Goal: Task Accomplishment & Management: Manage account settings

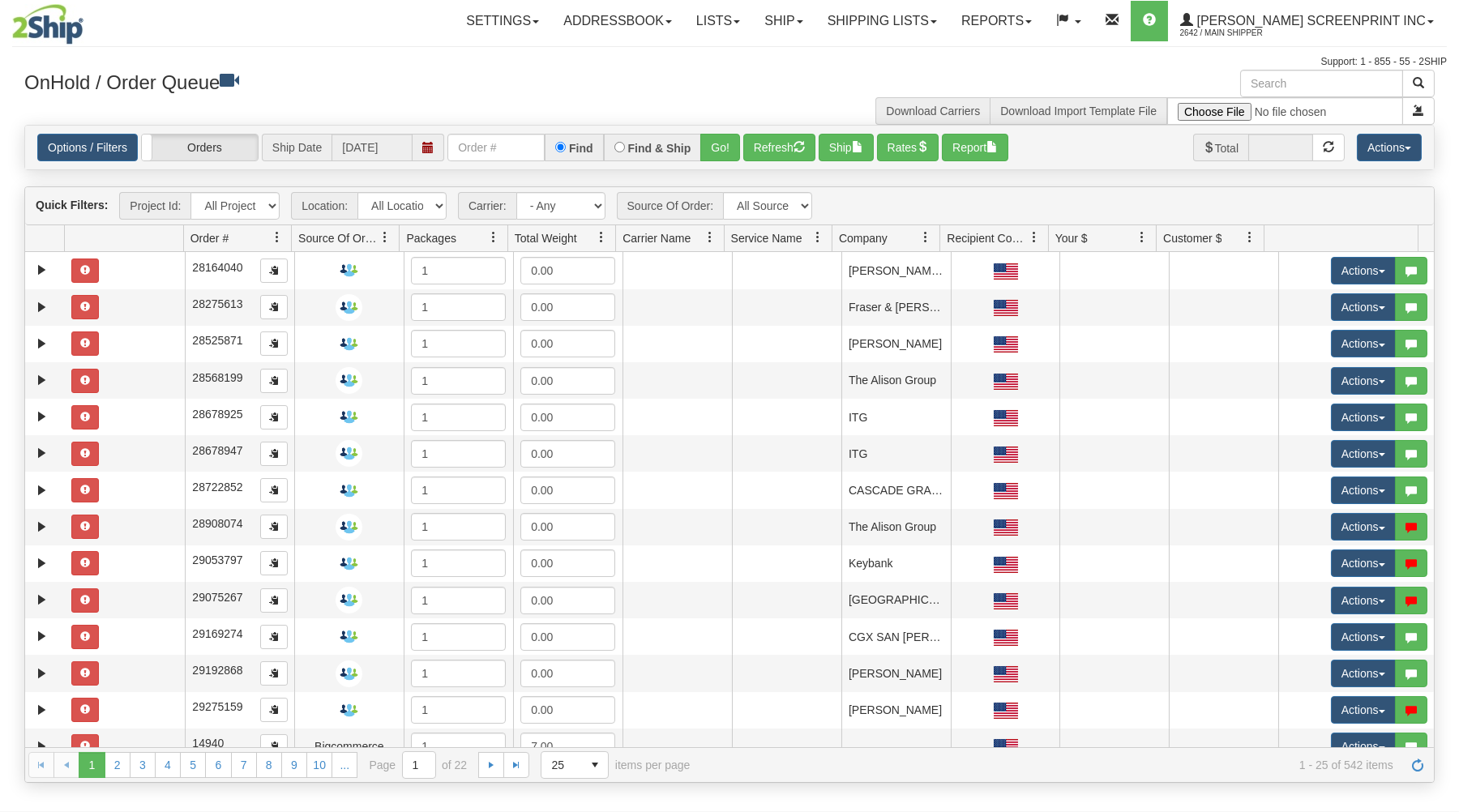
select select "ATD"
click option "ATD" at bounding box center [0, 0] width 0 height 0
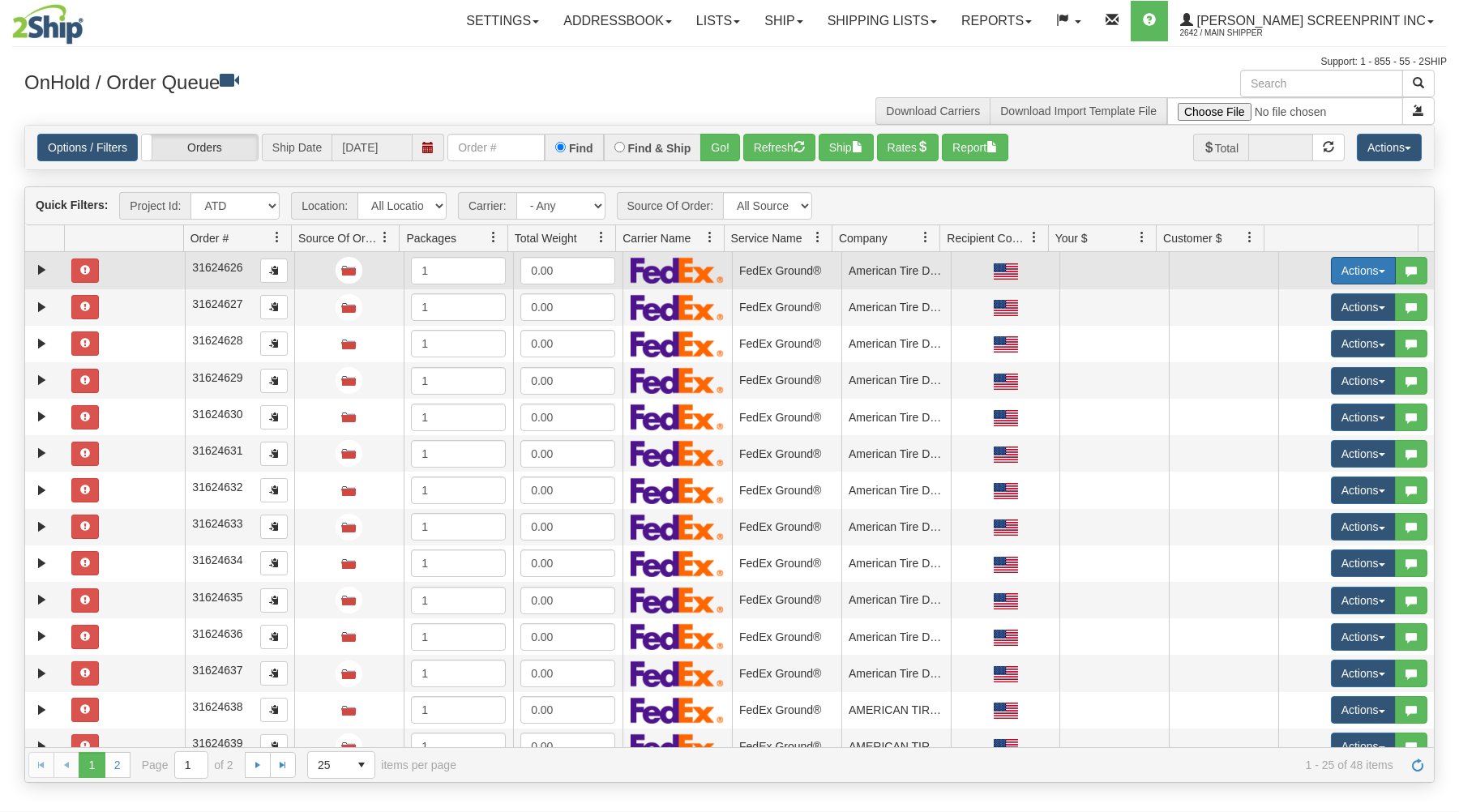
click at [1344, 267] on button "Actions" at bounding box center [1363, 271] width 65 height 28
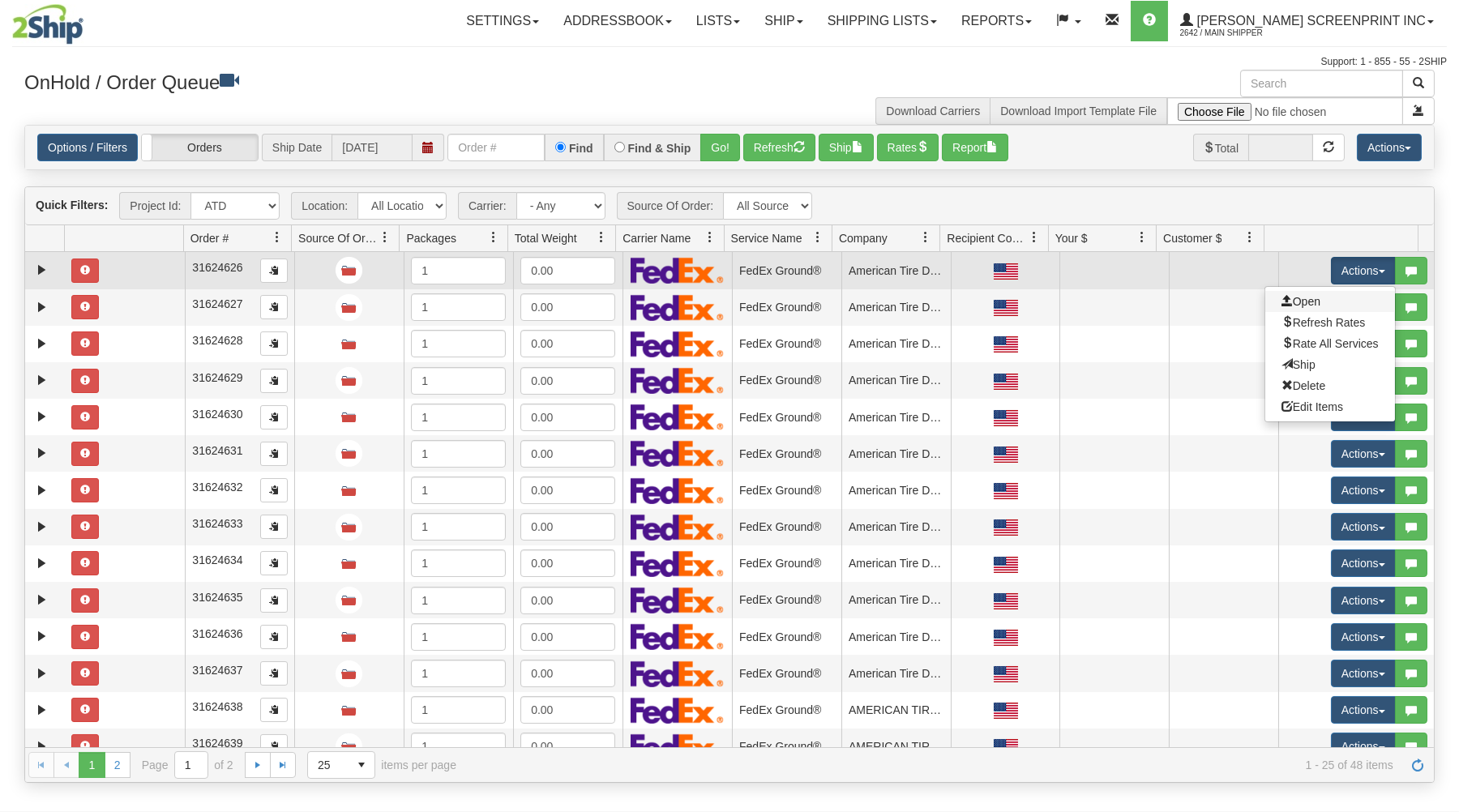
click at [1309, 299] on link "Open" at bounding box center [1330, 301] width 129 height 21
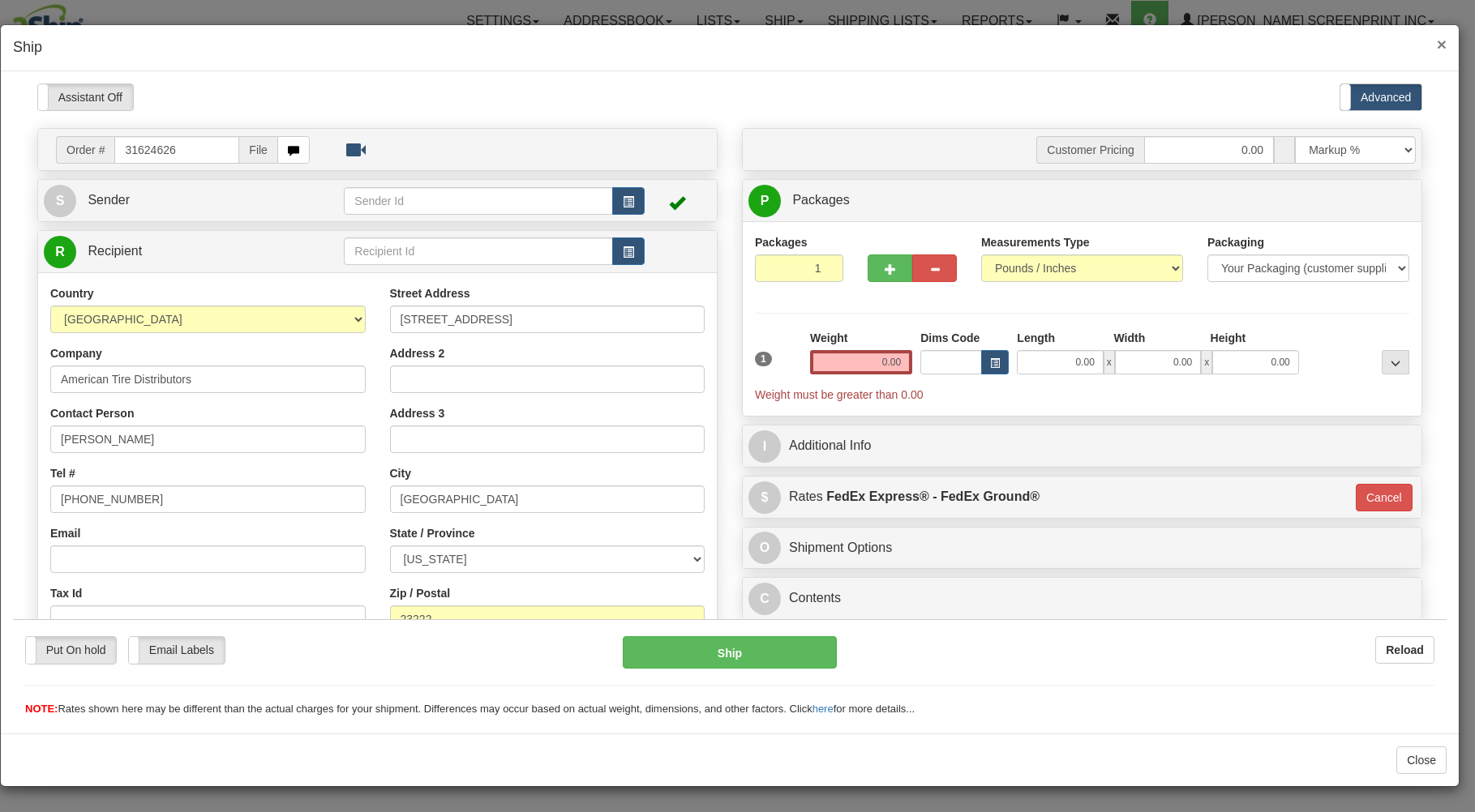
click at [1443, 41] on span "×" at bounding box center [1441, 43] width 10 height 19
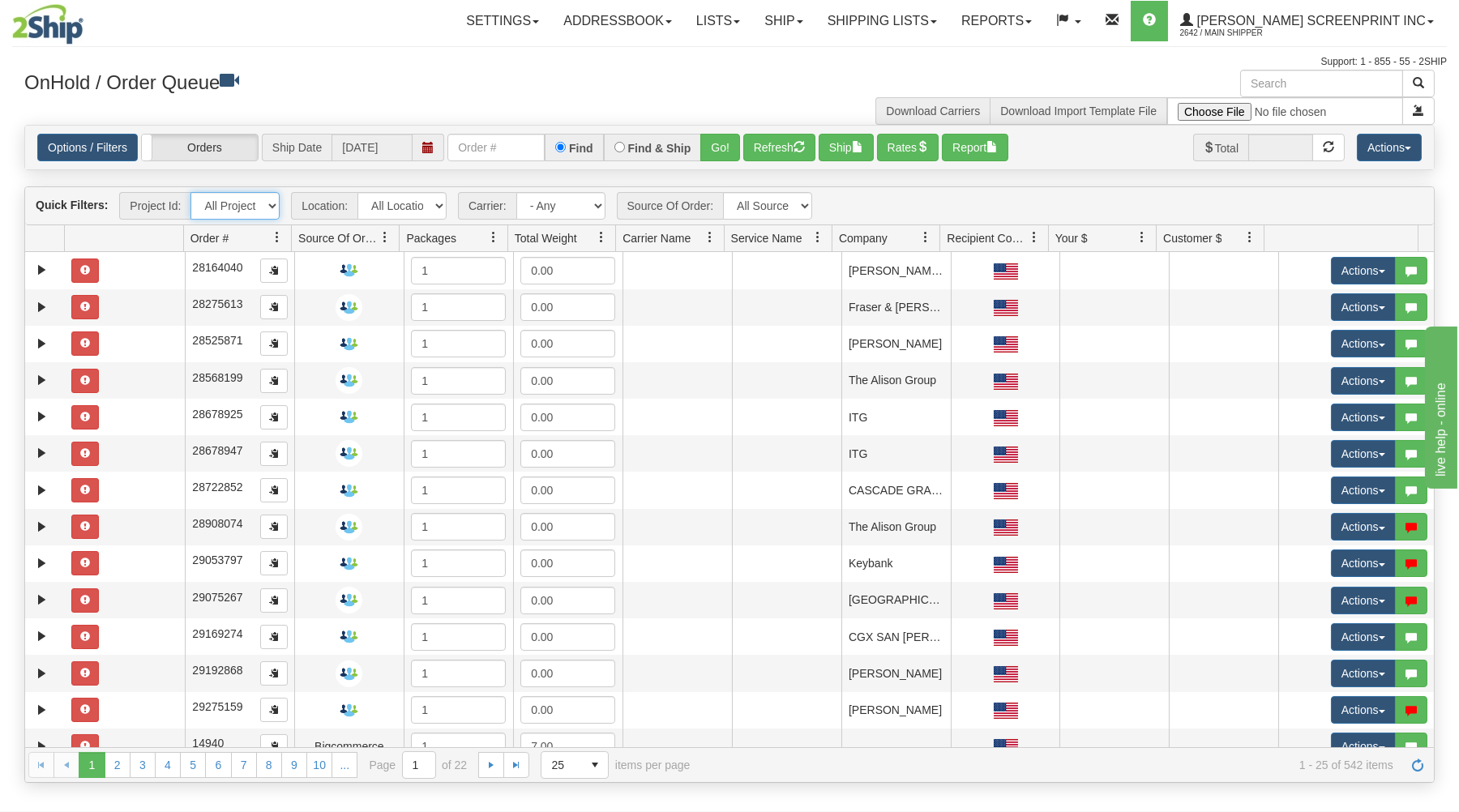
click at [191, 192] on select "All Projects ATD Imagine ShipRequests 01.22.2024 ShipRequests 01.31.2025 ShipRe…" at bounding box center [235, 205] width 89 height 28
select select "ATD"
click option "ATD" at bounding box center [0, 0] width 0 height 0
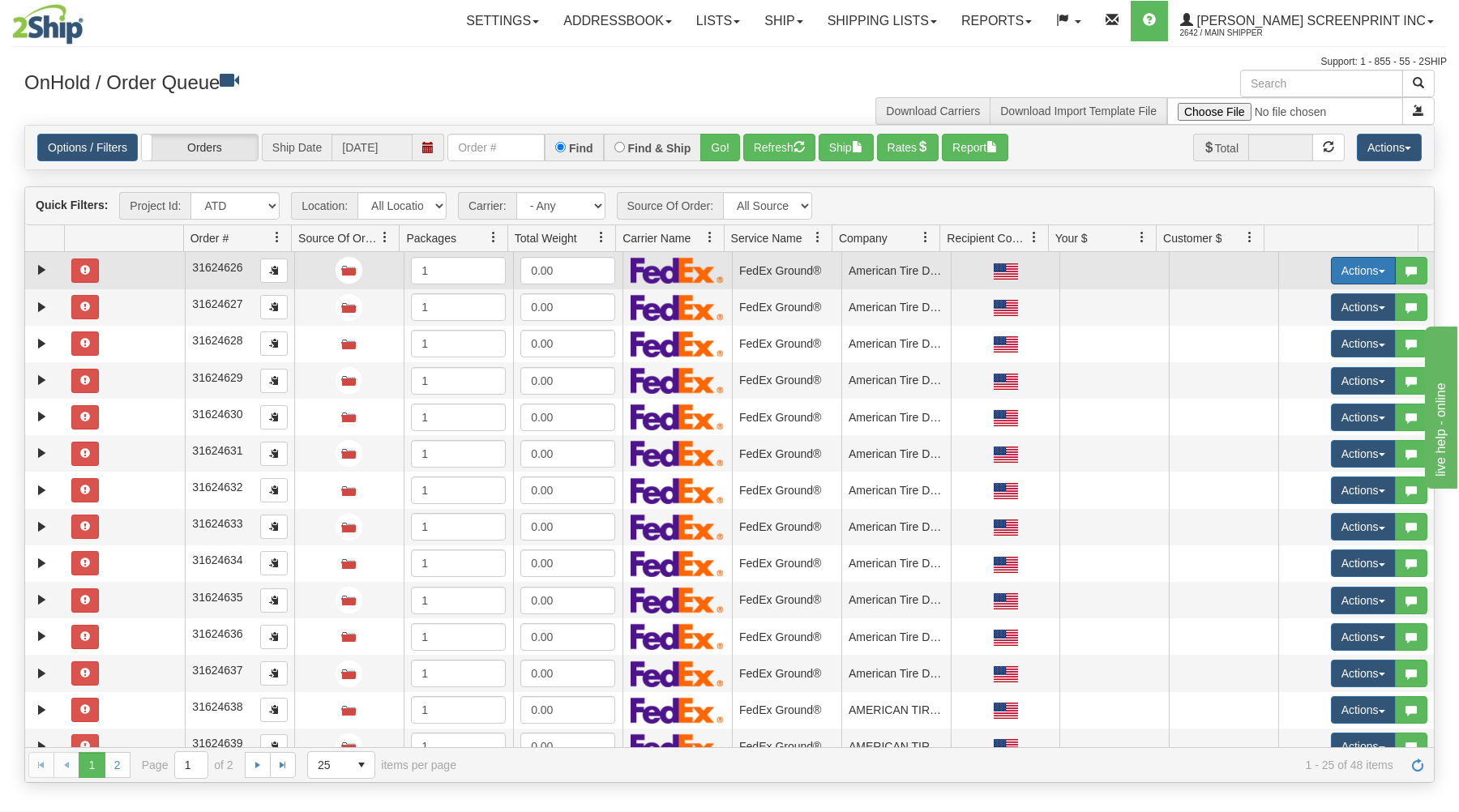
click at [1344, 266] on button "Actions" at bounding box center [1363, 271] width 65 height 28
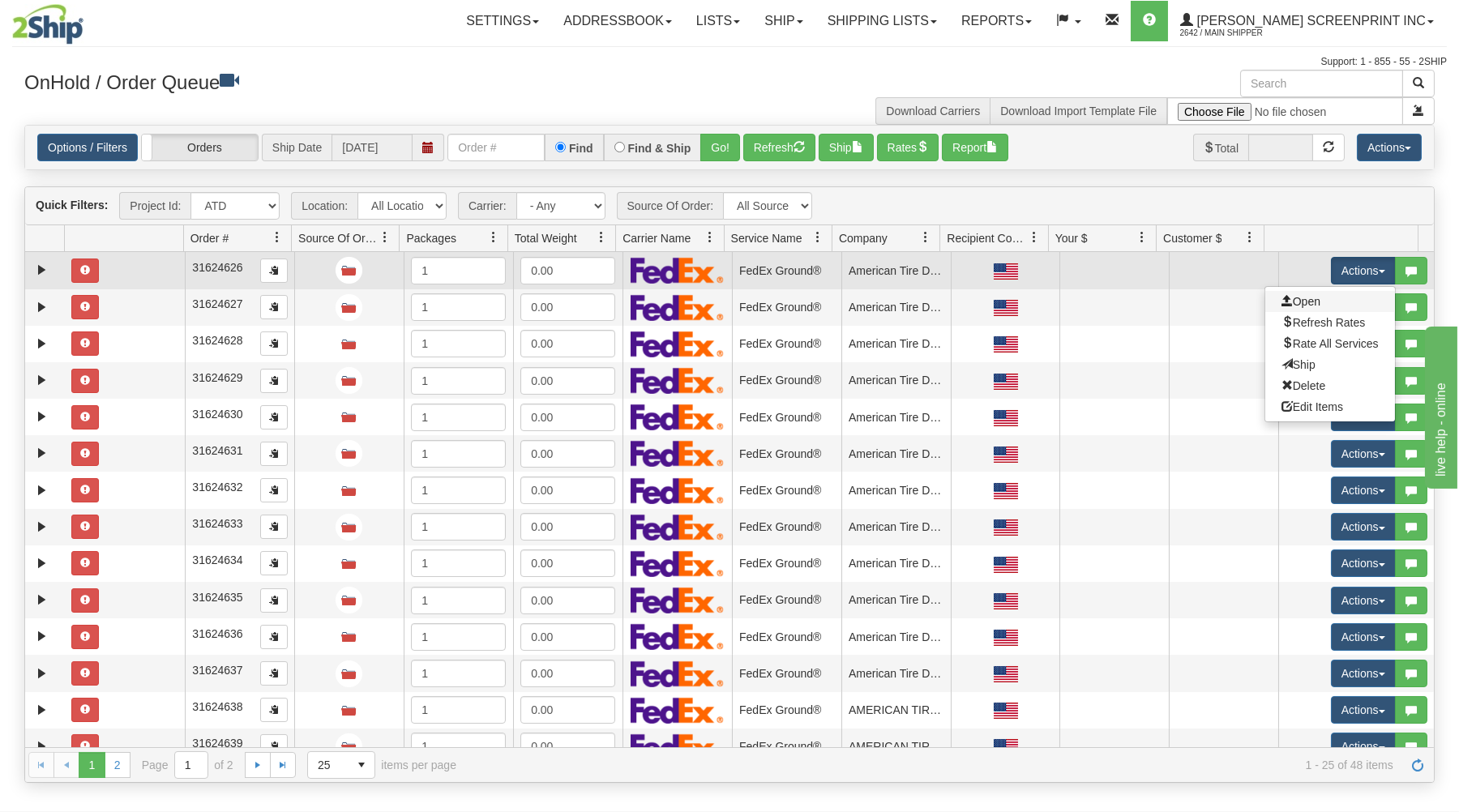
click at [1327, 300] on link "Open" at bounding box center [1330, 301] width 129 height 21
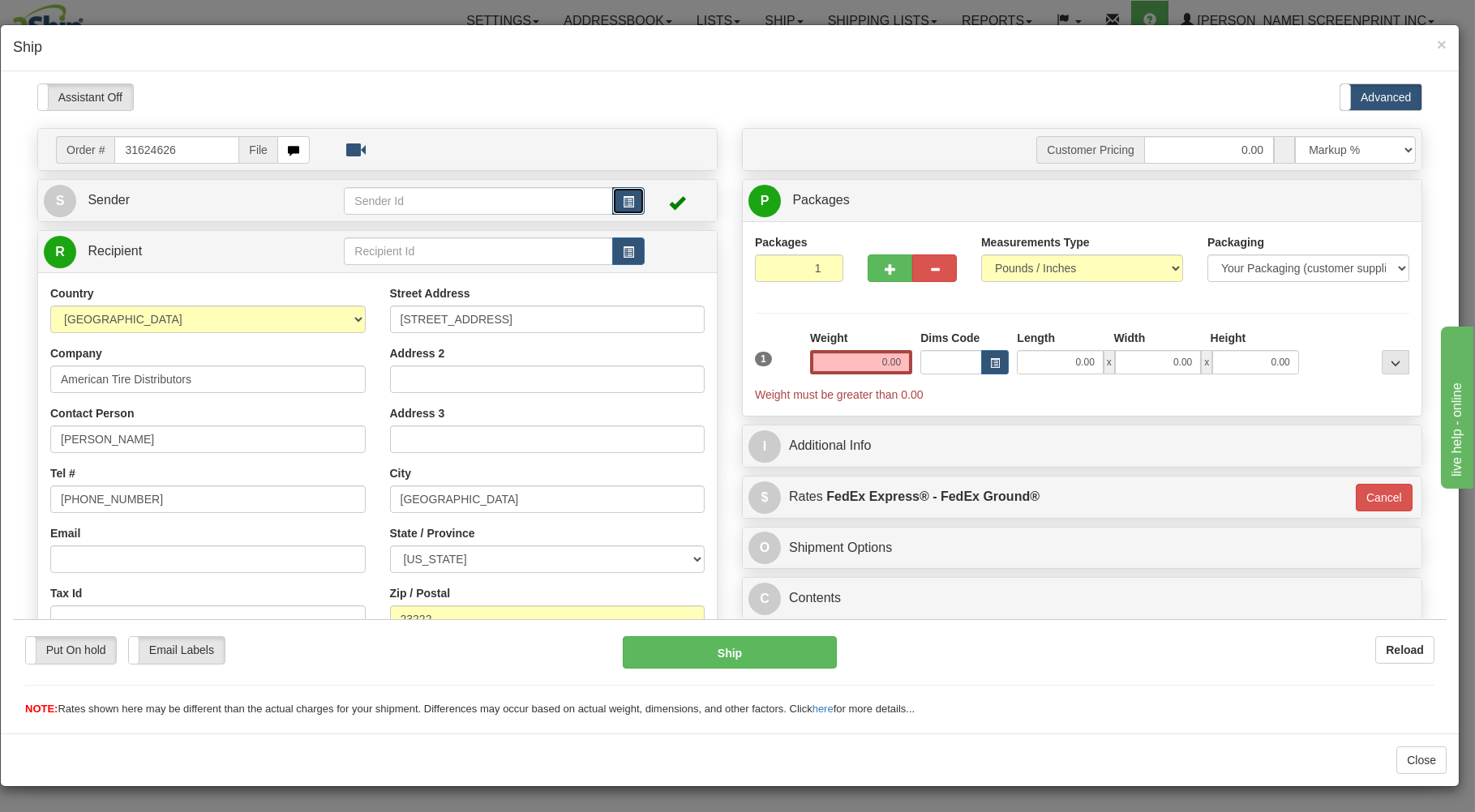
click at [622, 197] on span "button" at bounding box center [627, 202] width 11 height 11
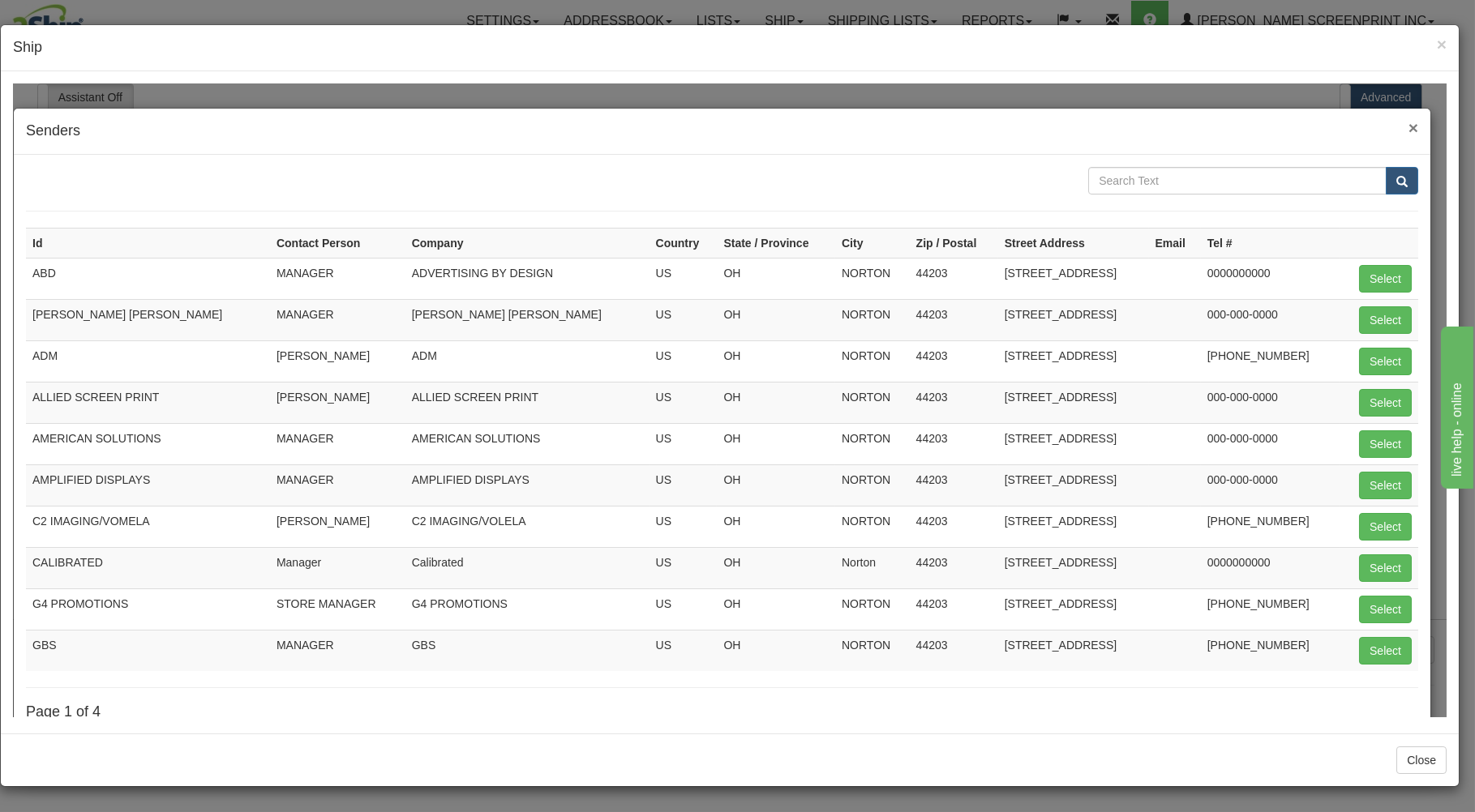
click at [1408, 122] on span "×" at bounding box center [1413, 126] width 10 height 19
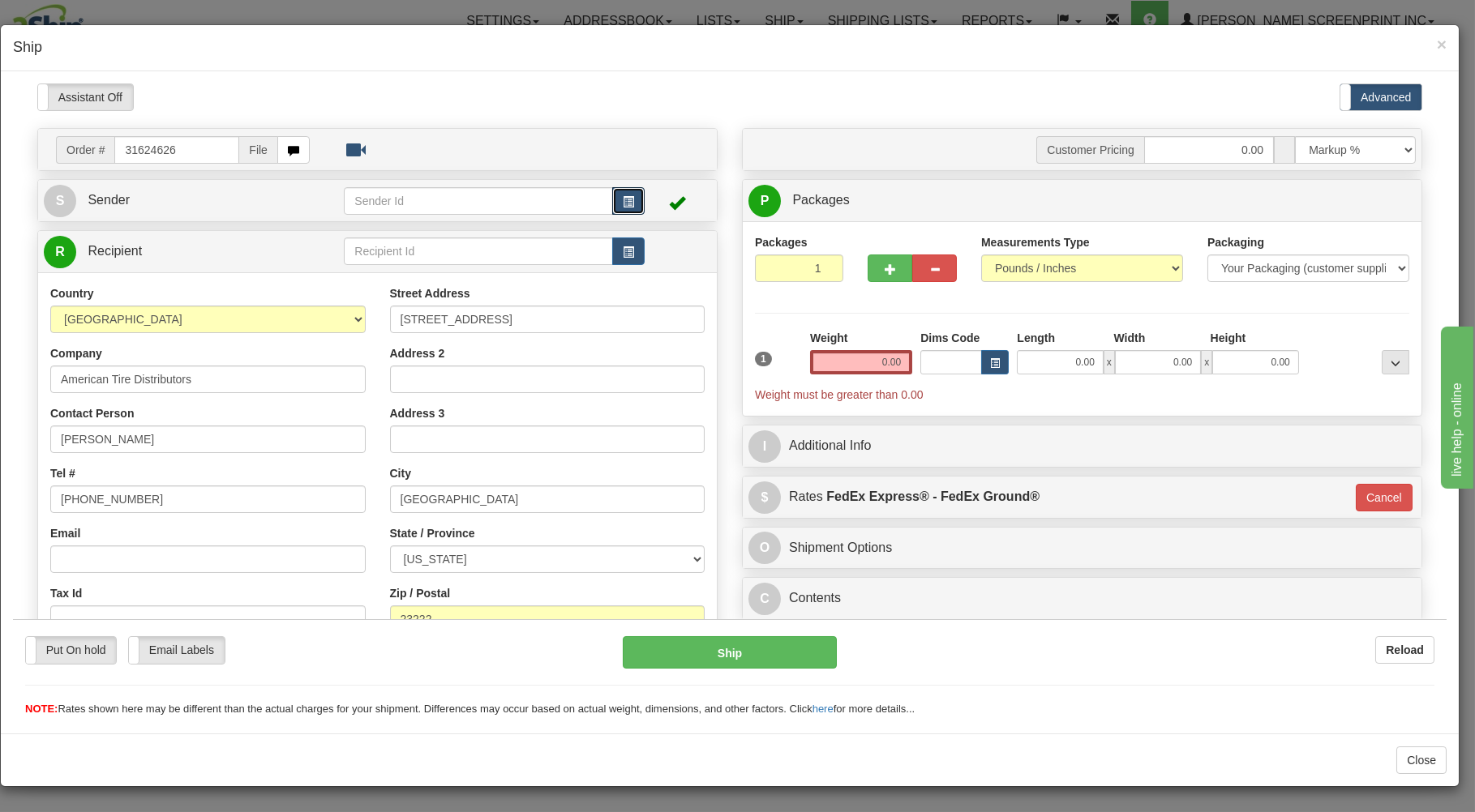
type input "0.05"
type input "92"
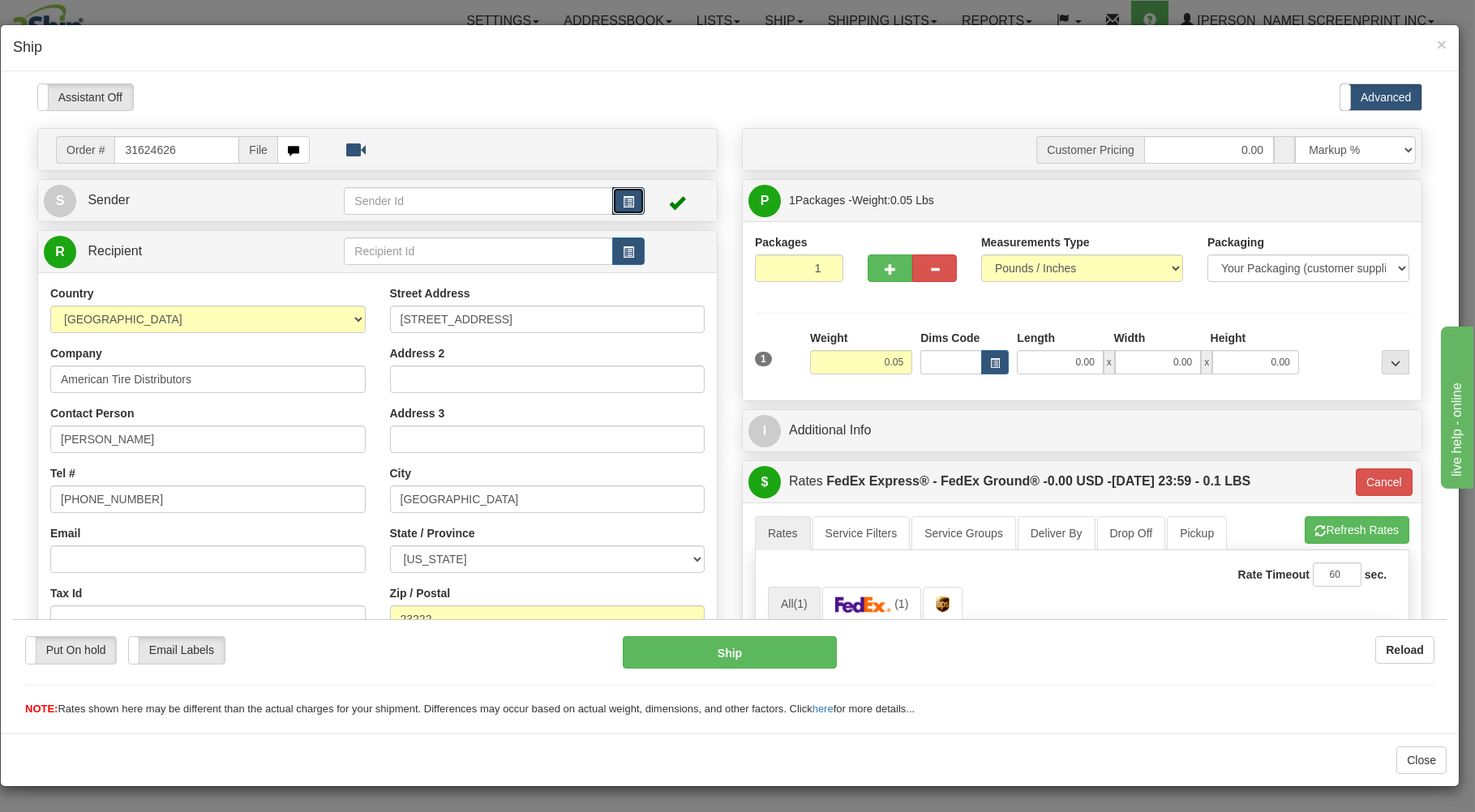
type input "26.40"
type input "92"
type input "26.40"
type input "92"
type input "26.45"
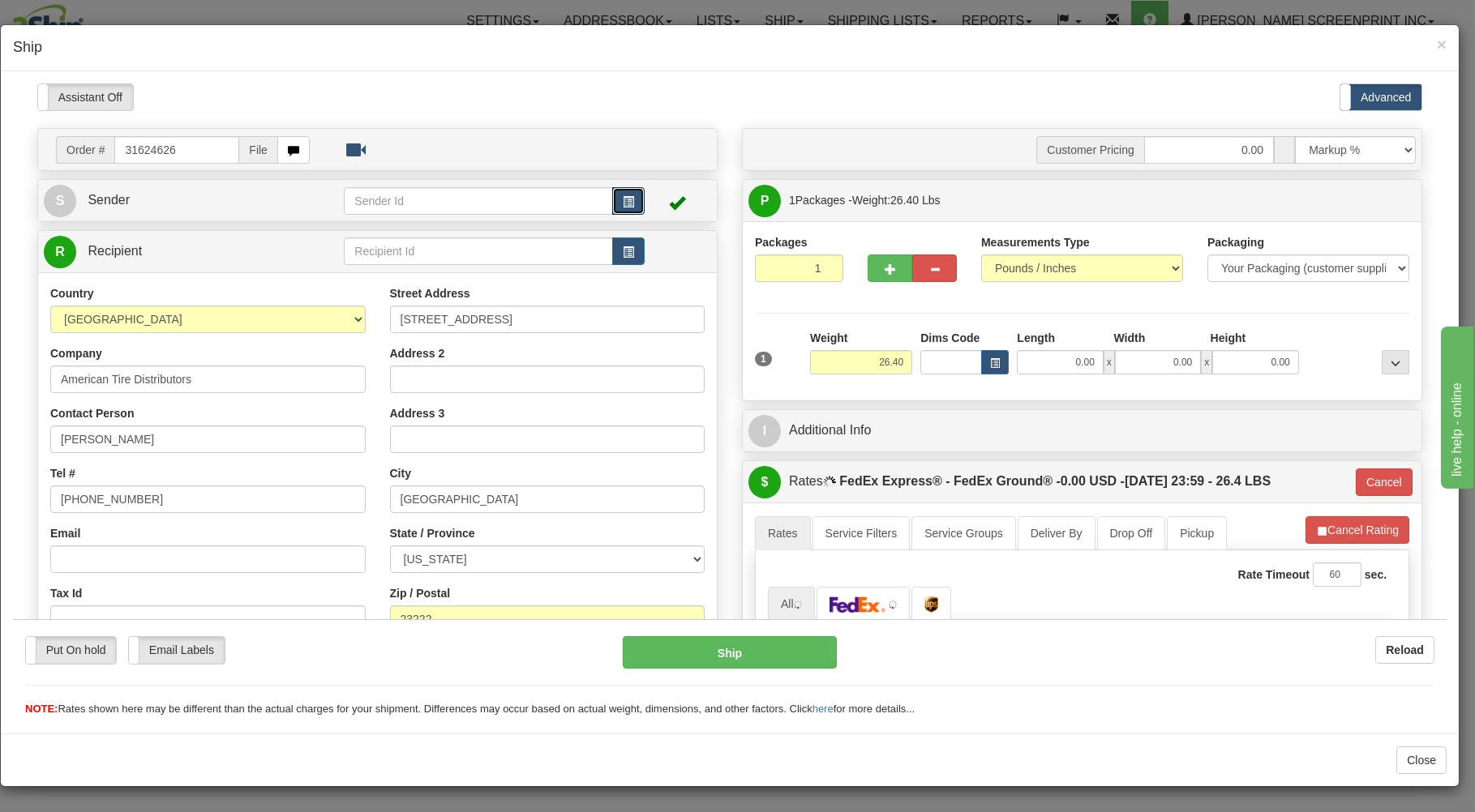
type input "92"
type input "26.40"
type input "92"
type input "26.45"
type input "92"
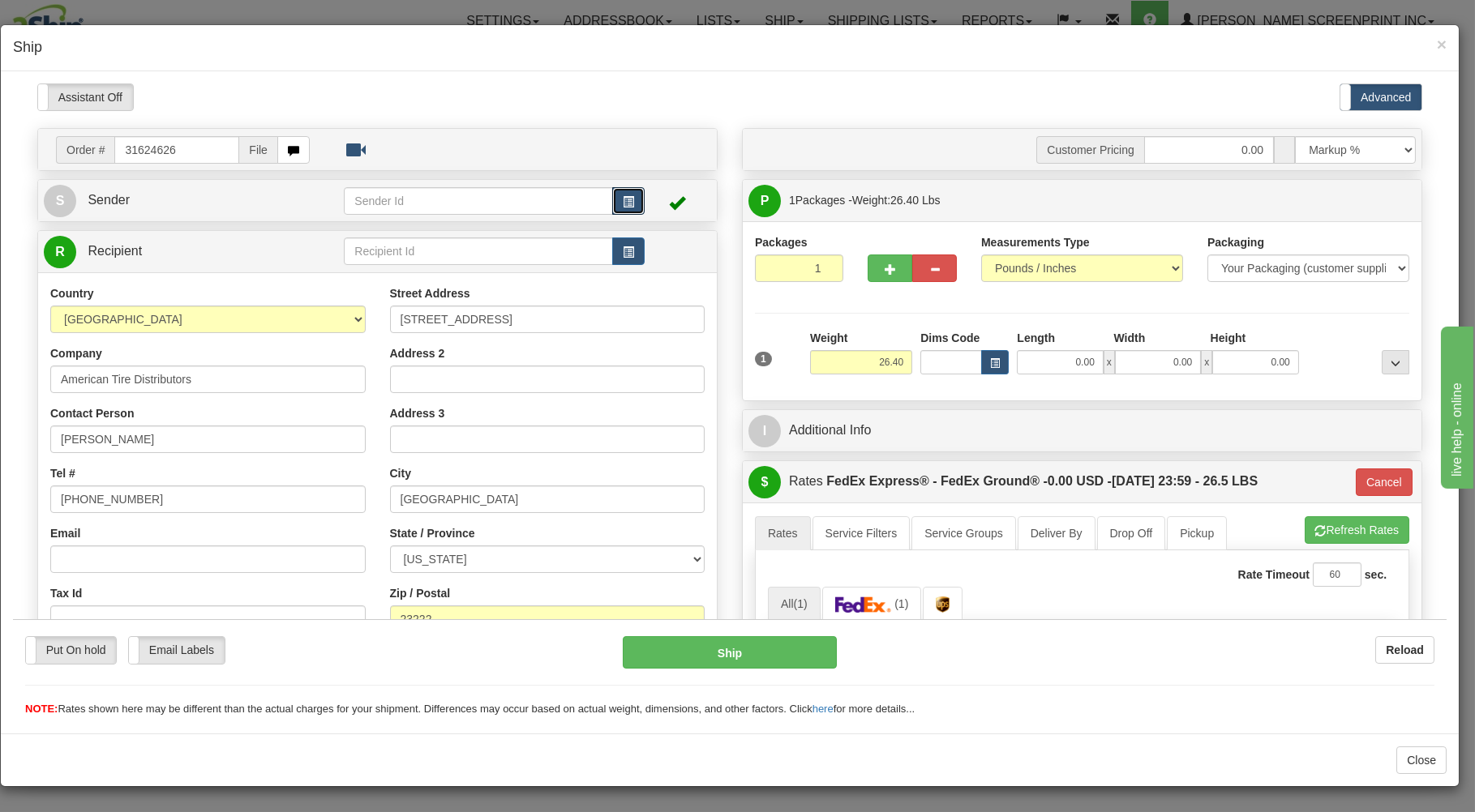
type input "26.45"
type input "92"
type input "26.40"
type input "92"
type input "26.40"
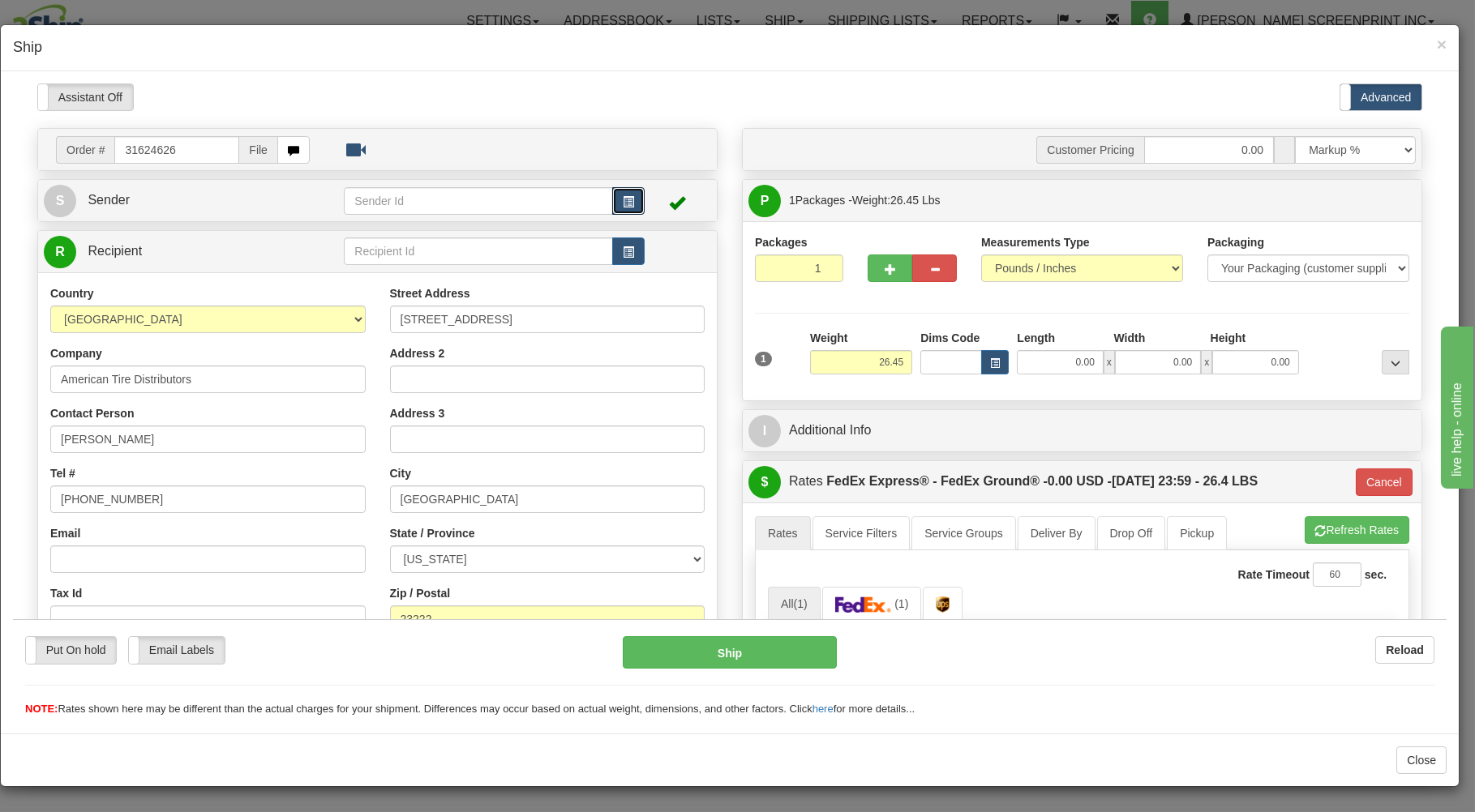
type input "92"
type input "26.40"
type input "92"
type input "26.40"
type input "92"
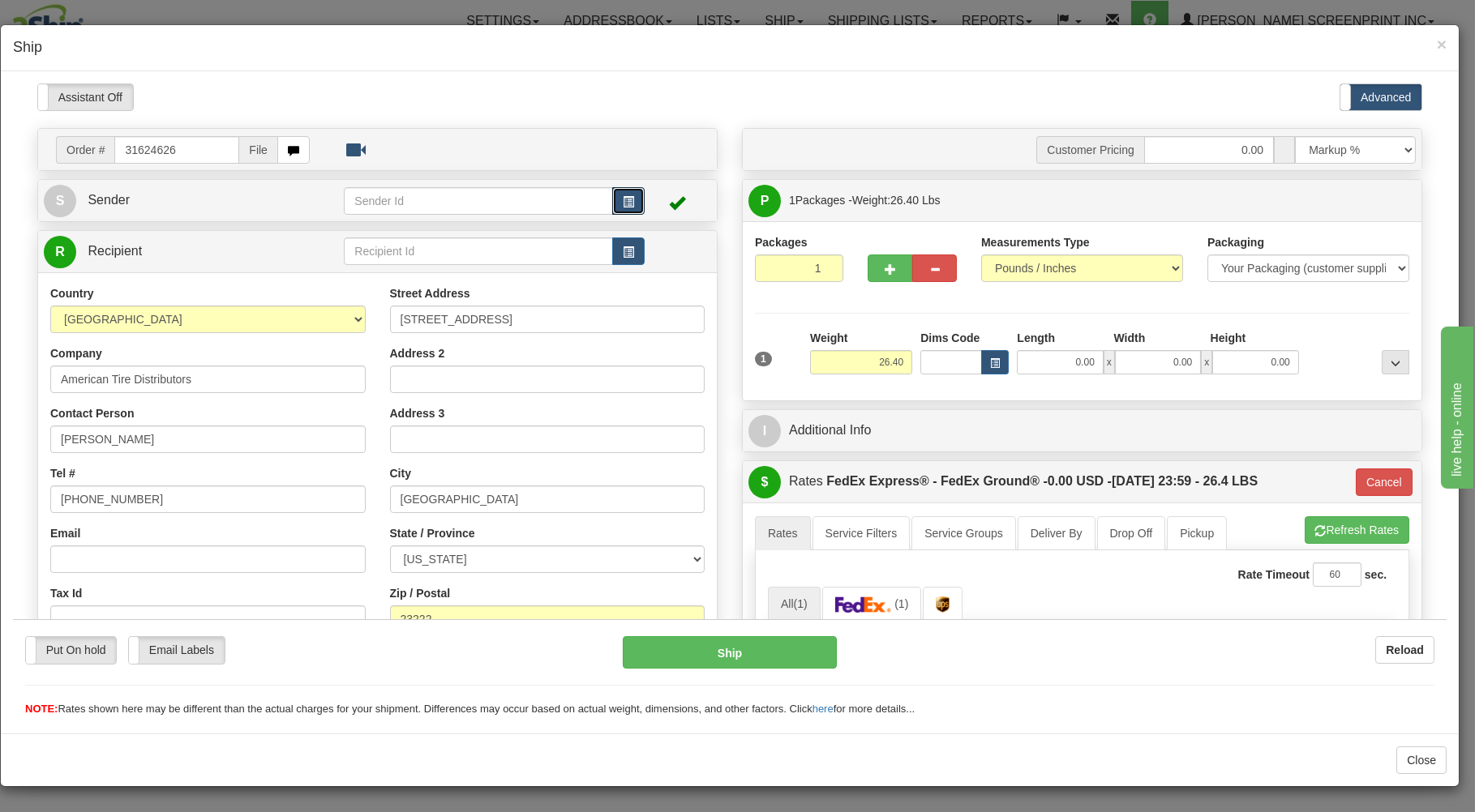
type input "26.45"
type input "92"
type input "26.45"
type input "92"
type input "26.40"
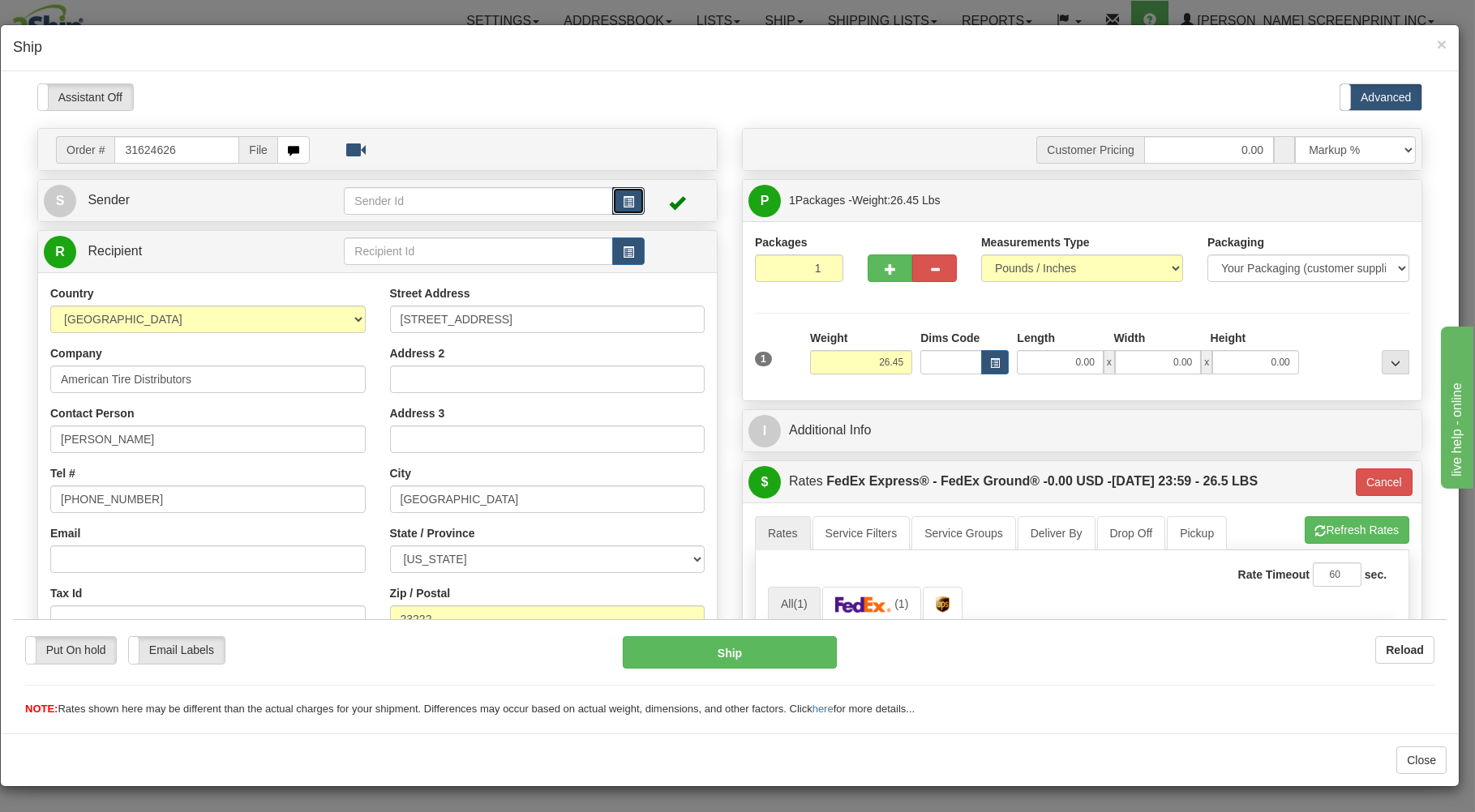
type input "92"
type input "26.45"
type input "92"
type input "26.40"
type input "92"
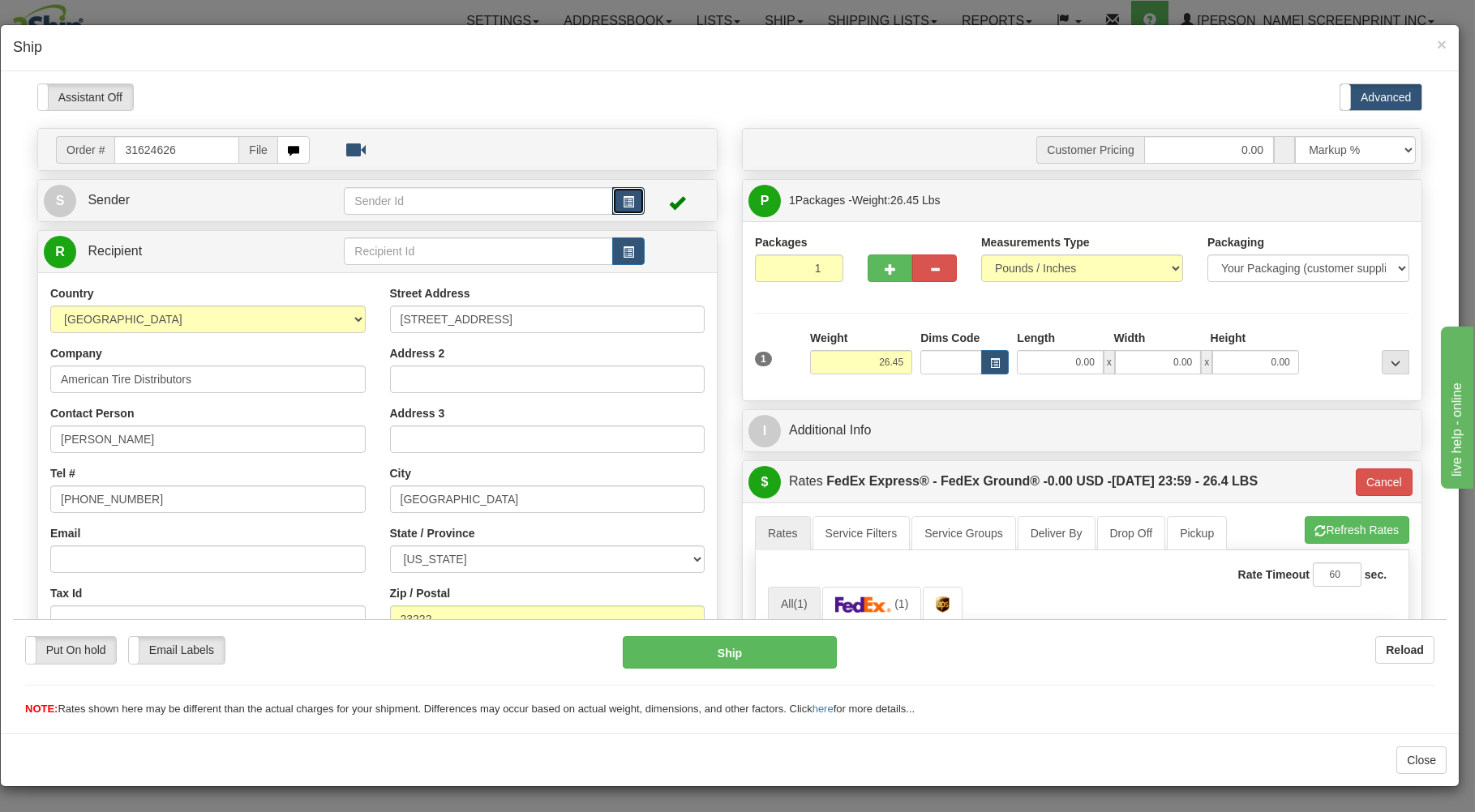
type input "26.40"
type input "92"
type input "26.40"
type input "92"
type input "26.40"
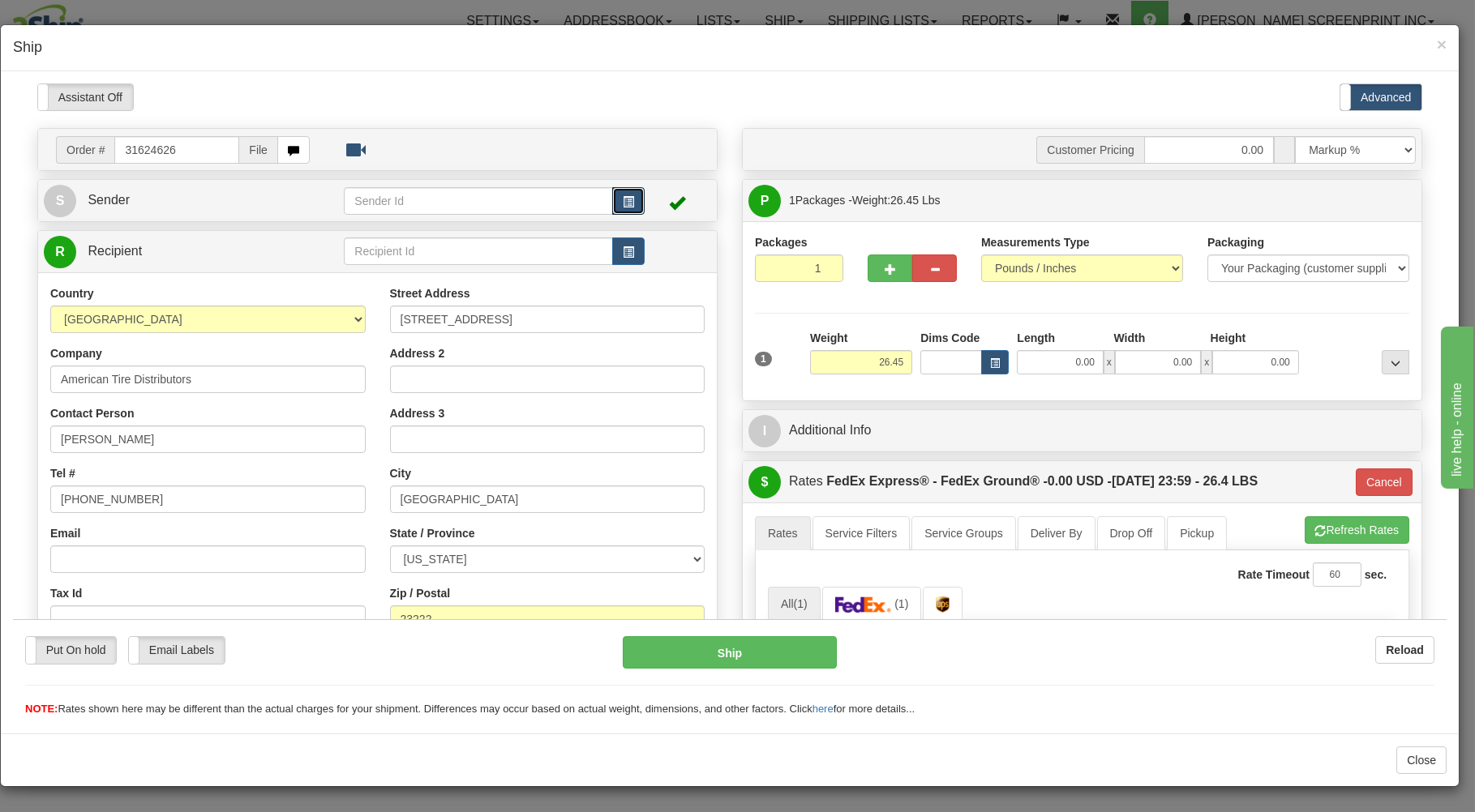
type input "92"
type input "26.45"
type input "92"
type input "26.40"
type input "92"
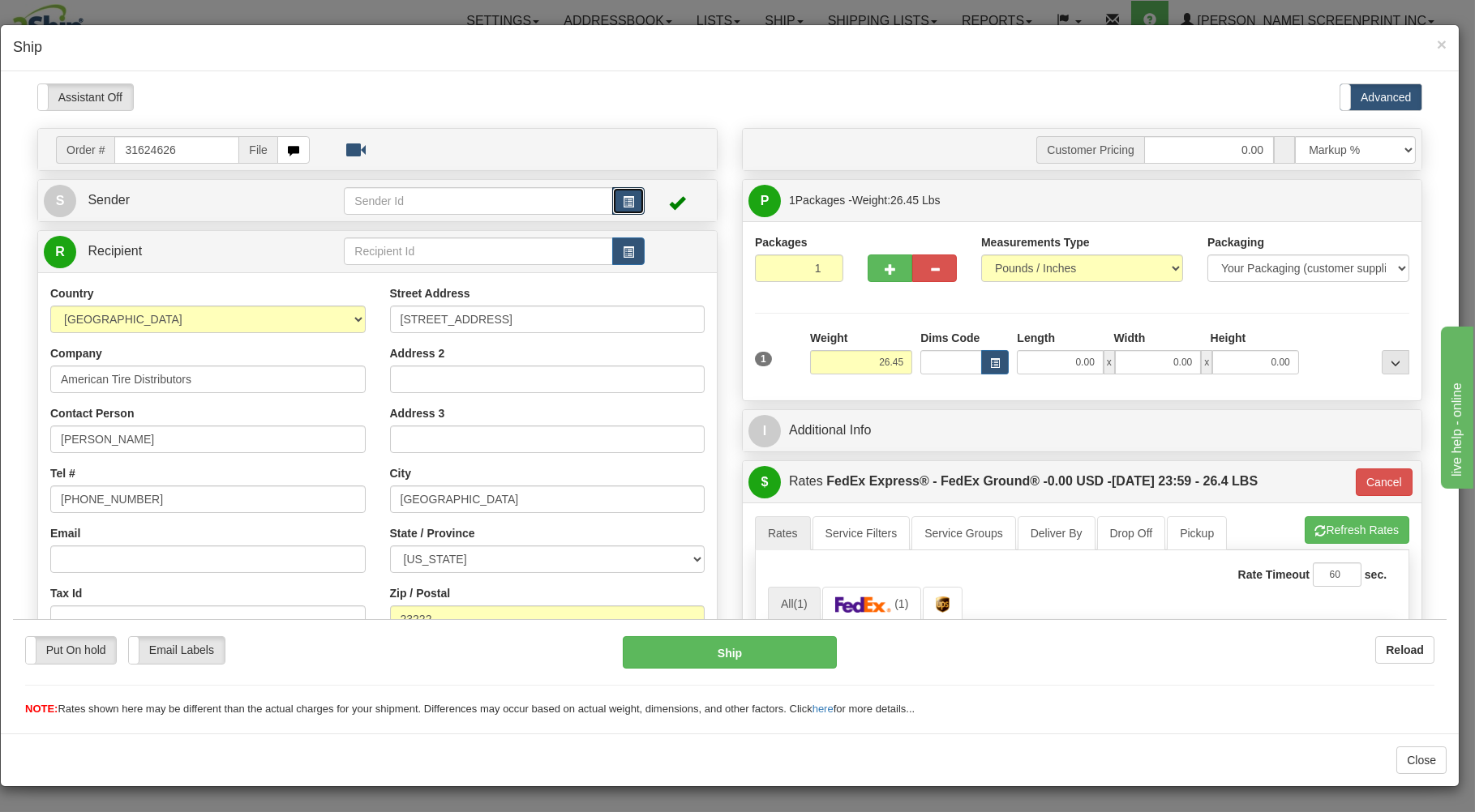
type input "26.40"
type input "92"
type input "26.45"
type input "92"
type input "26.40"
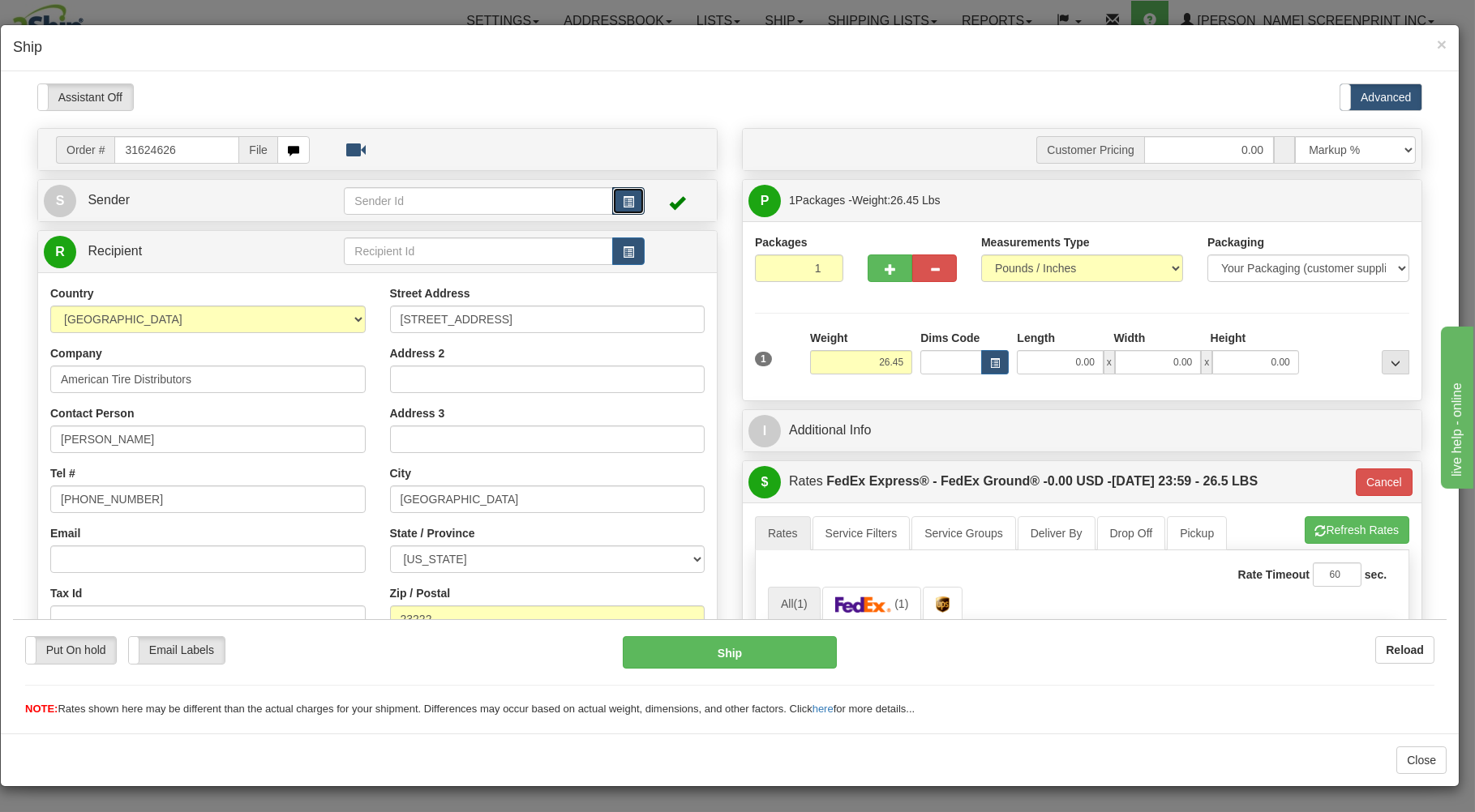
type input "92"
type input "26.45"
type input "92"
type input "26.45"
type input "92"
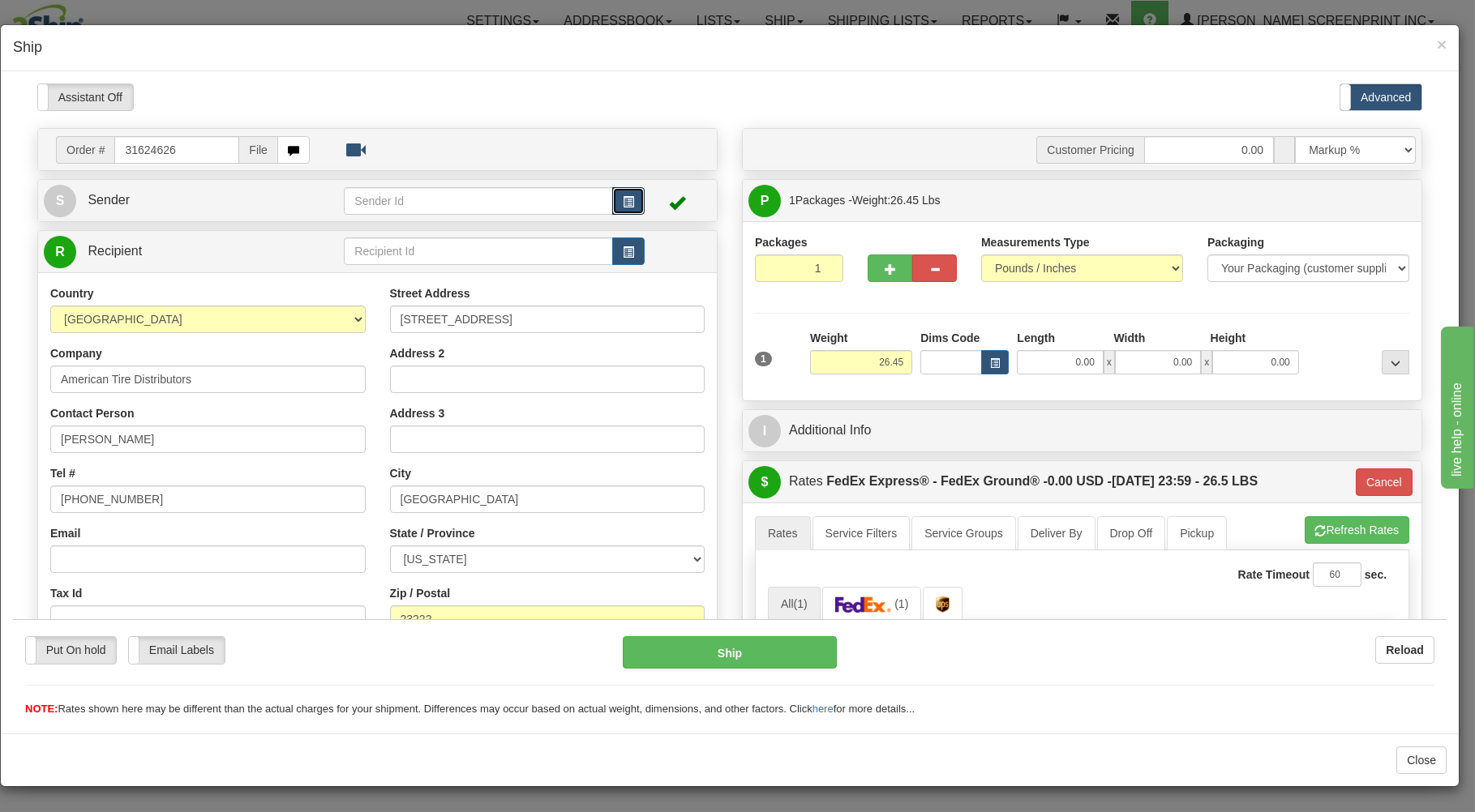
type input "26.40"
type input "92"
type input "26.45"
type input "92"
type input "26.40"
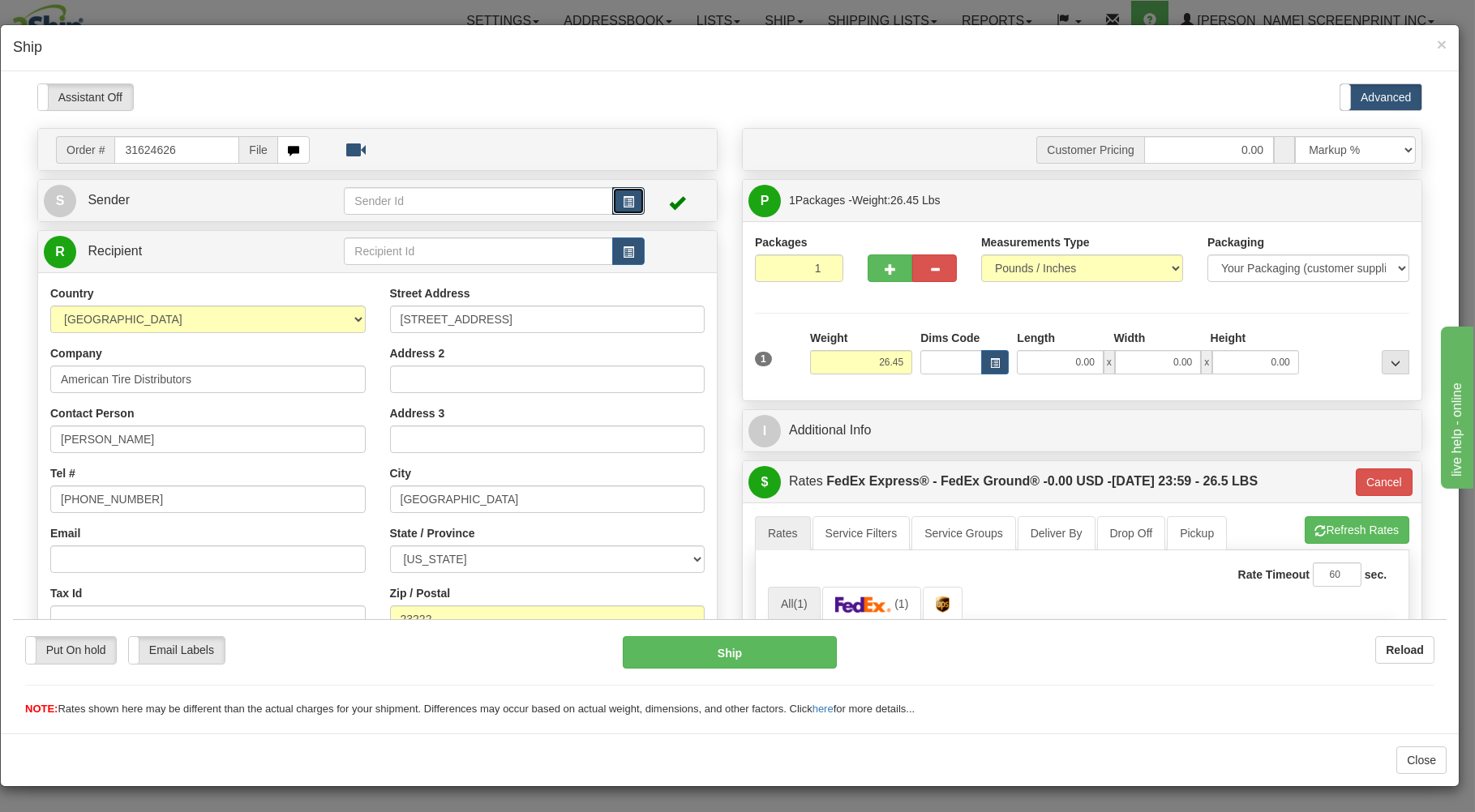
type input "92"
type input "26.45"
type input "92"
type input "26.45"
type input "92"
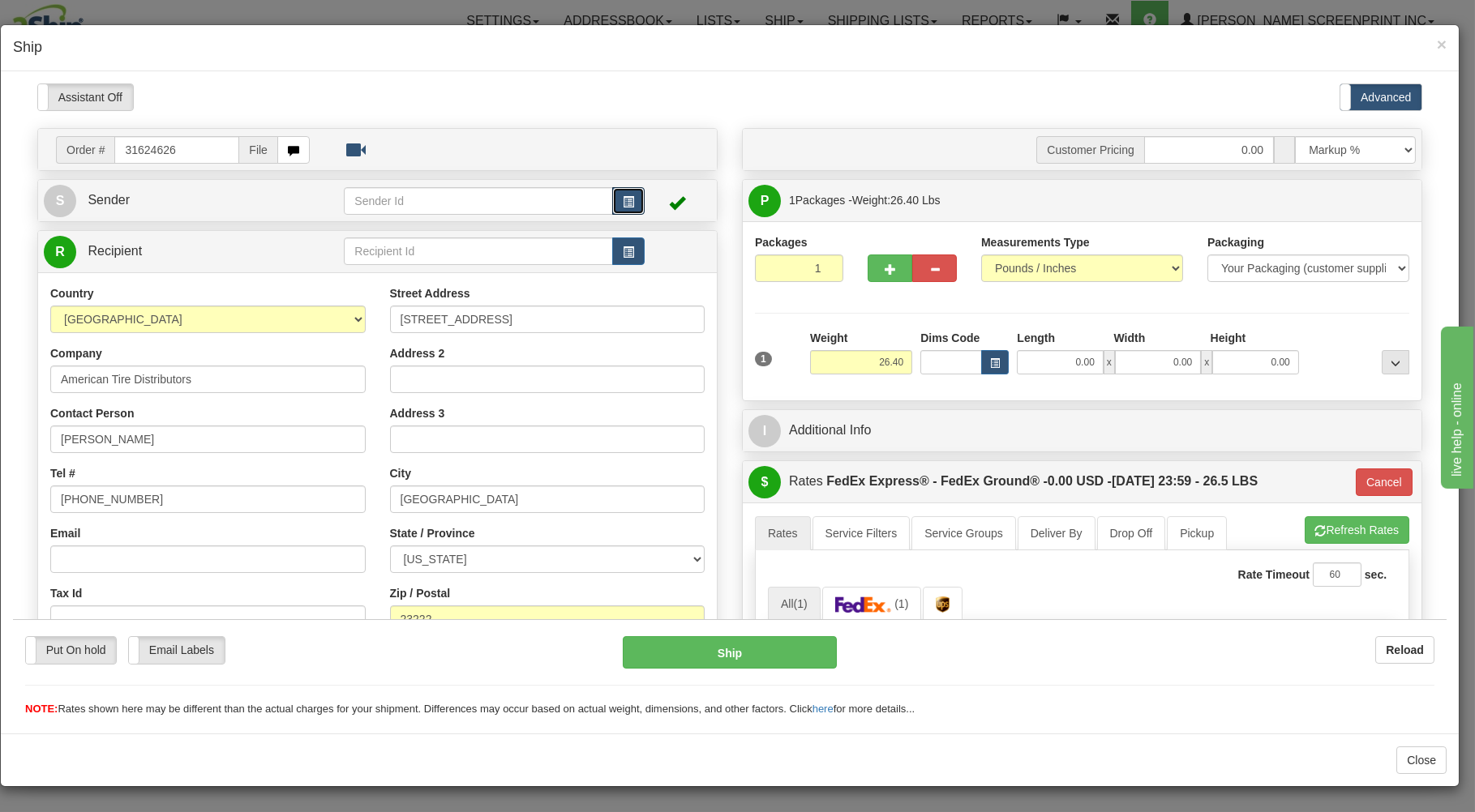
type input "26.45"
type input "92"
type input "26.45"
type input "92"
type input "26.45"
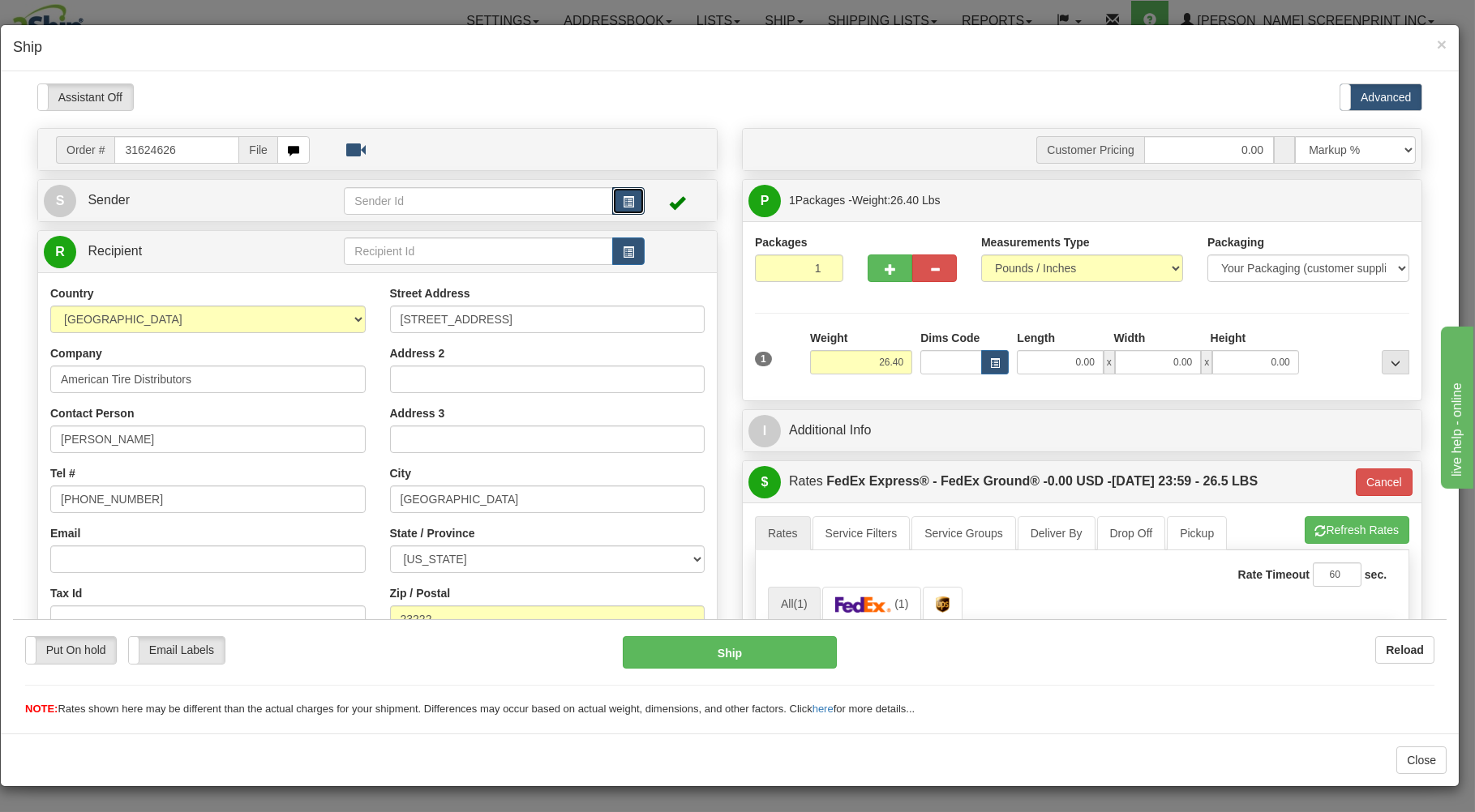
type input "92"
type input "26.40"
type input "92"
type input "26.40"
type input "92"
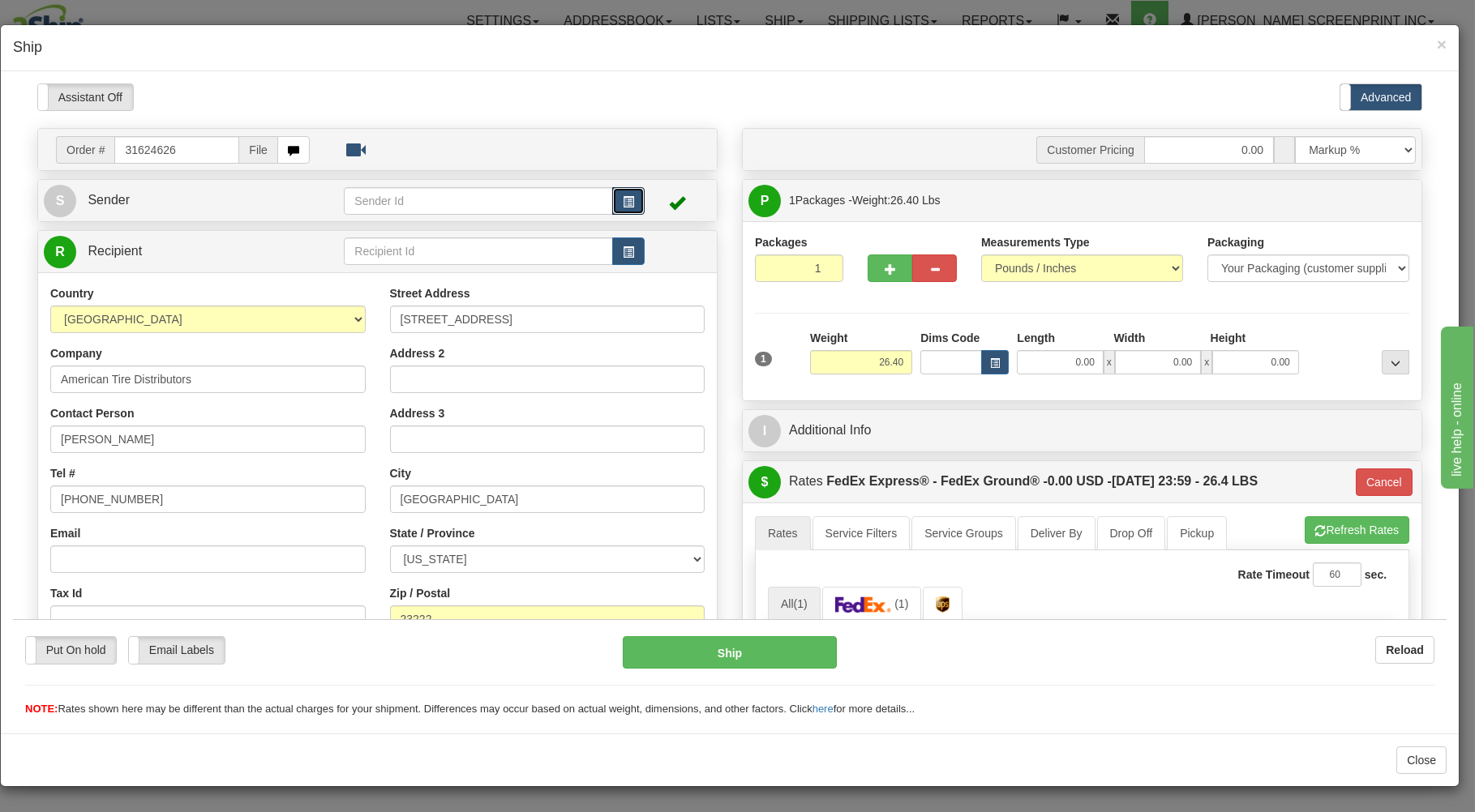
type input "26.45"
type input "92"
type input "26.45"
type input "92"
type input "26.45"
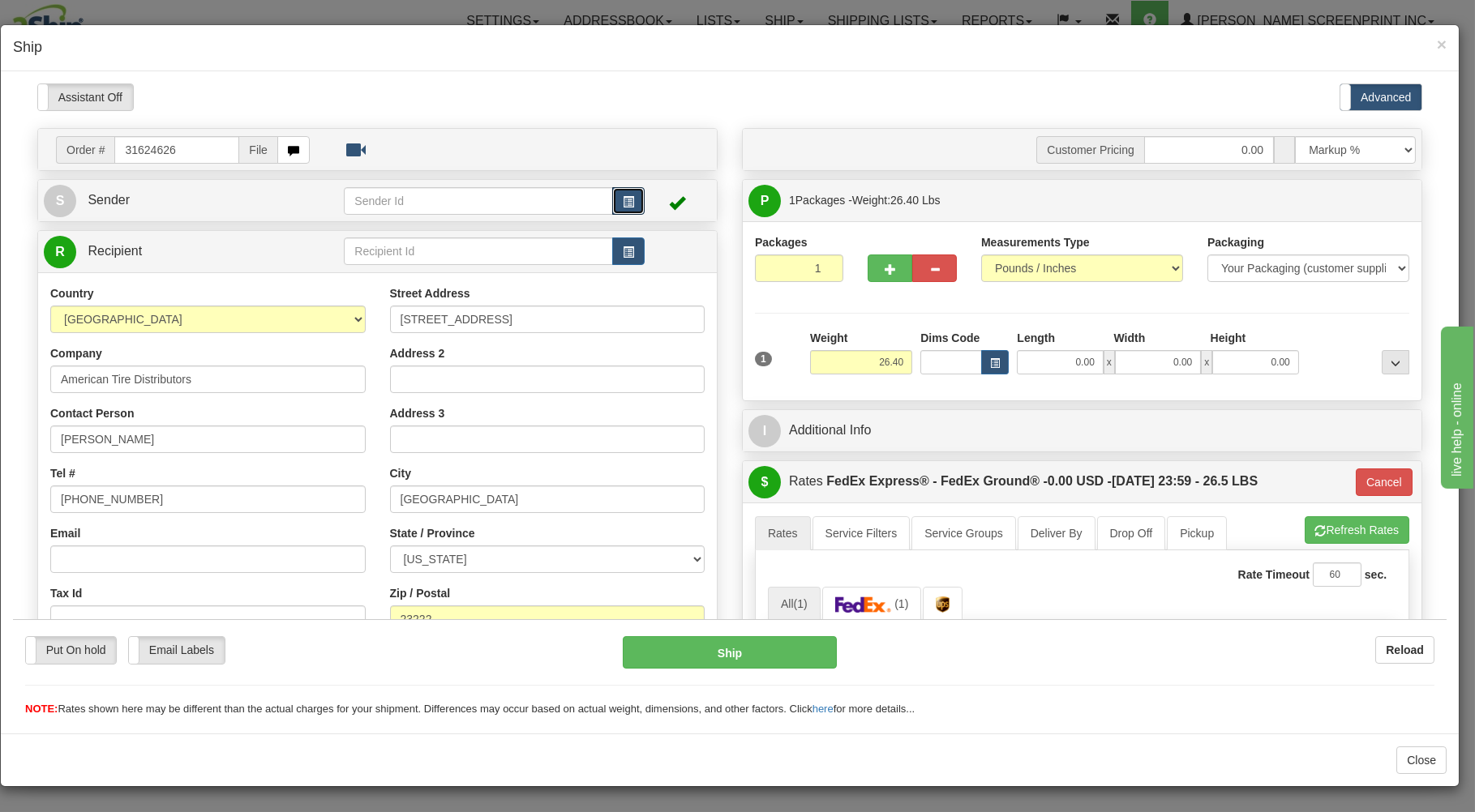
type input "92"
type input "26.40"
type input "92"
type input "26.40"
type input "92"
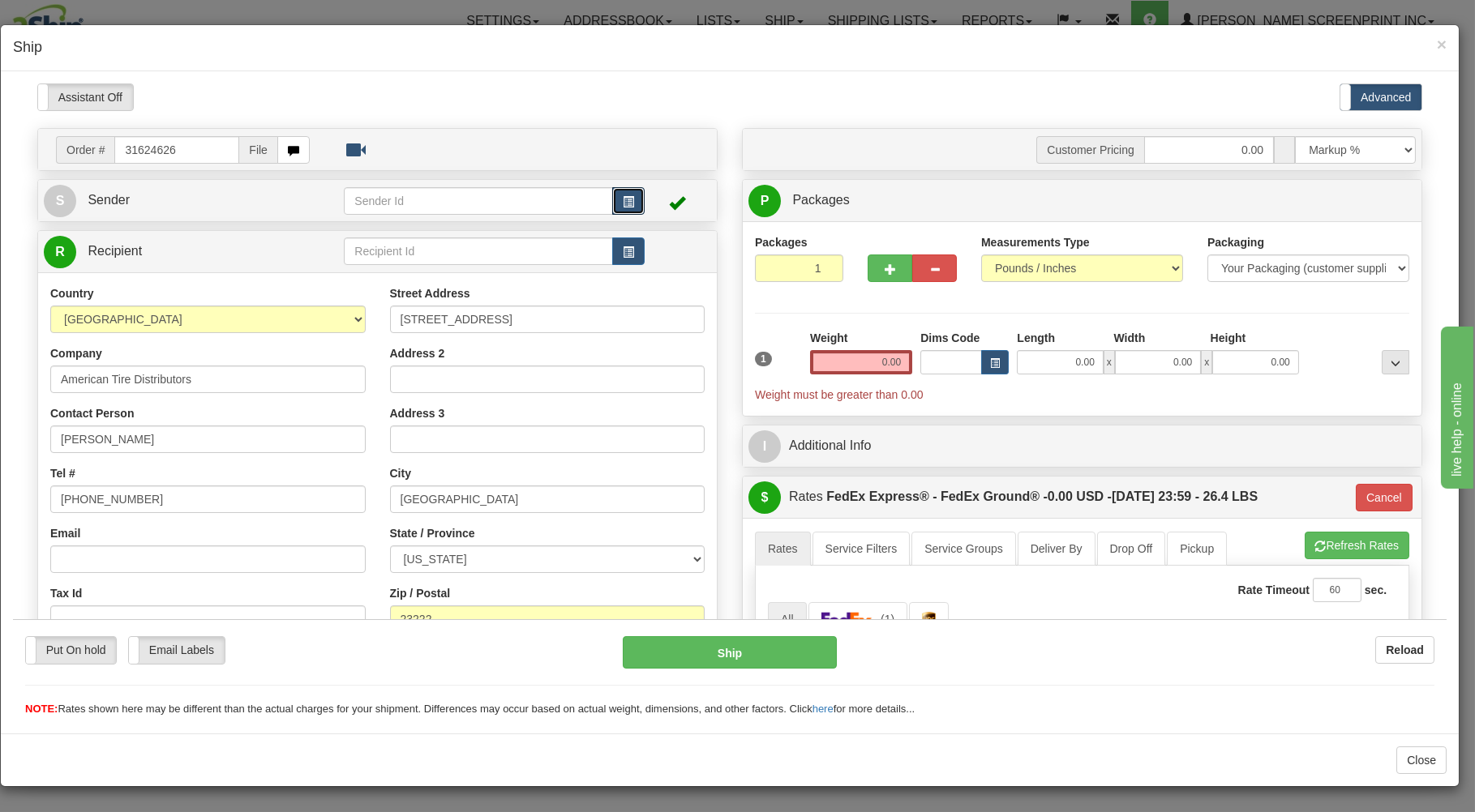
type input "27.55"
type input "92"
type input "30.90"
type input "92"
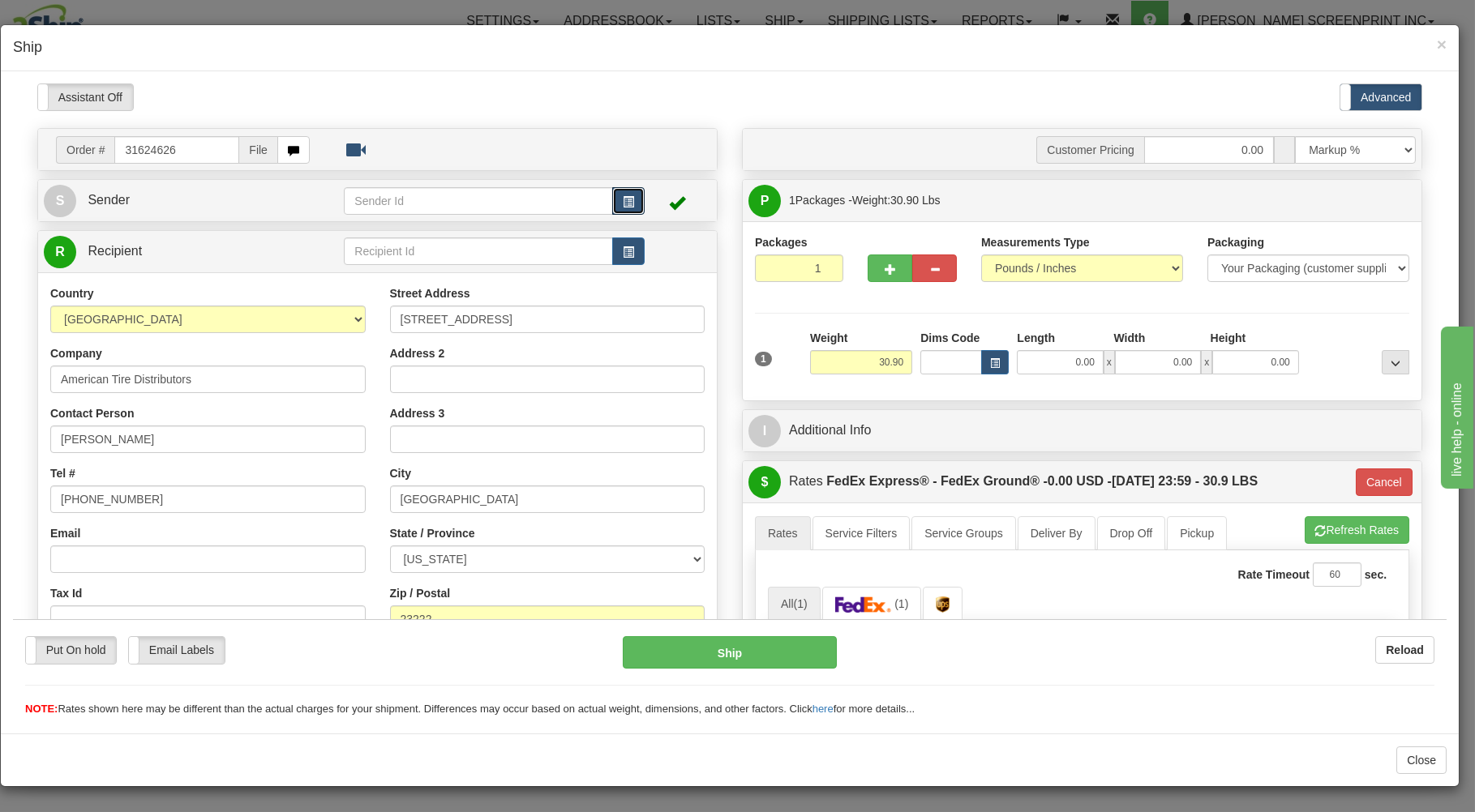
type input "30.85"
type input "92"
type input "0.00"
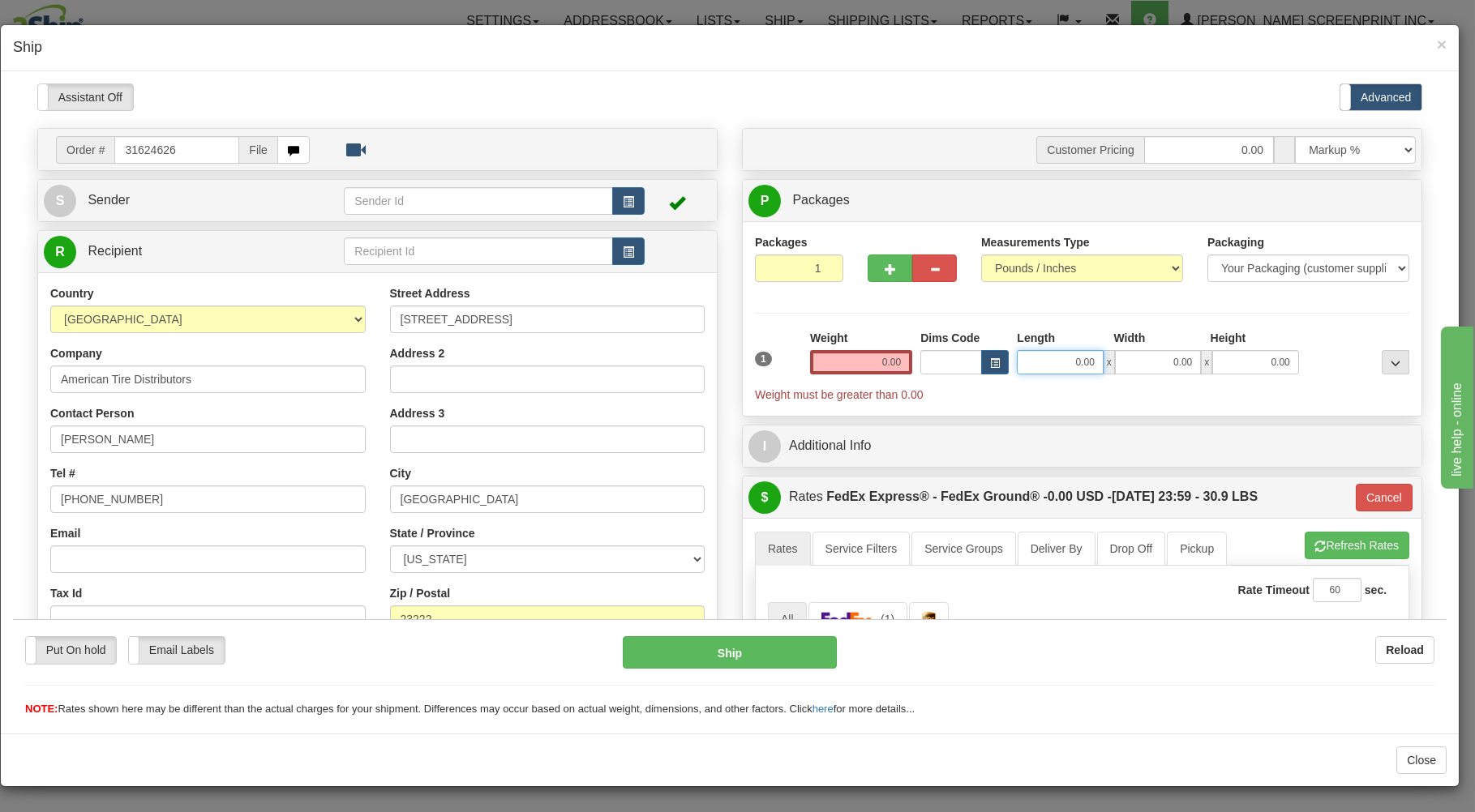
click at [1031, 365] on input "0.00" at bounding box center [1059, 362] width 86 height 25
type input "26.00"
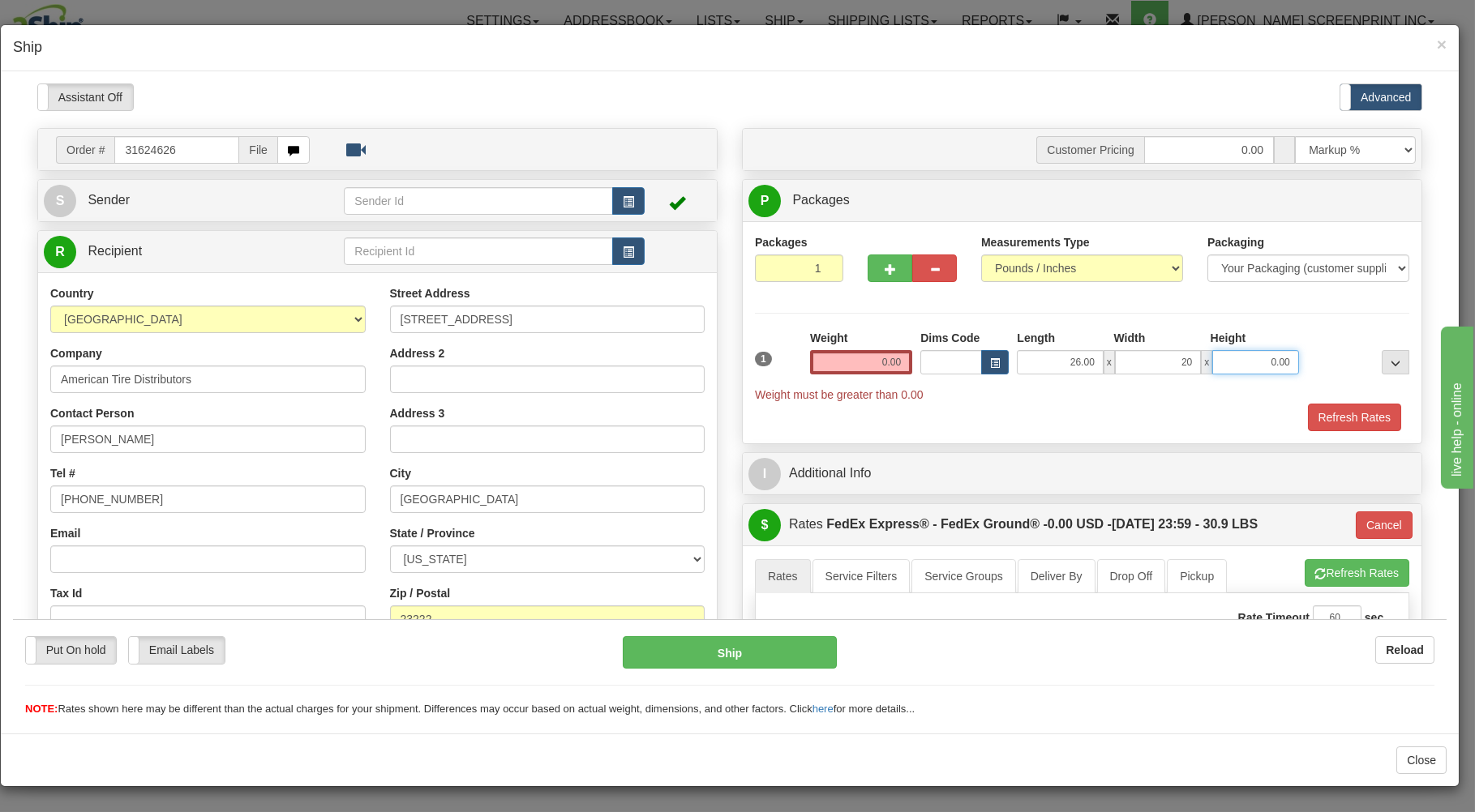
type input "20.00"
type input "11.00"
drag, startPoint x: 883, startPoint y: 274, endPoint x: 939, endPoint y: 277, distance: 56.1
click at [888, 274] on button "button" at bounding box center [889, 268] width 44 height 28
type input "2"
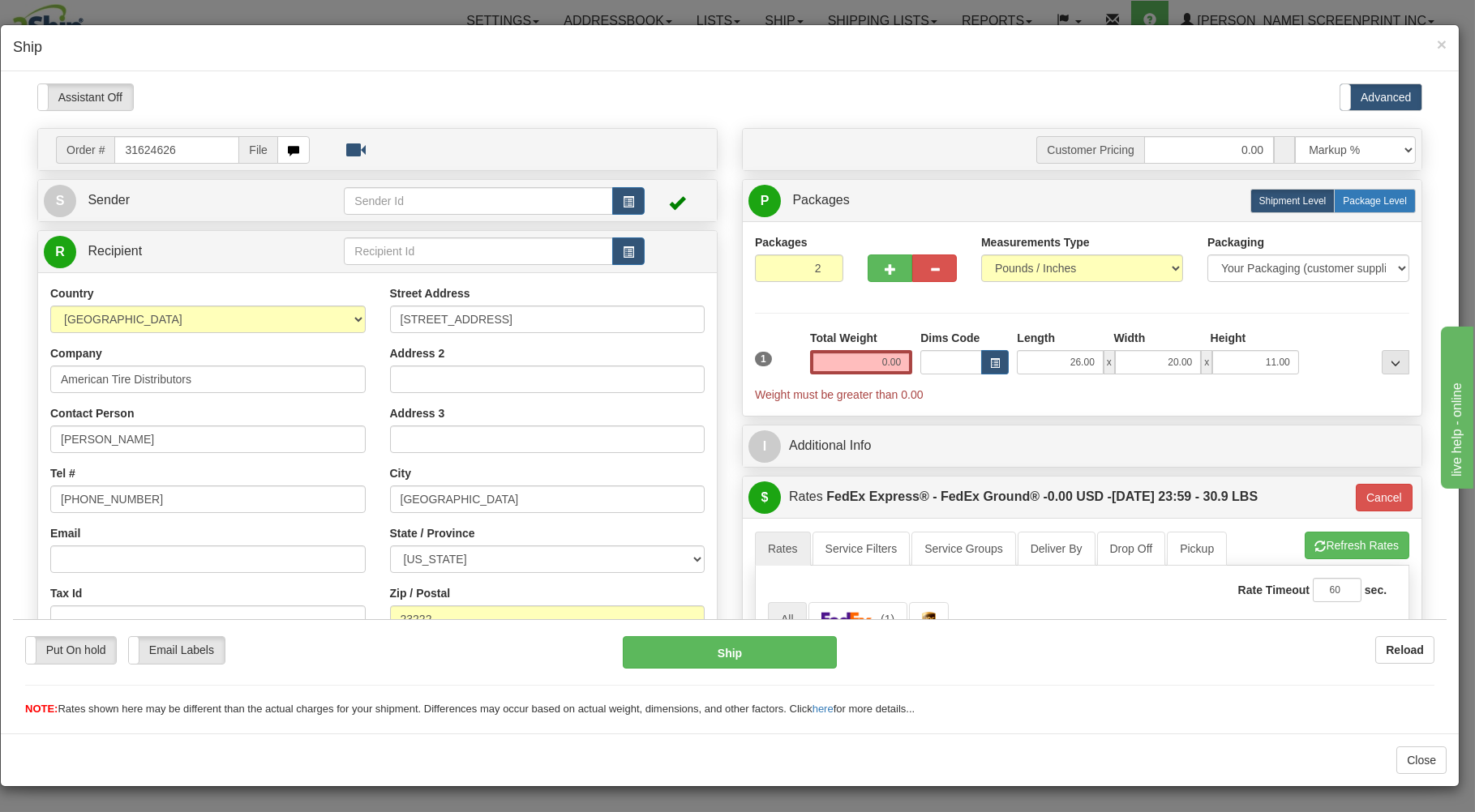
click at [1366, 195] on label "Package Level Pack.." at bounding box center [1374, 200] width 82 height 25
radio input "true"
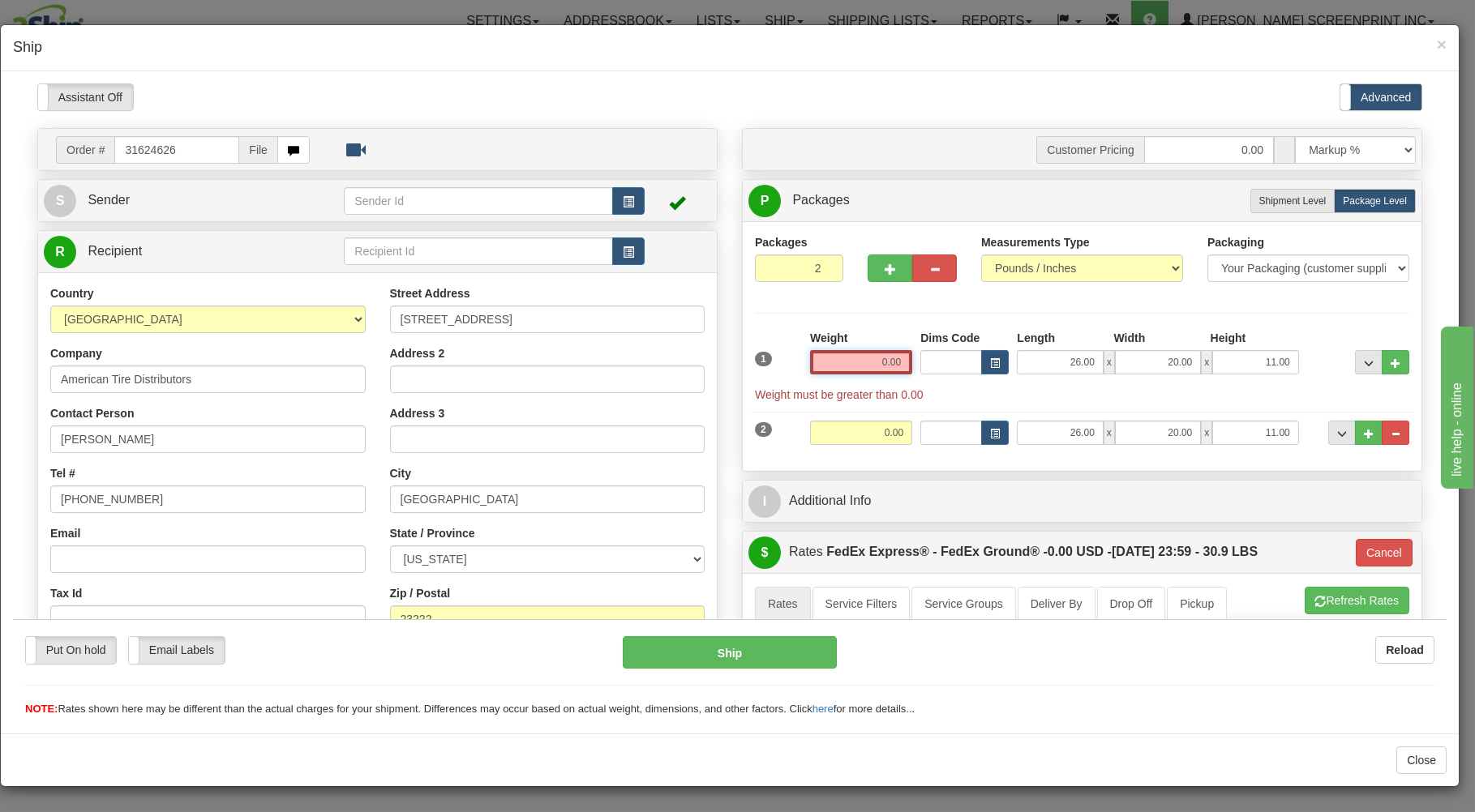
drag, startPoint x: 860, startPoint y: 363, endPoint x: 894, endPoint y: 364, distance: 34.0
click at [894, 364] on input "0.00" at bounding box center [860, 362] width 102 height 25
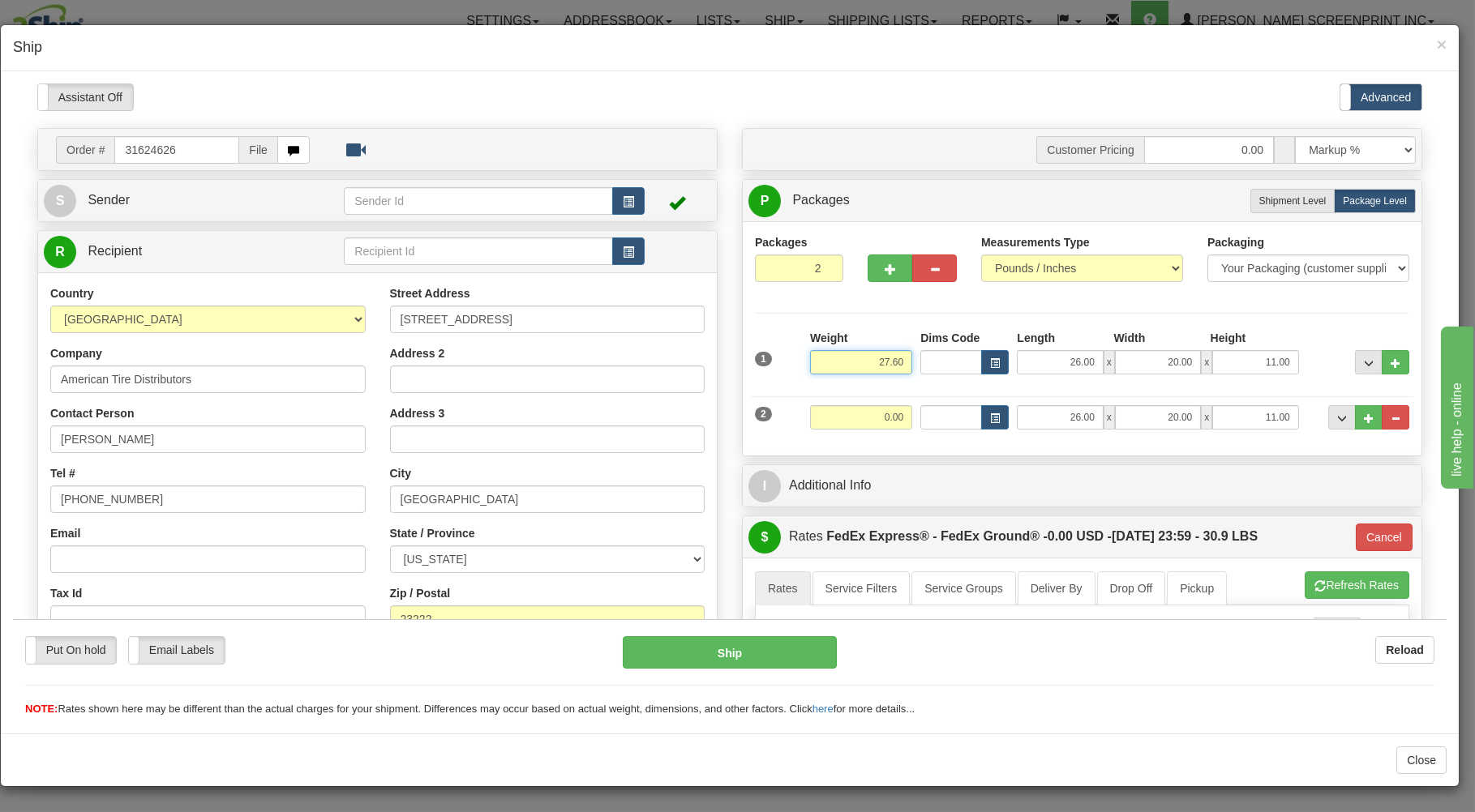
type input "27.60"
click at [869, 418] on input "0.00" at bounding box center [860, 416] width 102 height 25
type input "30.90"
type input "92"
click at [899, 457] on div "Customer Pricing 0.00 Markup % Discount % Flat Amount Per Pound Flat Amount Mar…" at bounding box center [1082, 551] width 704 height 849
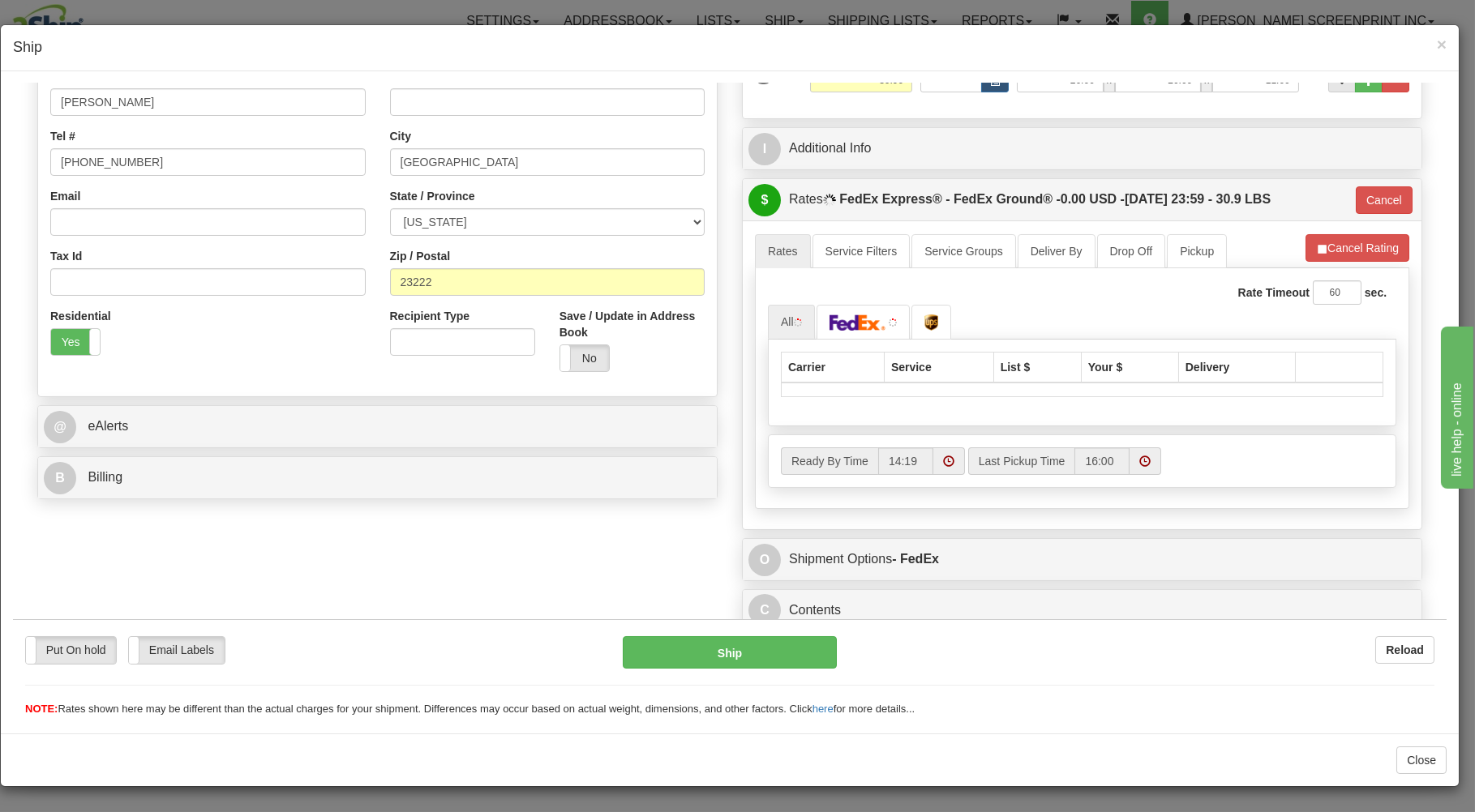
scroll to position [347, 0]
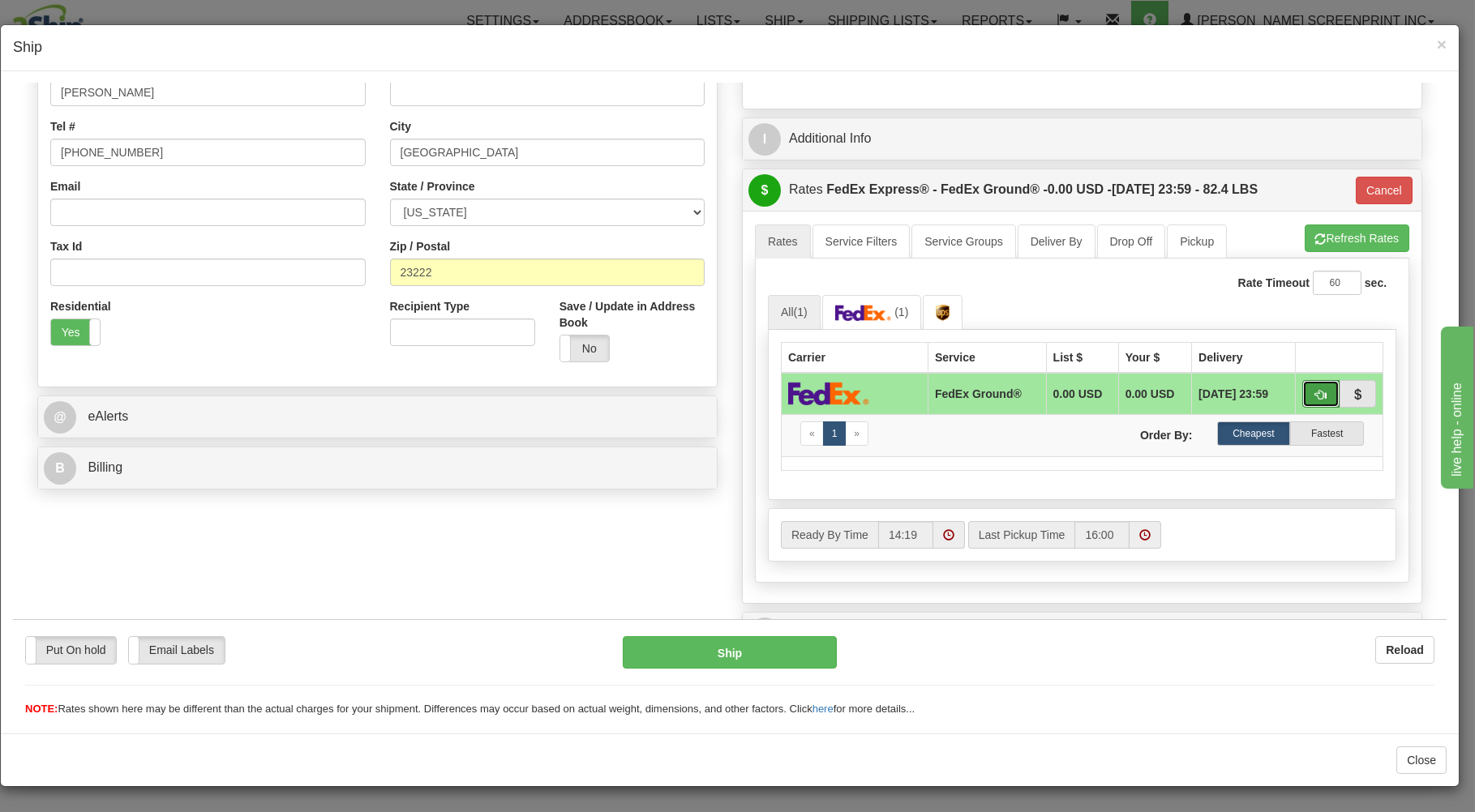
click at [1315, 390] on span "button" at bounding box center [1320, 394] width 11 height 11
click at [779, 656] on button "Ship" at bounding box center [729, 651] width 214 height 33
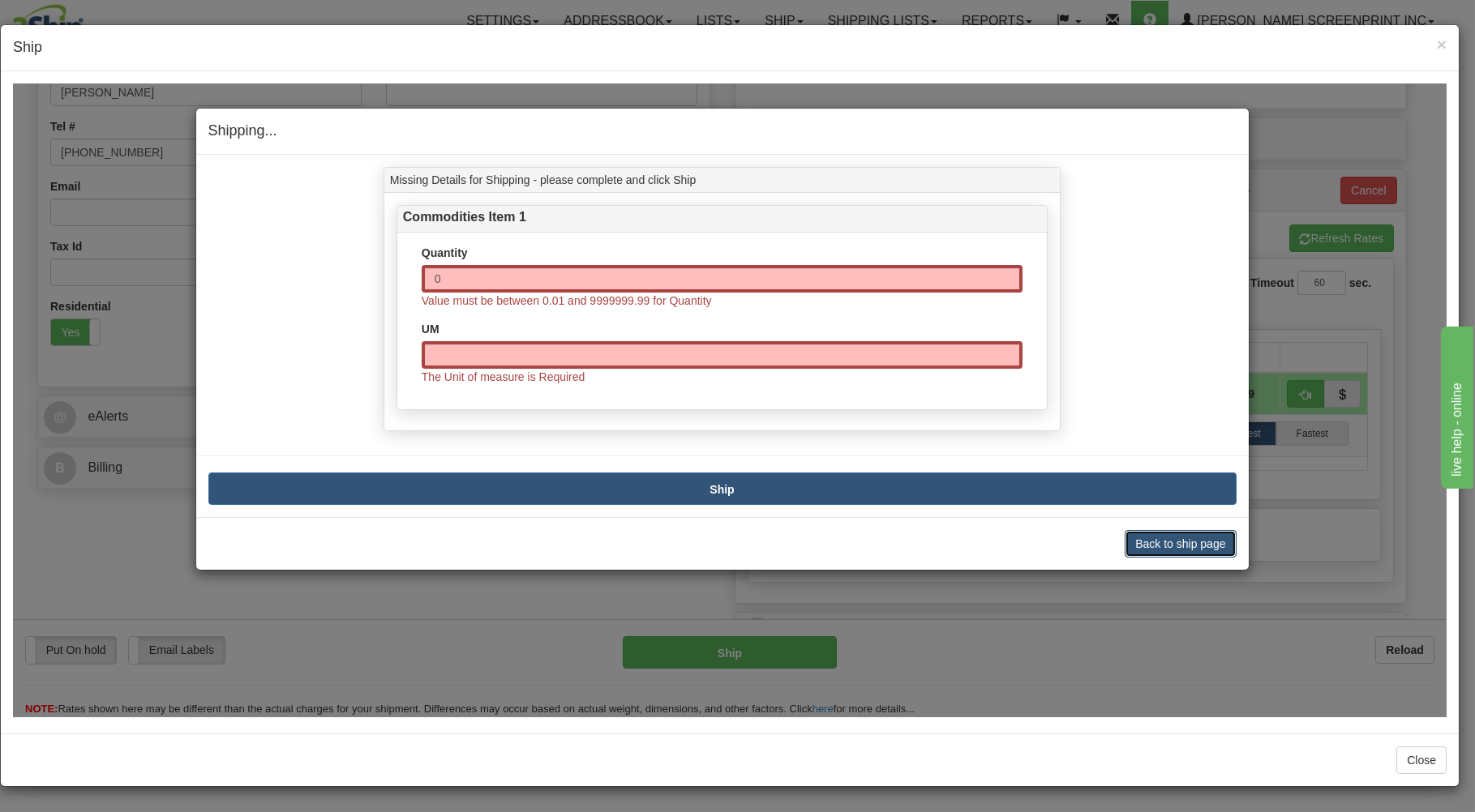
click at [1178, 536] on button "Back to ship page" at bounding box center [1180, 543] width 111 height 28
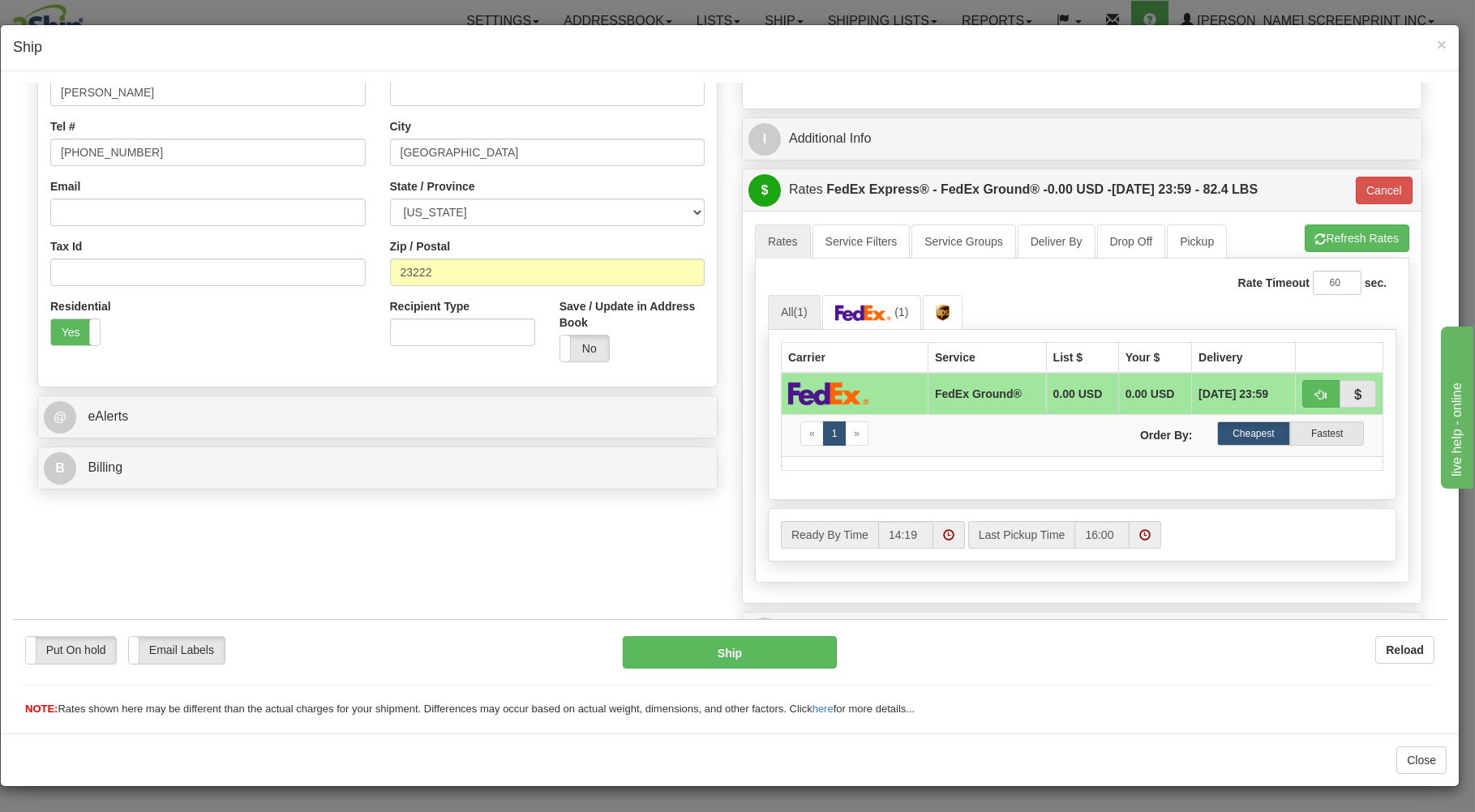
scroll to position [432, 0]
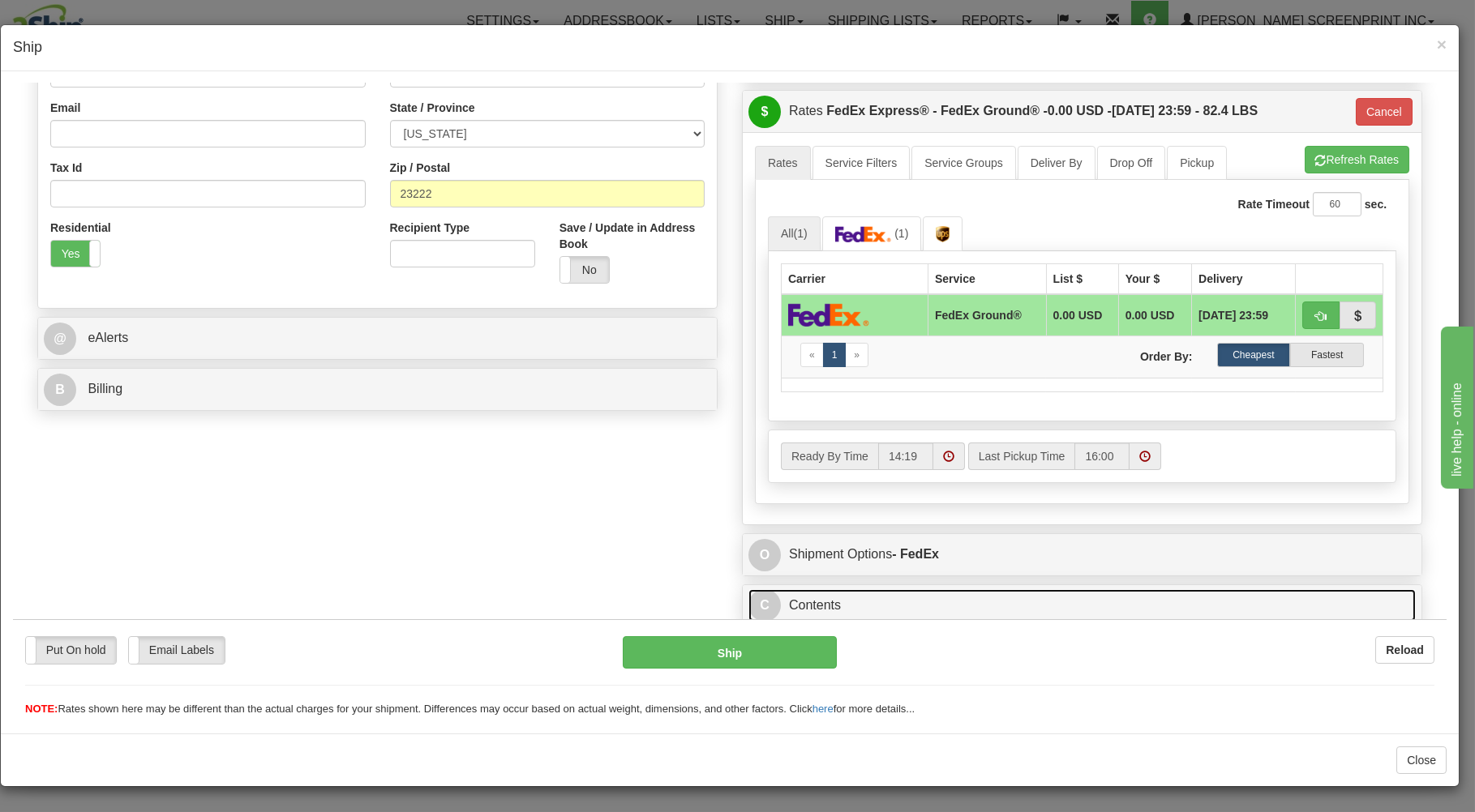
click at [1102, 597] on link "C Contents" at bounding box center [1081, 606] width 667 height 34
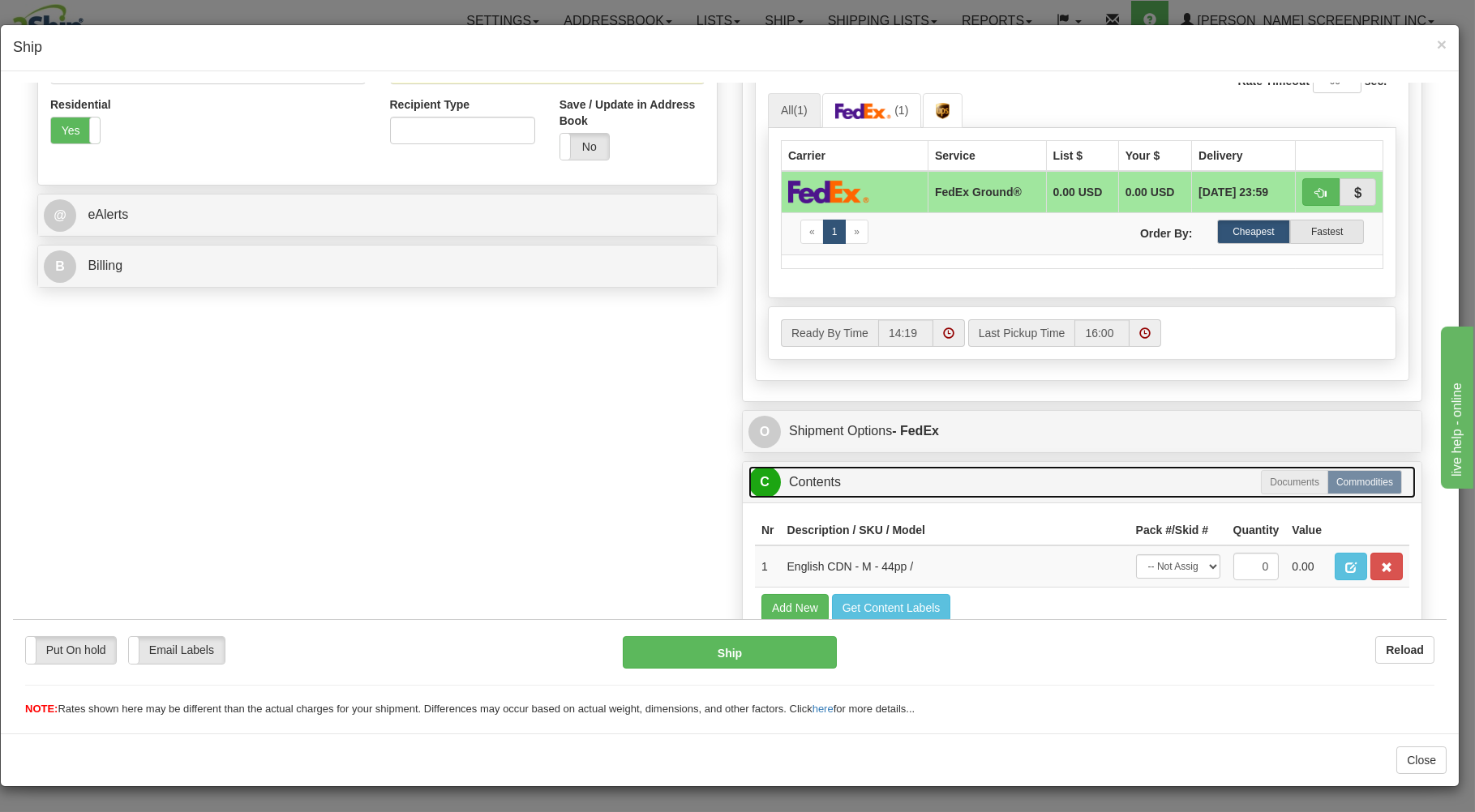
scroll to position [613, 0]
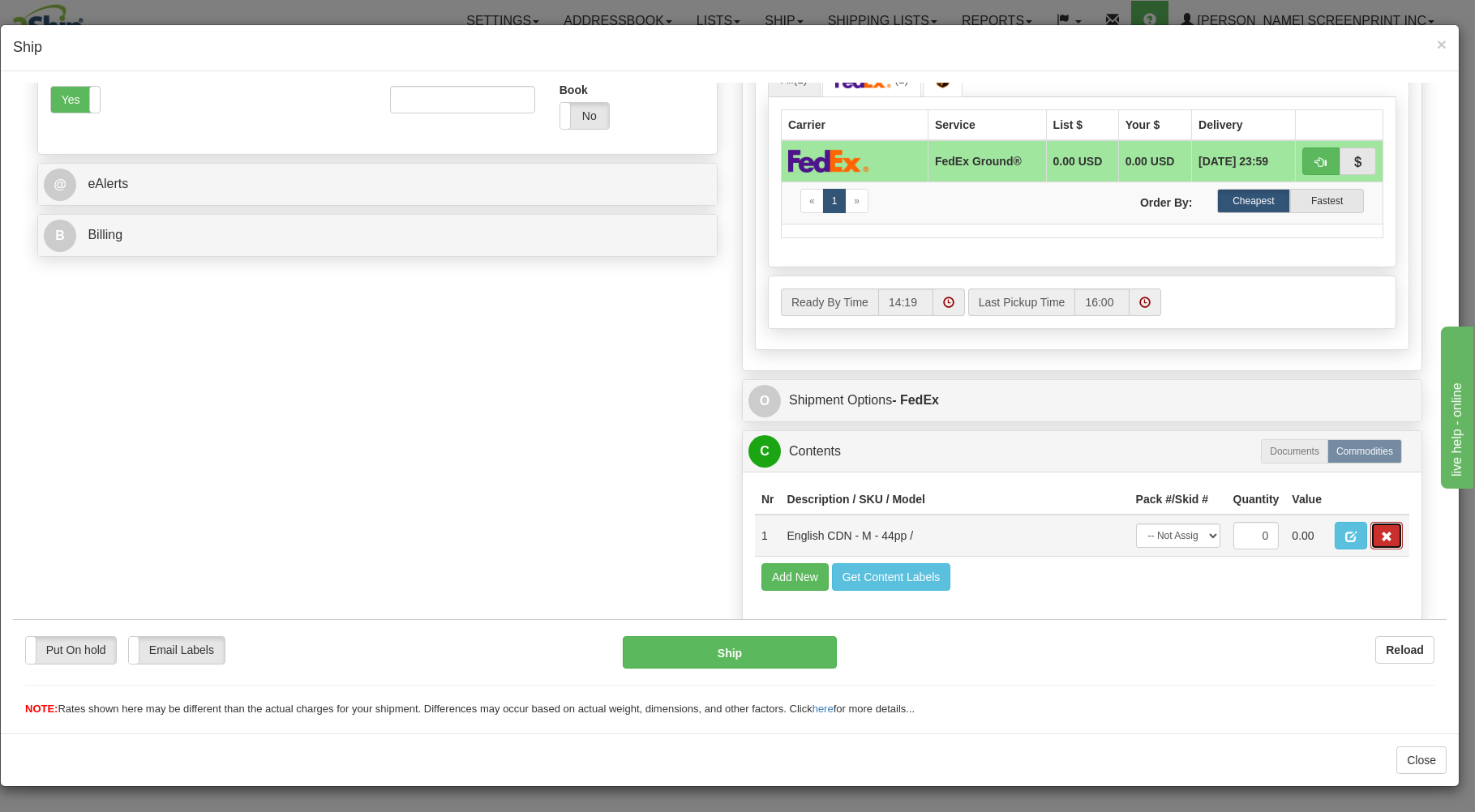
click at [1370, 527] on button "button" at bounding box center [1386, 535] width 33 height 28
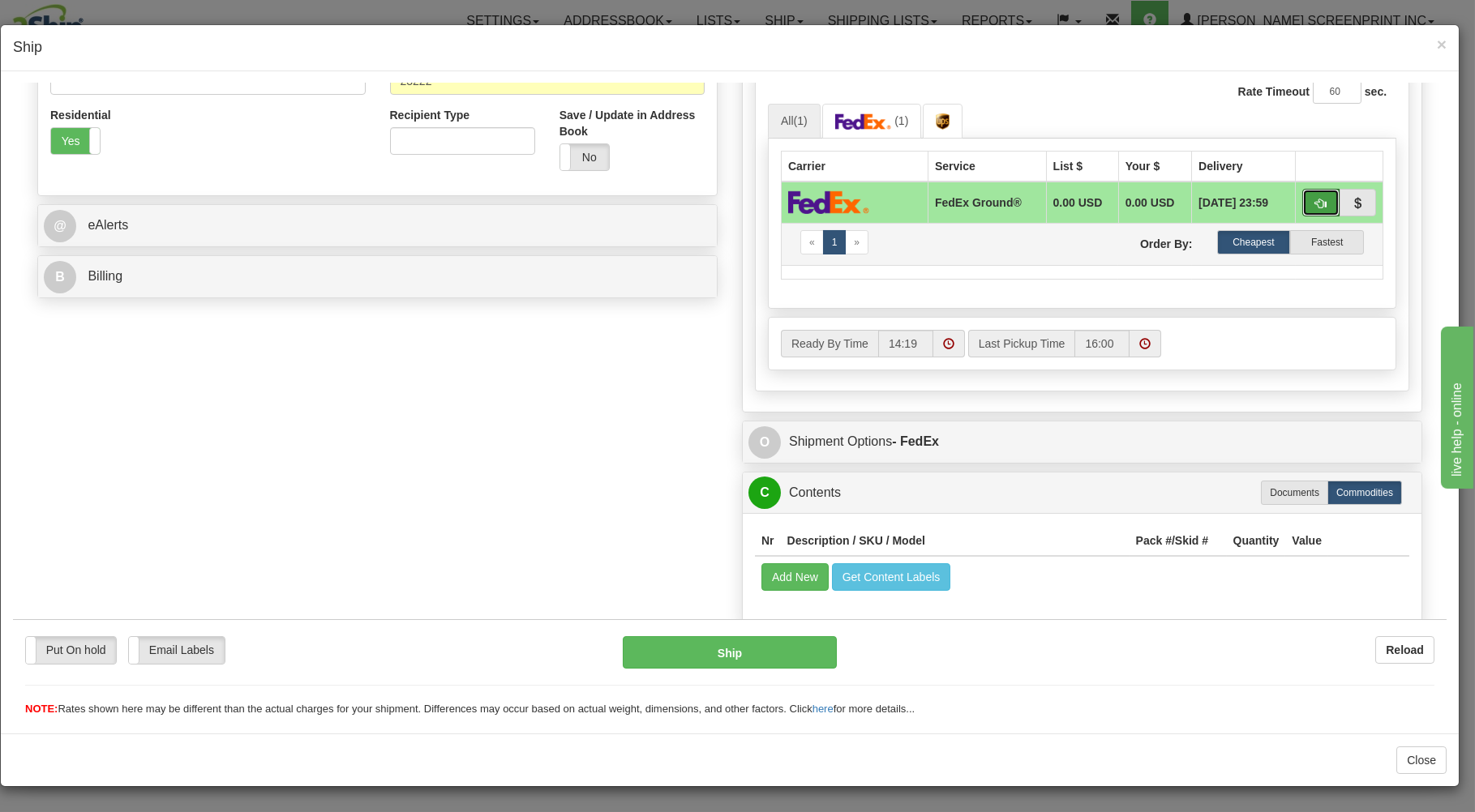
drag, startPoint x: 1304, startPoint y: 199, endPoint x: 1268, endPoint y: 223, distance: 43.3
click at [1315, 201] on span "button" at bounding box center [1320, 203] width 11 height 11
click at [747, 645] on button "Ship" at bounding box center [729, 651] width 214 height 33
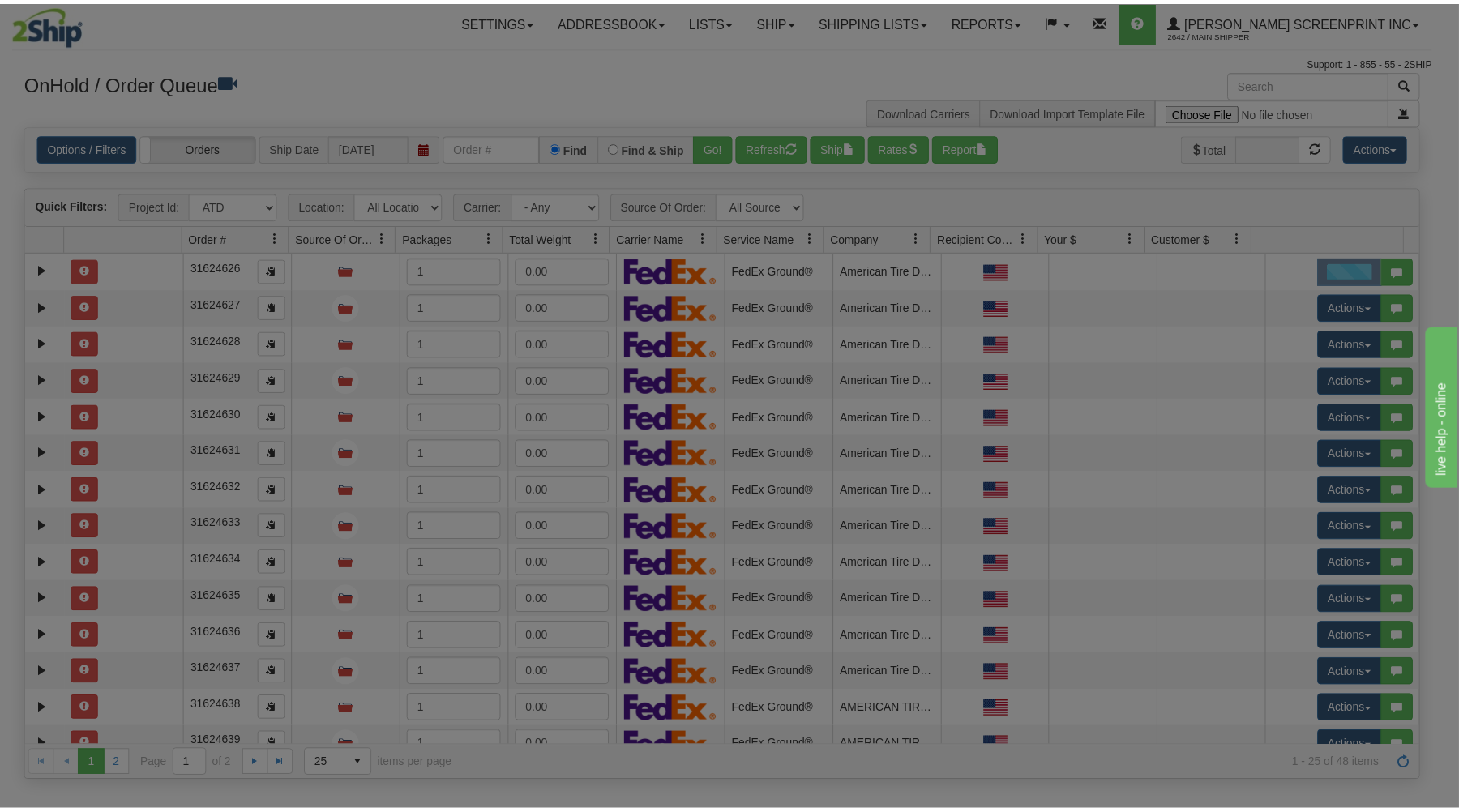
scroll to position [0, 0]
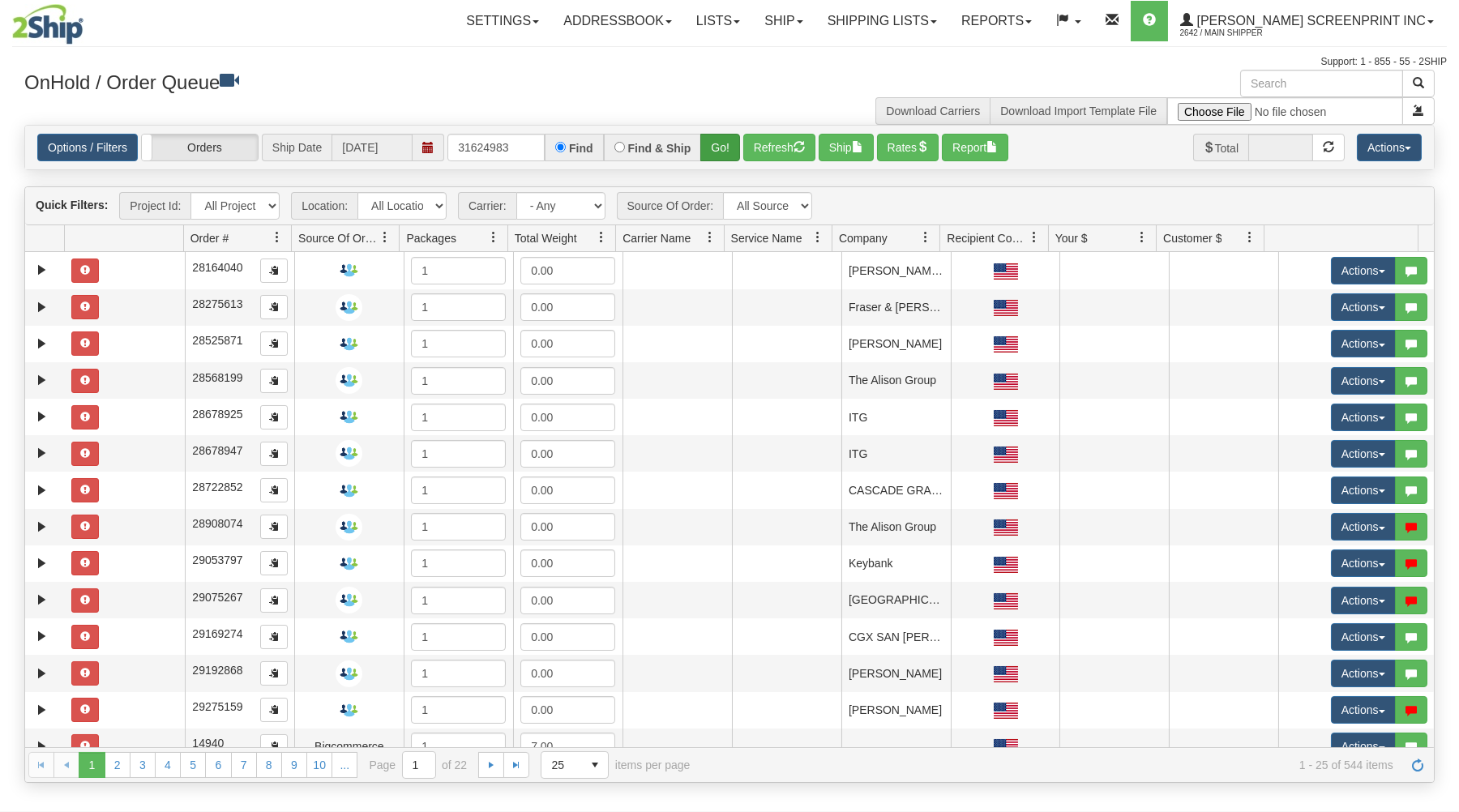
type input "31624983"
click at [709, 146] on button "Go!" at bounding box center [720, 147] width 40 height 28
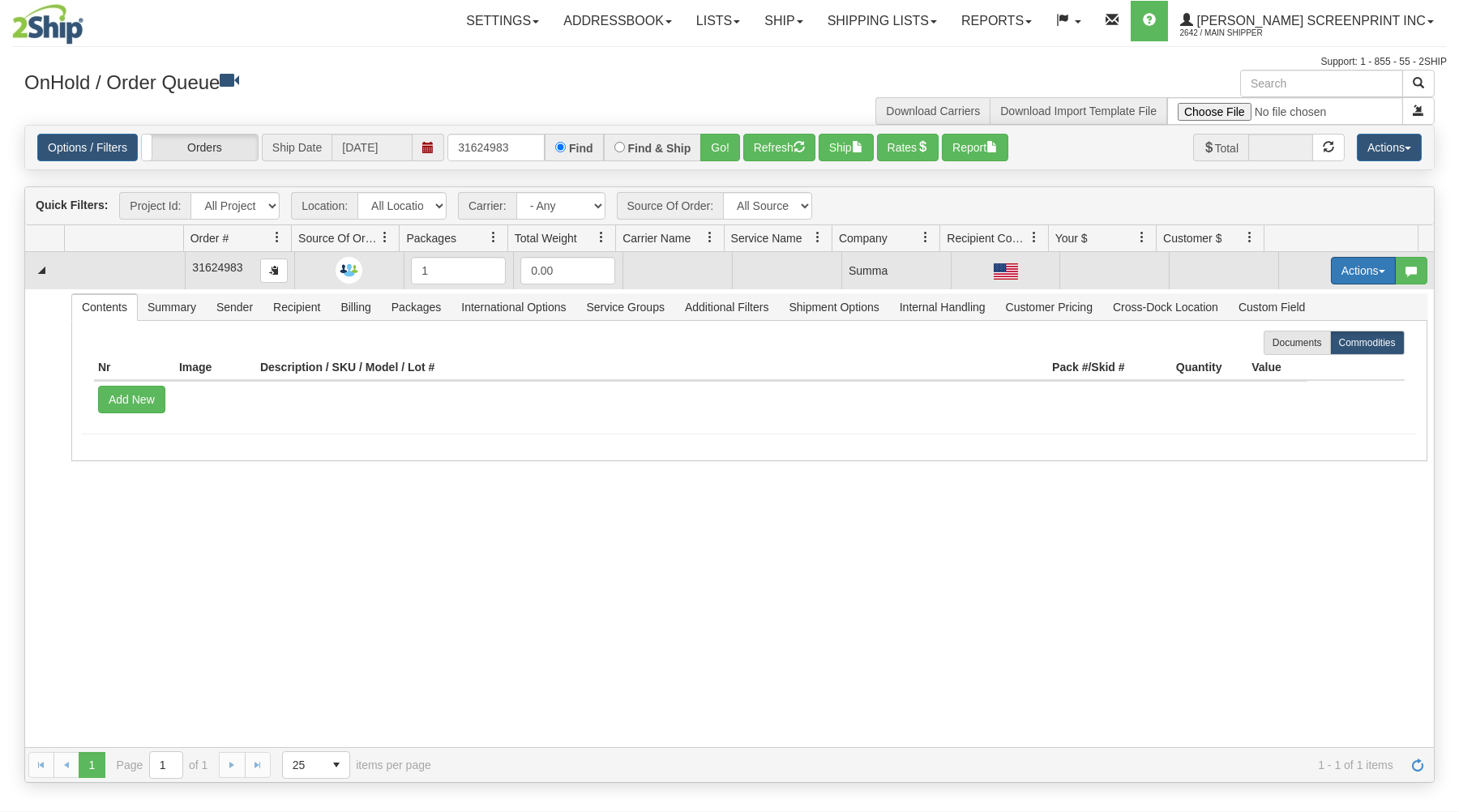
click at [1362, 266] on button "Actions" at bounding box center [1363, 271] width 65 height 28
click at [1321, 300] on link "Open" at bounding box center [1330, 301] width 129 height 21
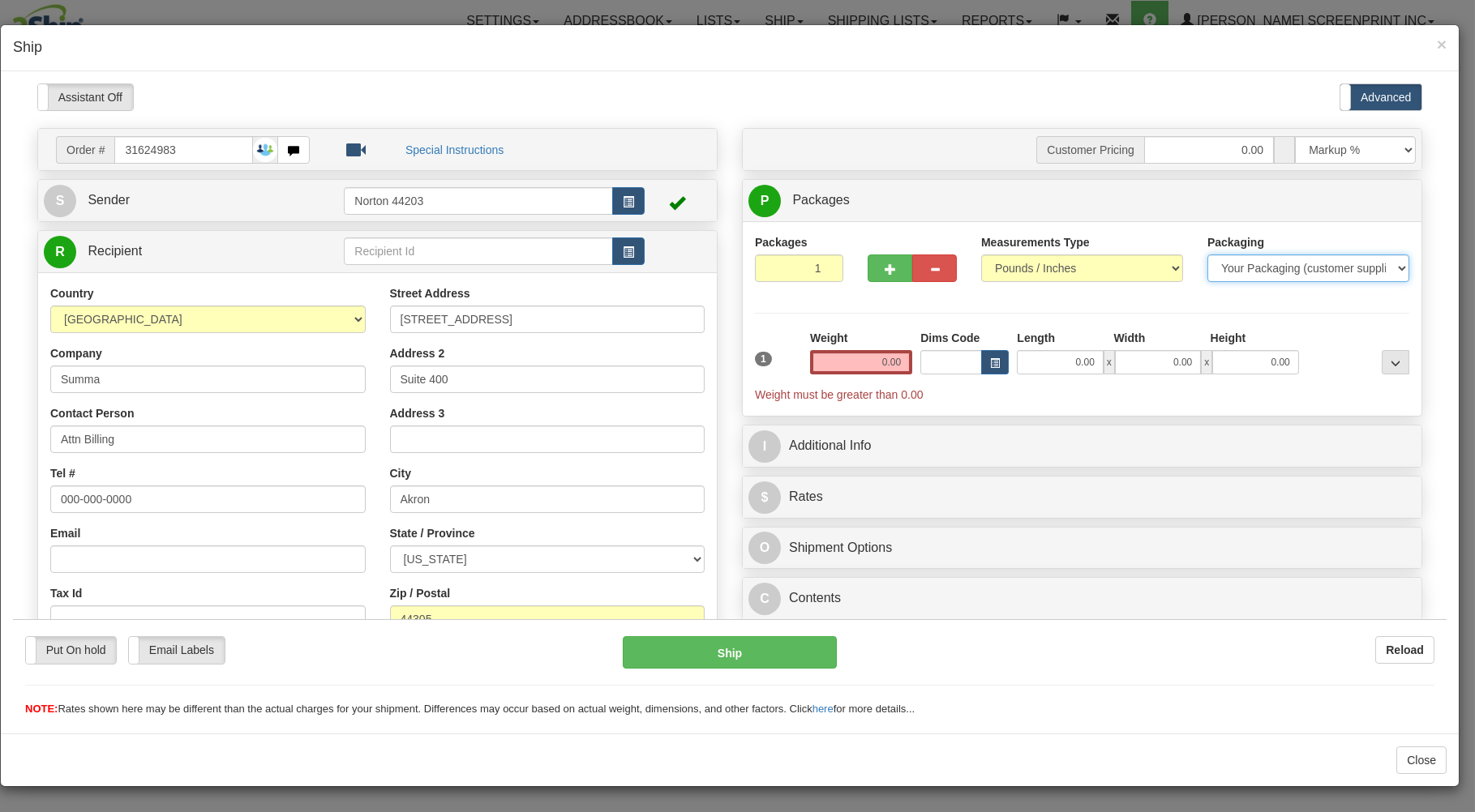
click at [1207, 254] on select "Your Packaging (customer supplied) Envelope (carrier supplied) Pack (carrier su…" at bounding box center [1308, 268] width 202 height 28
select select "2"
click option "Envelope (carrier supplied)" at bounding box center [13, 83] width 0 height 0
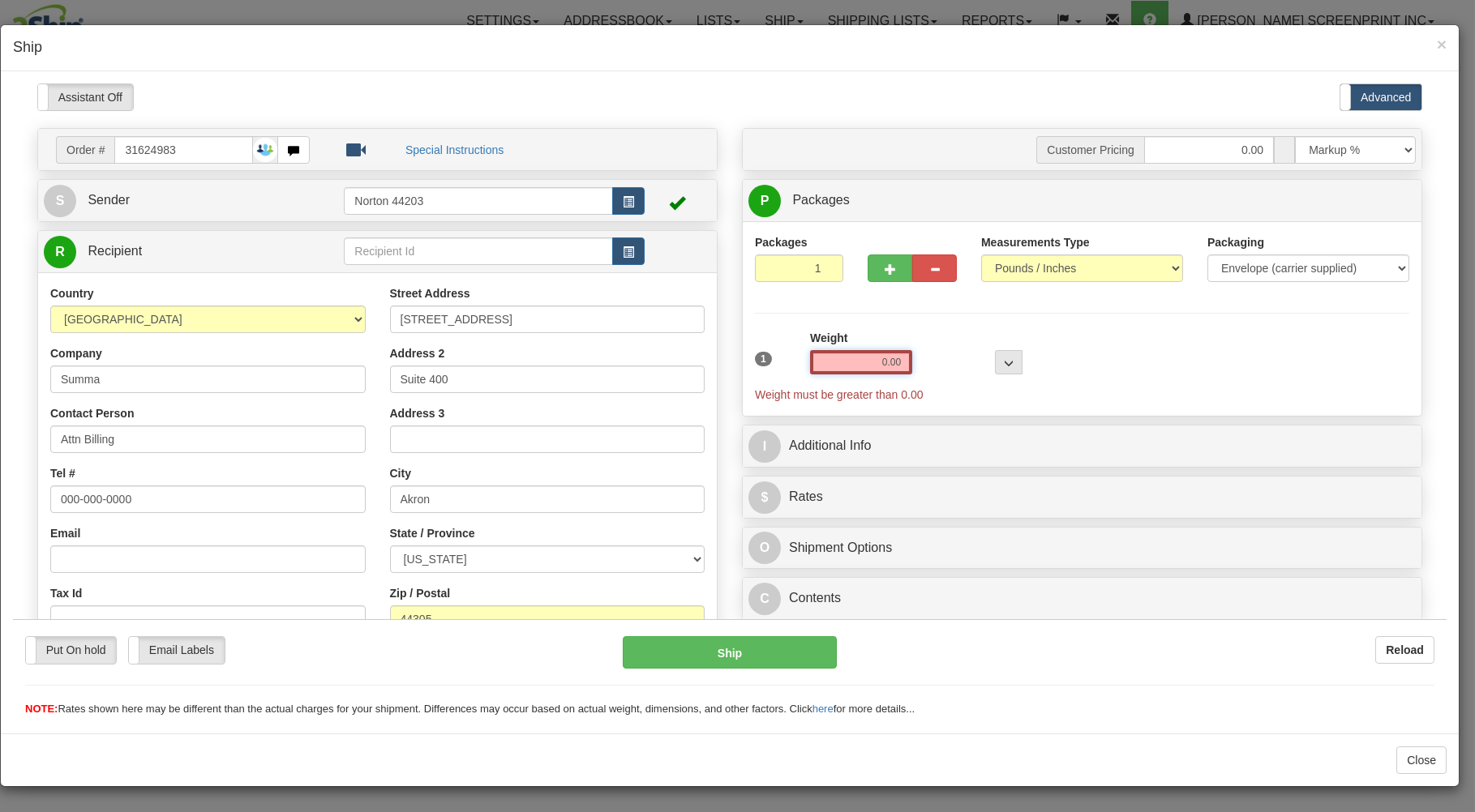
click at [860, 368] on input "0.00" at bounding box center [860, 362] width 102 height 25
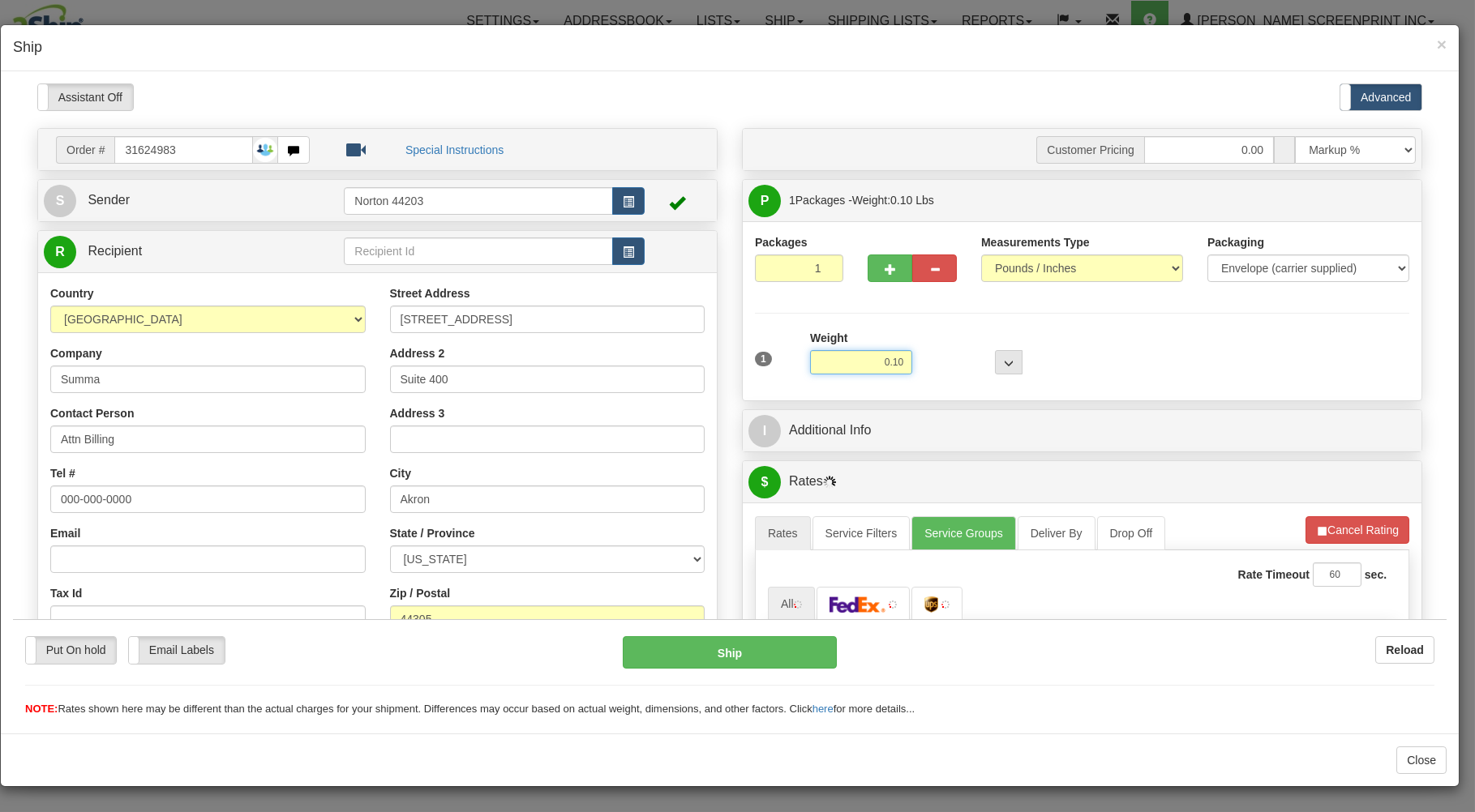
type input "0.15"
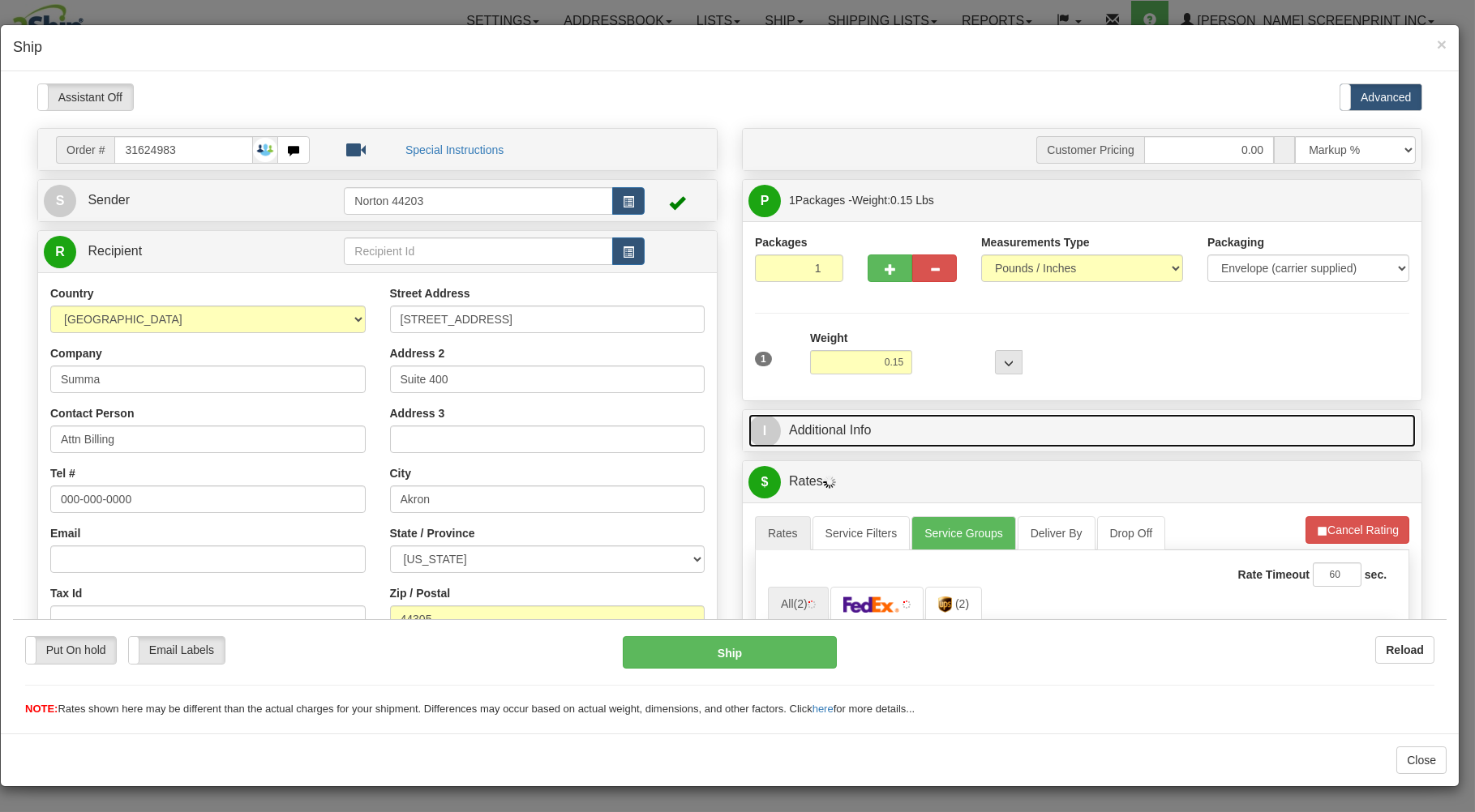
click at [1166, 418] on link "I Additional Info" at bounding box center [1081, 431] width 667 height 34
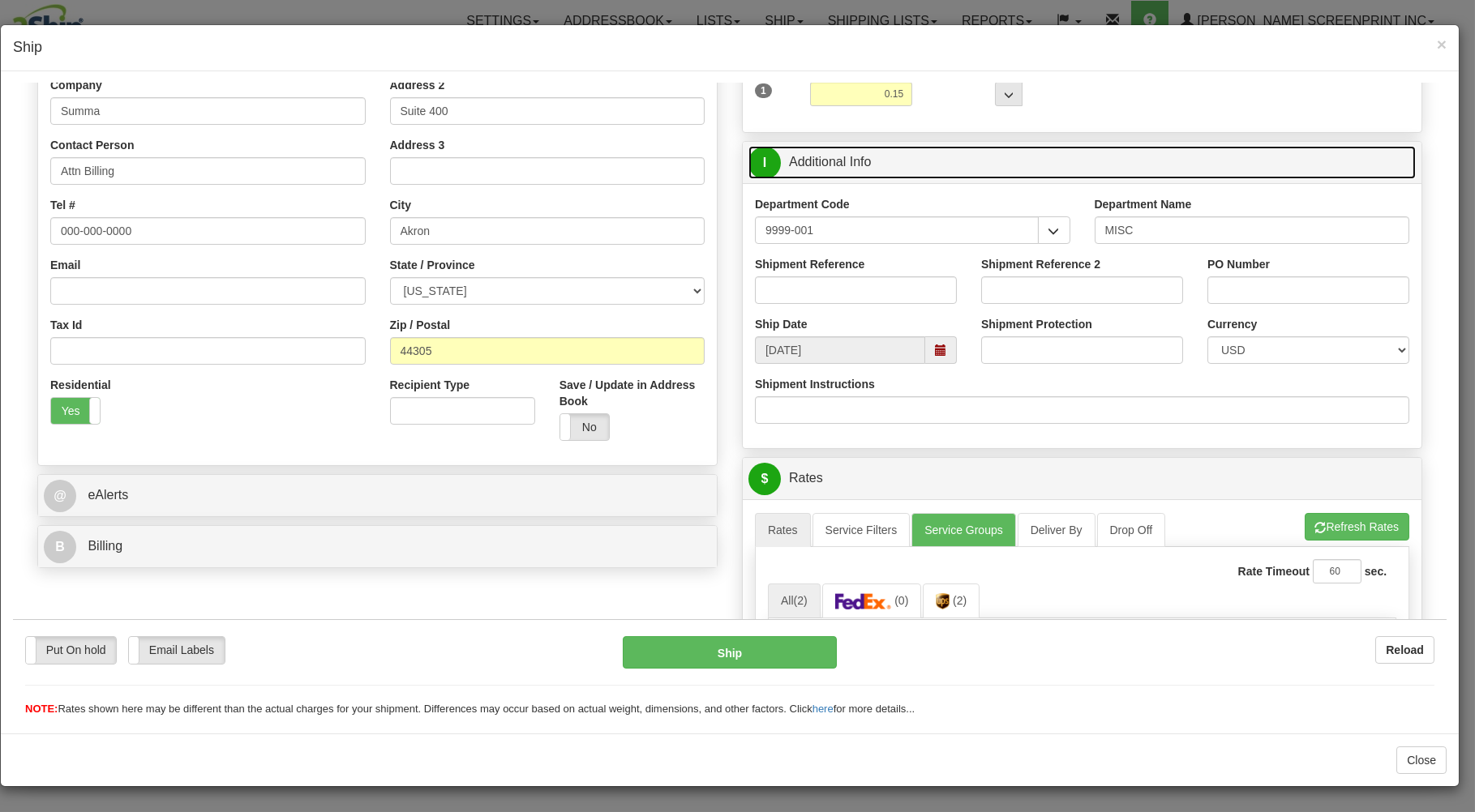
scroll to position [174, 0]
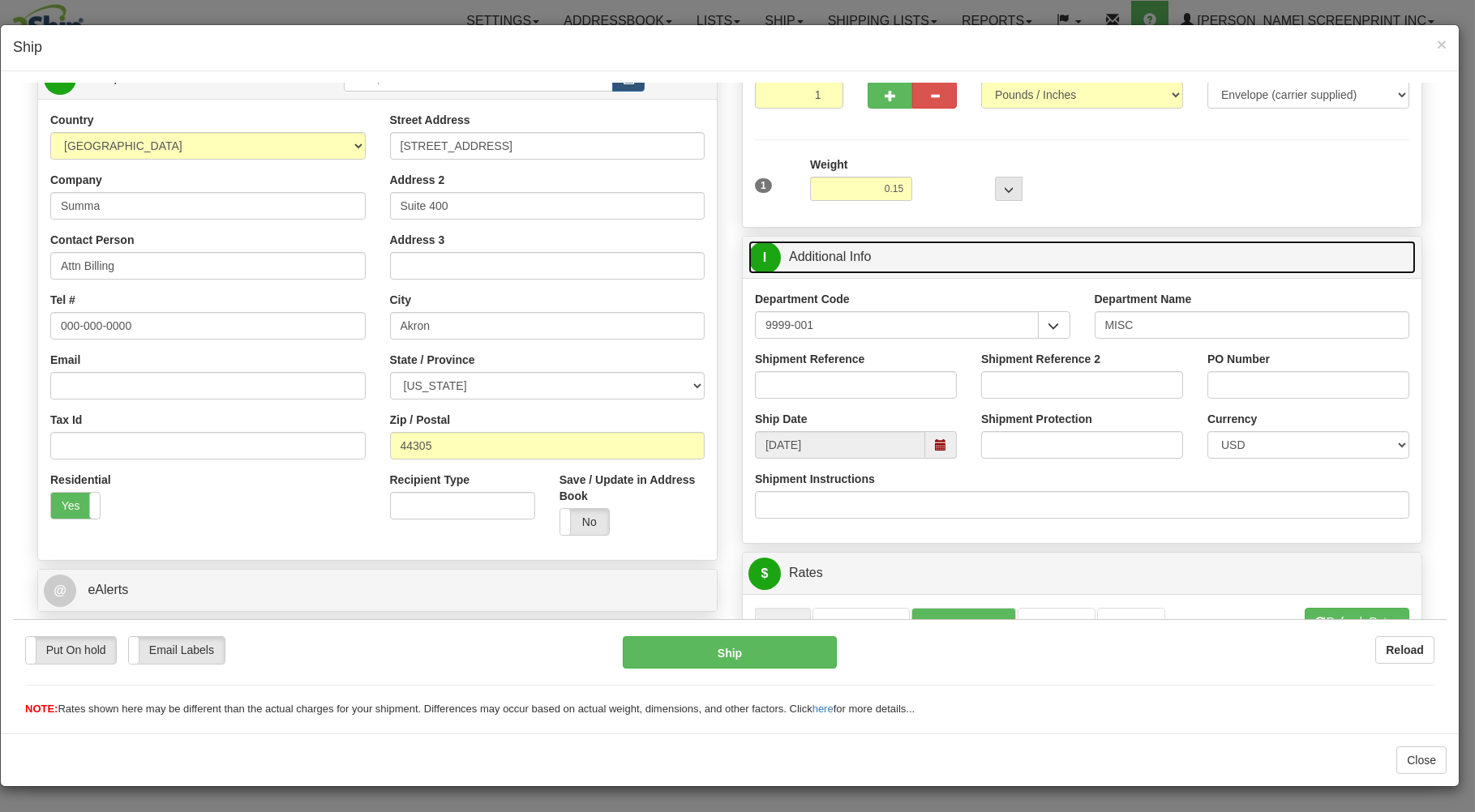
click at [951, 268] on link "I Additional Info" at bounding box center [1081, 257] width 667 height 34
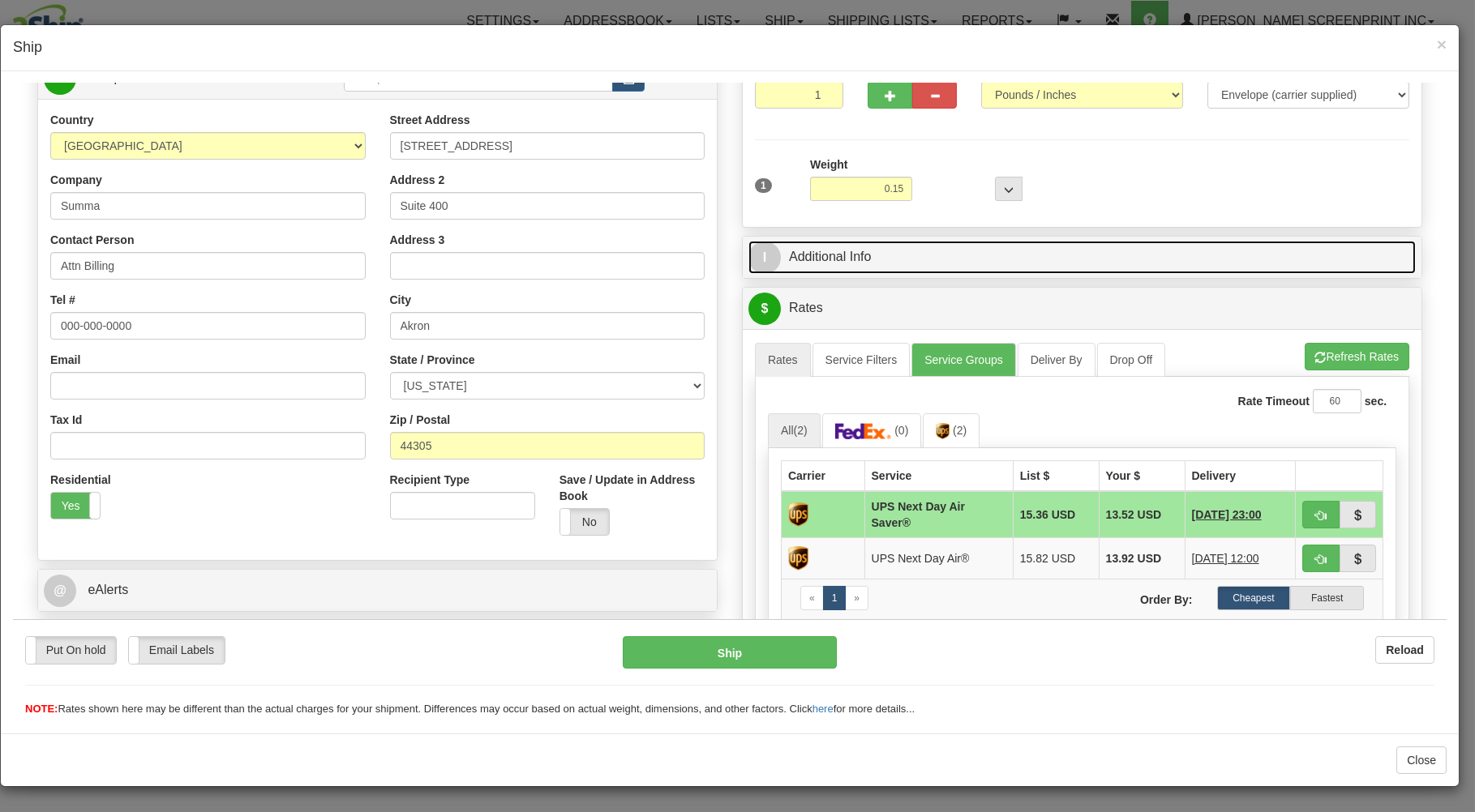
scroll to position [347, 0]
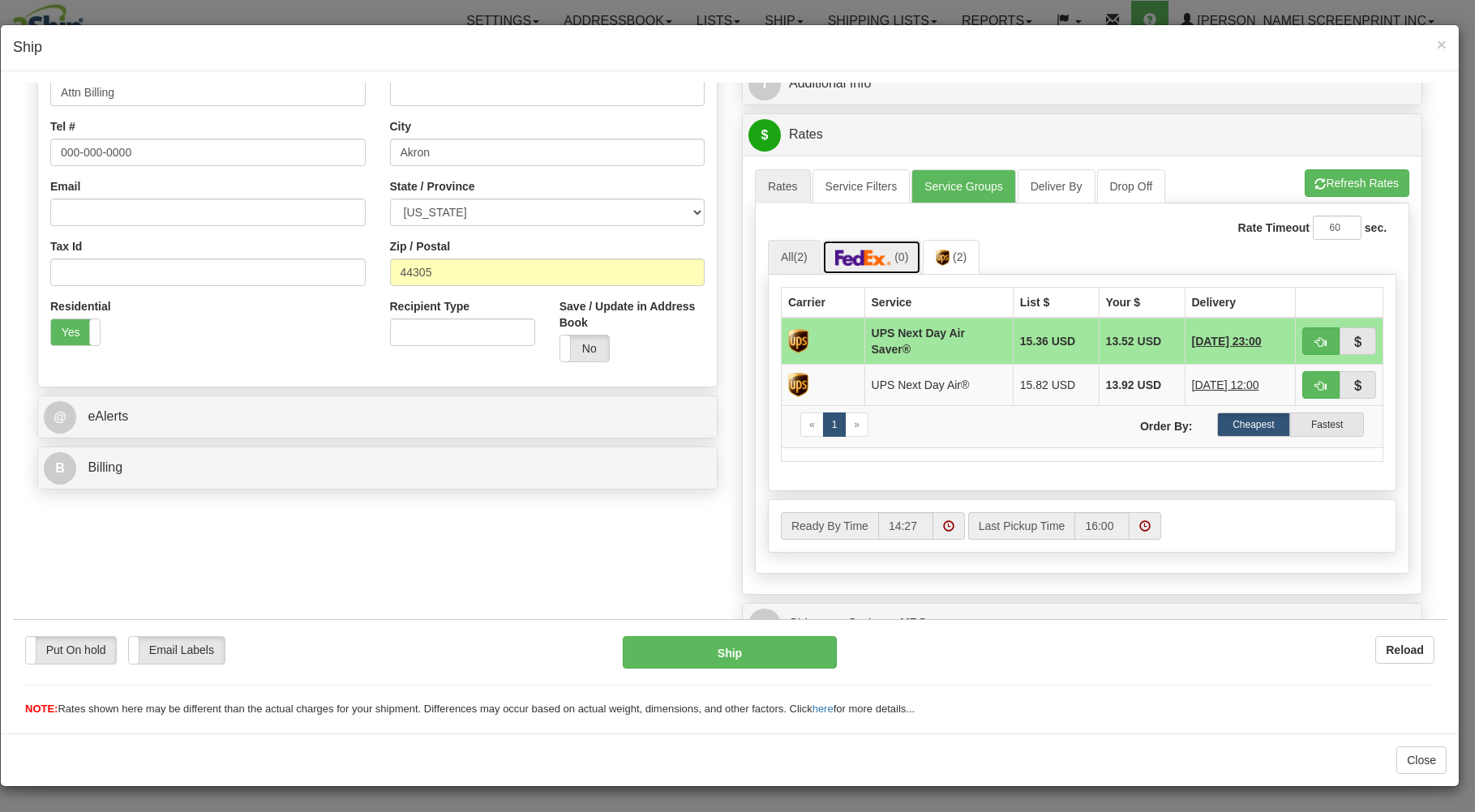
click at [877, 263] on img at bounding box center [862, 257] width 56 height 16
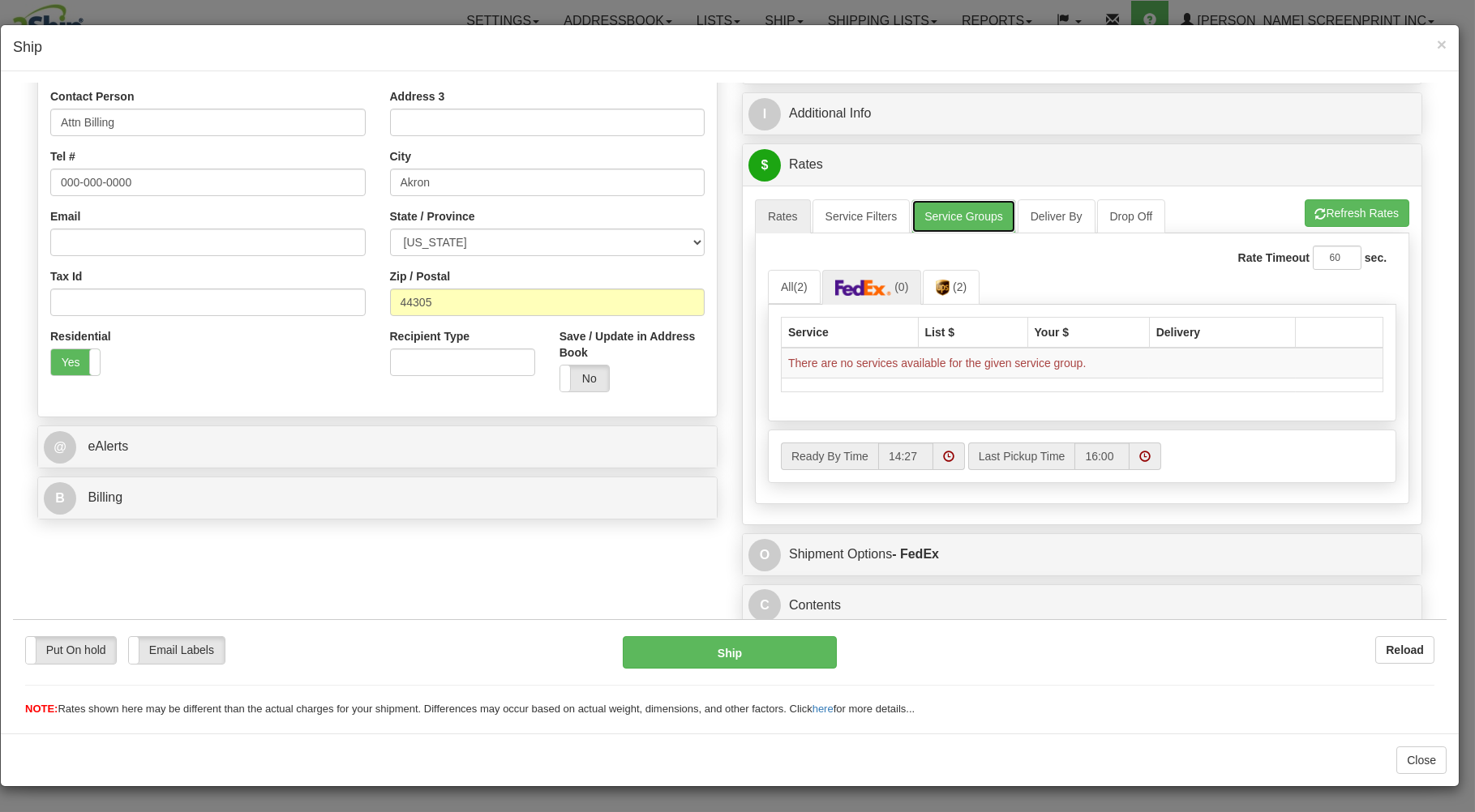
click at [958, 215] on link "Service Groups" at bounding box center [962, 215] width 104 height 34
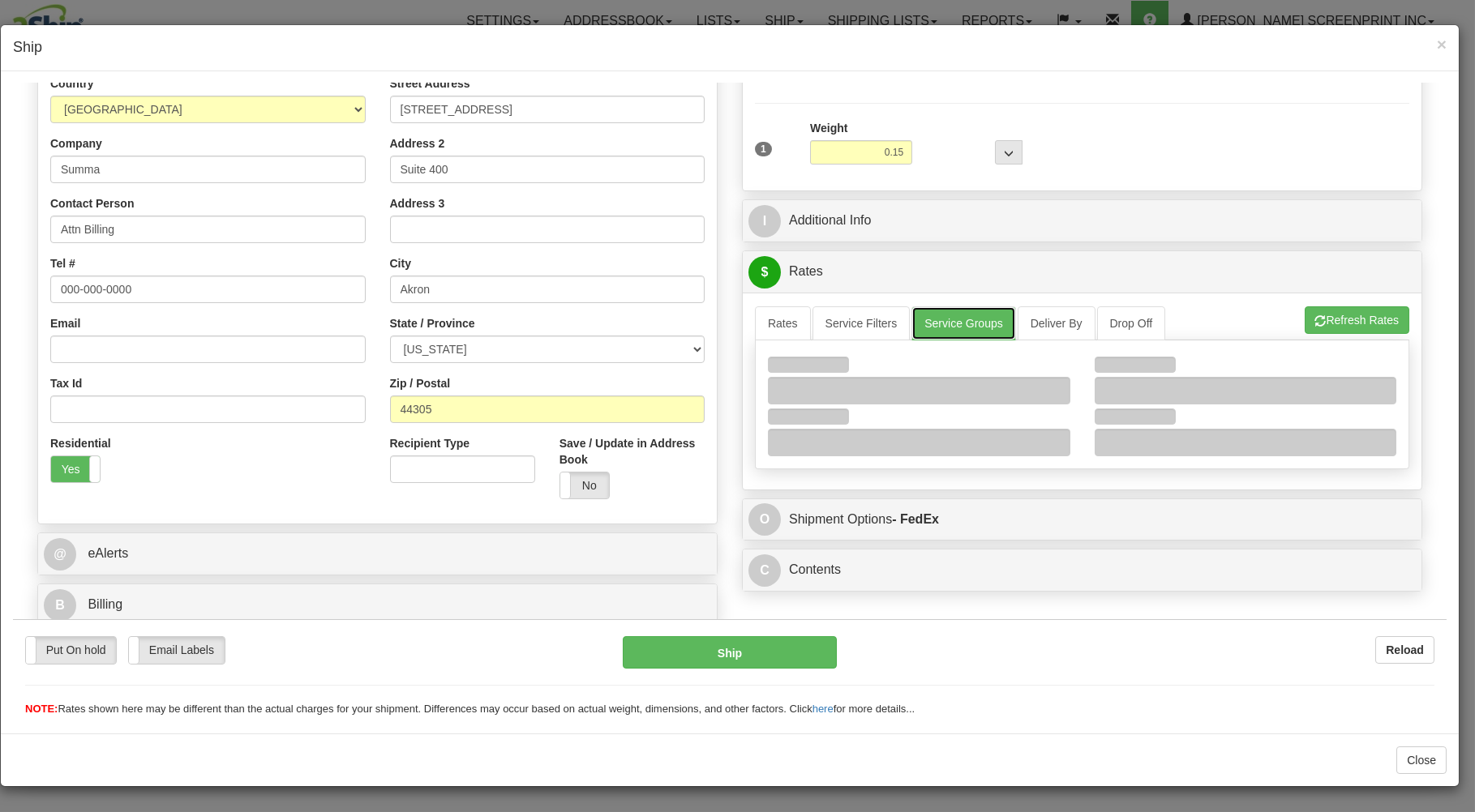
scroll to position [213, 0]
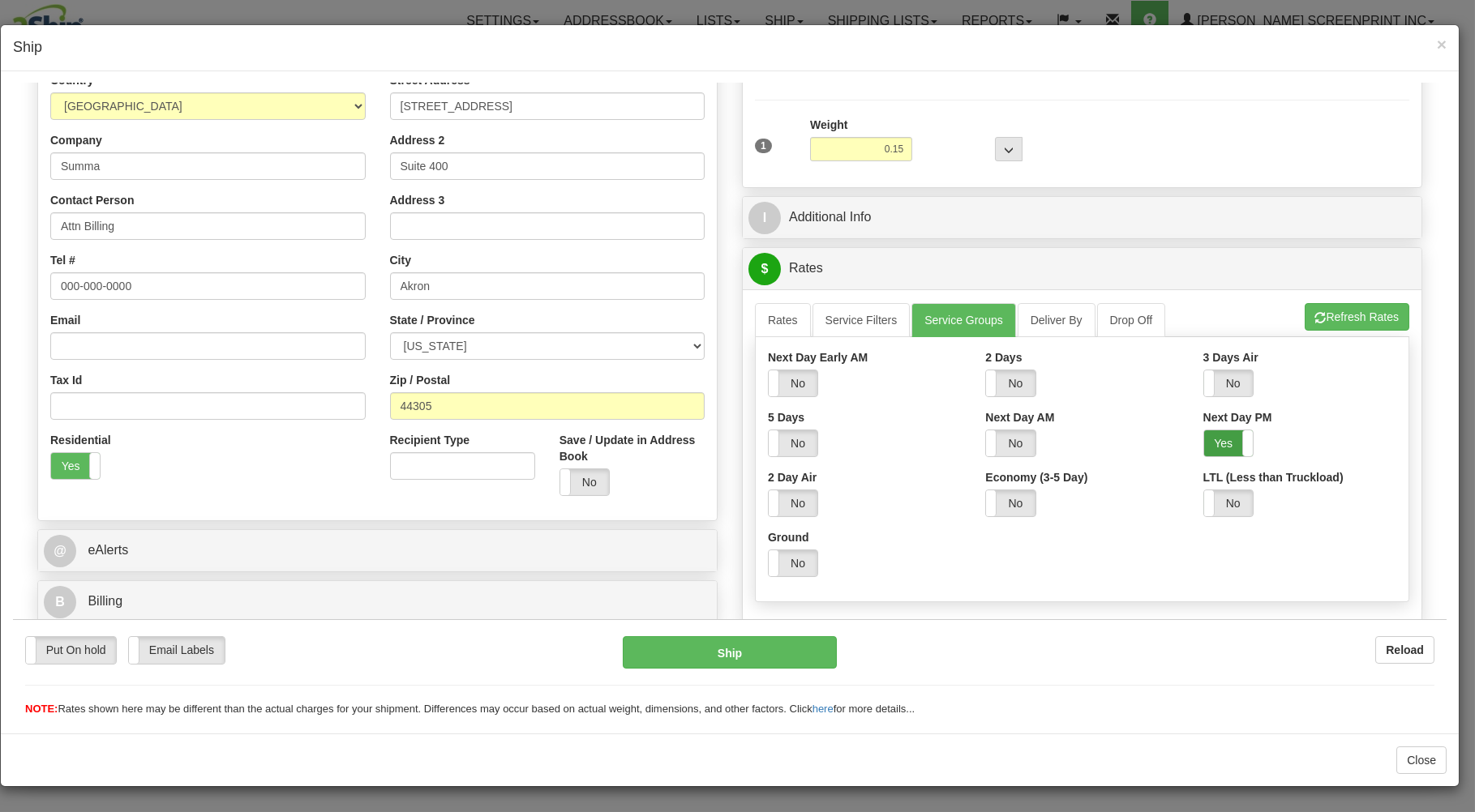
click at [1204, 447] on label "Yes" at bounding box center [1228, 443] width 48 height 26
click at [765, 315] on link "Rates" at bounding box center [782, 319] width 56 height 34
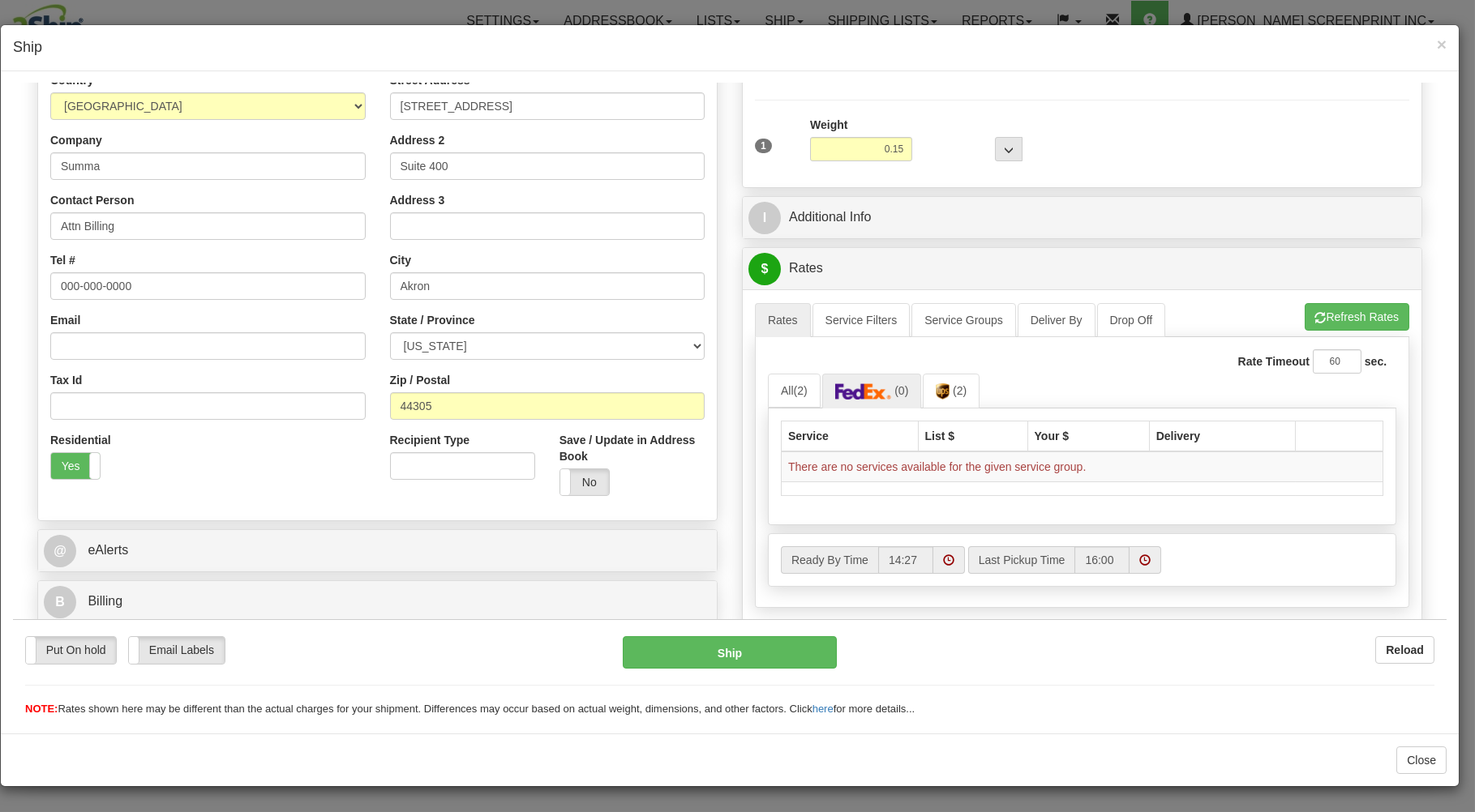
click at [1337, 301] on div "A change has been made which could impact your rate estimate. To ensure the est…" at bounding box center [1082, 457] width 679 height 339
click at [795, 388] on span "(2)" at bounding box center [800, 389] width 14 height 13
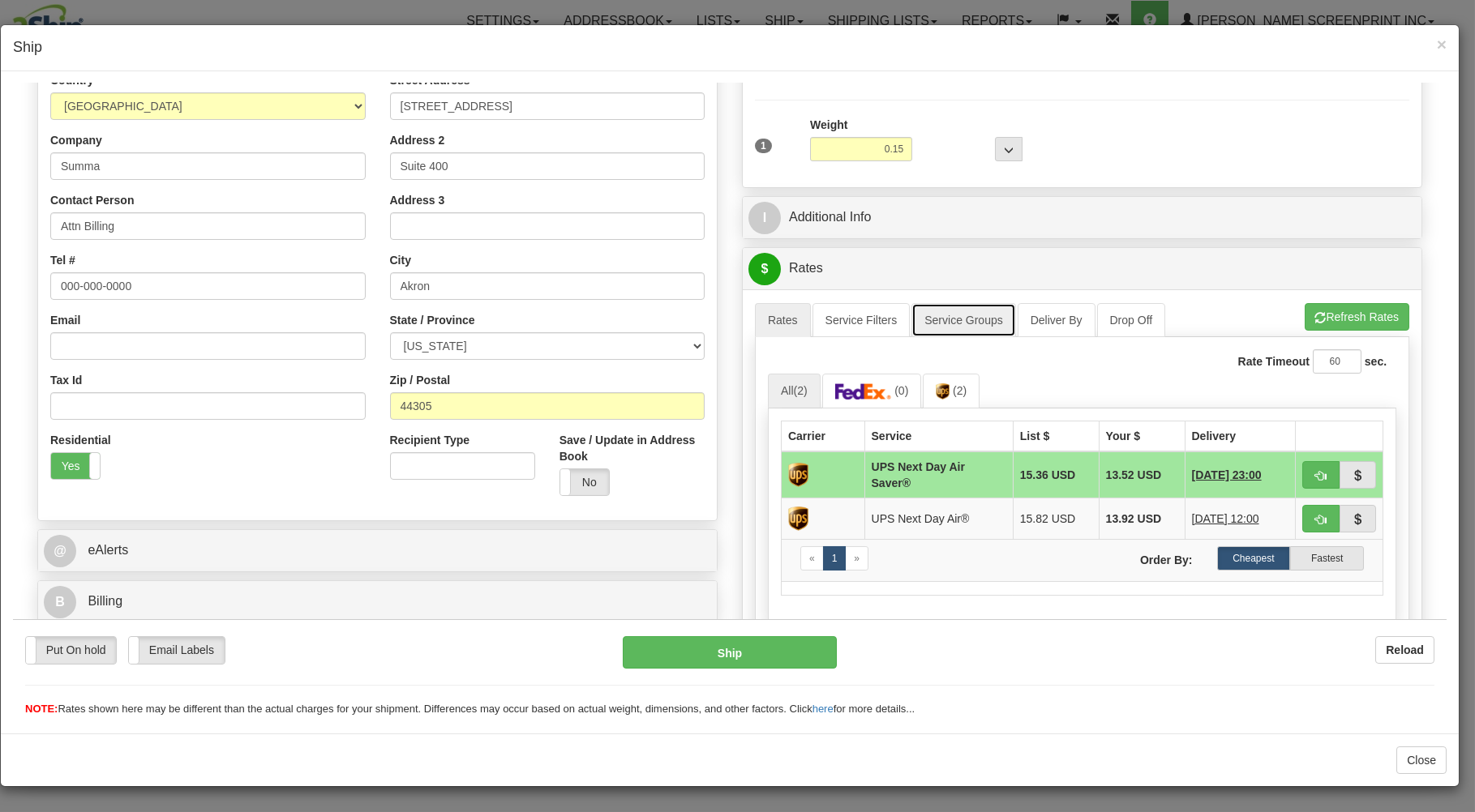
click at [971, 325] on link "Service Groups" at bounding box center [962, 319] width 104 height 34
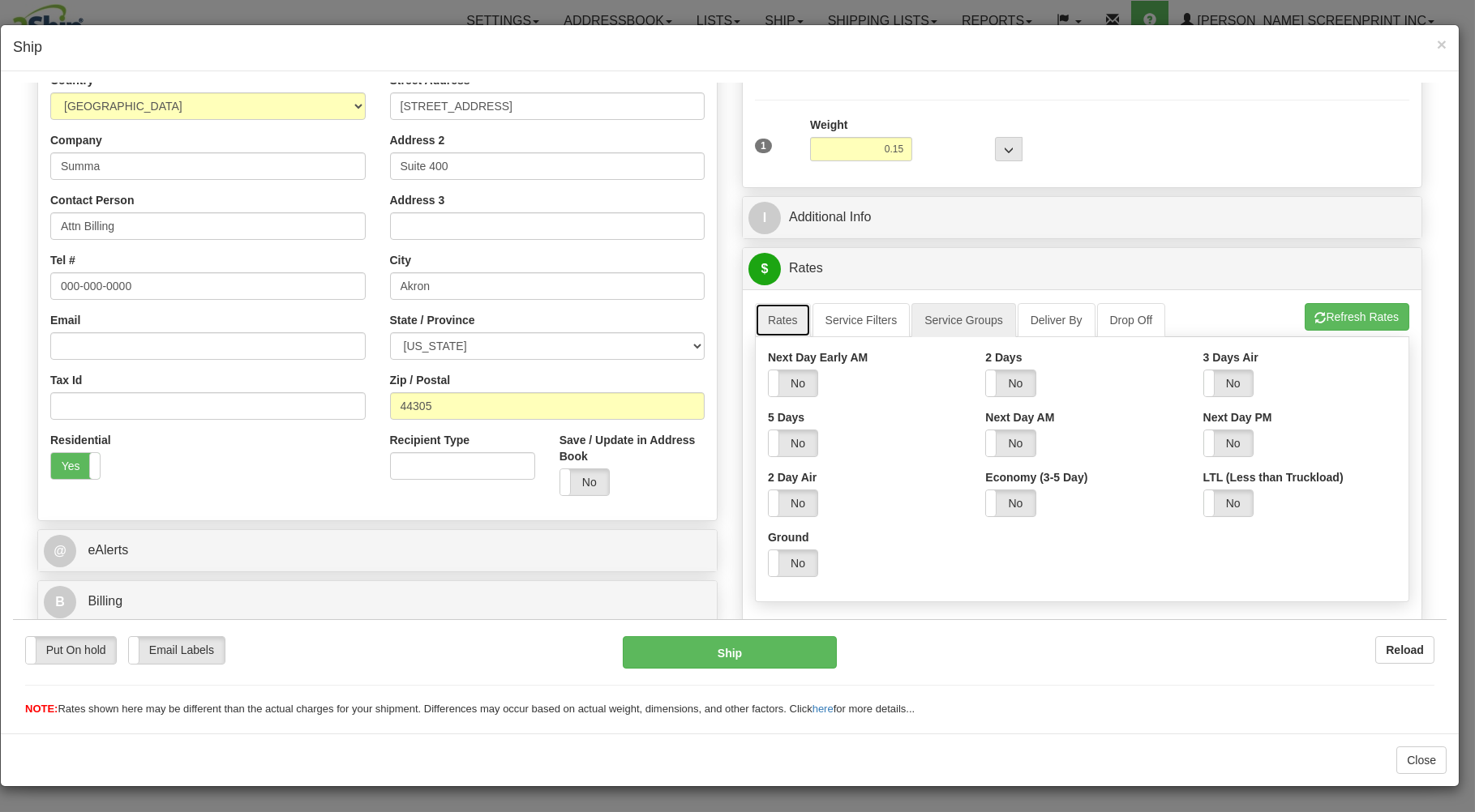
drag, startPoint x: 779, startPoint y: 323, endPoint x: 1036, endPoint y: 339, distance: 257.5
click at [781, 323] on link "Rates" at bounding box center [782, 319] width 56 height 34
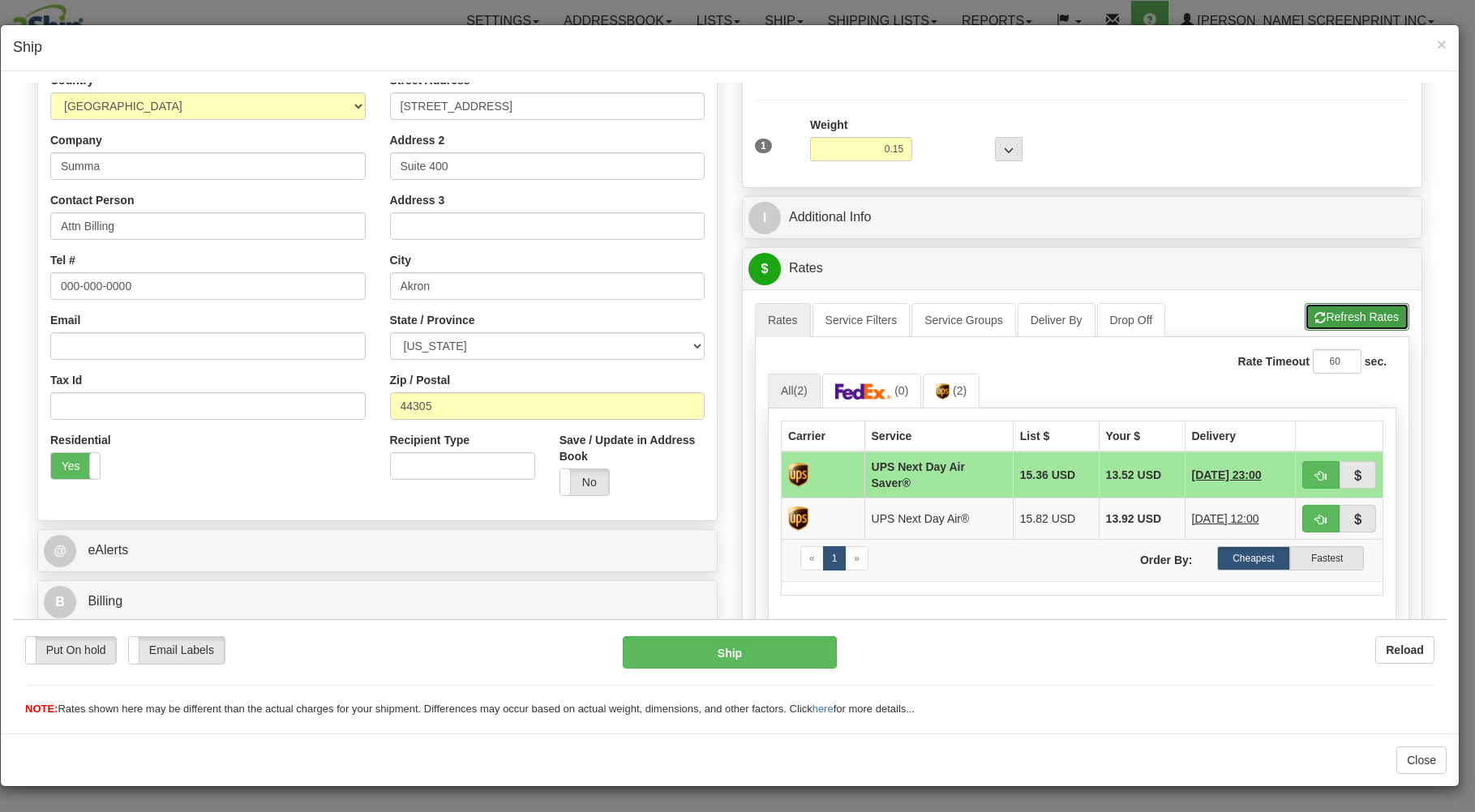
click at [1334, 319] on button "Refresh Rates" at bounding box center [1356, 316] width 105 height 28
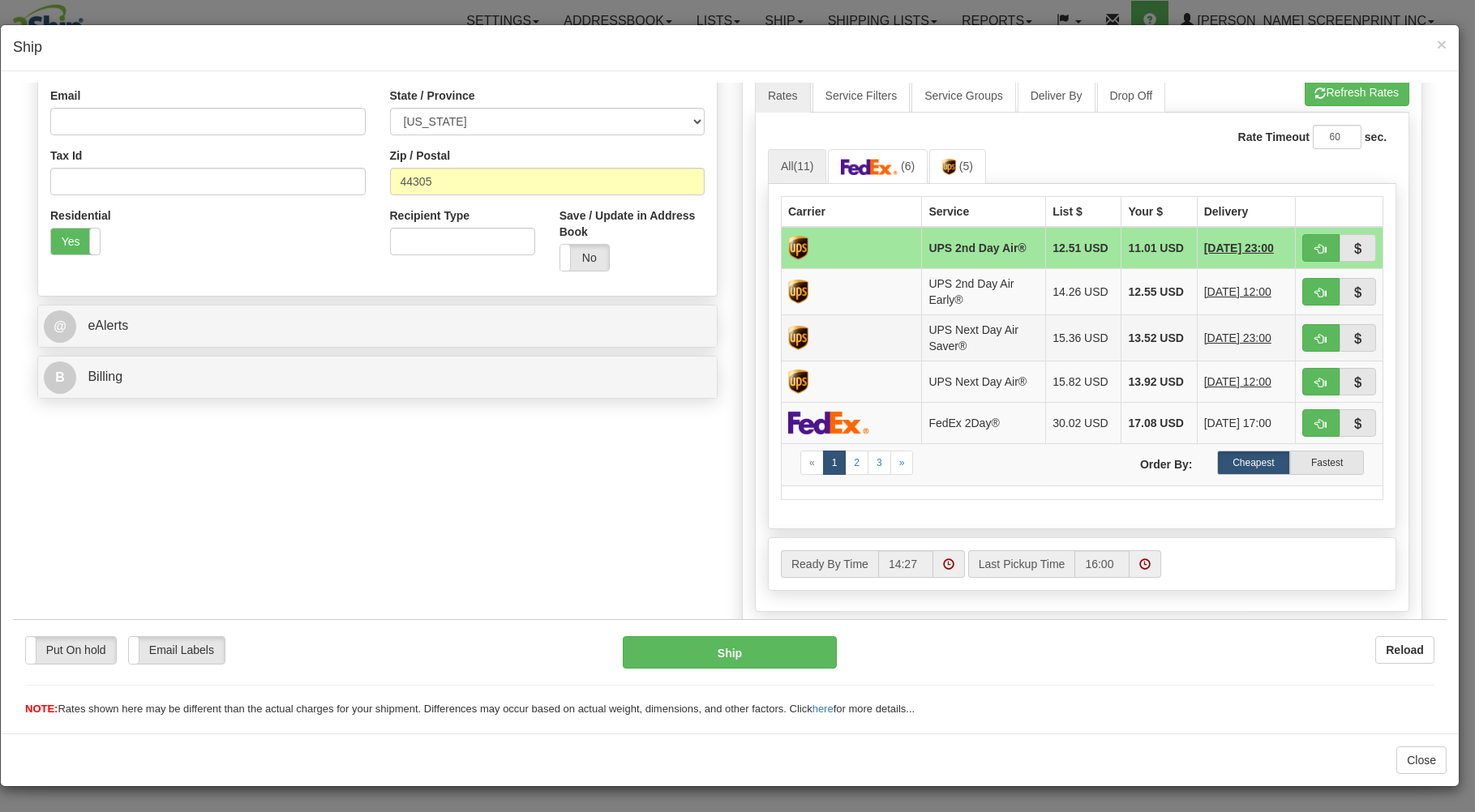
scroll to position [466, 0]
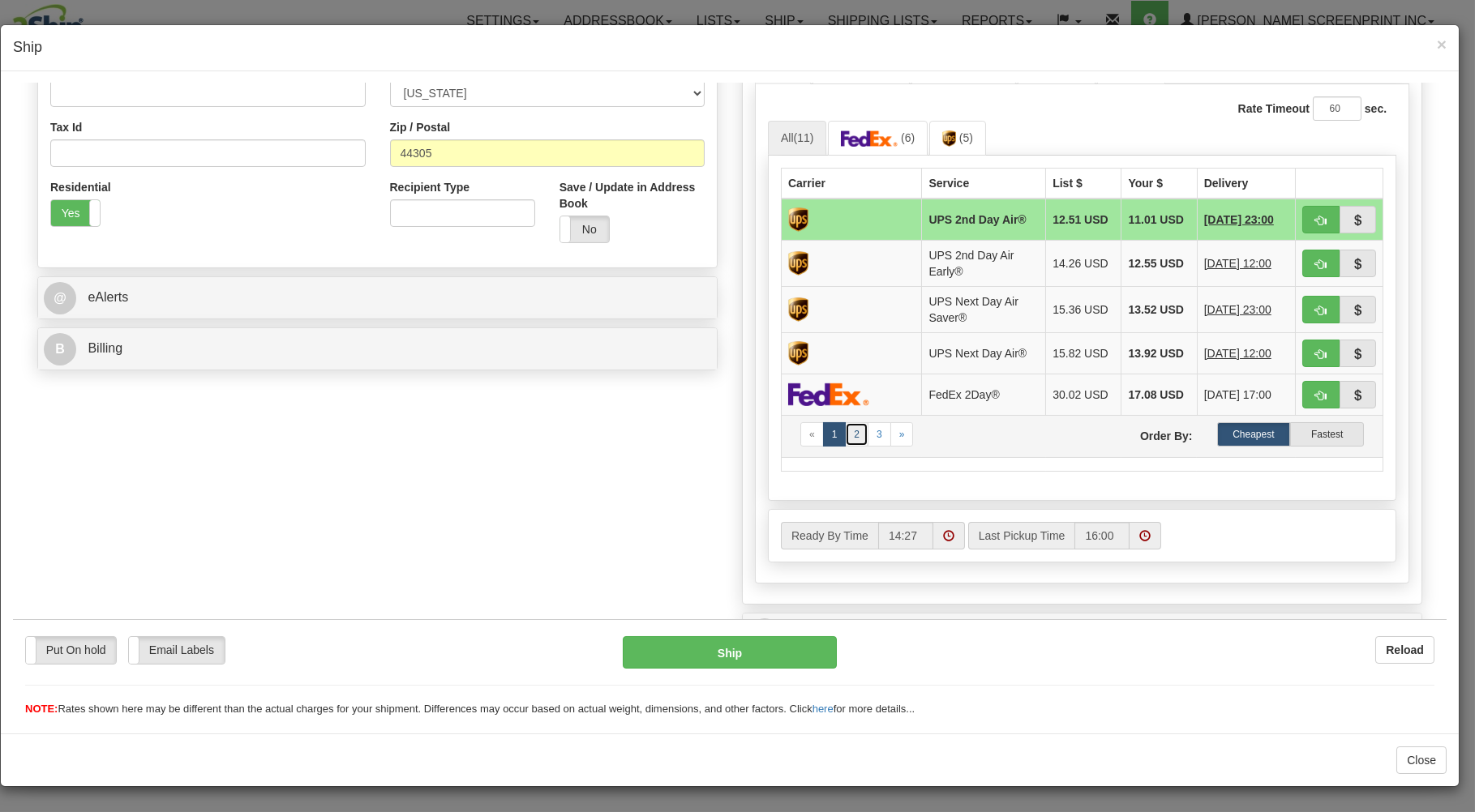
click at [850, 442] on link "2" at bounding box center [857, 434] width 24 height 25
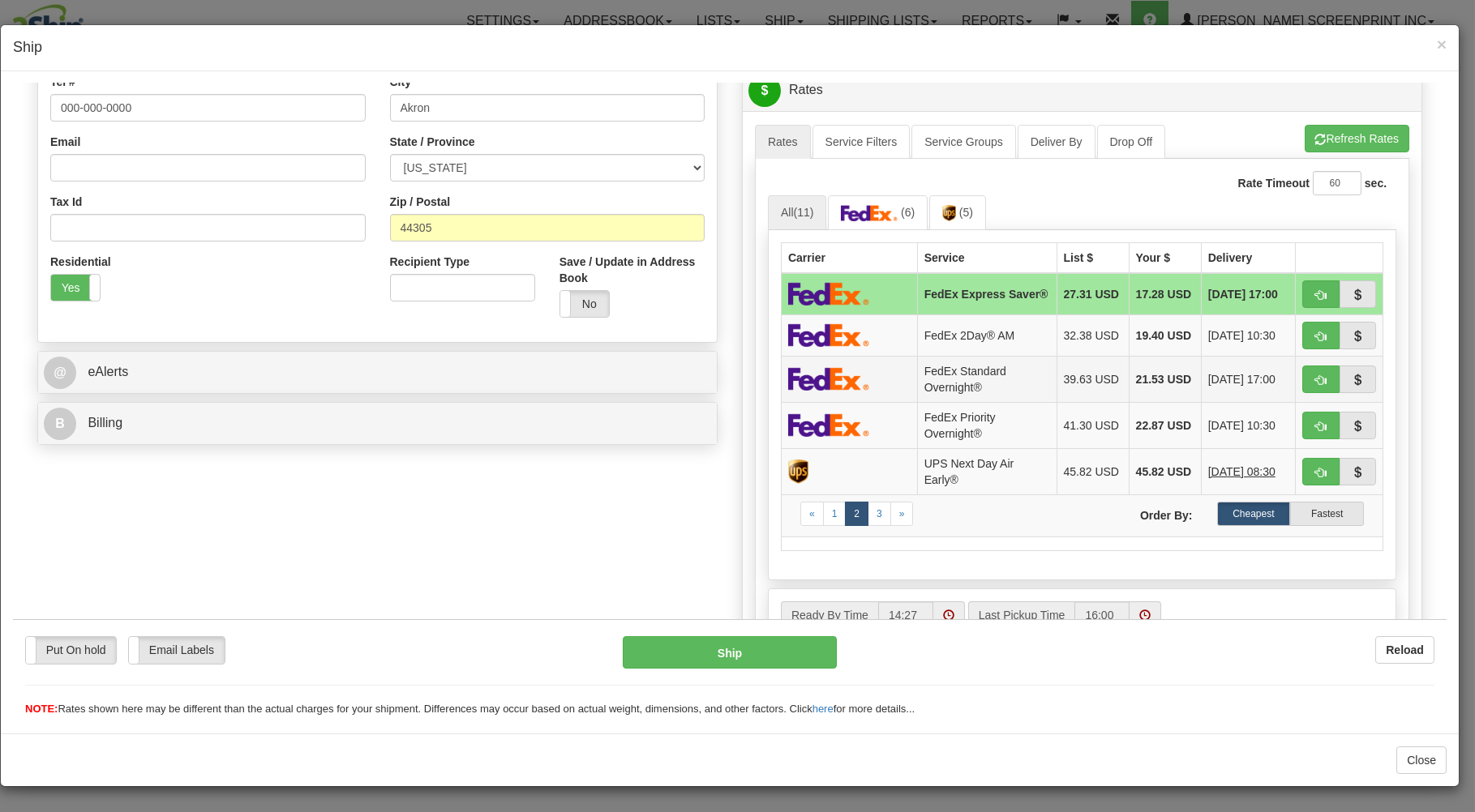
scroll to position [421, 0]
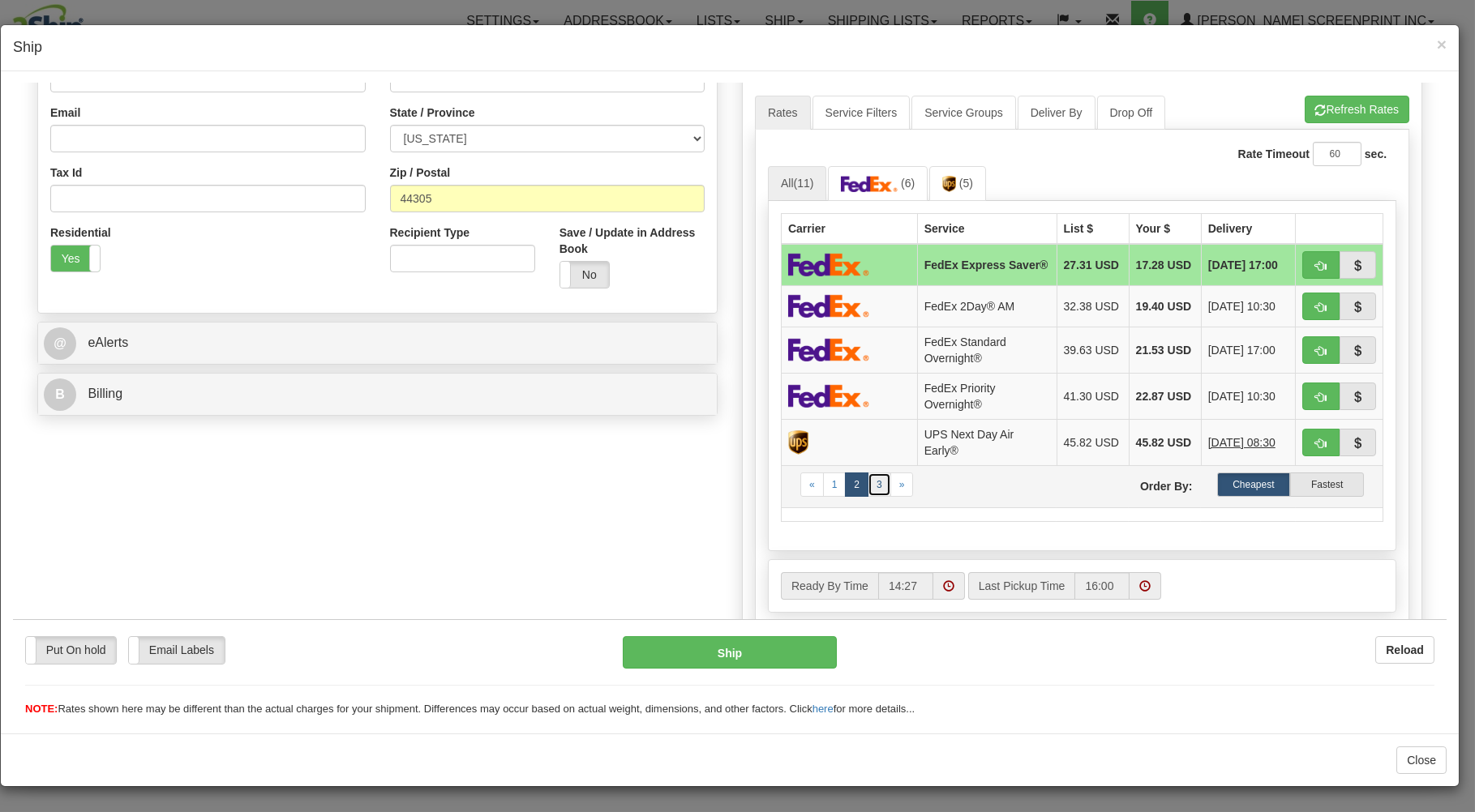
click at [876, 495] on link "3" at bounding box center [879, 484] width 24 height 25
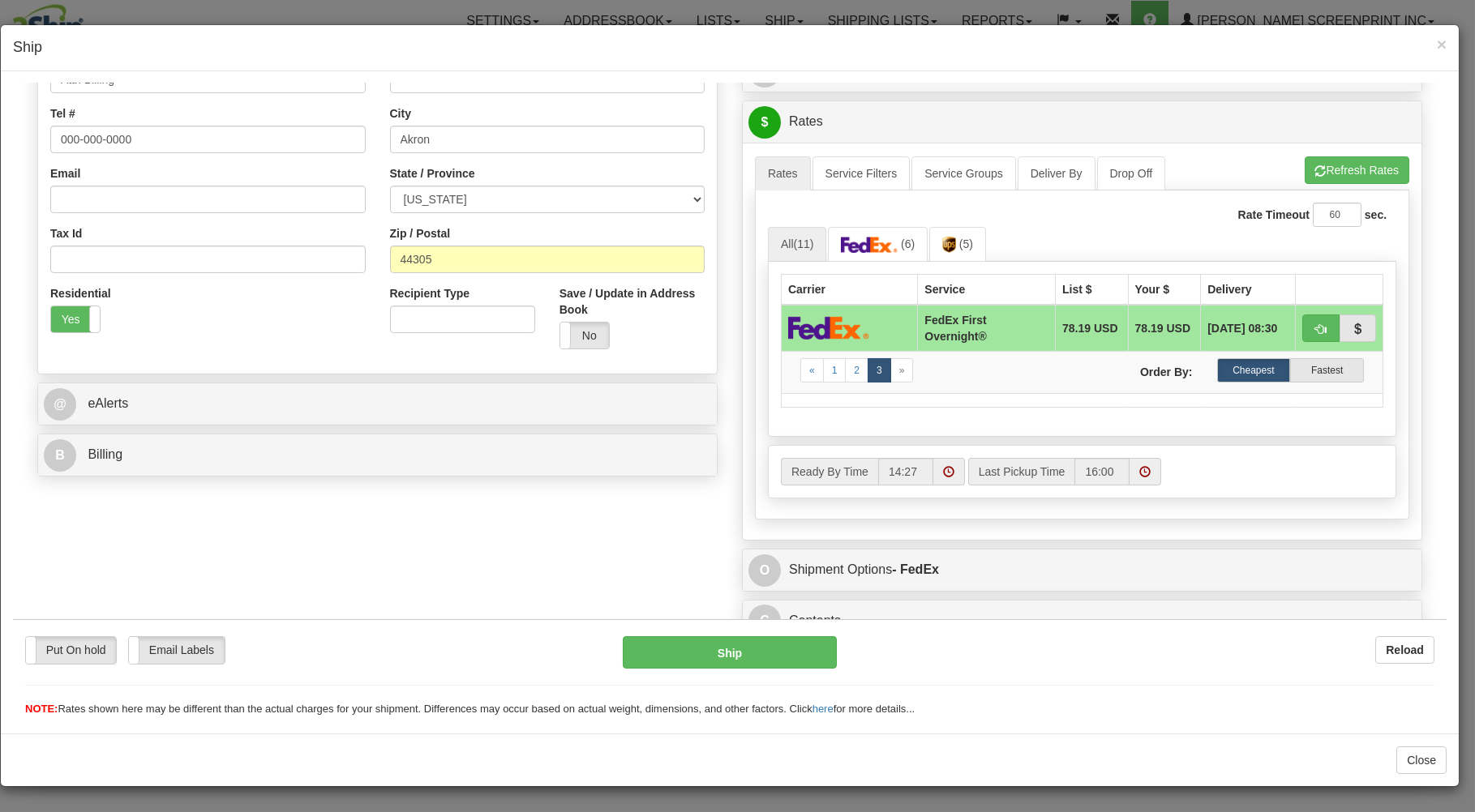
scroll to position [381, 0]
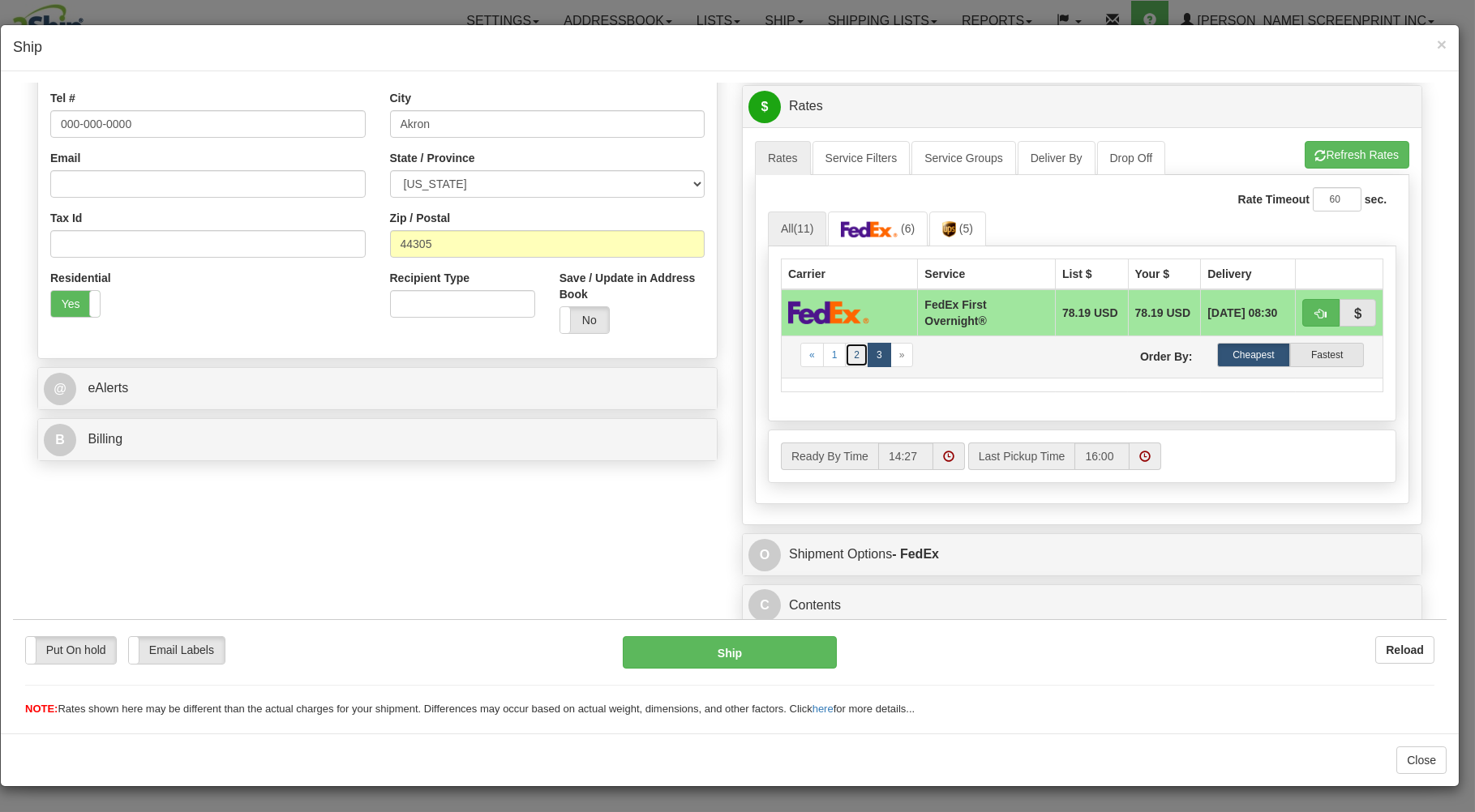
click at [852, 348] on link "2" at bounding box center [857, 354] width 24 height 25
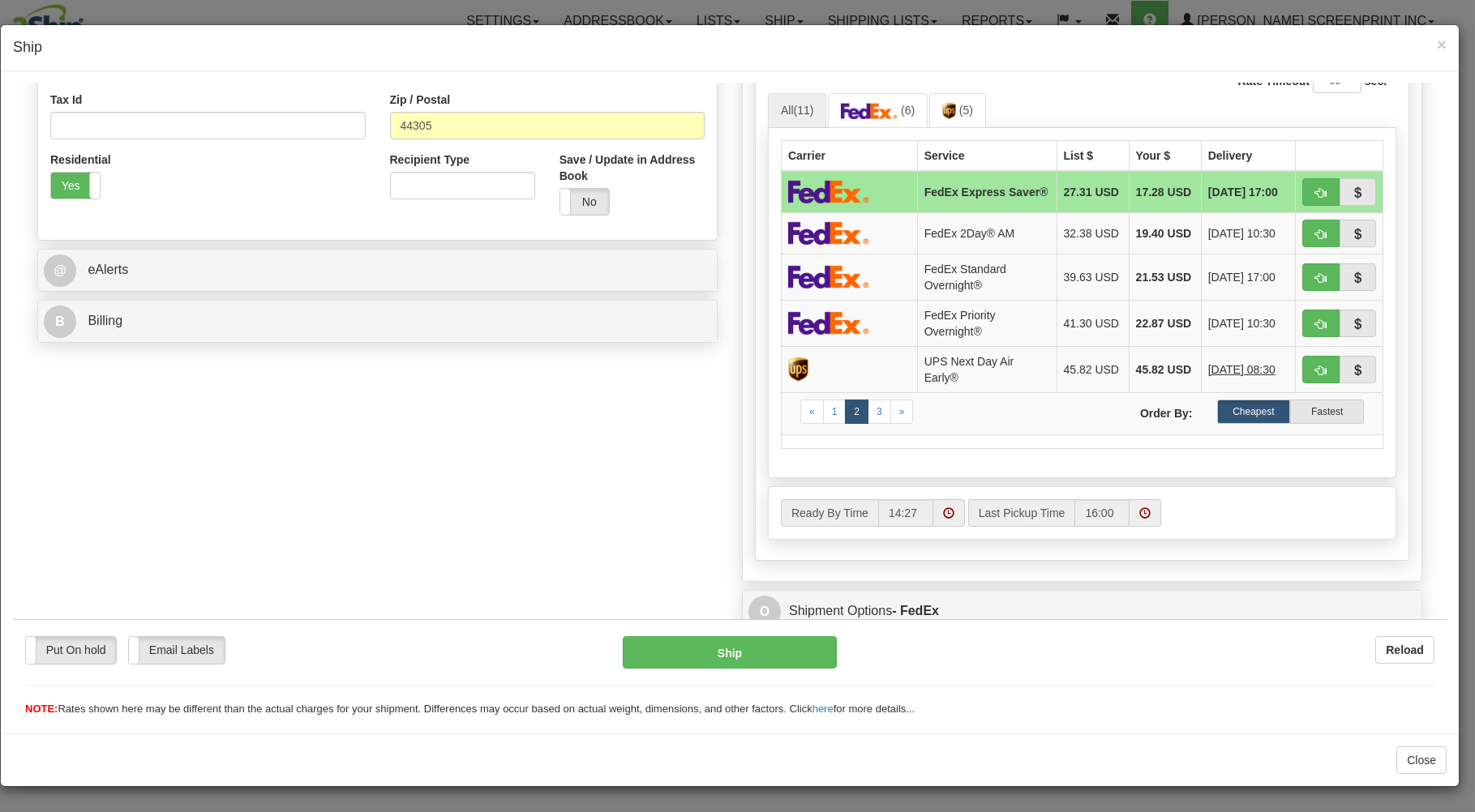
scroll to position [508, 0]
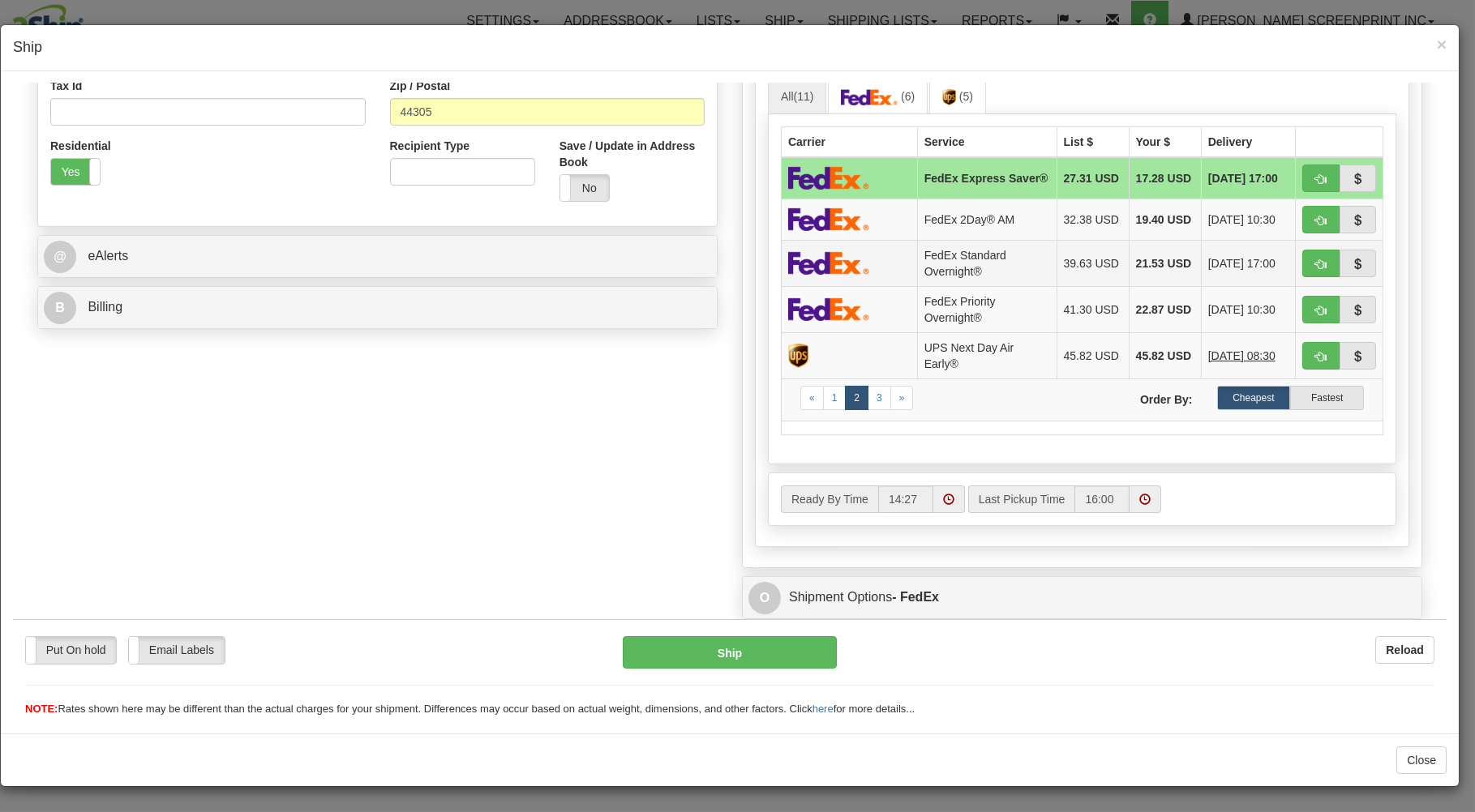
click at [1321, 255] on td at bounding box center [1339, 262] width 88 height 46
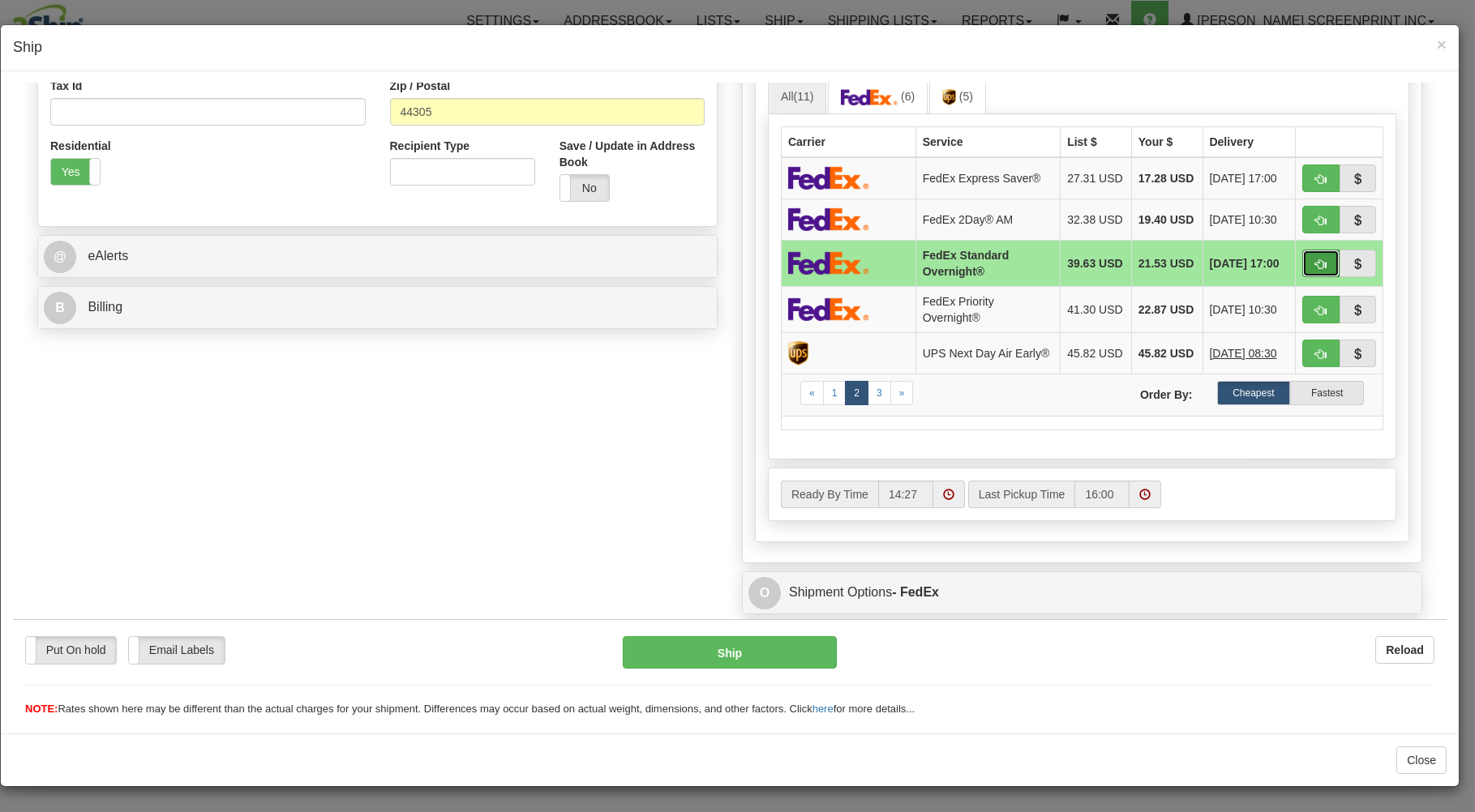
click at [1313, 261] on button "button" at bounding box center [1321, 263] width 38 height 28
type input "05"
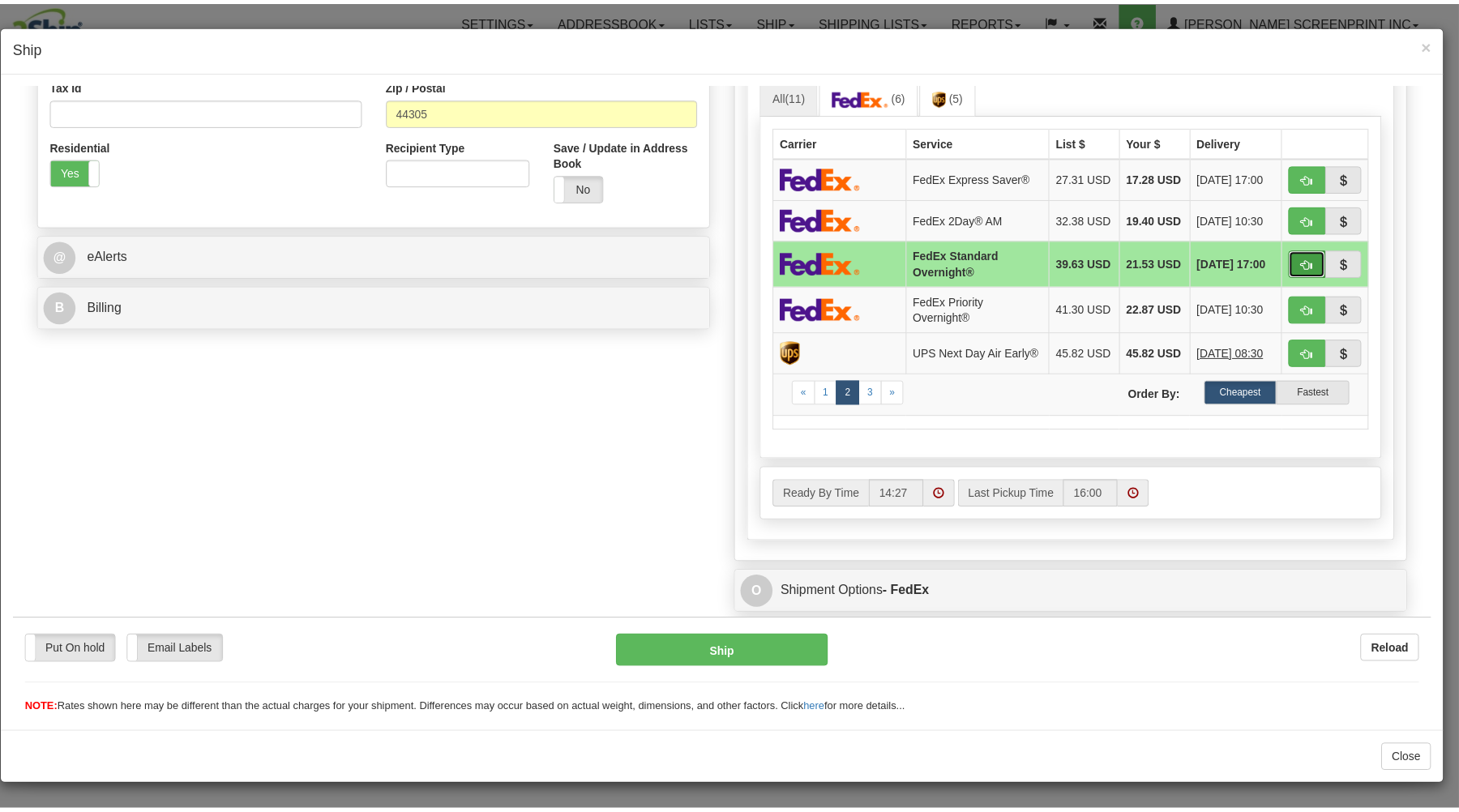
scroll to position [213, 0]
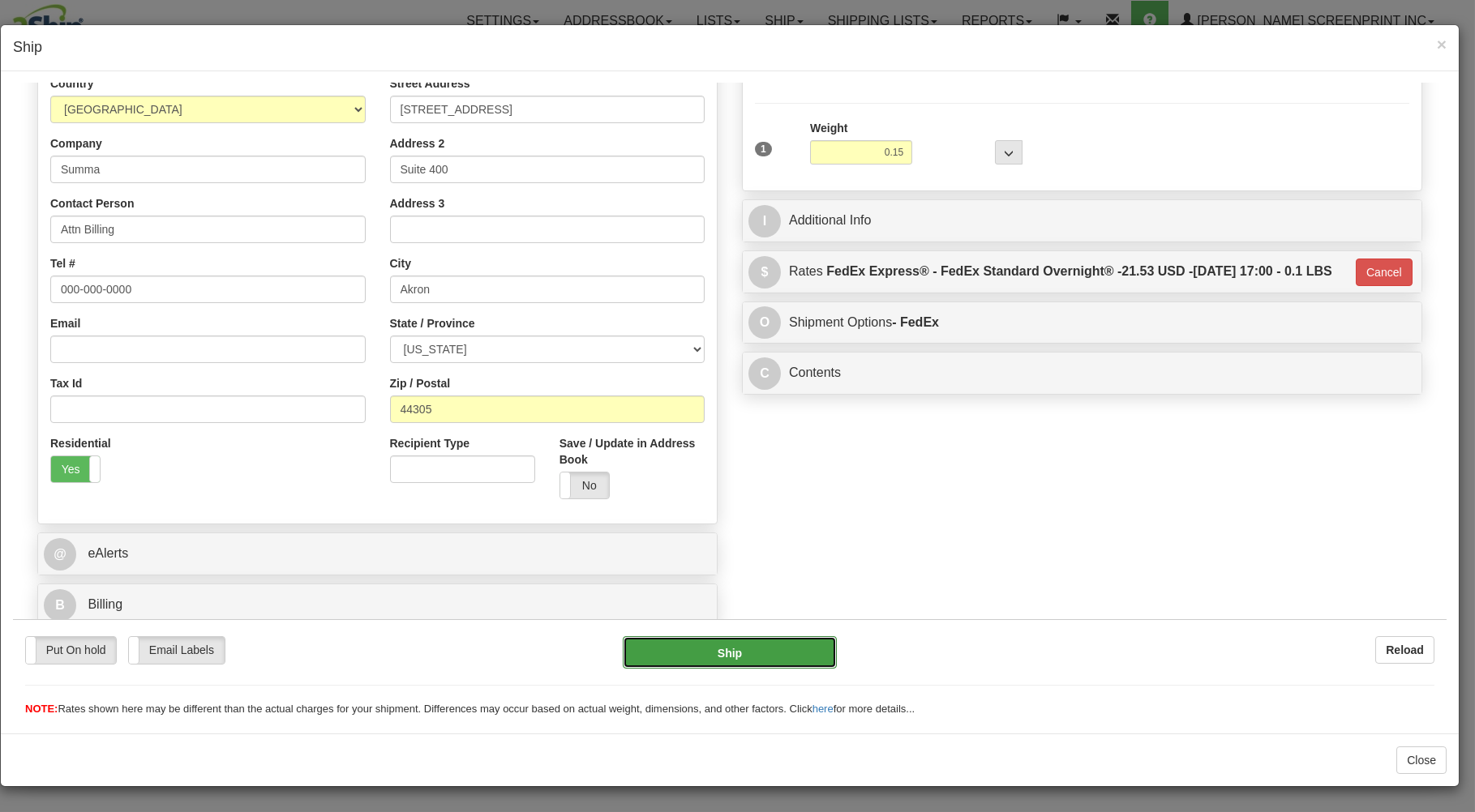
click at [778, 642] on button "Ship" at bounding box center [729, 651] width 214 height 33
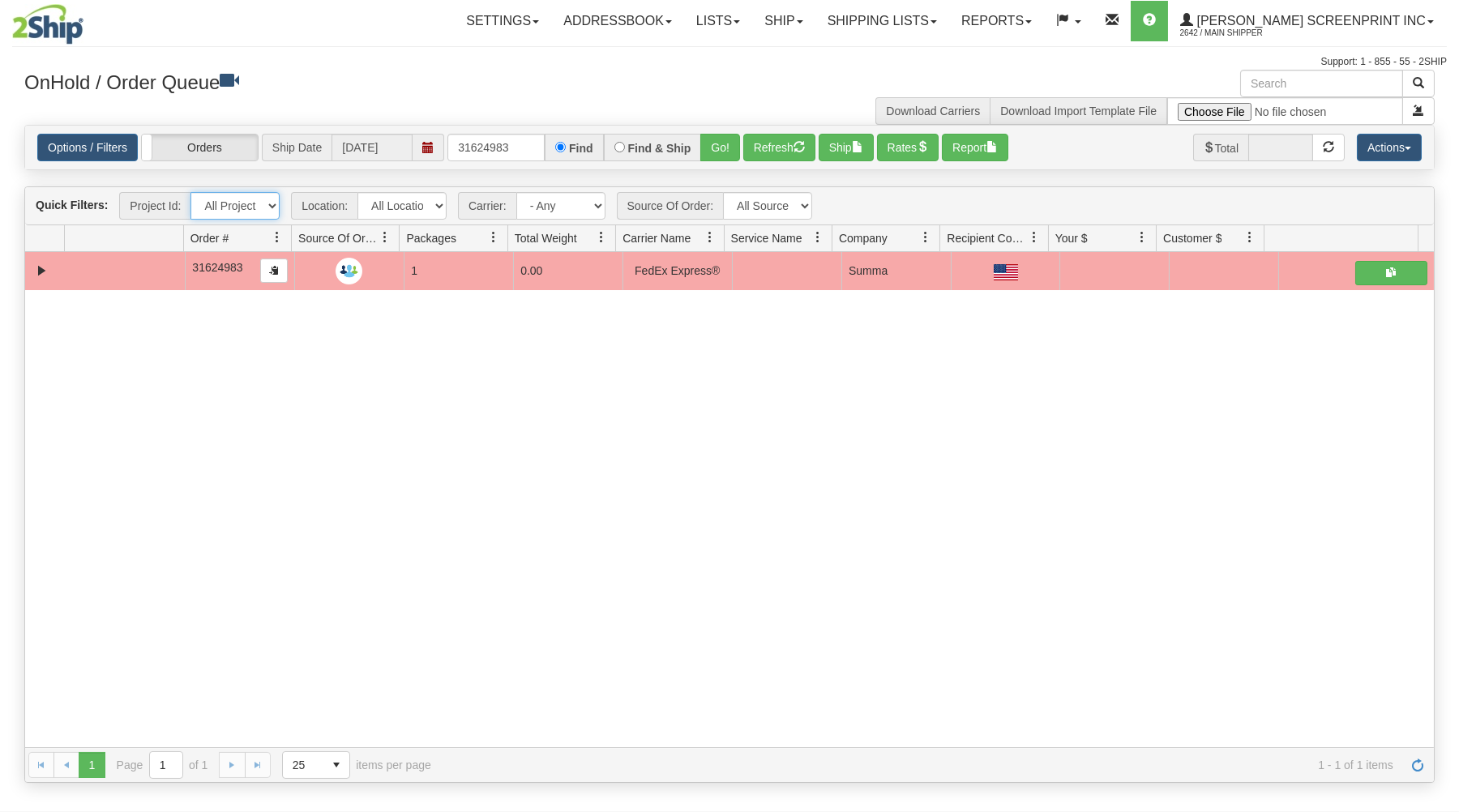
click at [191, 192] on select "All Projects ATD Imagine ShipRequests 01.22.2024 ShipRequests 01.31.2025 ShipRe…" at bounding box center [235, 205] width 89 height 28
select select "ATD"
click option "ATD" at bounding box center [0, 0] width 0 height 0
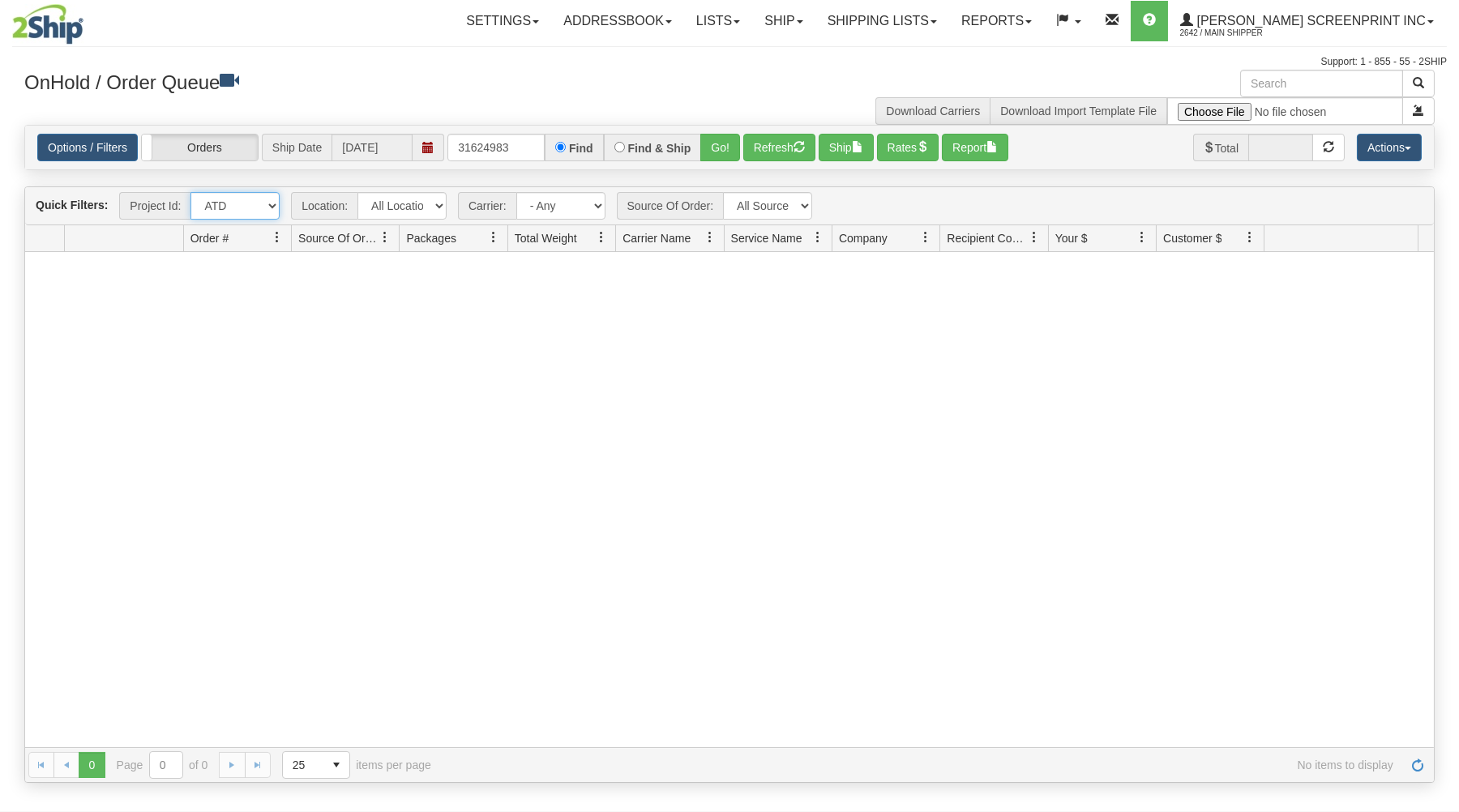
click at [191, 192] on select "All Projects ATD Imagine ShipRequests 01.22.2024 ShipRequests 01.31.2025 ShipRe…" at bounding box center [235, 205] width 89 height 28
click option "ATD" at bounding box center [0, 0] width 0 height 0
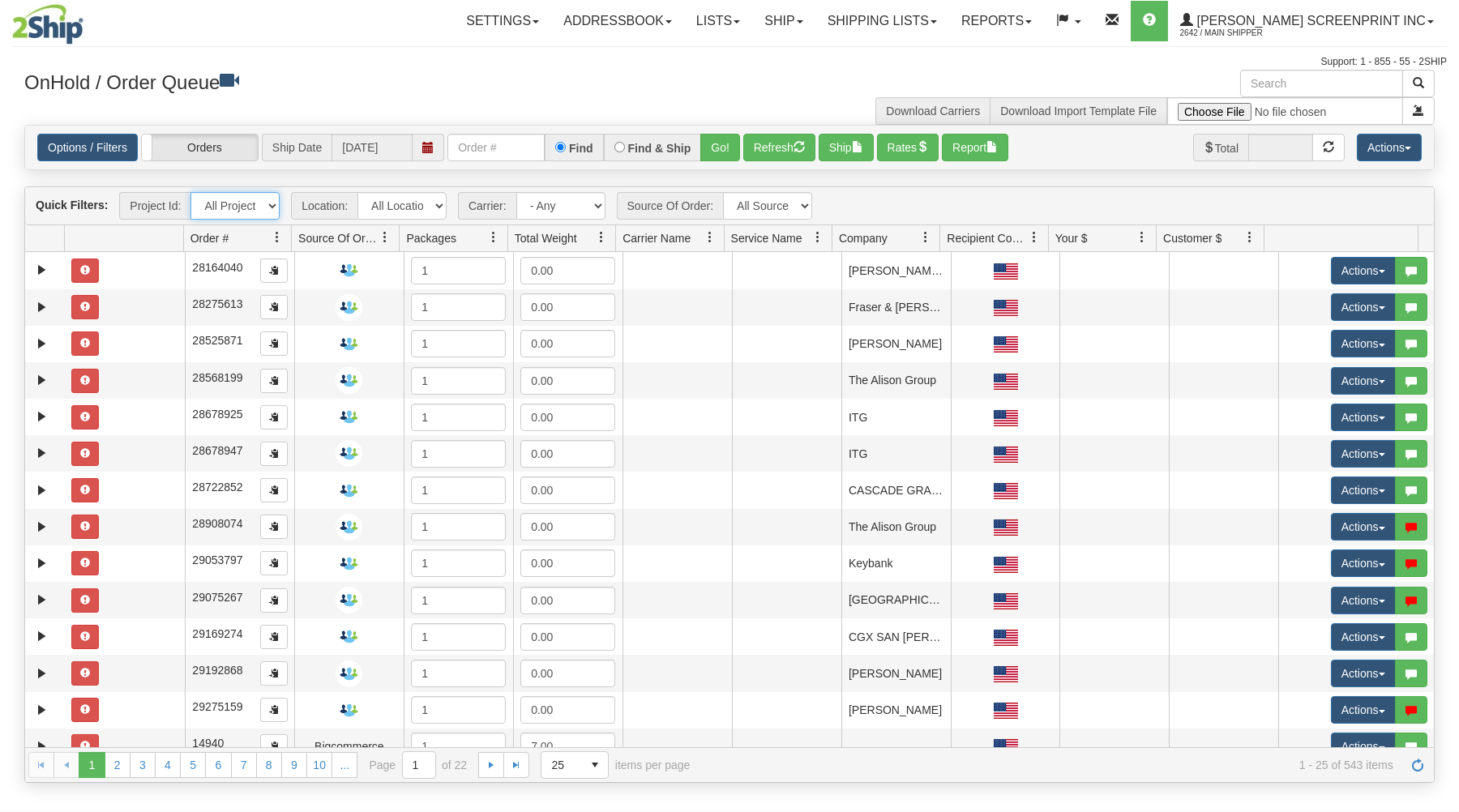
click at [191, 192] on select "All Projects ATD Imagine ShipRequests [DATE] ShipRequests [DATE] ShipRequests […" at bounding box center [235, 205] width 89 height 28
select select "ATD"
click option "ATD" at bounding box center [0, 0] width 0 height 0
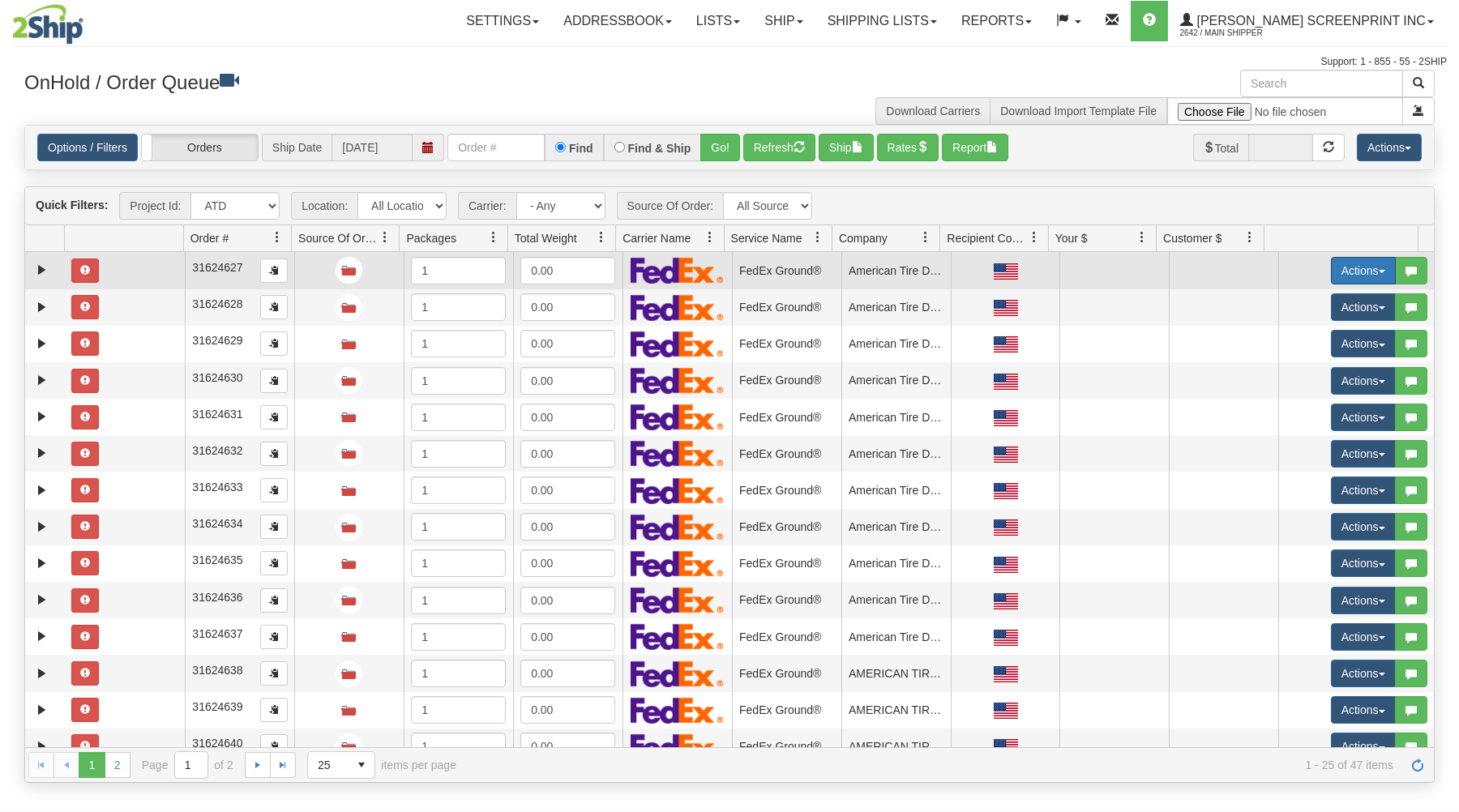
click at [1341, 265] on button "Actions" at bounding box center [1363, 271] width 65 height 28
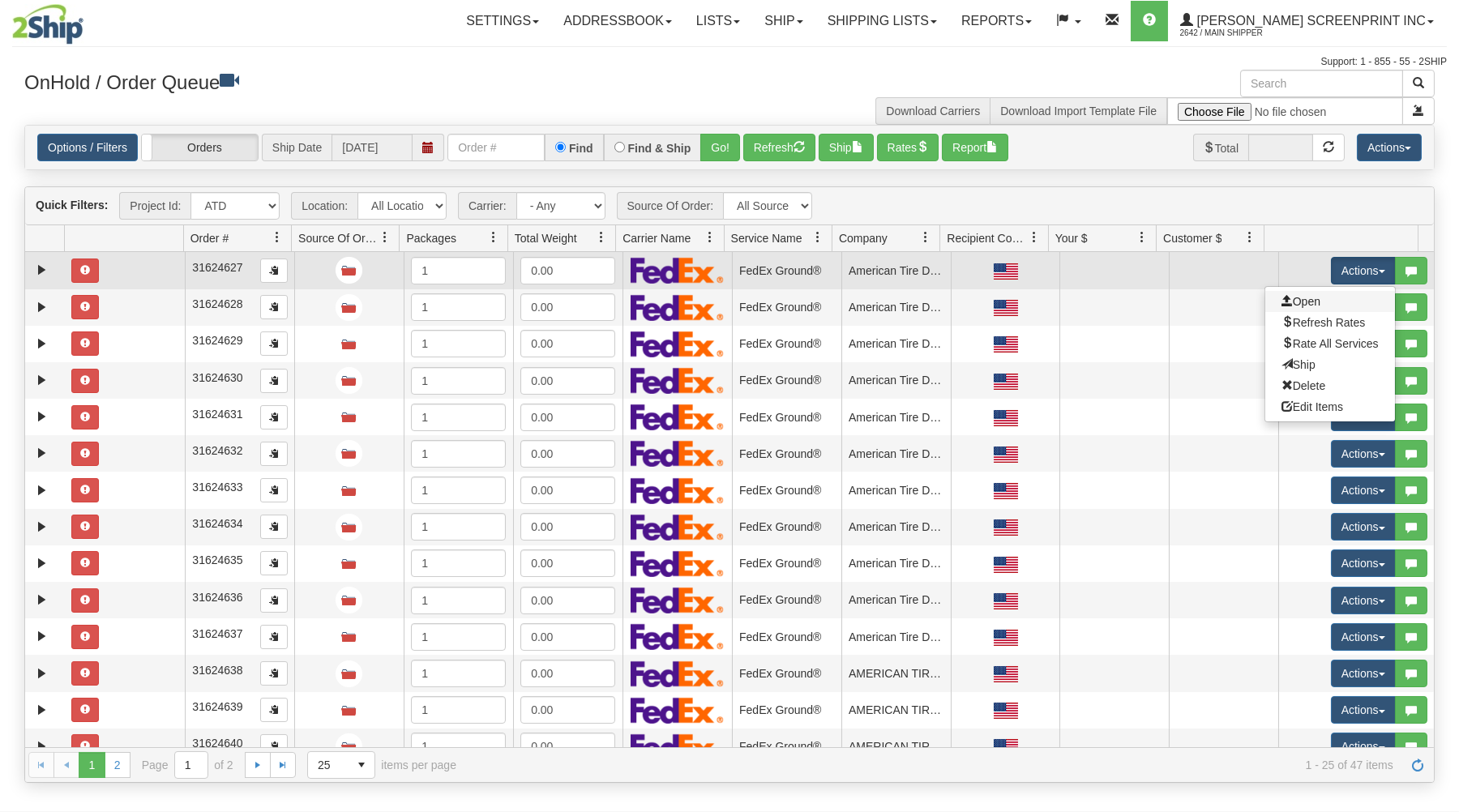
click at [1311, 299] on link "Open" at bounding box center [1330, 301] width 129 height 21
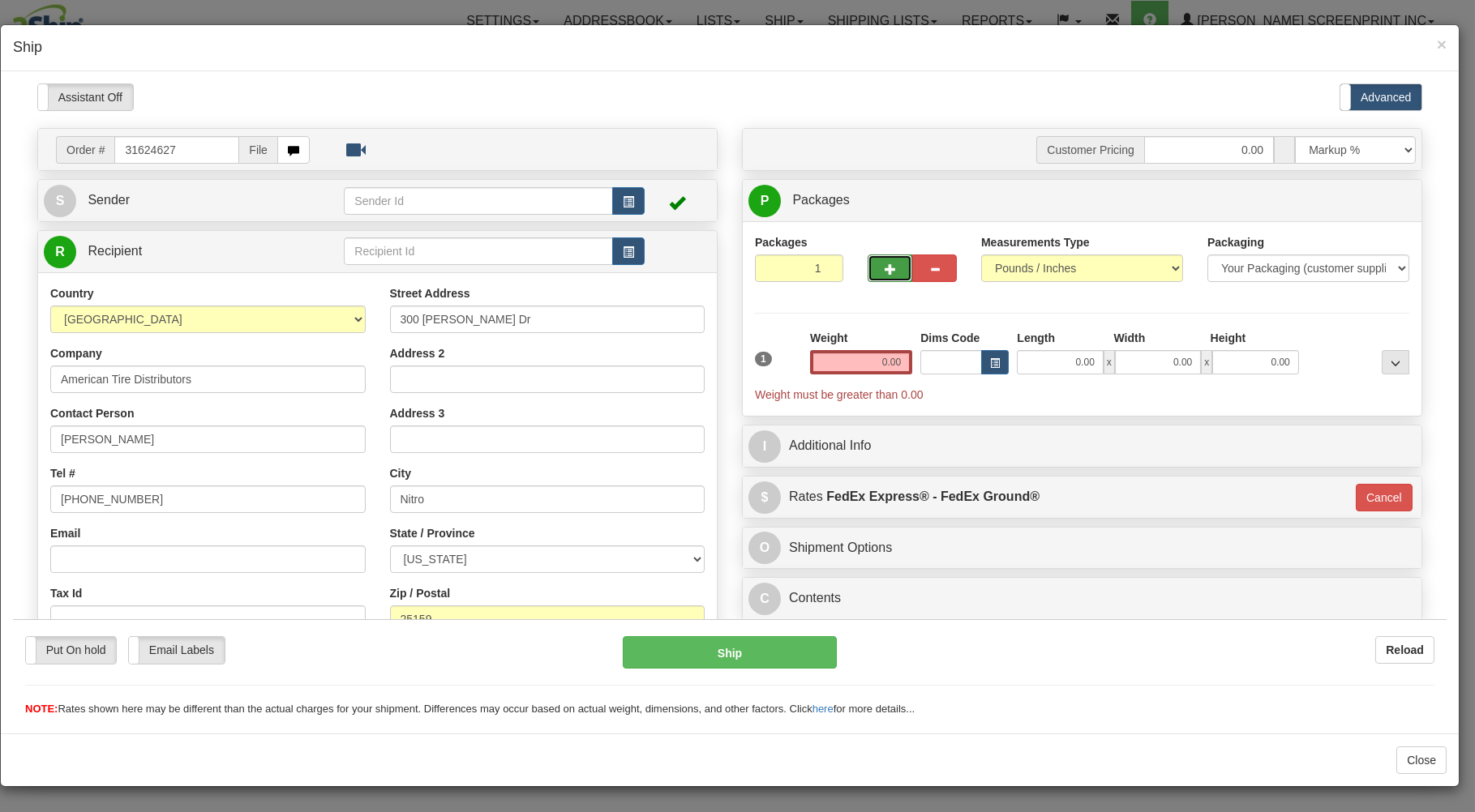
click at [887, 269] on button "button" at bounding box center [889, 268] width 44 height 28
type input "2"
click at [1041, 365] on input "0.00" at bounding box center [1059, 362] width 86 height 25
type input "26.00"
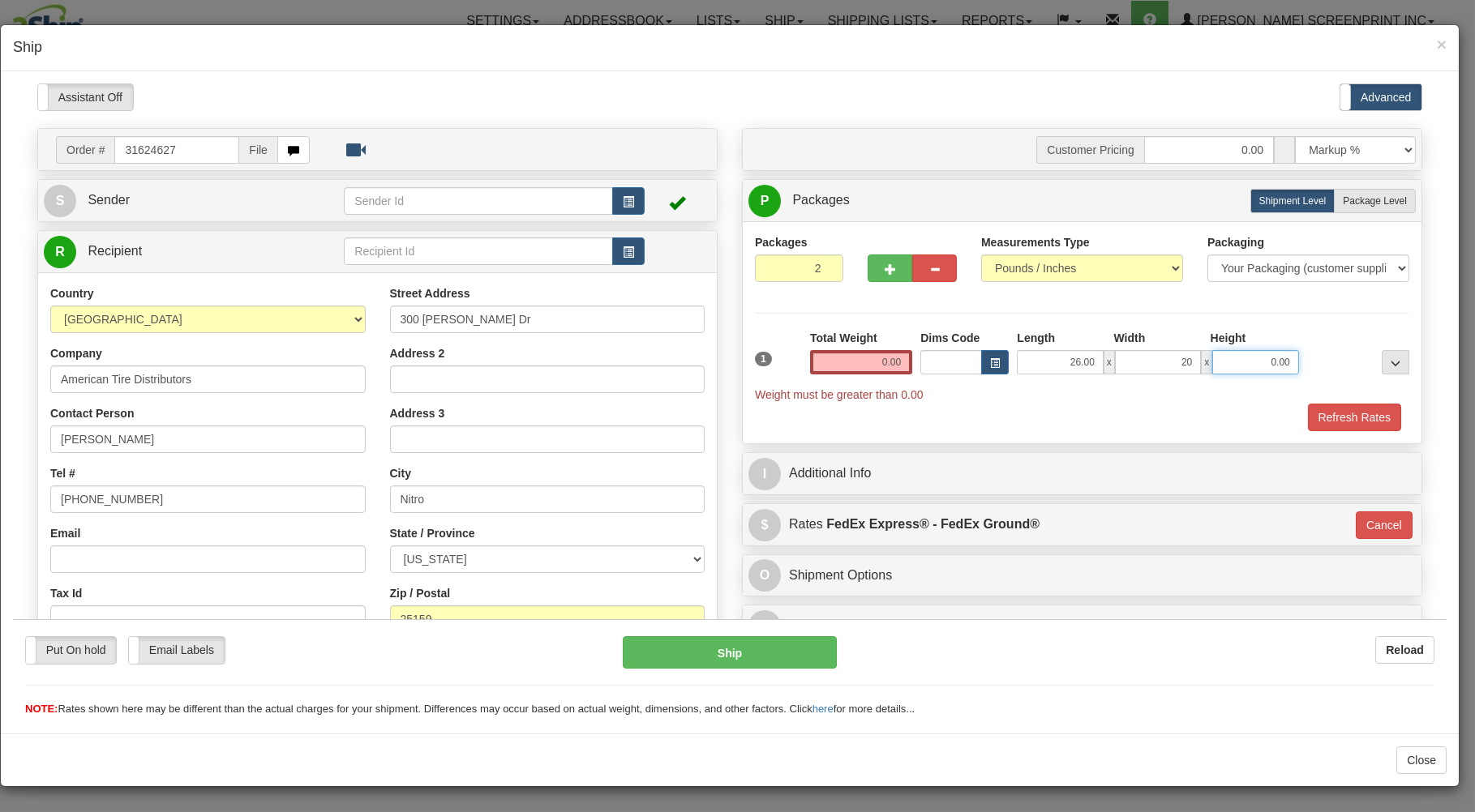
type input "20.00"
type input "11.00"
click at [1341, 195] on label "Package Level Pack.." at bounding box center [1374, 200] width 82 height 25
radio input "true"
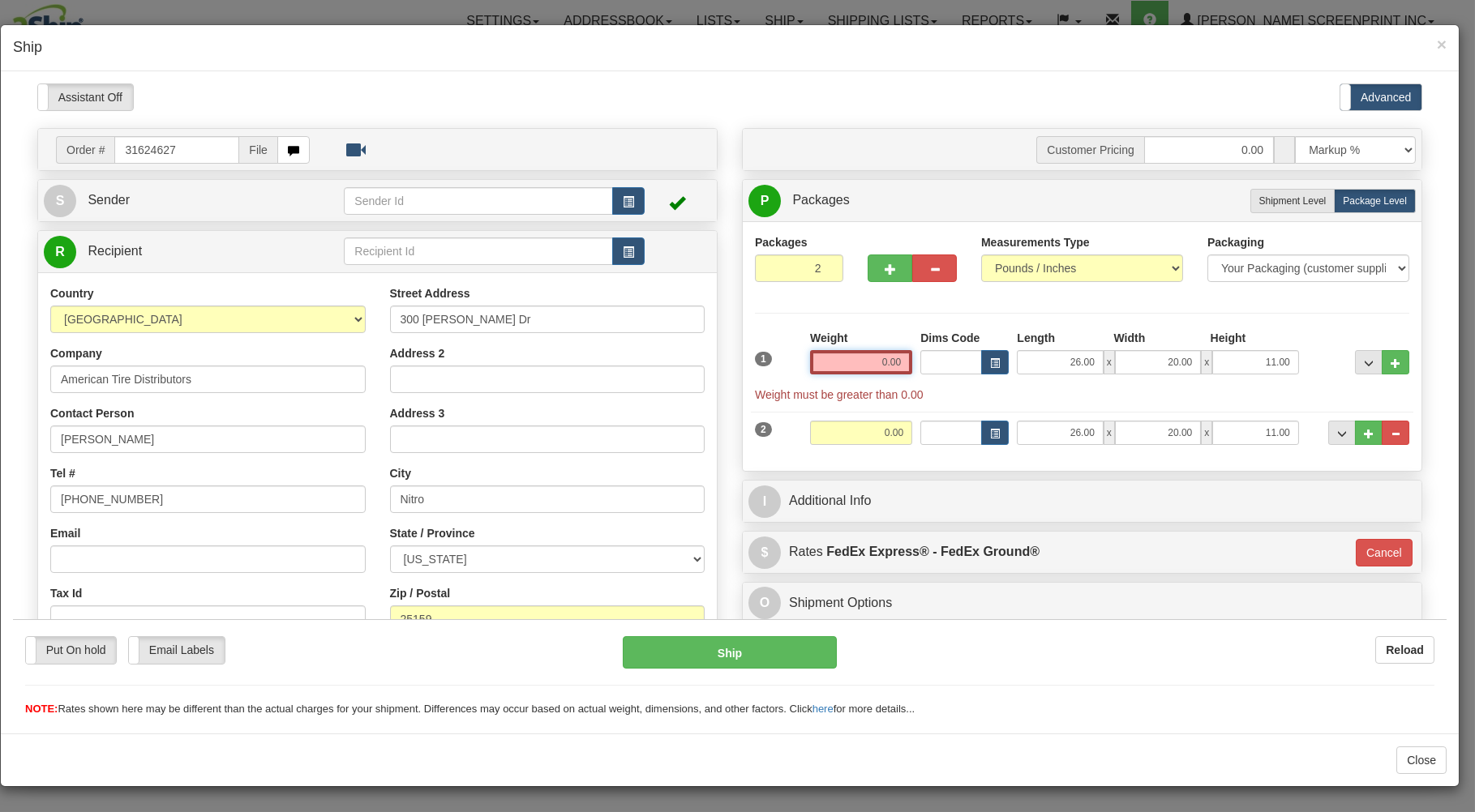
click at [850, 366] on input "0.00" at bounding box center [860, 362] width 102 height 25
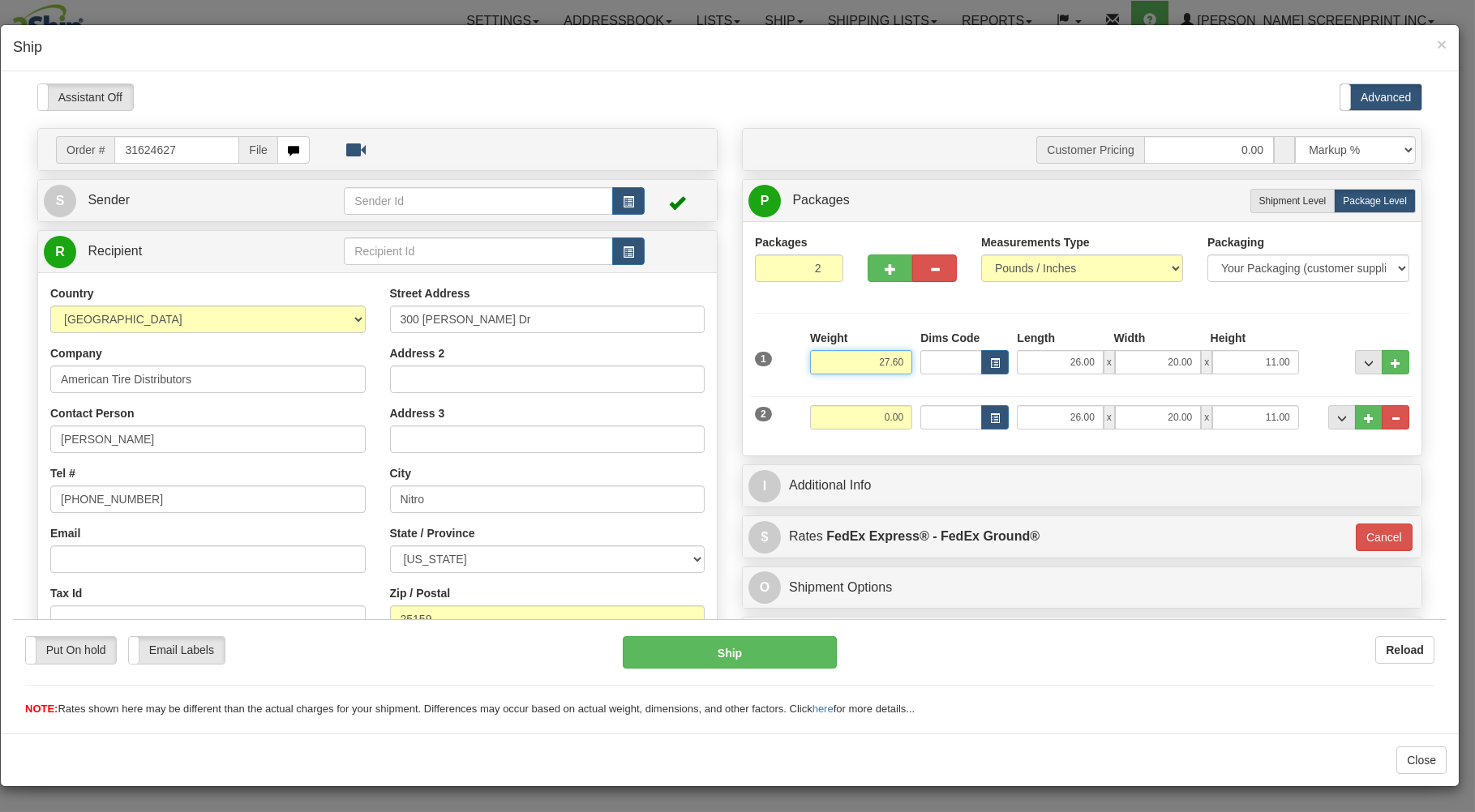
type input "27.60"
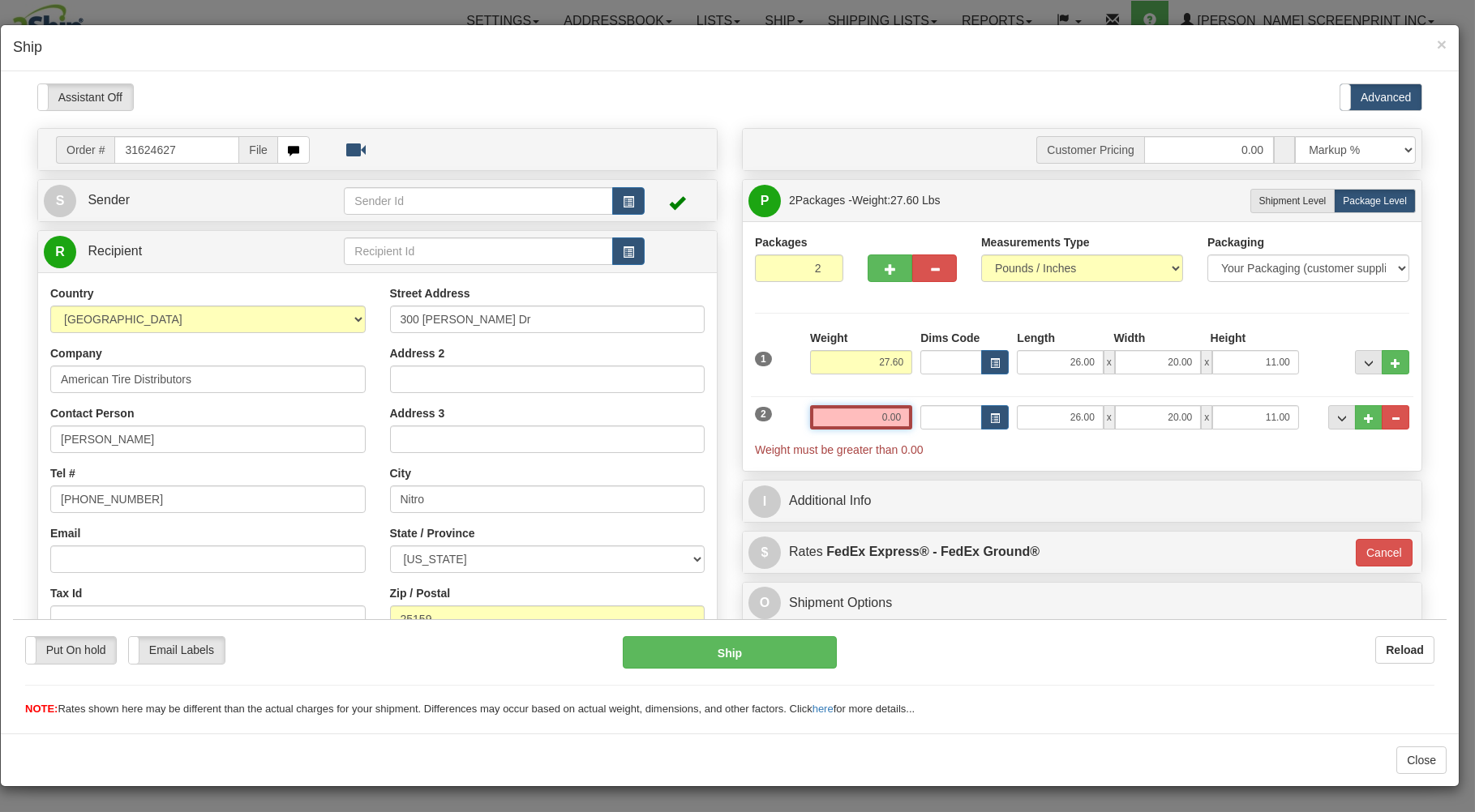
click at [855, 423] on input "0.00" at bounding box center [860, 416] width 102 height 25
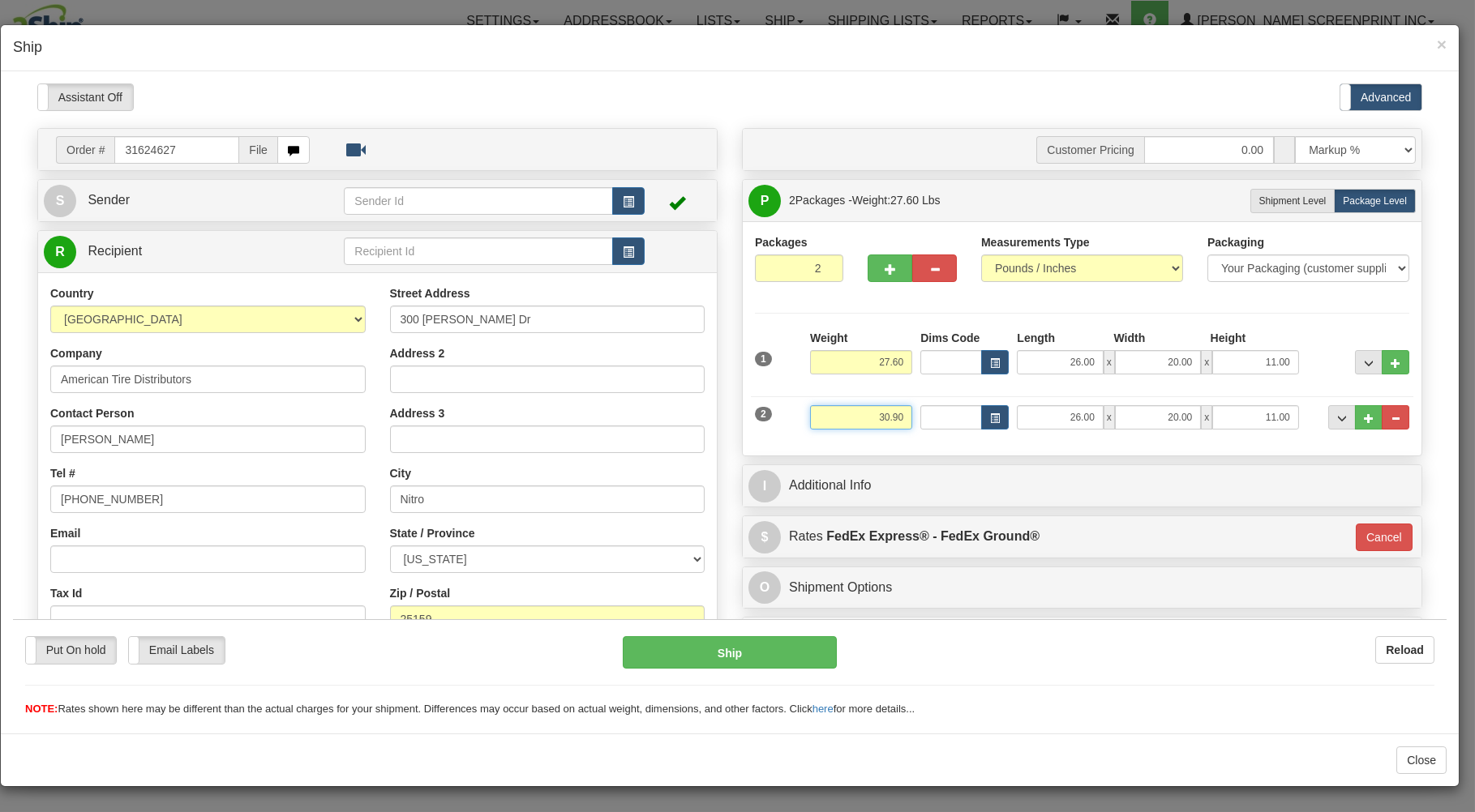
type input "30.90"
click at [866, 445] on div "Packages 2 2 Measurements Type" at bounding box center [1082, 337] width 679 height 234
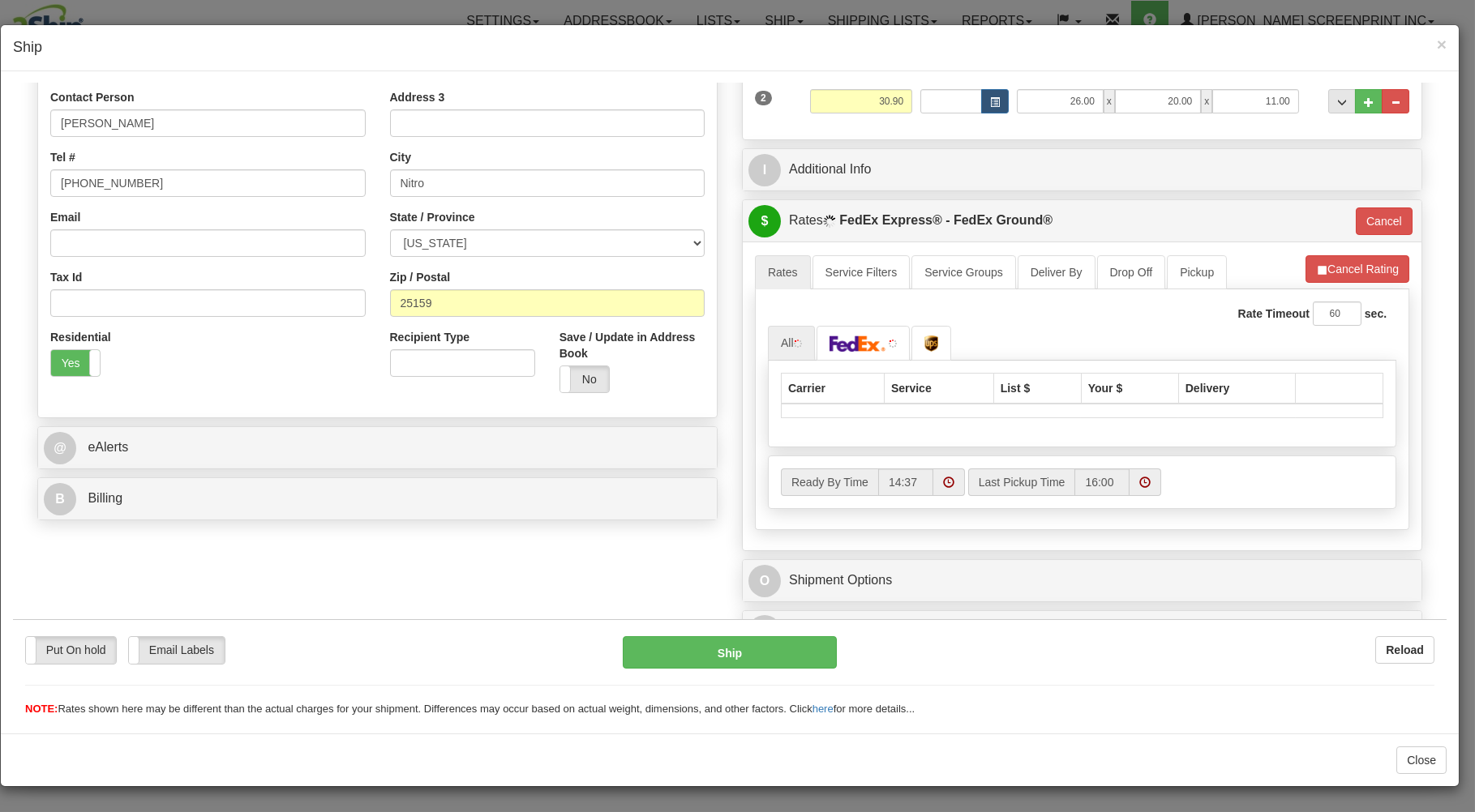
scroll to position [347, 0]
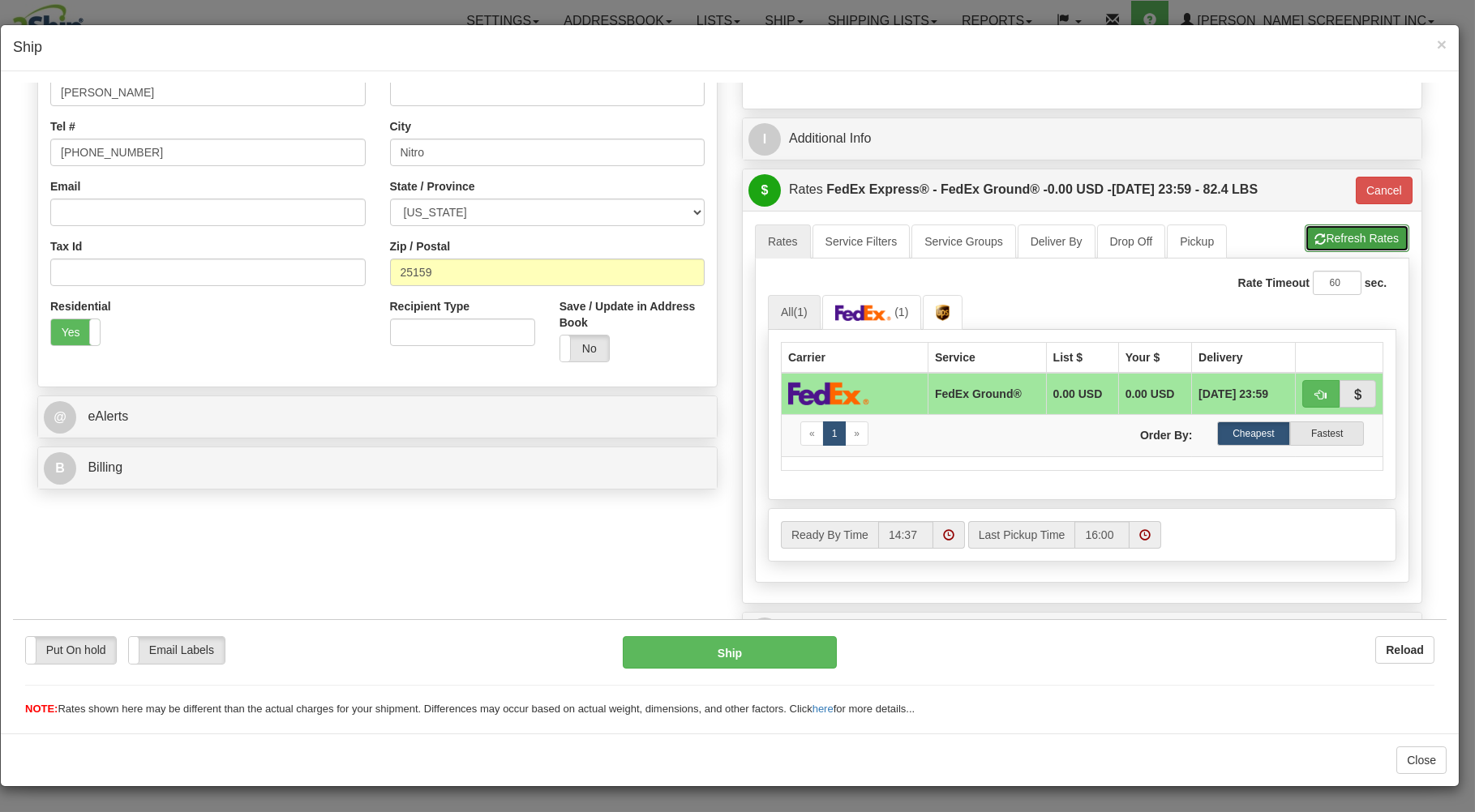
click at [1339, 238] on button "Refresh Rates" at bounding box center [1356, 237] width 105 height 28
type input "92"
drag, startPoint x: 1312, startPoint y: 390, endPoint x: 1234, endPoint y: 432, distance: 88.6
click at [1311, 390] on button "button" at bounding box center [1321, 393] width 38 height 28
click at [786, 640] on button "Ship" at bounding box center [729, 651] width 214 height 33
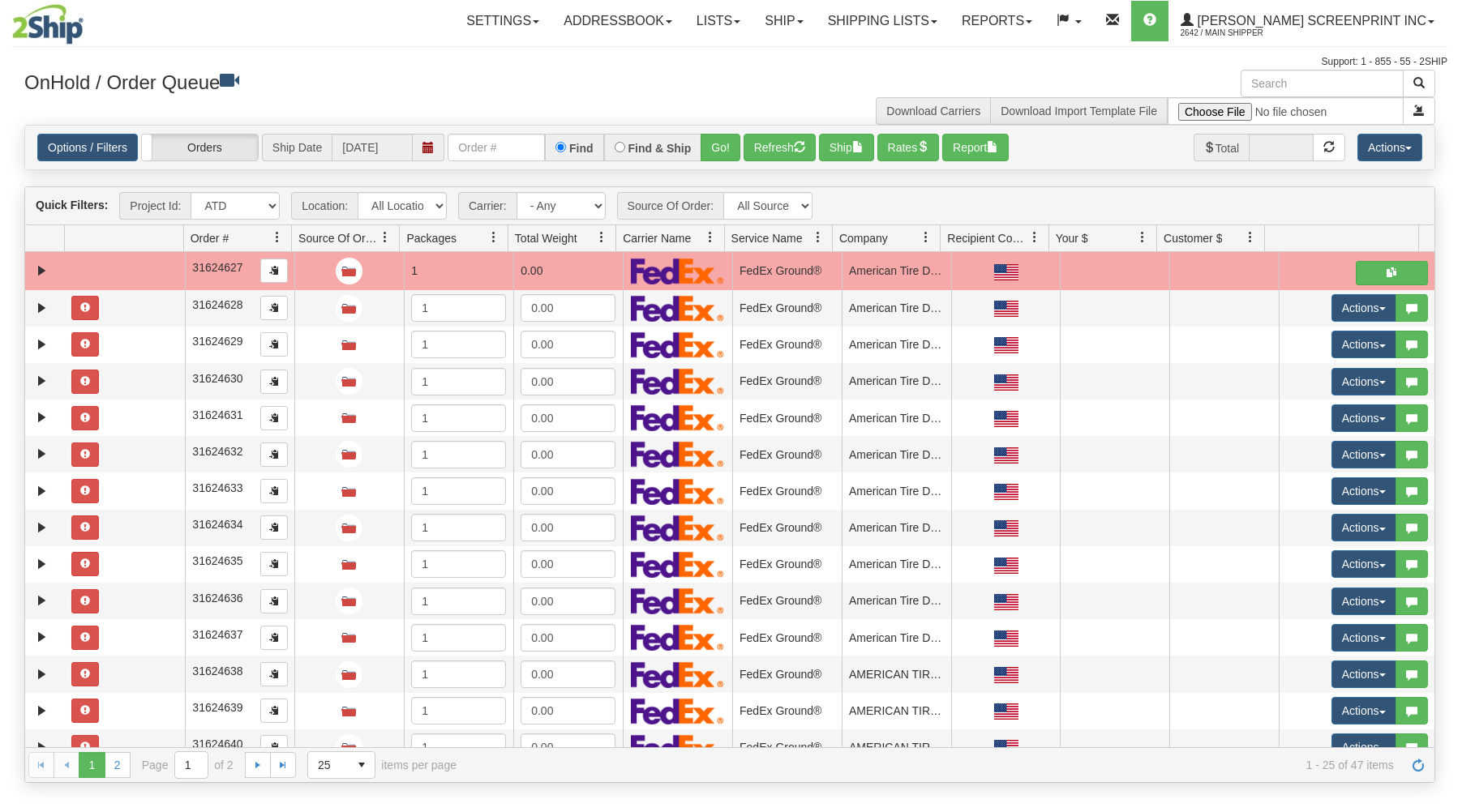
scroll to position [0, 0]
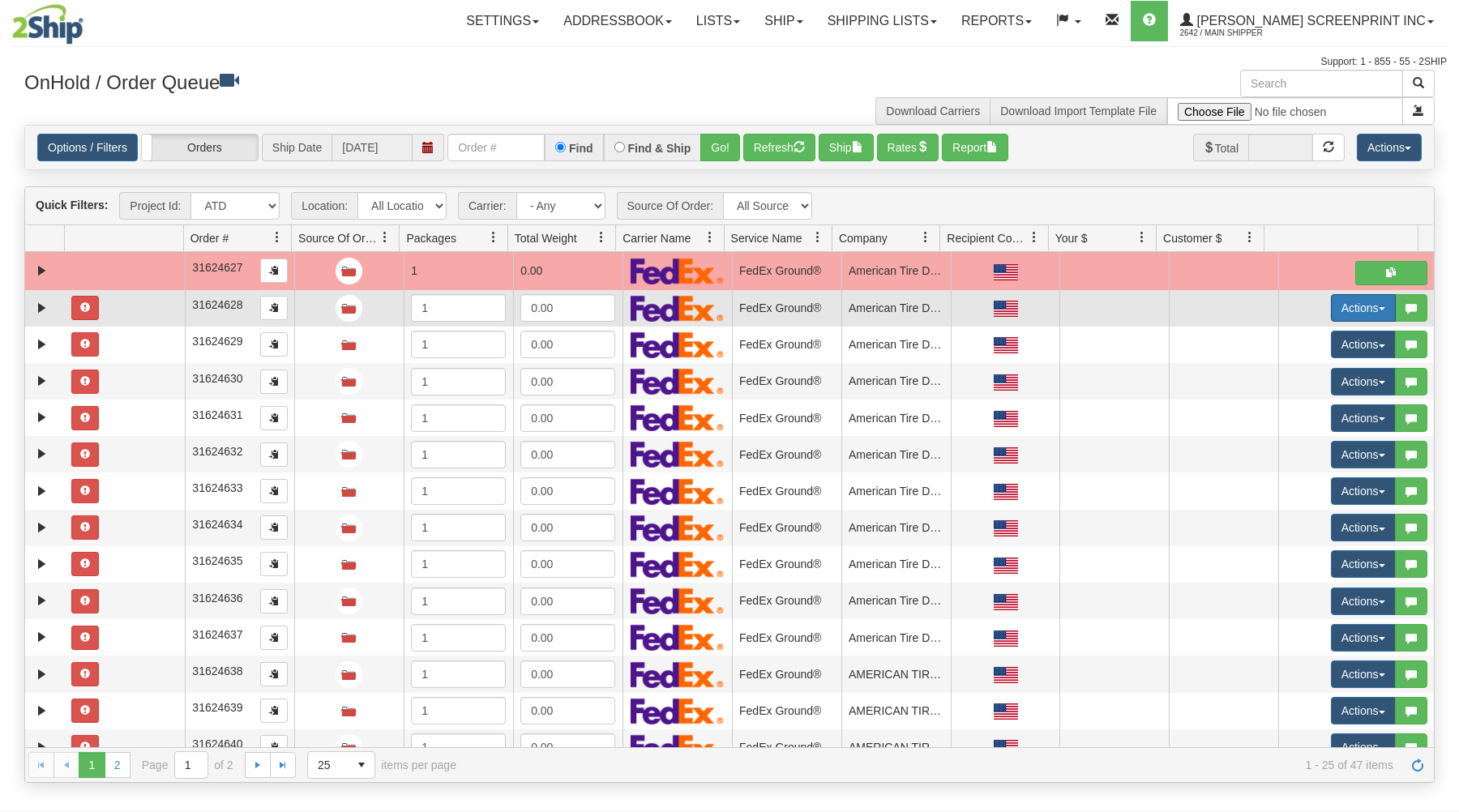
click at [1333, 300] on button "Actions" at bounding box center [1363, 308] width 65 height 28
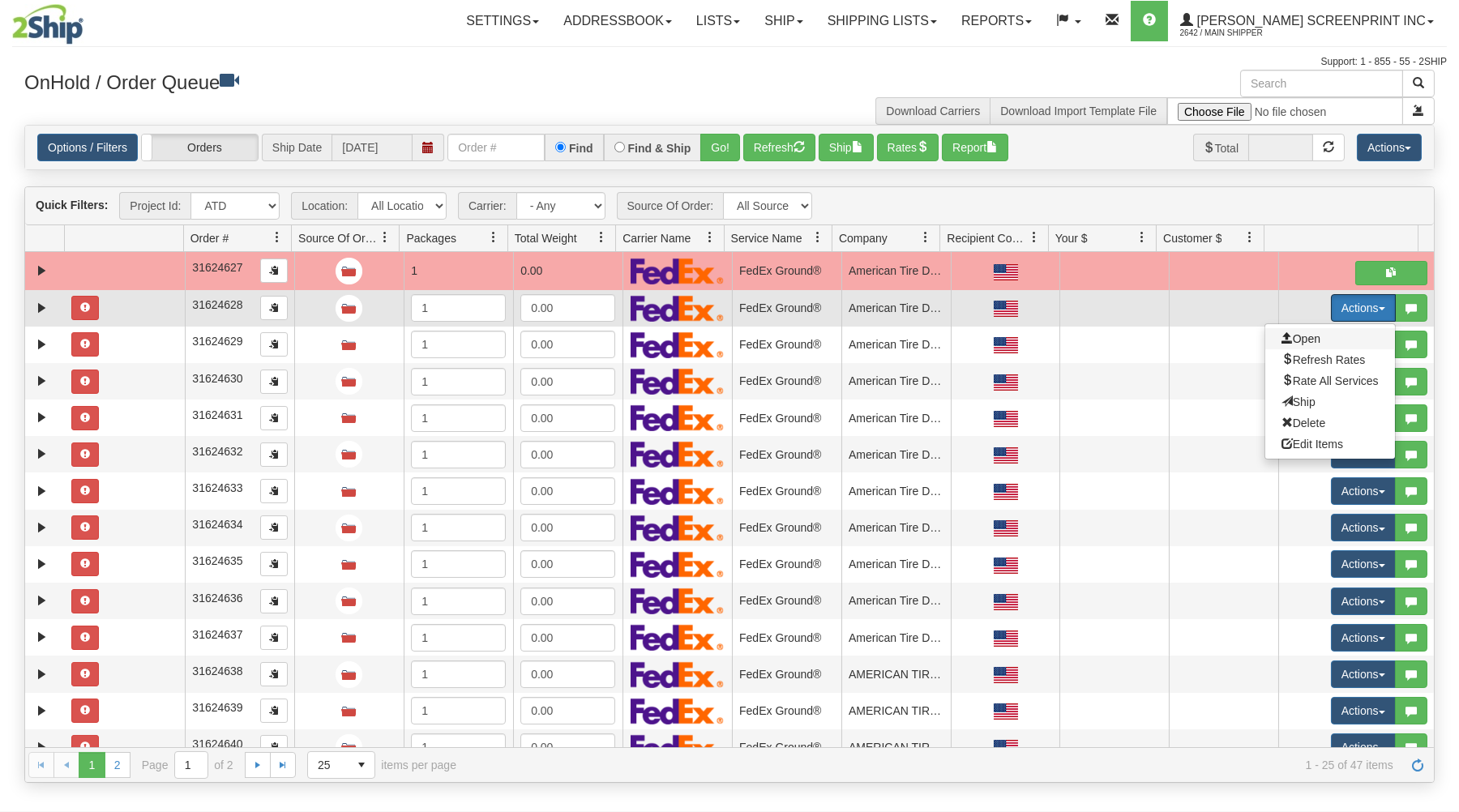
click at [1299, 336] on span "Open" at bounding box center [1300, 338] width 39 height 13
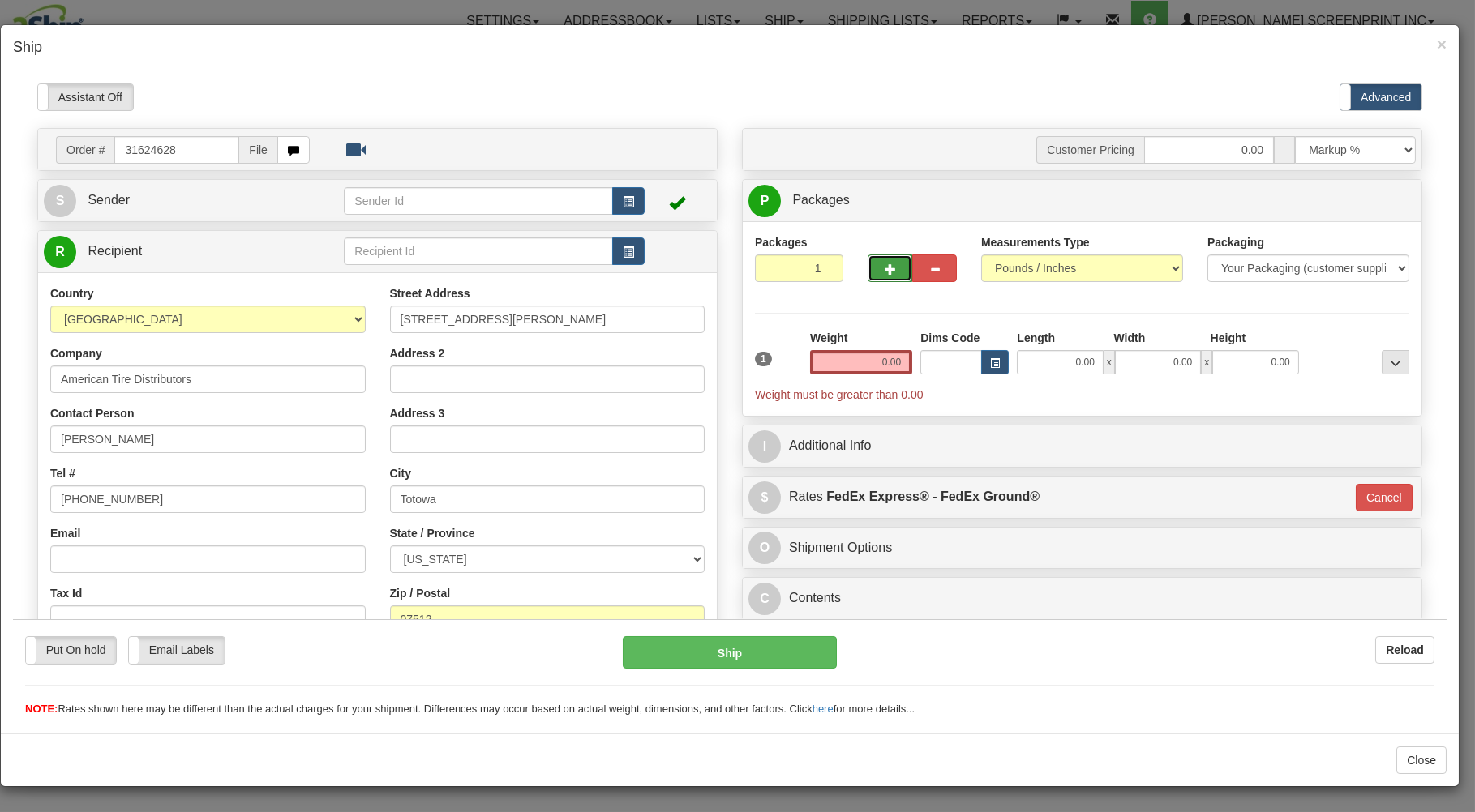
click at [884, 269] on span "button" at bounding box center [889, 269] width 11 height 11
type input "2"
click at [1046, 360] on input "0.00" at bounding box center [1059, 362] width 86 height 25
type input "26.00"
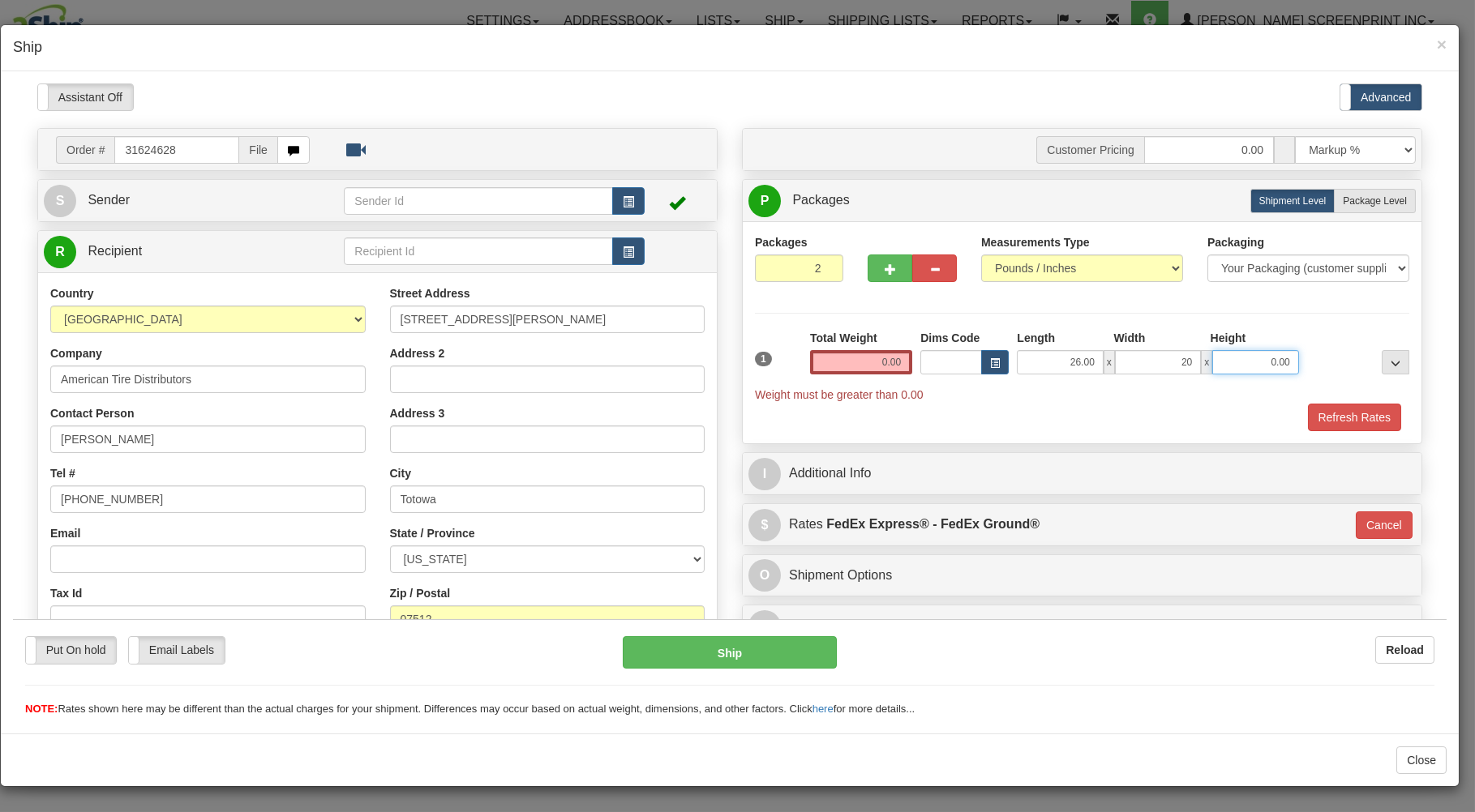
type input "20.00"
type input "11.00"
drag, startPoint x: 1339, startPoint y: 205, endPoint x: 1186, endPoint y: 264, distance: 164.0
click at [1343, 205] on span "Package Level" at bounding box center [1374, 200] width 64 height 11
radio input "true"
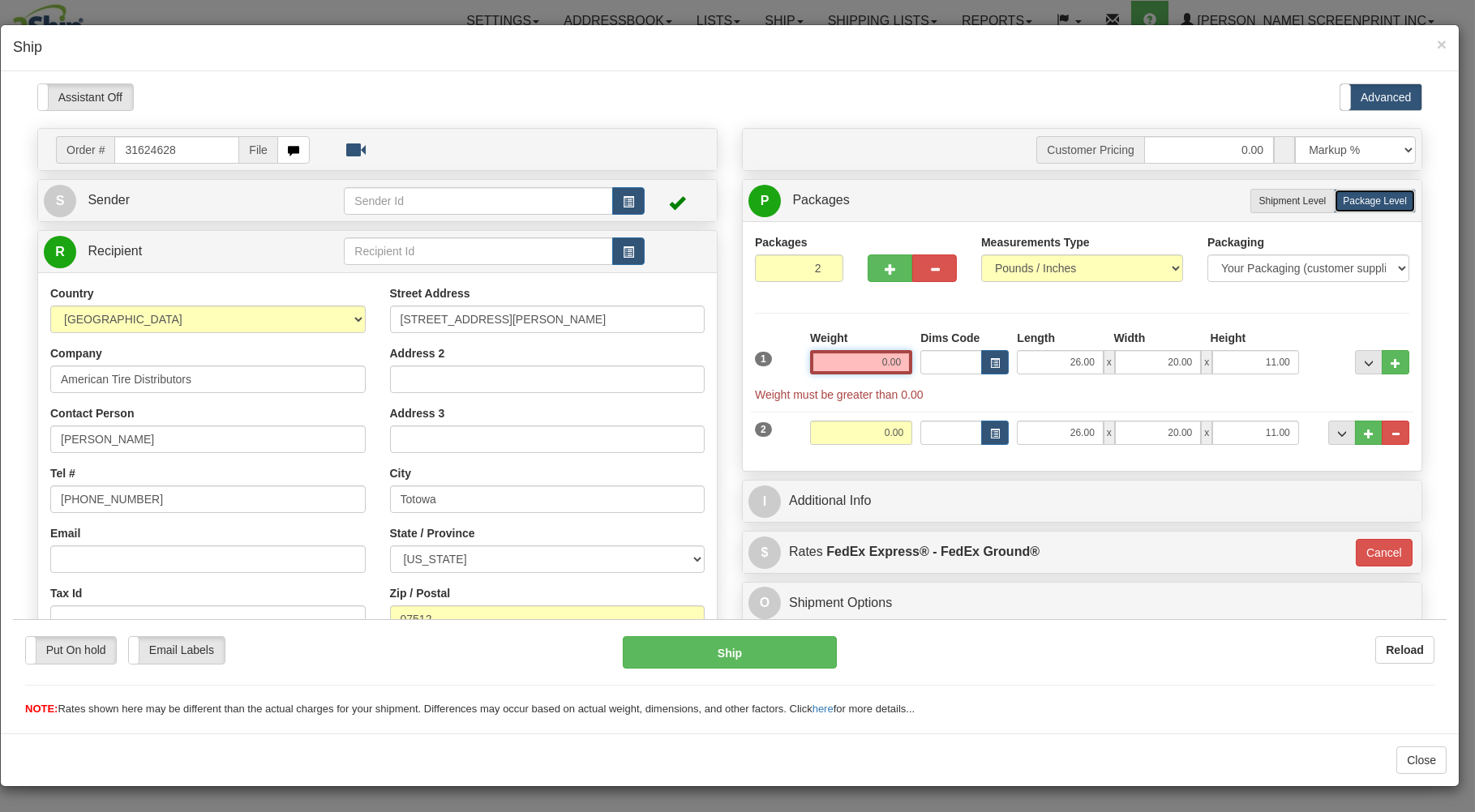
click at [849, 370] on input "0.00" at bounding box center [860, 362] width 102 height 25
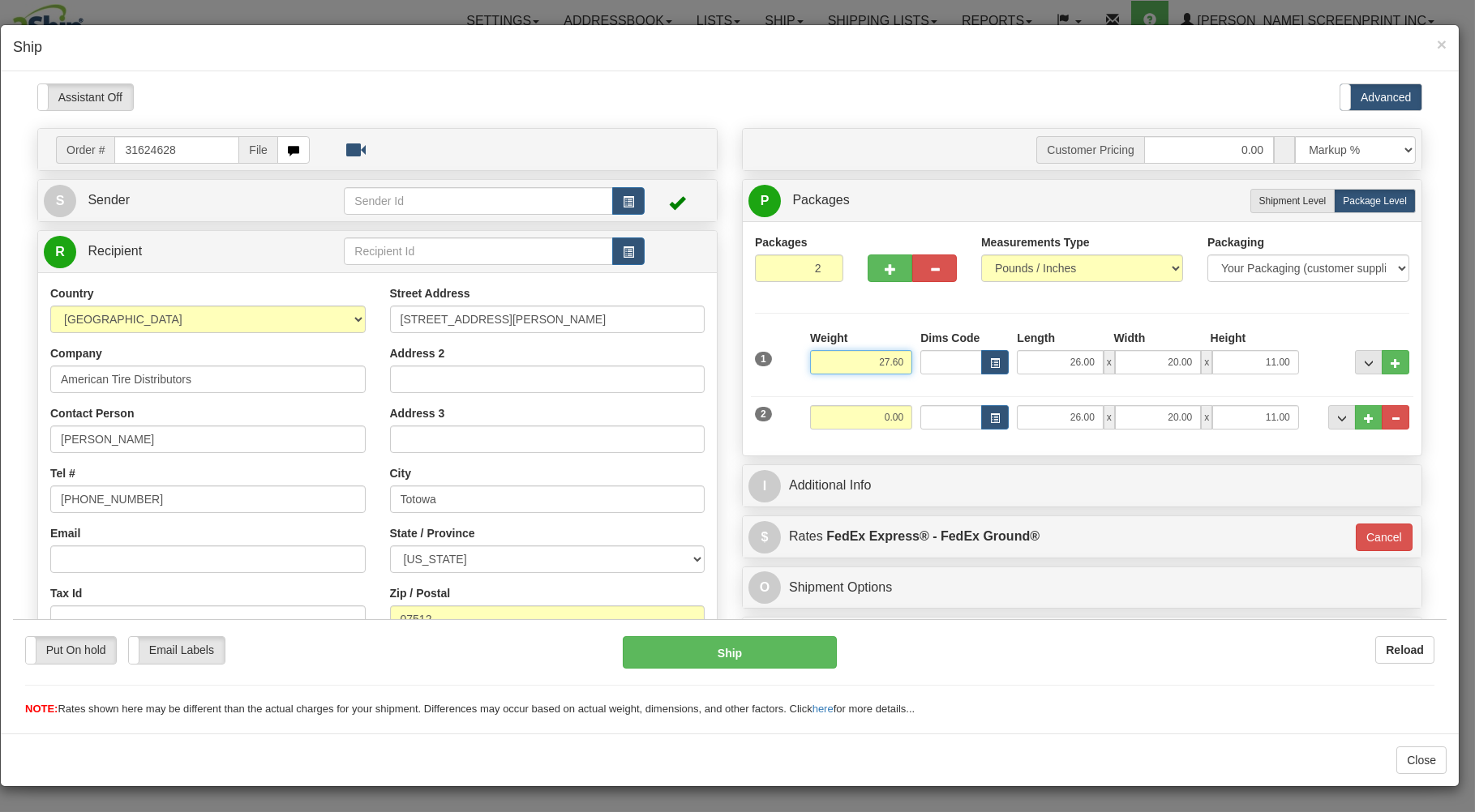
type input "27.60"
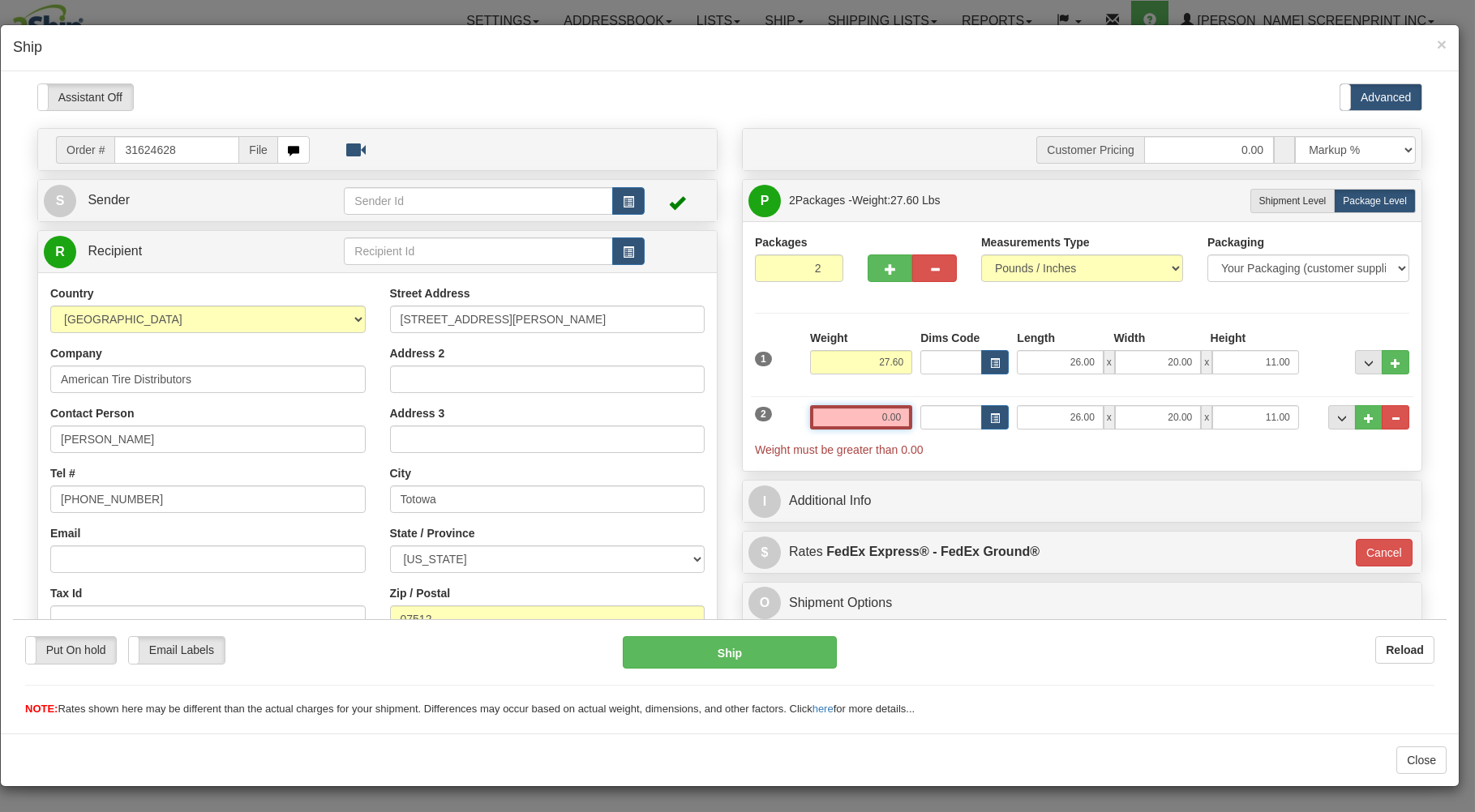
click at [832, 418] on input "0.00" at bounding box center [860, 416] width 102 height 25
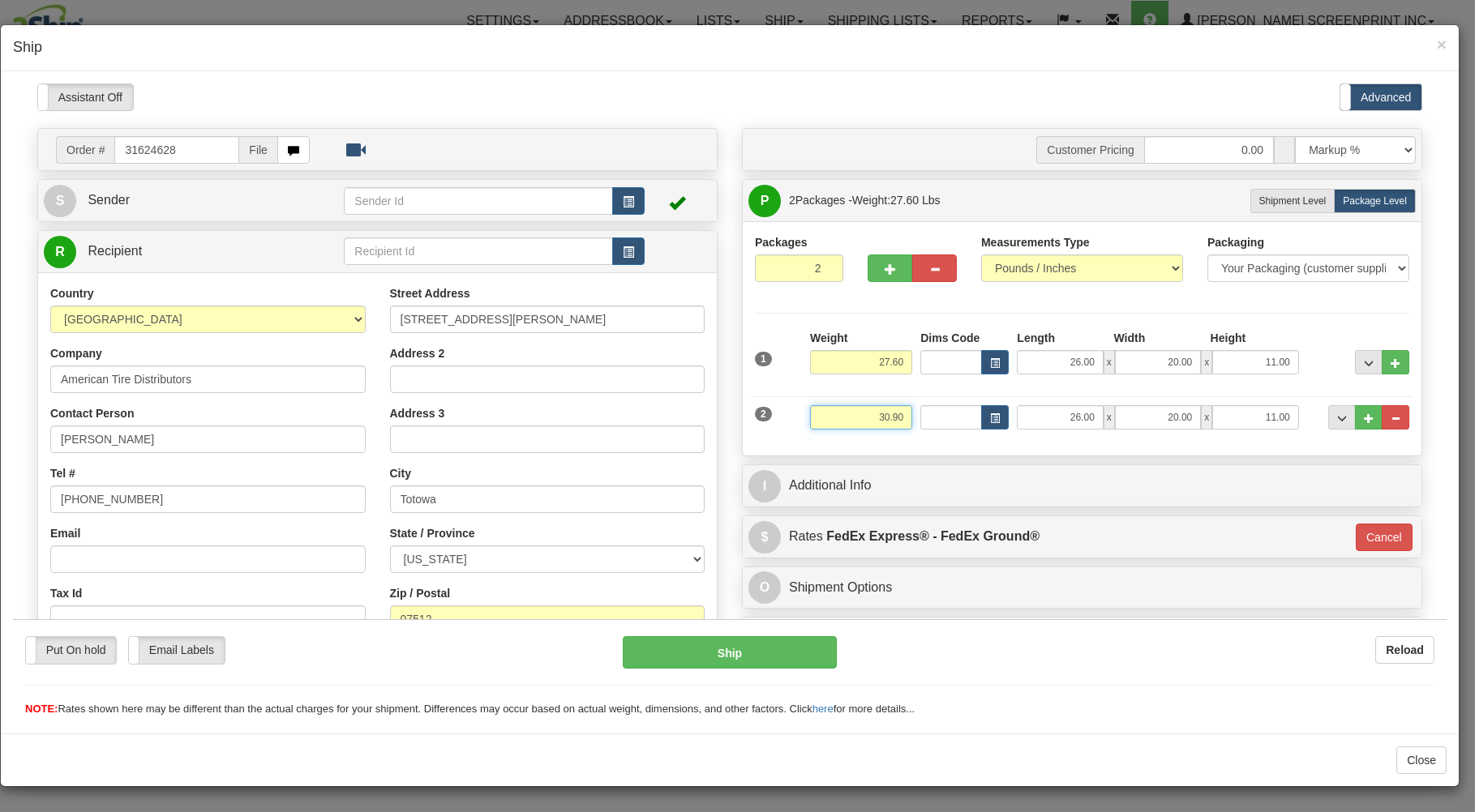
type input "30.90"
click at [784, 445] on div "Packages 2 2 Measurements Type" at bounding box center [1082, 337] width 679 height 234
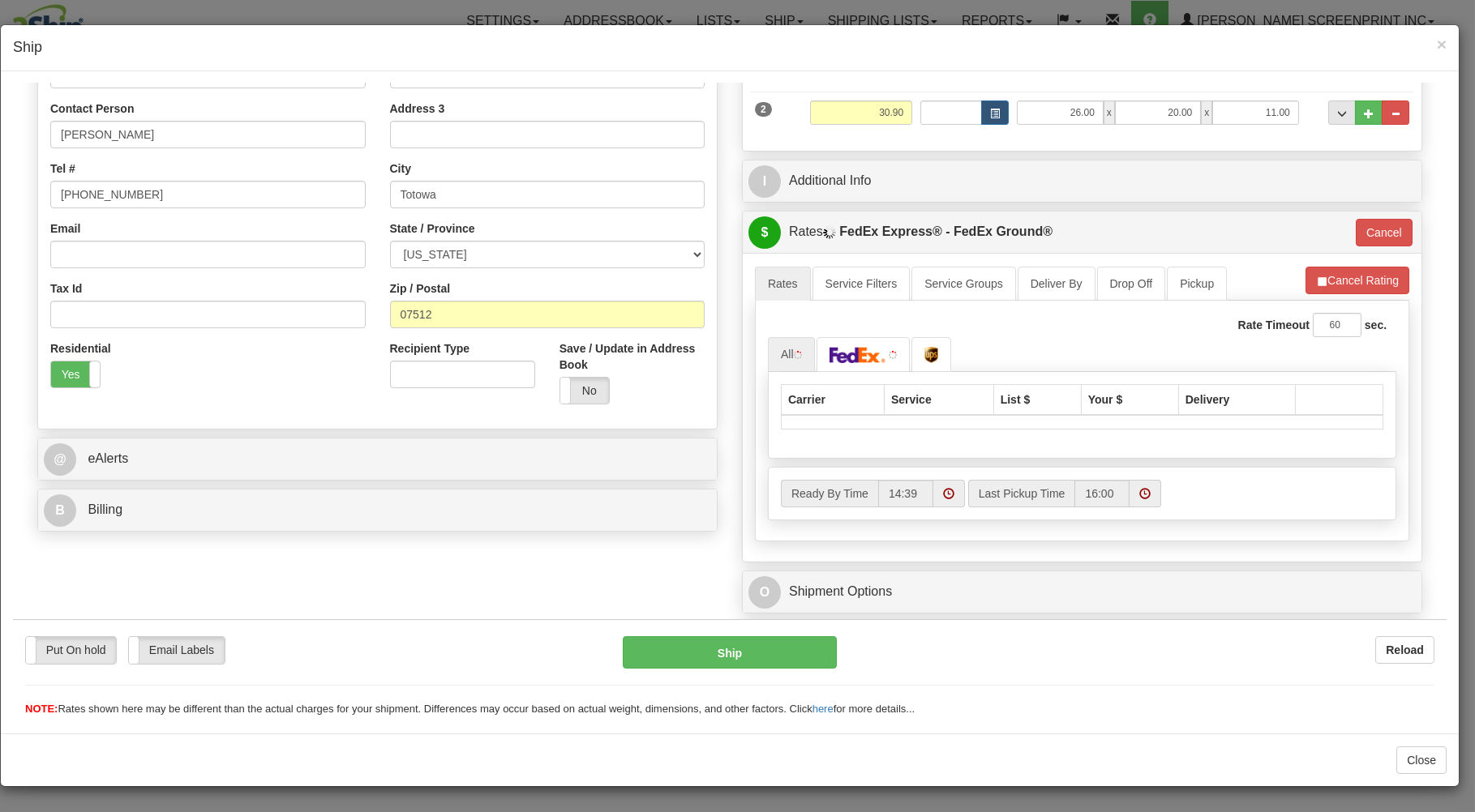
scroll to position [347, 0]
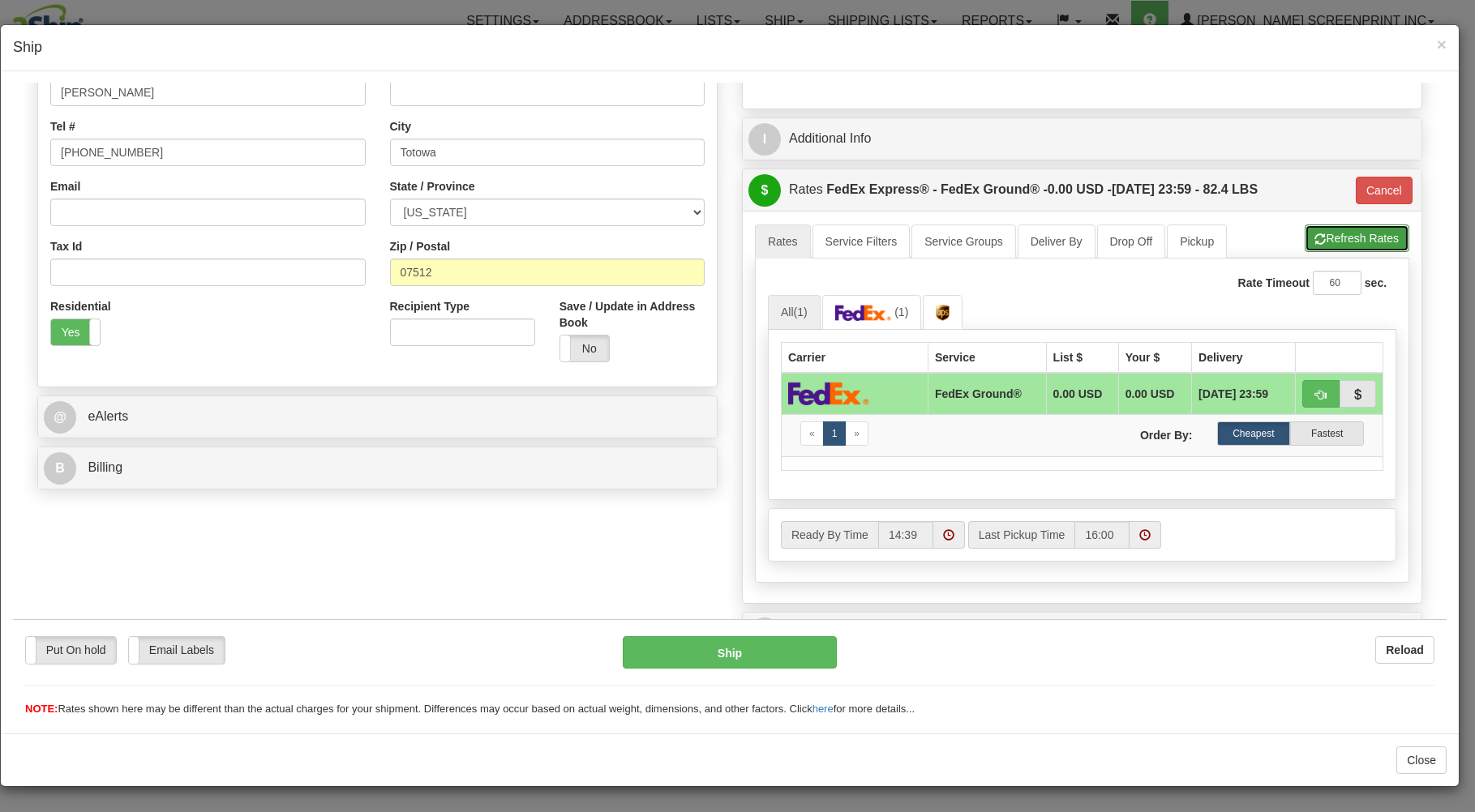
click at [1315, 233] on span "button" at bounding box center [1320, 238] width 11 height 11
type input "92"
click at [1315, 392] on span "button" at bounding box center [1320, 394] width 11 height 11
click at [753, 644] on button "Ship" at bounding box center [729, 651] width 214 height 33
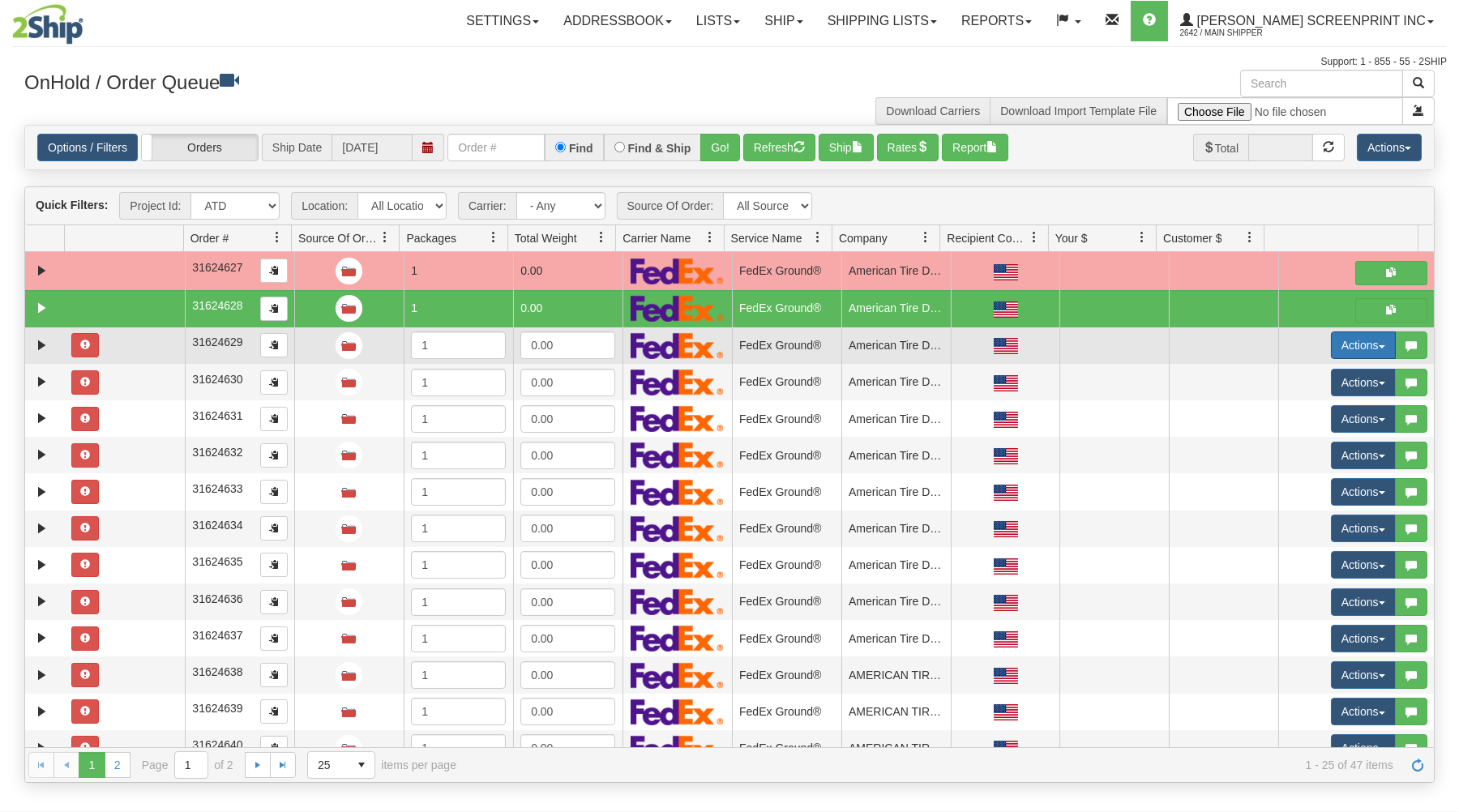
drag, startPoint x: 1355, startPoint y: 345, endPoint x: 1341, endPoint y: 350, distance: 14.9
click at [1354, 345] on button "Actions" at bounding box center [1363, 346] width 65 height 28
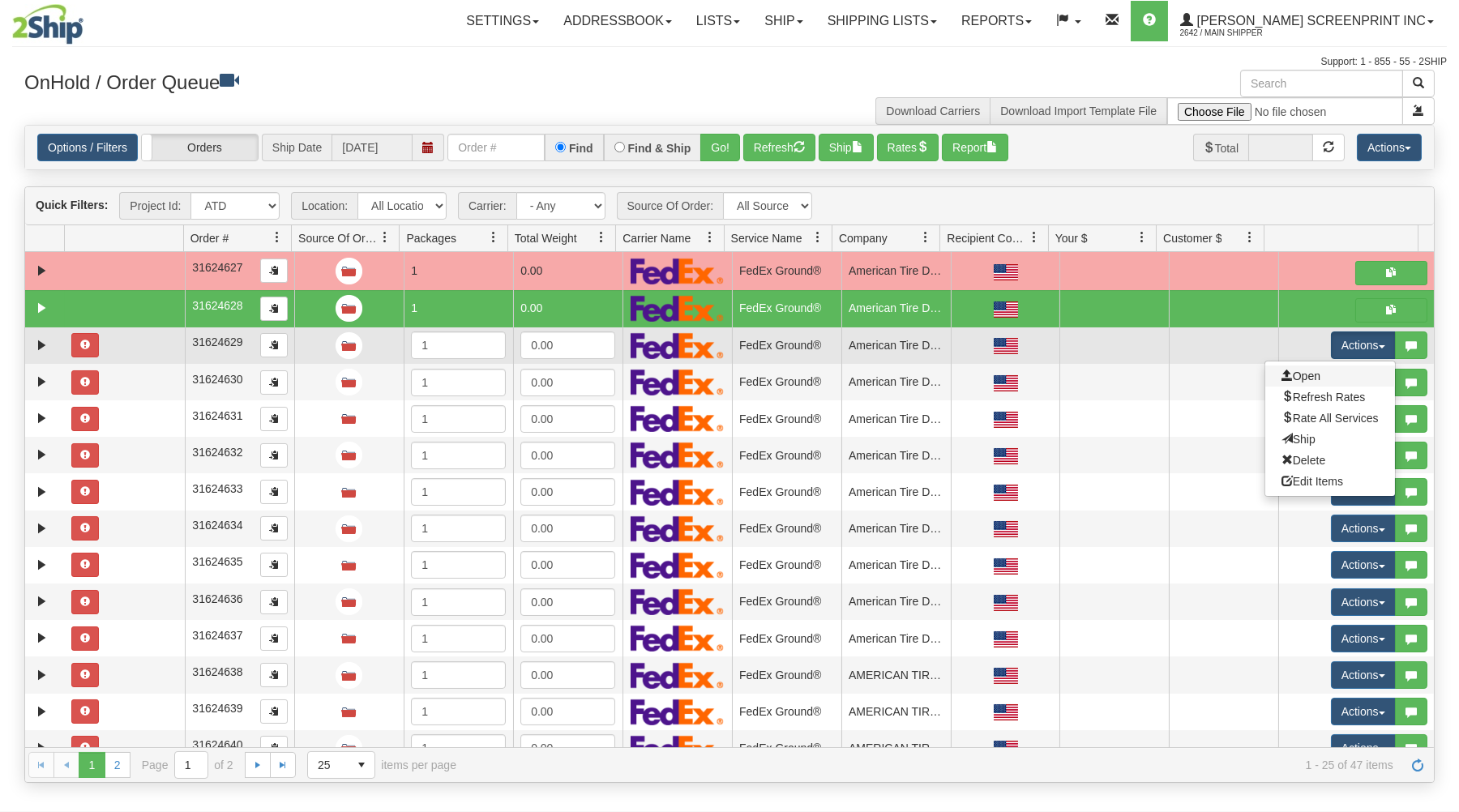
click at [1321, 377] on link "Open" at bounding box center [1330, 375] width 129 height 21
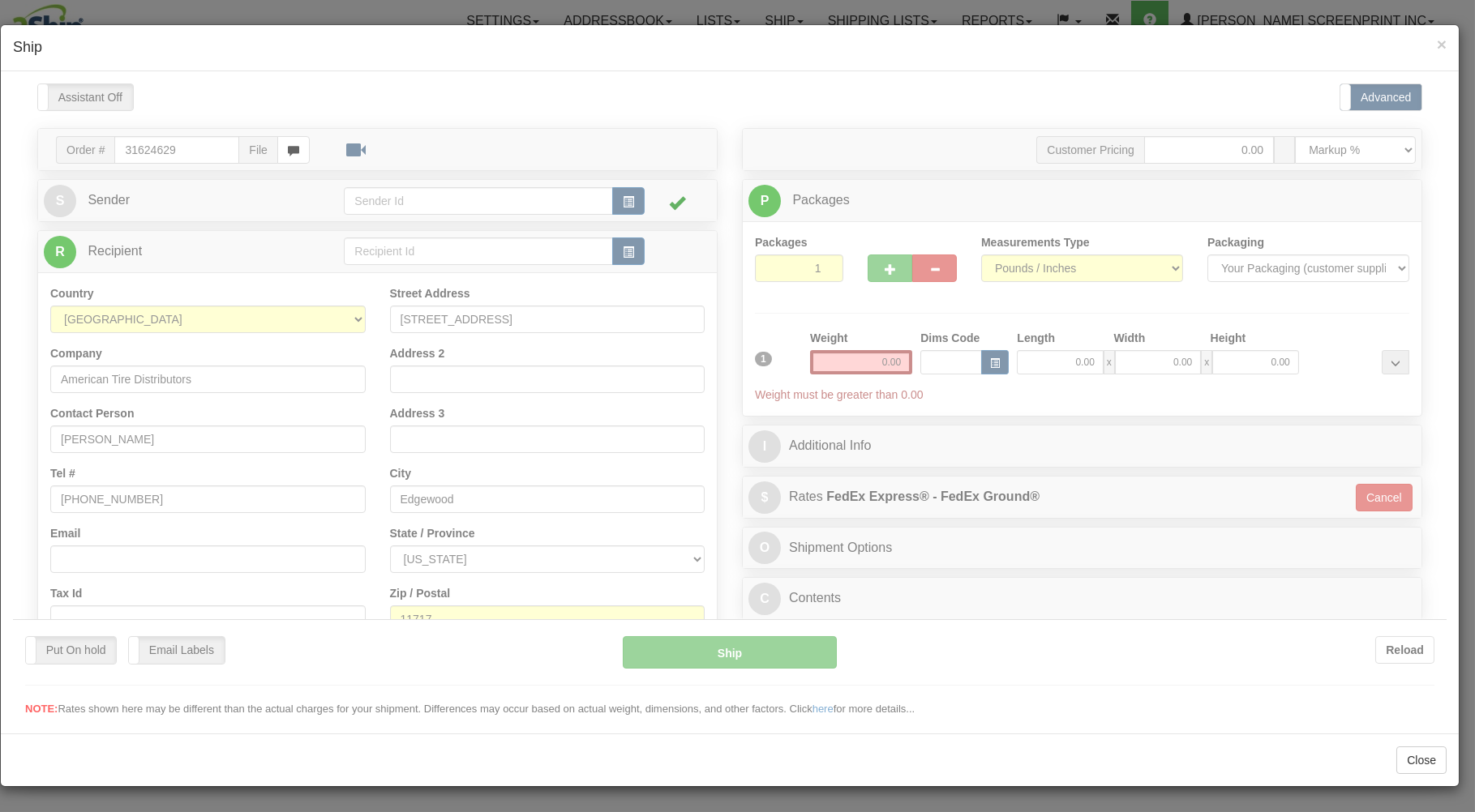
scroll to position [0, 0]
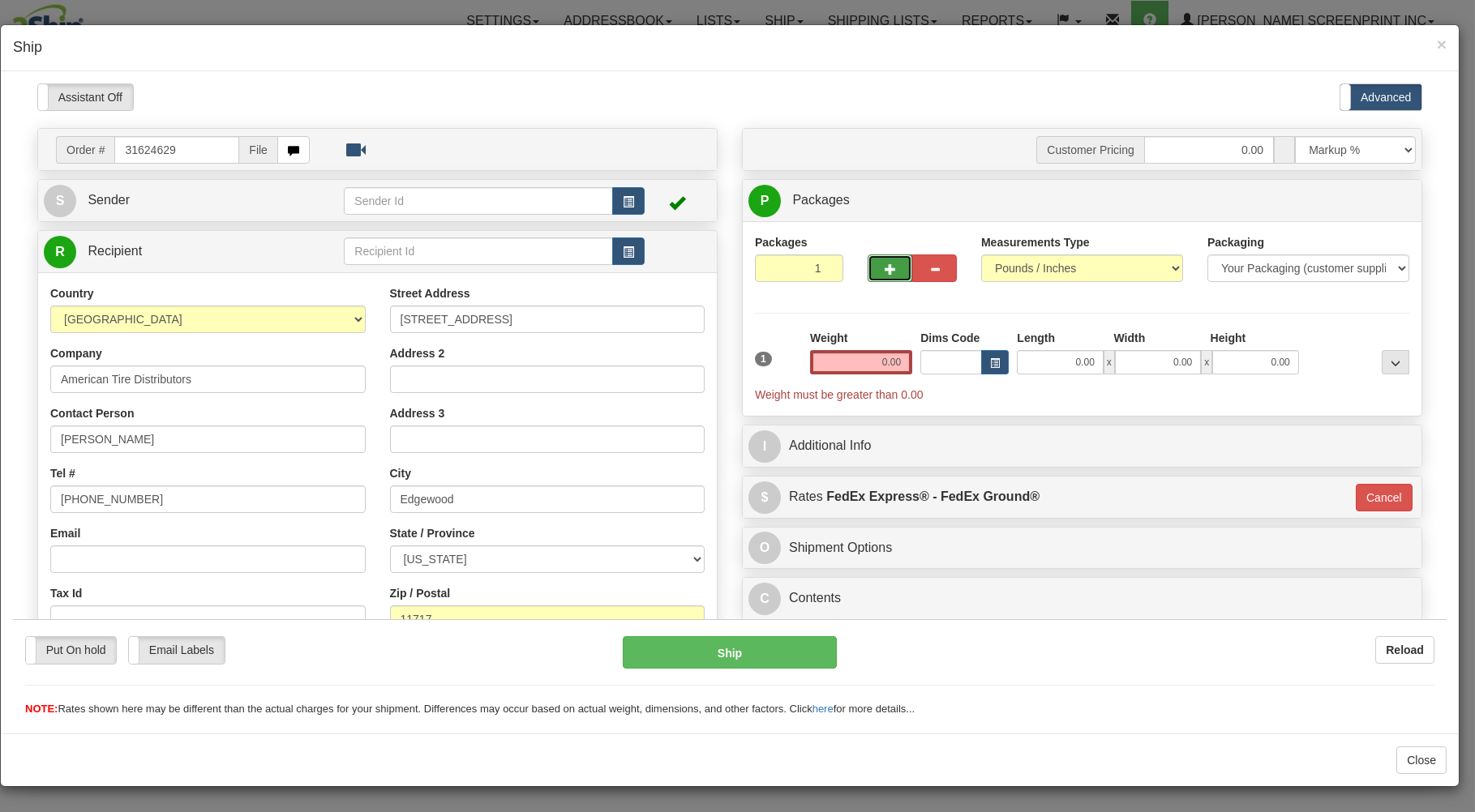
click at [872, 264] on button "button" at bounding box center [889, 268] width 44 height 28
type input "2"
click at [1063, 364] on input "0.00" at bounding box center [1059, 362] width 86 height 25
type input "26.00"
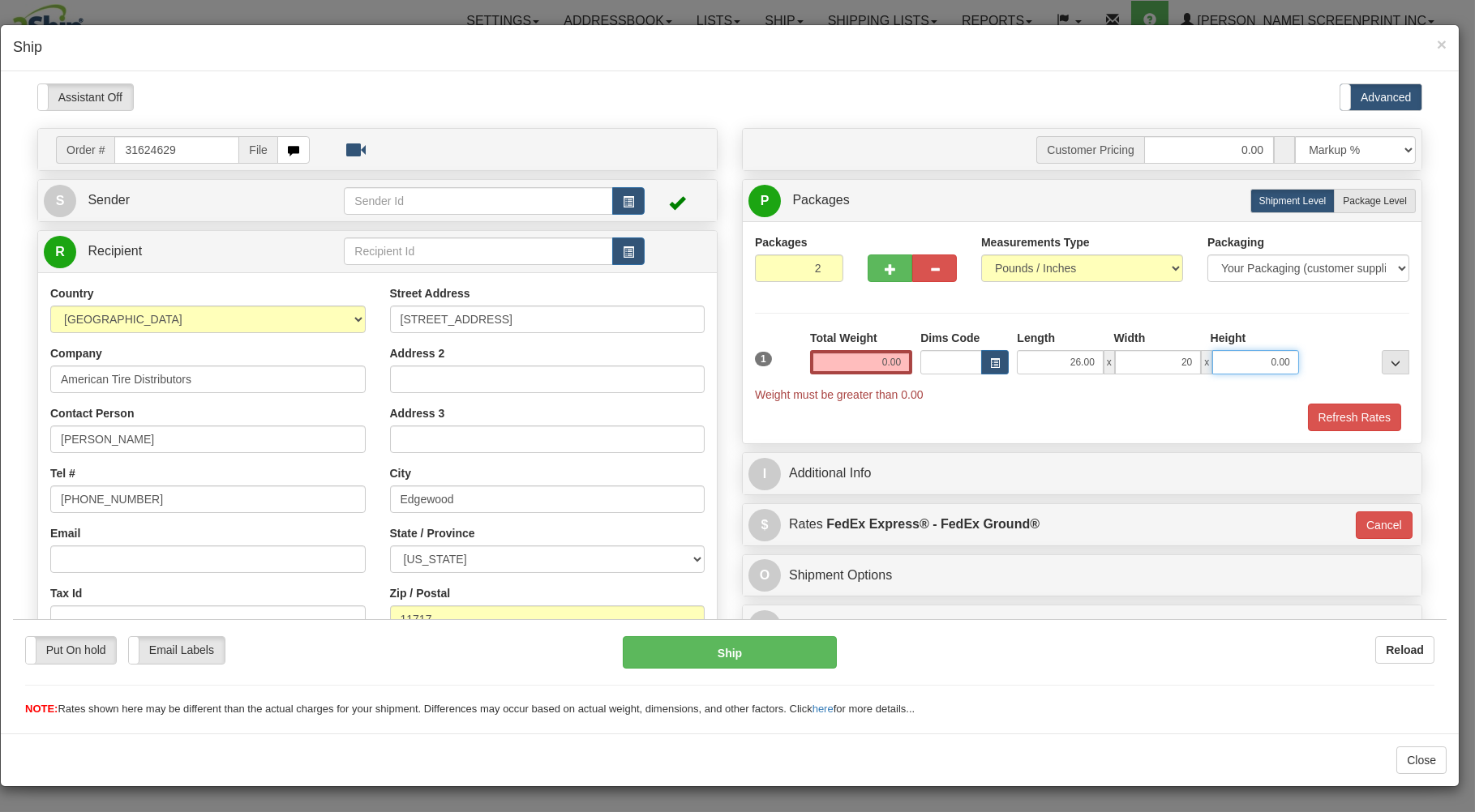
type input "20.00"
type input "11.00"
click at [1347, 202] on span "Package Level" at bounding box center [1374, 200] width 64 height 11
radio input "true"
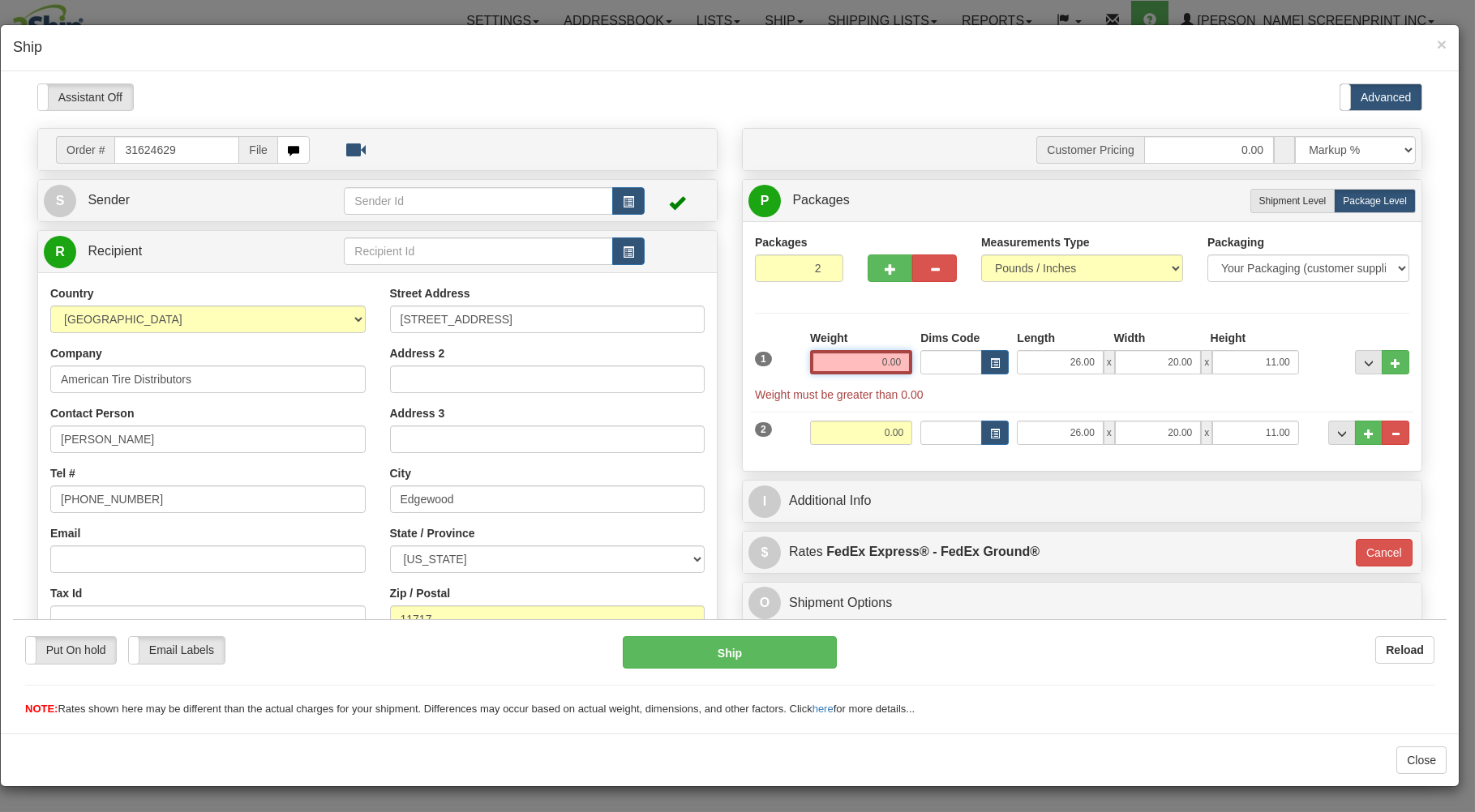
click at [852, 364] on input "0.00" at bounding box center [860, 362] width 102 height 25
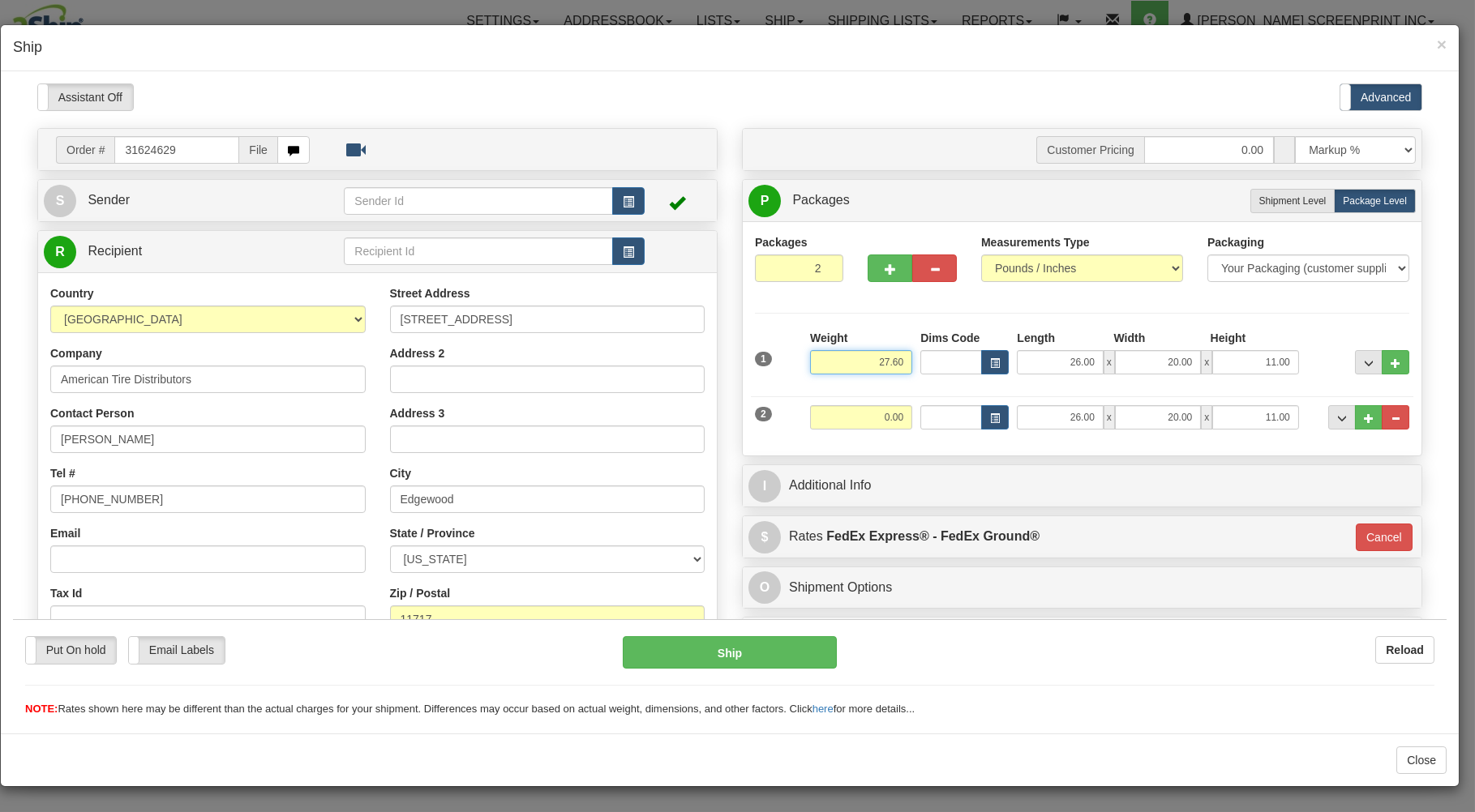
type input "27.60"
click at [833, 423] on input "0.00" at bounding box center [860, 416] width 102 height 25
type input "30.90"
type input "92"
click at [815, 443] on div "Packaging Your Packaging (customer supplied) Envelope (carrier supplied) Pack (…" at bounding box center [1109, 442] width 608 height 1
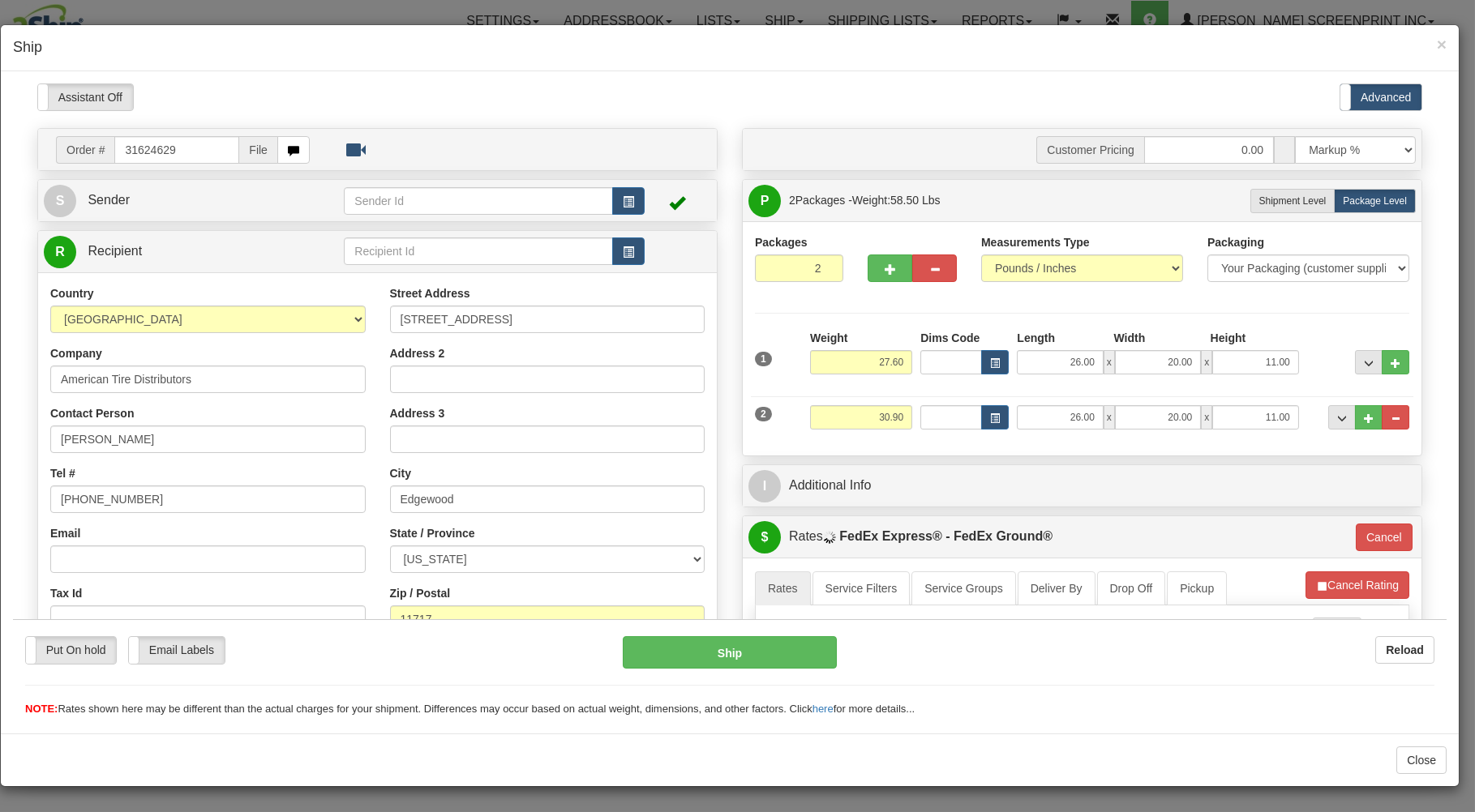
scroll to position [347, 0]
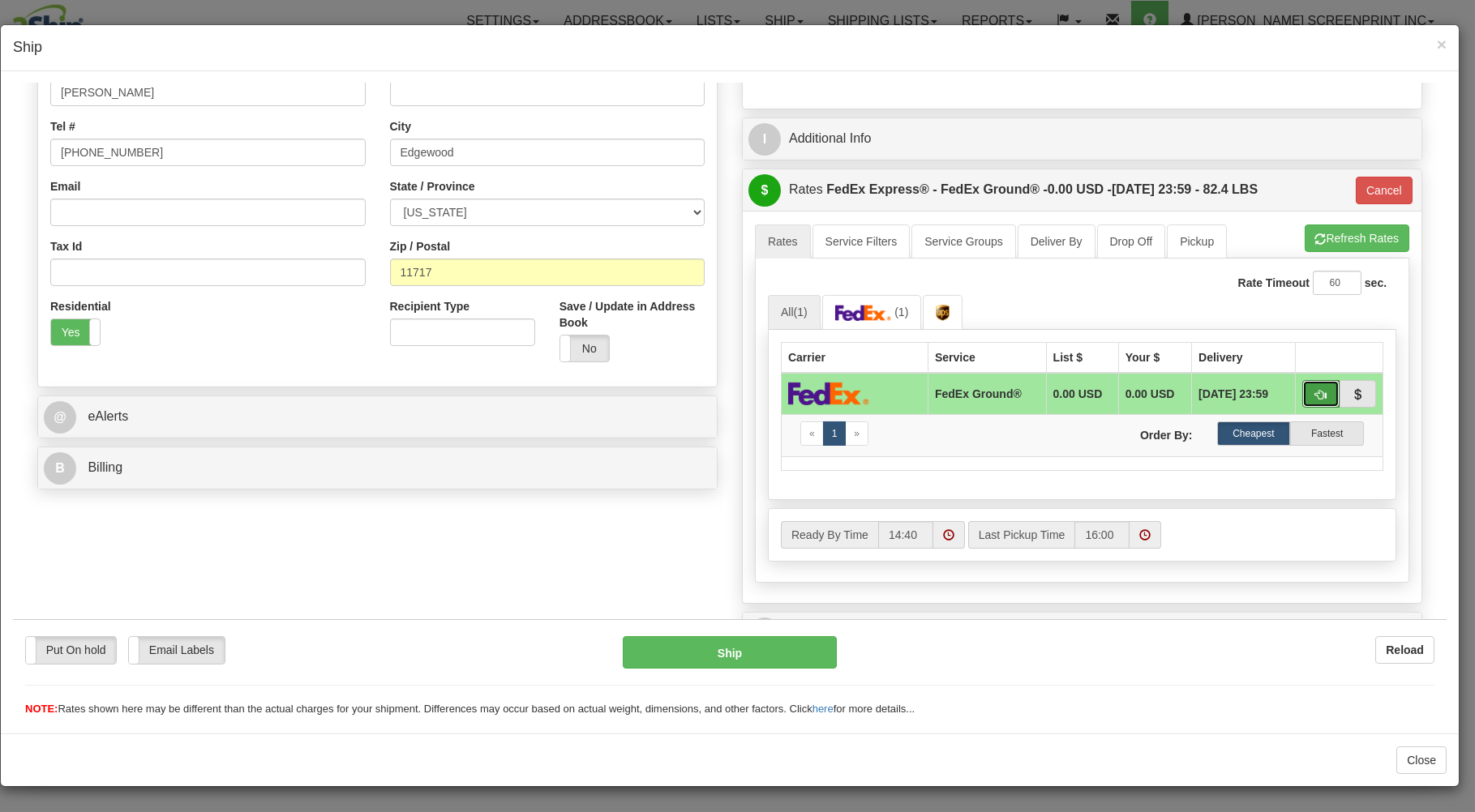
click at [1315, 389] on span "button" at bounding box center [1320, 394] width 11 height 11
click at [768, 659] on button "Ship" at bounding box center [729, 651] width 214 height 33
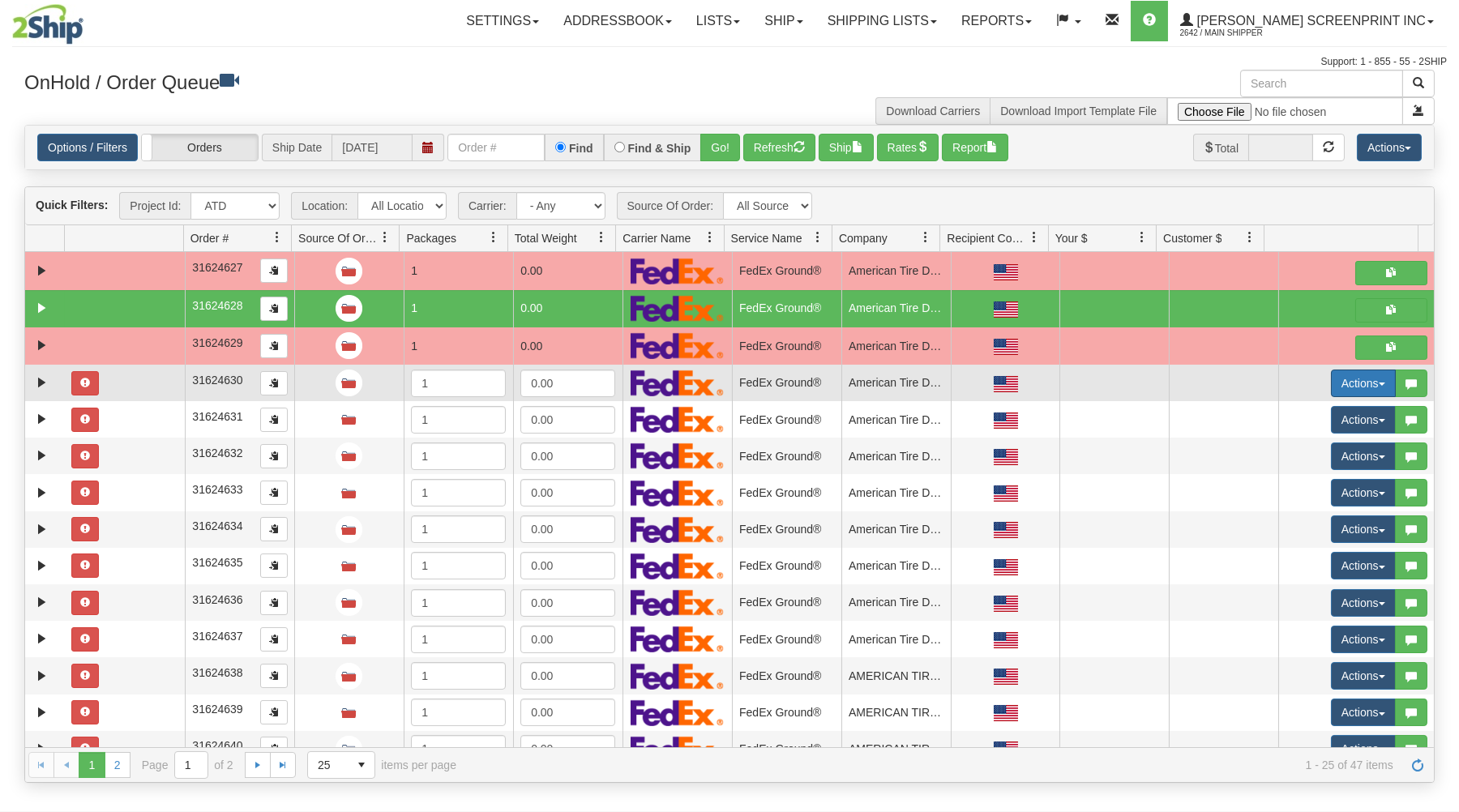
click at [1350, 377] on button "Actions" at bounding box center [1363, 383] width 65 height 28
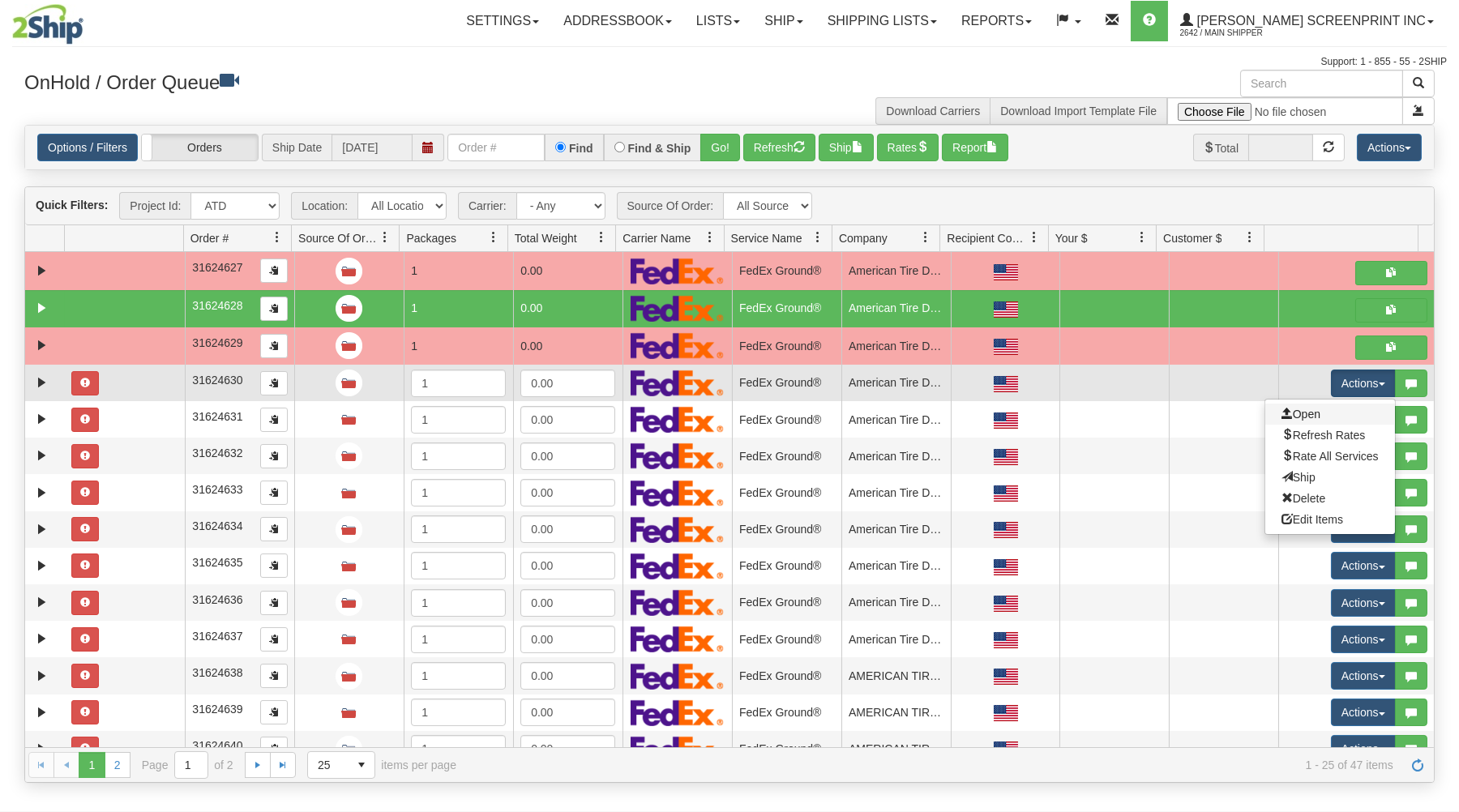
click at [1304, 414] on link "Open" at bounding box center [1330, 414] width 129 height 21
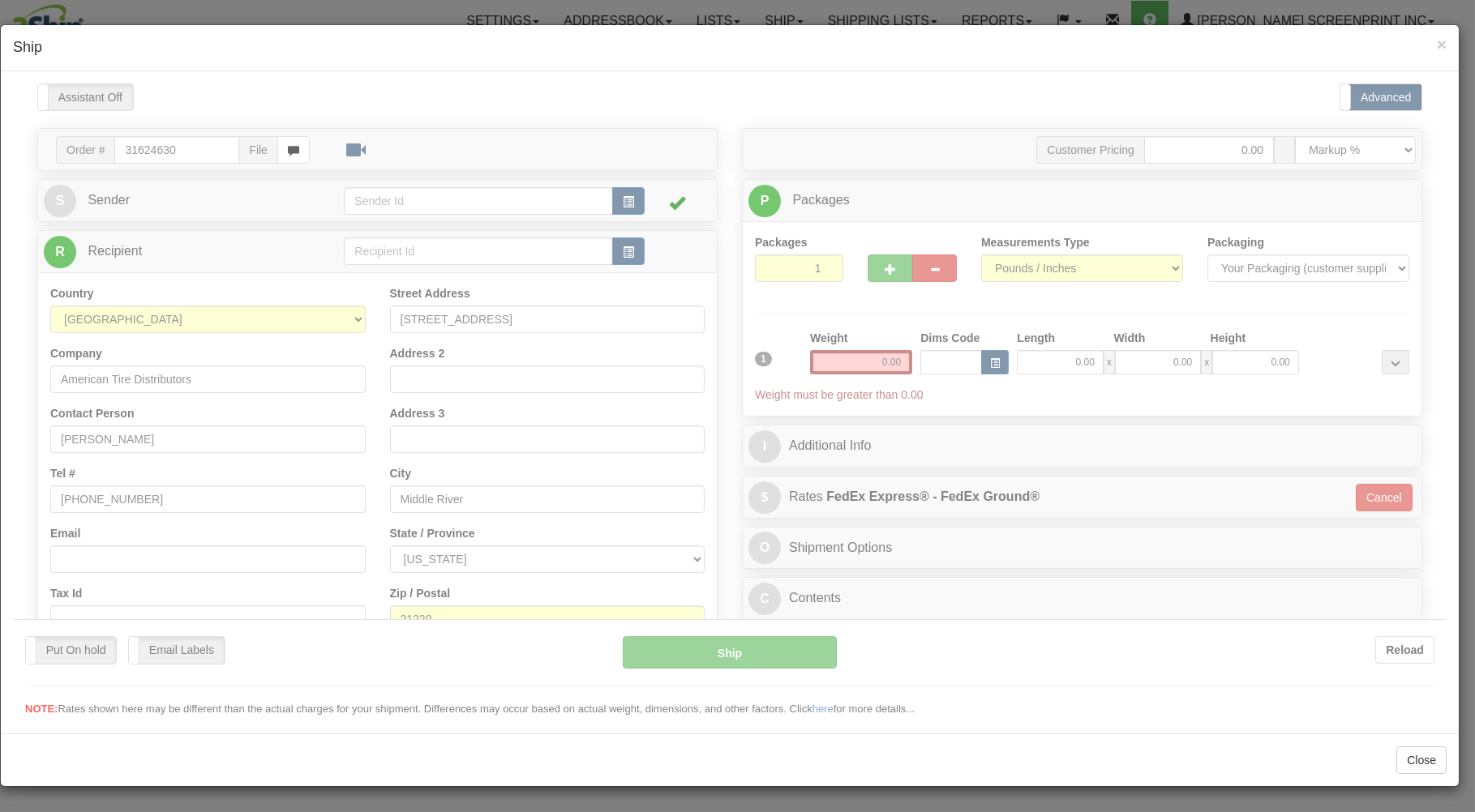
scroll to position [0, 0]
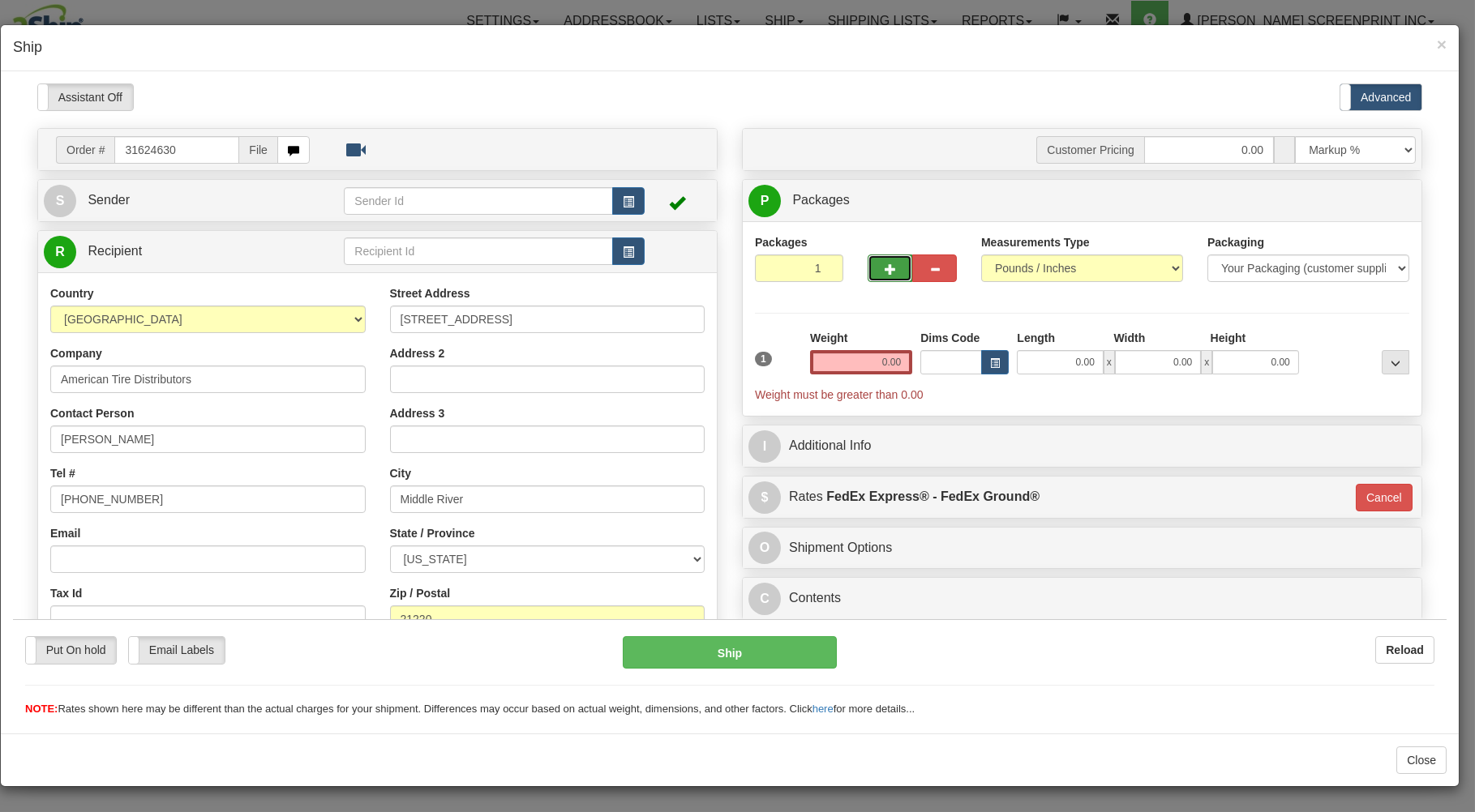
click at [867, 270] on button "button" at bounding box center [889, 268] width 44 height 28
type input "2"
click at [1017, 365] on input "0.00" at bounding box center [1059, 362] width 86 height 25
type input "26.00"
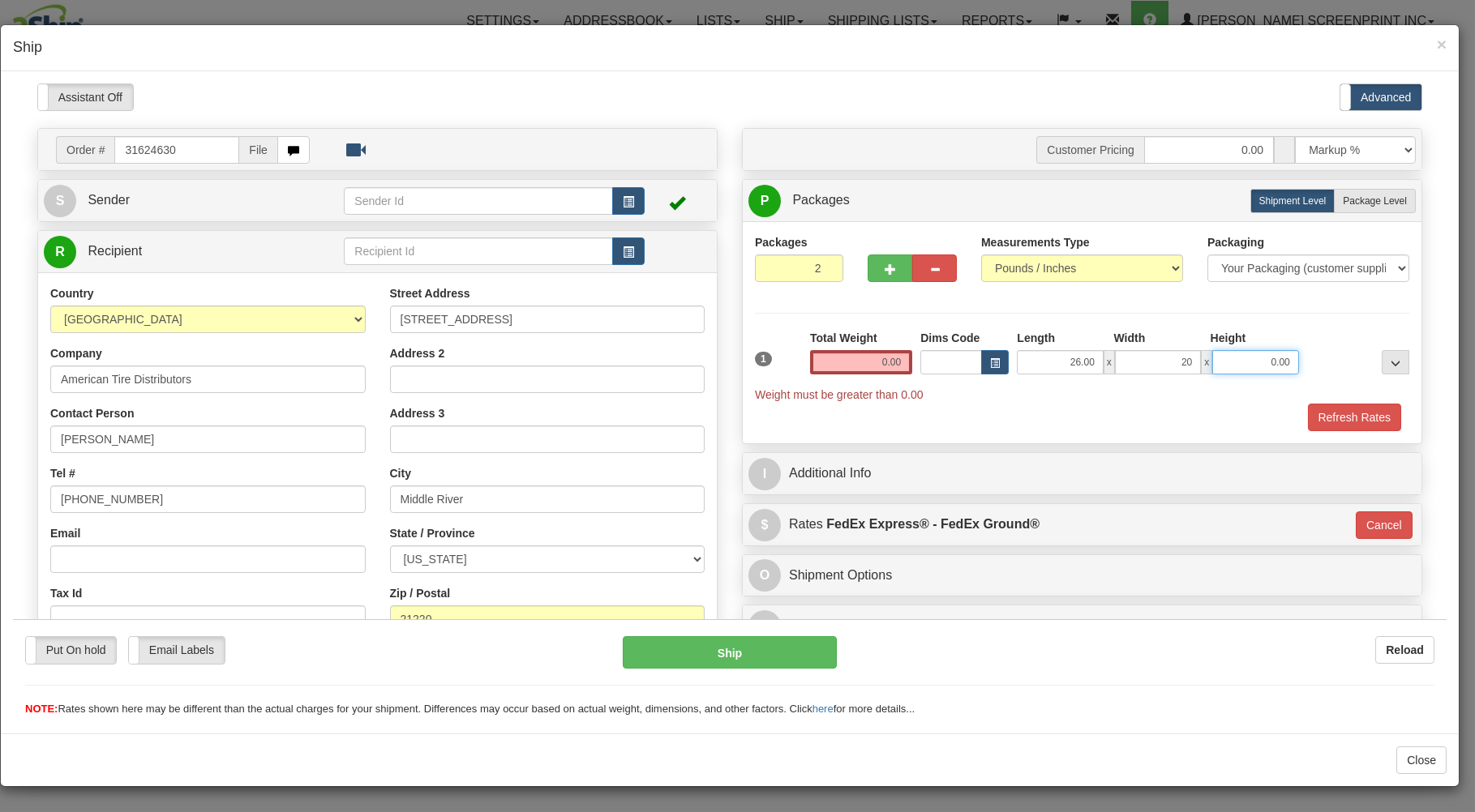
type input "20.00"
type input "11.00"
click at [1334, 196] on label "Package Level Pack.." at bounding box center [1374, 200] width 82 height 25
radio input "true"
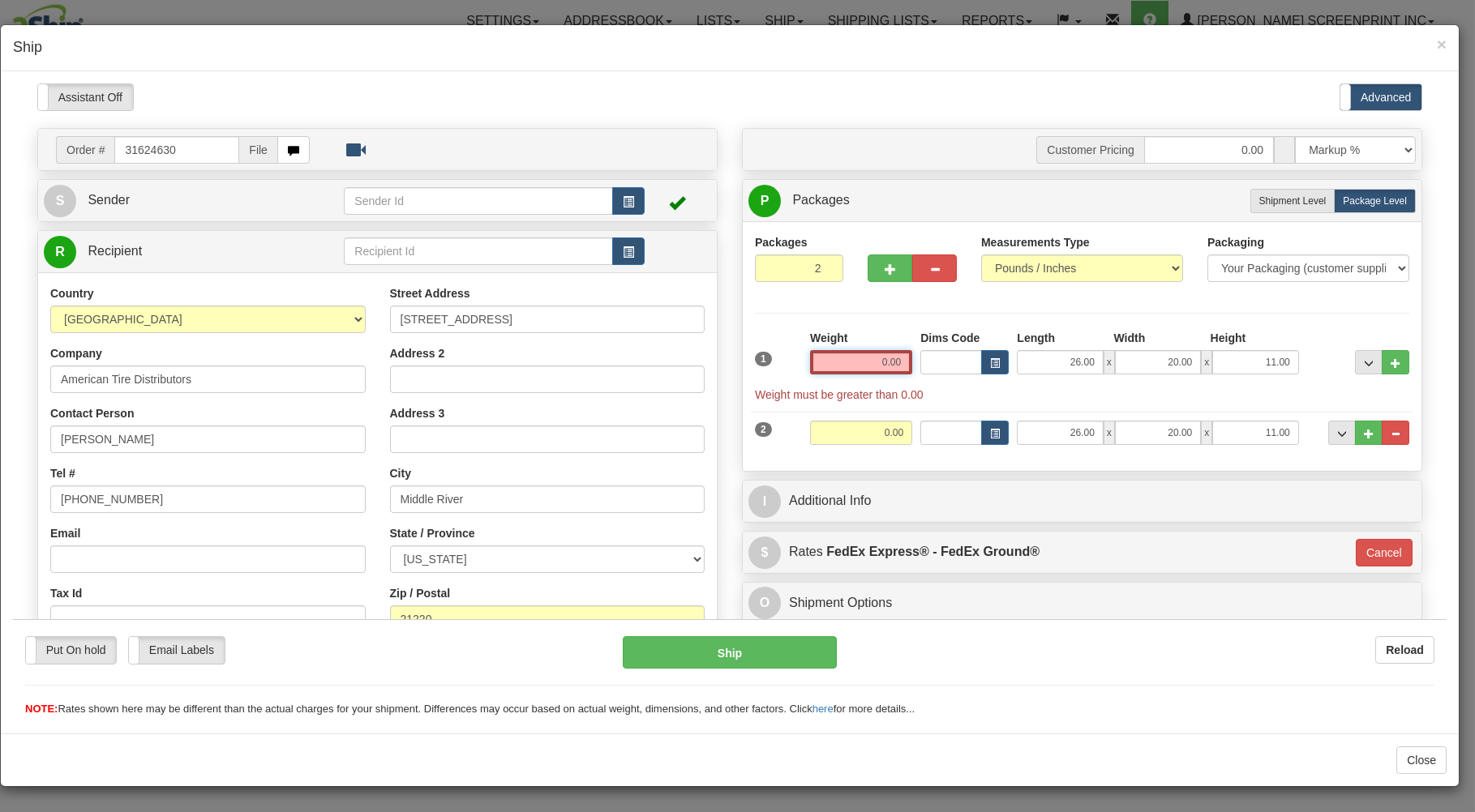
click at [842, 362] on input "0.00" at bounding box center [860, 362] width 102 height 25
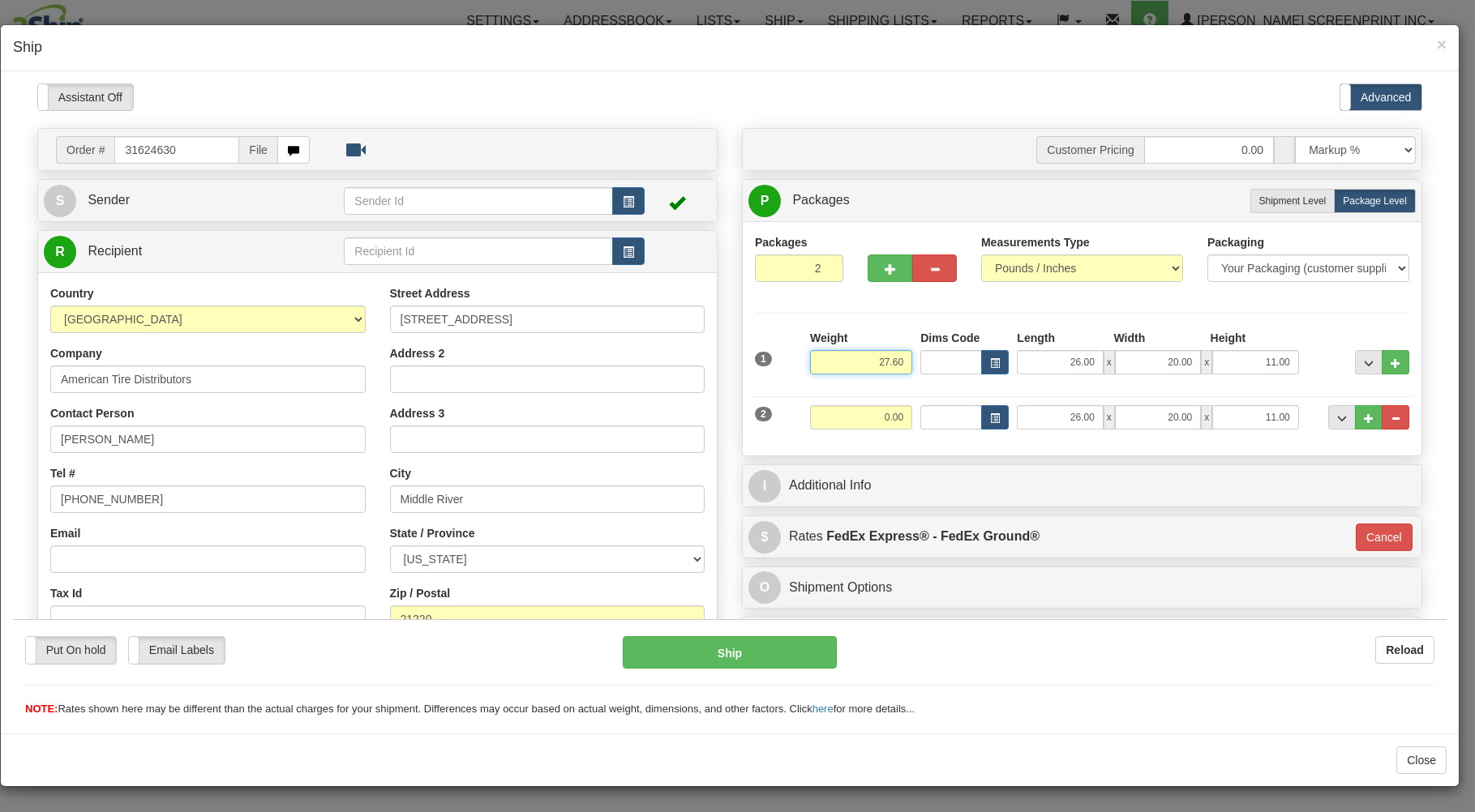
type input "27.60"
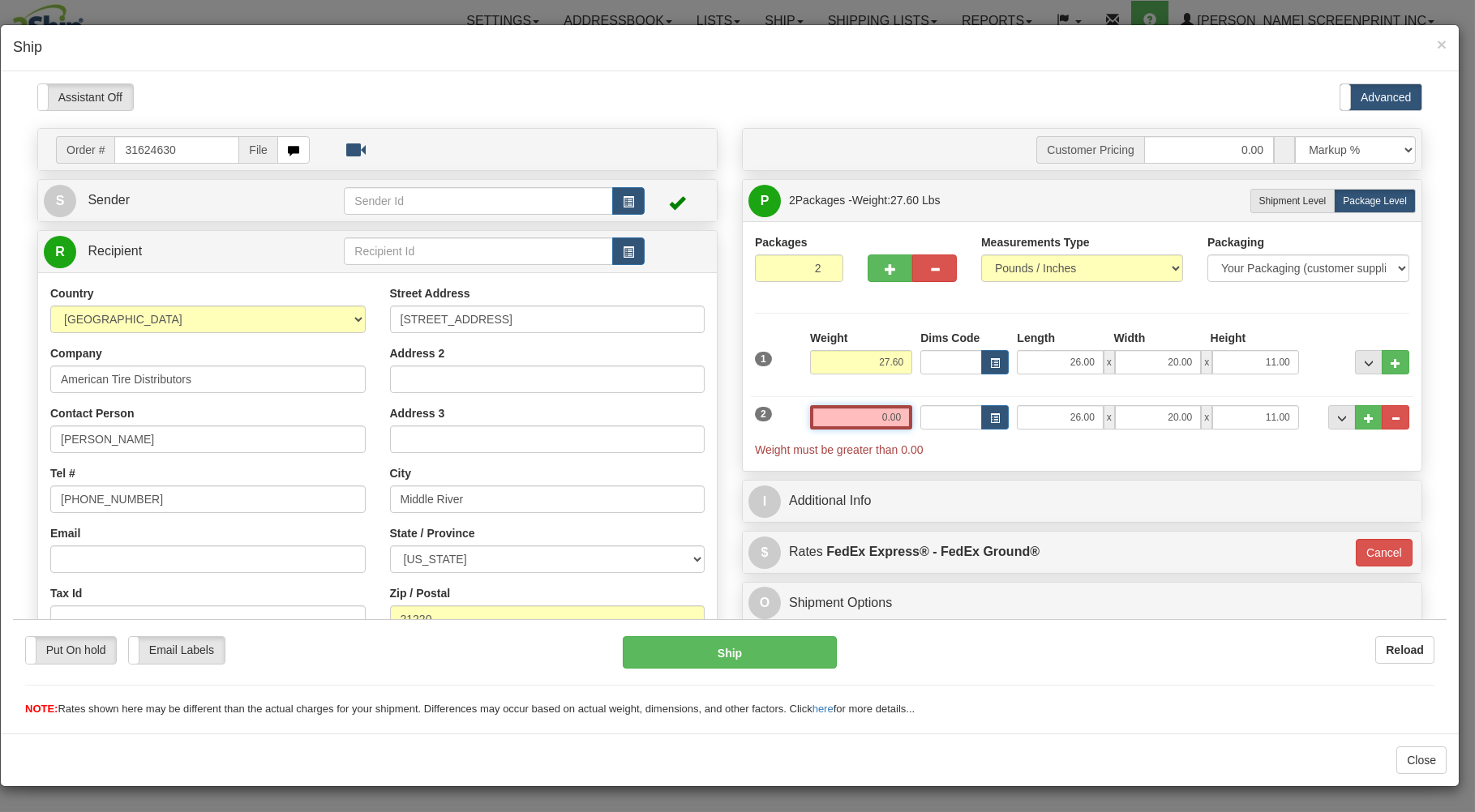
click at [841, 423] on input "0.00" at bounding box center [860, 416] width 102 height 25
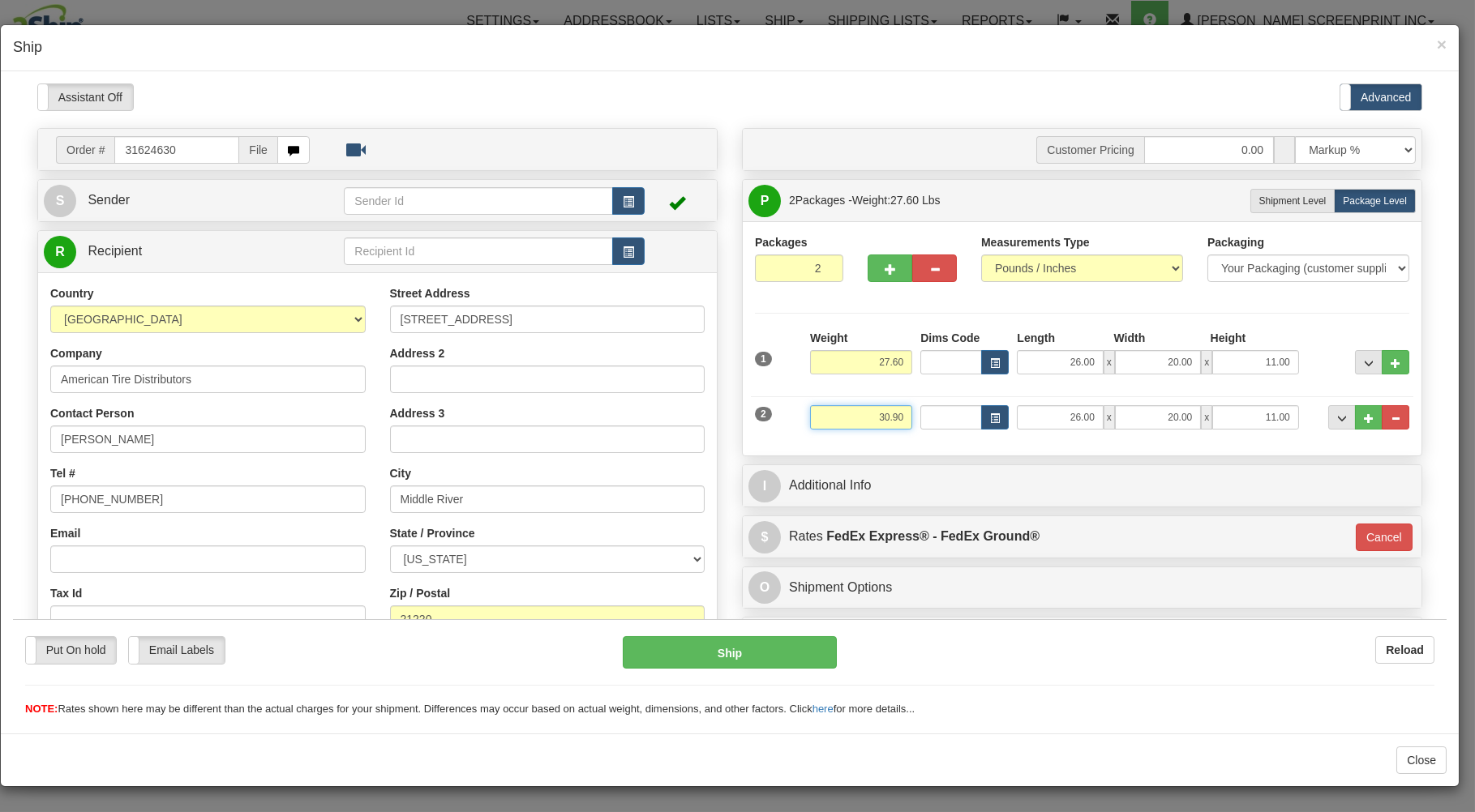
type input "30.90"
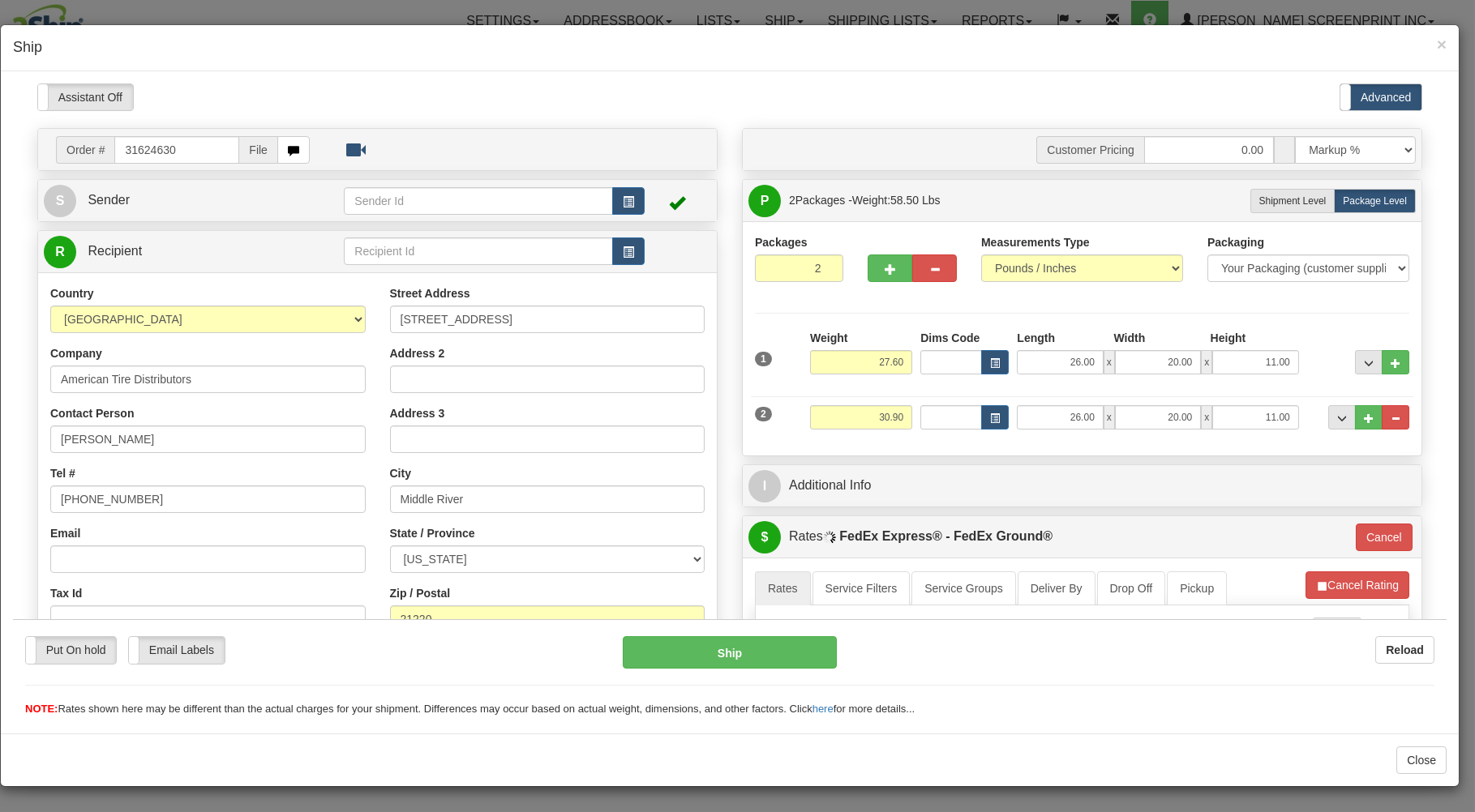
click at [966, 447] on div "Packages 2 2 Measurements Type" at bounding box center [1082, 337] width 679 height 234
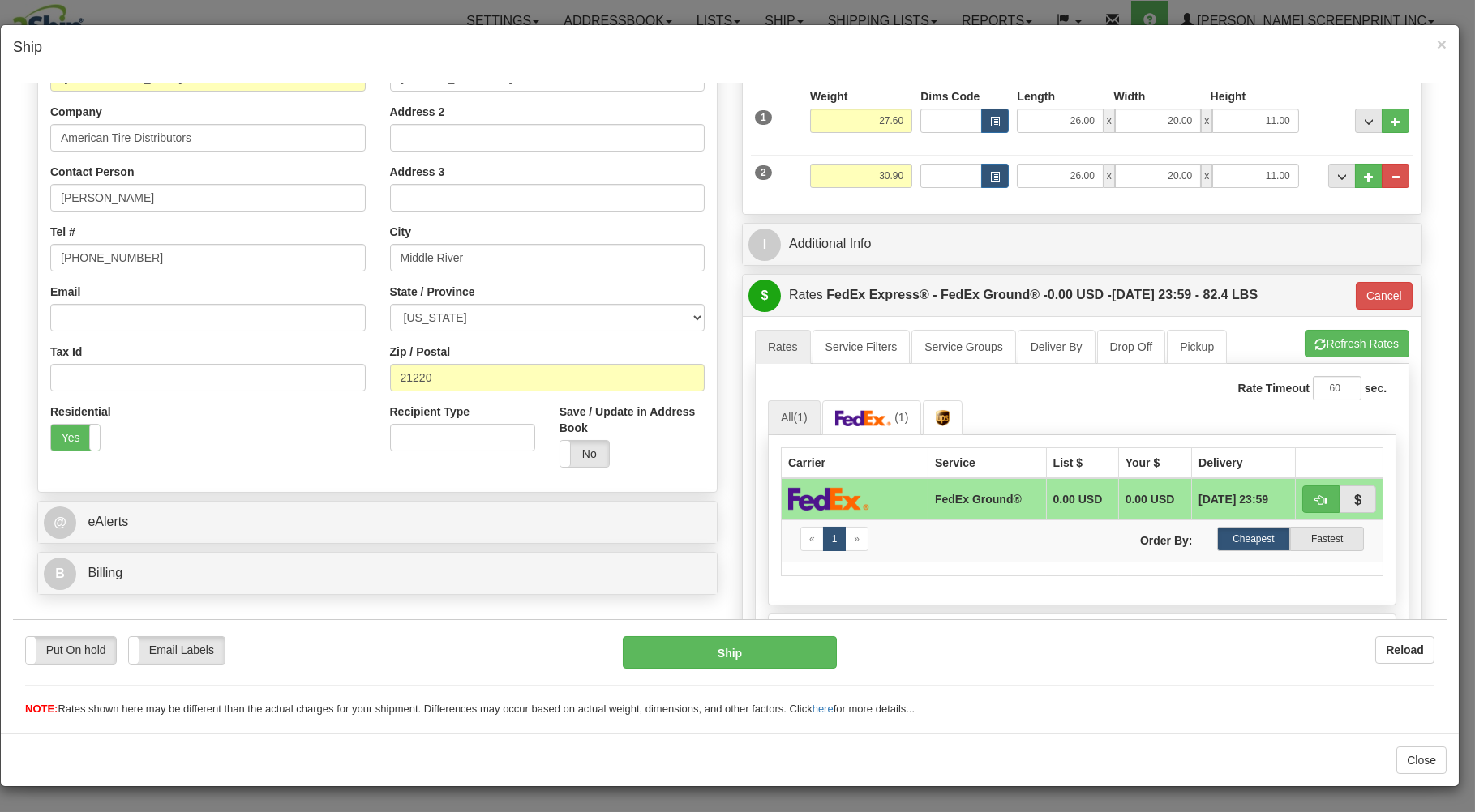
scroll to position [260, 0]
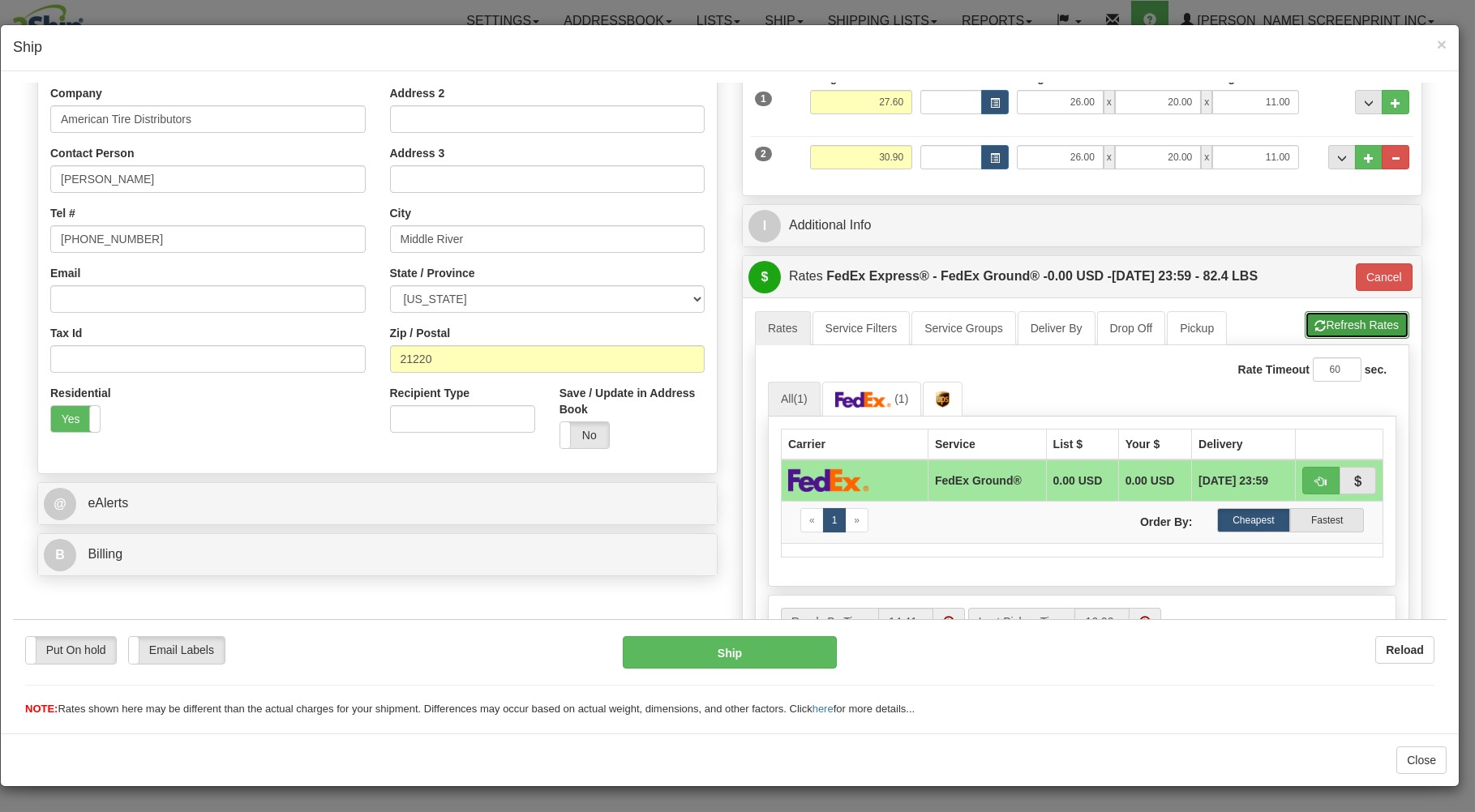
click at [1313, 324] on button "Refresh Rates" at bounding box center [1356, 324] width 105 height 28
type input "92"
click at [1311, 478] on button "button" at bounding box center [1321, 480] width 38 height 28
click at [794, 651] on button "Ship" at bounding box center [729, 651] width 214 height 33
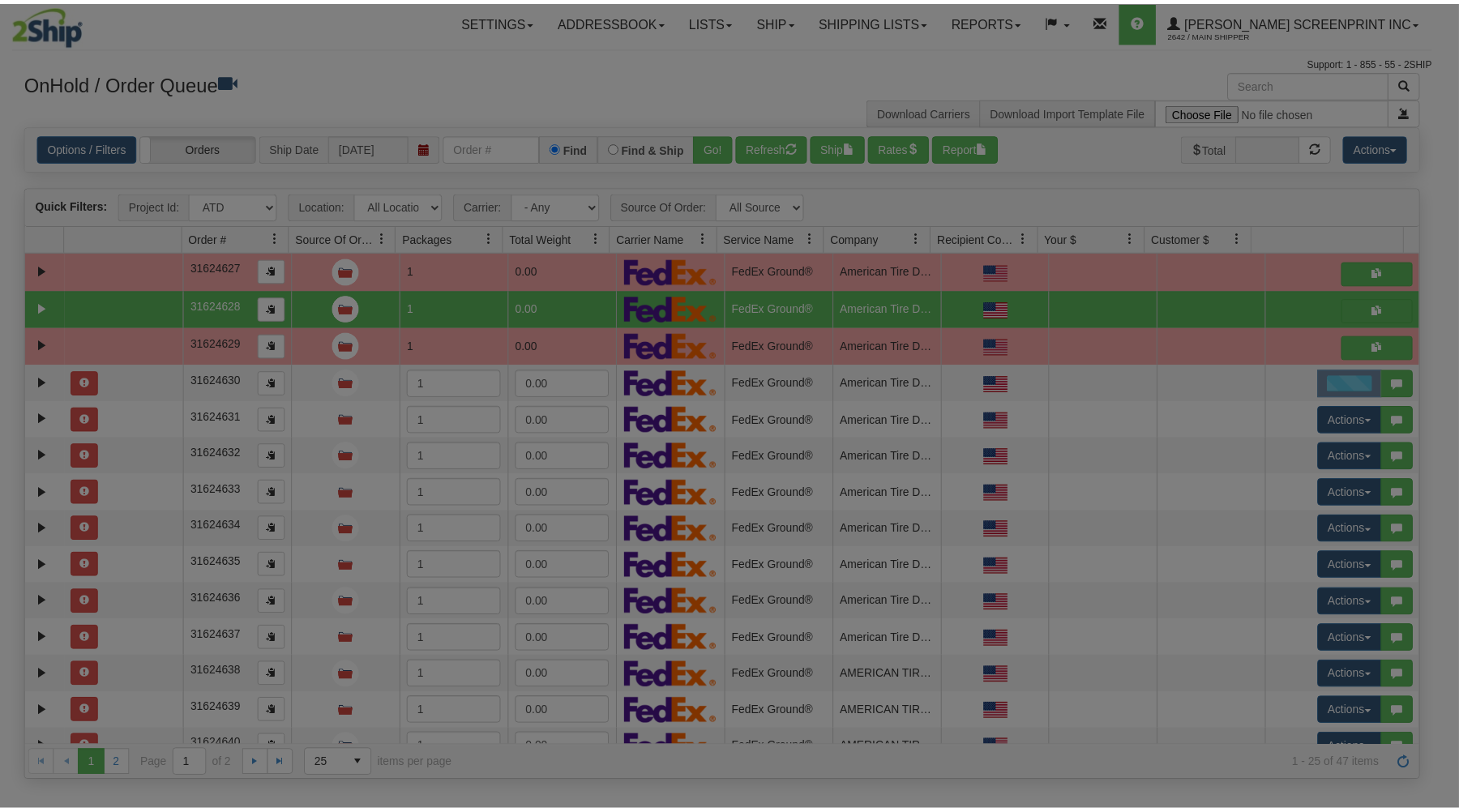
scroll to position [0, 0]
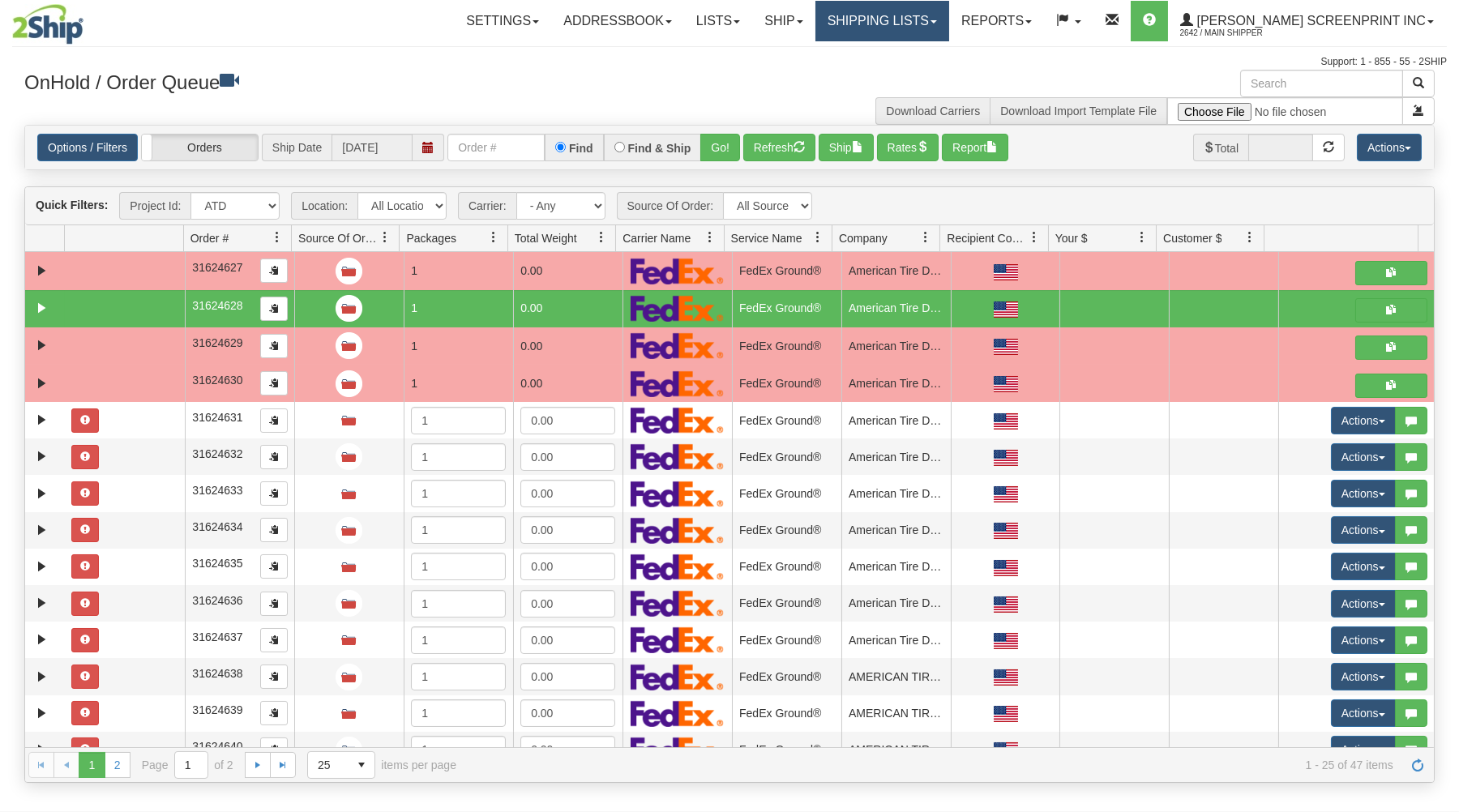
click at [941, 22] on link "Shipping lists" at bounding box center [882, 21] width 133 height 41
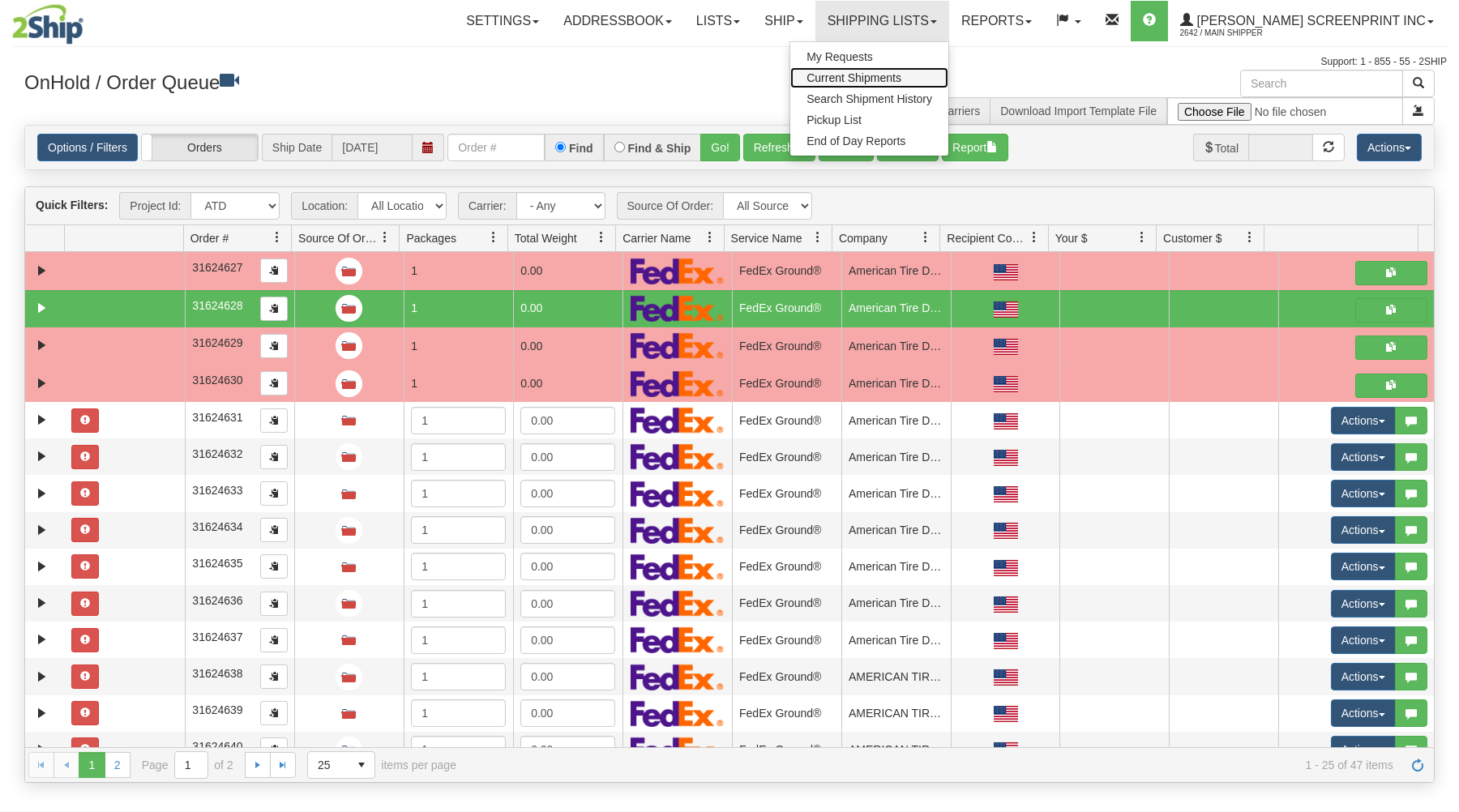
click at [902, 75] on span "Current Shipments" at bounding box center [854, 77] width 95 height 13
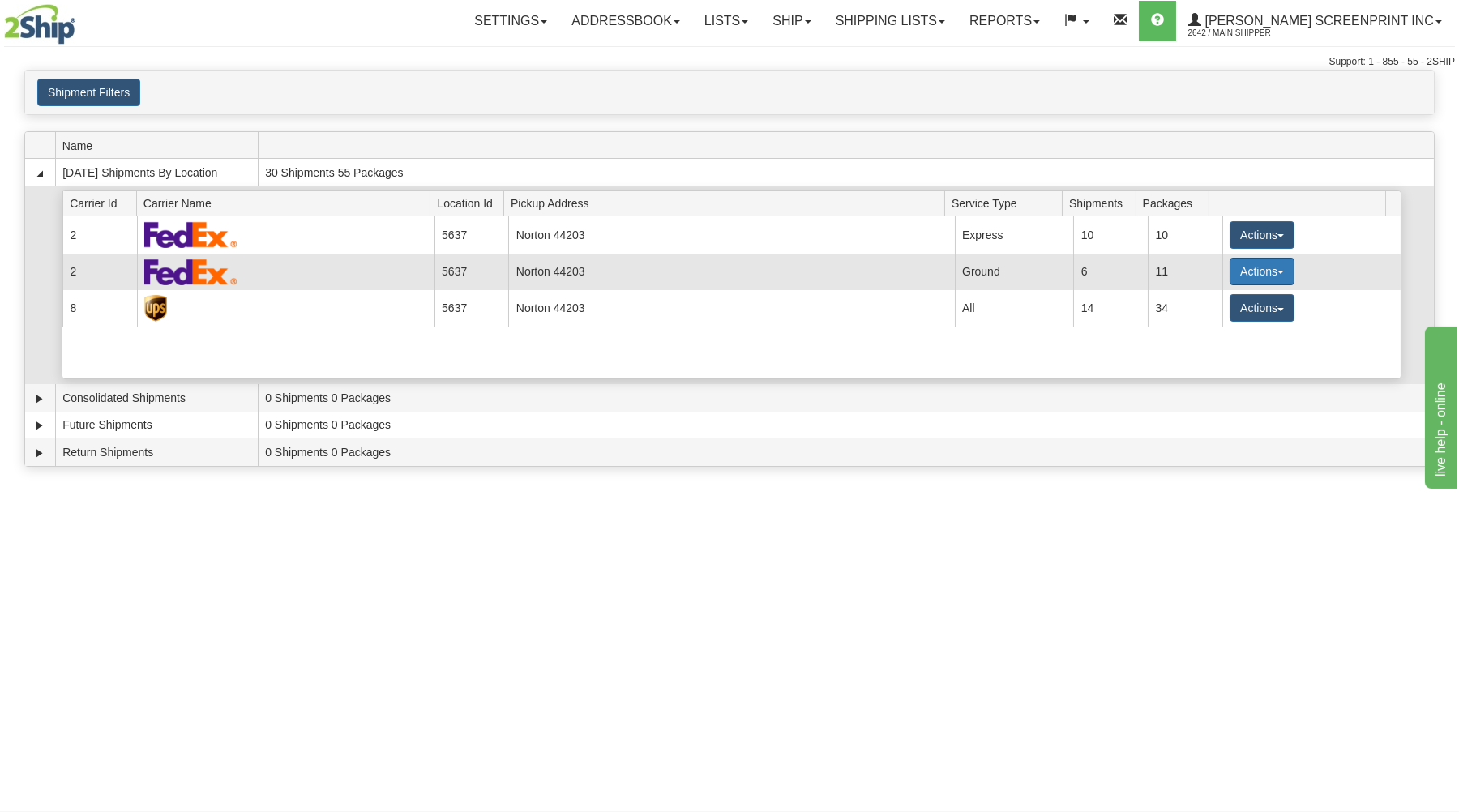
click at [1248, 270] on button "Actions" at bounding box center [1262, 272] width 65 height 28
click at [1217, 303] on span "Details" at bounding box center [1202, 301] width 43 height 11
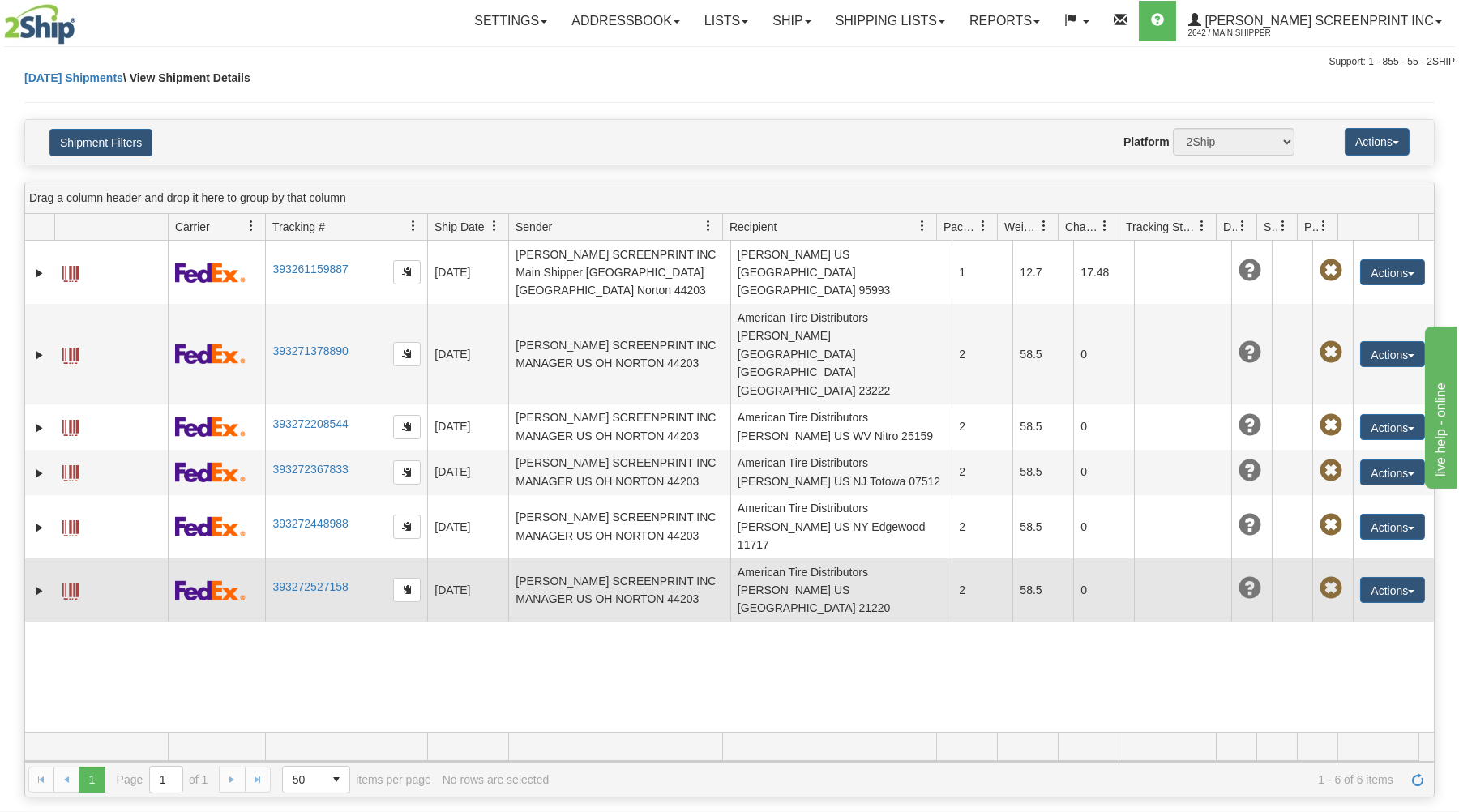
drag, startPoint x: 984, startPoint y: 490, endPoint x: 1195, endPoint y: 503, distance: 211.4
click at [1119, 558] on tr "31624630 2642 393272527158 [DATE] [DATE] 02:42:28 PM [PERSON_NAME] SCREENPRINT …" at bounding box center [729, 590] width 1409 height 63
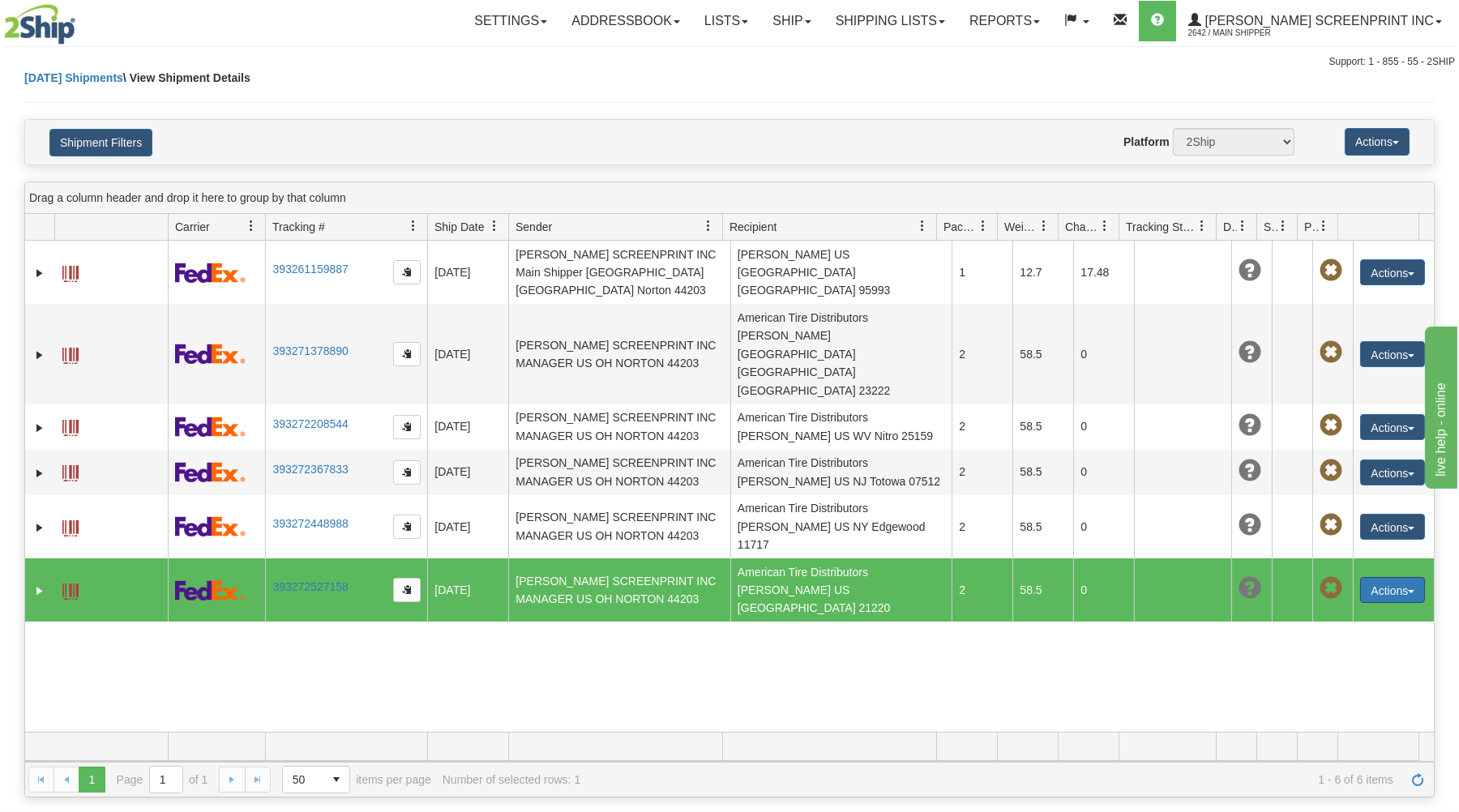
click at [1360, 577] on button "Actions" at bounding box center [1393, 590] width 65 height 26
click at [1328, 609] on link "Edit" at bounding box center [1359, 619] width 129 height 21
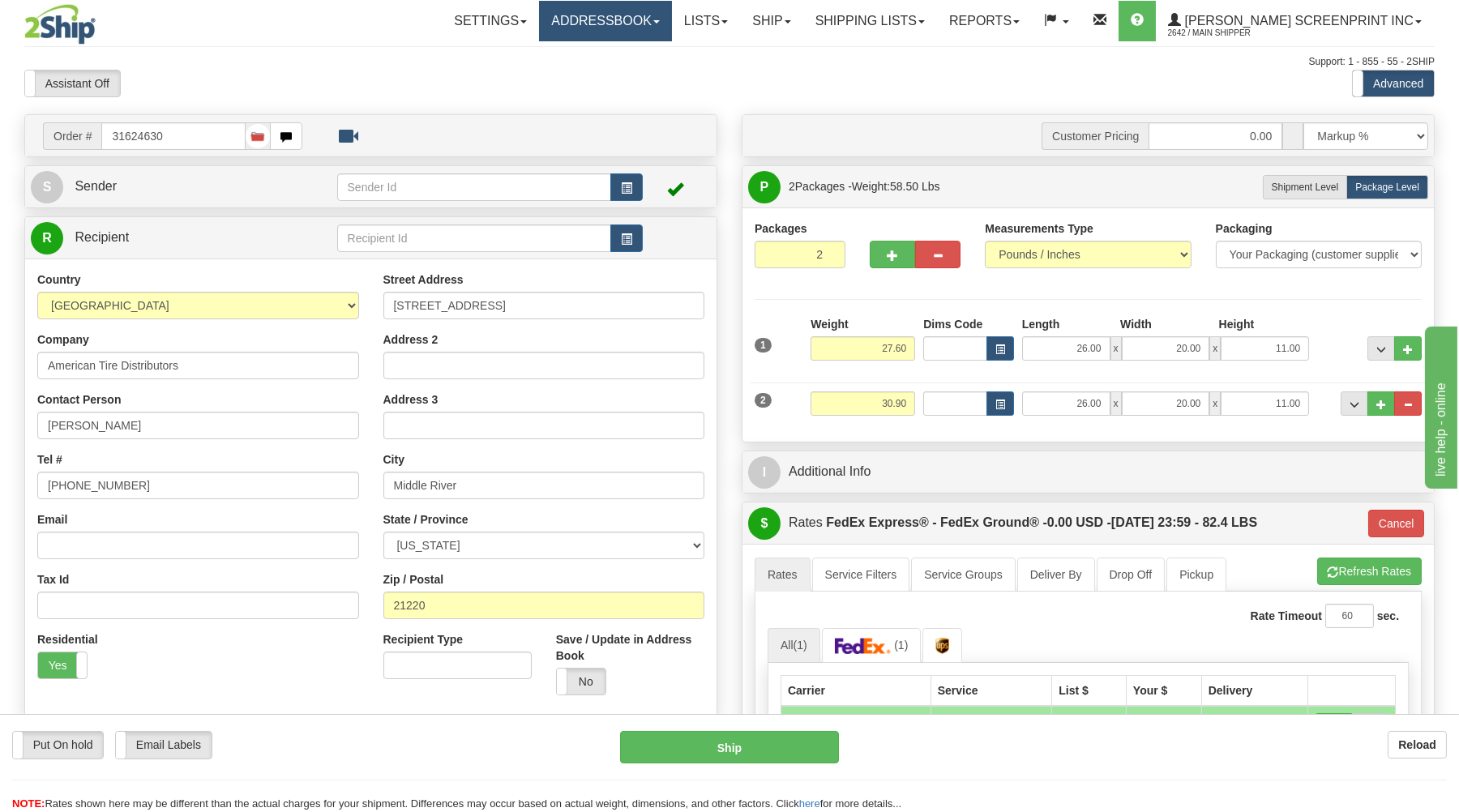
click at [627, 17] on link "Addressbook" at bounding box center [606, 21] width 133 height 41
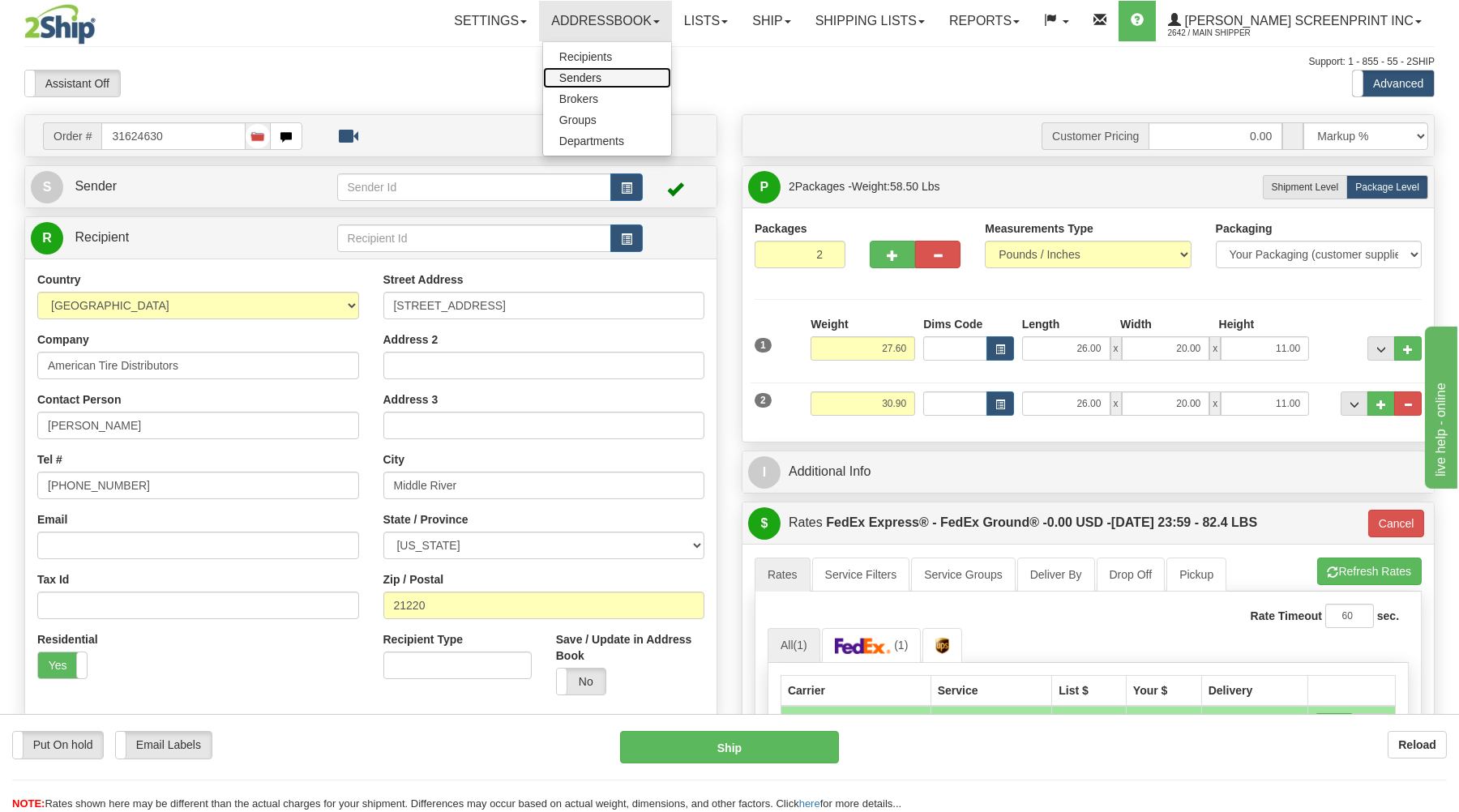
click at [629, 71] on link "Senders" at bounding box center [608, 77] width 128 height 21
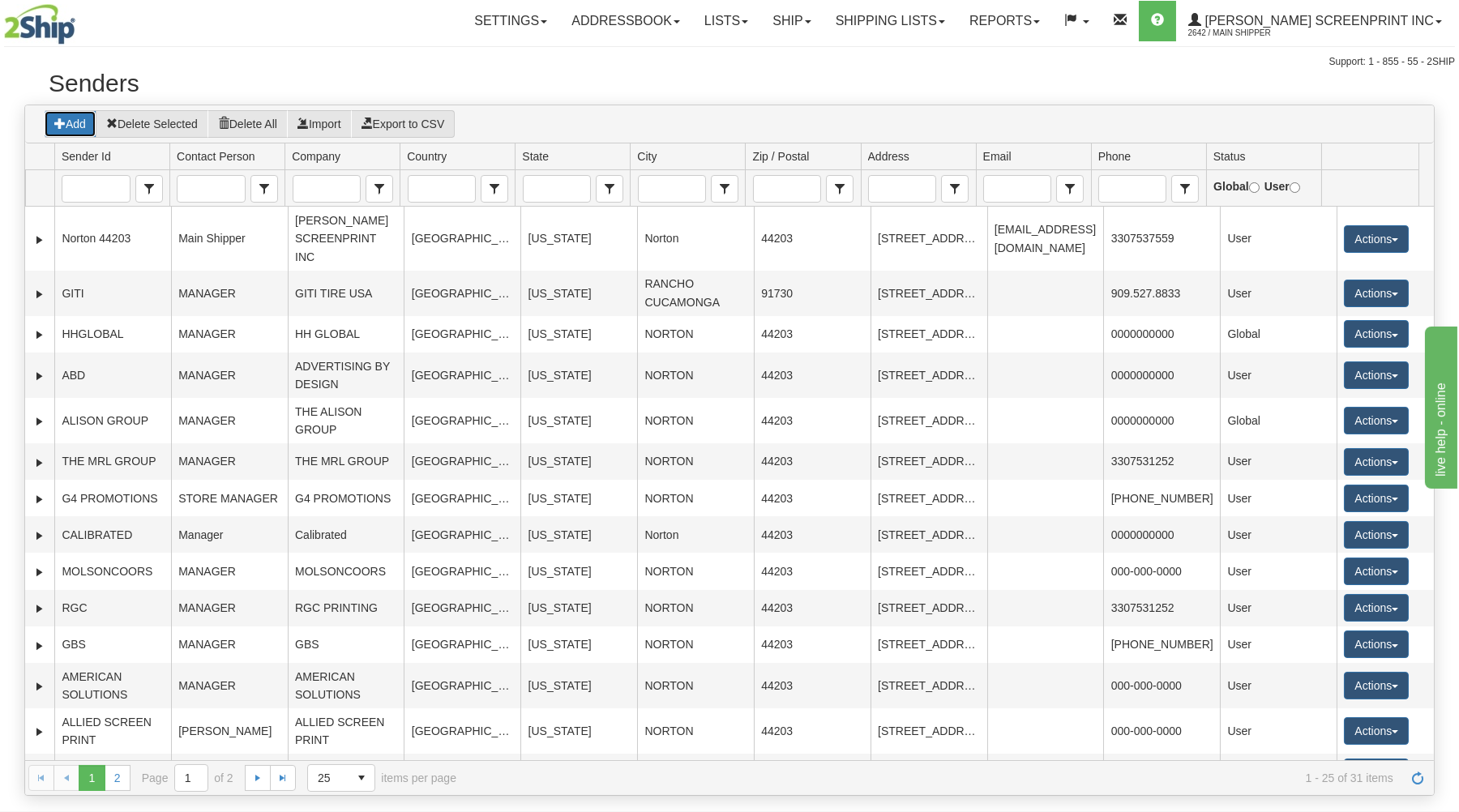
click at [79, 123] on button "Add" at bounding box center [69, 124] width 52 height 28
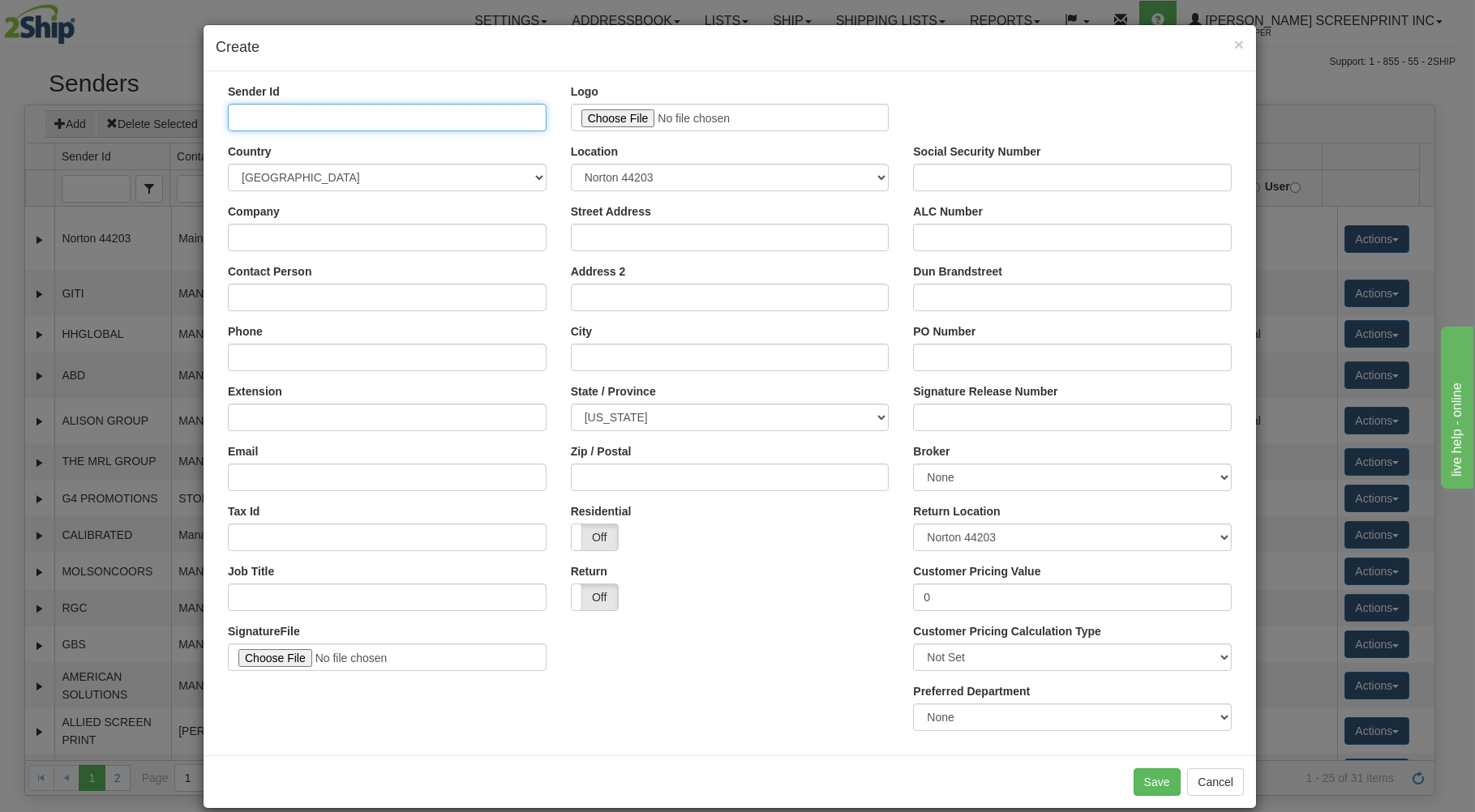
click at [365, 121] on input "Sender Id" at bounding box center [387, 118] width 319 height 28
type input "ATD"
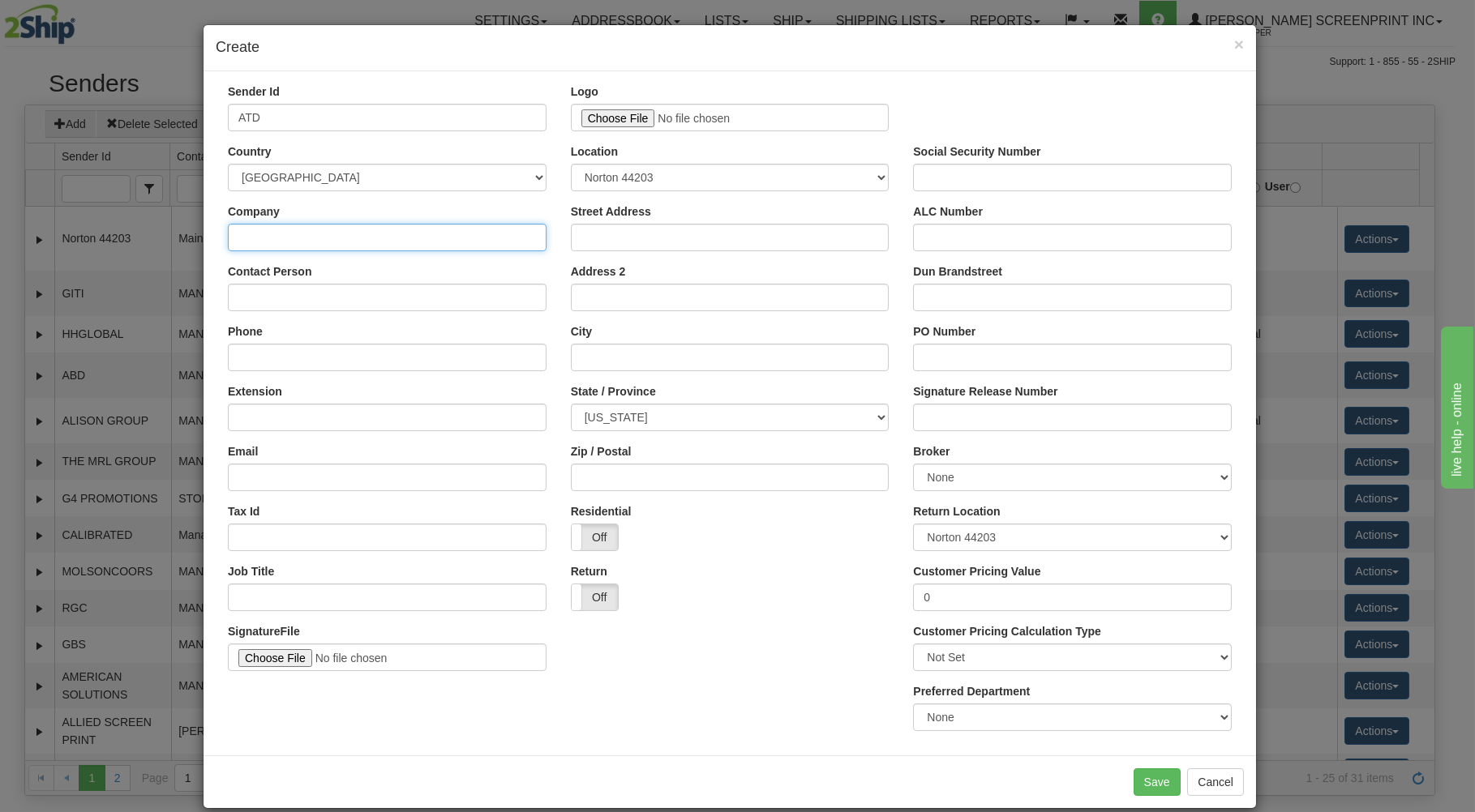
click at [351, 234] on input "Company" at bounding box center [387, 237] width 319 height 28
type input "ATD"
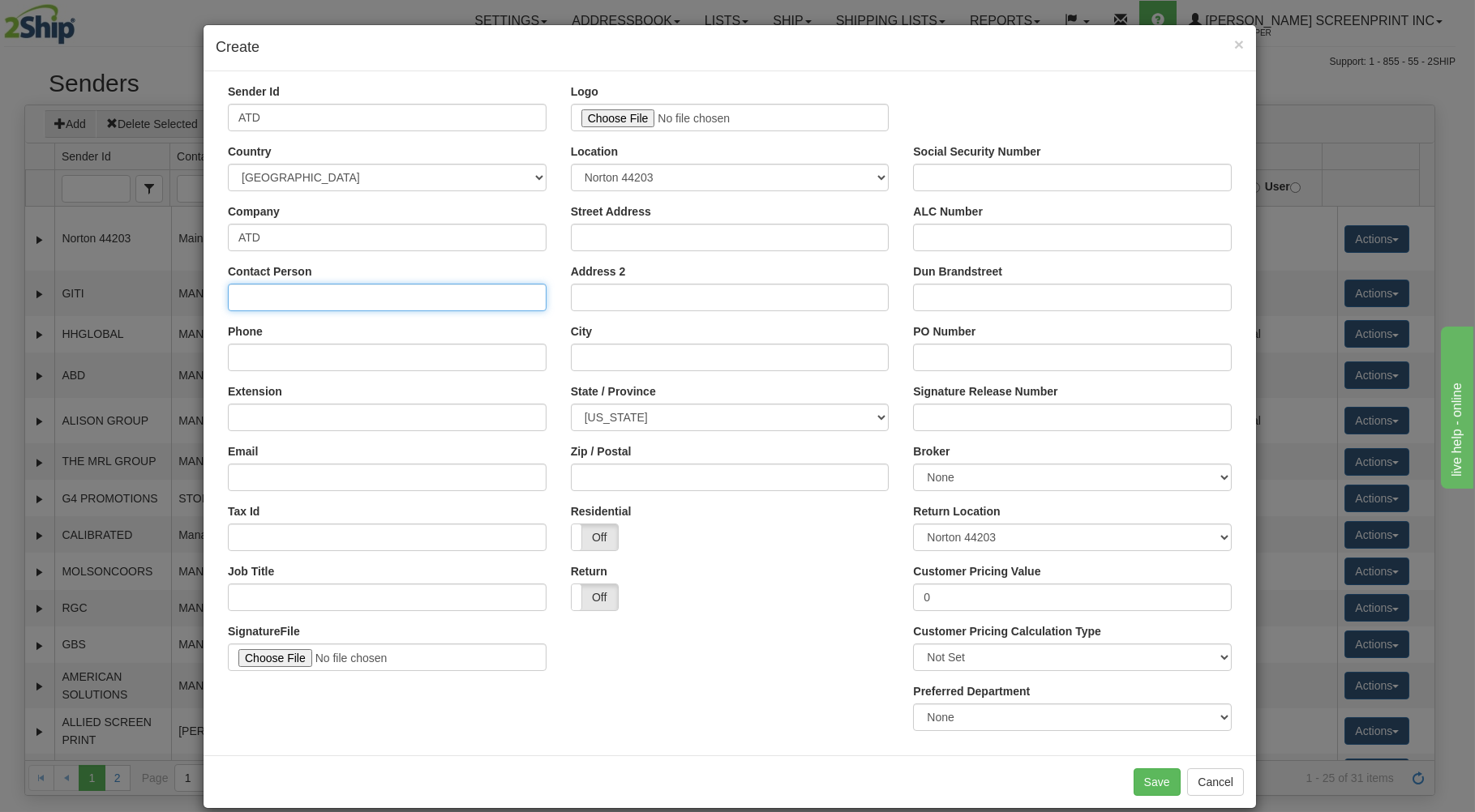
click at [337, 297] on input "Contact Person" at bounding box center [387, 297] width 319 height 28
type input "MANAGER"
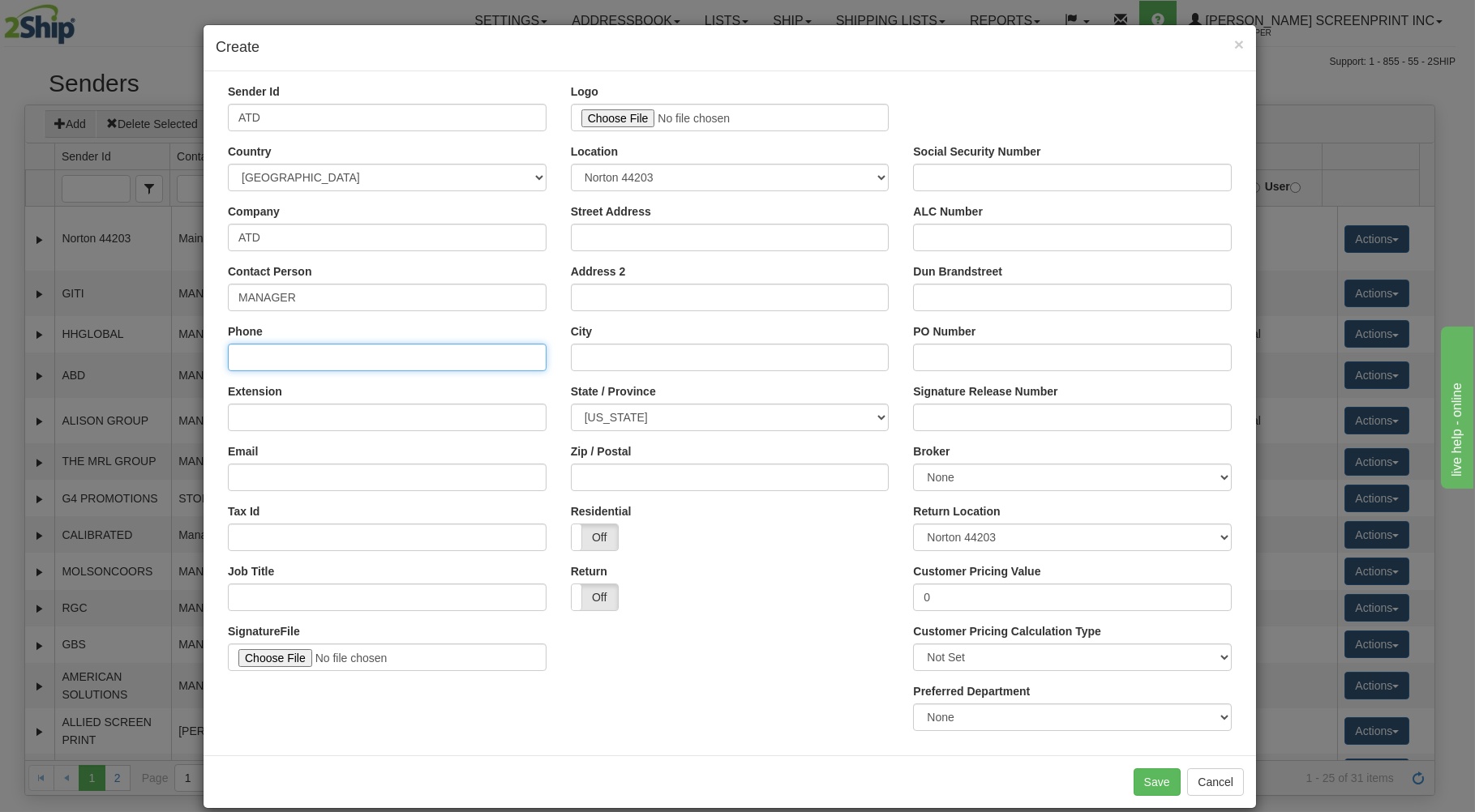
click at [369, 360] on input "Phone" at bounding box center [387, 358] width 319 height 28
type input "000-000-0000"
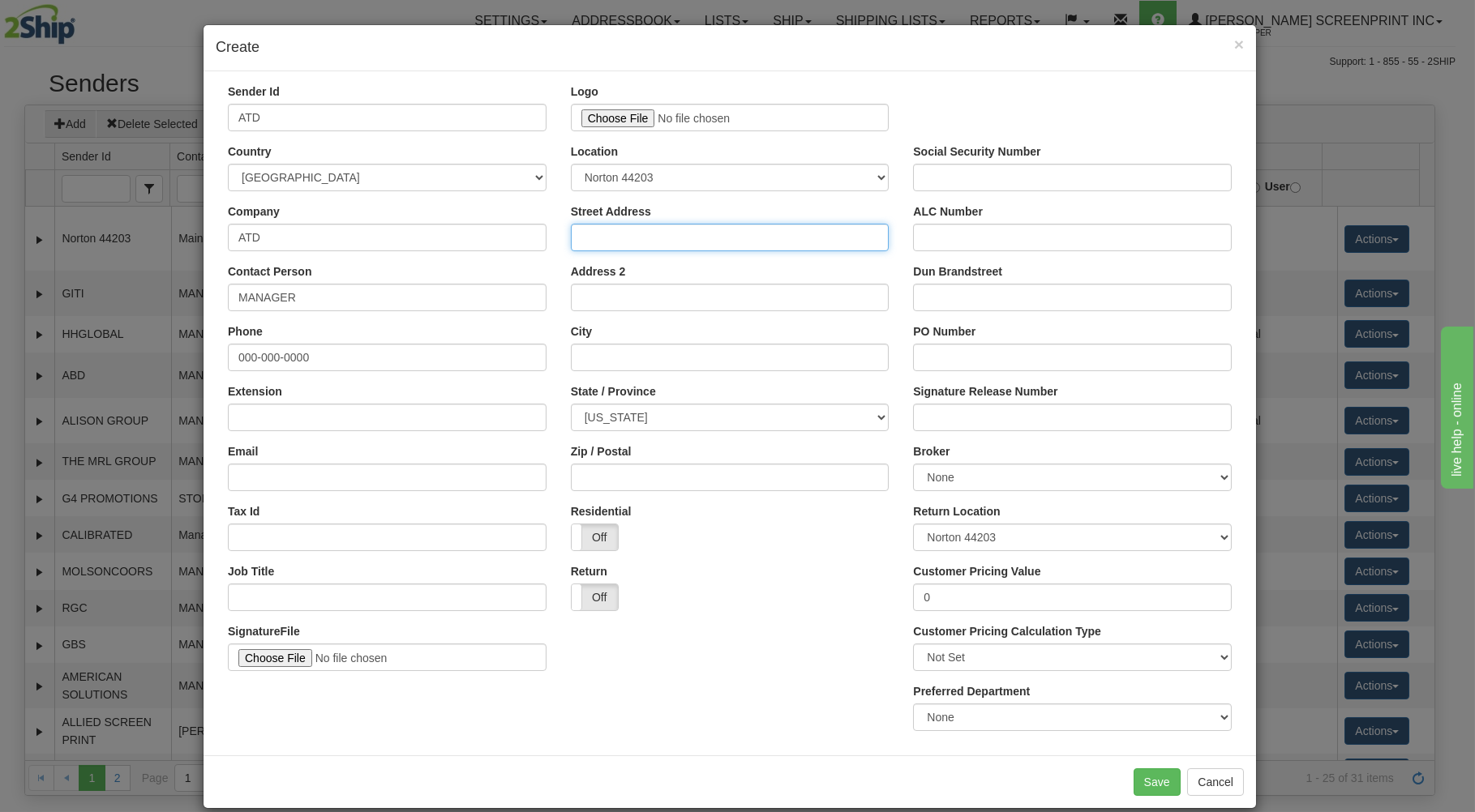
click at [608, 231] on input "Street Address" at bounding box center [730, 237] width 319 height 28
type input "3704 SUMMIT RD"
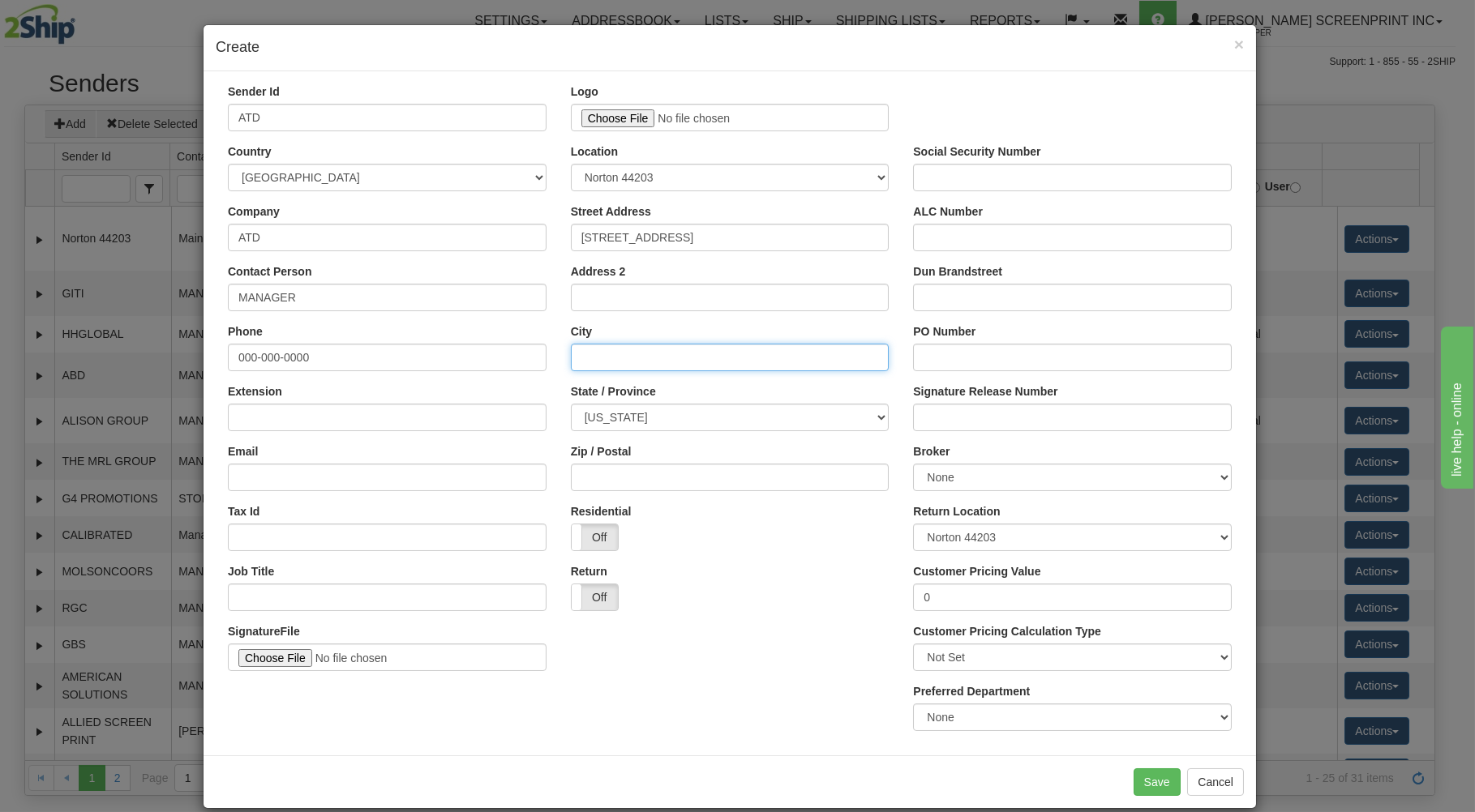
click at [607, 360] on input "City" at bounding box center [730, 358] width 319 height 28
type input "NORTON"
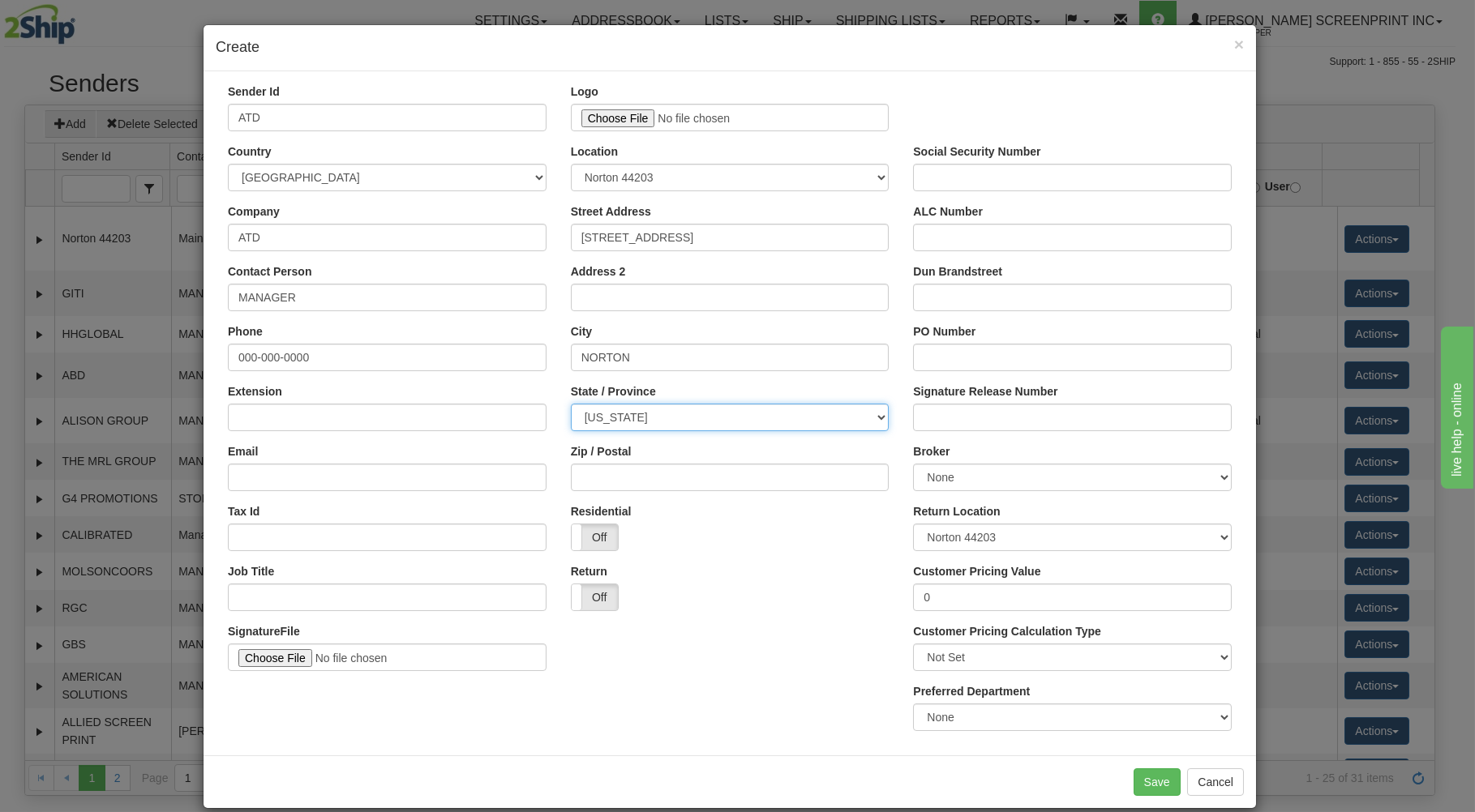
click at [571, 404] on select "ALABAMA ALASKA ARIZONA ARKANSAS Armed Forces America Armed Forces Europe Armed …" at bounding box center [730, 418] width 319 height 28
select select "OH"
click option "[US_STATE]" at bounding box center [0, 0] width 0 height 0
click at [628, 472] on input "Zip / Postal" at bounding box center [730, 477] width 319 height 28
type input "44203"
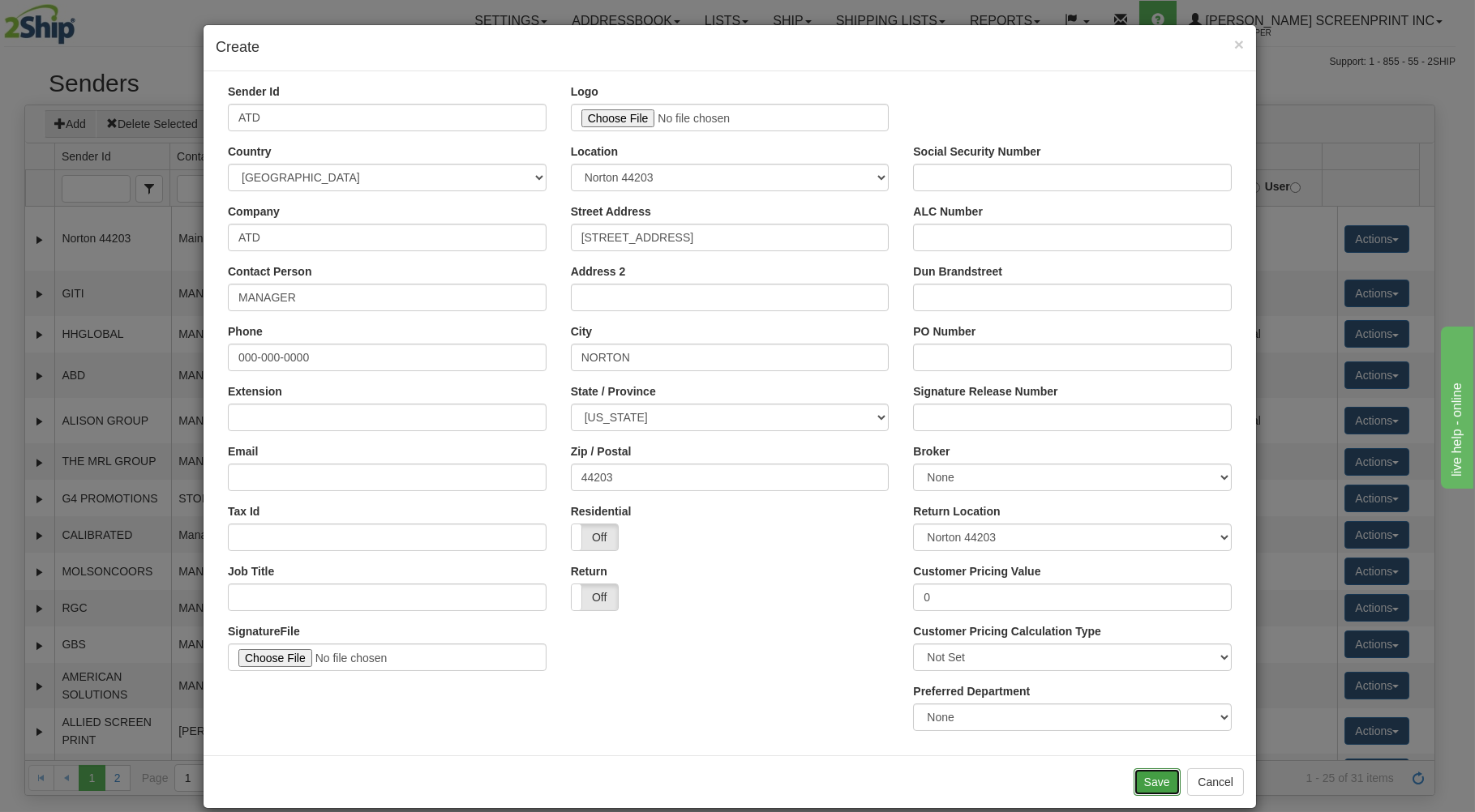
click at [1139, 782] on button "Save" at bounding box center [1157, 782] width 47 height 28
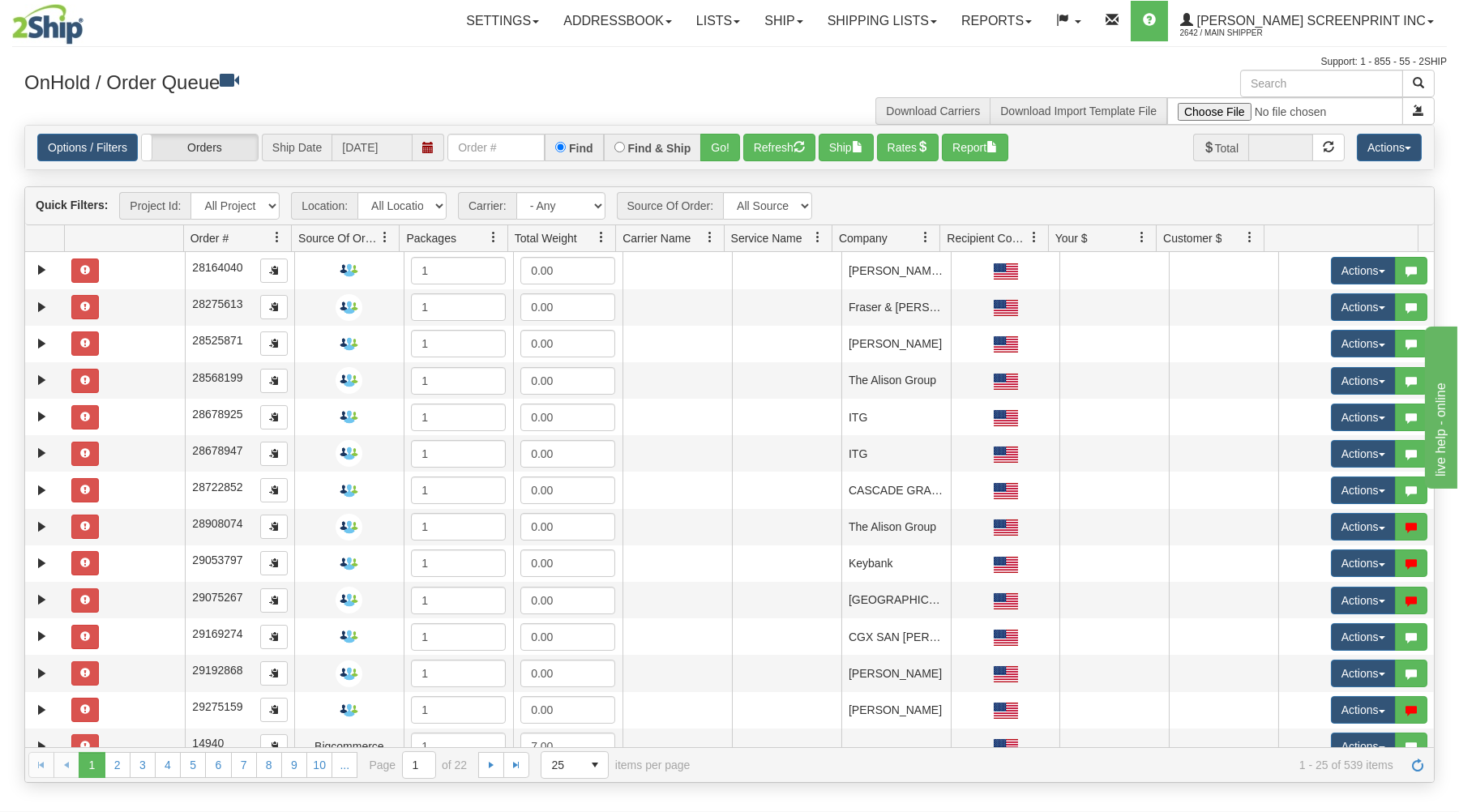
drag, startPoint x: 0, startPoint y: 0, endPoint x: 369, endPoint y: 46, distance: 371.9
click at [332, 86] on h3 "OnHold / Order Queue" at bounding box center [371, 82] width 693 height 24
click at [932, 22] on link "Shipping lists" at bounding box center [882, 21] width 133 height 41
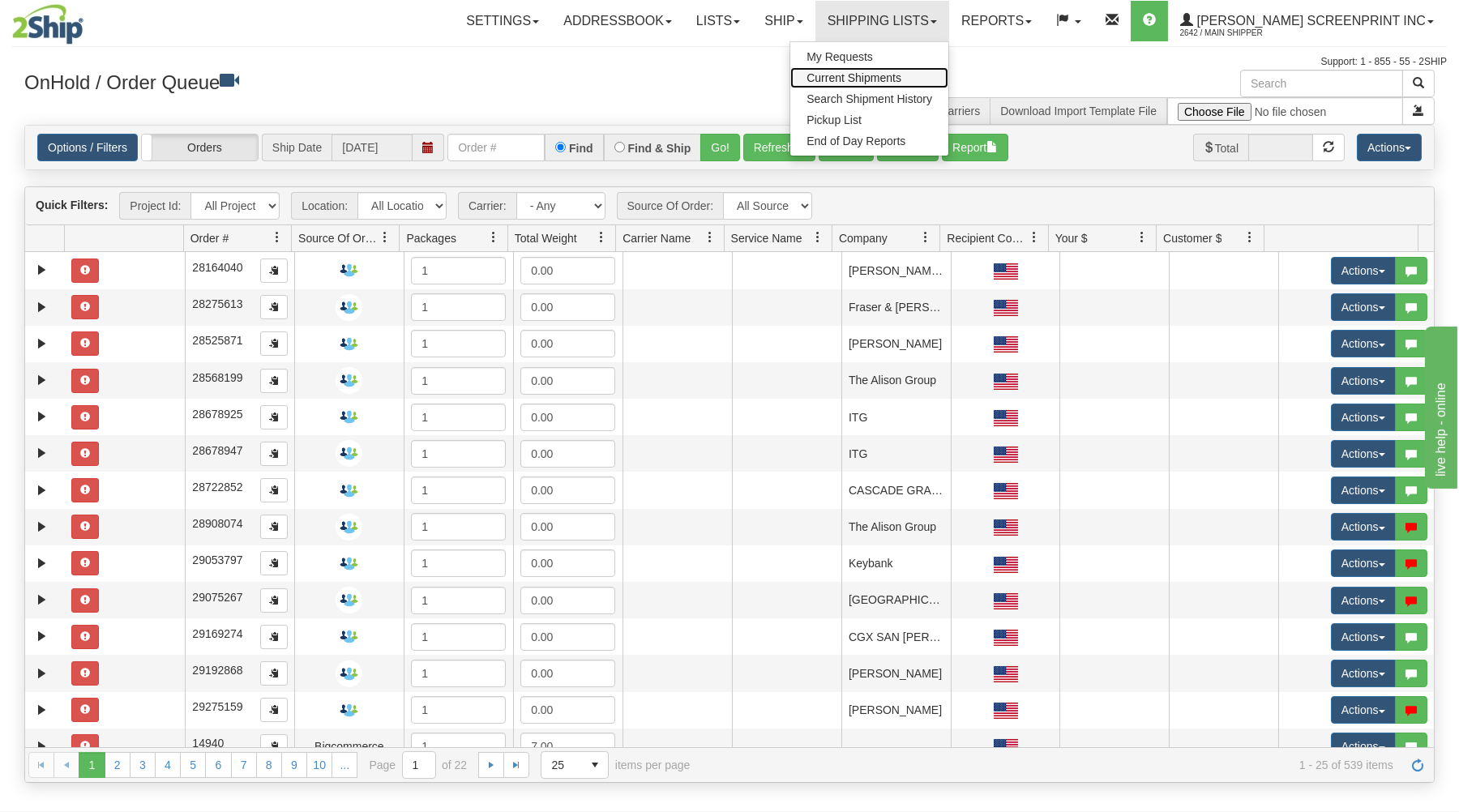
click at [902, 74] on span "Current Shipments" at bounding box center [854, 77] width 95 height 13
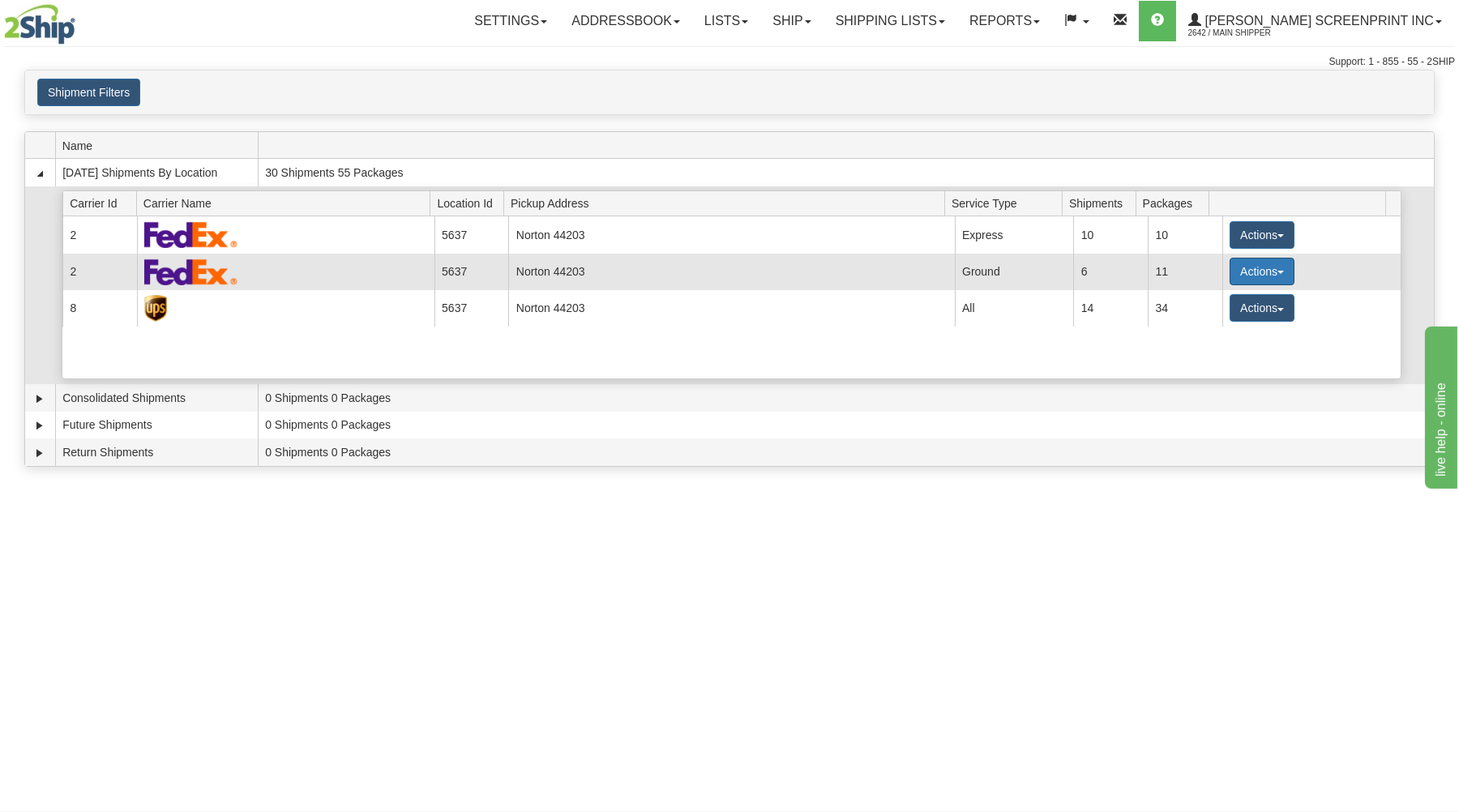
click at [1244, 269] on button "Actions" at bounding box center [1262, 272] width 65 height 28
click at [1226, 305] on link "Details" at bounding box center [1228, 301] width 129 height 21
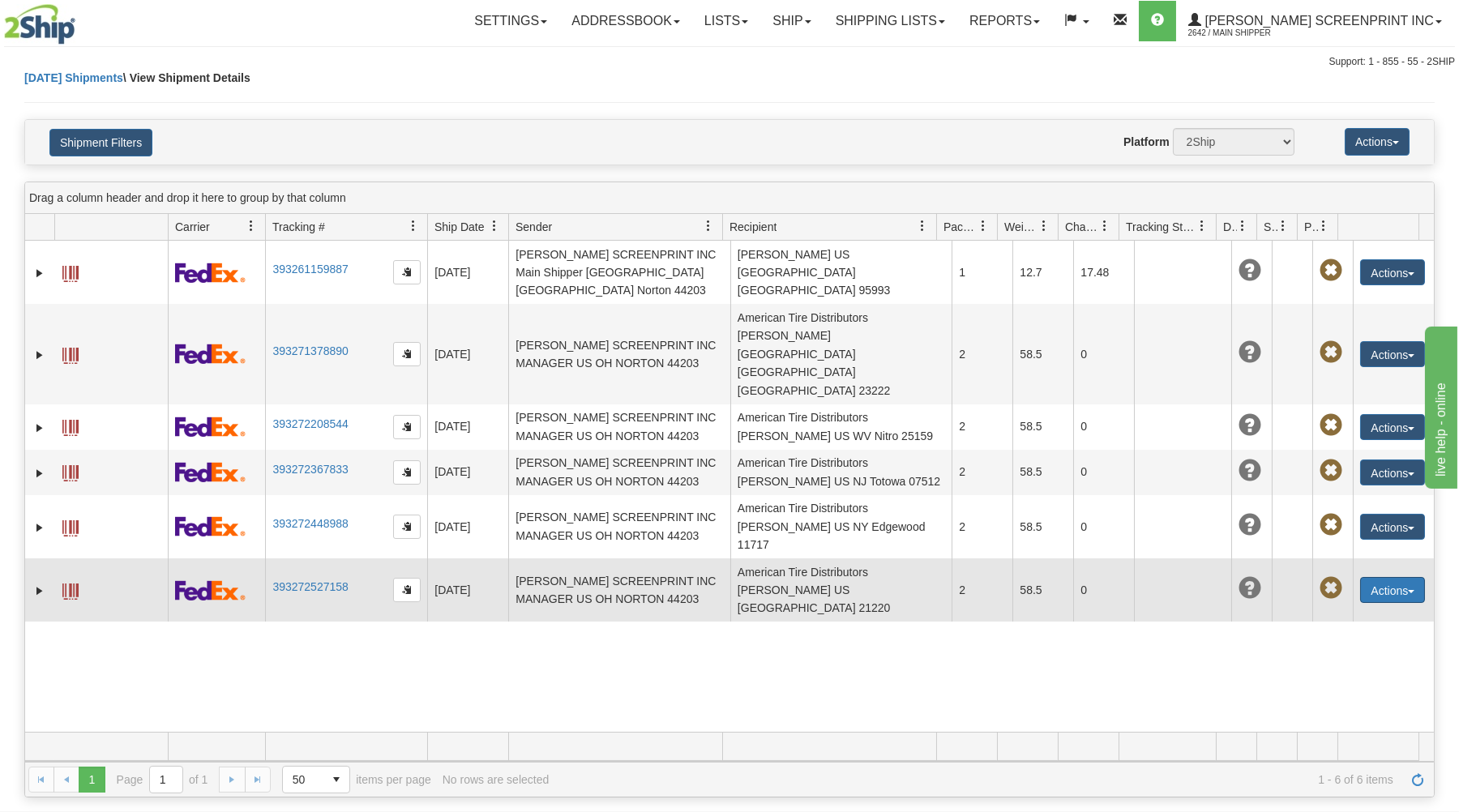
click at [1370, 577] on button "Actions" at bounding box center [1393, 590] width 65 height 26
click at [1348, 609] on link "Edit" at bounding box center [1359, 619] width 129 height 21
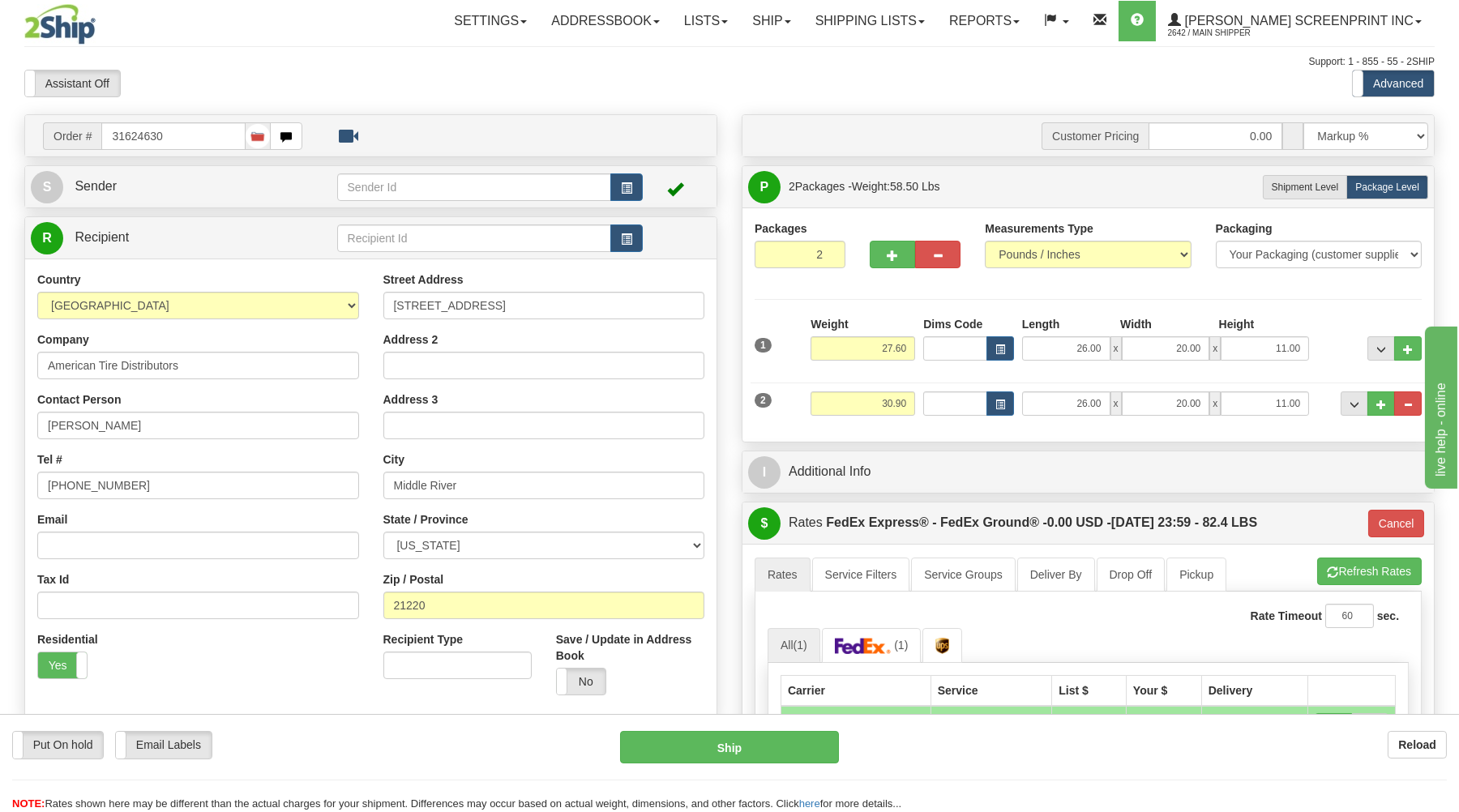
type input "0.05"
type input "92"
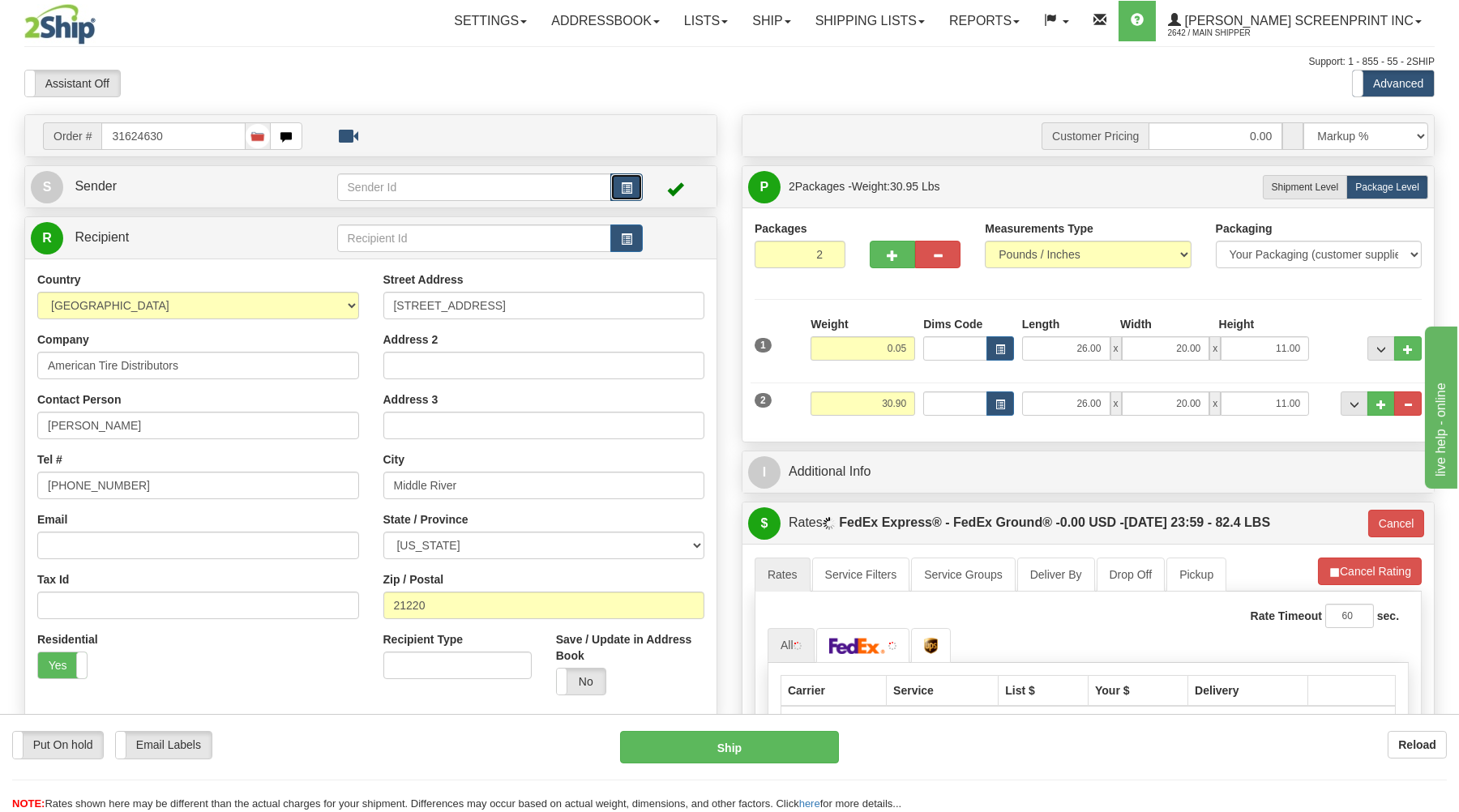
click at [626, 183] on span "button" at bounding box center [626, 188] width 11 height 11
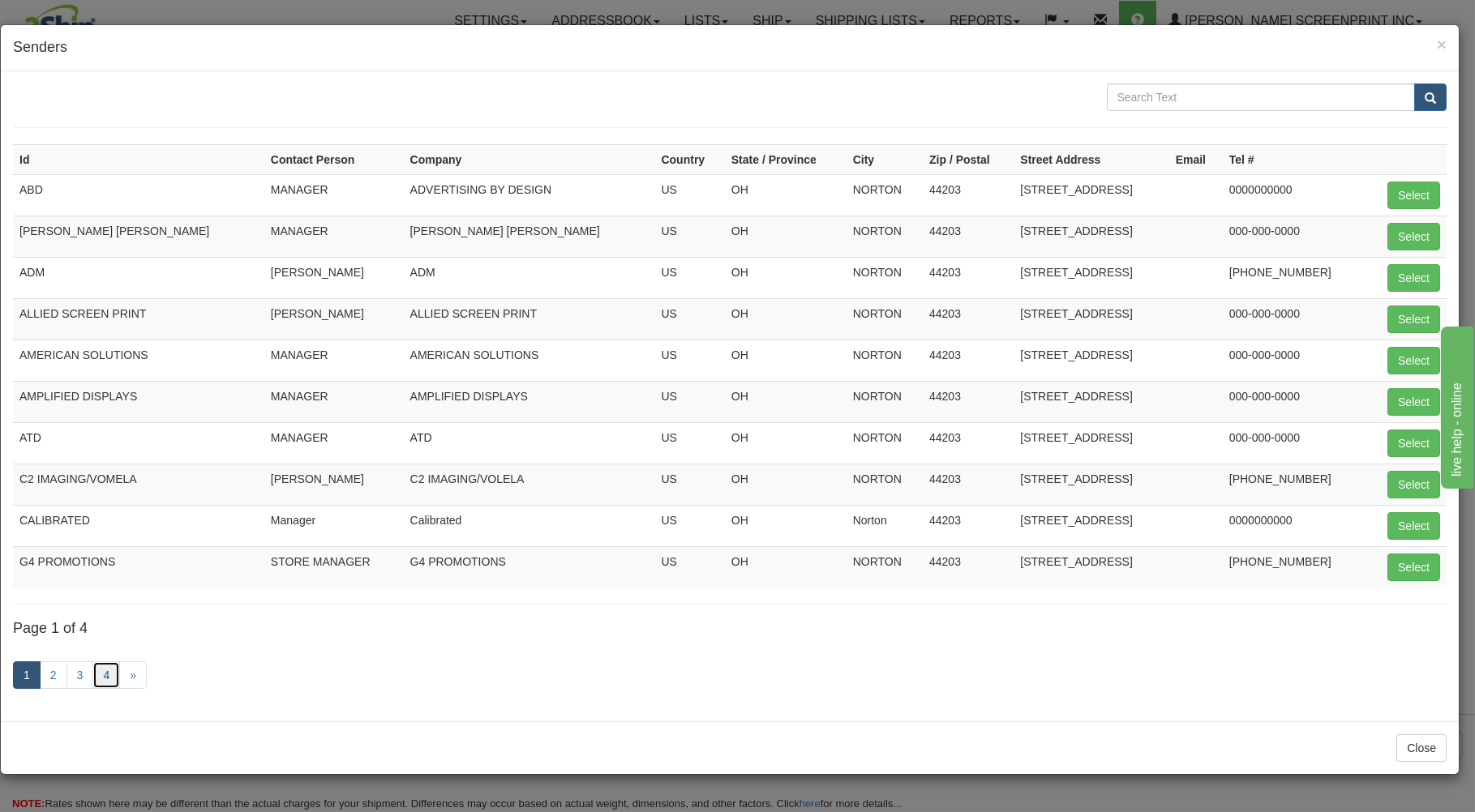
click at [110, 680] on link "4" at bounding box center [107, 676] width 28 height 28
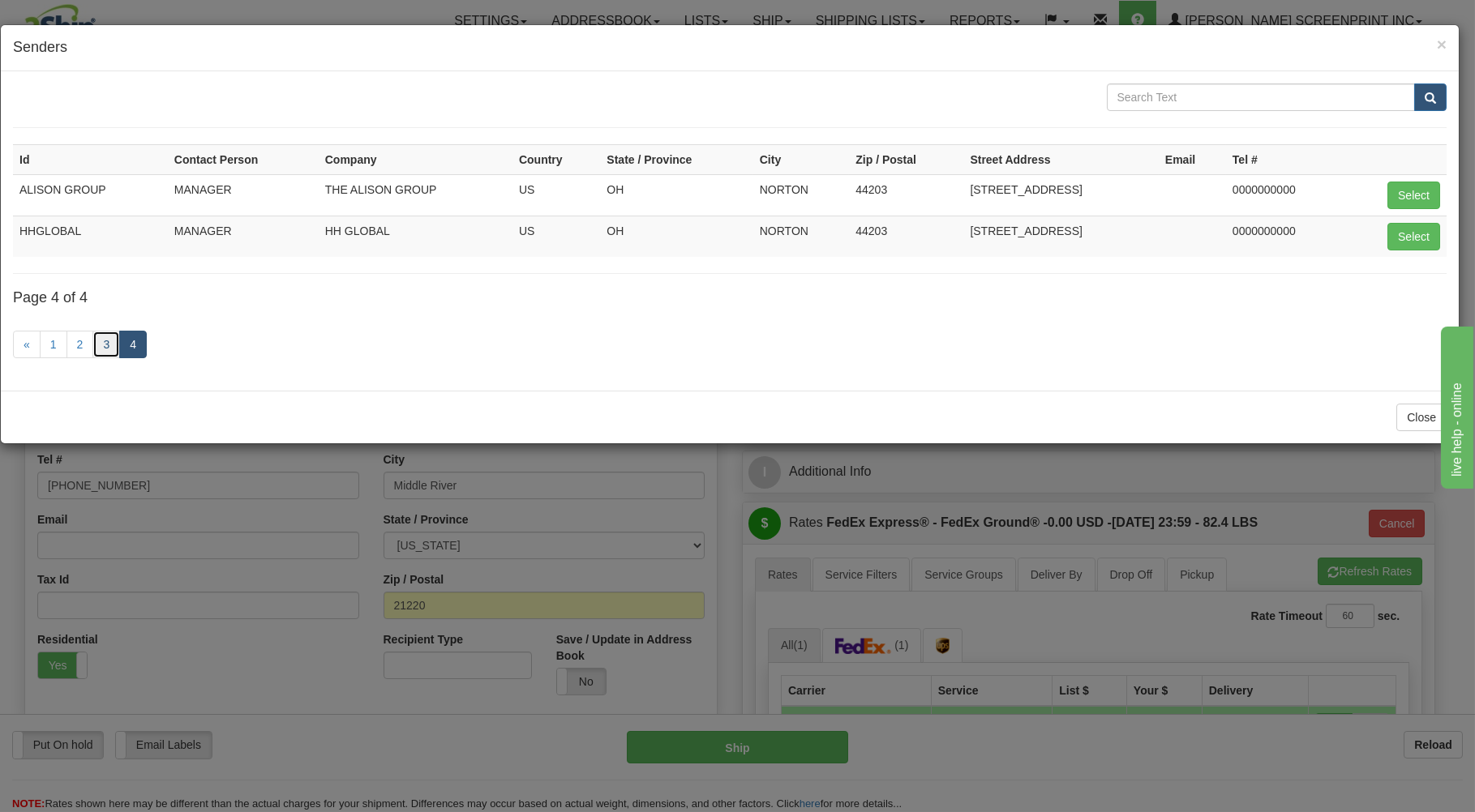
click at [103, 342] on link "3" at bounding box center [107, 345] width 28 height 28
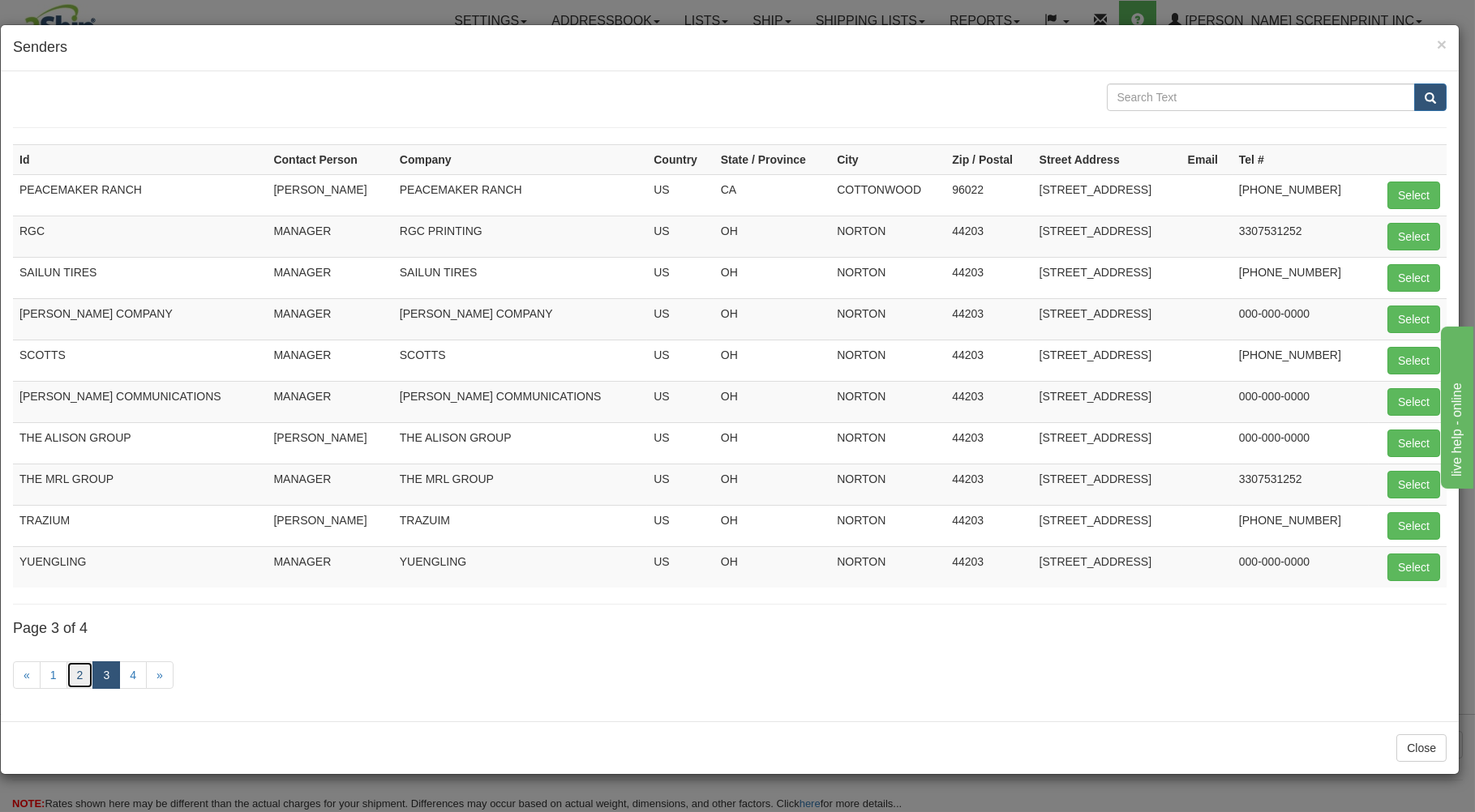
click at [82, 676] on link "2" at bounding box center [80, 676] width 28 height 28
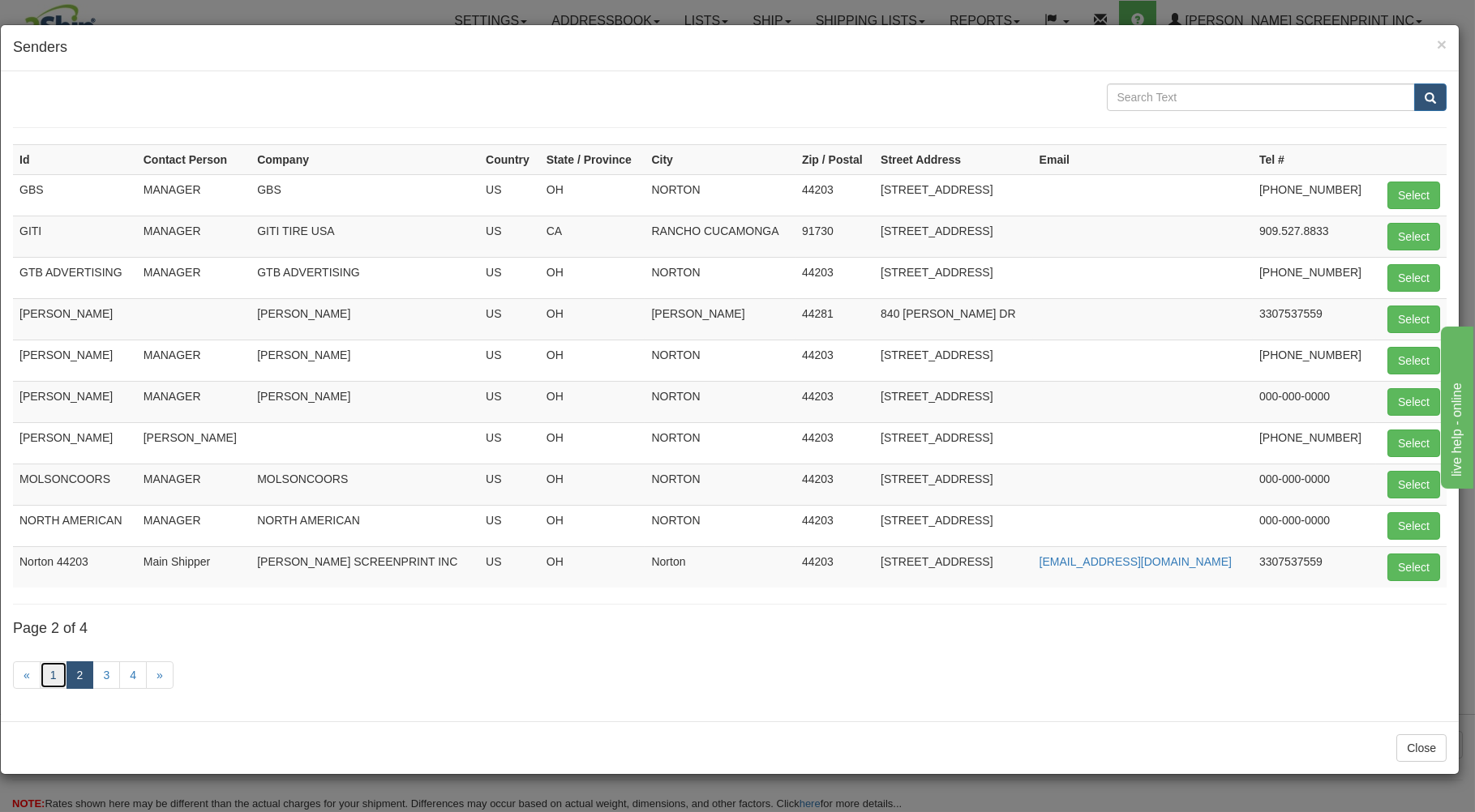
click at [48, 681] on link "1" at bounding box center [53, 676] width 28 height 28
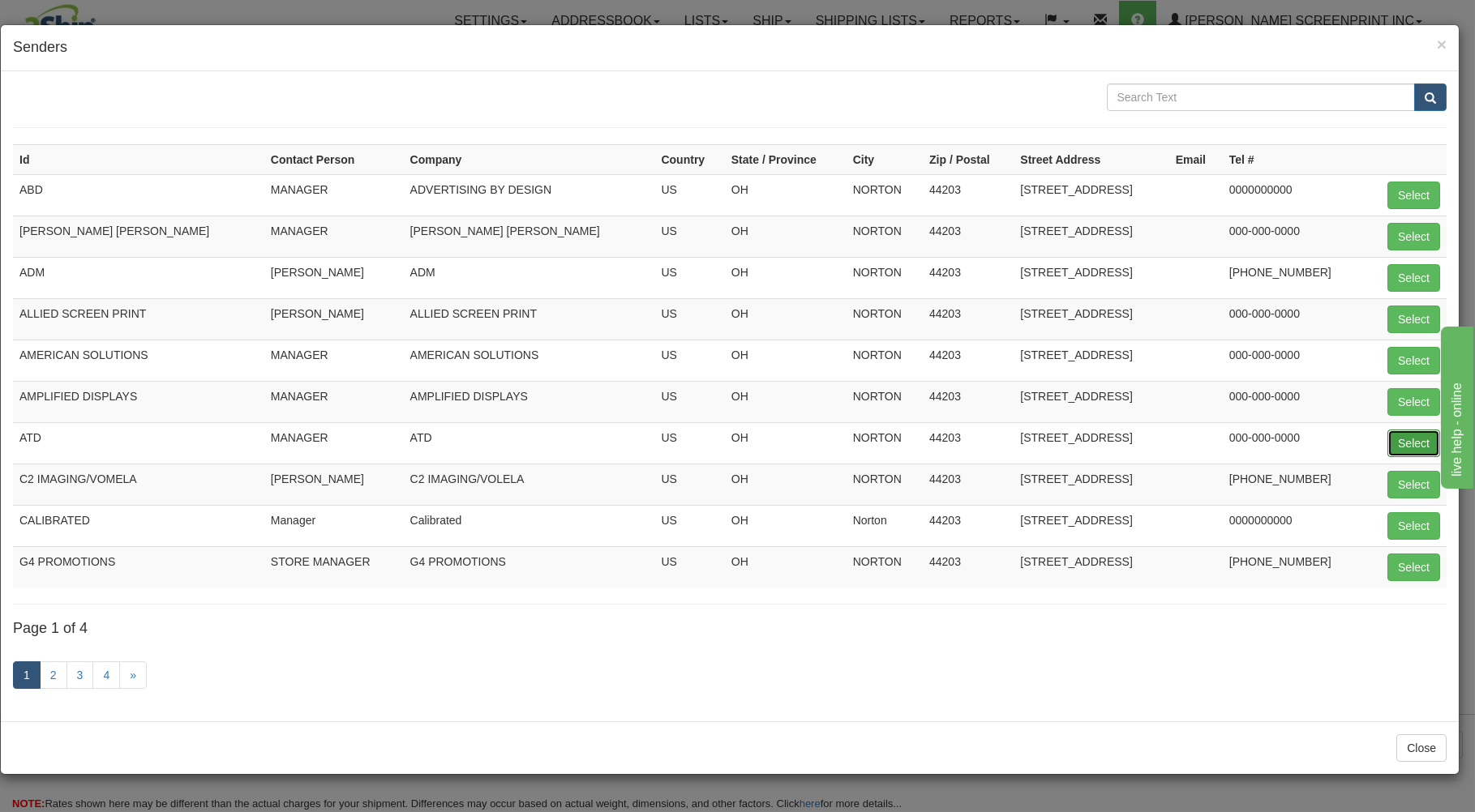
click at [1412, 441] on button "Select" at bounding box center [1413, 444] width 52 height 28
type input "ATD"
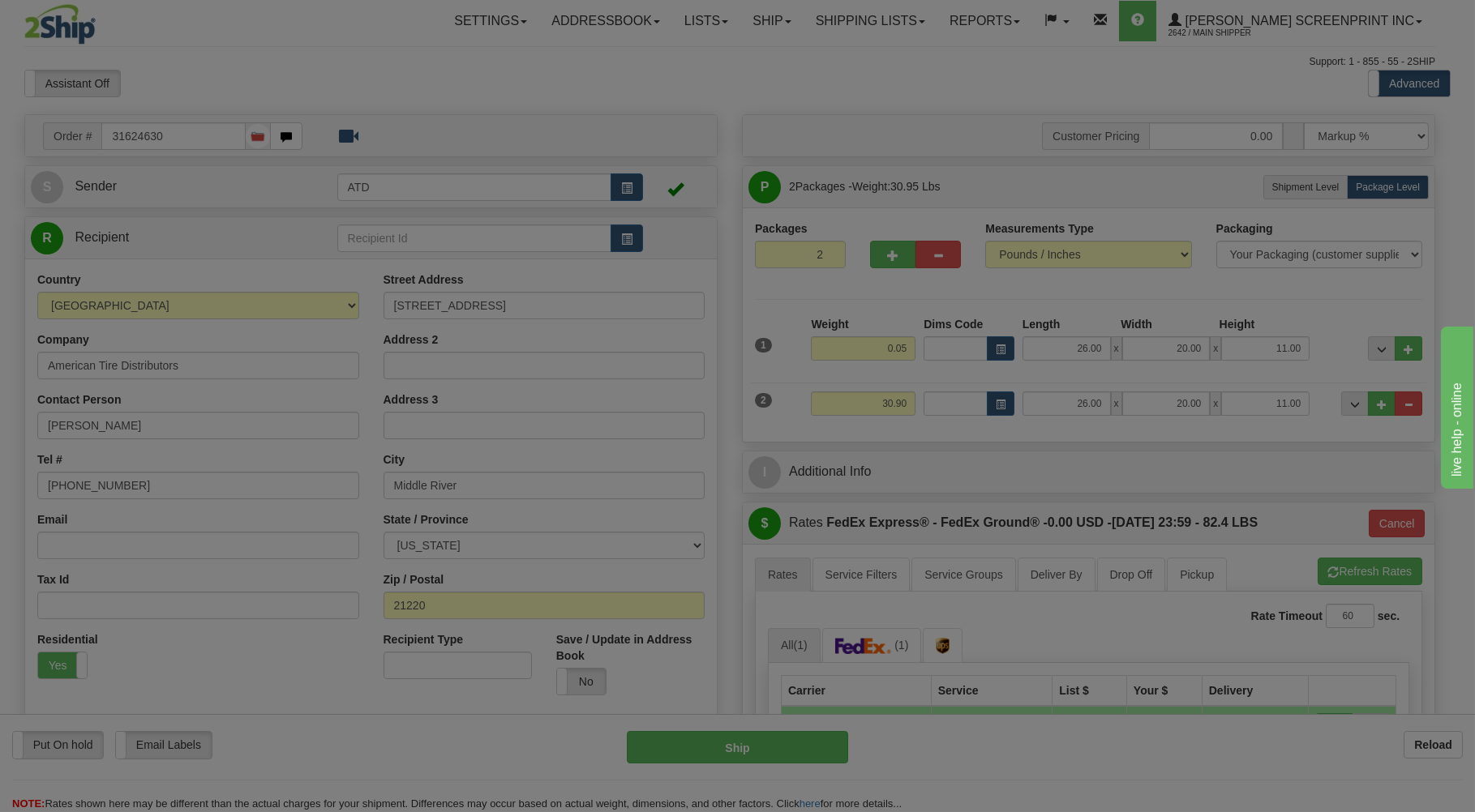
type input "14:45"
type input "92"
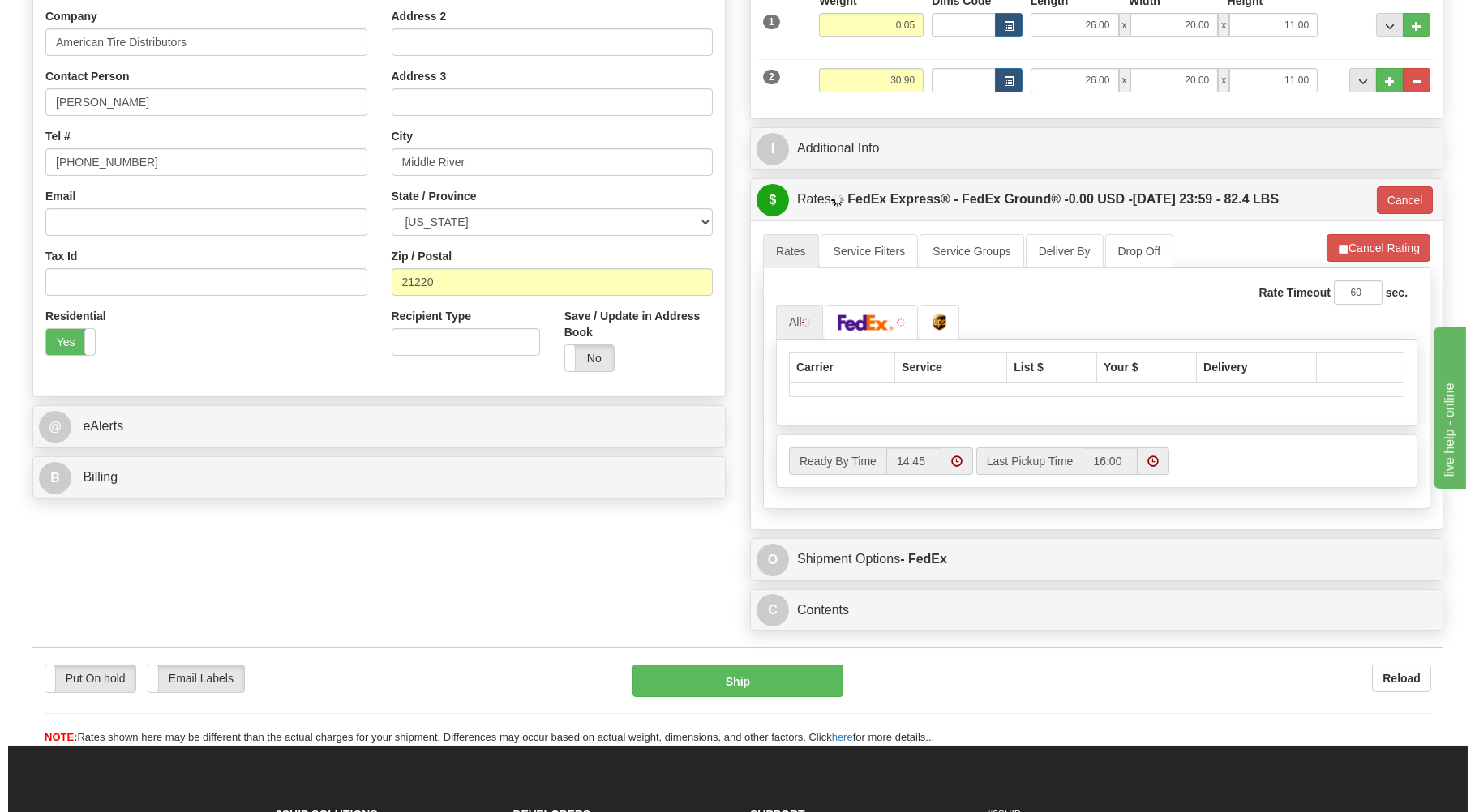
scroll to position [347, 0]
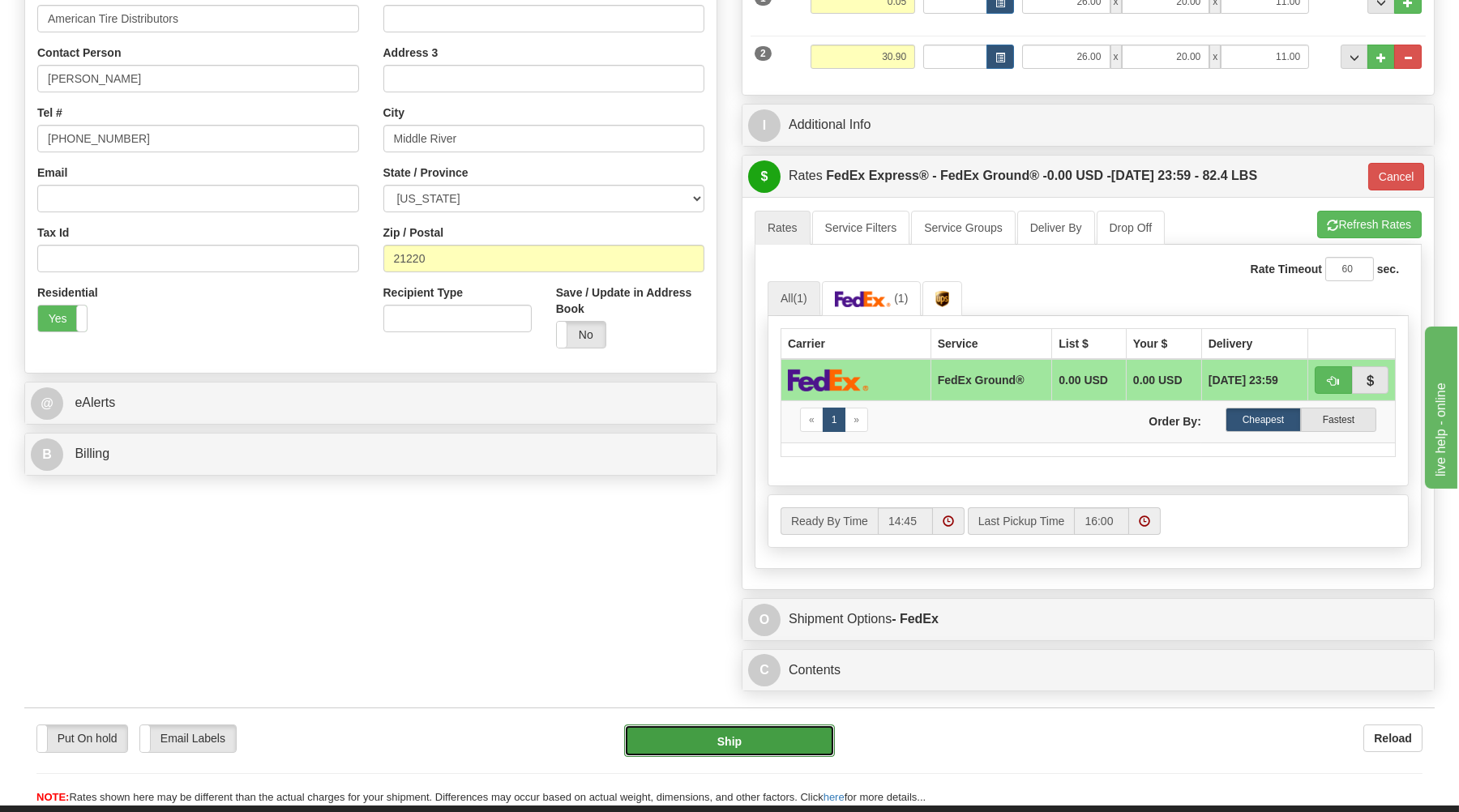
click at [735, 752] on button "Ship" at bounding box center [729, 741] width 210 height 33
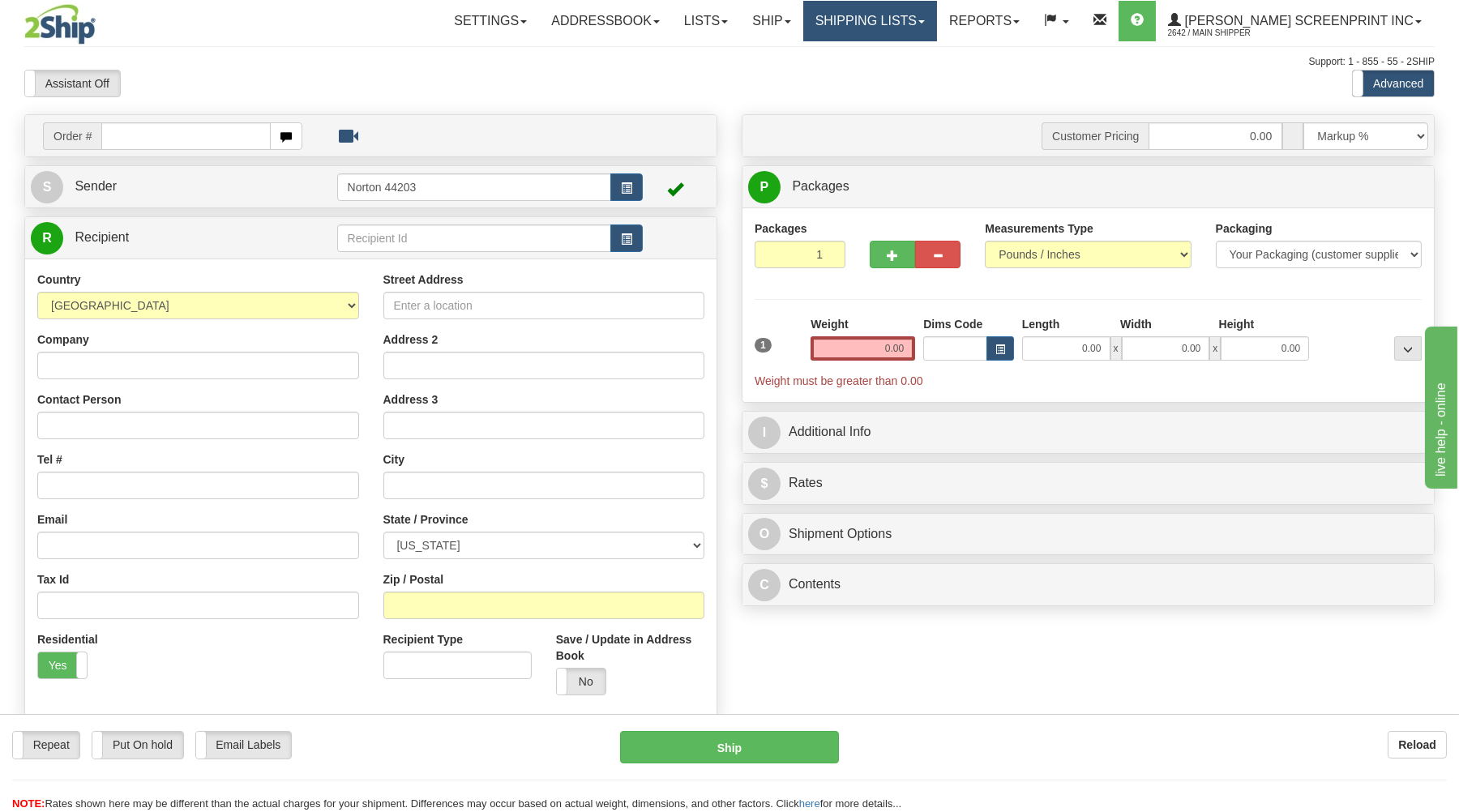
click at [937, 16] on link "Shipping lists" at bounding box center [869, 21] width 133 height 41
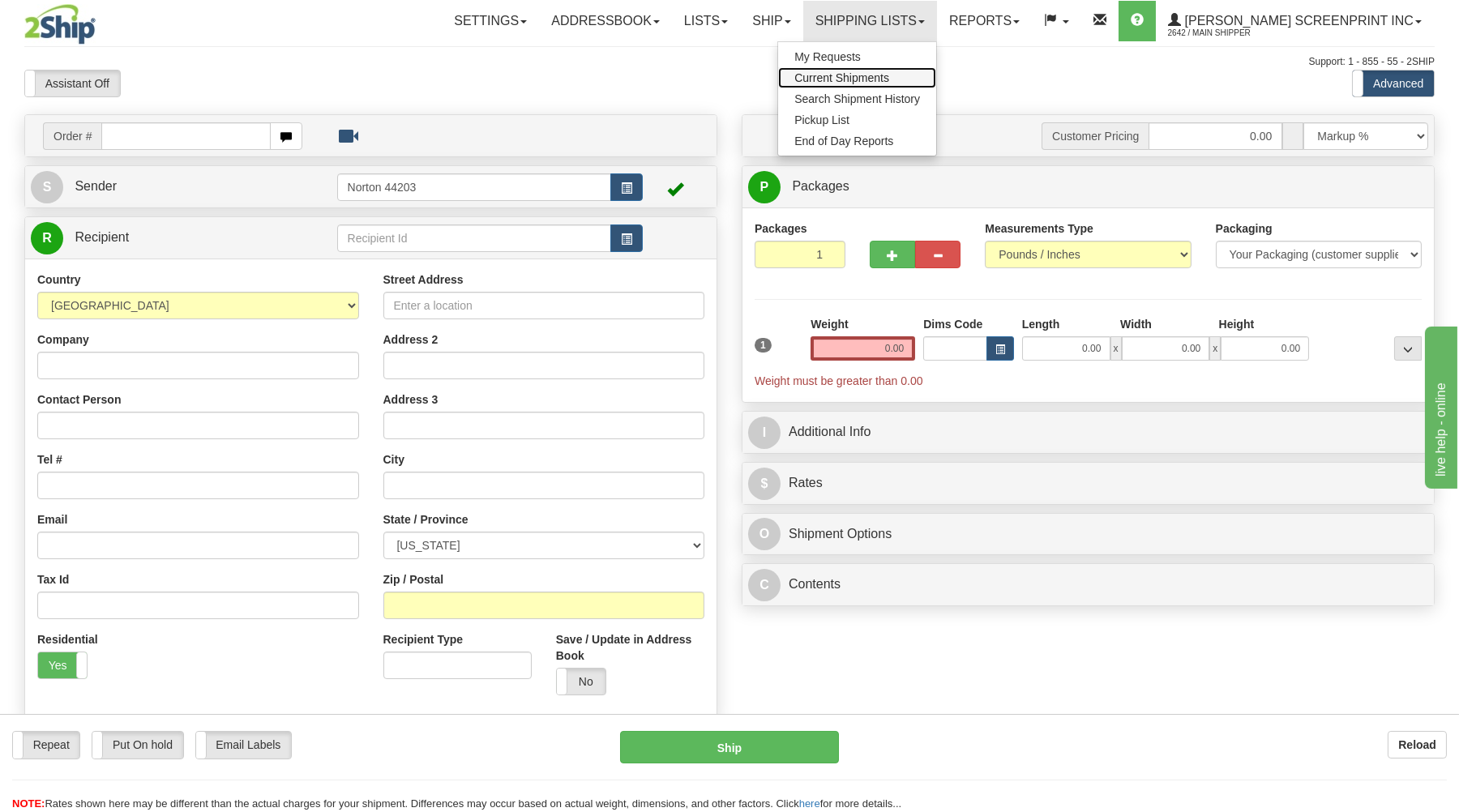
click at [889, 79] on span "Current Shipments" at bounding box center [842, 77] width 95 height 13
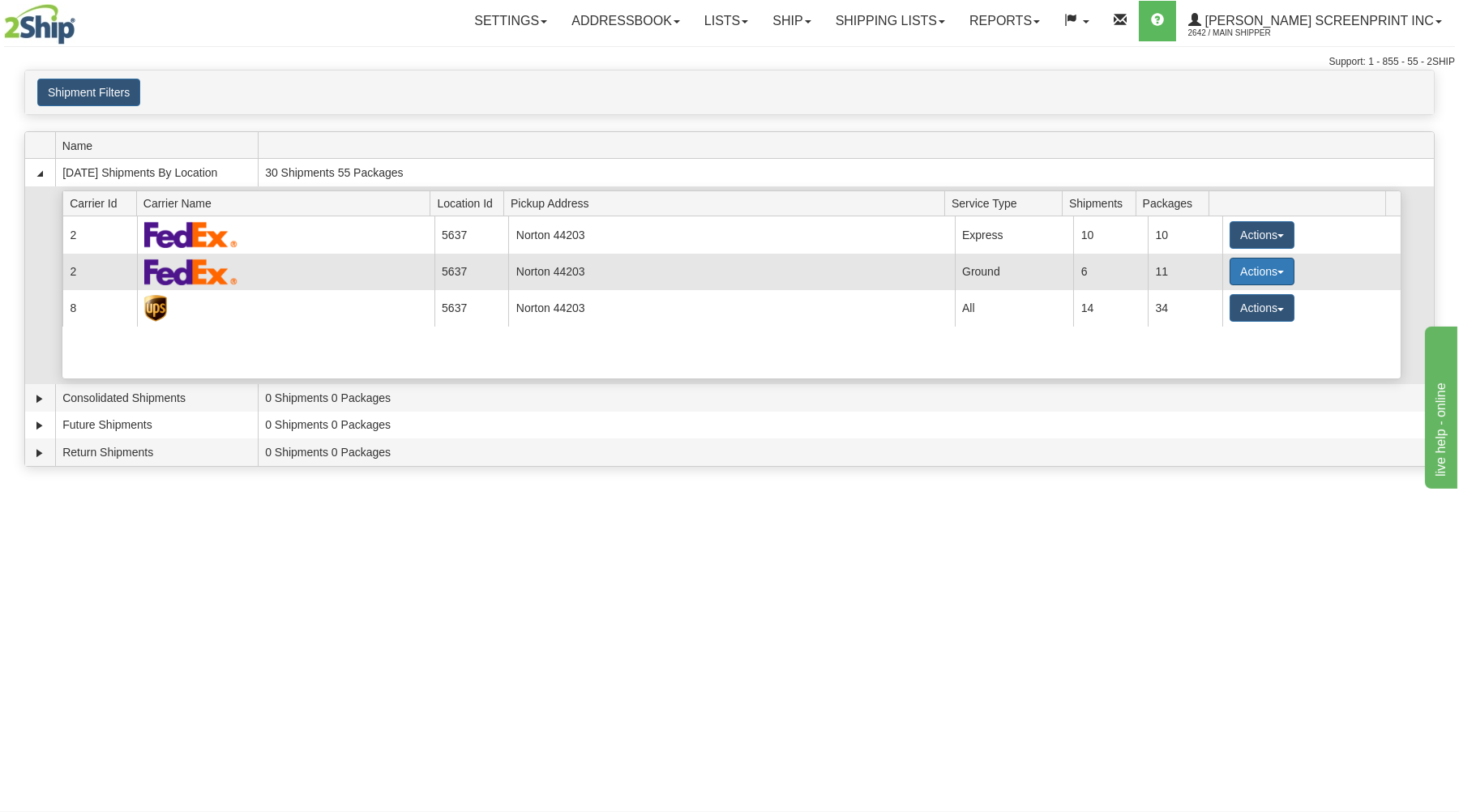
click at [1263, 269] on button "Actions" at bounding box center [1262, 272] width 65 height 28
click at [1221, 302] on span "Details" at bounding box center [1202, 301] width 43 height 11
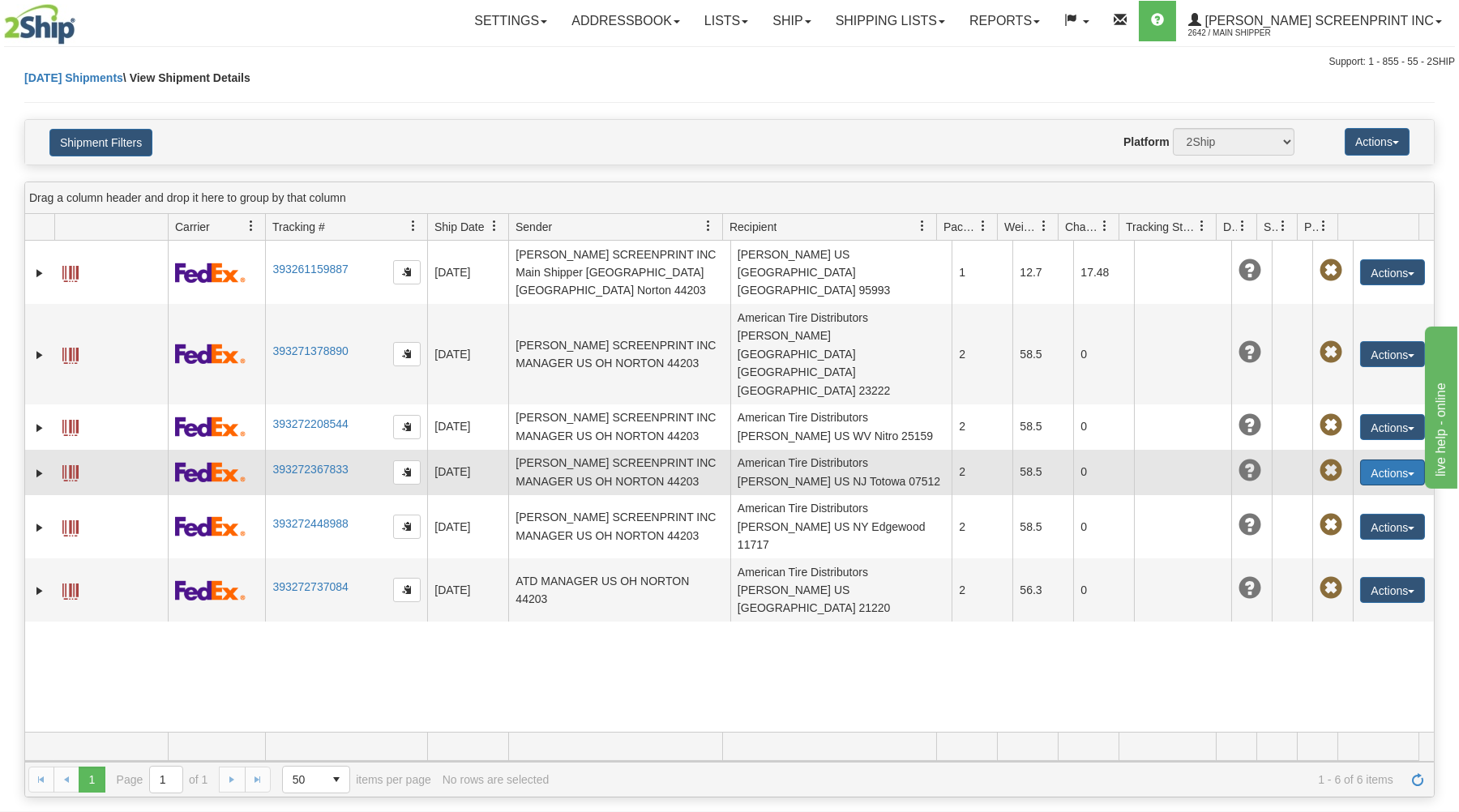
click at [1388, 459] on button "Actions" at bounding box center [1393, 472] width 65 height 26
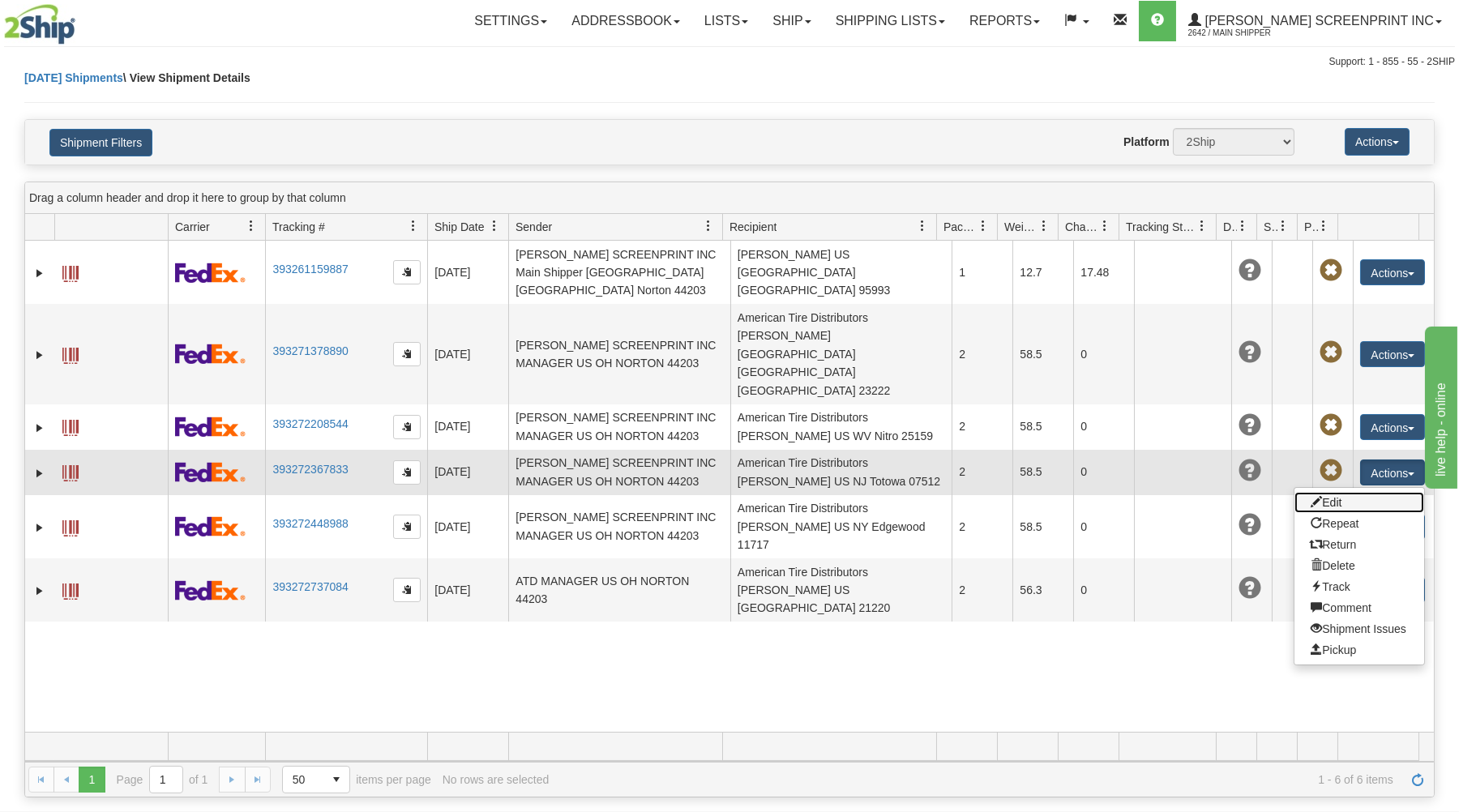
click at [1318, 492] on link "Edit" at bounding box center [1359, 502] width 129 height 21
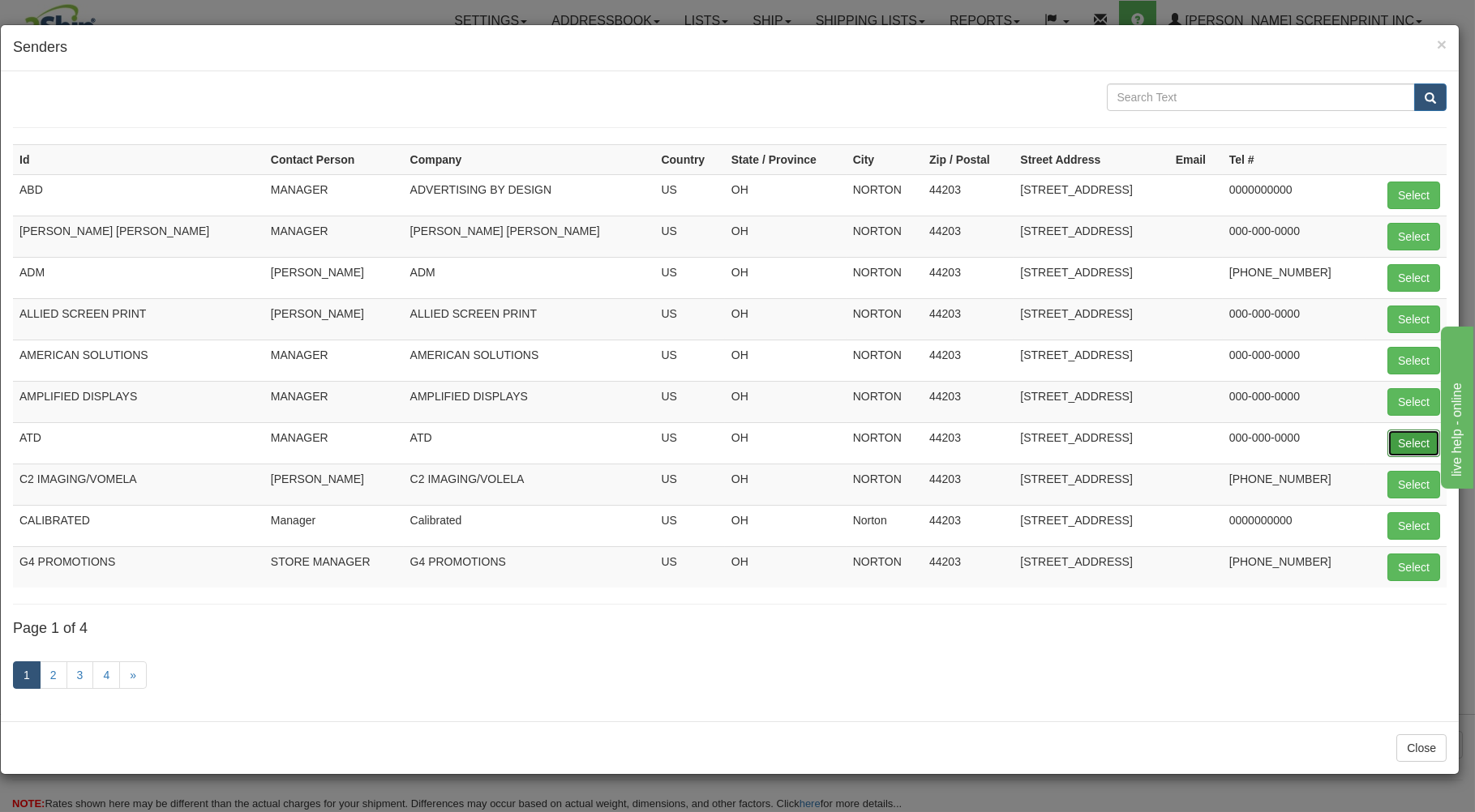
click at [1405, 442] on button "Select" at bounding box center [1413, 444] width 52 height 28
type input "ATD"
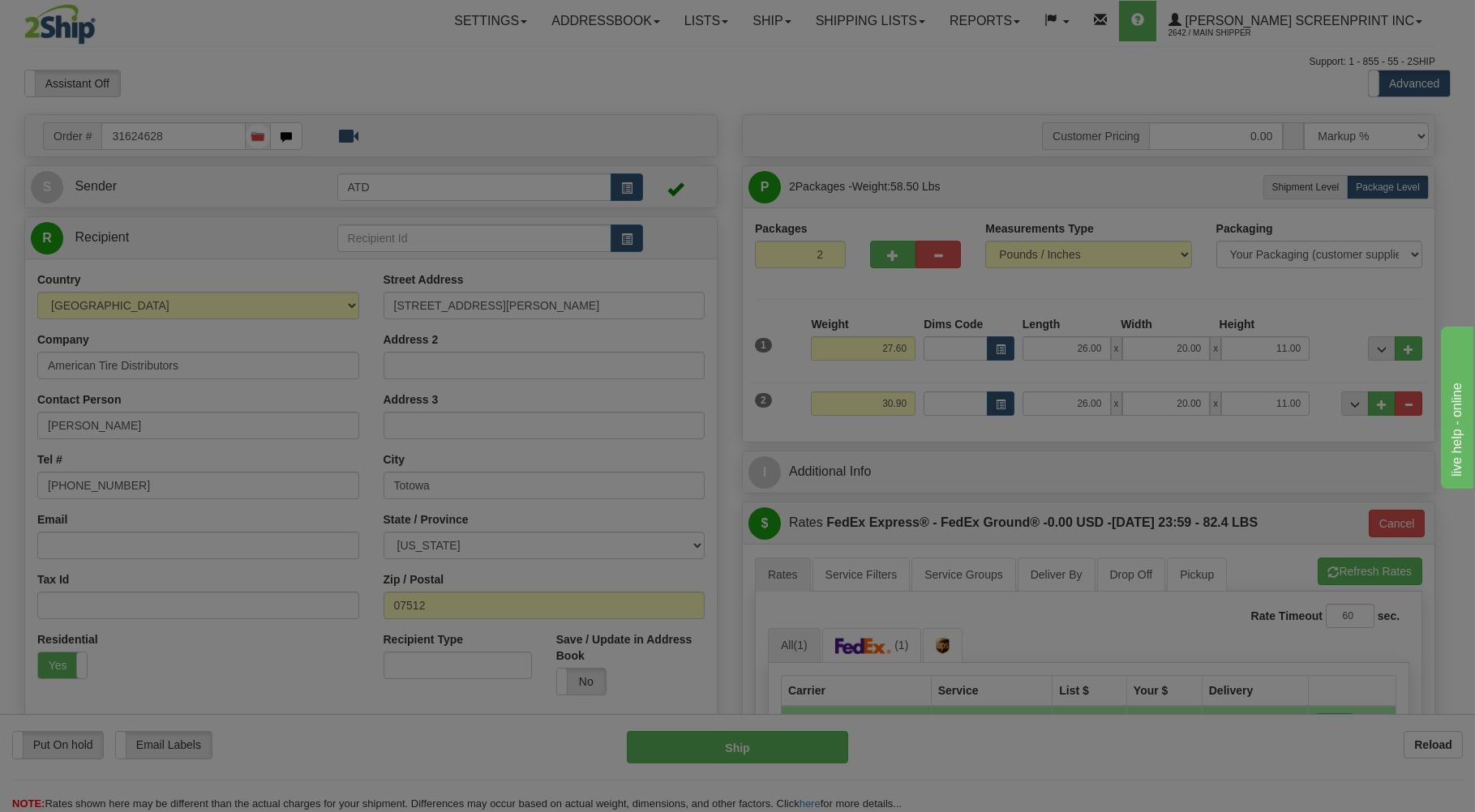
type input "14:46"
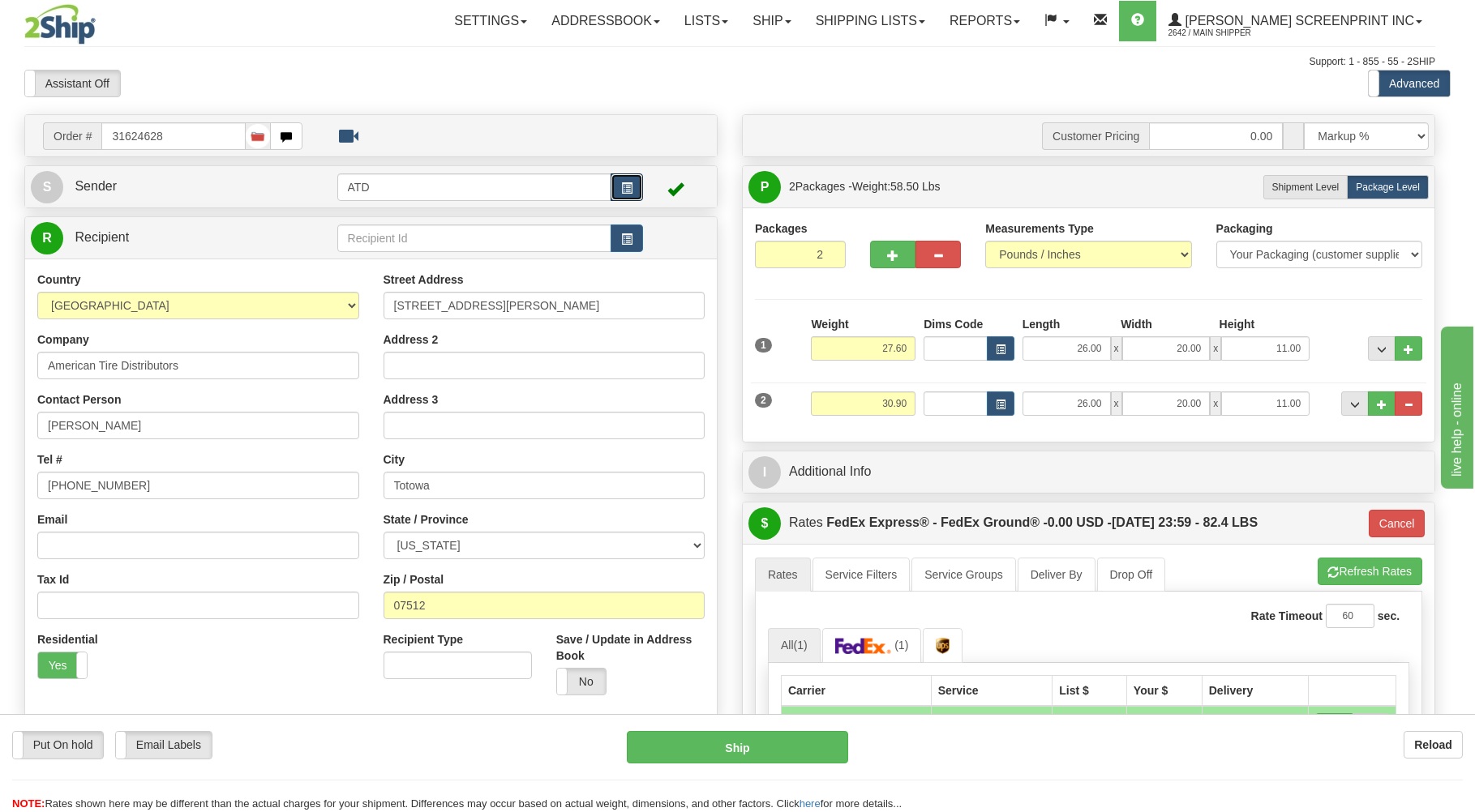
type input "92"
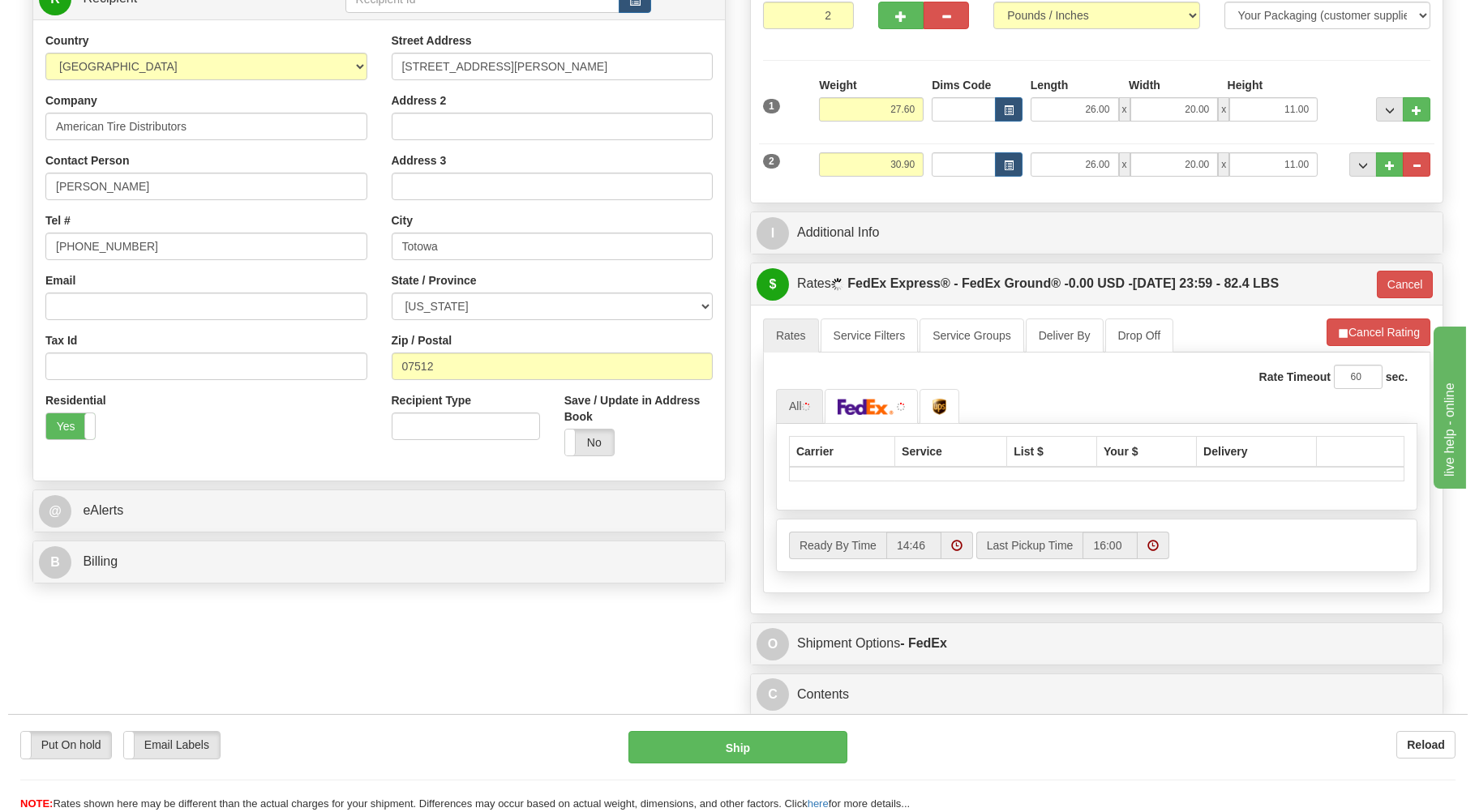
scroll to position [260, 0]
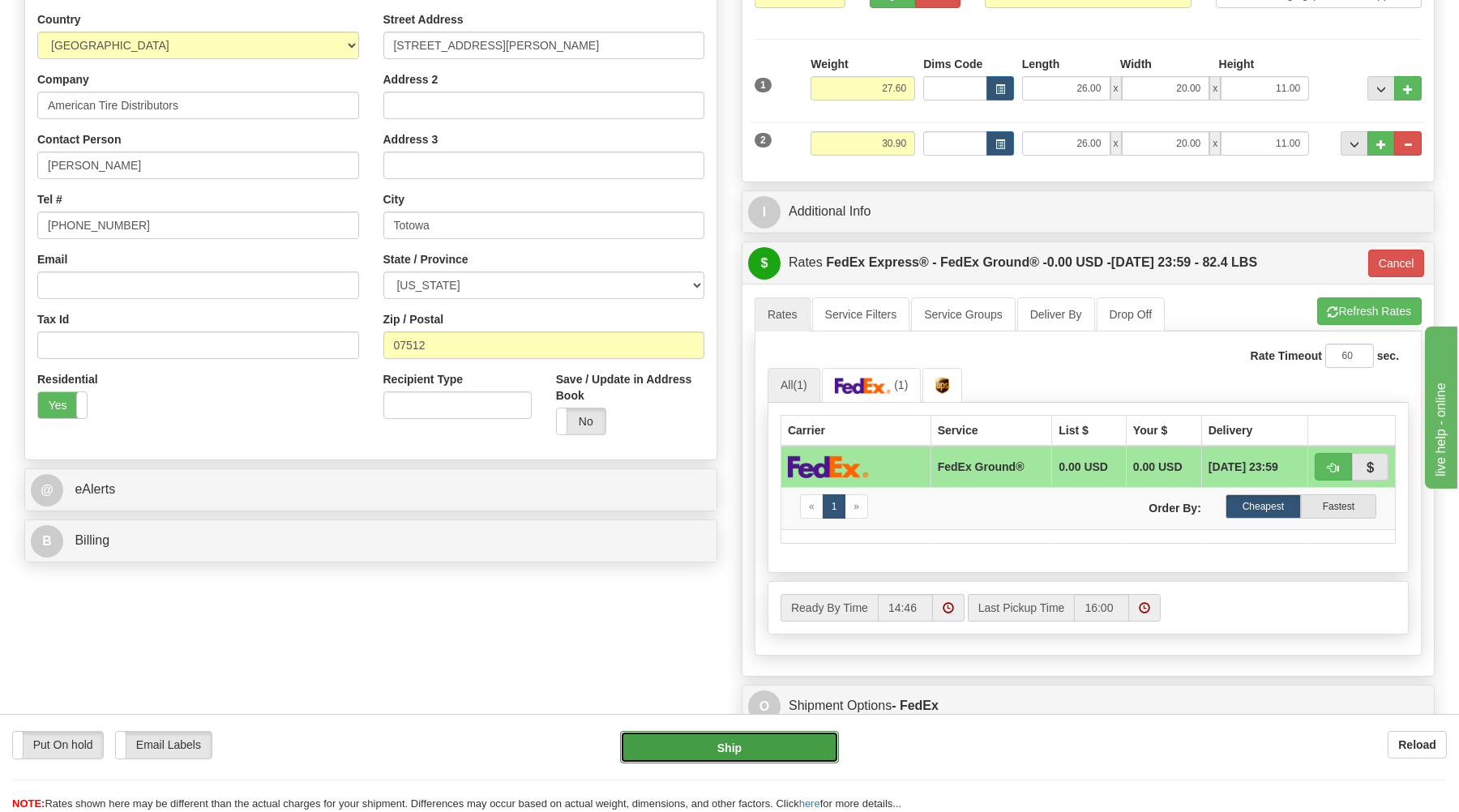
click at [774, 740] on button "Ship" at bounding box center [730, 747] width 219 height 33
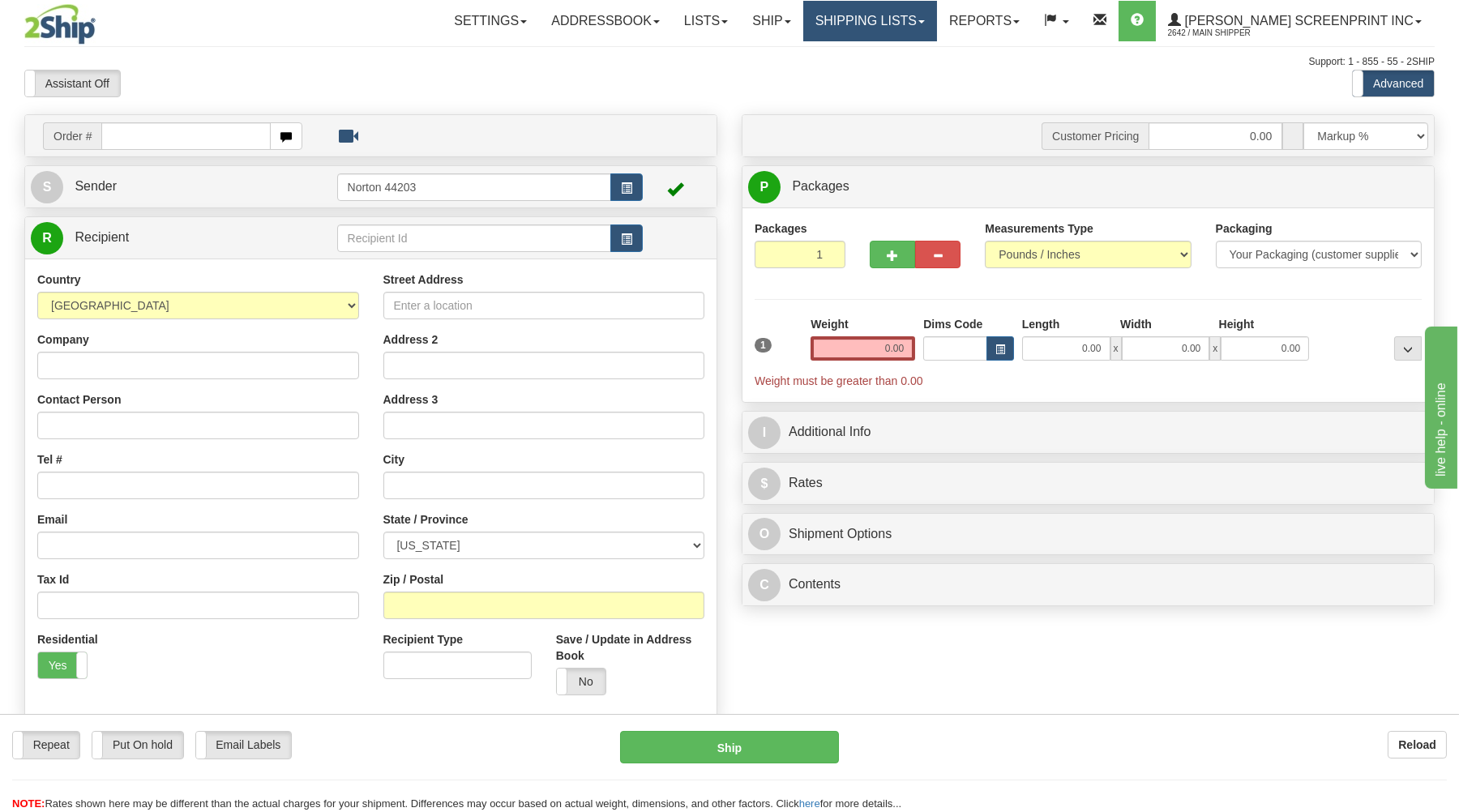
click at [898, 13] on link "Shipping lists" at bounding box center [869, 21] width 133 height 41
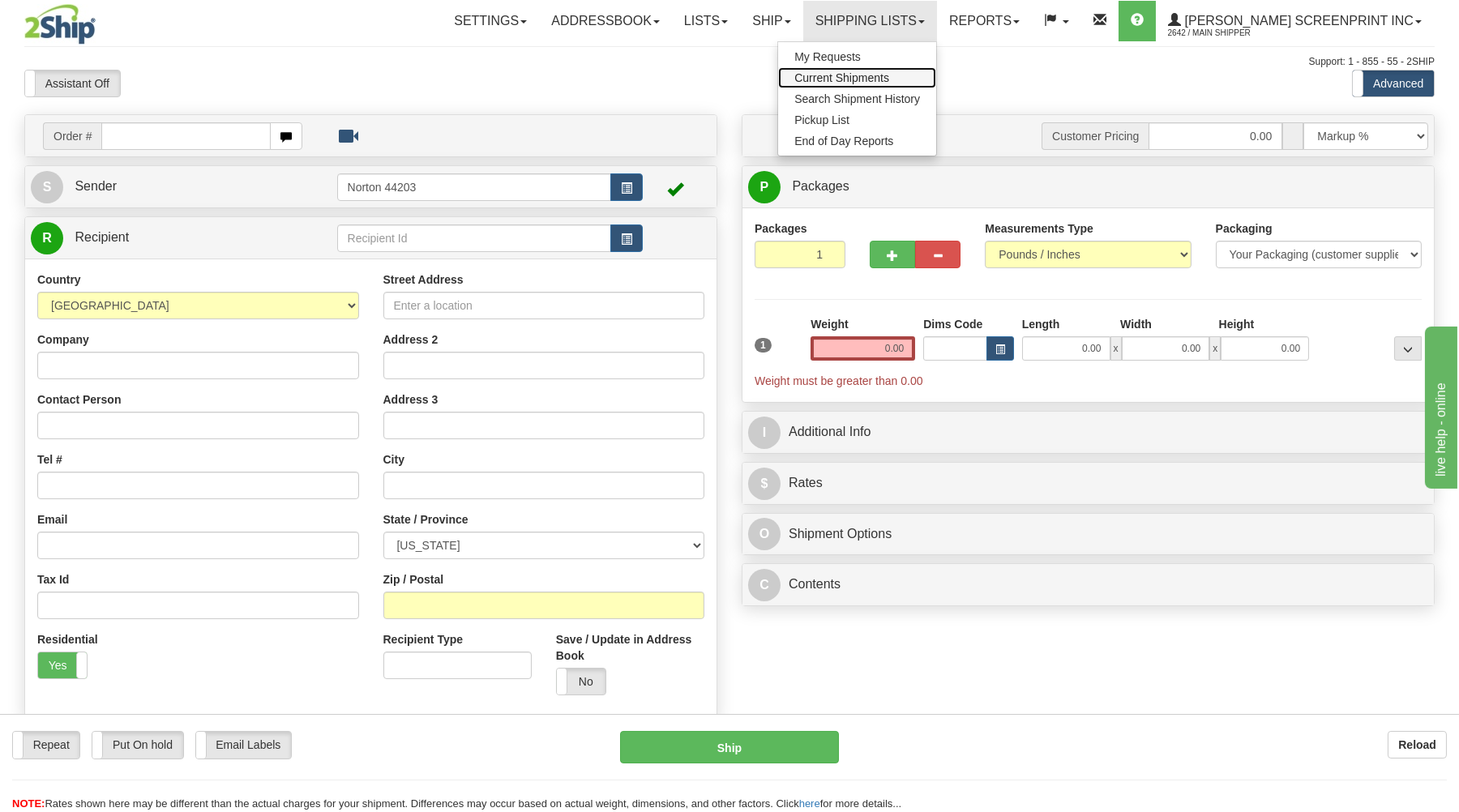
click at [889, 75] on span "Current Shipments" at bounding box center [842, 77] width 95 height 13
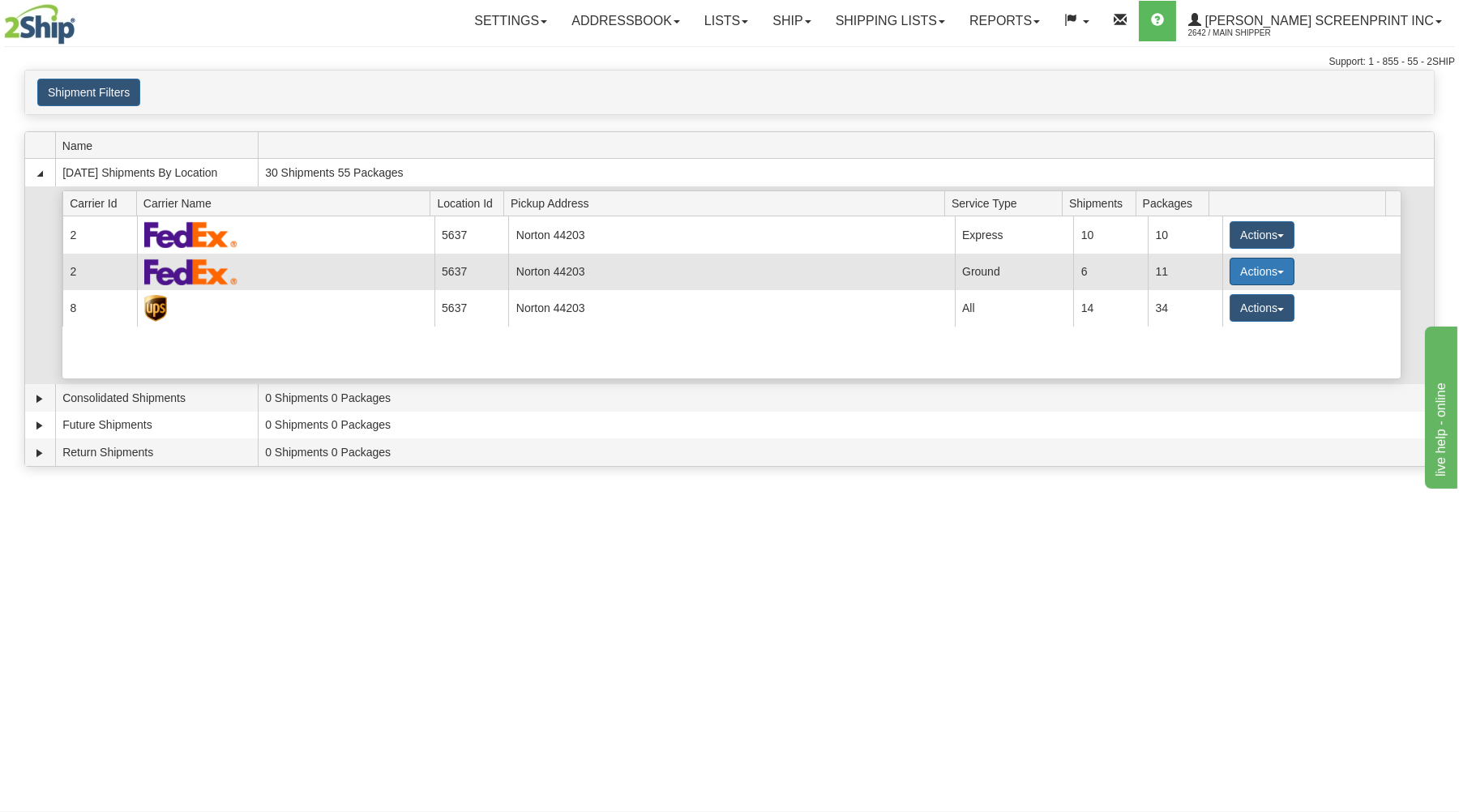
click at [1244, 271] on button "Actions" at bounding box center [1262, 272] width 65 height 28
click at [1217, 300] on span "Details" at bounding box center [1202, 301] width 43 height 11
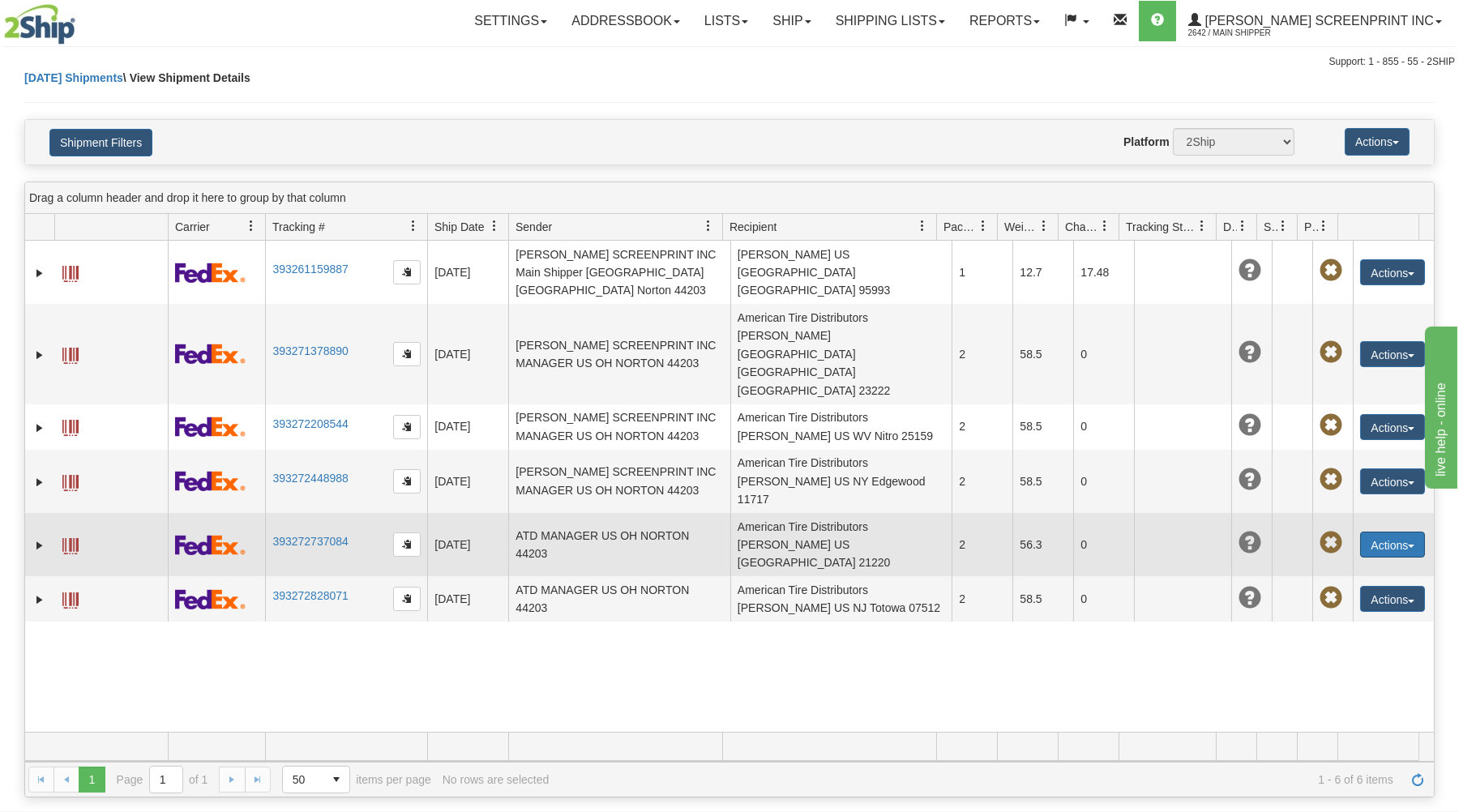
click at [1366, 531] on button "Actions" at bounding box center [1393, 544] width 65 height 26
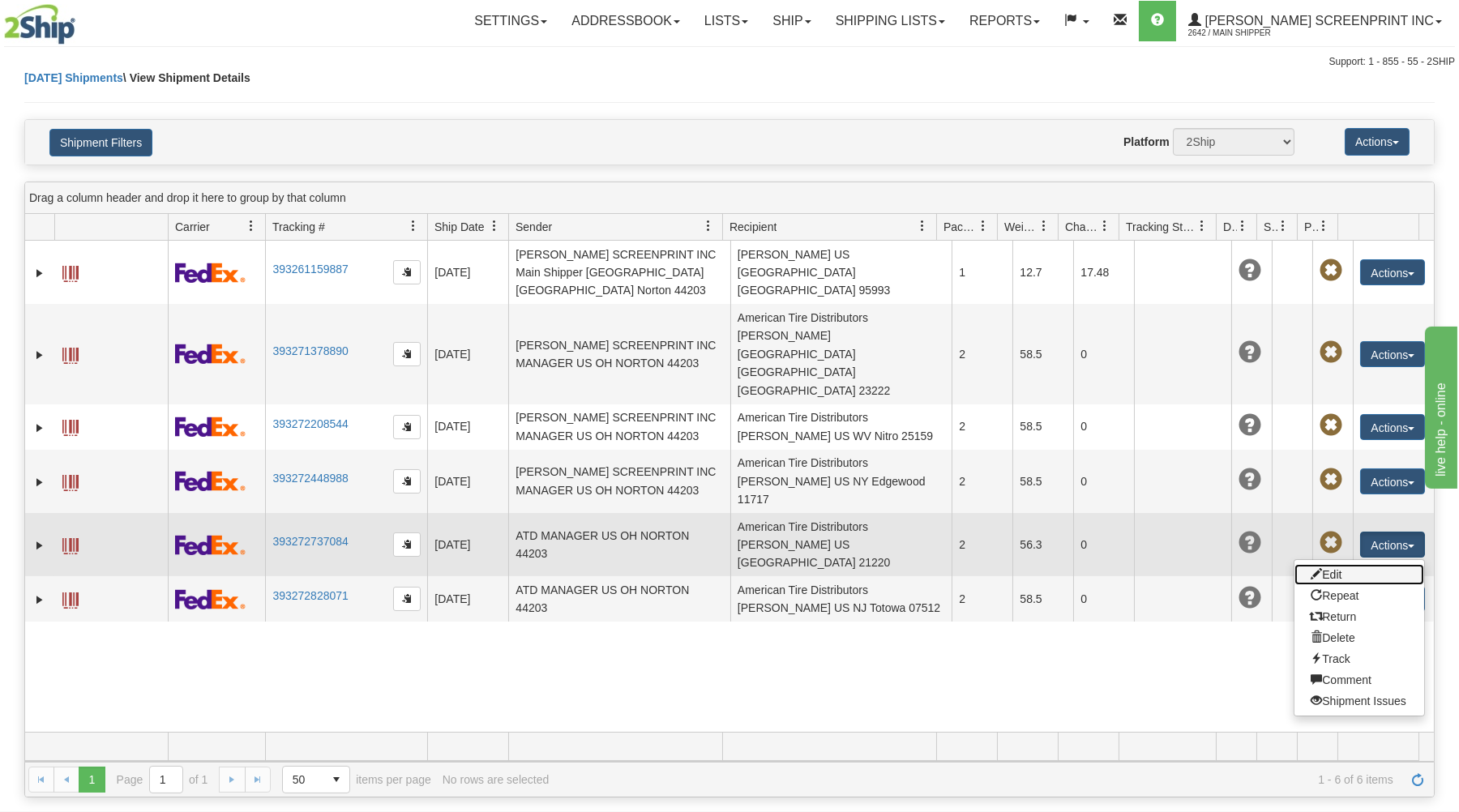
click at [1326, 564] on link "Edit" at bounding box center [1359, 574] width 129 height 21
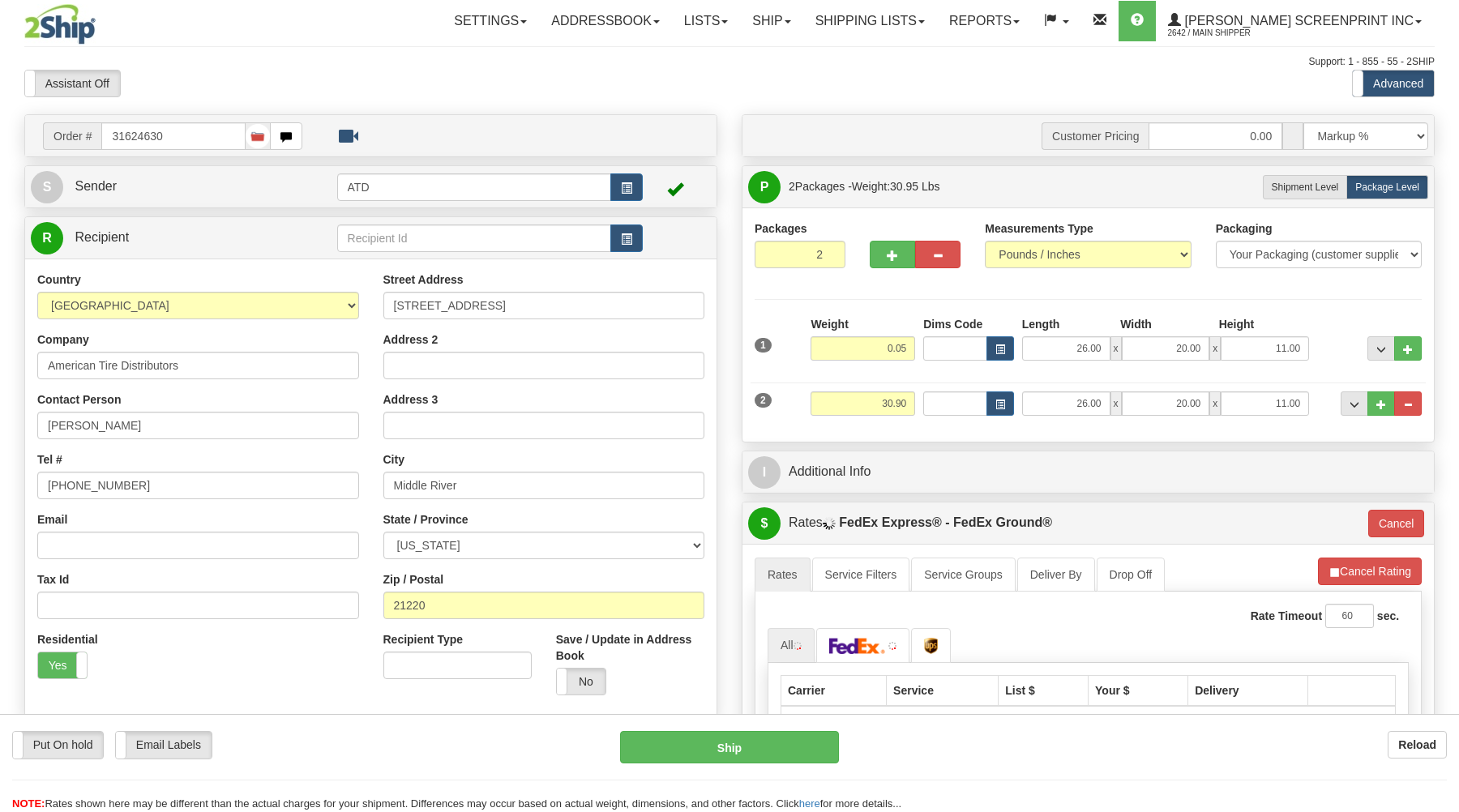
click at [915, 346] on input "0.05" at bounding box center [863, 349] width 105 height 25
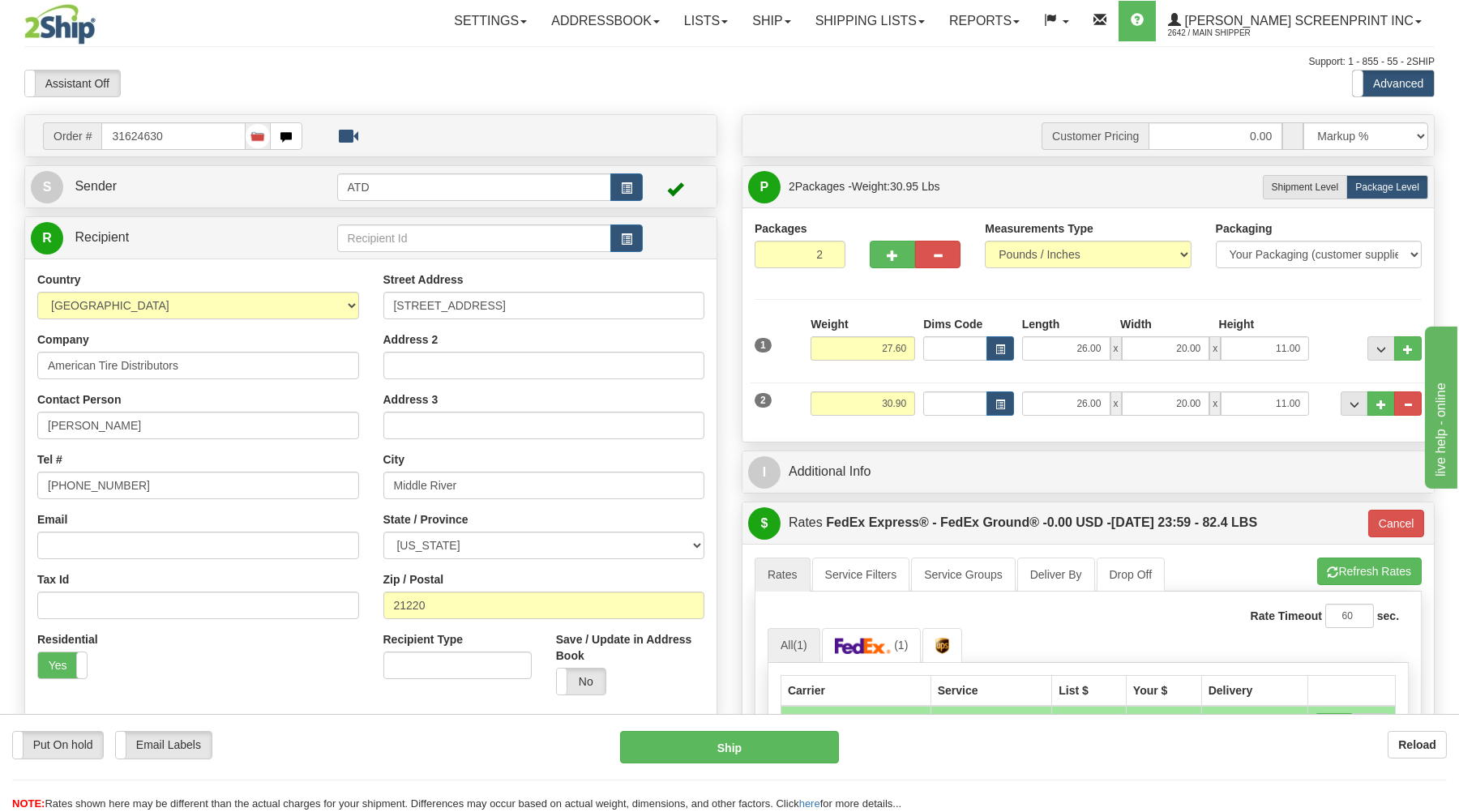
type input "27.60"
type input "92"
click at [976, 303] on div "Packages 2 2 Measurements Type" at bounding box center [1088, 325] width 667 height 209
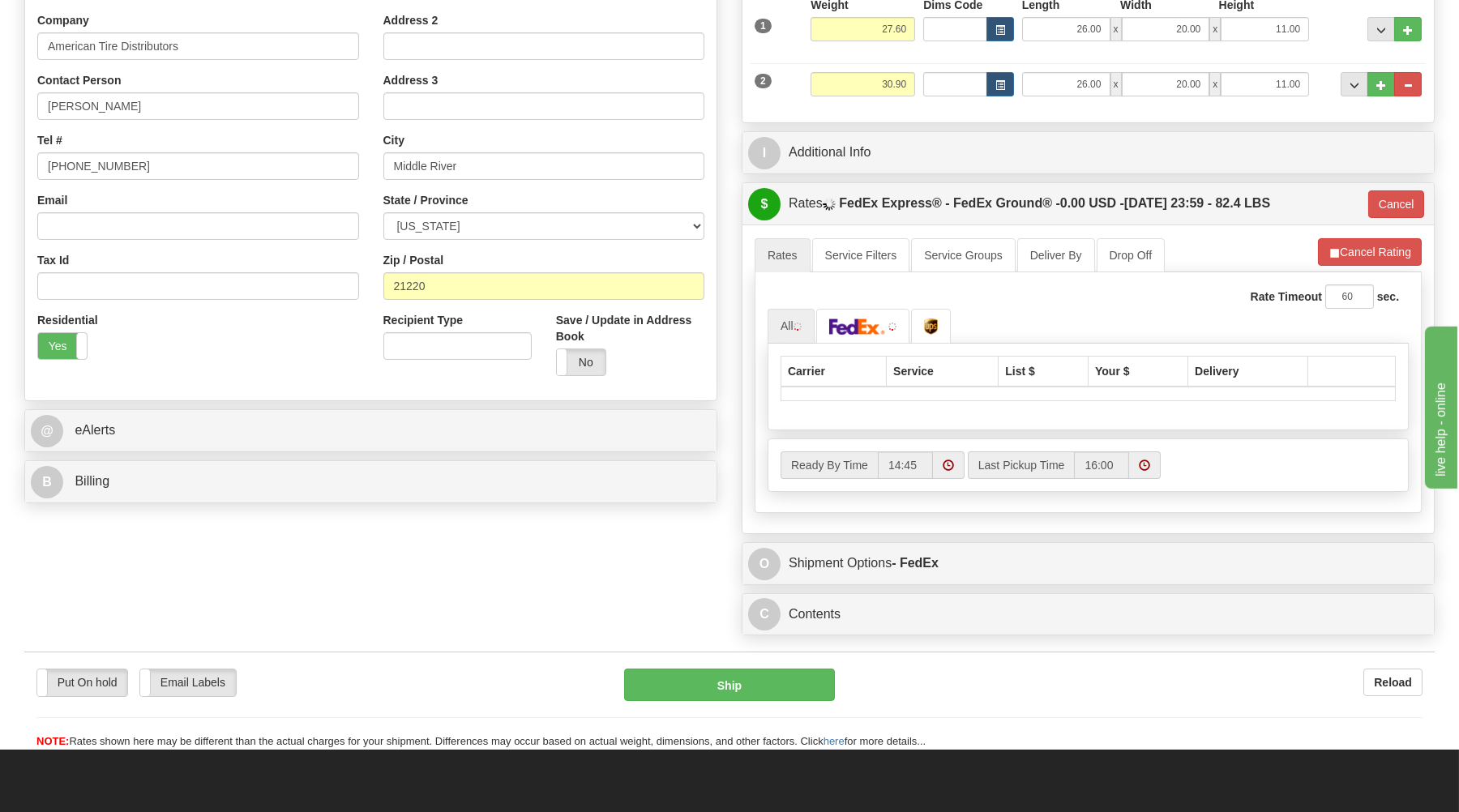
scroll to position [347, 0]
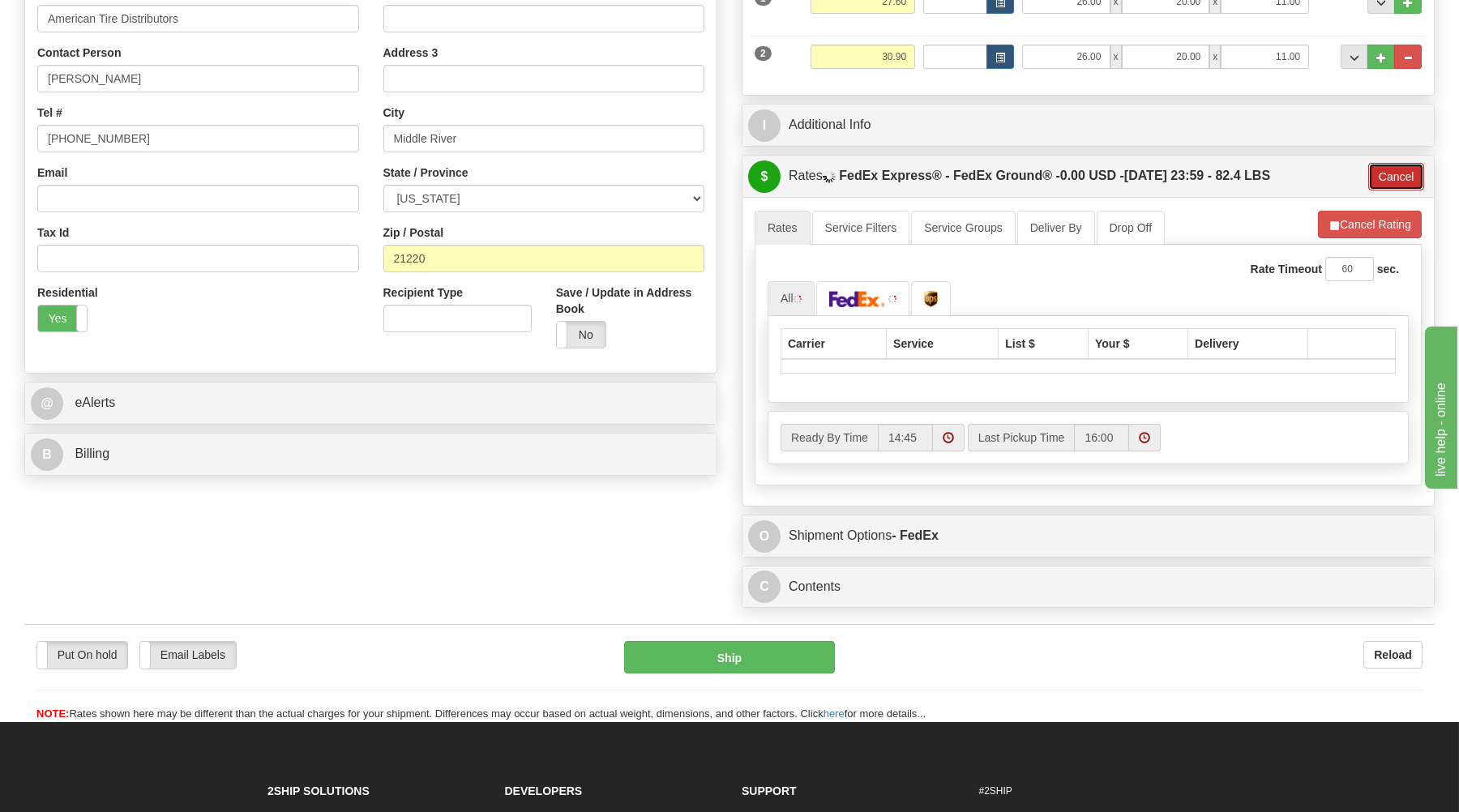
click at [1399, 176] on button "Cancel" at bounding box center [1396, 177] width 56 height 28
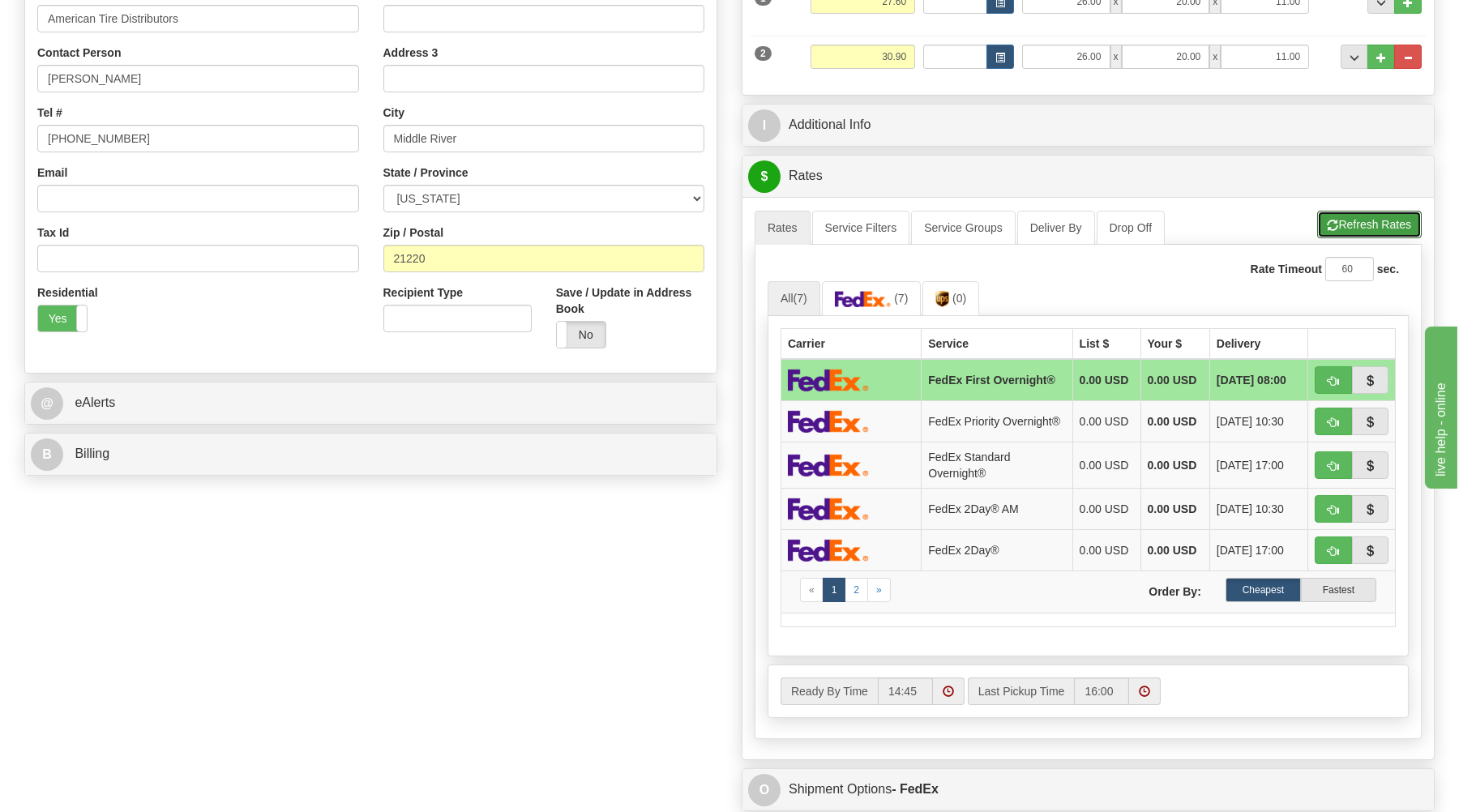
click at [1363, 224] on button "Refresh Rates" at bounding box center [1370, 224] width 105 height 28
click at [855, 601] on link "2" at bounding box center [856, 590] width 24 height 25
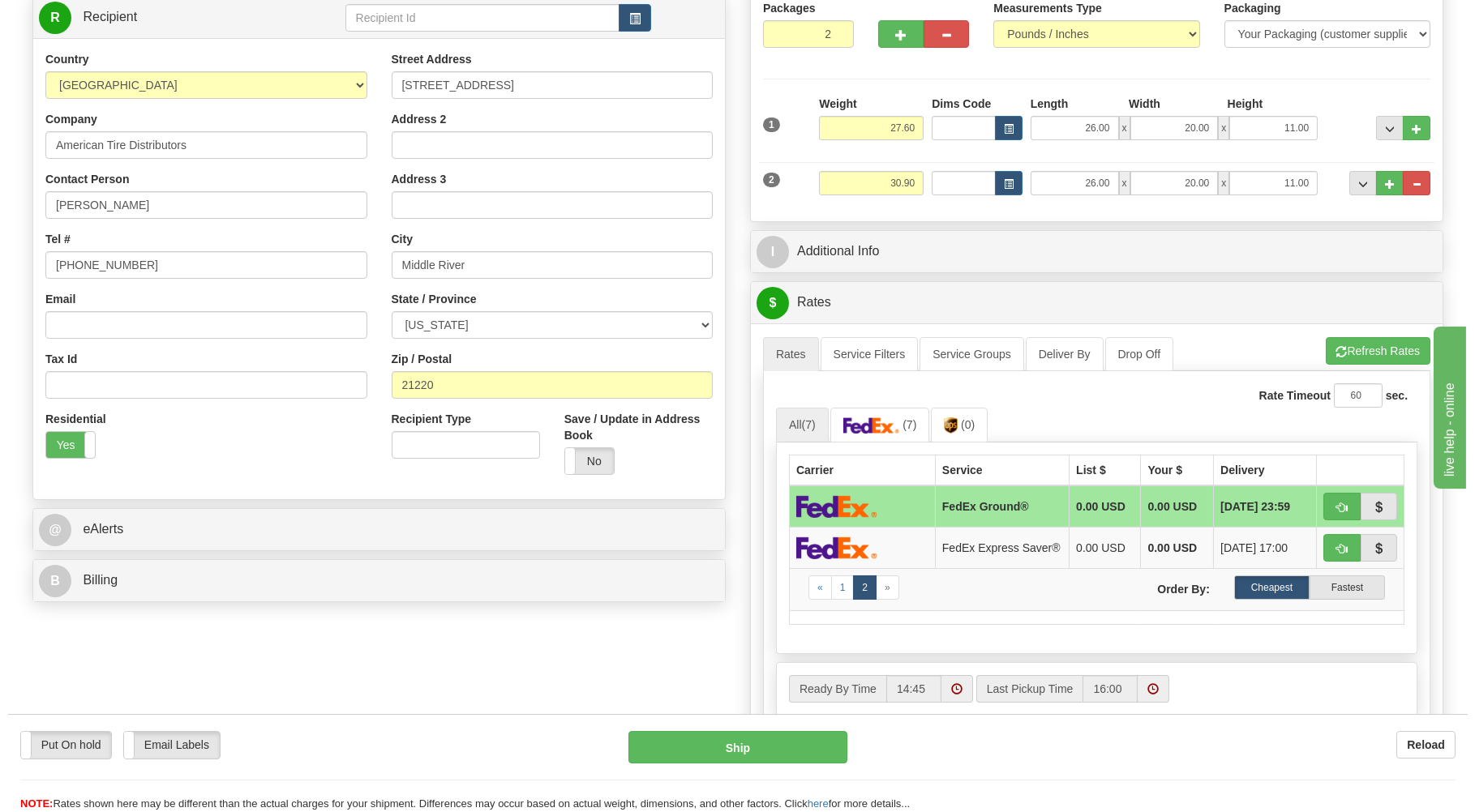
scroll to position [435, 0]
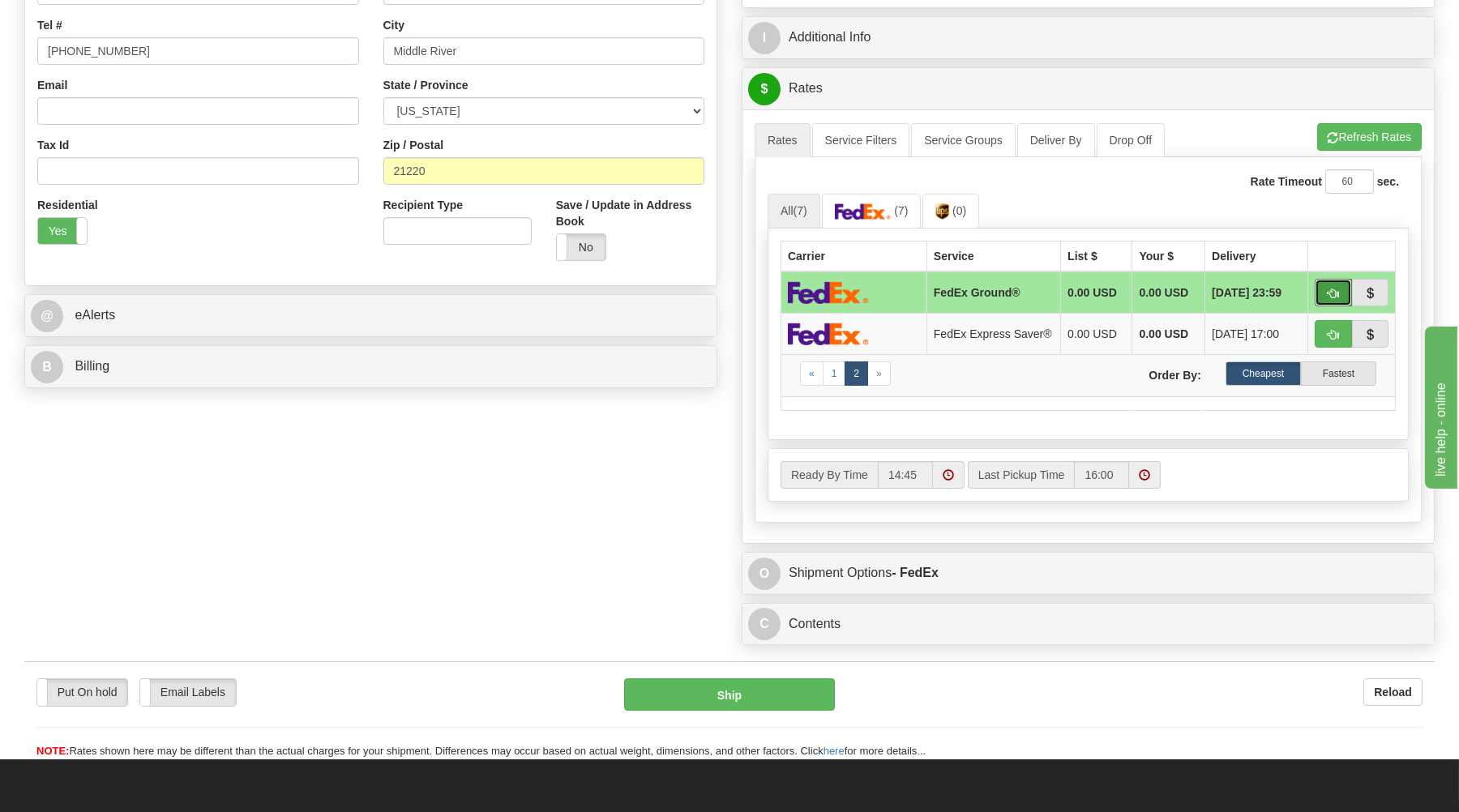
click at [1331, 287] on button "button" at bounding box center [1334, 292] width 38 height 28
type input "92"
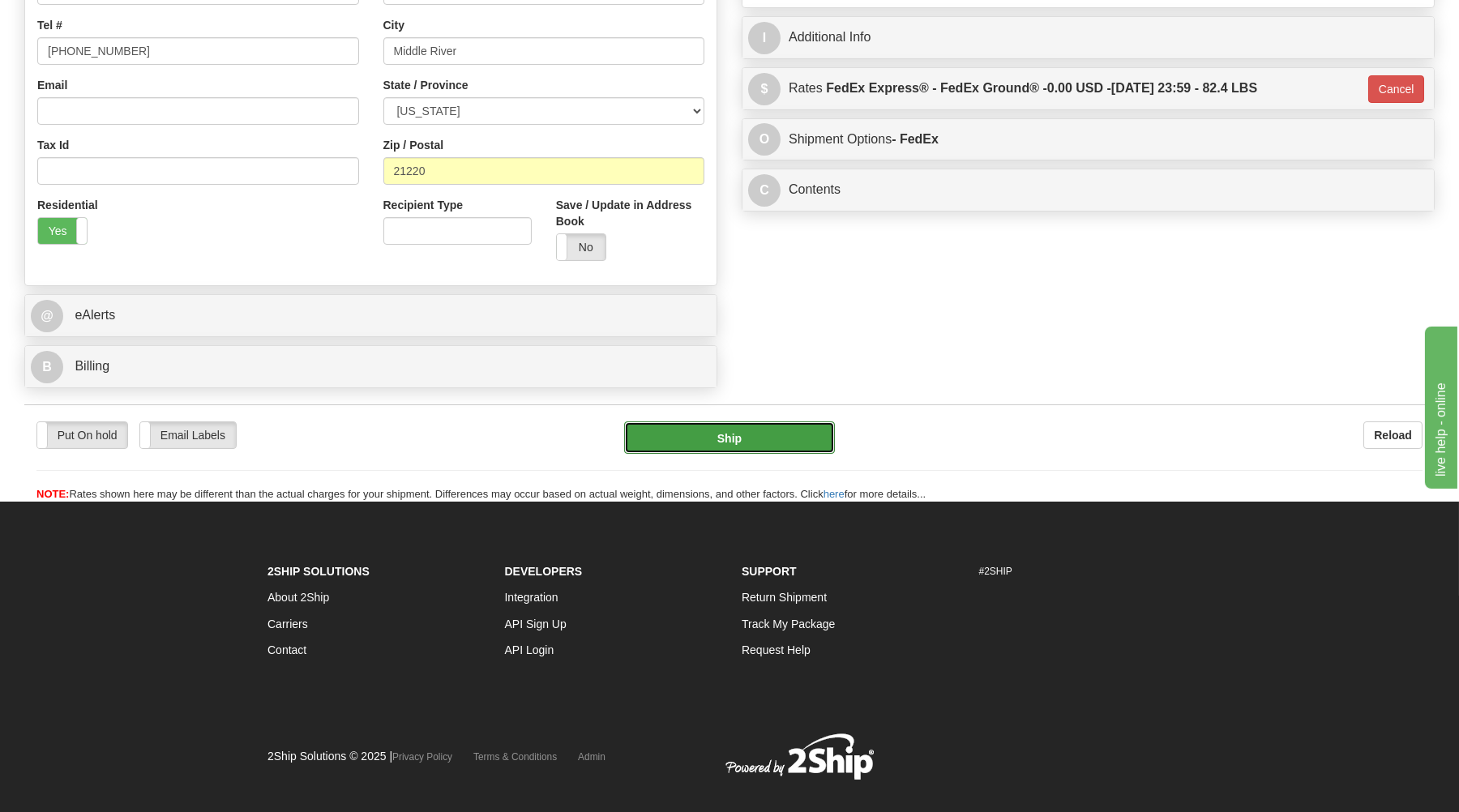
click at [706, 443] on button "Ship" at bounding box center [729, 438] width 210 height 33
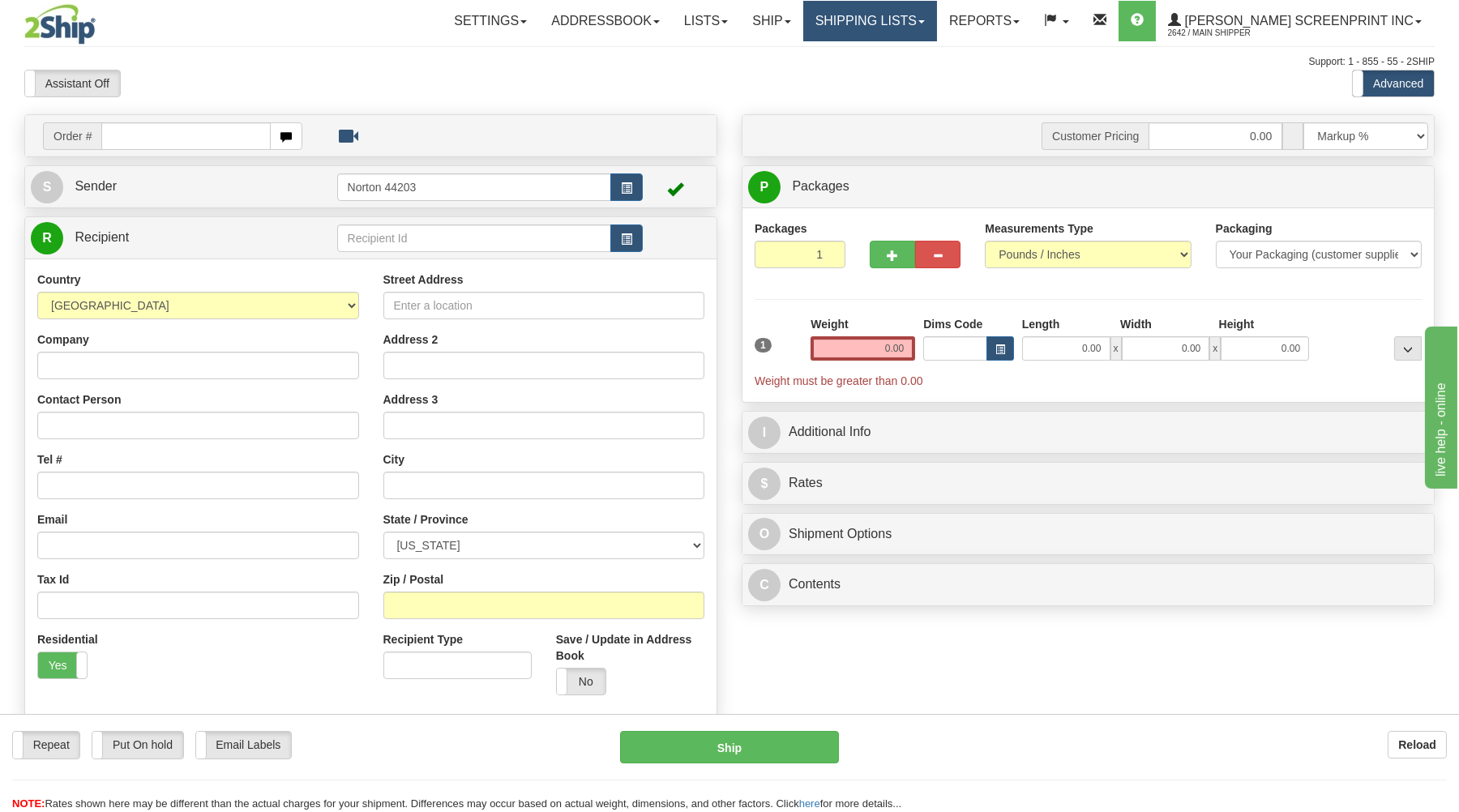
click at [920, 25] on link "Shipping lists" at bounding box center [869, 21] width 133 height 41
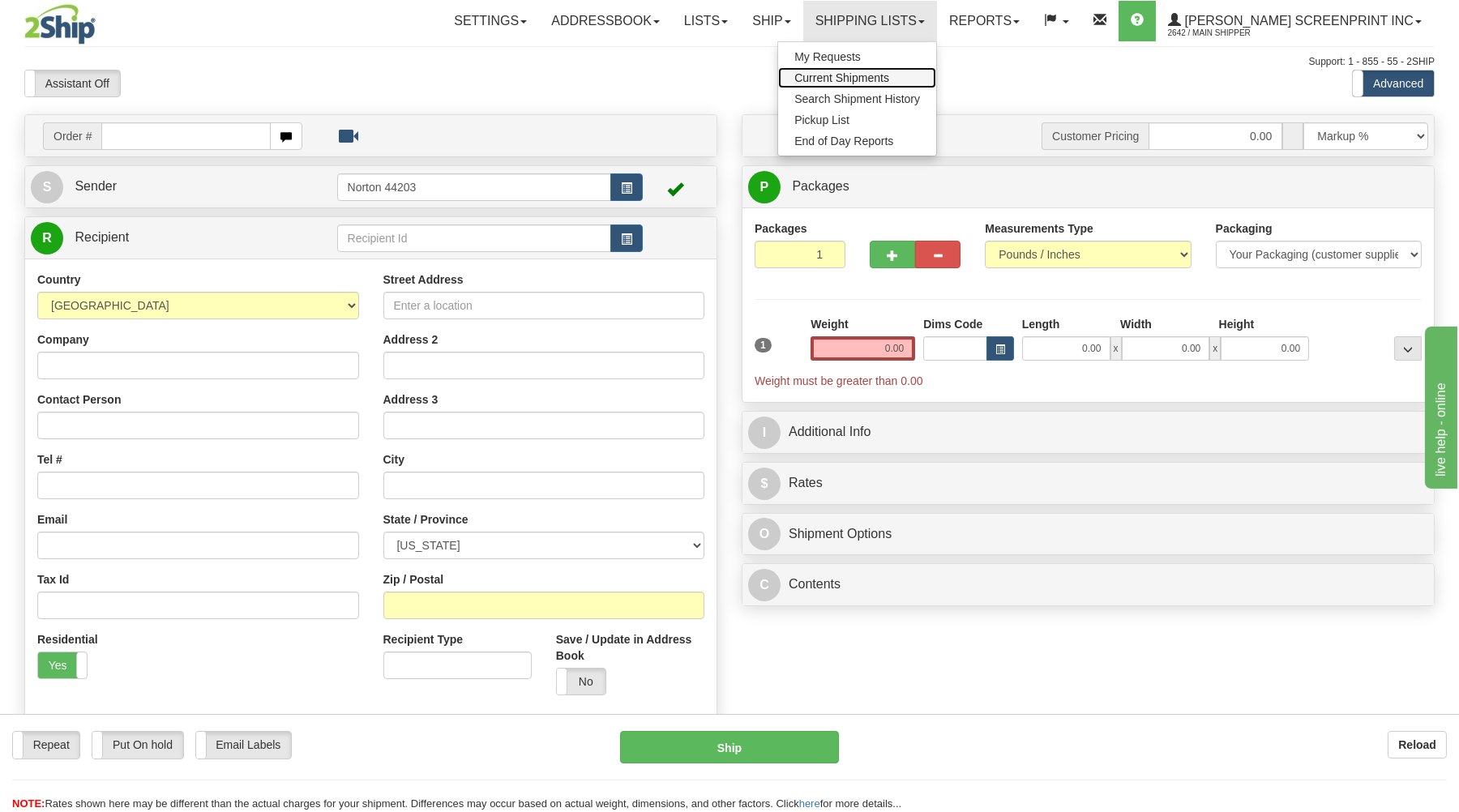
drag, startPoint x: 901, startPoint y: 71, endPoint x: 892, endPoint y: 77, distance: 10.8
click at [900, 71] on link "Current Shipments" at bounding box center [857, 77] width 158 height 21
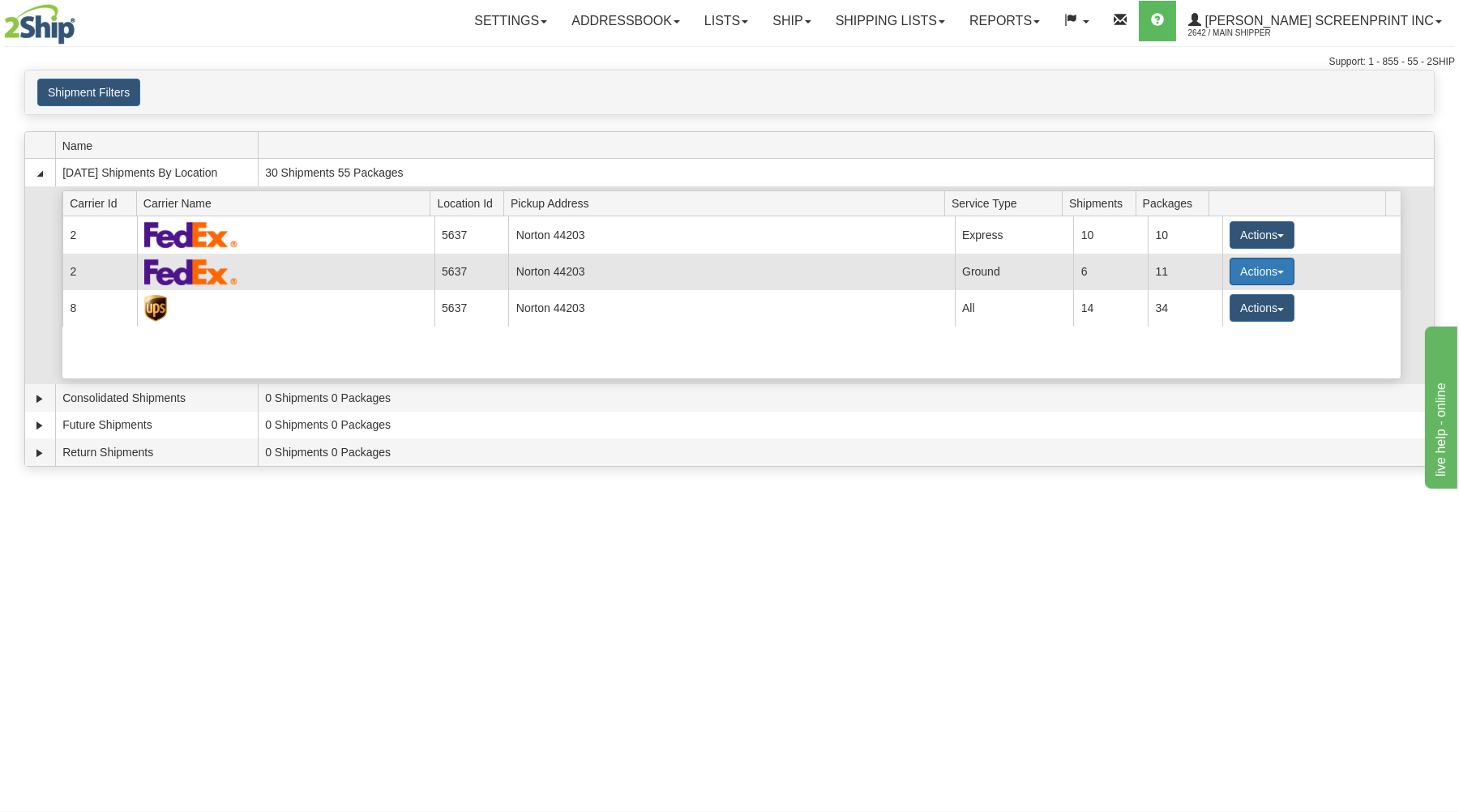
click at [1254, 271] on button "Actions" at bounding box center [1262, 272] width 65 height 28
click at [1209, 300] on span "Details" at bounding box center [1202, 301] width 43 height 11
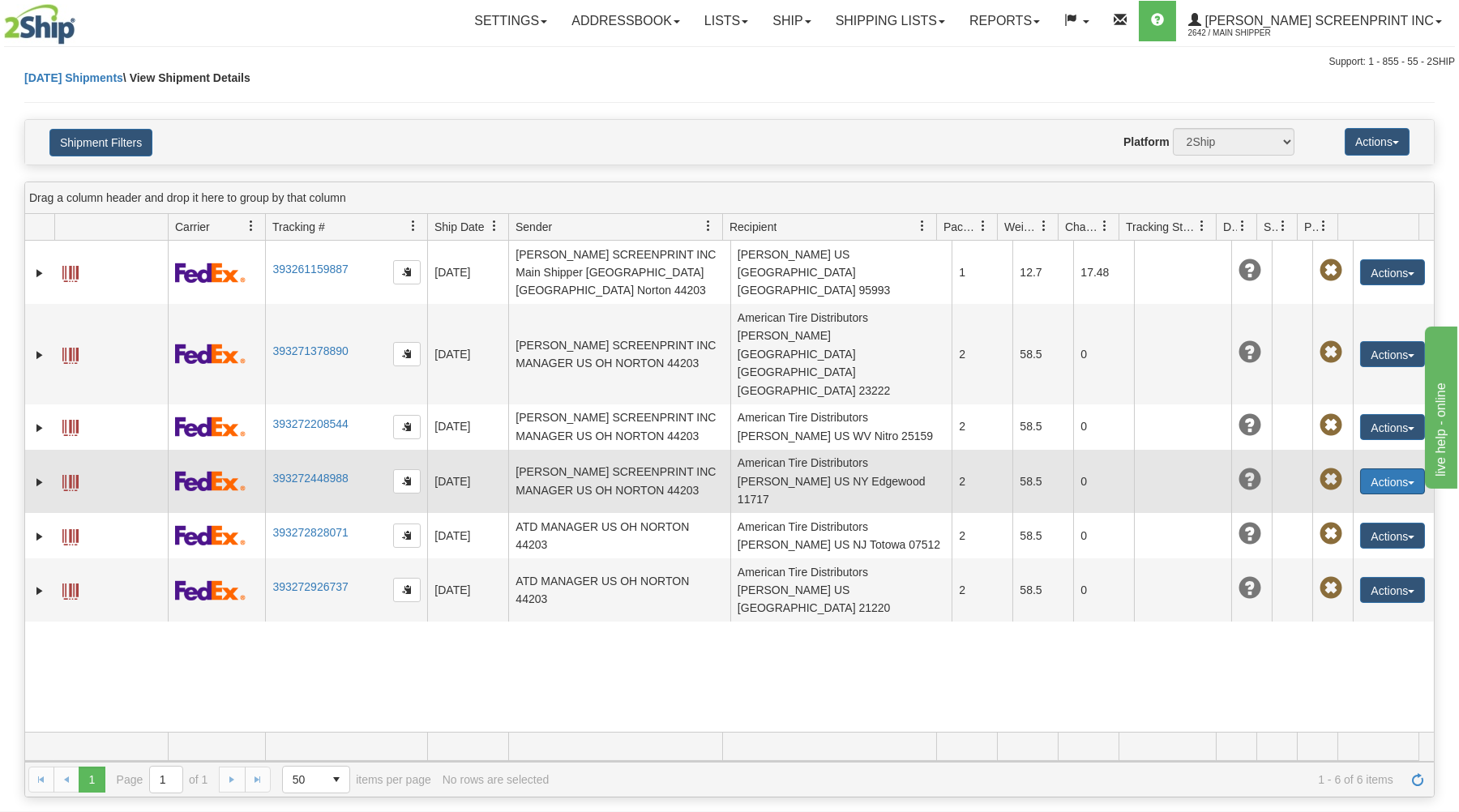
click at [1397, 468] on button "Actions" at bounding box center [1393, 481] width 65 height 26
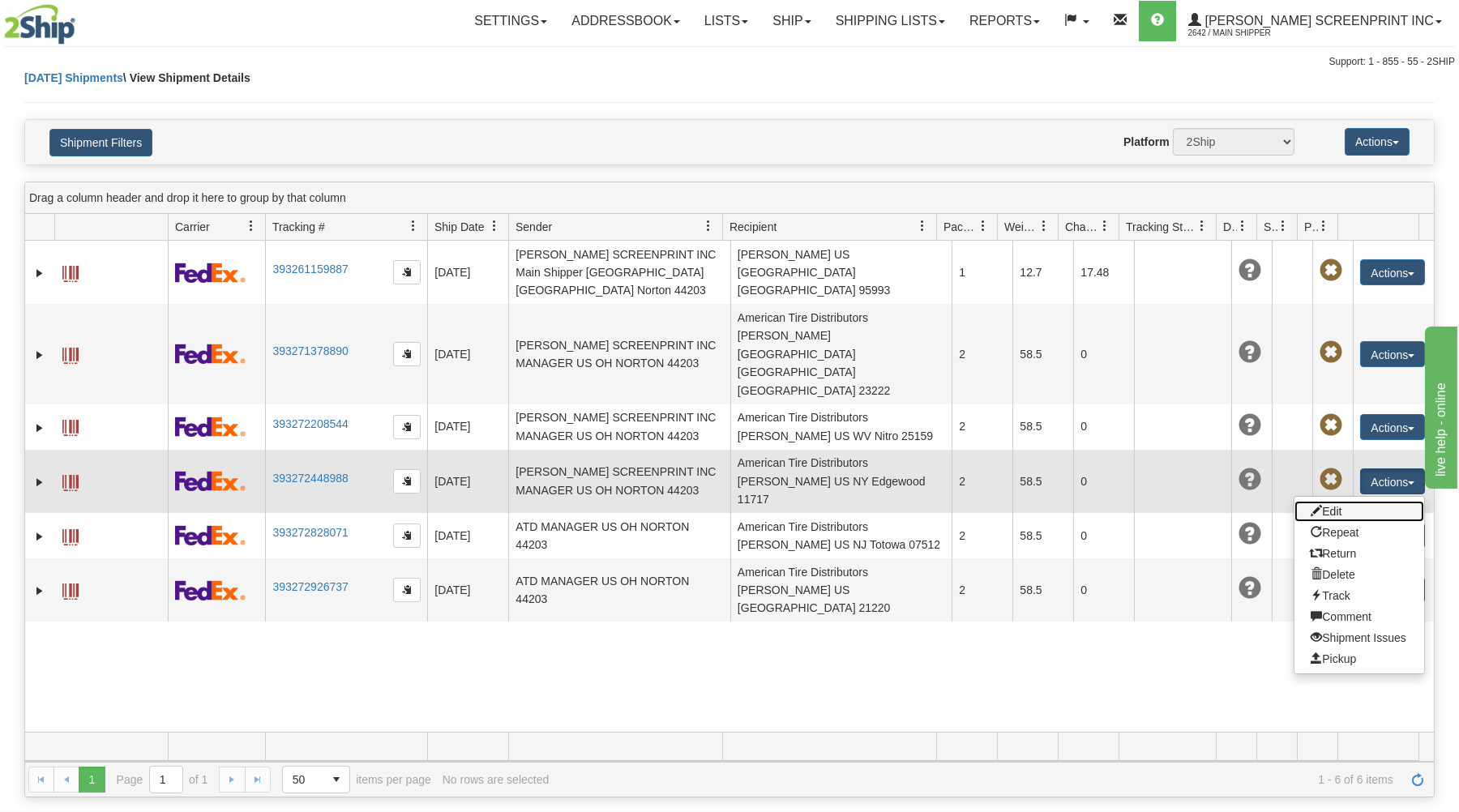
click at [1362, 501] on link "Edit" at bounding box center [1359, 511] width 129 height 21
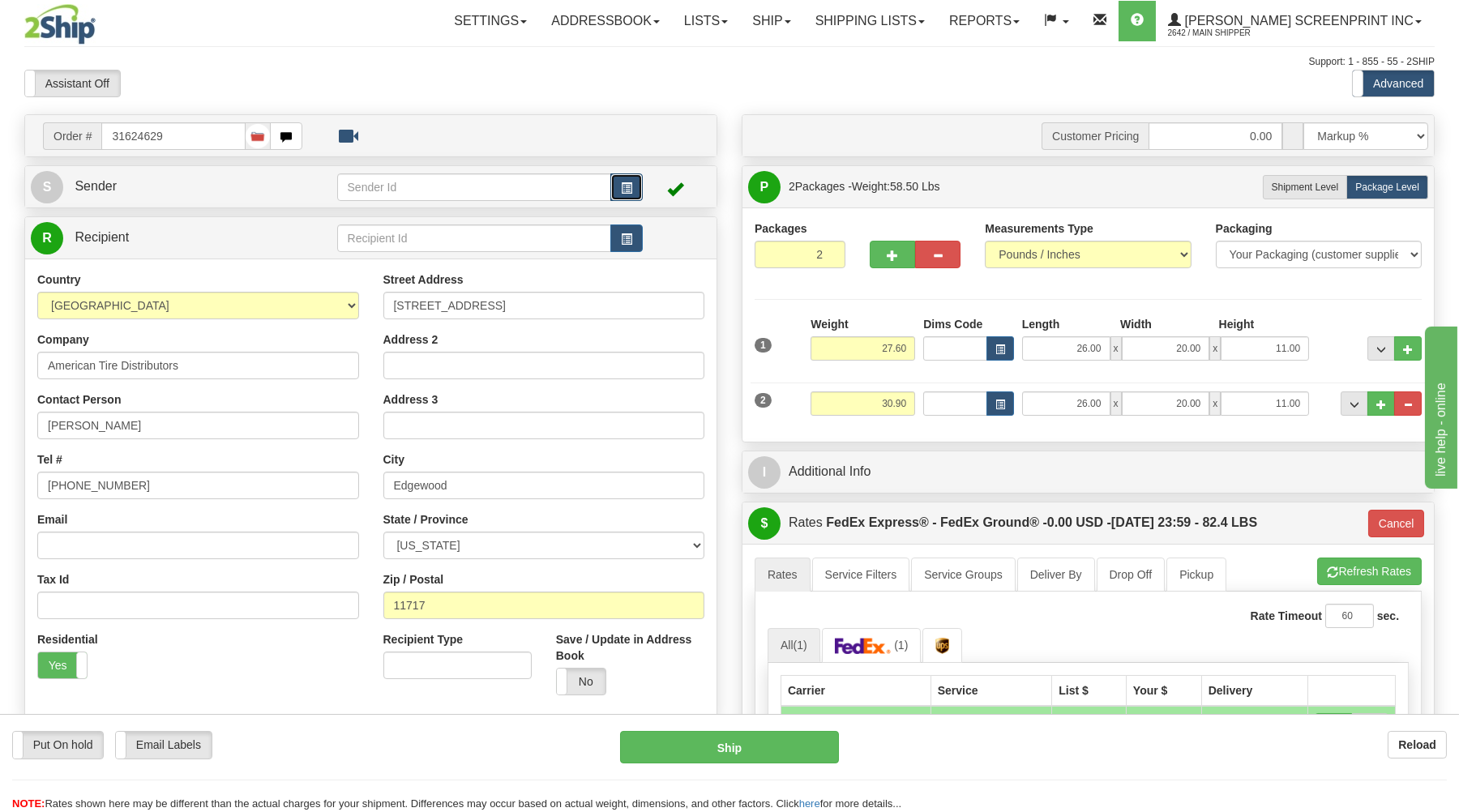
click at [628, 183] on span "button" at bounding box center [626, 188] width 11 height 11
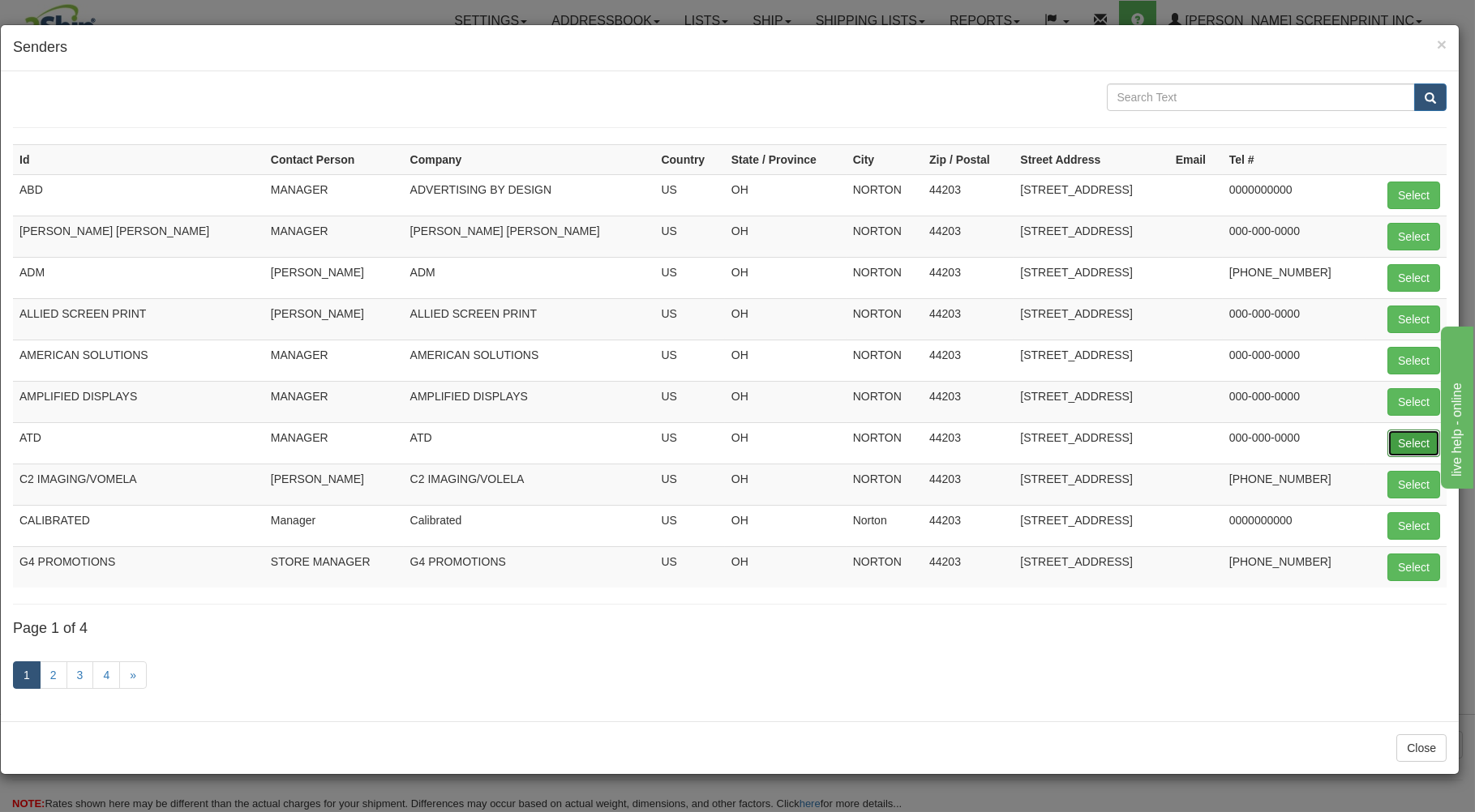
click at [1415, 441] on button "Select" at bounding box center [1413, 444] width 52 height 28
type input "ATD"
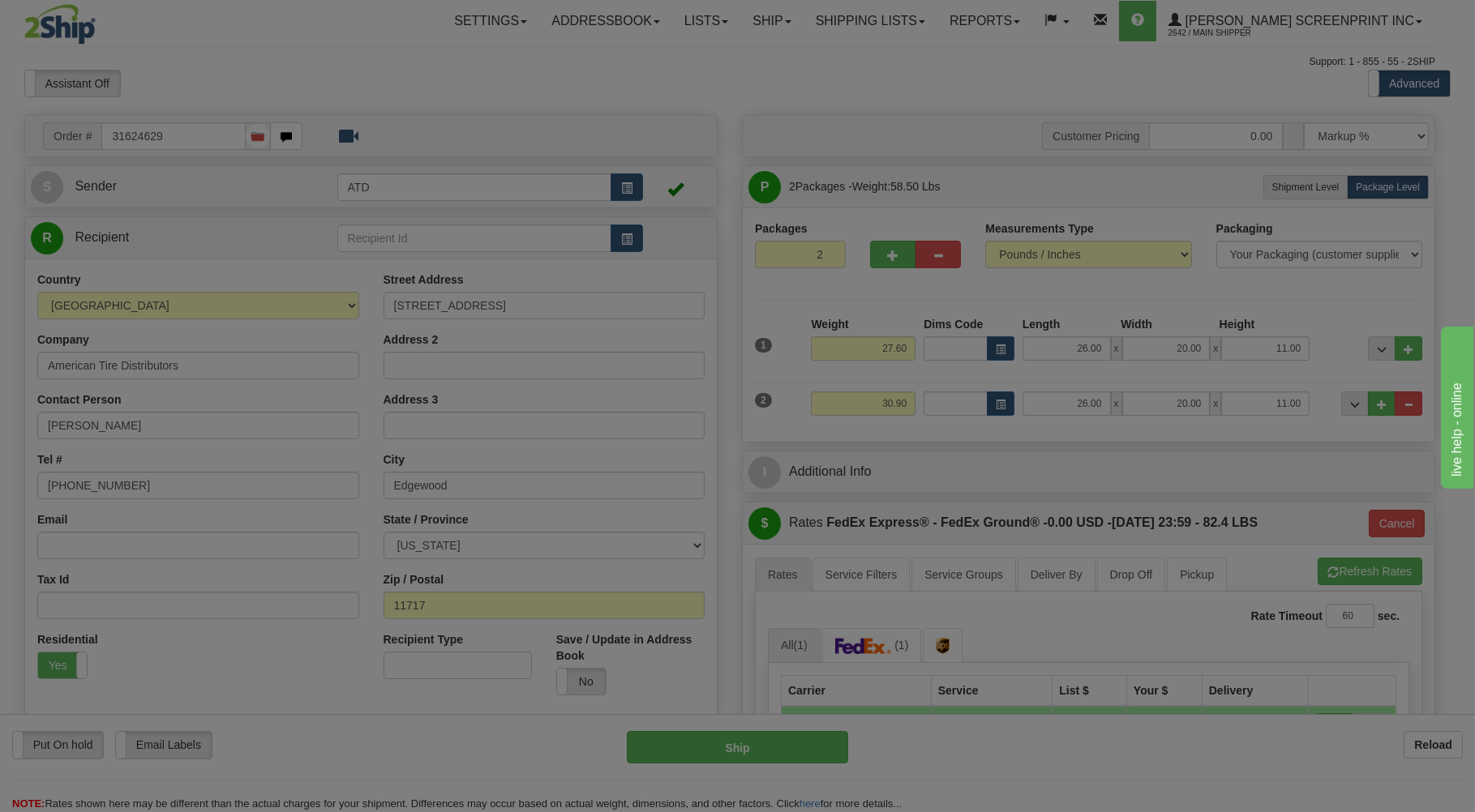
type input "14:49"
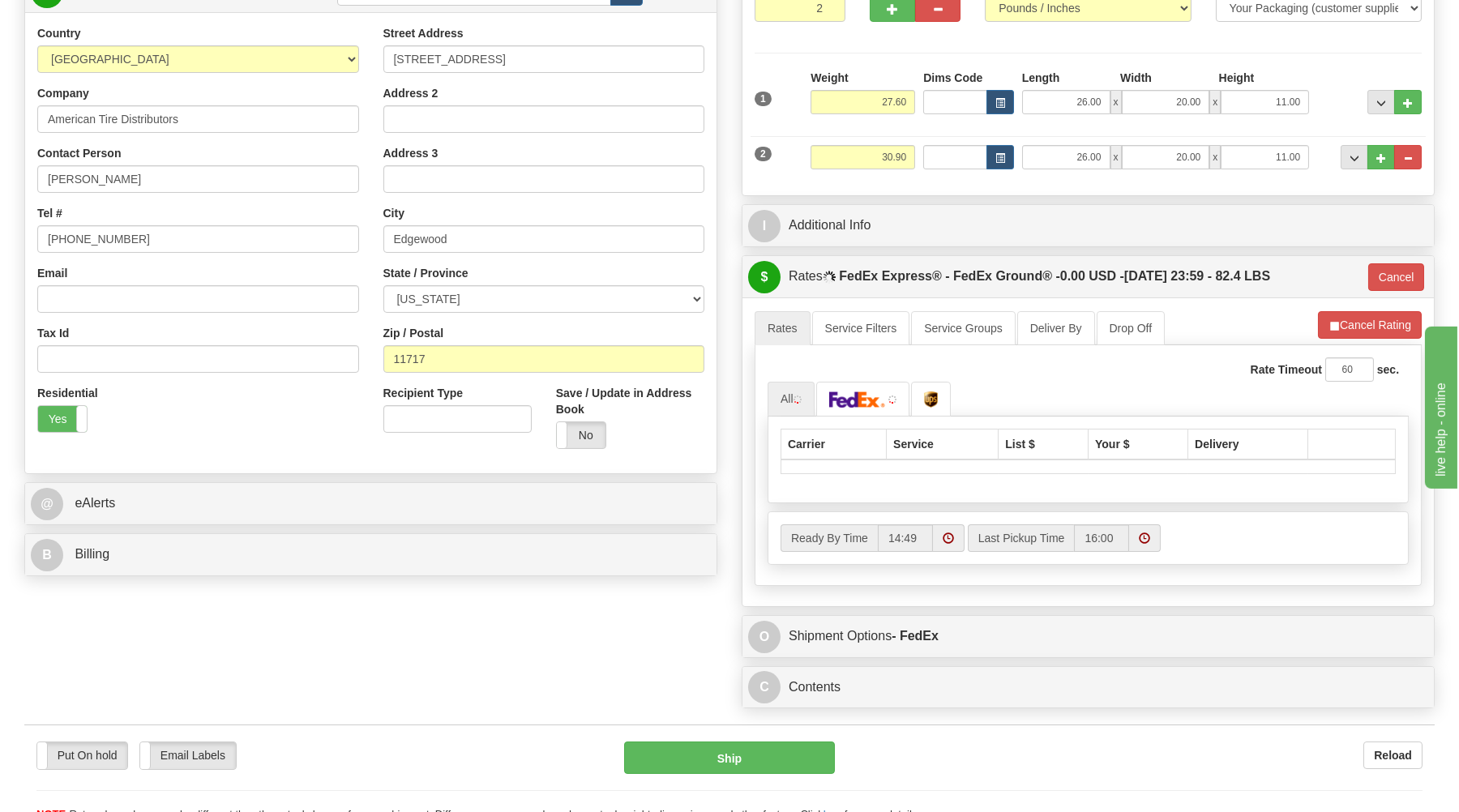
scroll to position [347, 0]
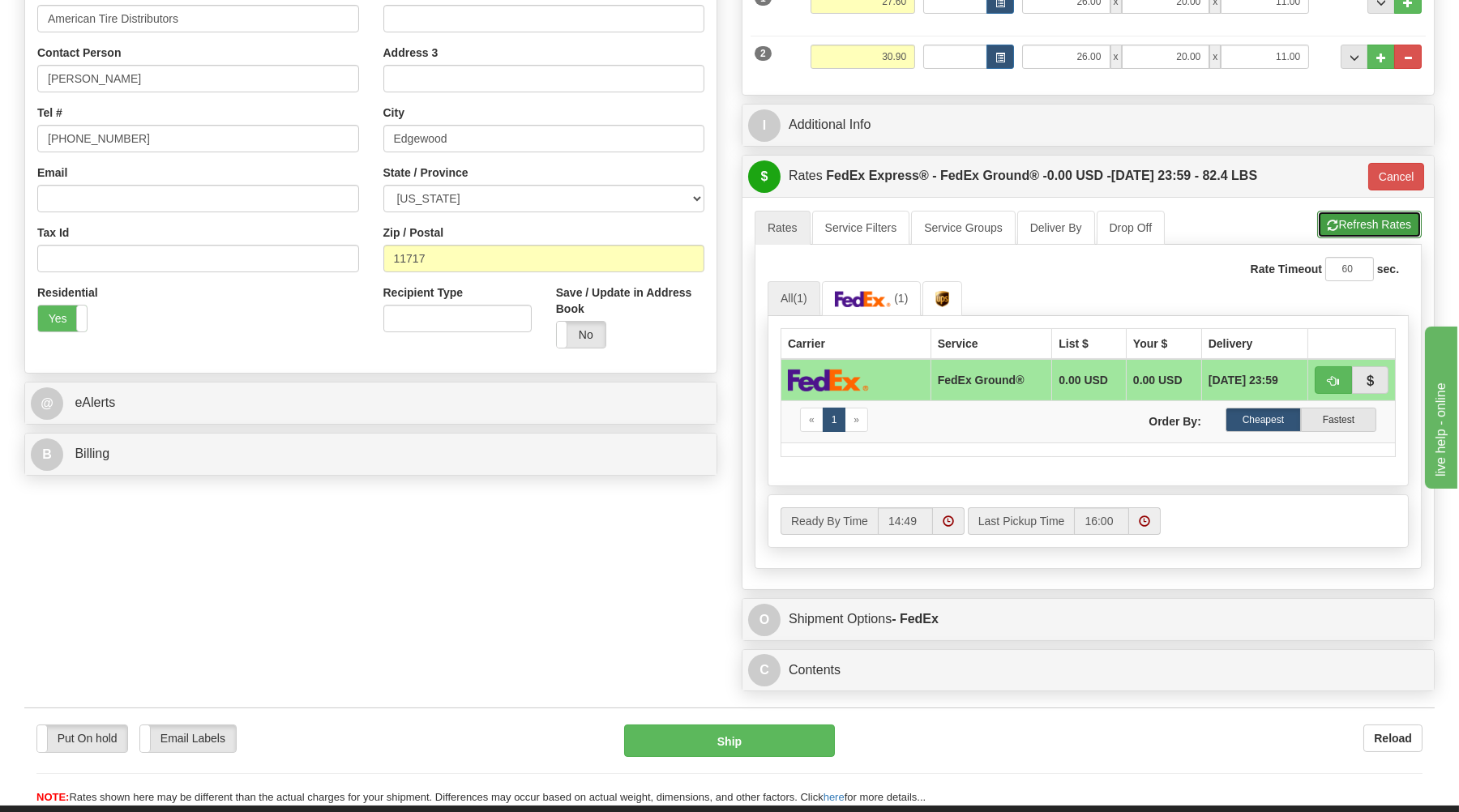
click at [1349, 223] on button "Refresh Rates" at bounding box center [1370, 224] width 105 height 28
type input "92"
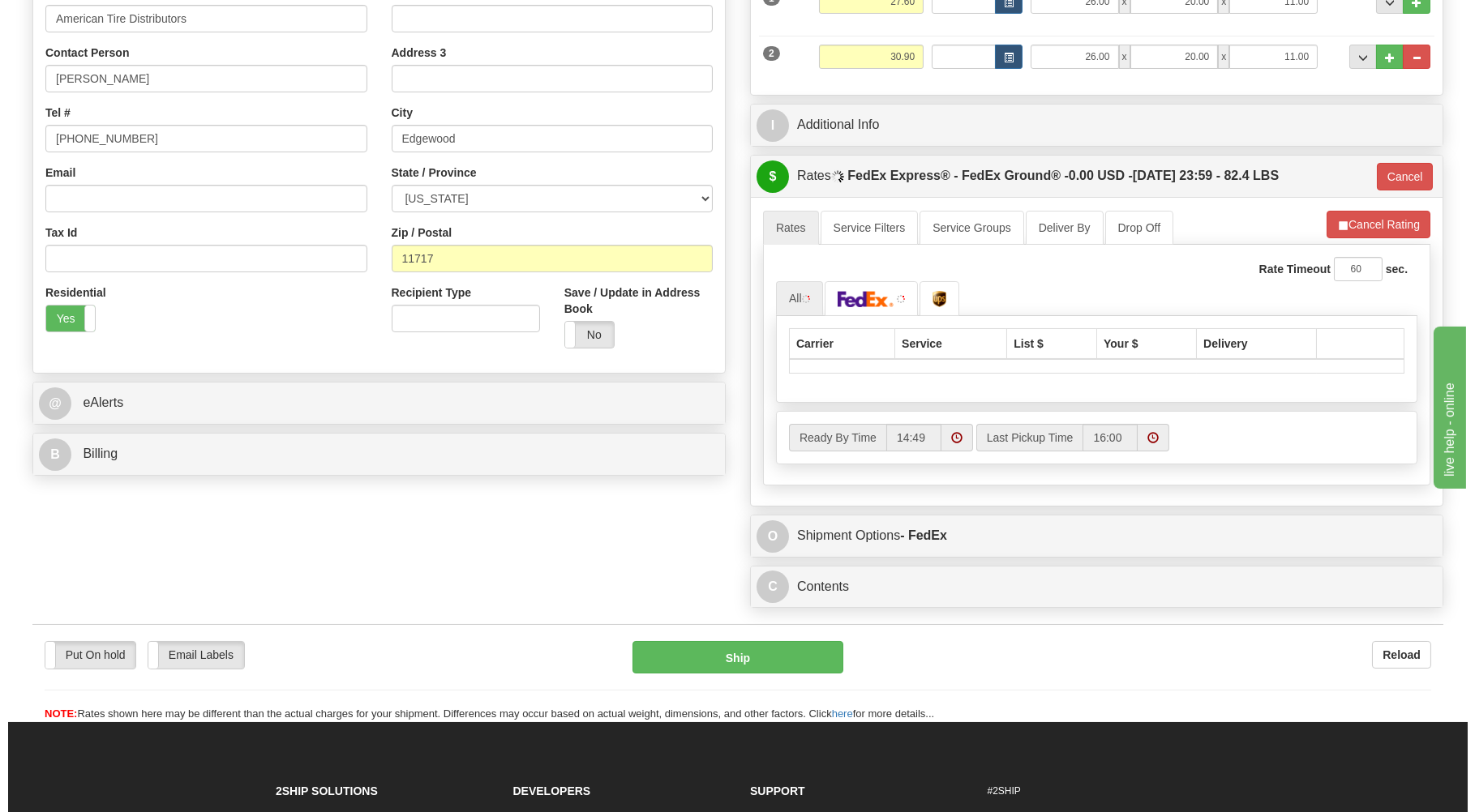
scroll to position [260, 0]
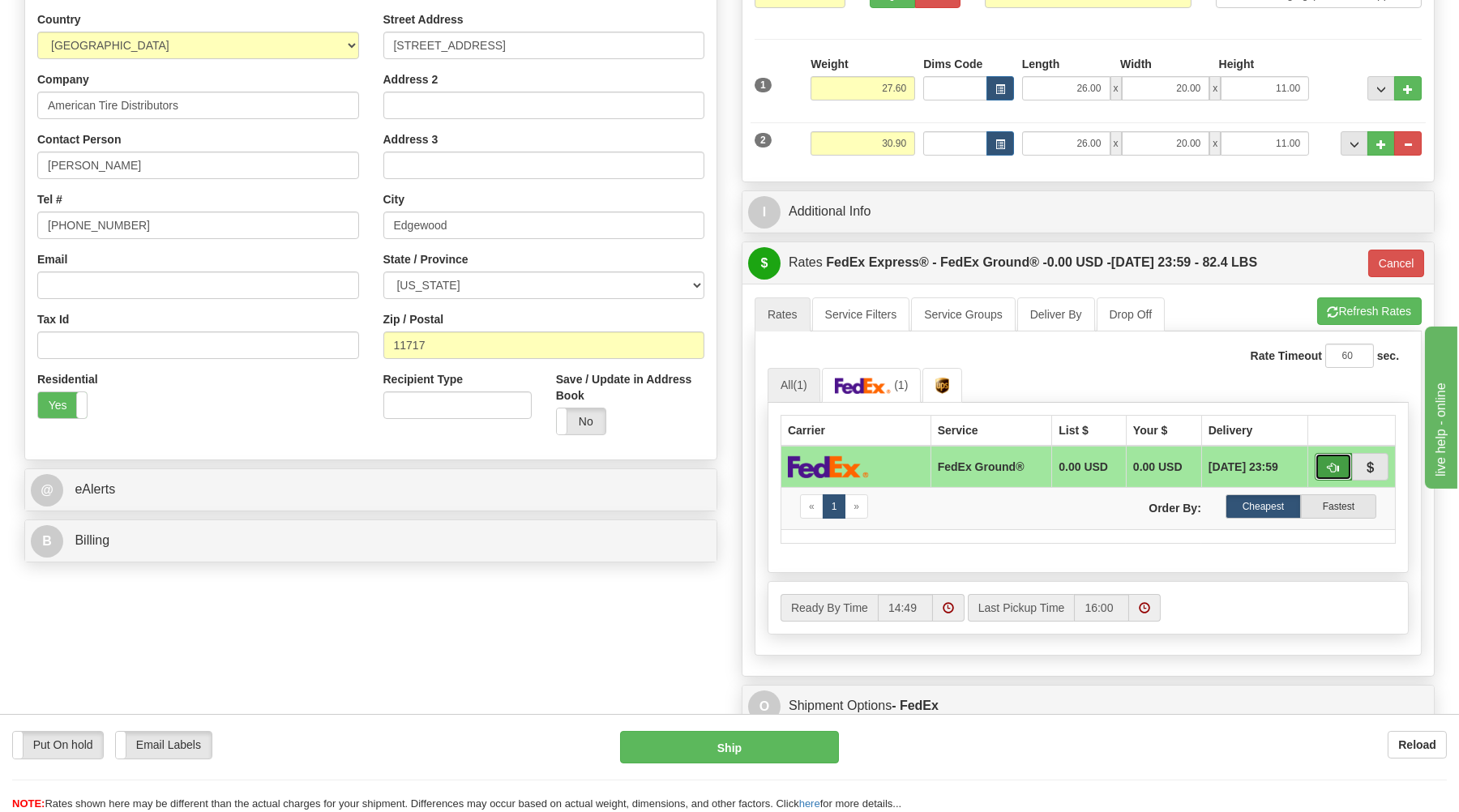
click at [1332, 462] on button "button" at bounding box center [1334, 467] width 38 height 28
click at [793, 748] on button "Ship" at bounding box center [730, 747] width 219 height 33
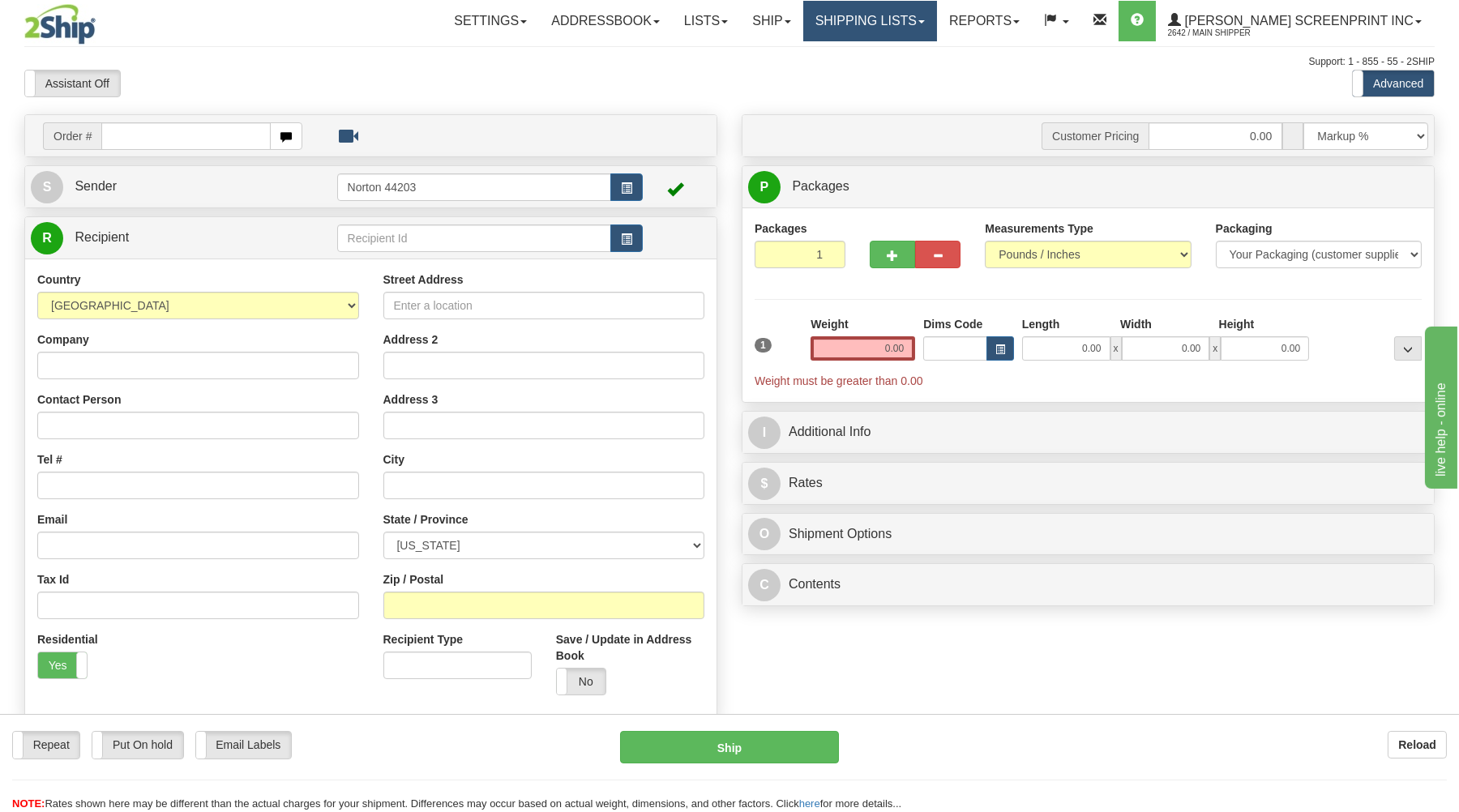
click at [915, 22] on link "Shipping lists" at bounding box center [869, 21] width 133 height 41
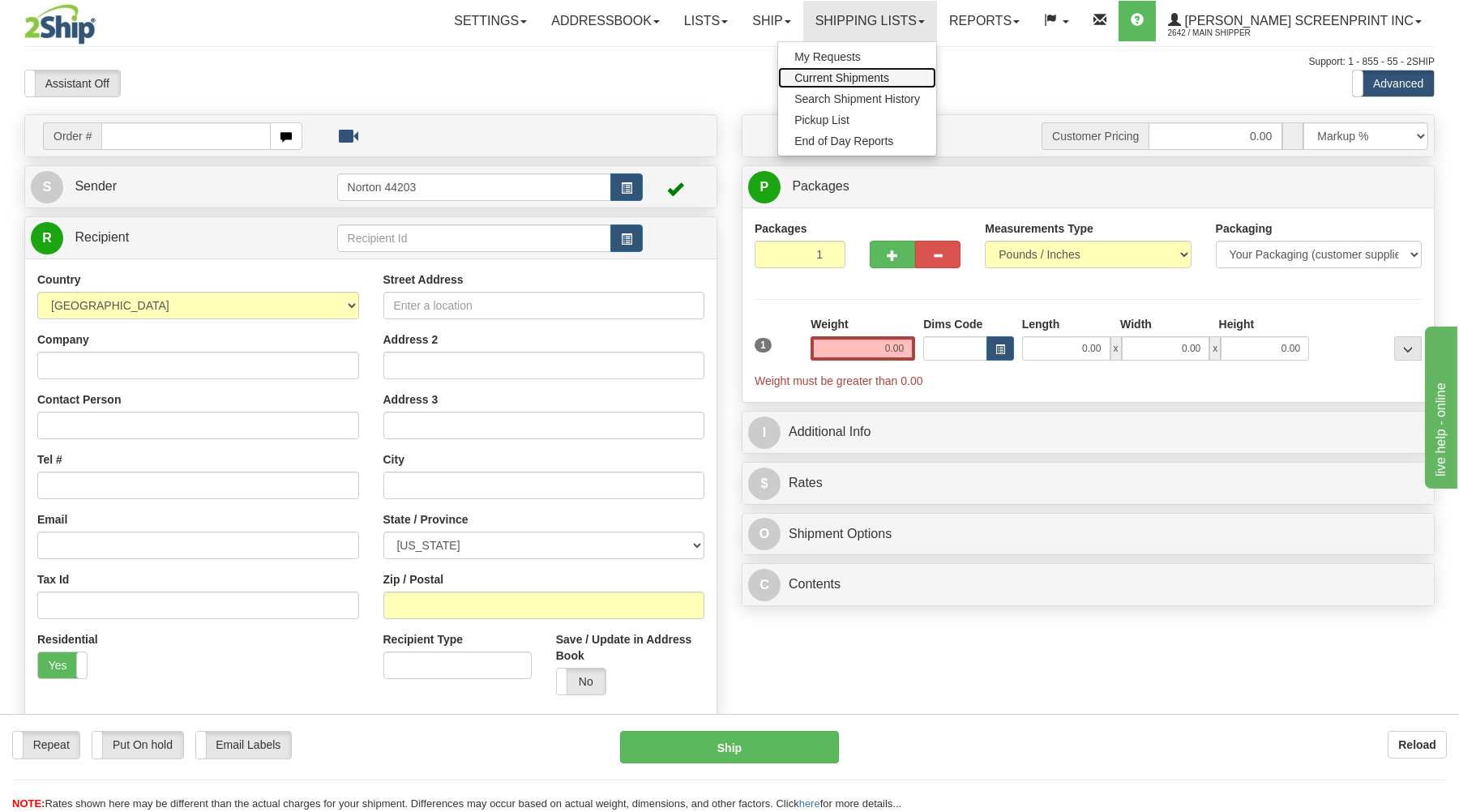
click at [889, 74] on span "Current Shipments" at bounding box center [842, 77] width 95 height 13
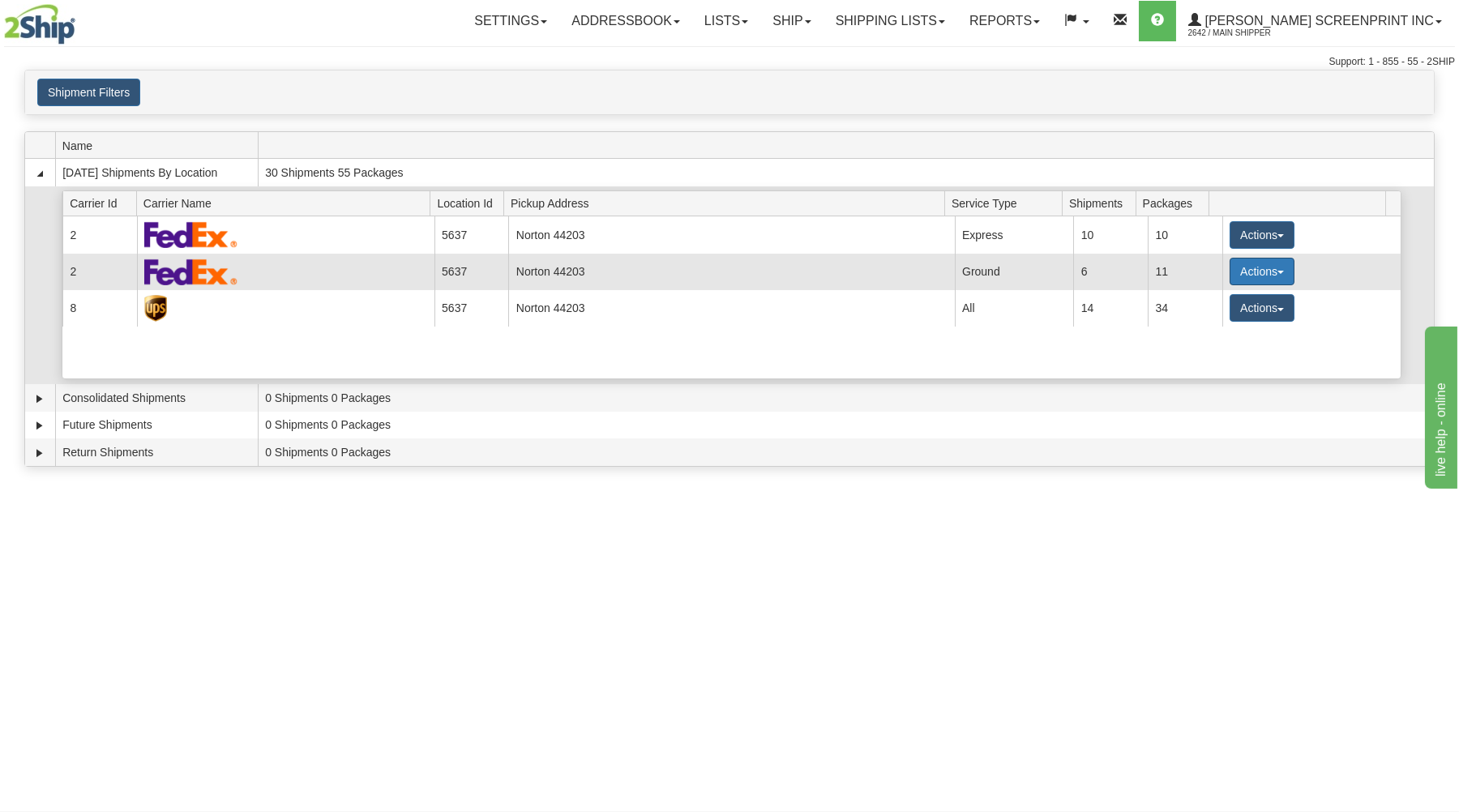
click at [1235, 274] on button "Actions" at bounding box center [1262, 272] width 65 height 28
click at [1212, 301] on span "Details" at bounding box center [1202, 301] width 43 height 11
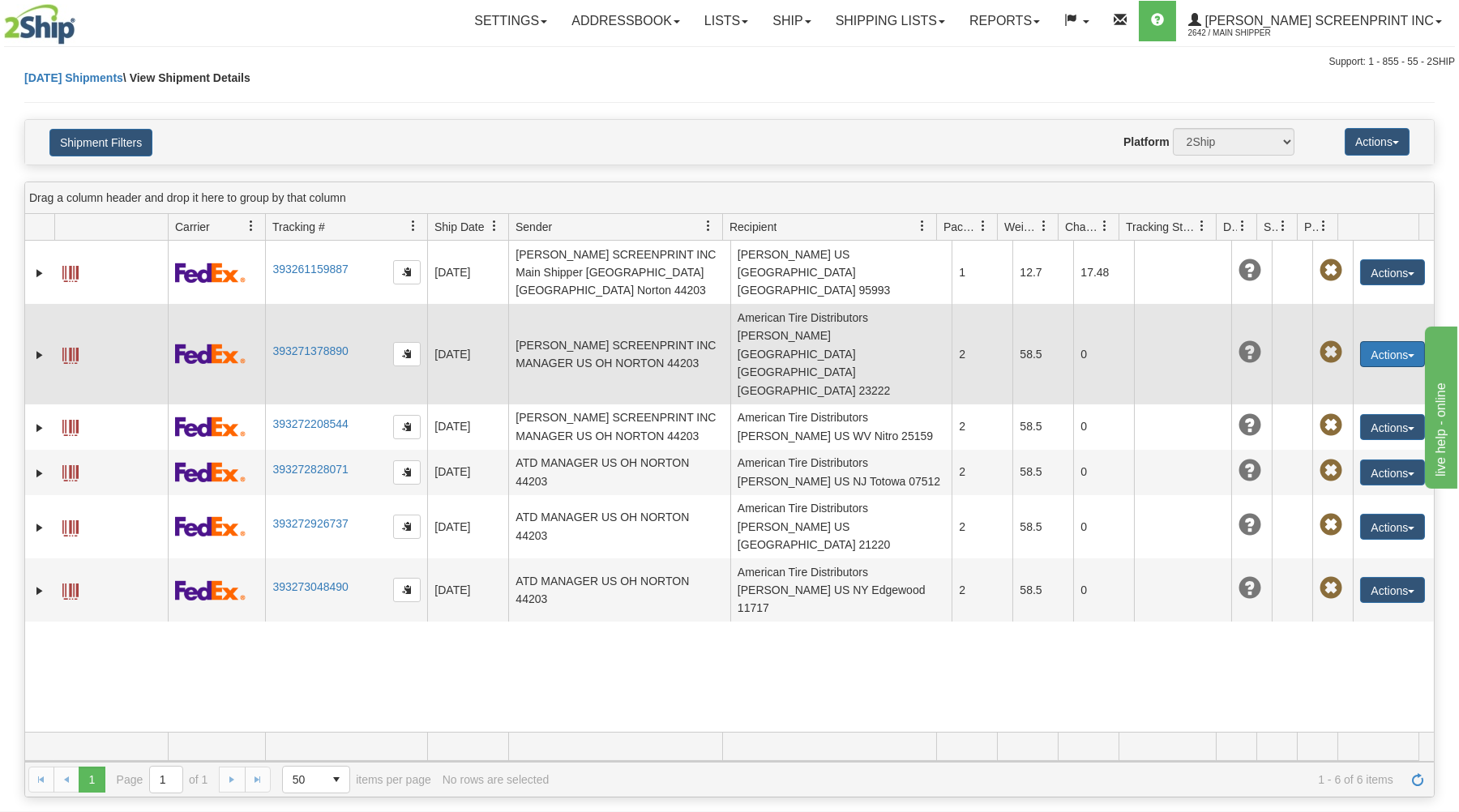
click at [1376, 341] on button "Actions" at bounding box center [1393, 354] width 65 height 26
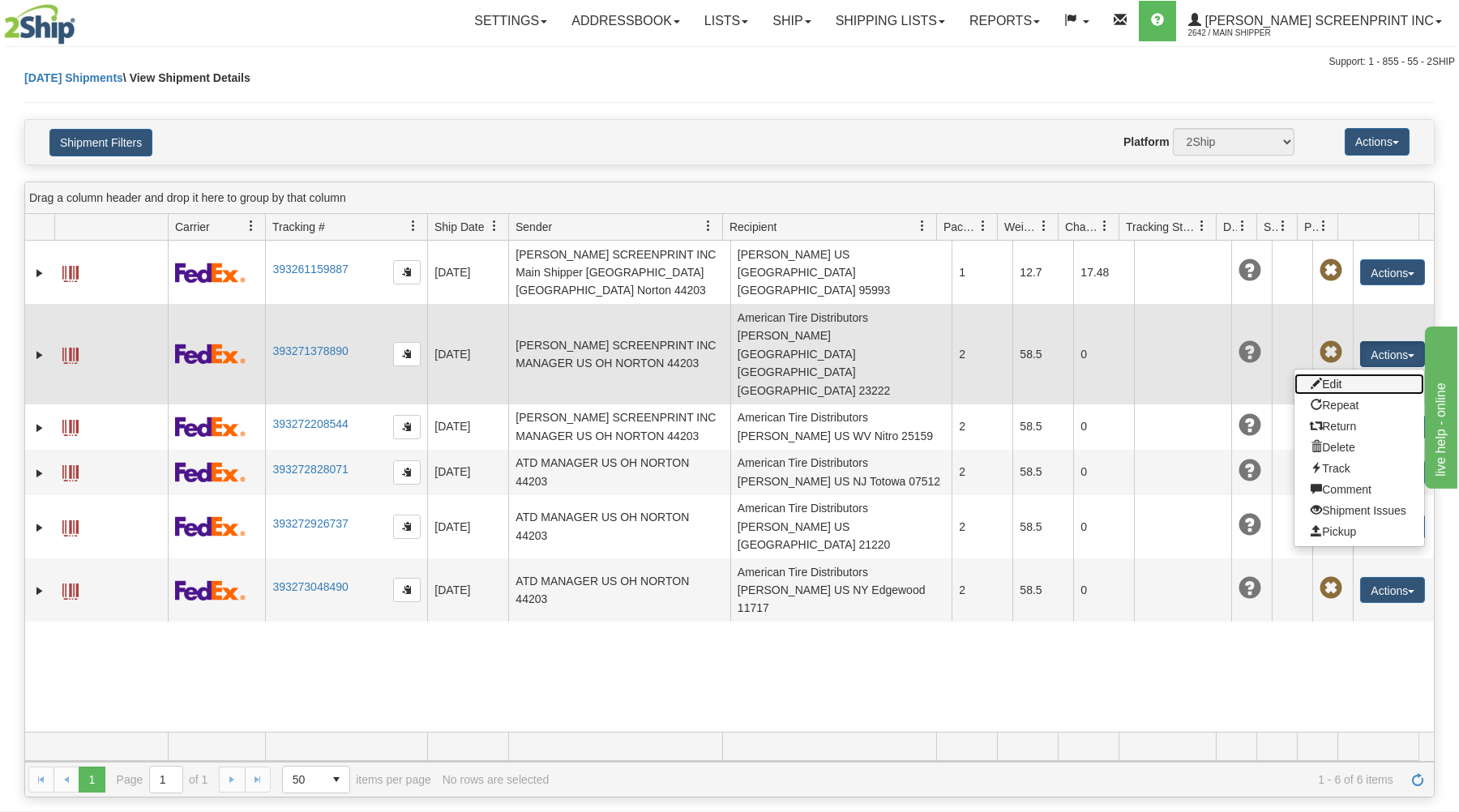
click at [1359, 373] on link "Edit" at bounding box center [1359, 383] width 129 height 21
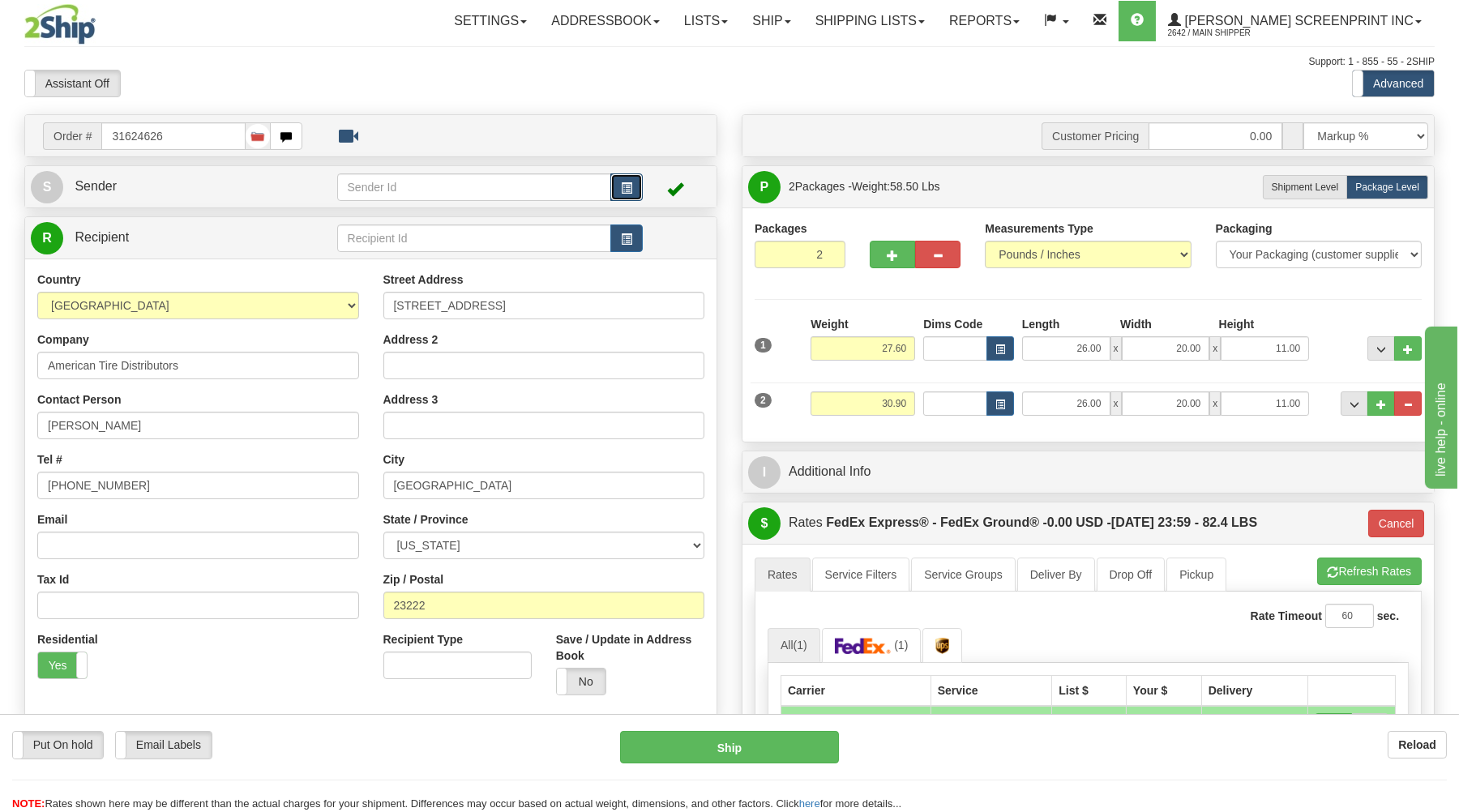
click at [616, 187] on button "button" at bounding box center [626, 188] width 33 height 28
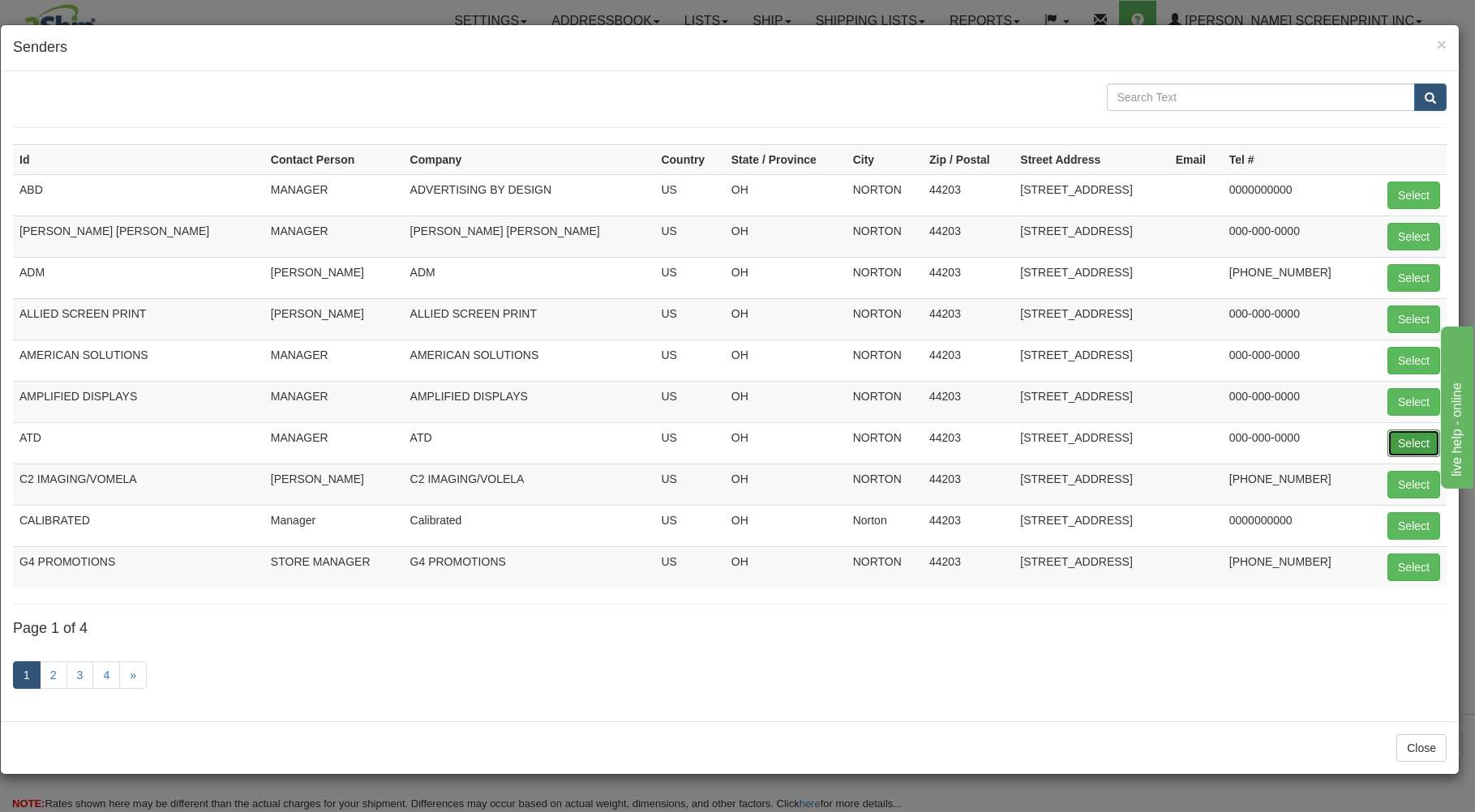
click at [1411, 437] on button "Select" at bounding box center [1413, 444] width 52 height 28
type input "ATD"
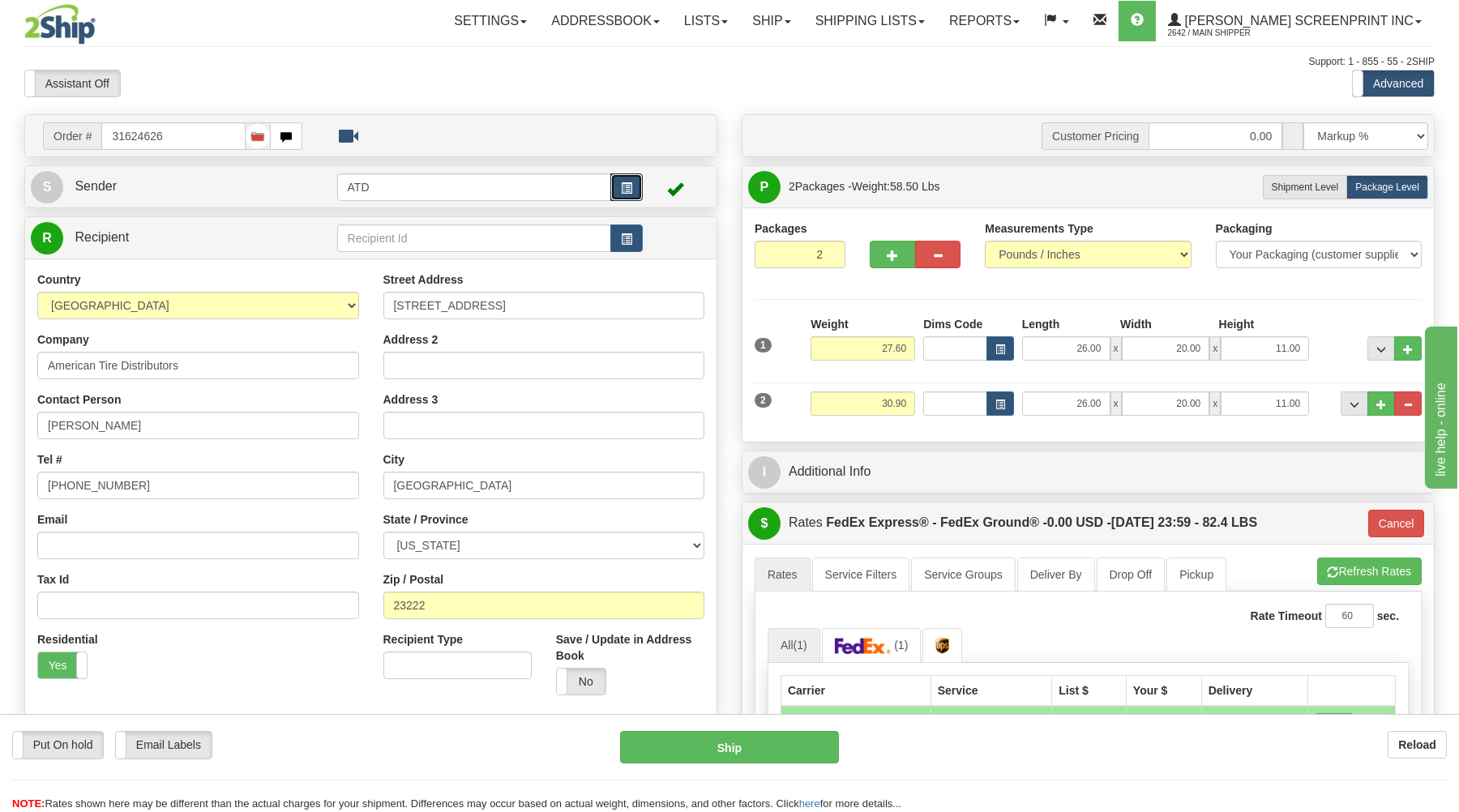
type input "14:51"
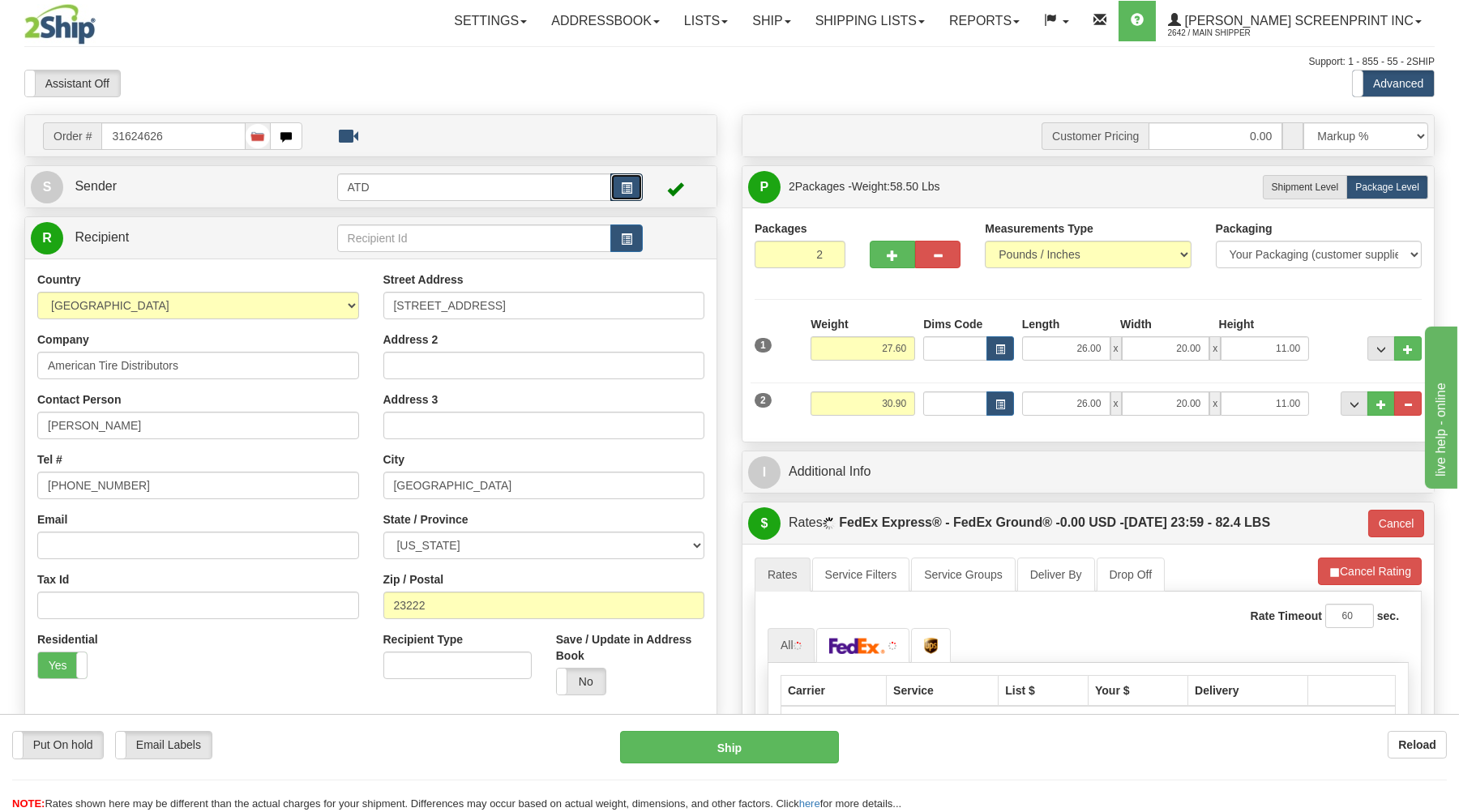
type input "92"
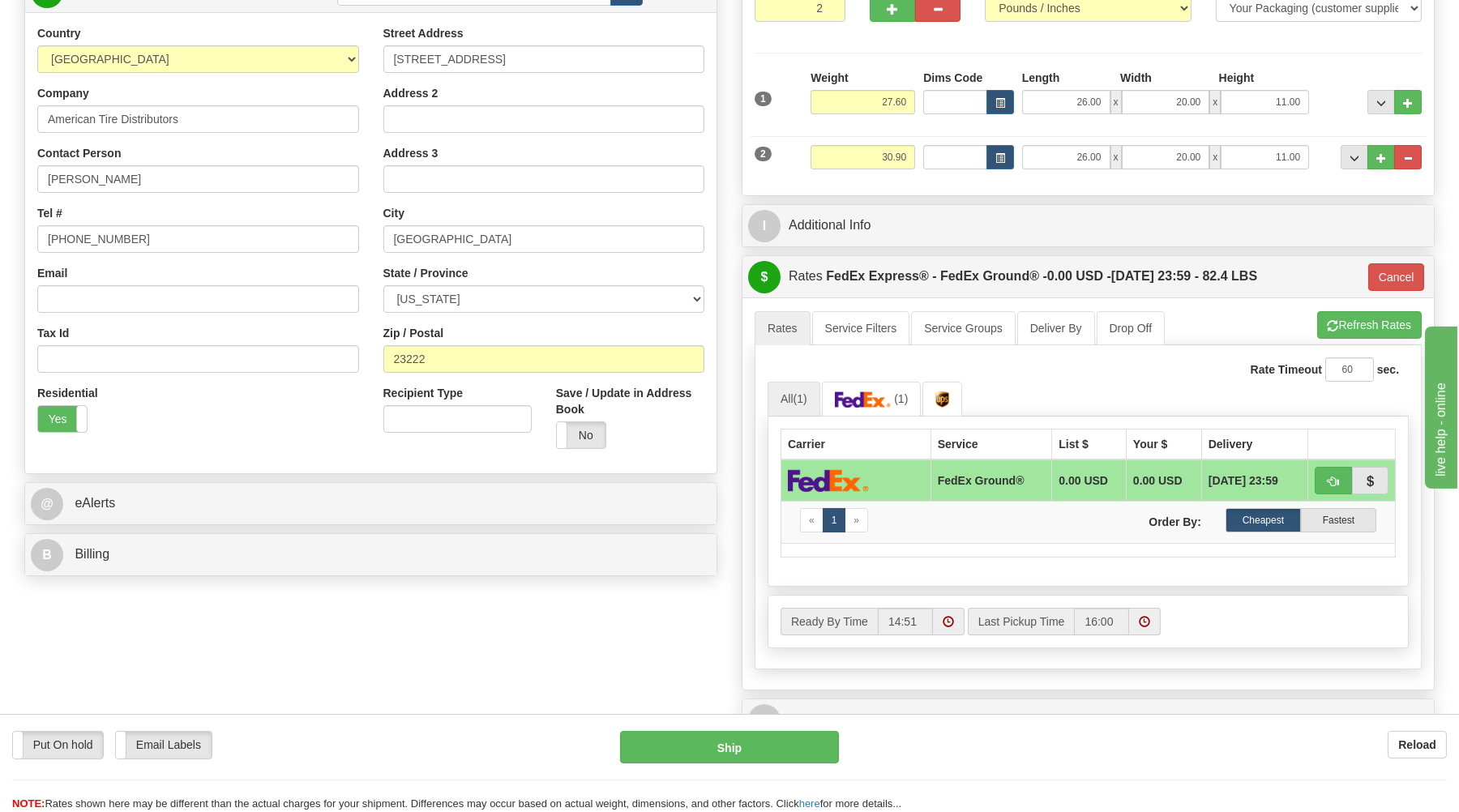
scroll to position [260, 0]
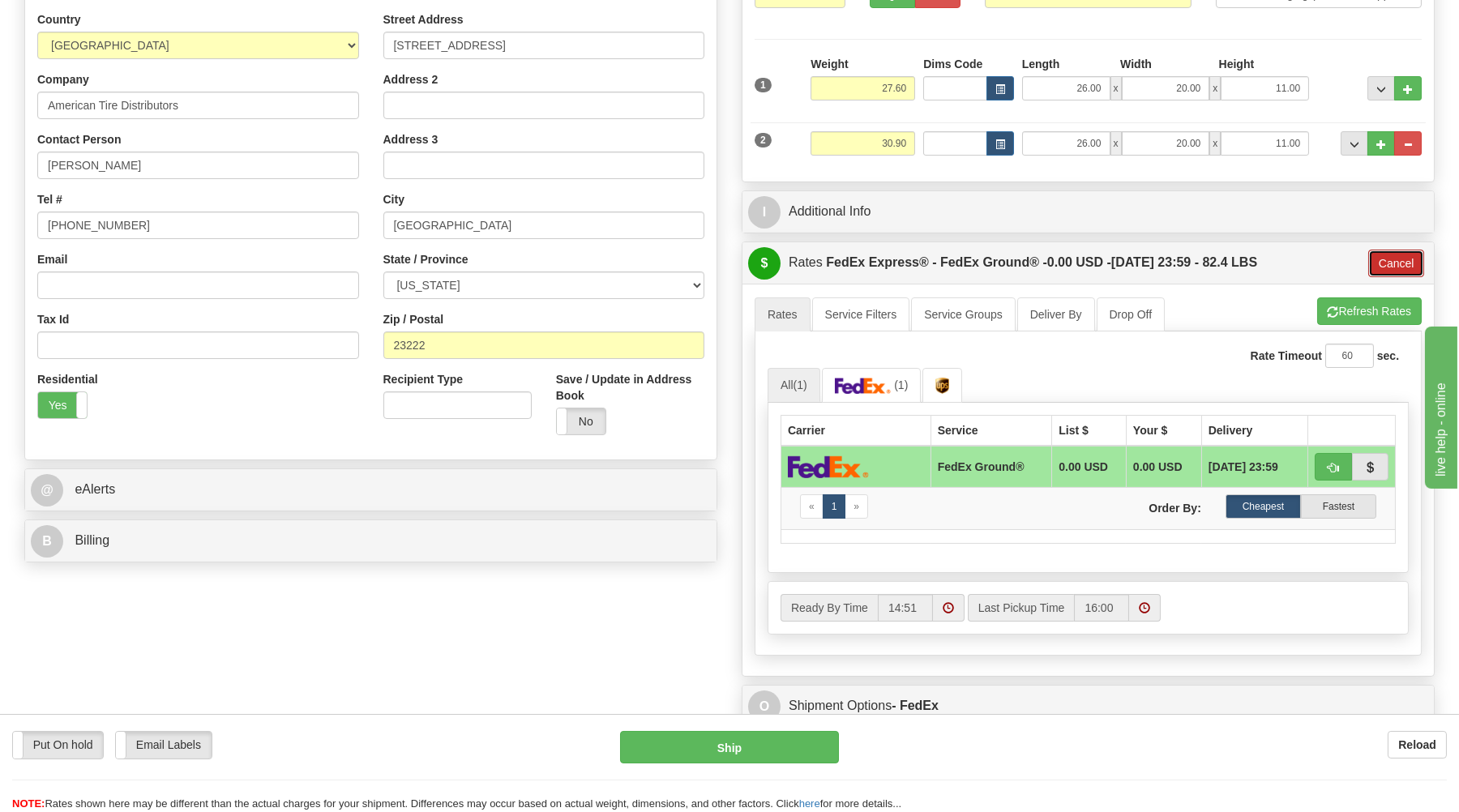
click at [1395, 265] on button "Cancel" at bounding box center [1396, 264] width 56 height 28
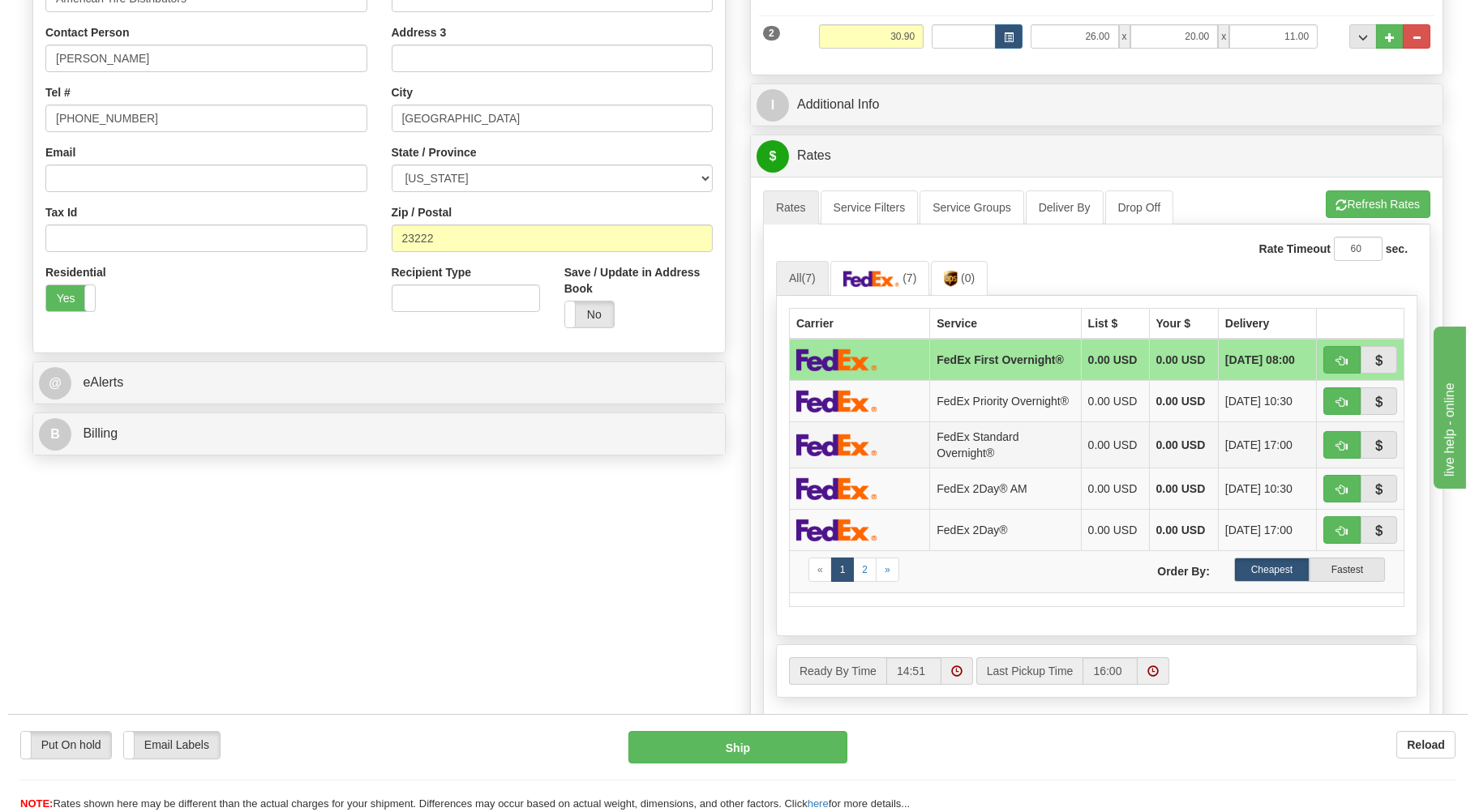
scroll to position [435, 0]
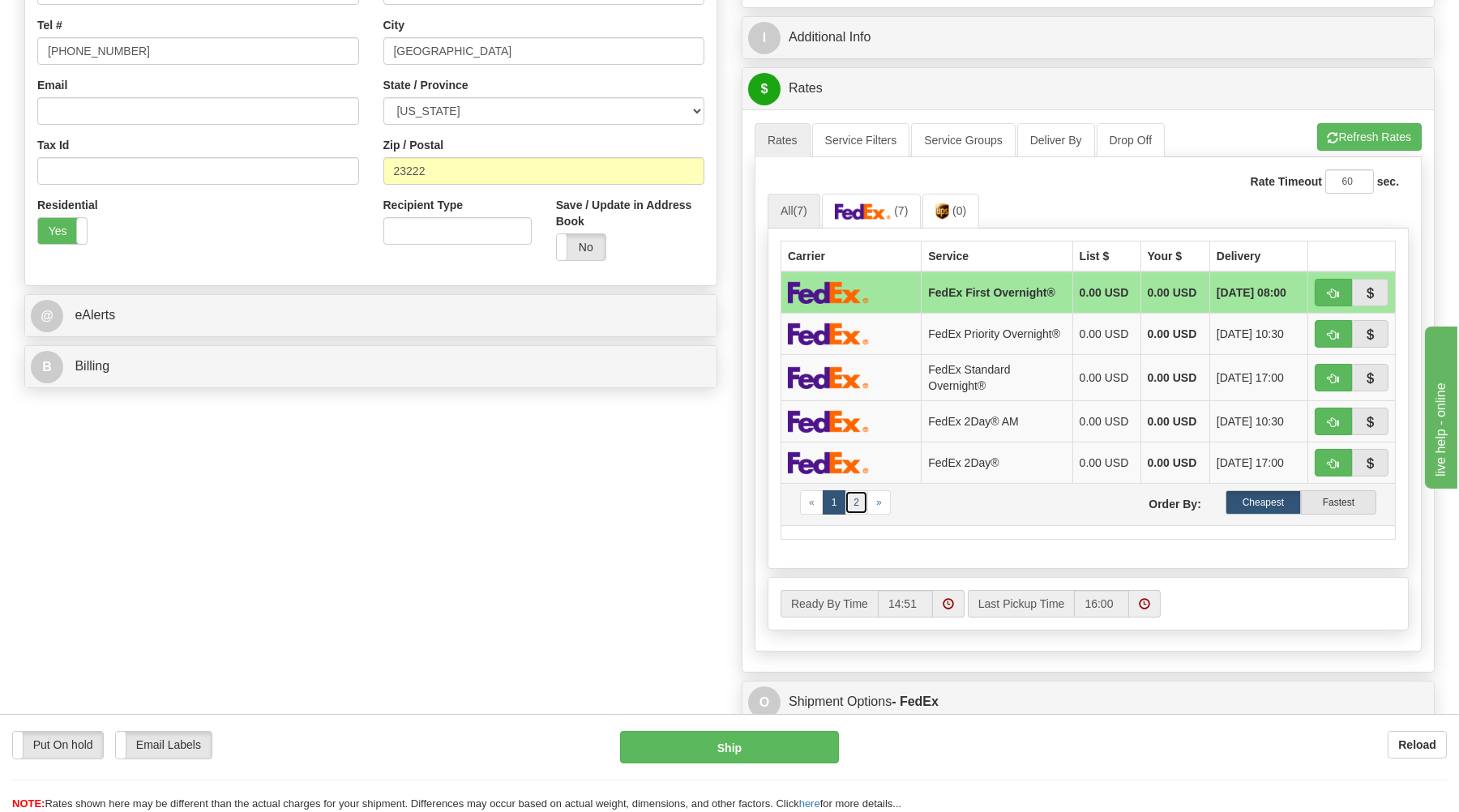
click at [852, 515] on link "2" at bounding box center [856, 502] width 24 height 25
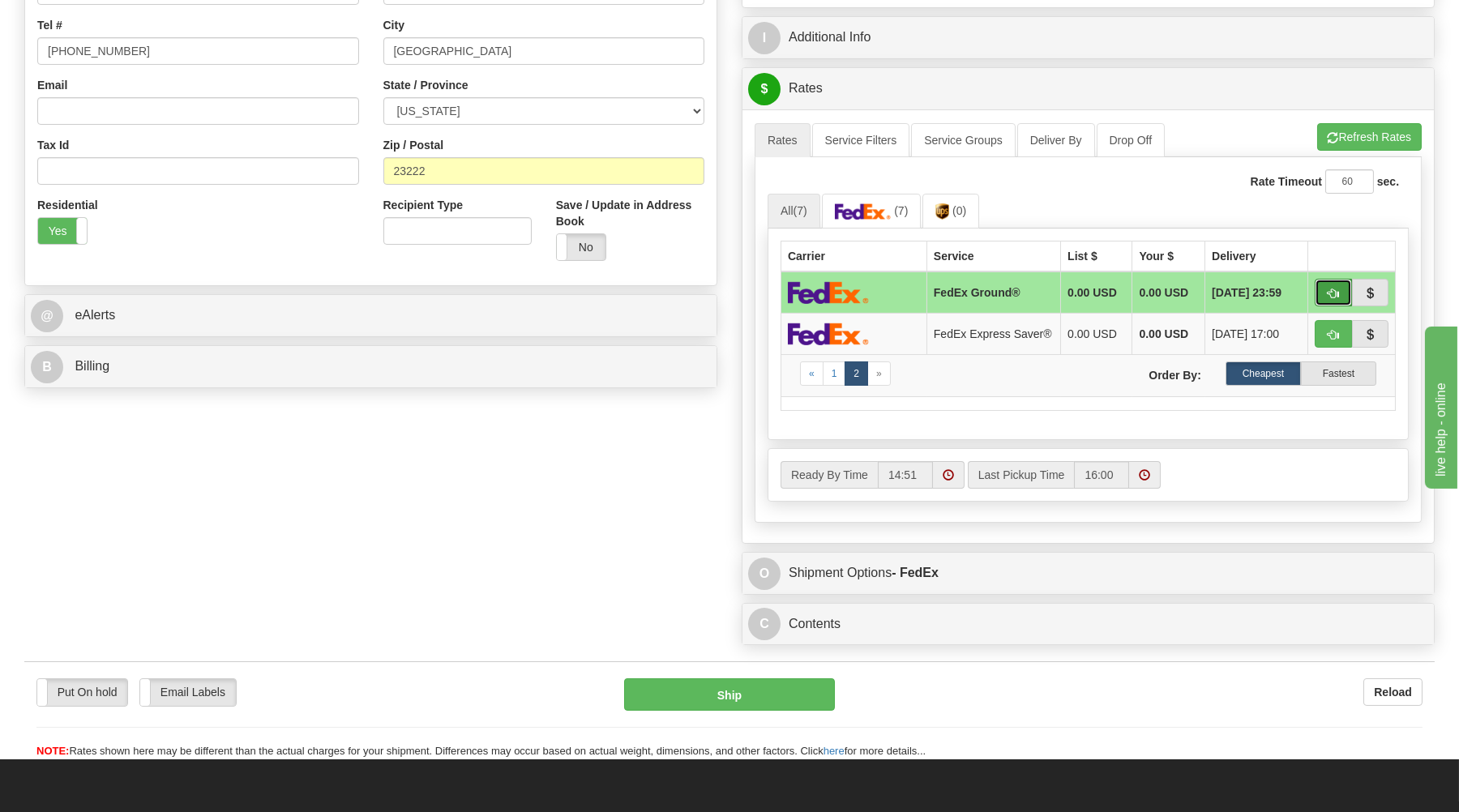
click at [1335, 288] on span "button" at bounding box center [1333, 293] width 11 height 11
type input "92"
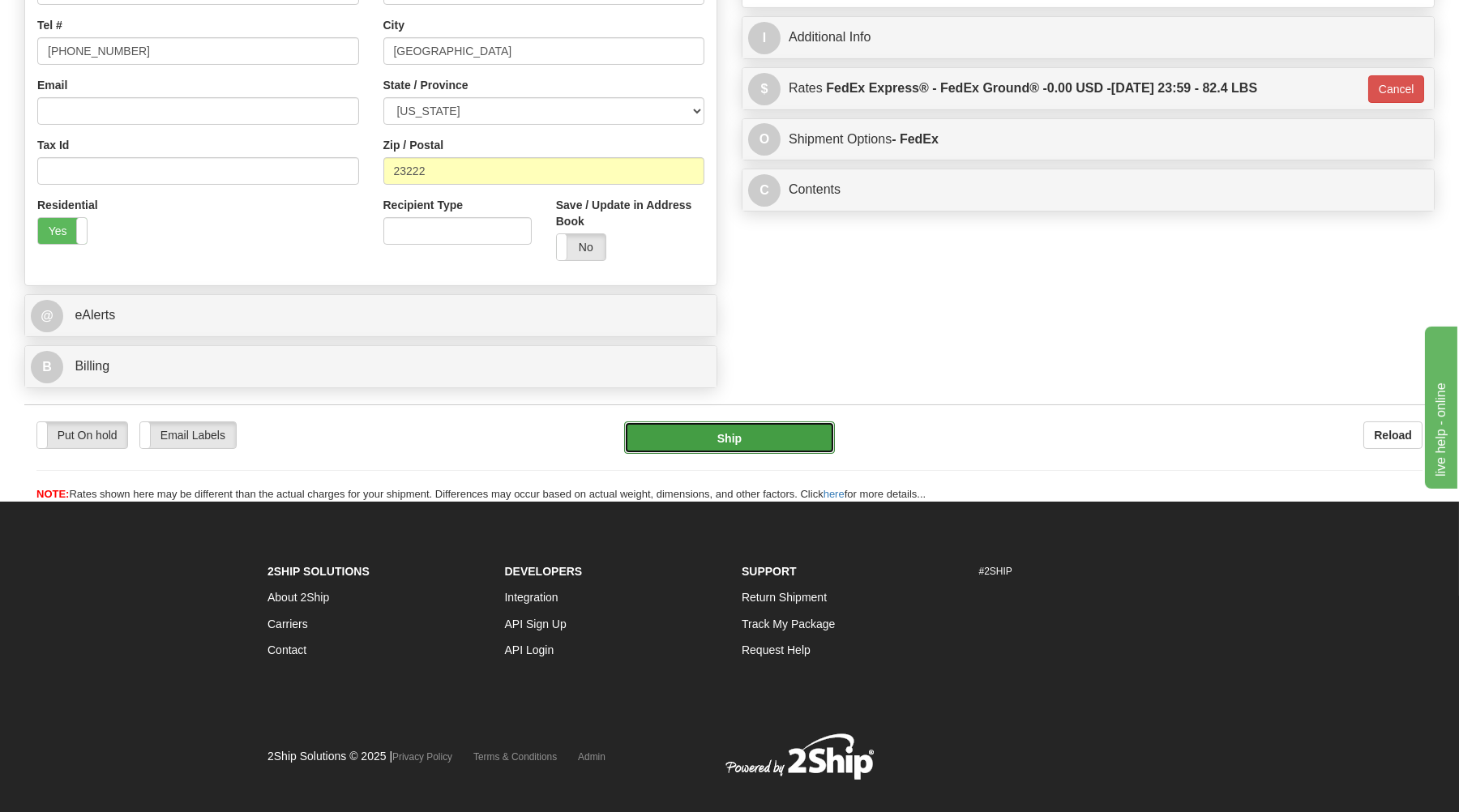
click at [770, 446] on button "Ship" at bounding box center [729, 438] width 210 height 33
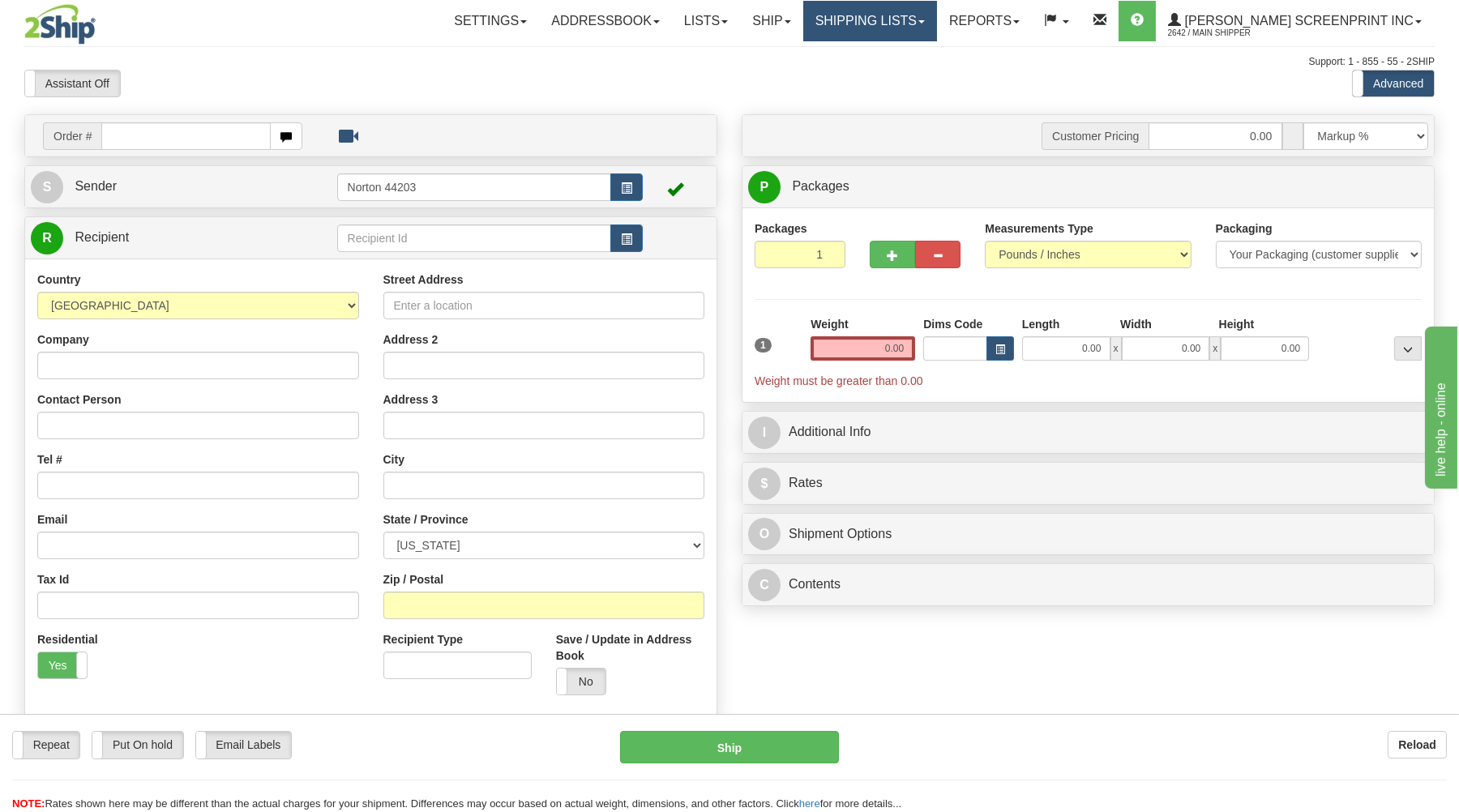
click at [911, 17] on link "Shipping lists" at bounding box center [869, 21] width 133 height 41
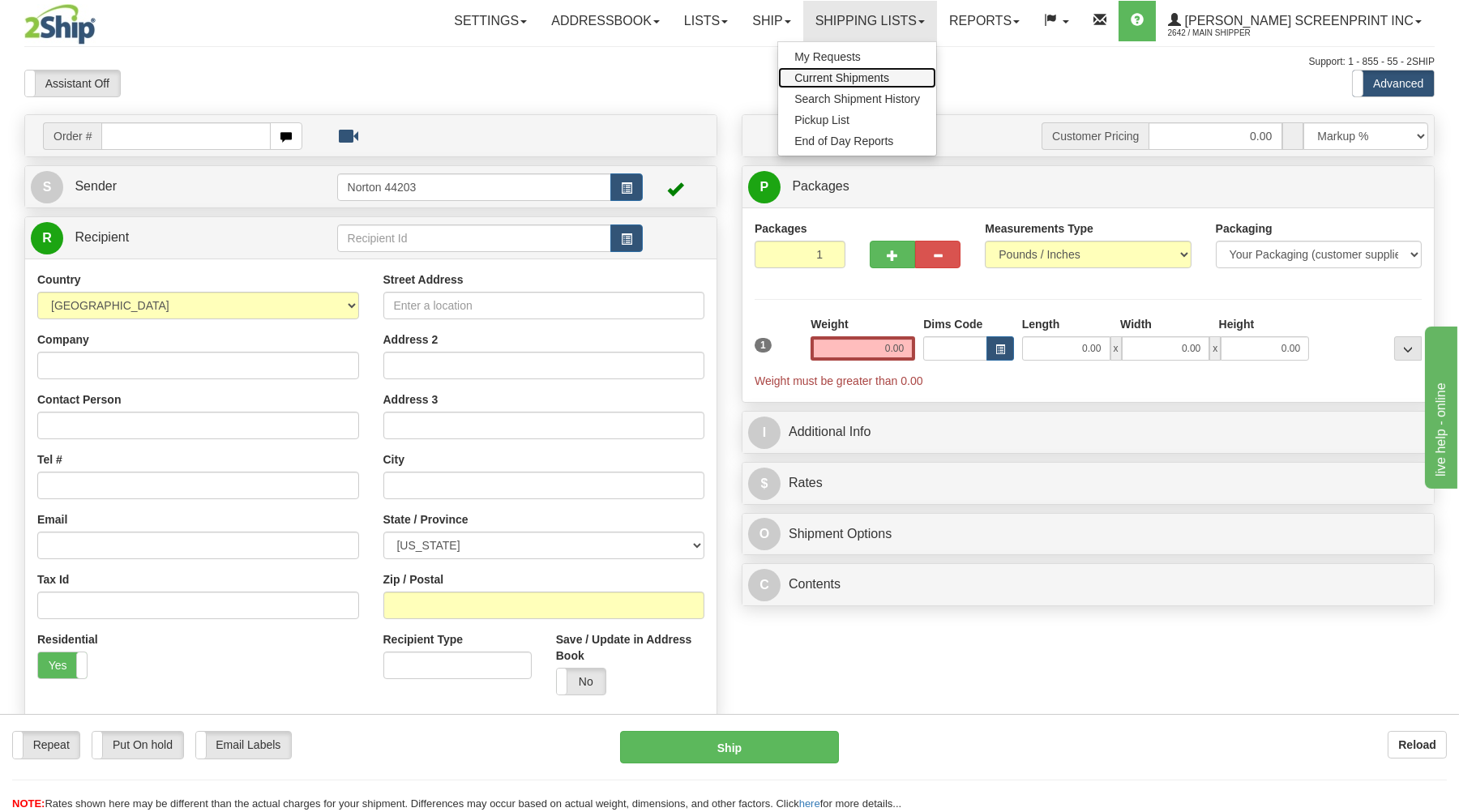
click at [893, 70] on link "Current Shipments" at bounding box center [857, 77] width 158 height 21
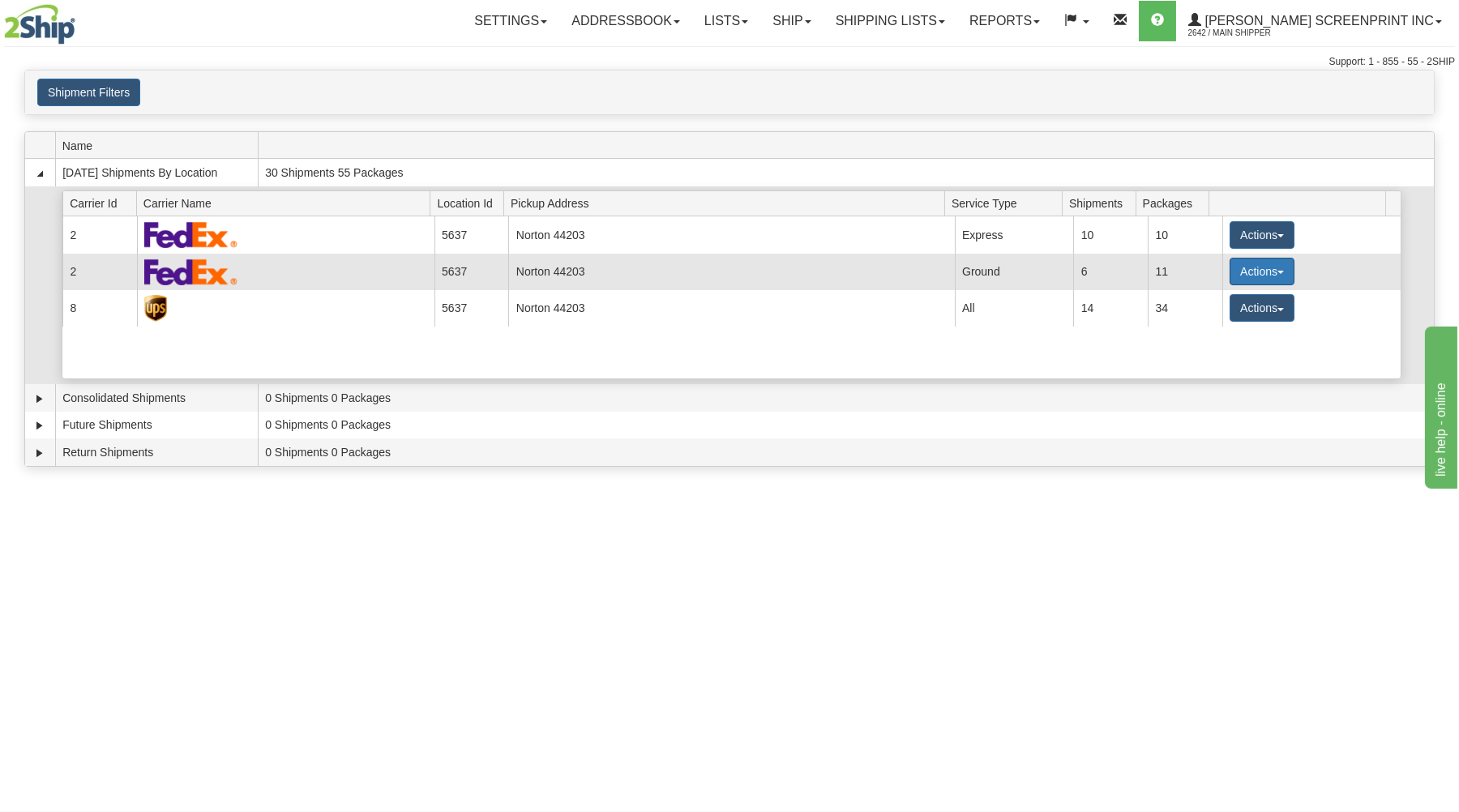
drag, startPoint x: 1256, startPoint y: 272, endPoint x: 1237, endPoint y: 282, distance: 21.5
click at [1256, 272] on button "Actions" at bounding box center [1262, 272] width 65 height 28
click at [1227, 302] on link "Details" at bounding box center [1228, 301] width 129 height 21
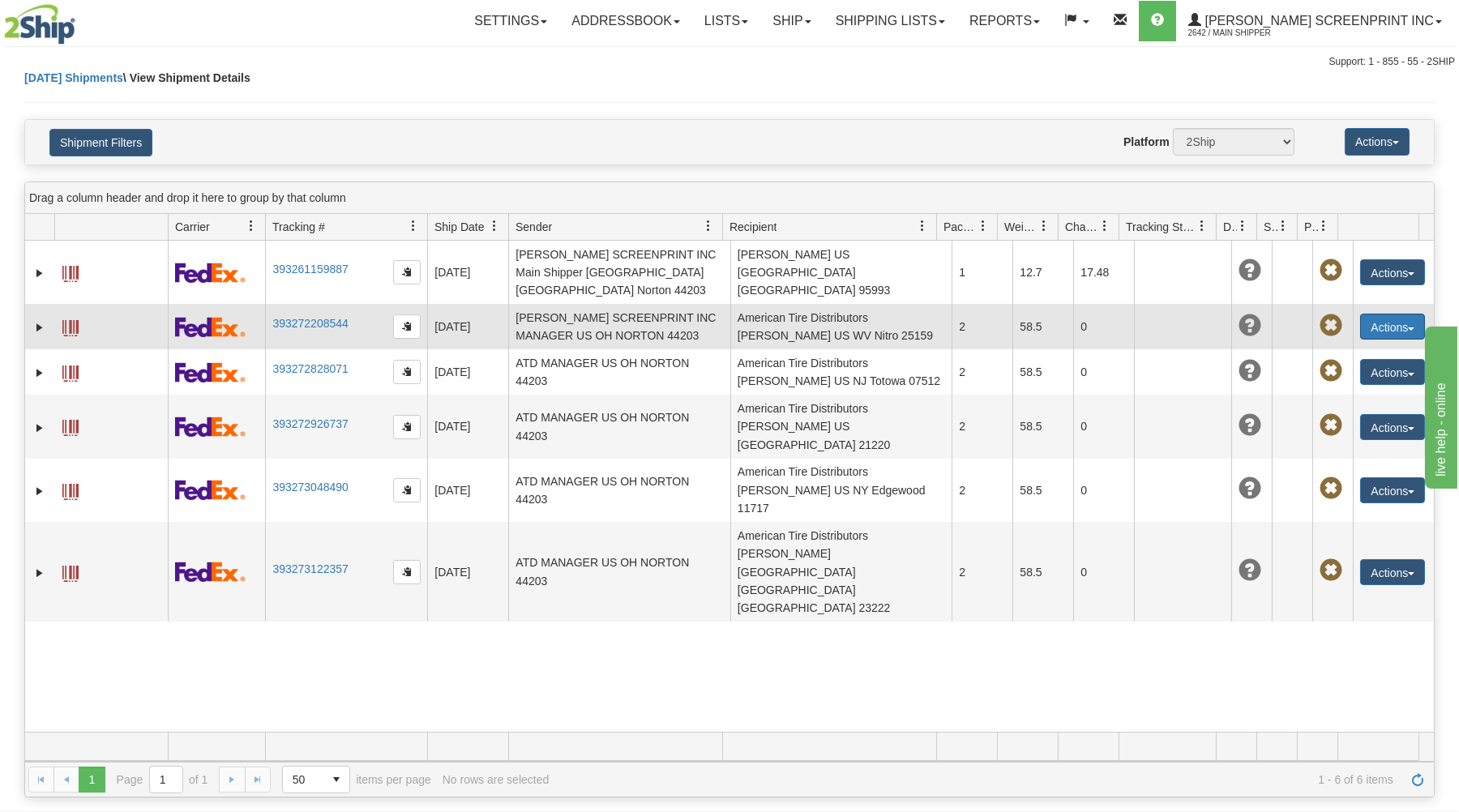
drag, startPoint x: 1373, startPoint y: 302, endPoint x: 1353, endPoint y: 319, distance: 26.2
click at [1373, 314] on button "Actions" at bounding box center [1393, 327] width 65 height 26
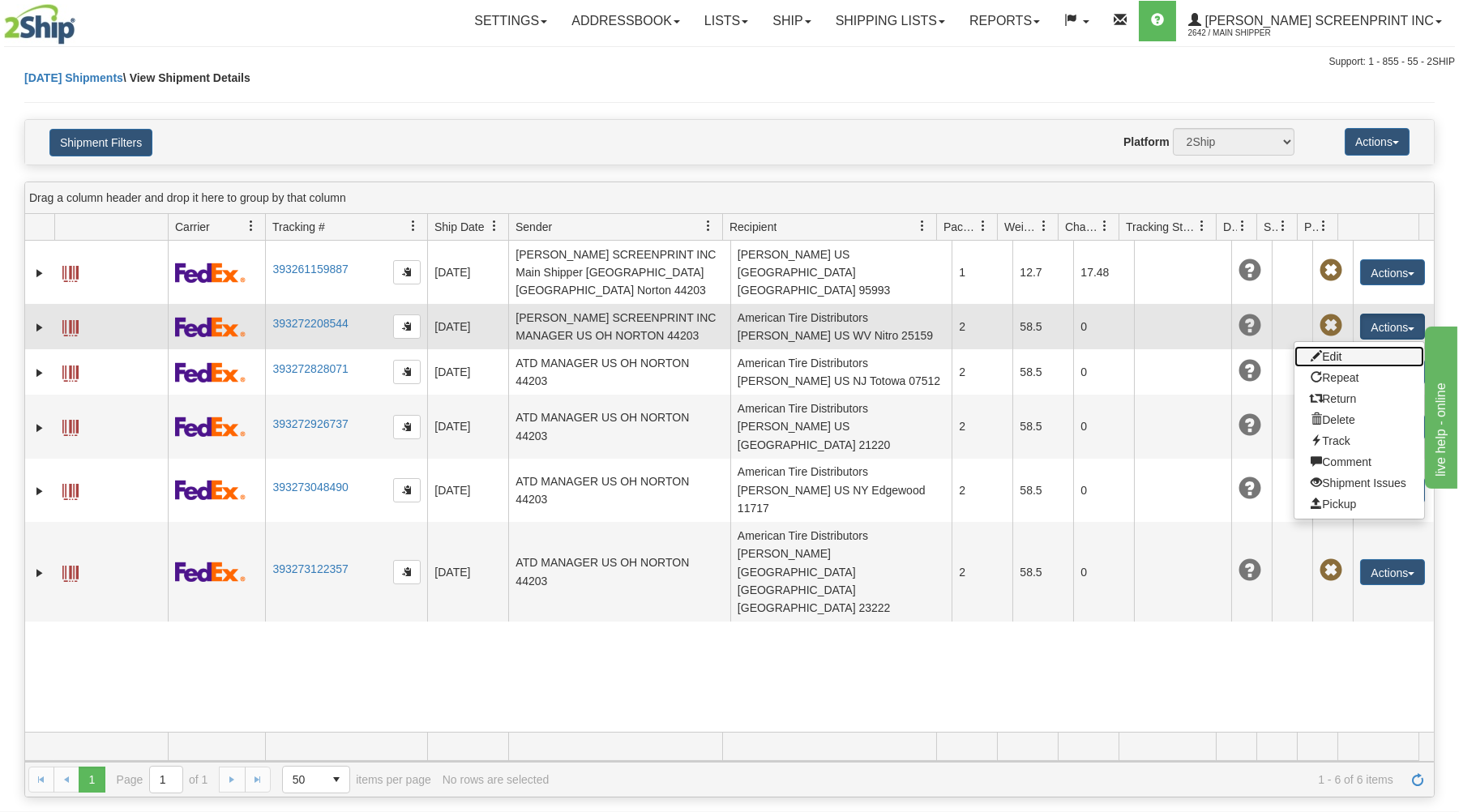
click at [1340, 346] on link "Edit" at bounding box center [1359, 356] width 129 height 21
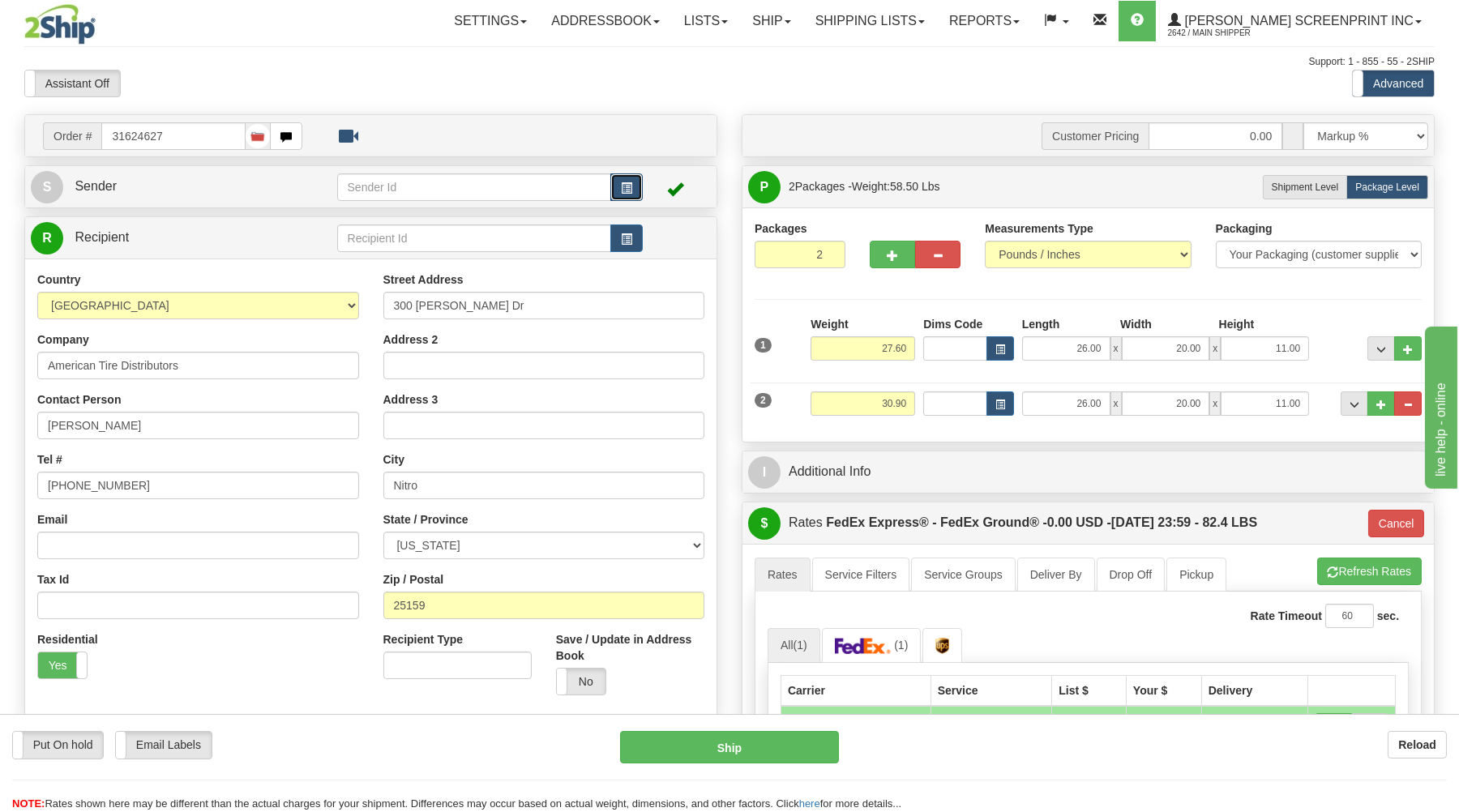
click at [619, 182] on button "button" at bounding box center [626, 188] width 33 height 28
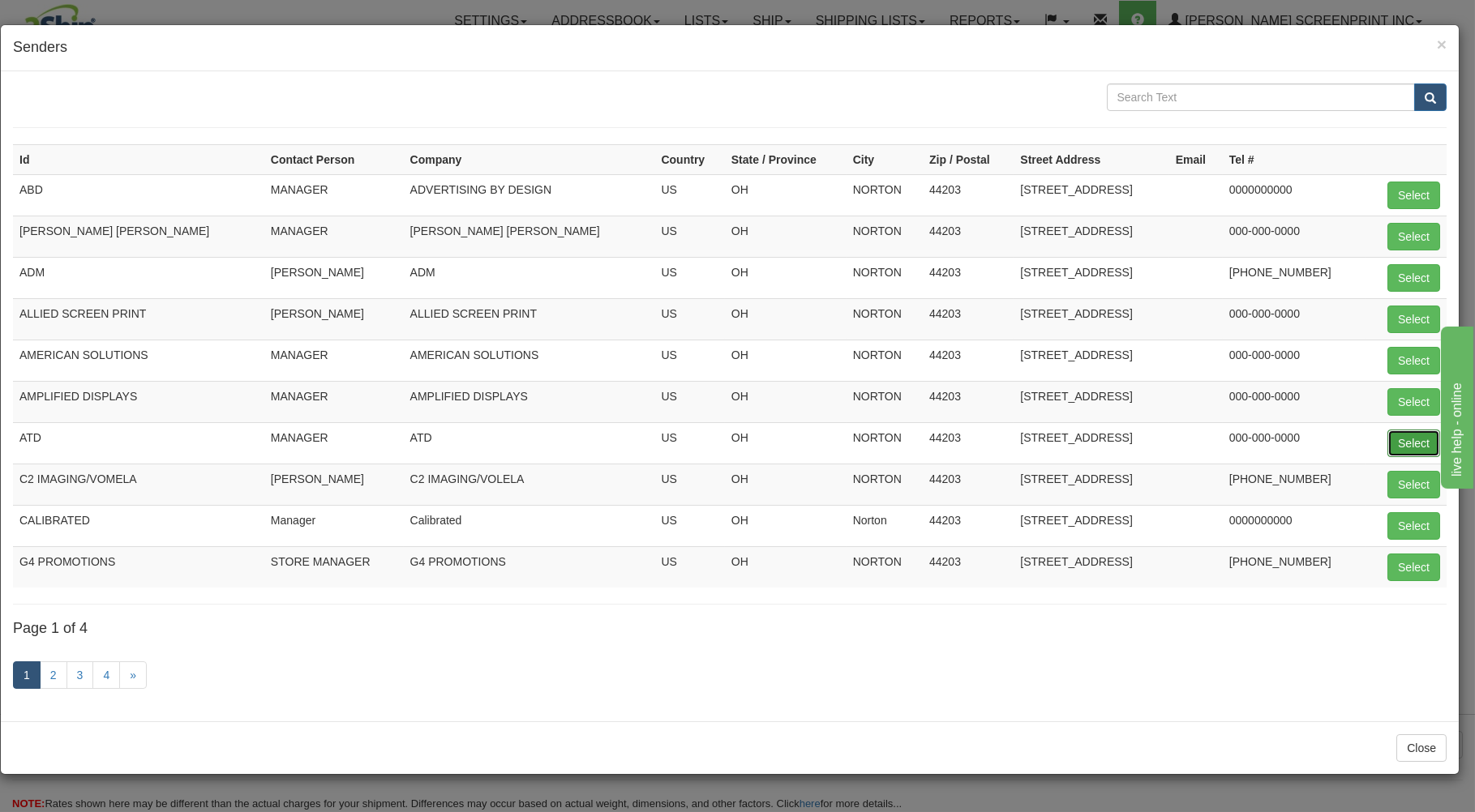
click at [1407, 443] on button "Select" at bounding box center [1413, 444] width 52 height 28
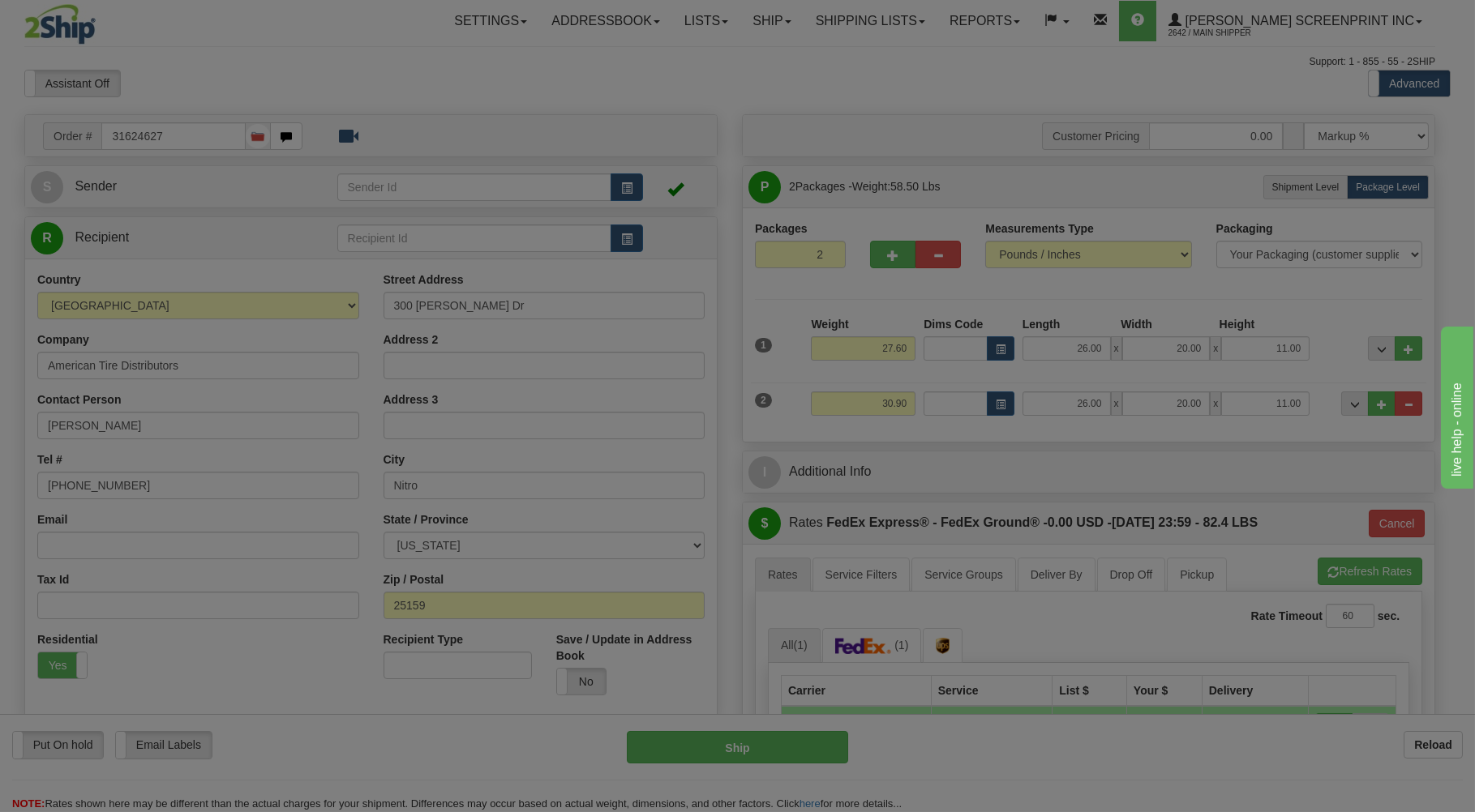
type input "ATD"
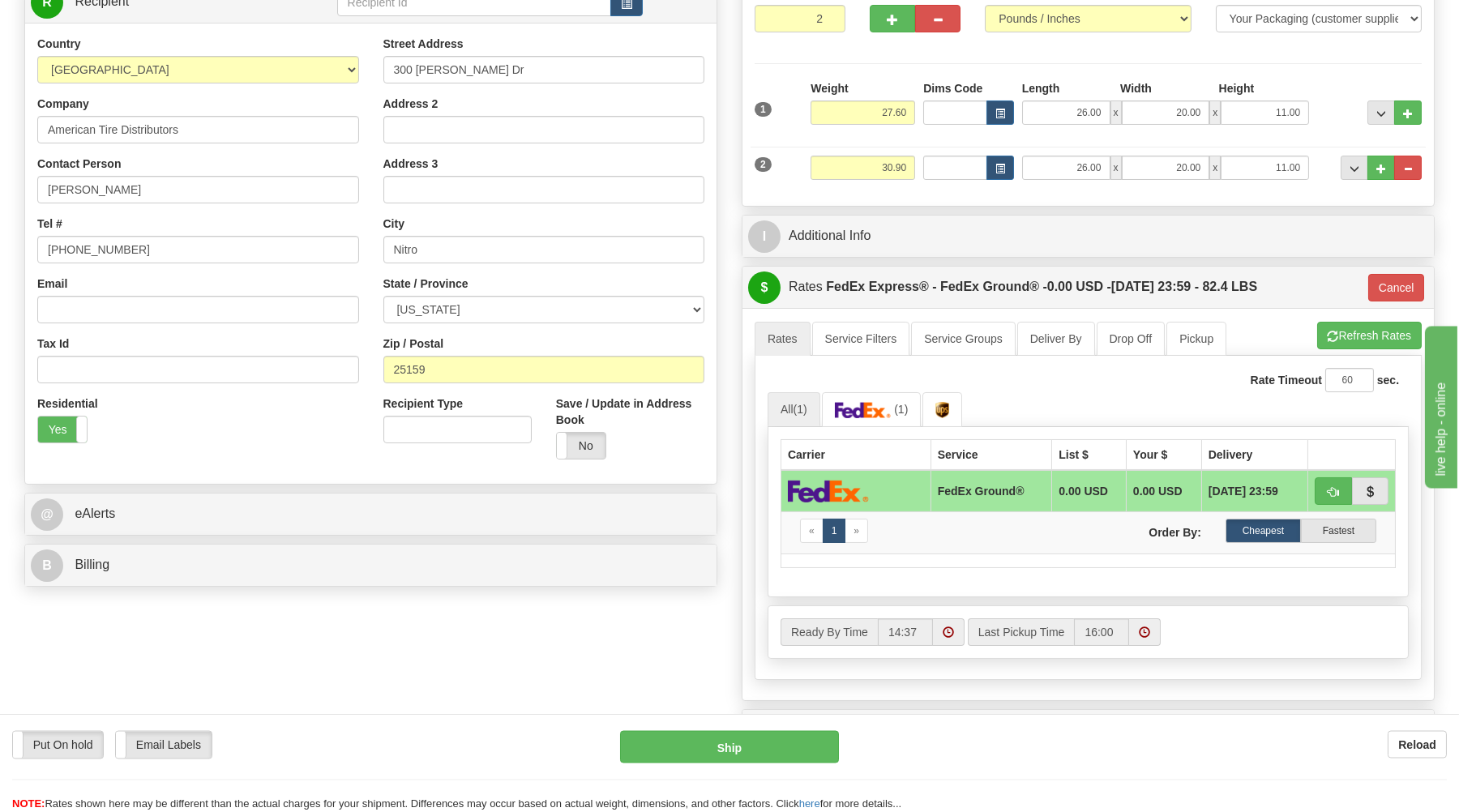
type input "14:52"
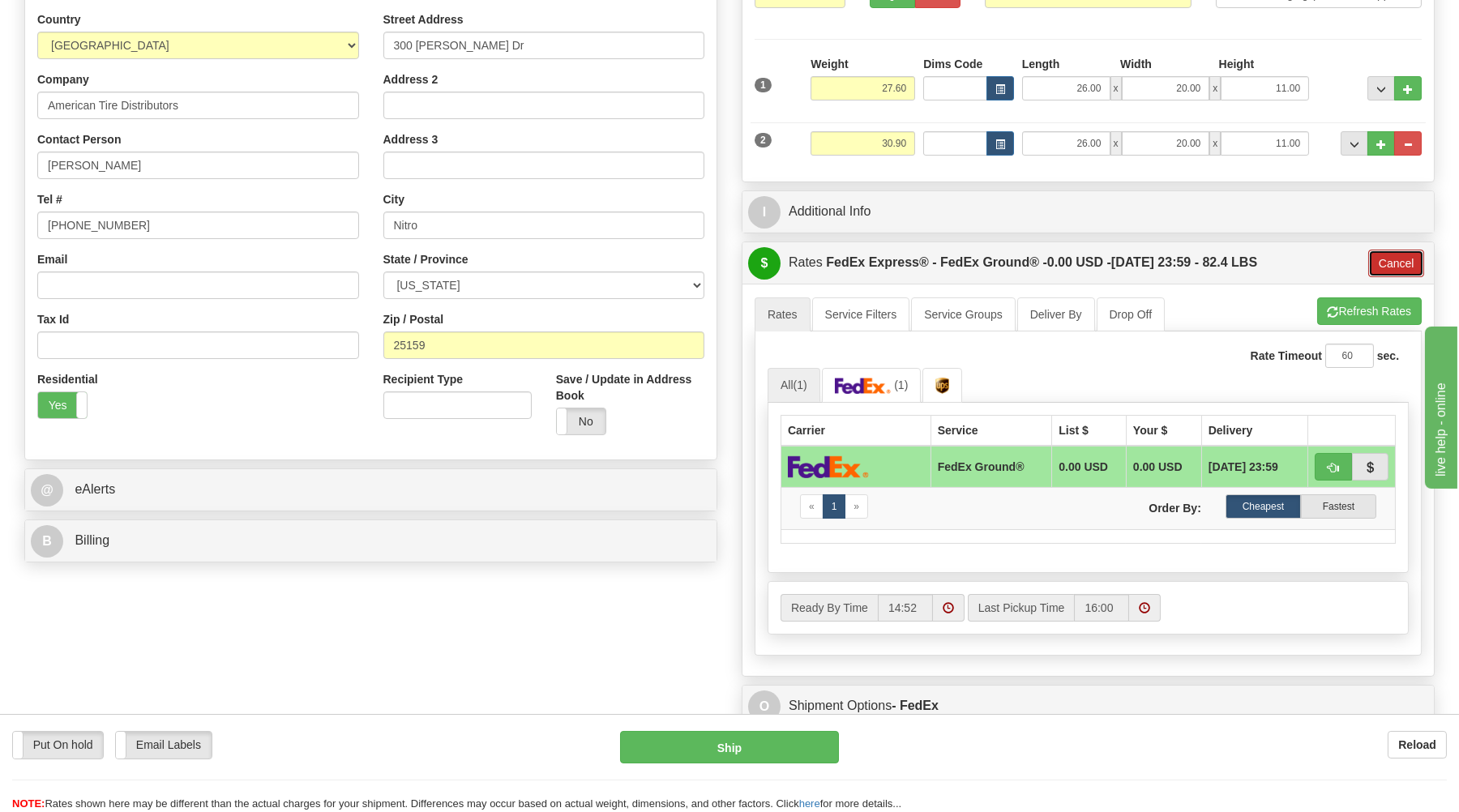
click at [1403, 261] on button "Cancel" at bounding box center [1396, 264] width 56 height 28
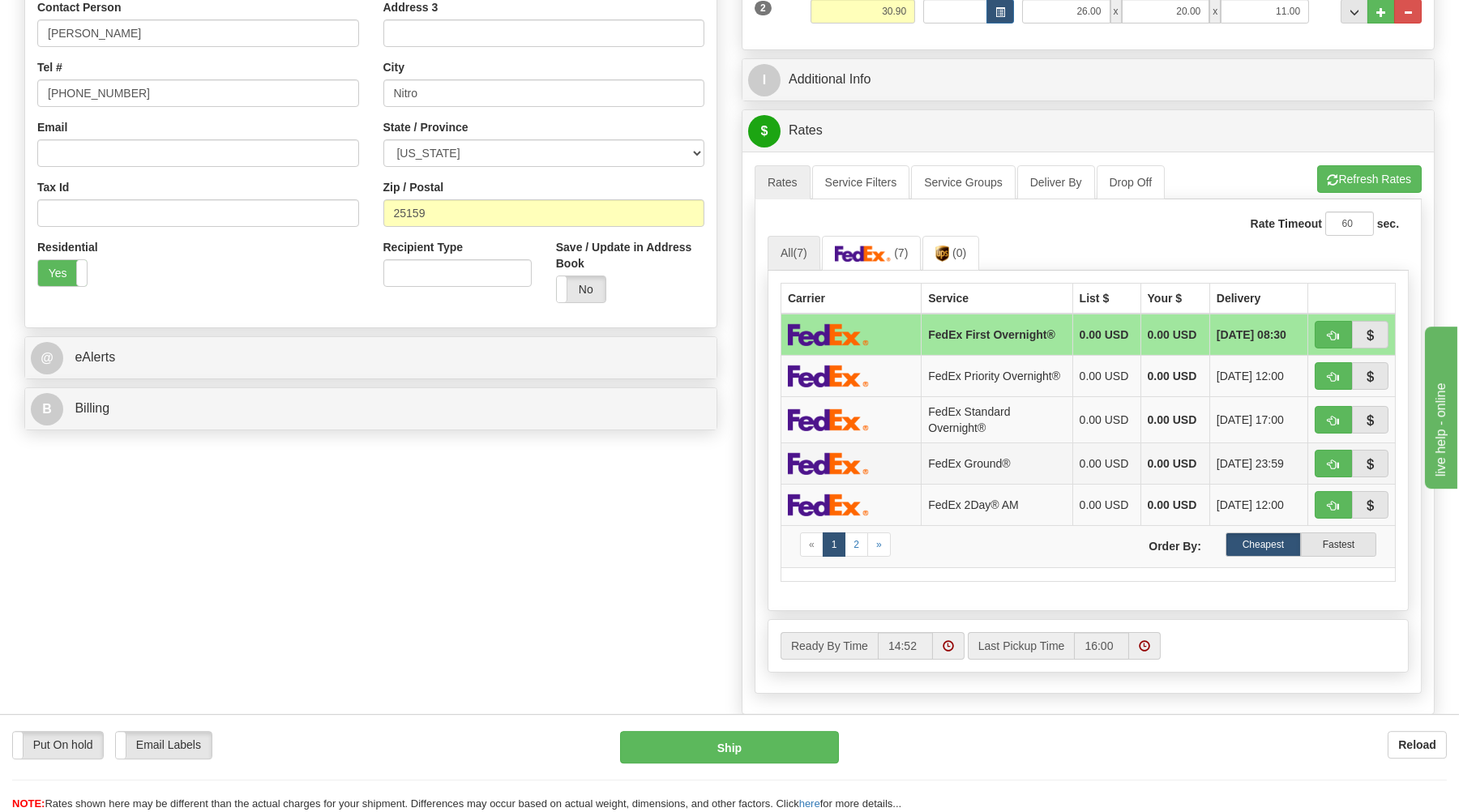
scroll to position [435, 0]
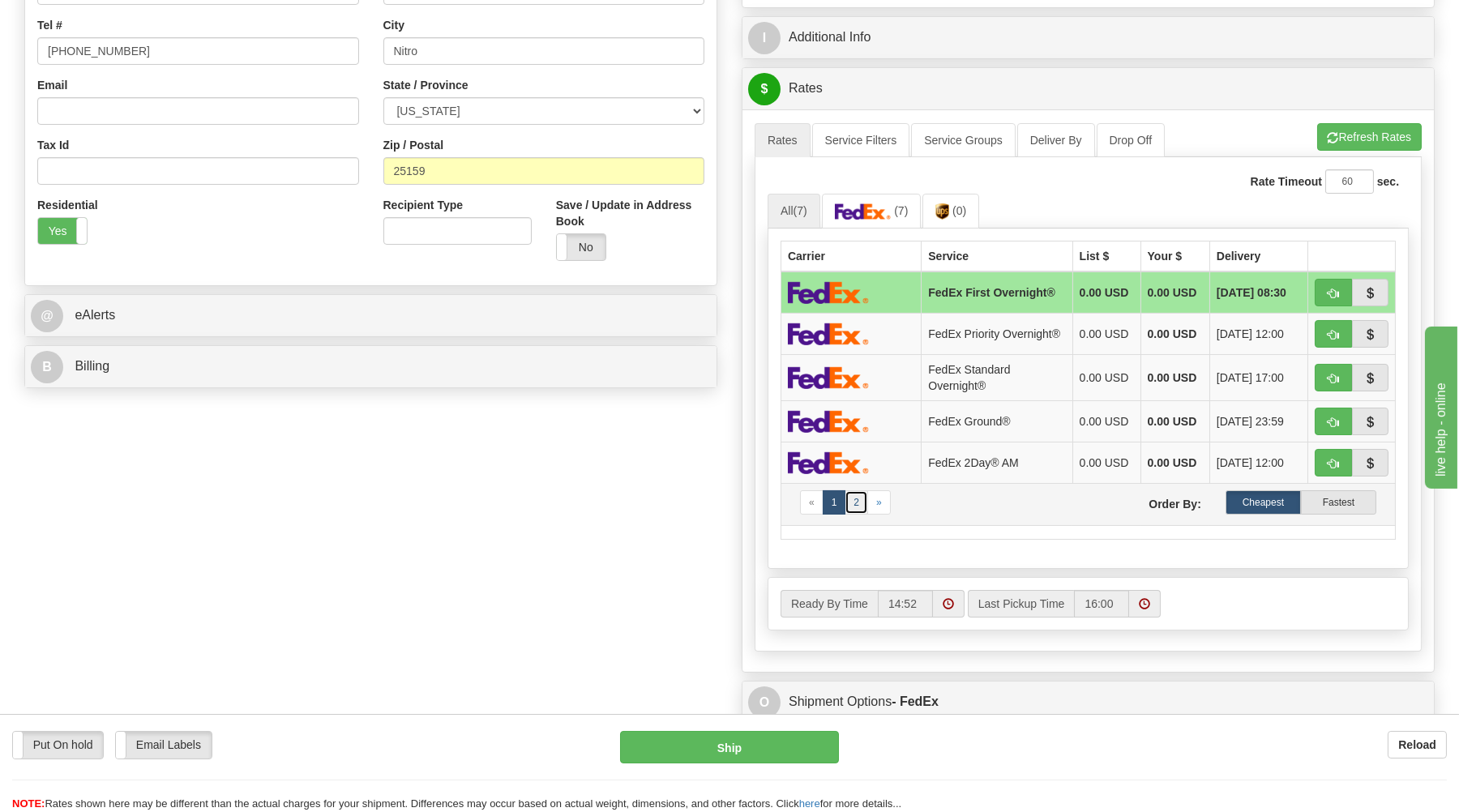
click at [856, 515] on link "2" at bounding box center [856, 502] width 24 height 25
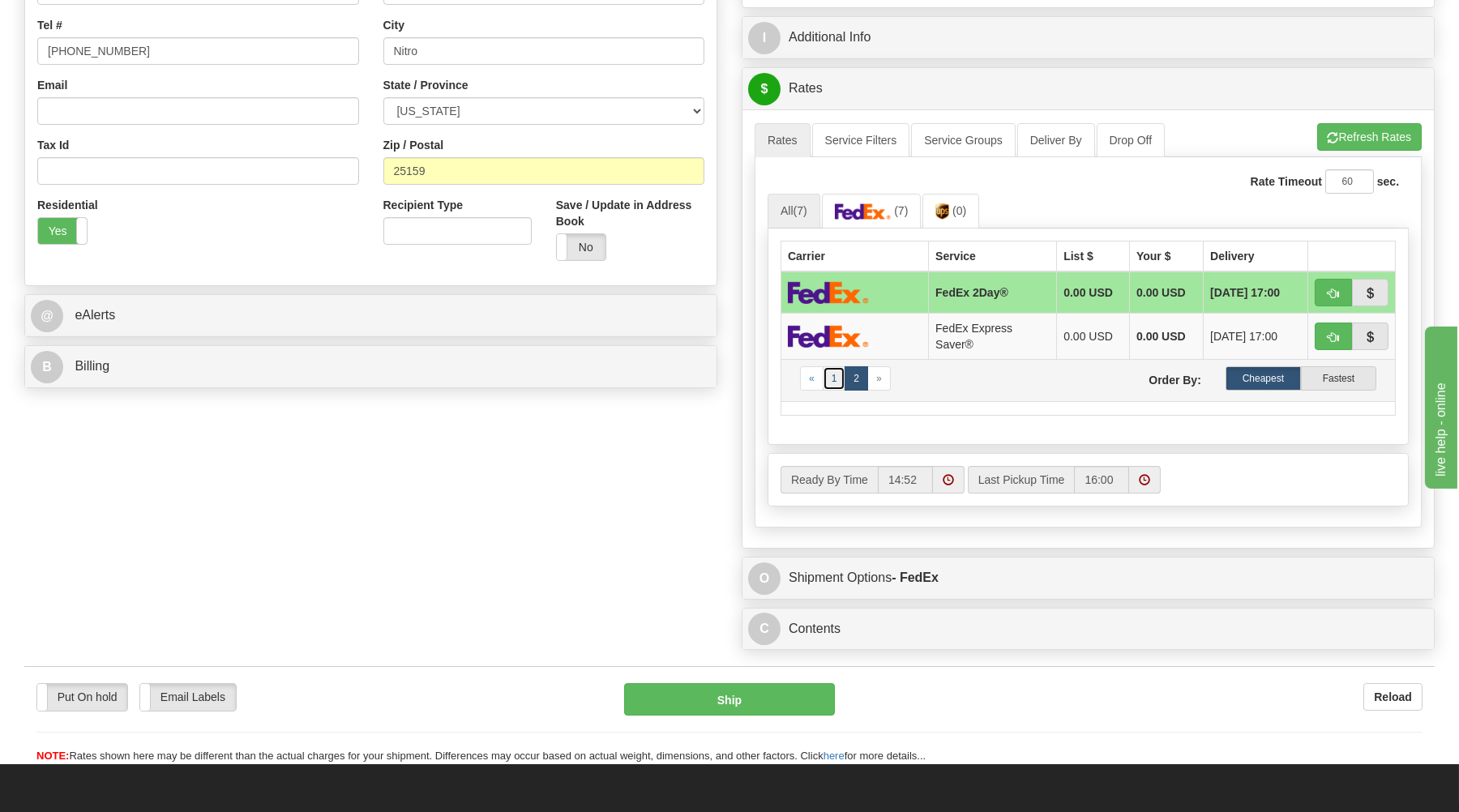
click at [837, 380] on link "1" at bounding box center [835, 378] width 24 height 25
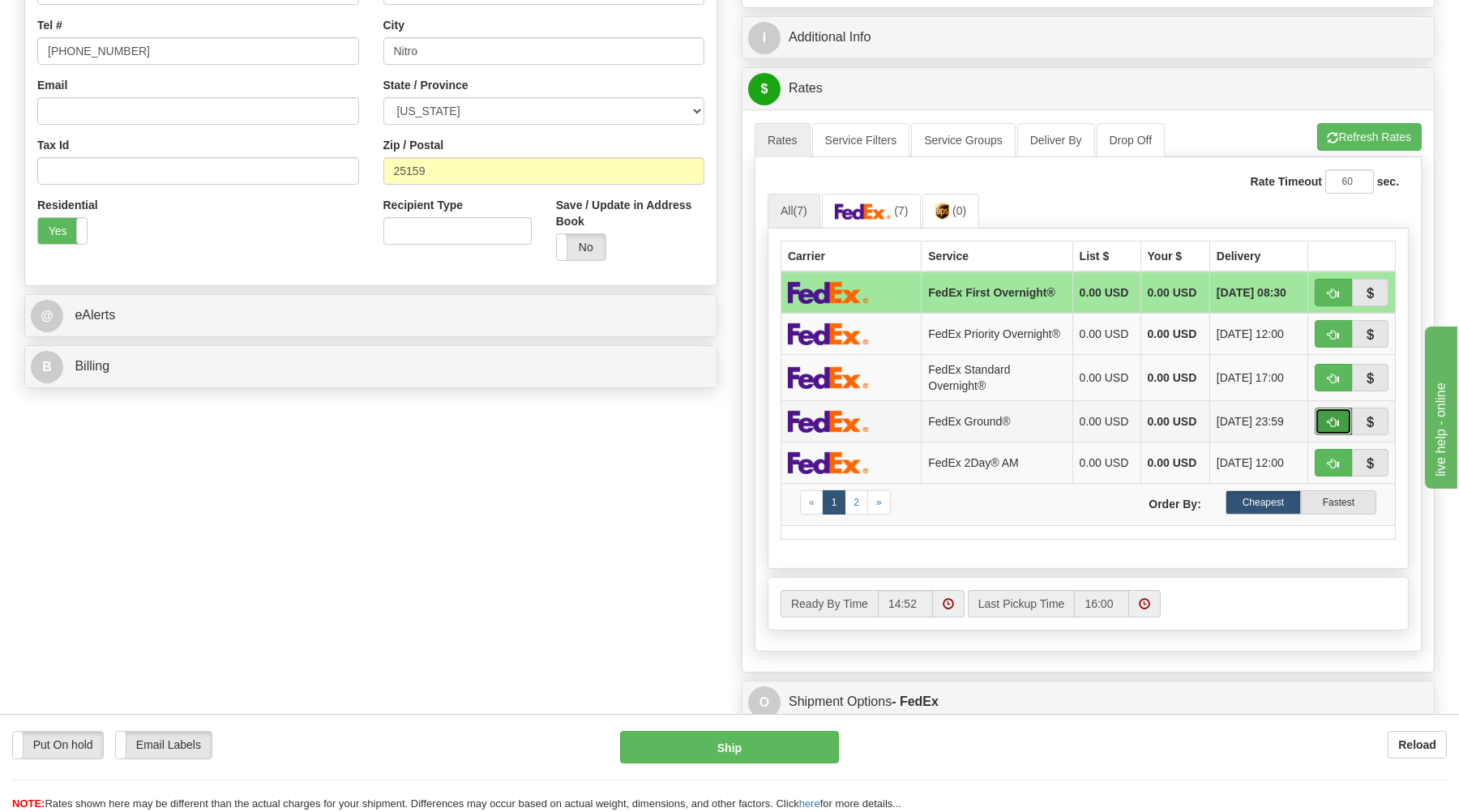
click at [1335, 424] on button "button" at bounding box center [1334, 422] width 38 height 28
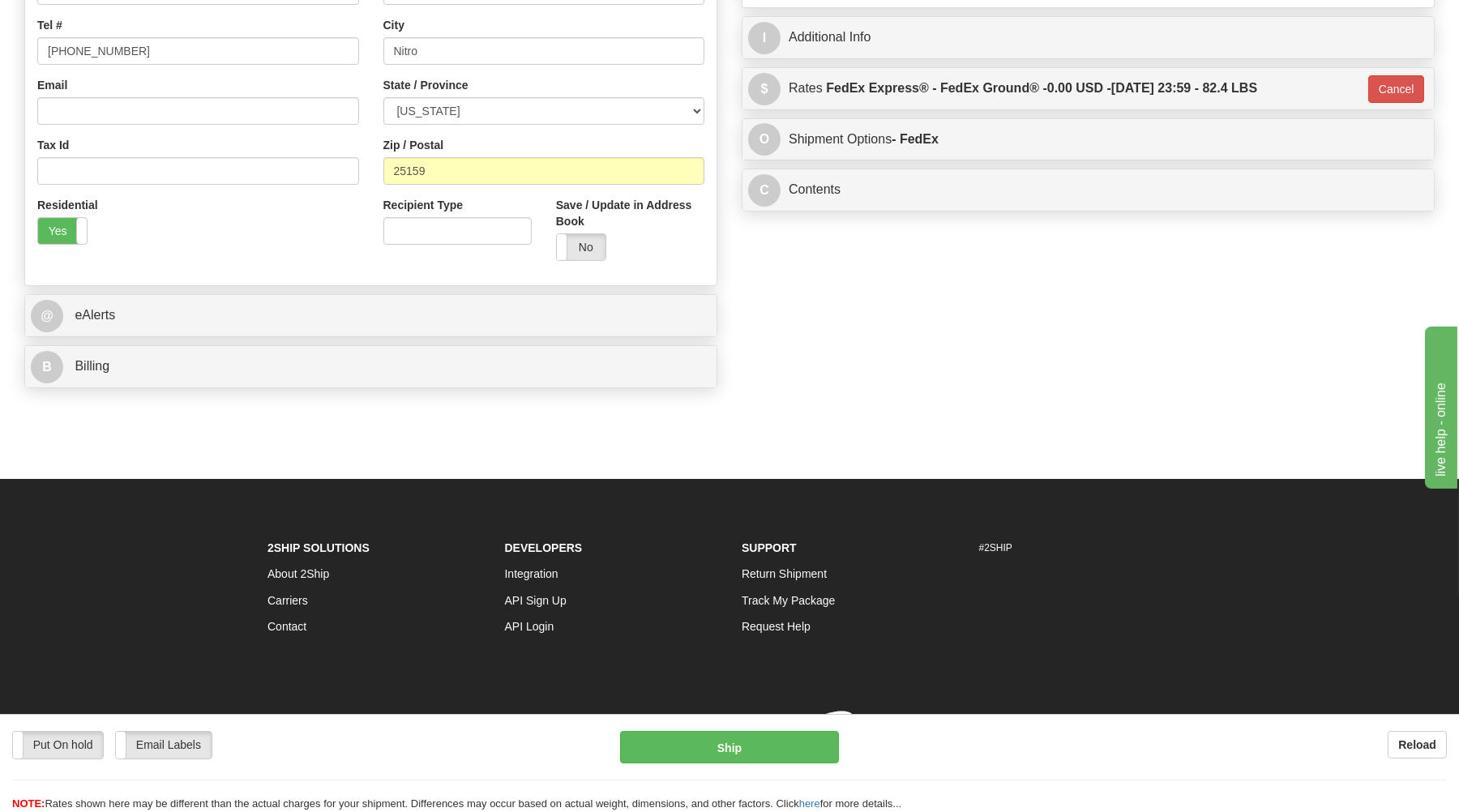
type input "92"
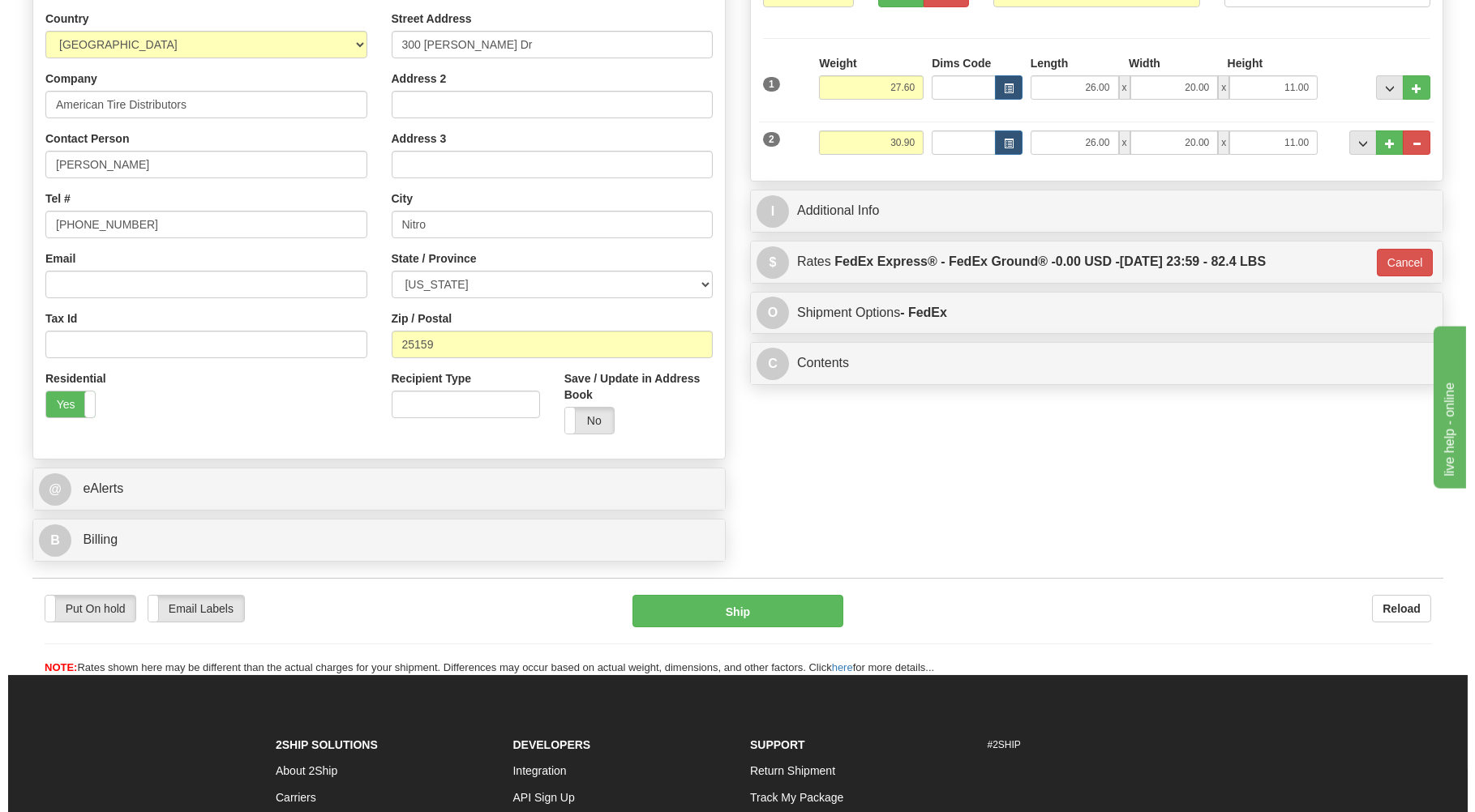
scroll to position [260, 0]
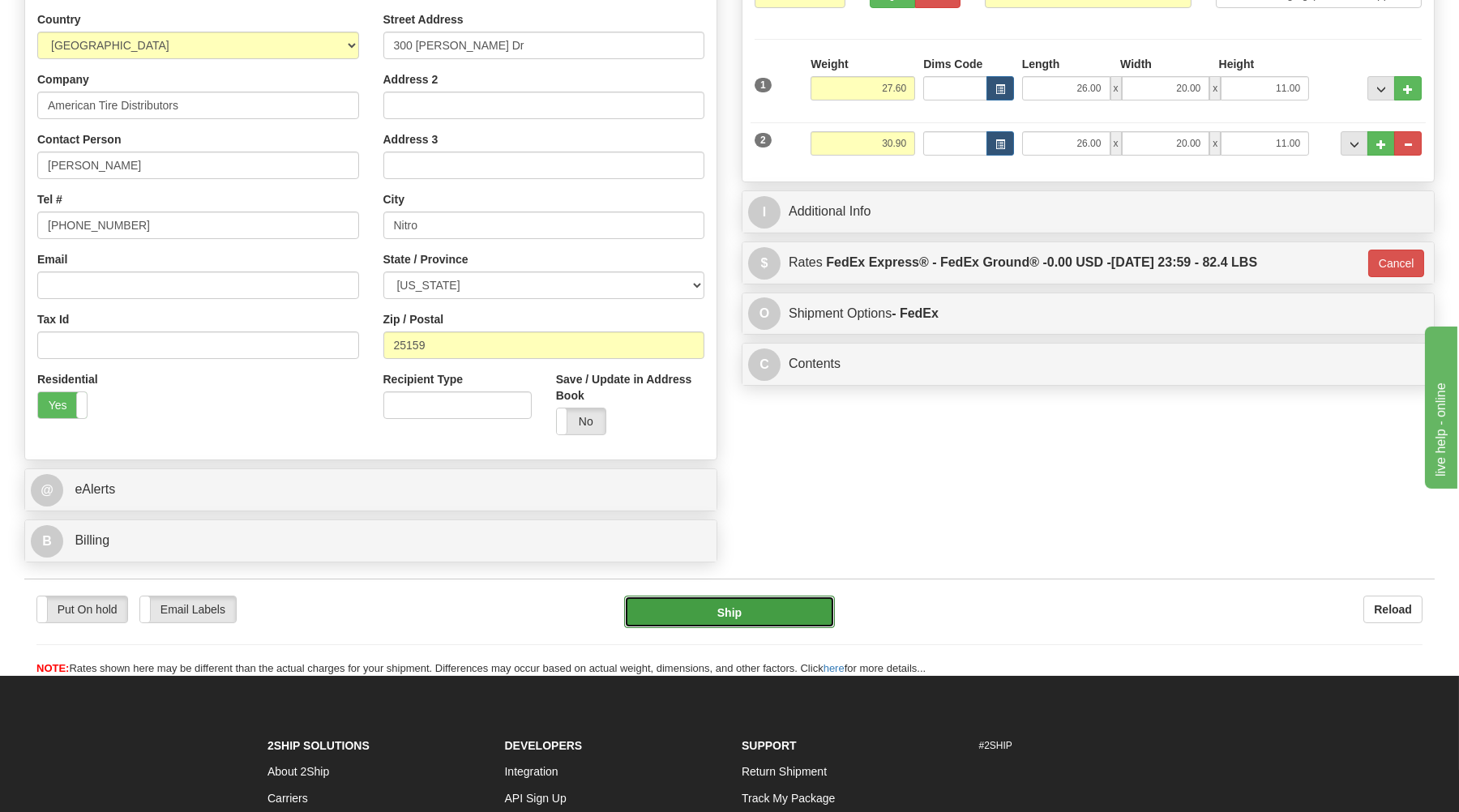
click at [770, 605] on button "Ship" at bounding box center [729, 611] width 210 height 33
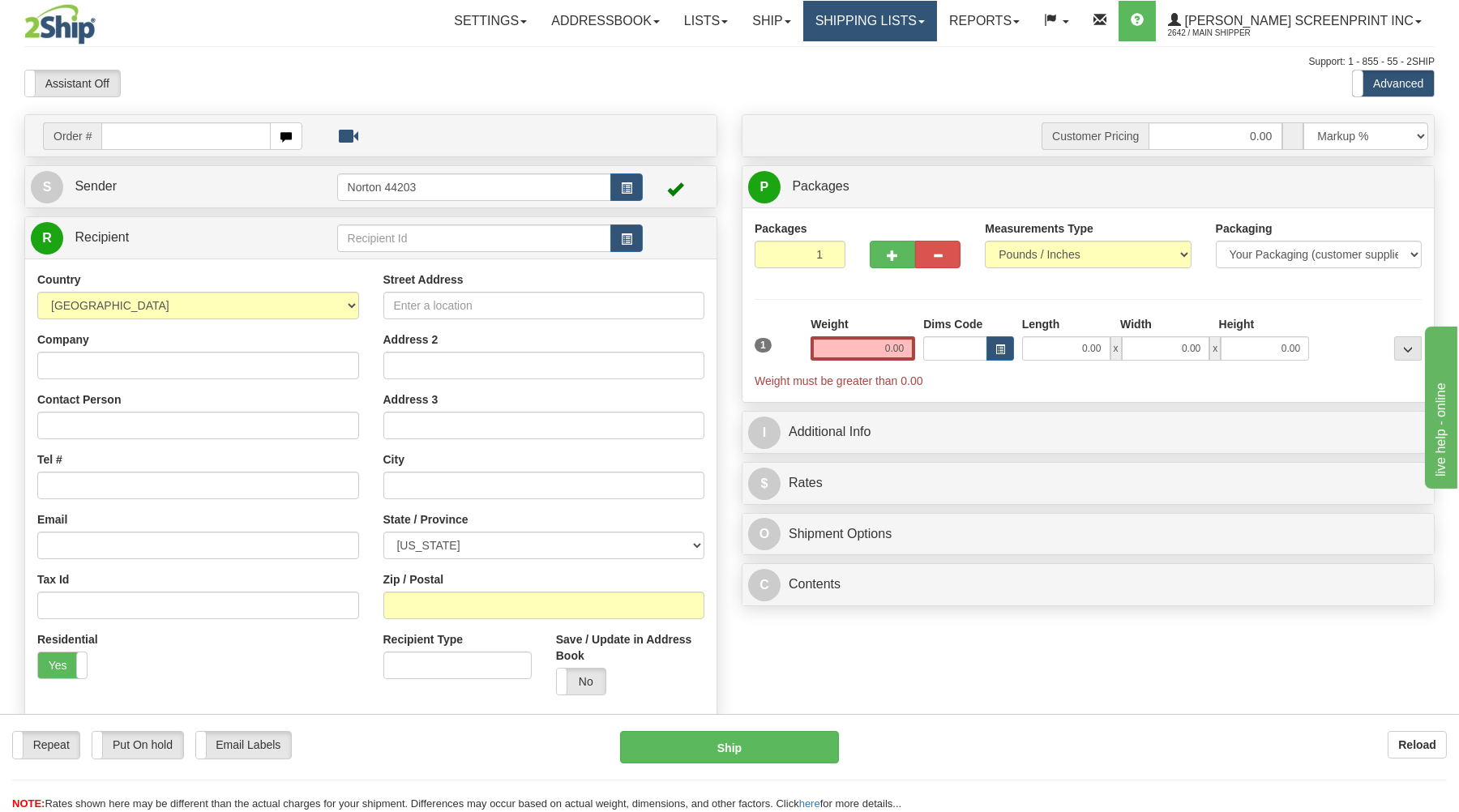
click at [895, 18] on link "Shipping lists" at bounding box center [869, 21] width 133 height 41
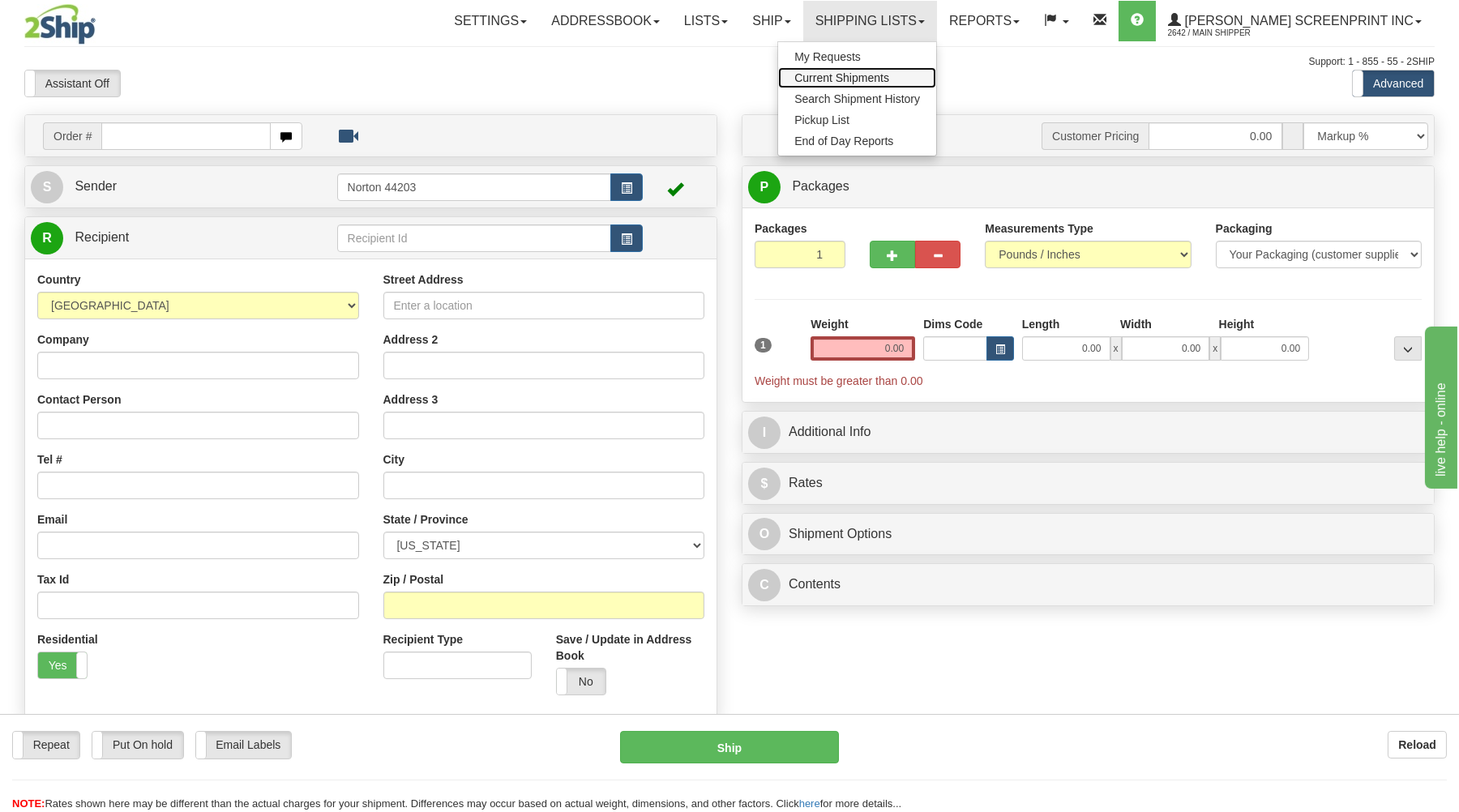
click at [889, 77] on span "Current Shipments" at bounding box center [842, 77] width 95 height 13
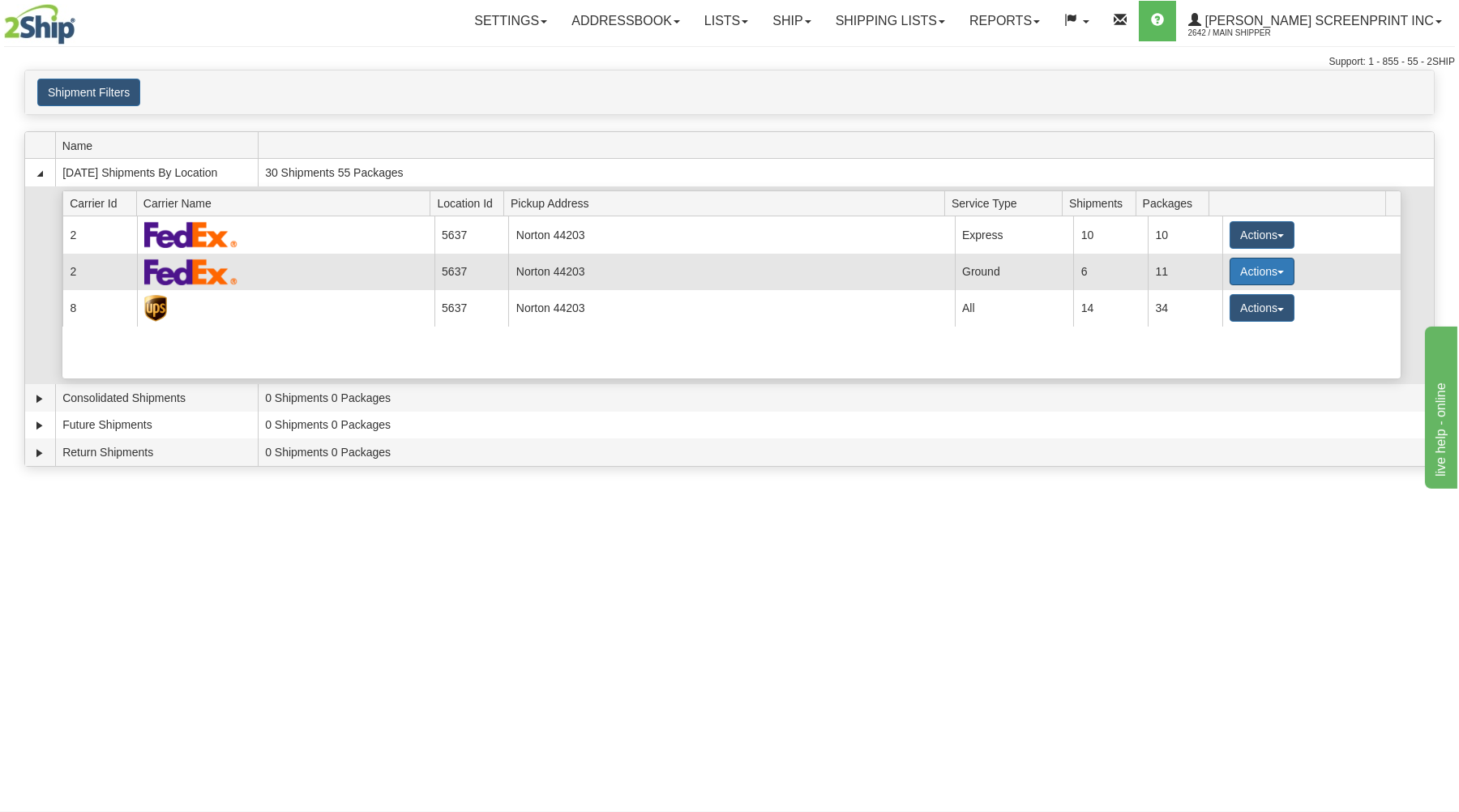
click at [1244, 265] on button "Actions" at bounding box center [1262, 272] width 65 height 28
click at [1208, 301] on span "Details" at bounding box center [1202, 301] width 43 height 11
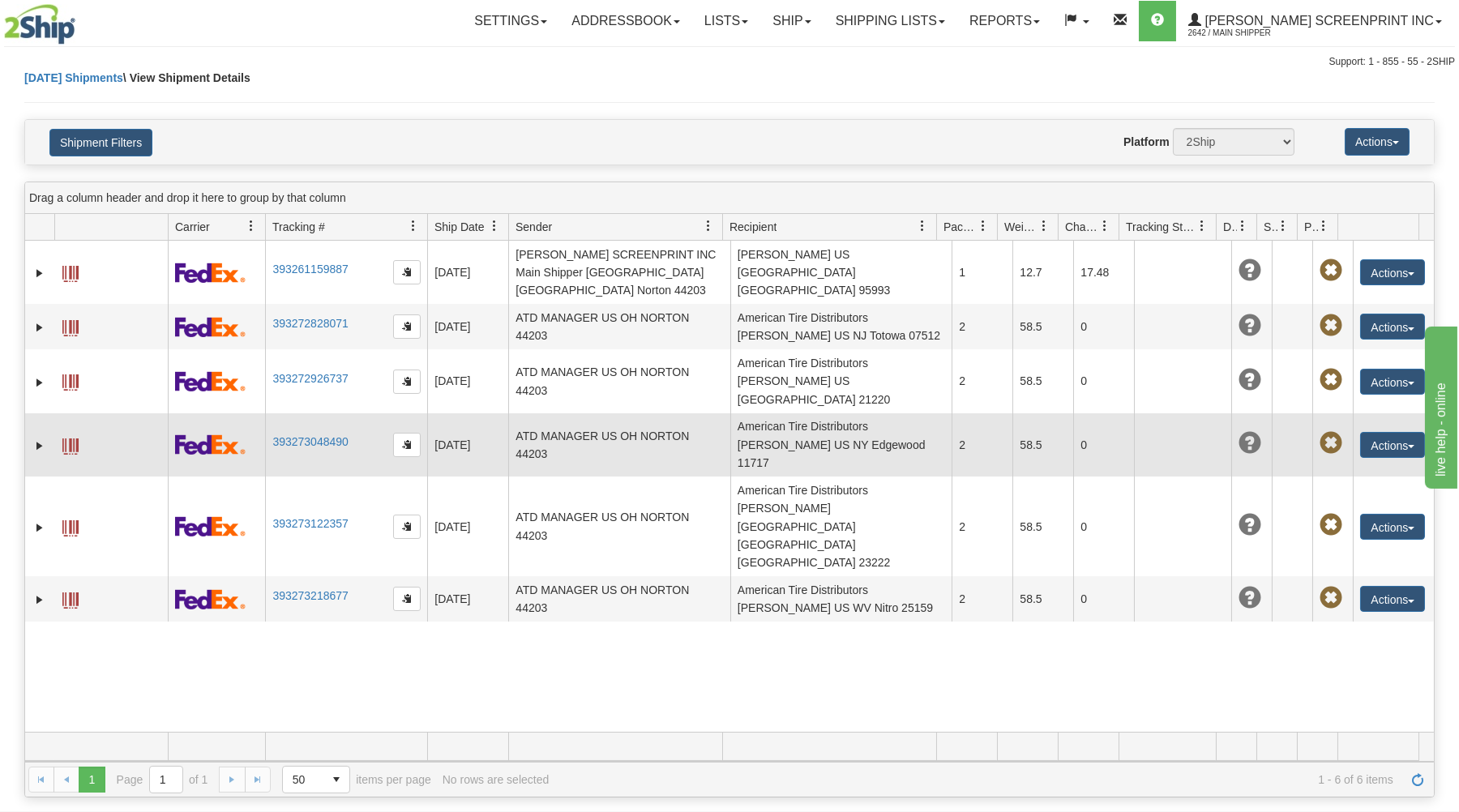
click at [71, 439] on span at bounding box center [70, 447] width 16 height 16
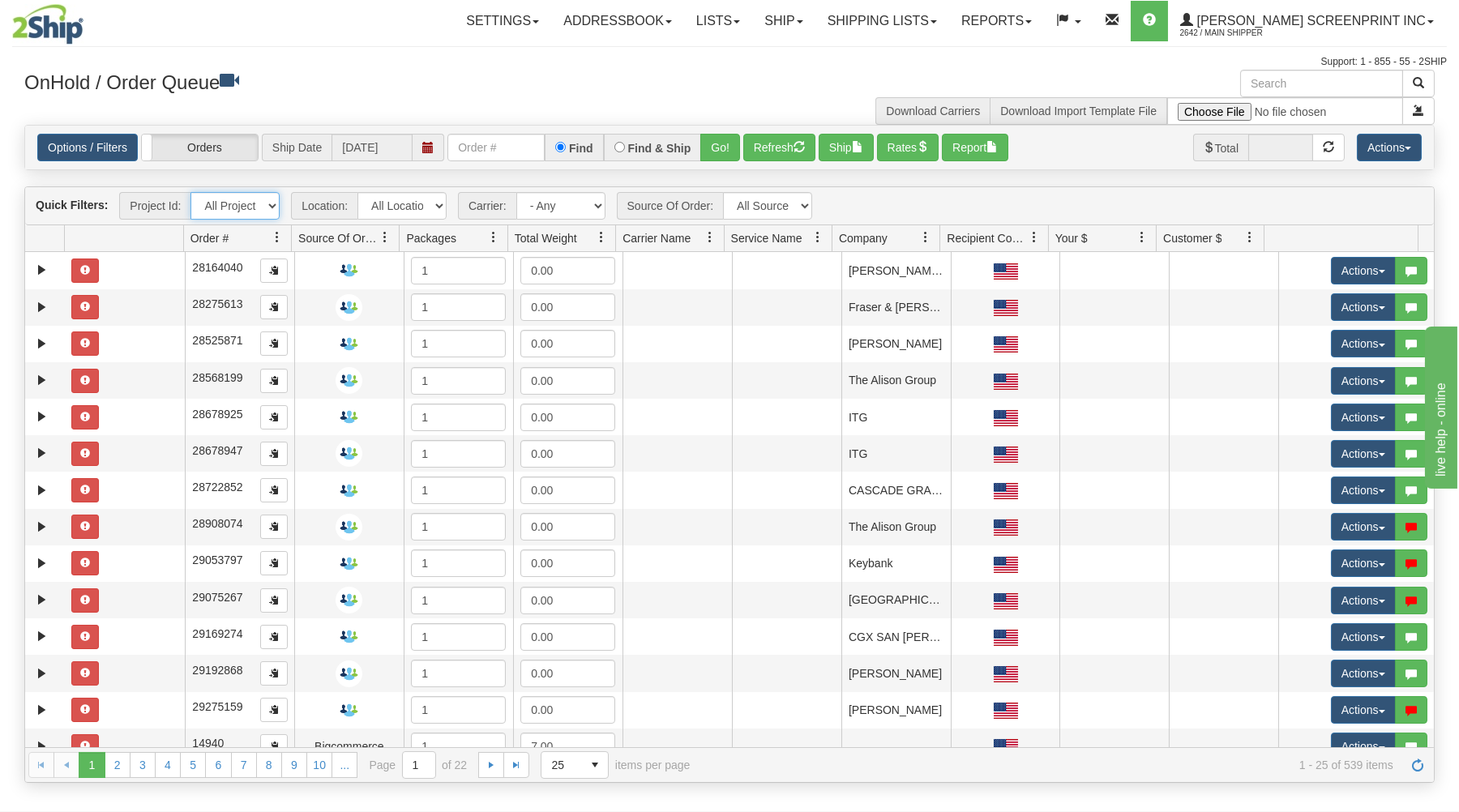
click at [191, 192] on select "All Projects ATD Imagine ShipRequests [DATE] ShipRequests [DATE] ShipRequests […" at bounding box center [235, 205] width 89 height 28
select select "ATD"
click option "ATD" at bounding box center [0, 0] width 0 height 0
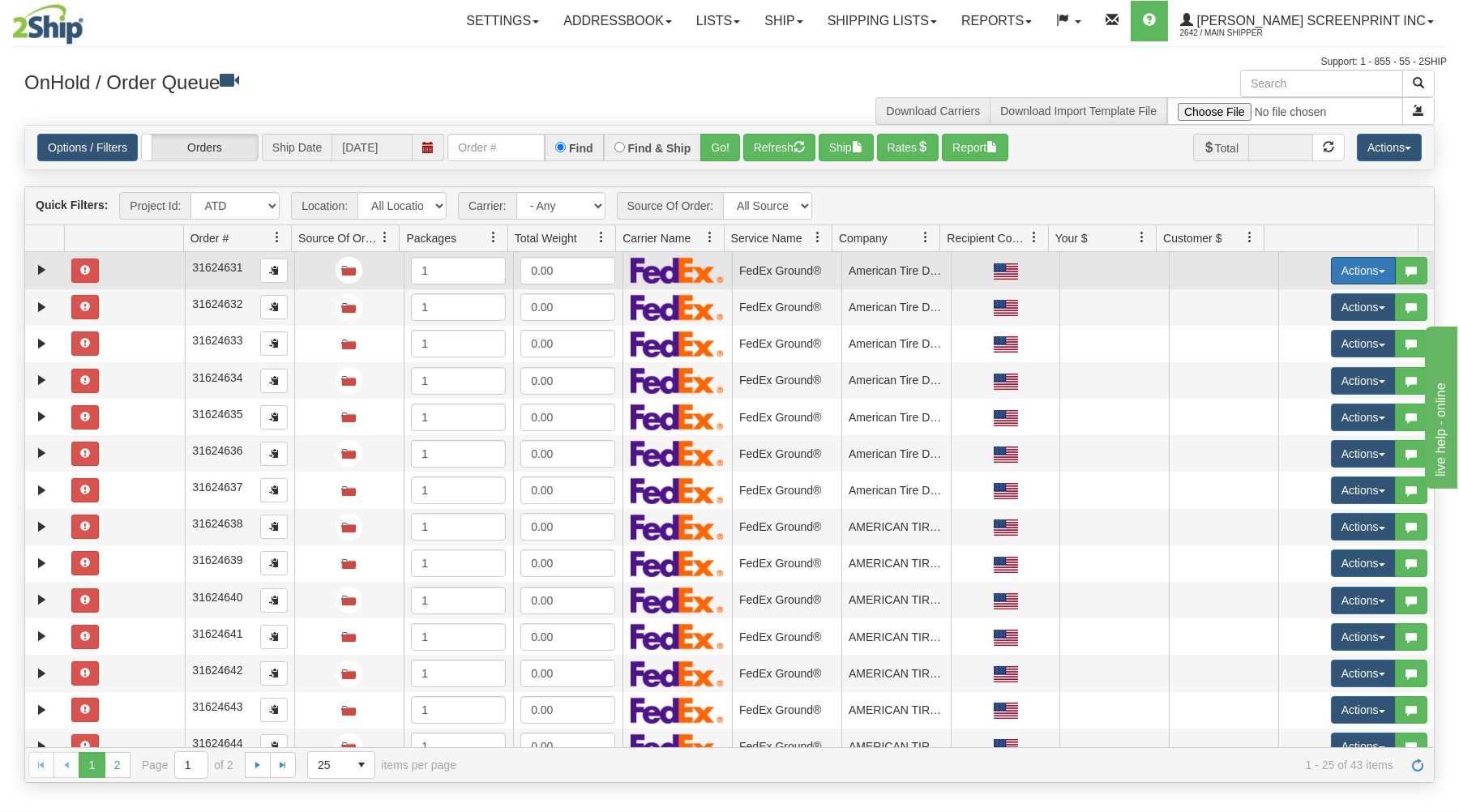
click at [1347, 267] on button "Actions" at bounding box center [1363, 271] width 65 height 28
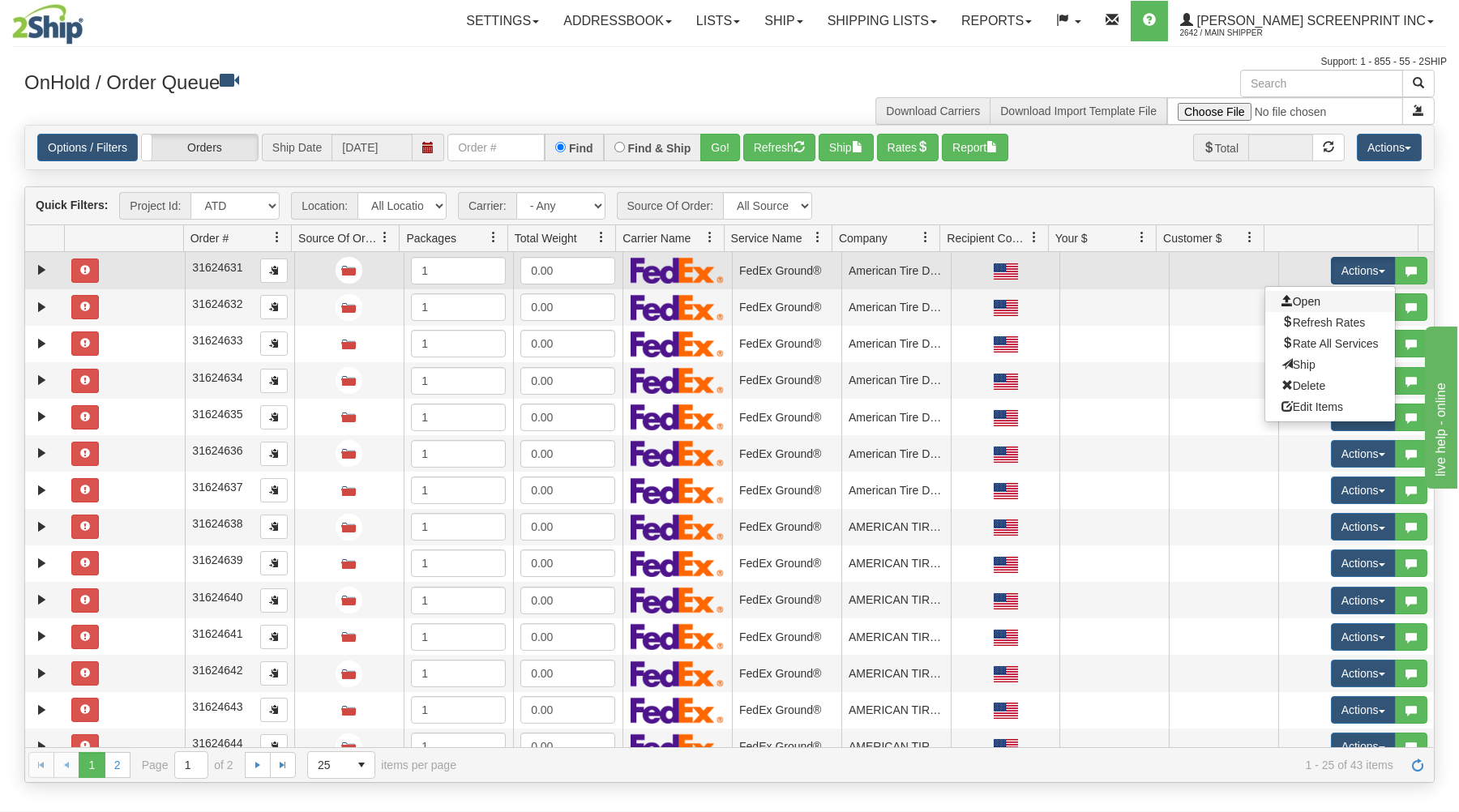
click at [1319, 301] on link "Open" at bounding box center [1330, 301] width 129 height 21
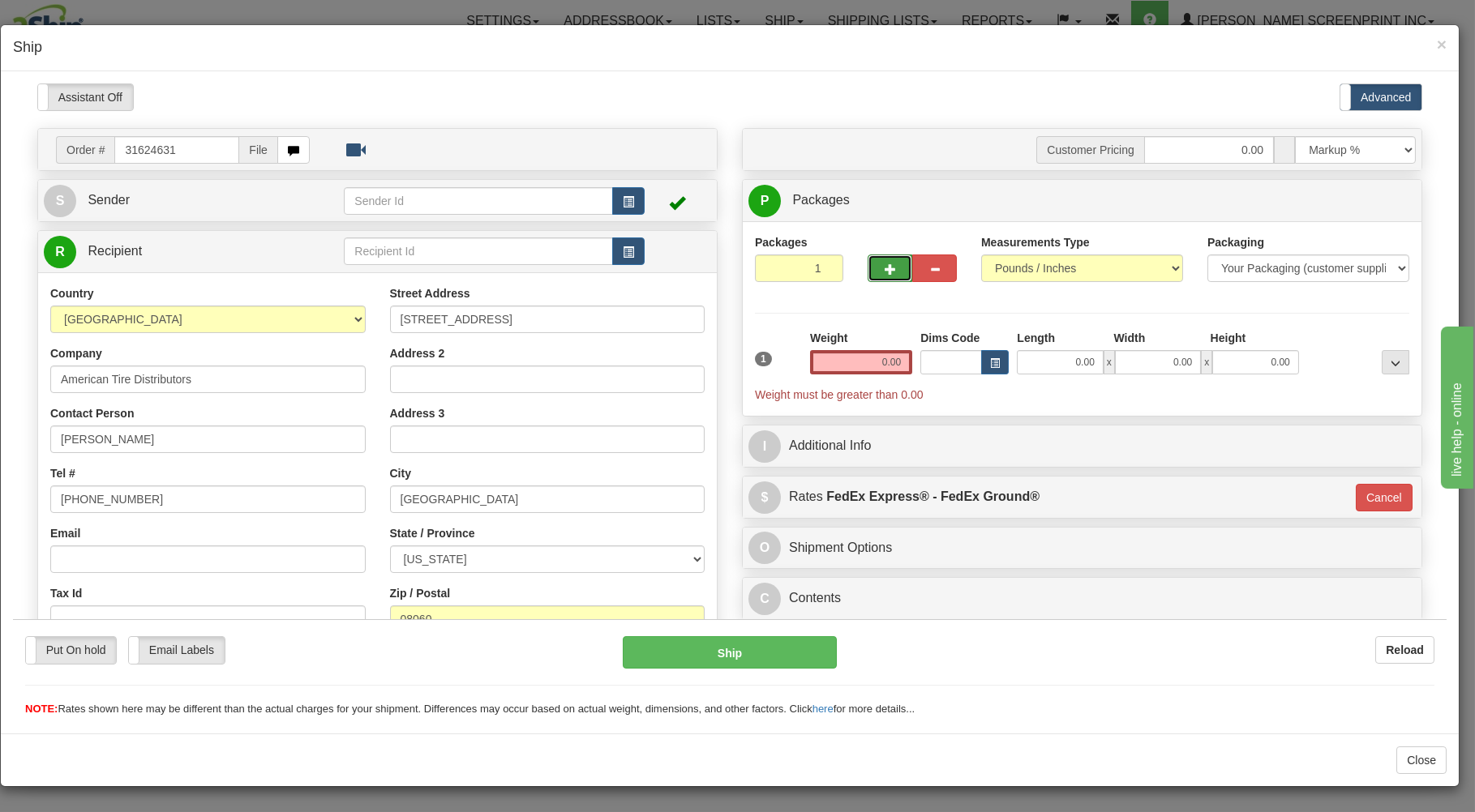
click at [884, 268] on span "button" at bounding box center [889, 269] width 11 height 11
type input "2"
click at [1031, 361] on input "0.00" at bounding box center [1059, 362] width 86 height 25
type input "26.00"
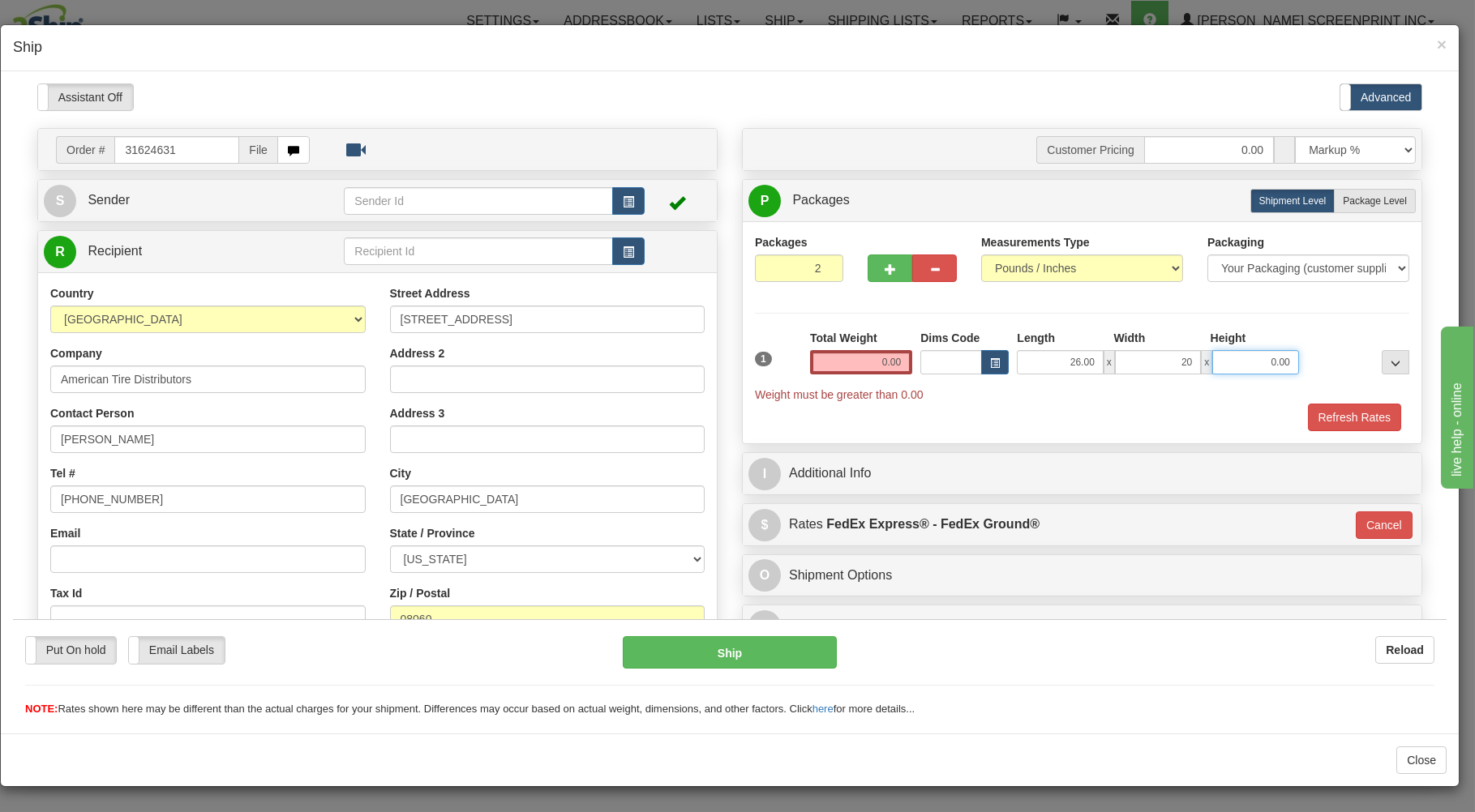
type input "20.00"
type input "11.00"
click at [1358, 205] on span "Package Level" at bounding box center [1374, 200] width 64 height 11
radio input "true"
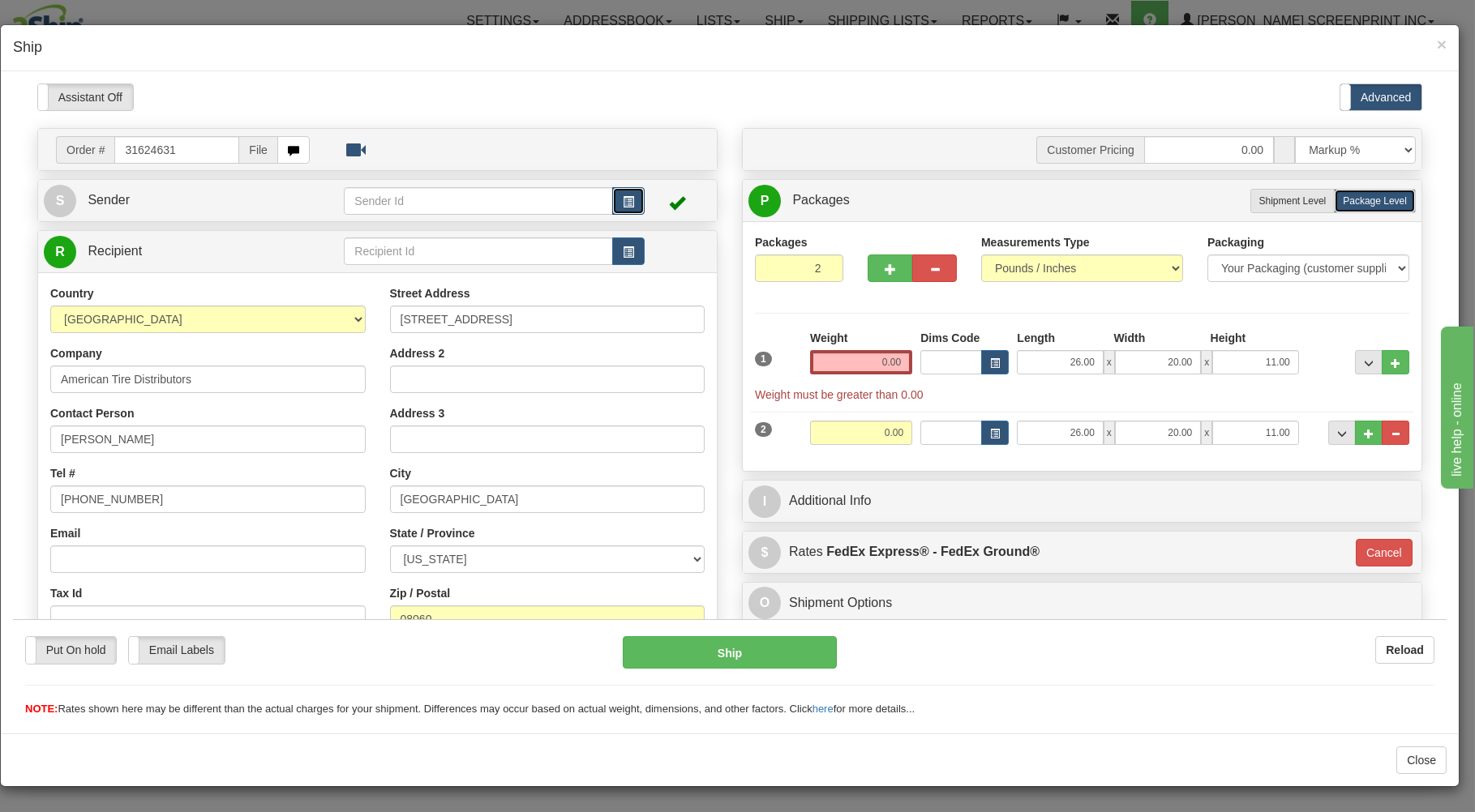
click at [613, 199] on button "button" at bounding box center [628, 201] width 33 height 28
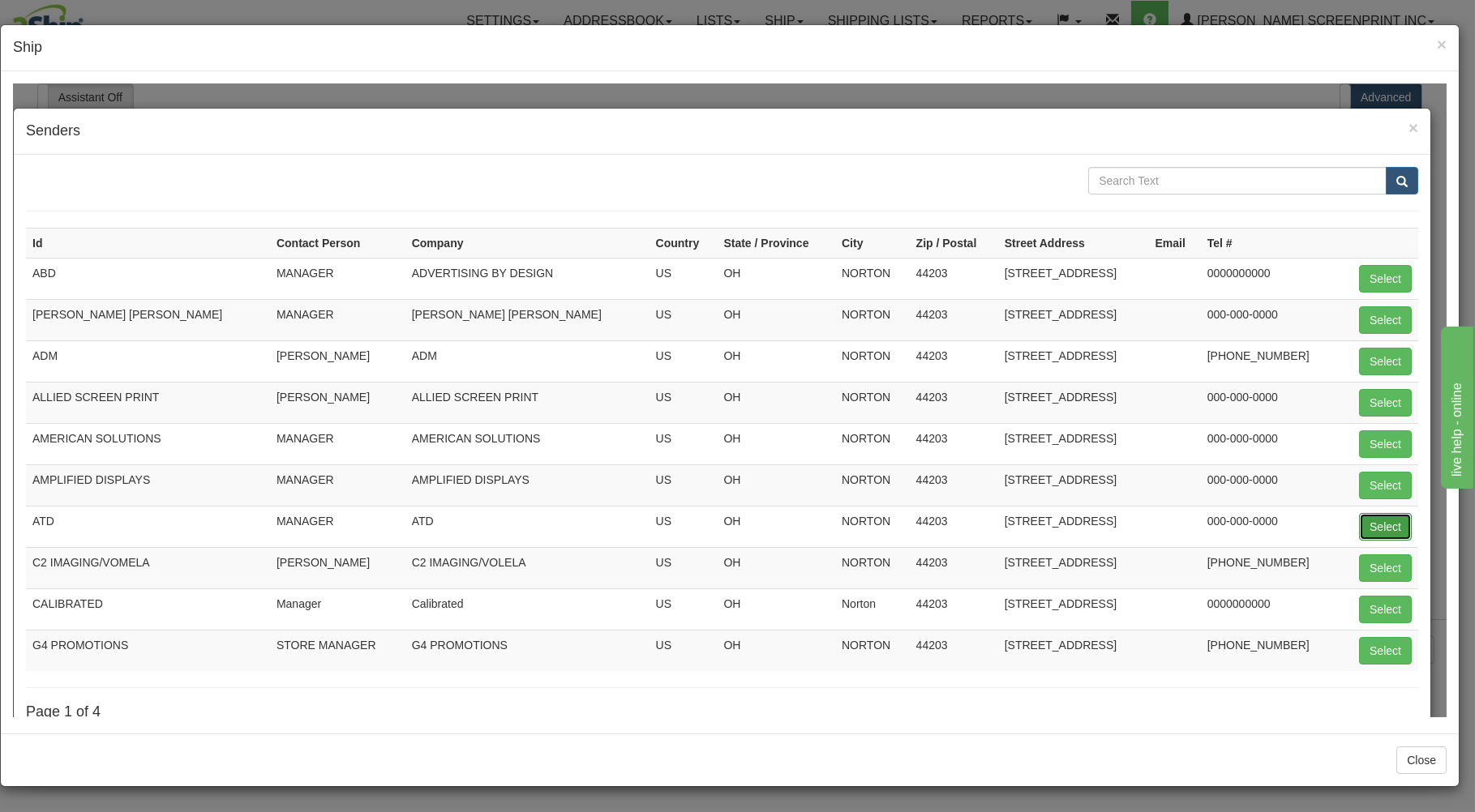
click at [1367, 527] on button "Select" at bounding box center [1384, 527] width 52 height 28
type input "ATD"
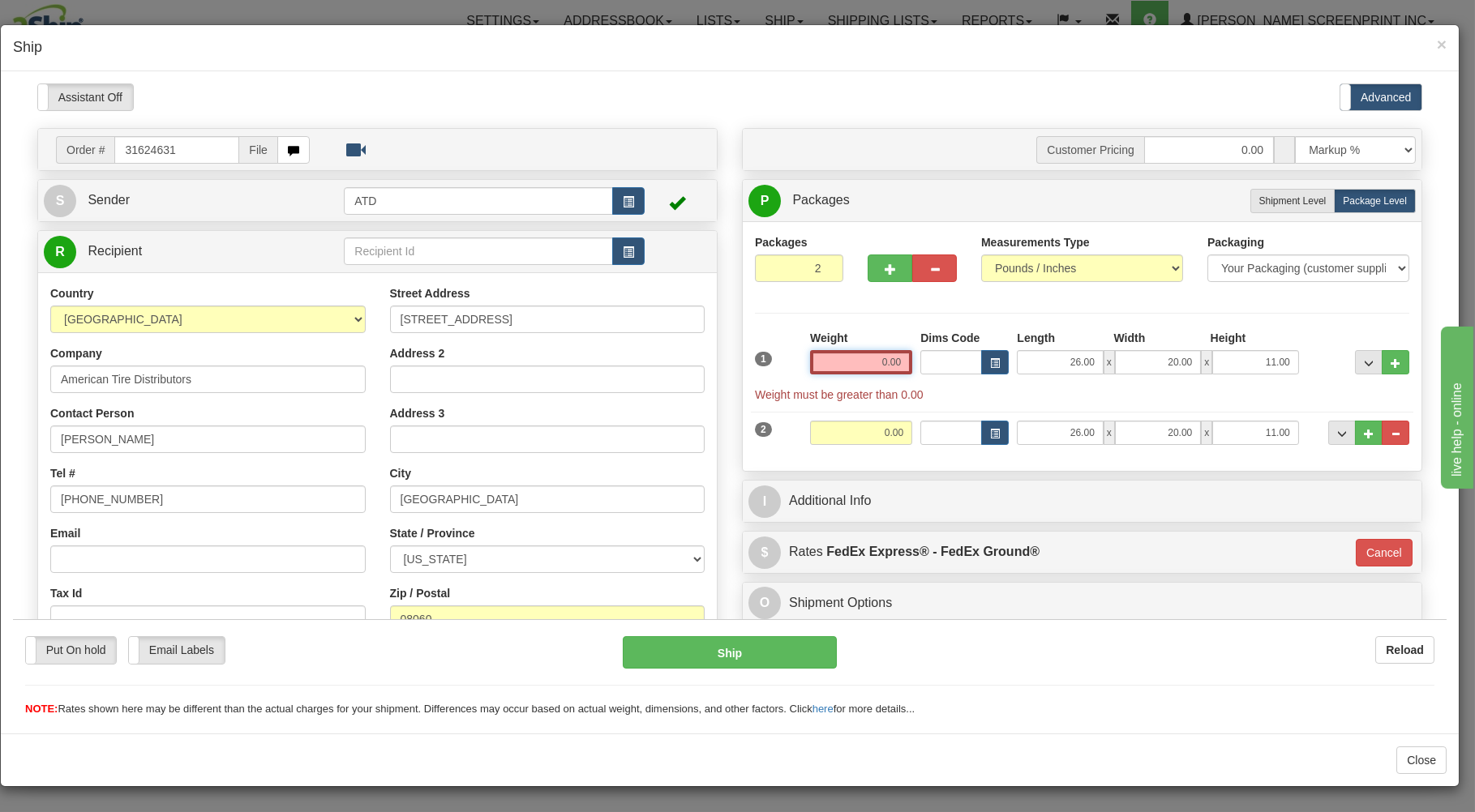
click at [850, 364] on input "0.00" at bounding box center [860, 362] width 102 height 25
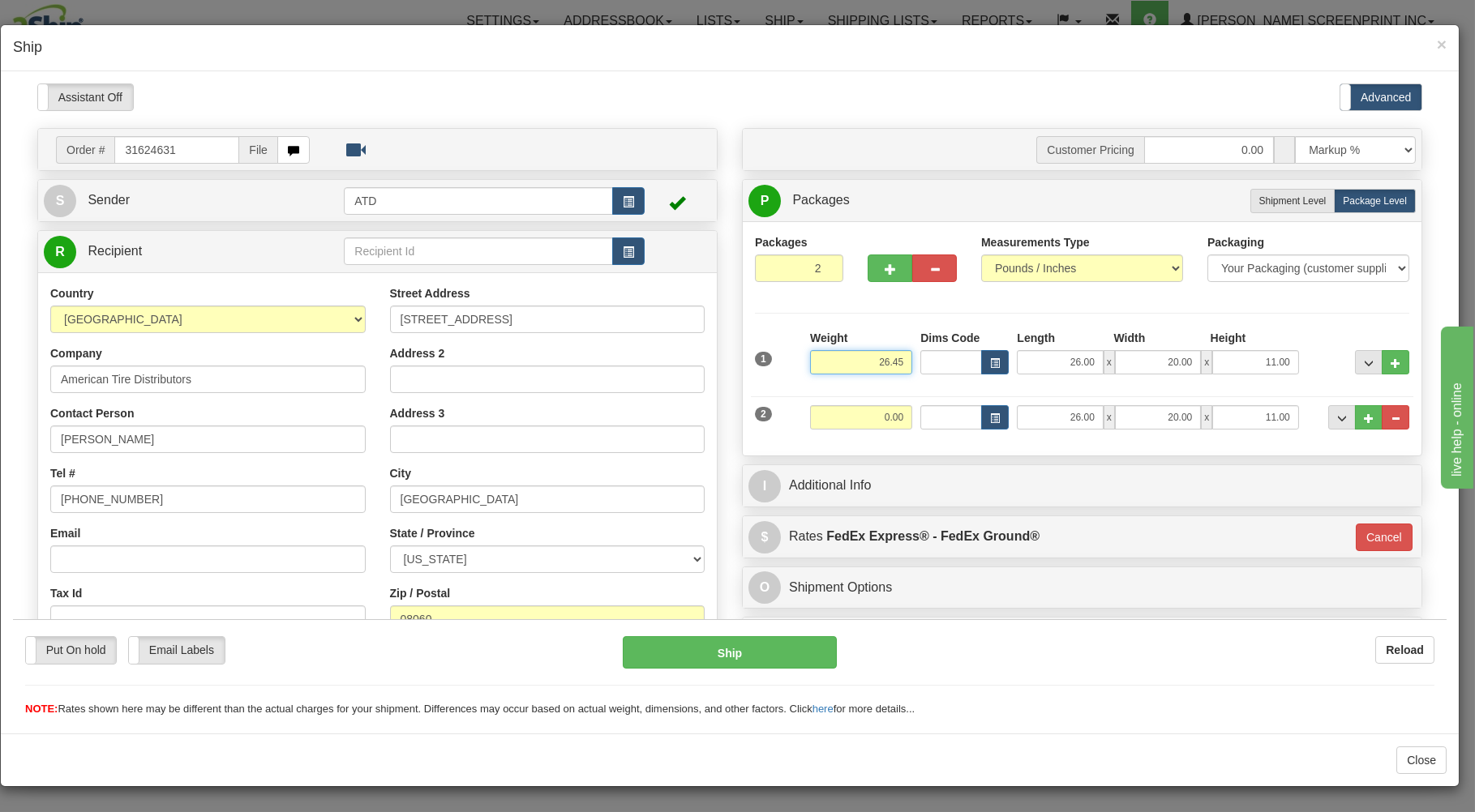
type input "26.45"
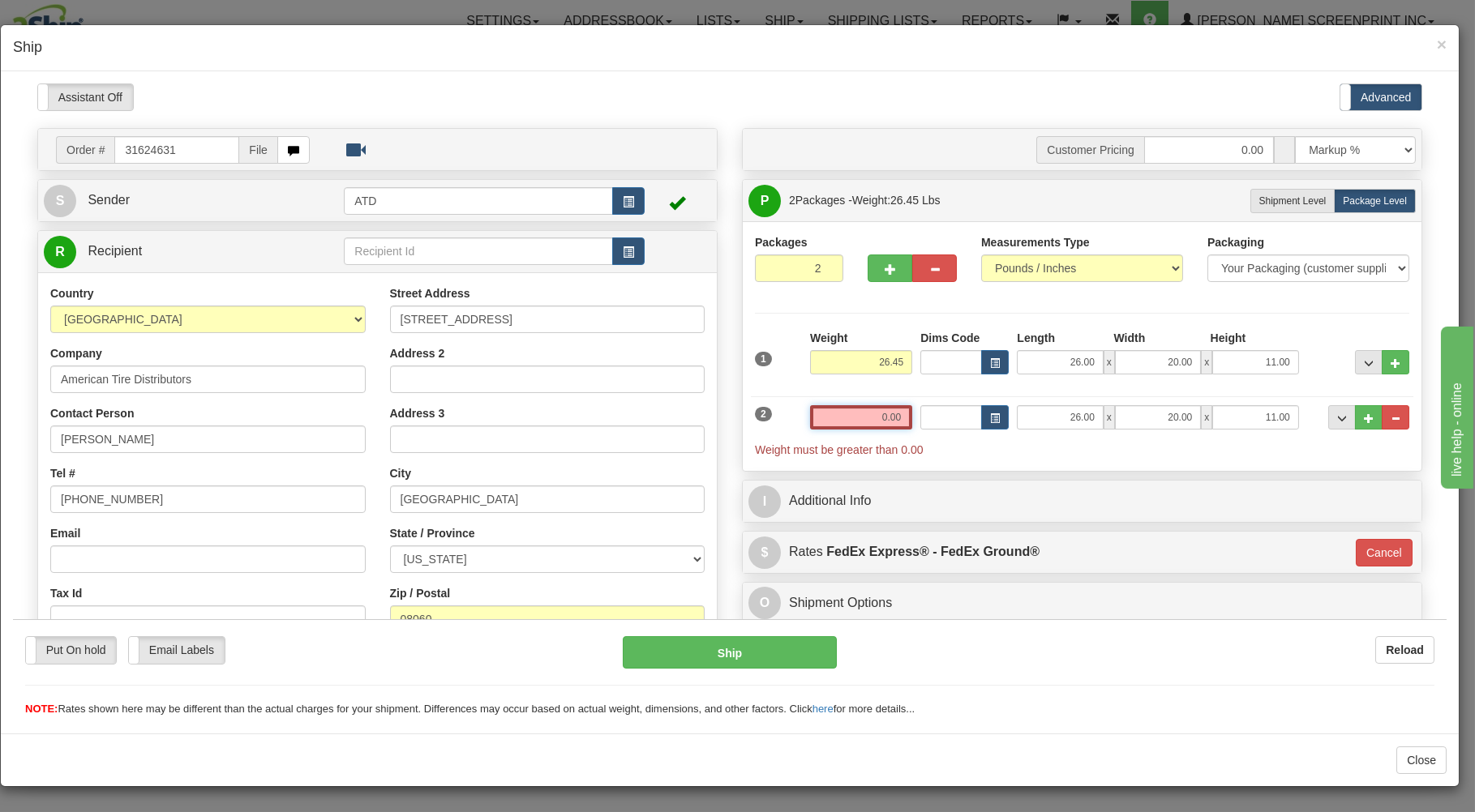
click at [856, 428] on input "0.00" at bounding box center [860, 416] width 102 height 25
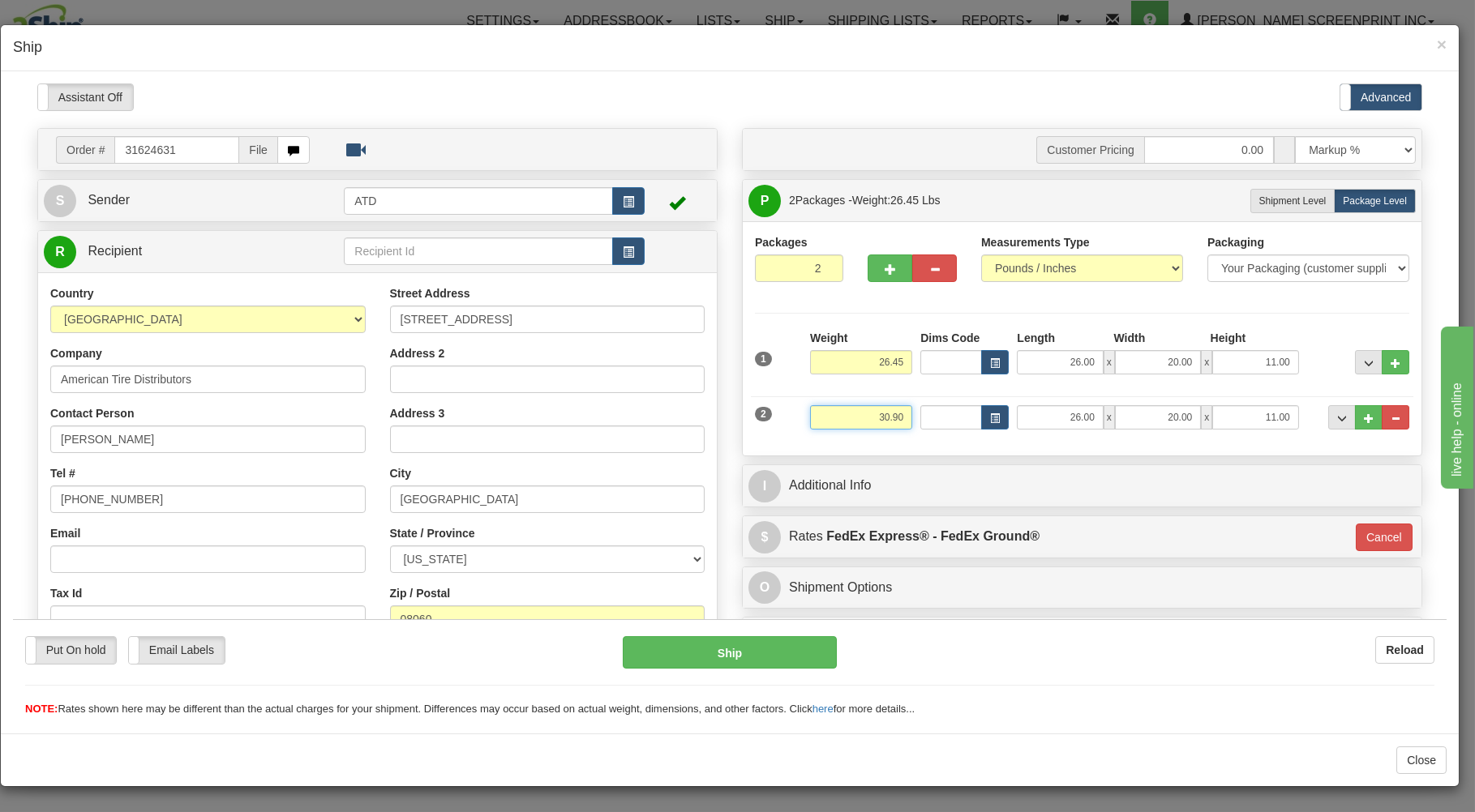
type input "30.90"
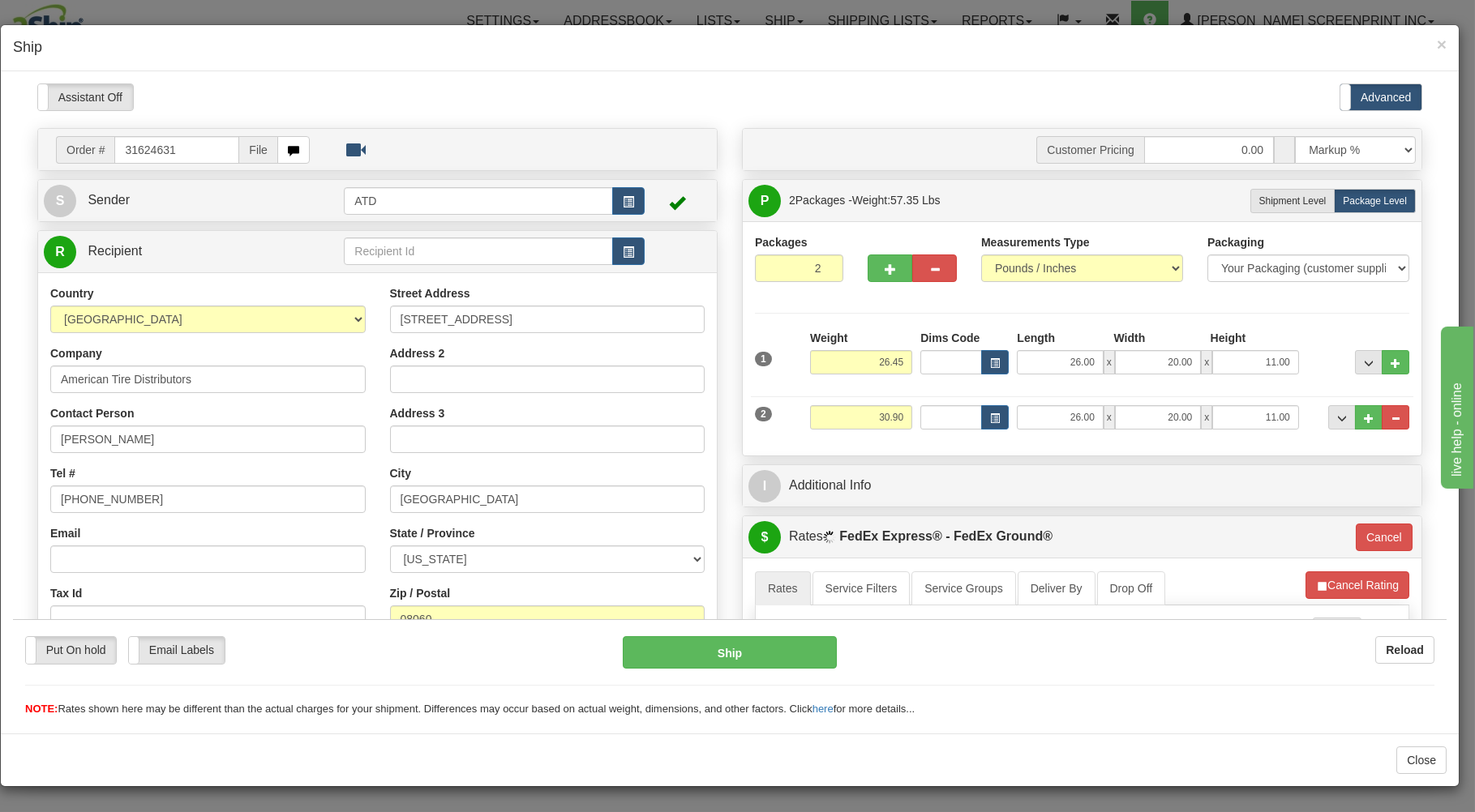
drag, startPoint x: 784, startPoint y: 439, endPoint x: 755, endPoint y: 436, distance: 29.2
click at [785, 439] on div "2 Weight 30.90 Dims Code Length Width Height" at bounding box center [1082, 414] width 662 height 54
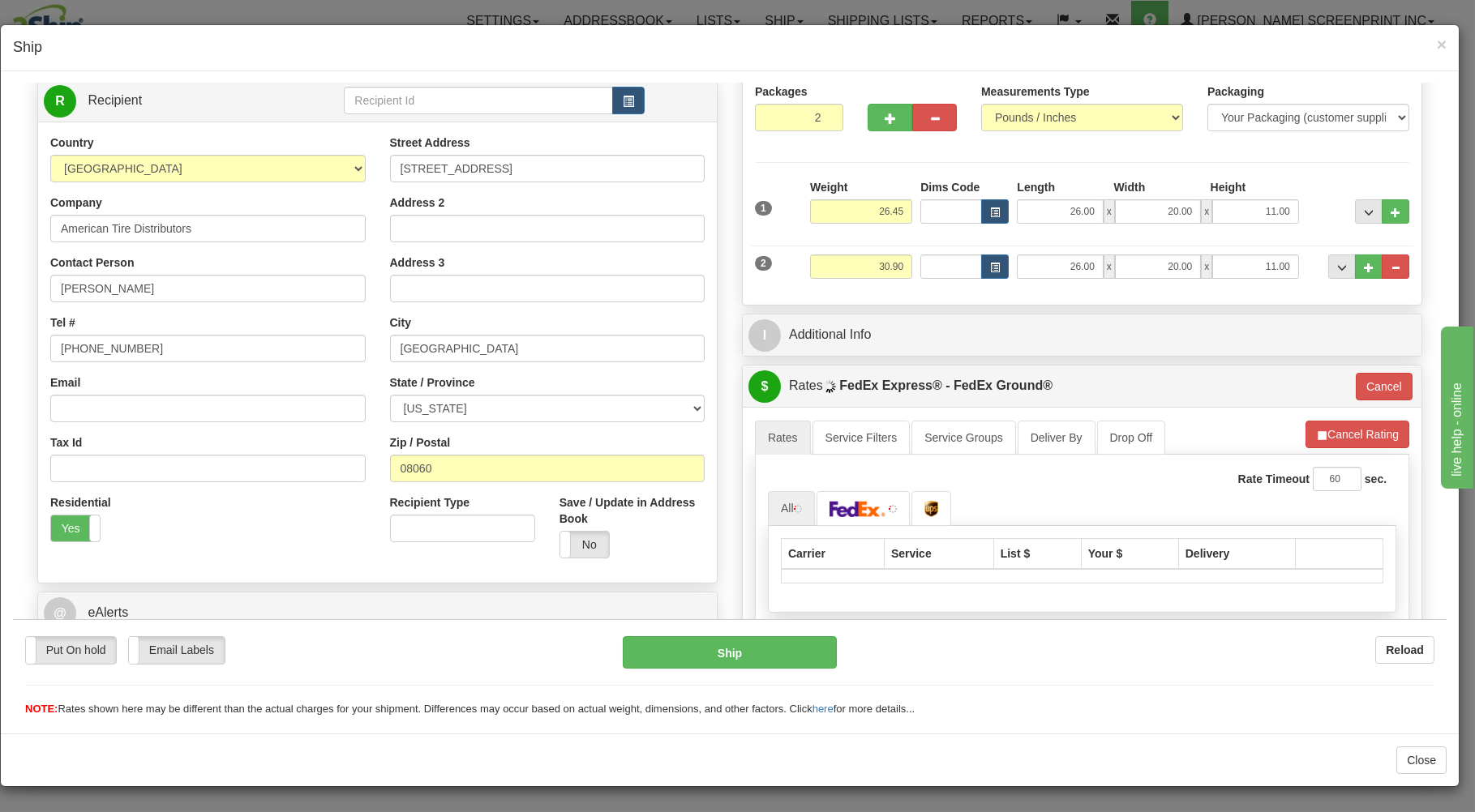
scroll to position [174, 0]
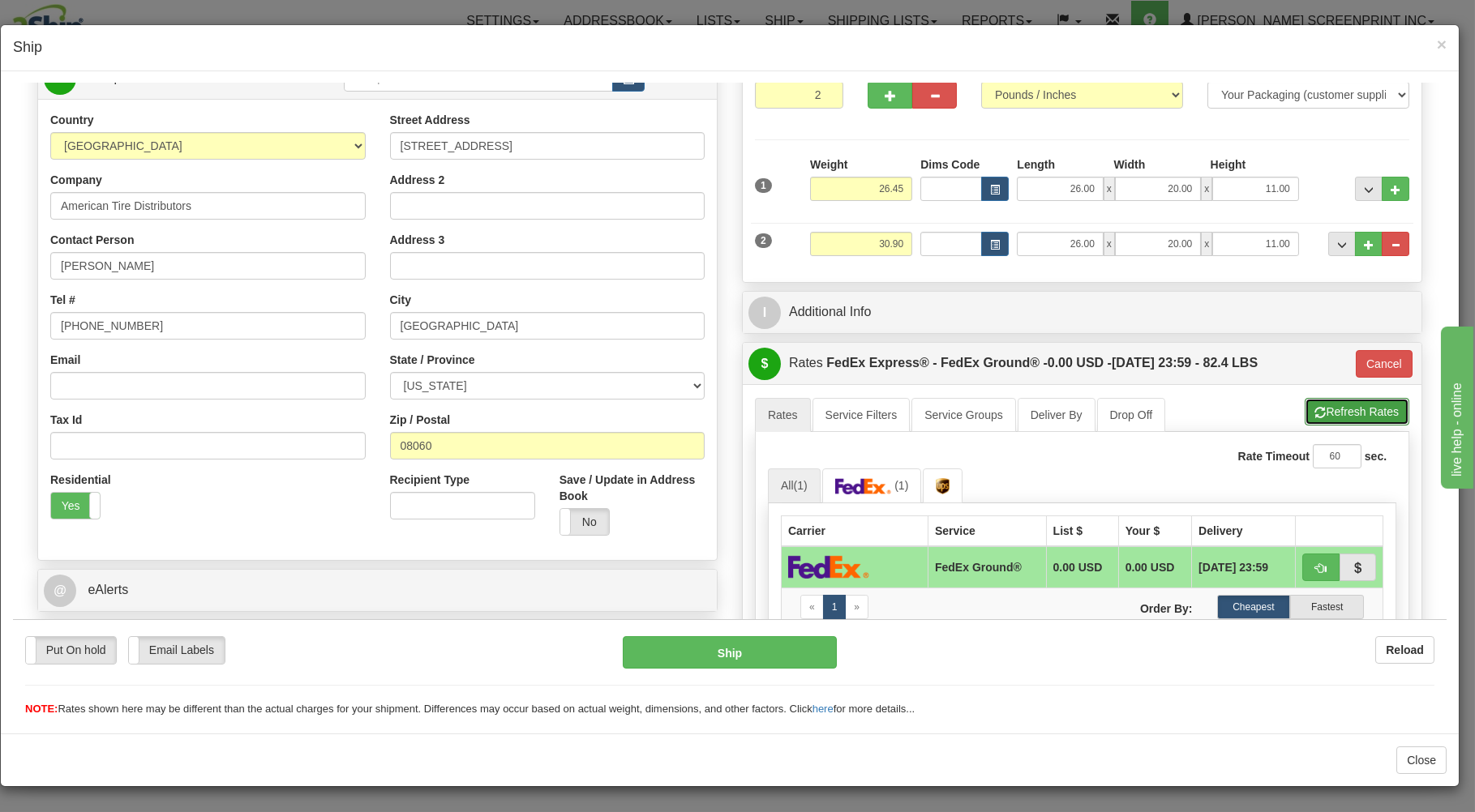
click at [1349, 409] on button "Refresh Rates" at bounding box center [1356, 411] width 105 height 28
type input "92"
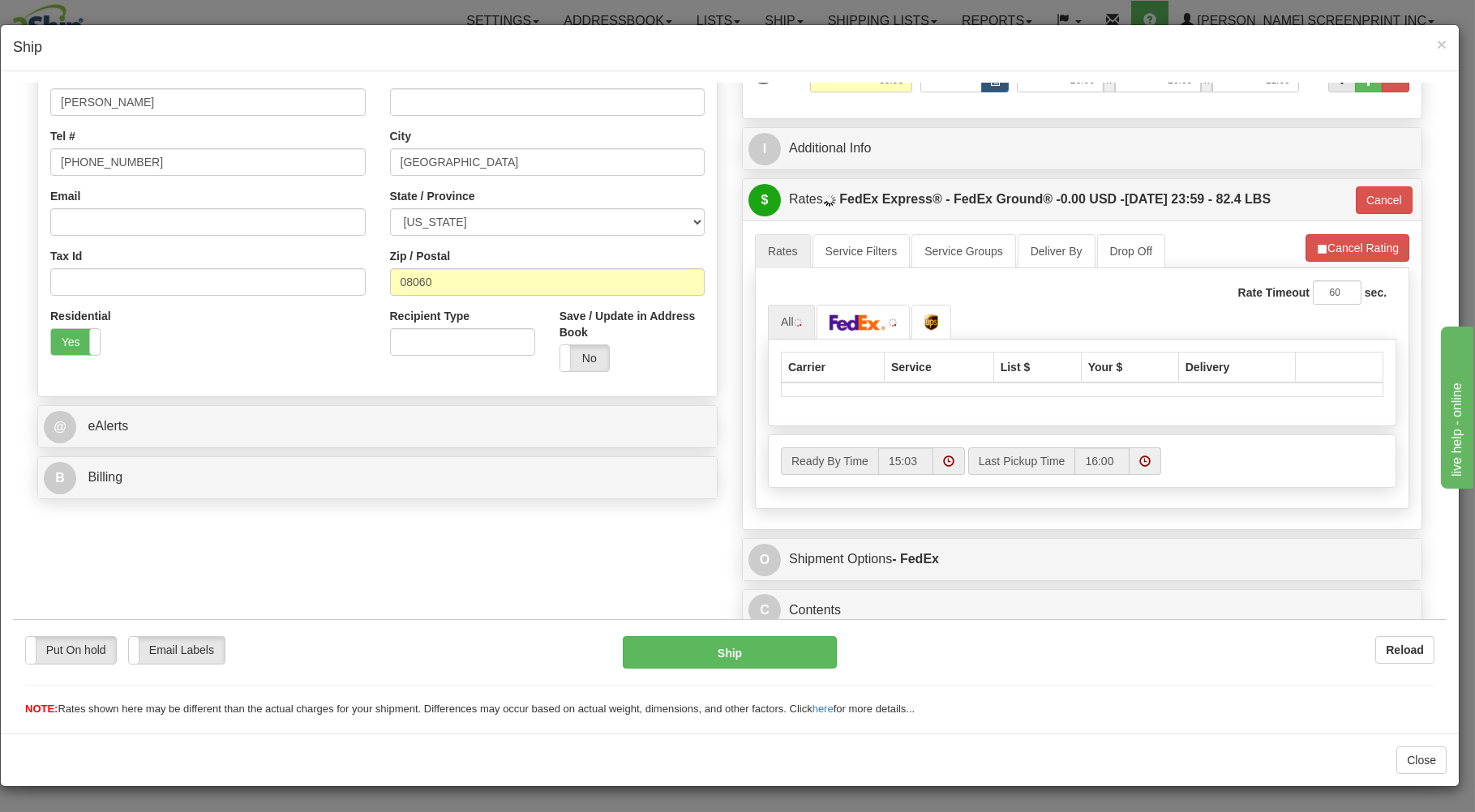
scroll to position [347, 0]
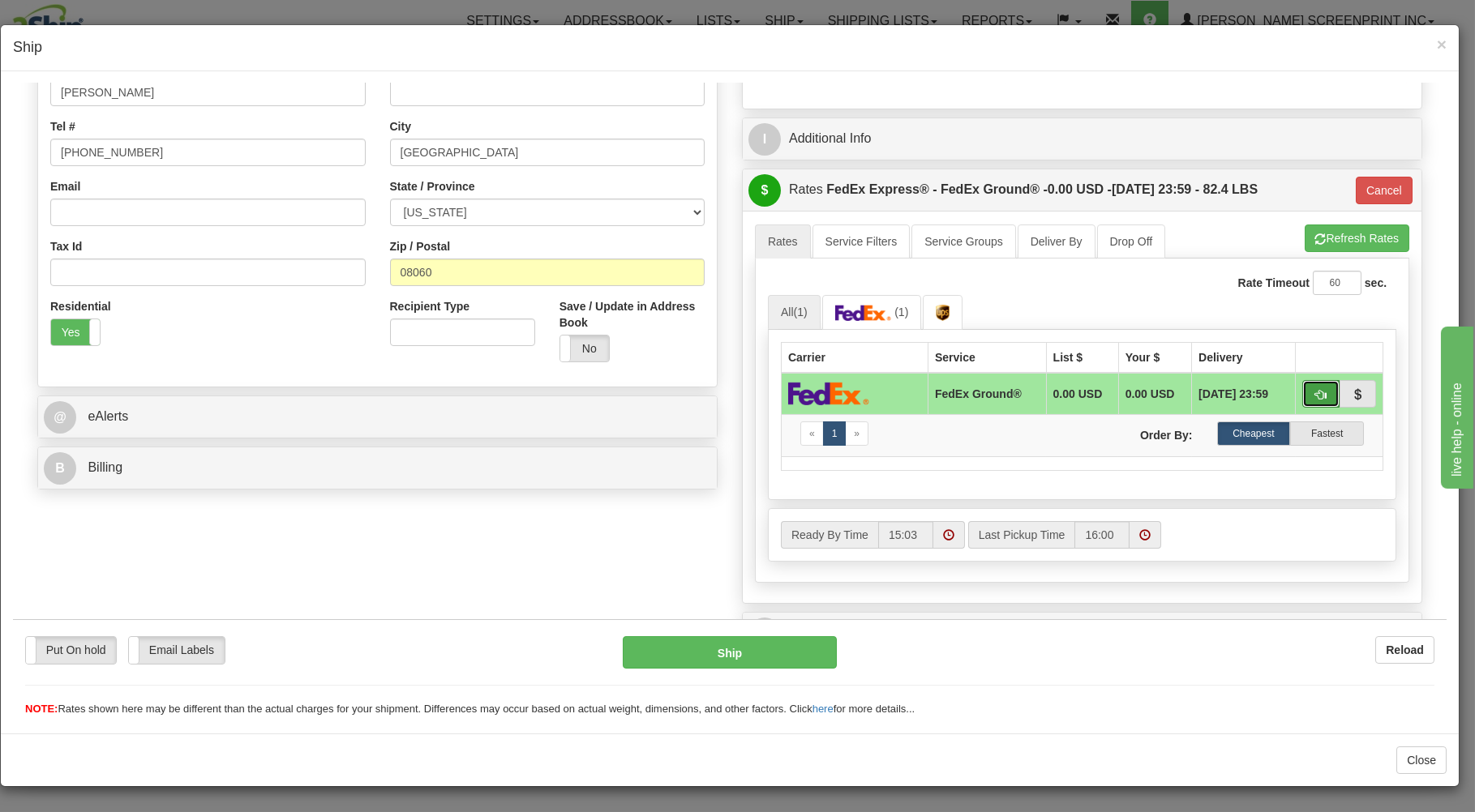
click at [1315, 389] on span "button" at bounding box center [1320, 394] width 11 height 11
click at [771, 648] on button "Ship" at bounding box center [729, 651] width 214 height 33
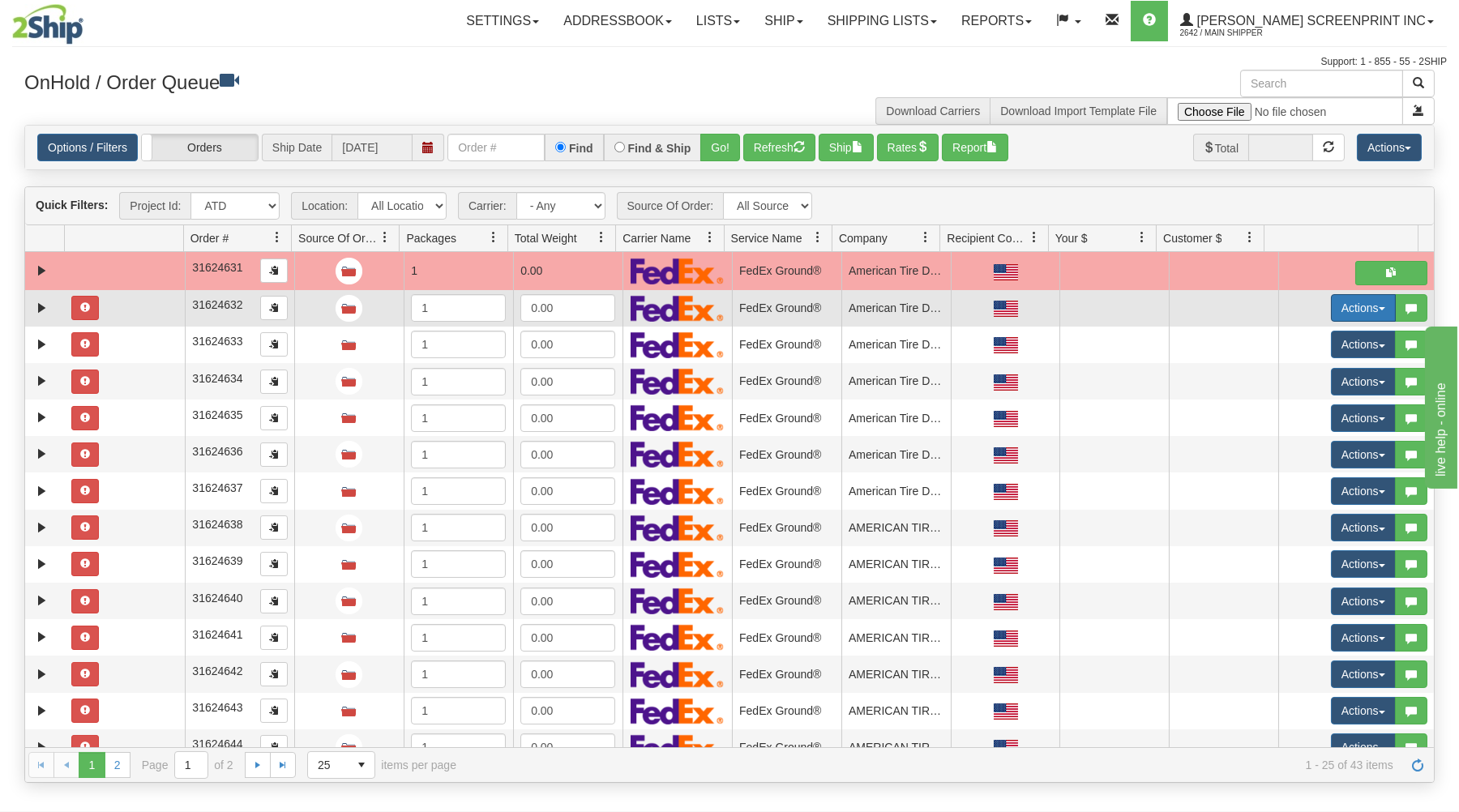
click at [1370, 300] on button "Actions" at bounding box center [1363, 308] width 65 height 28
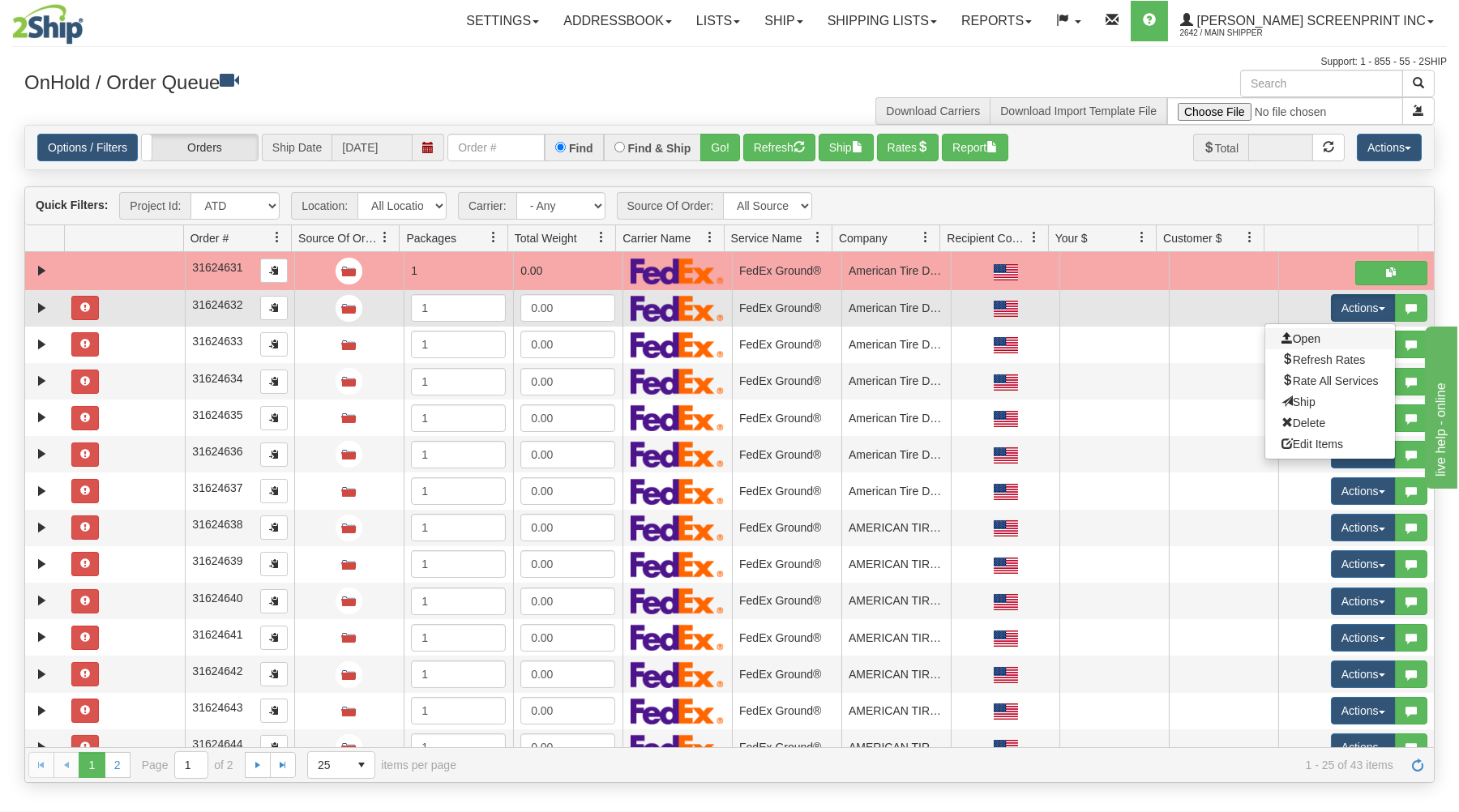
click at [1313, 341] on link "Open" at bounding box center [1330, 338] width 129 height 21
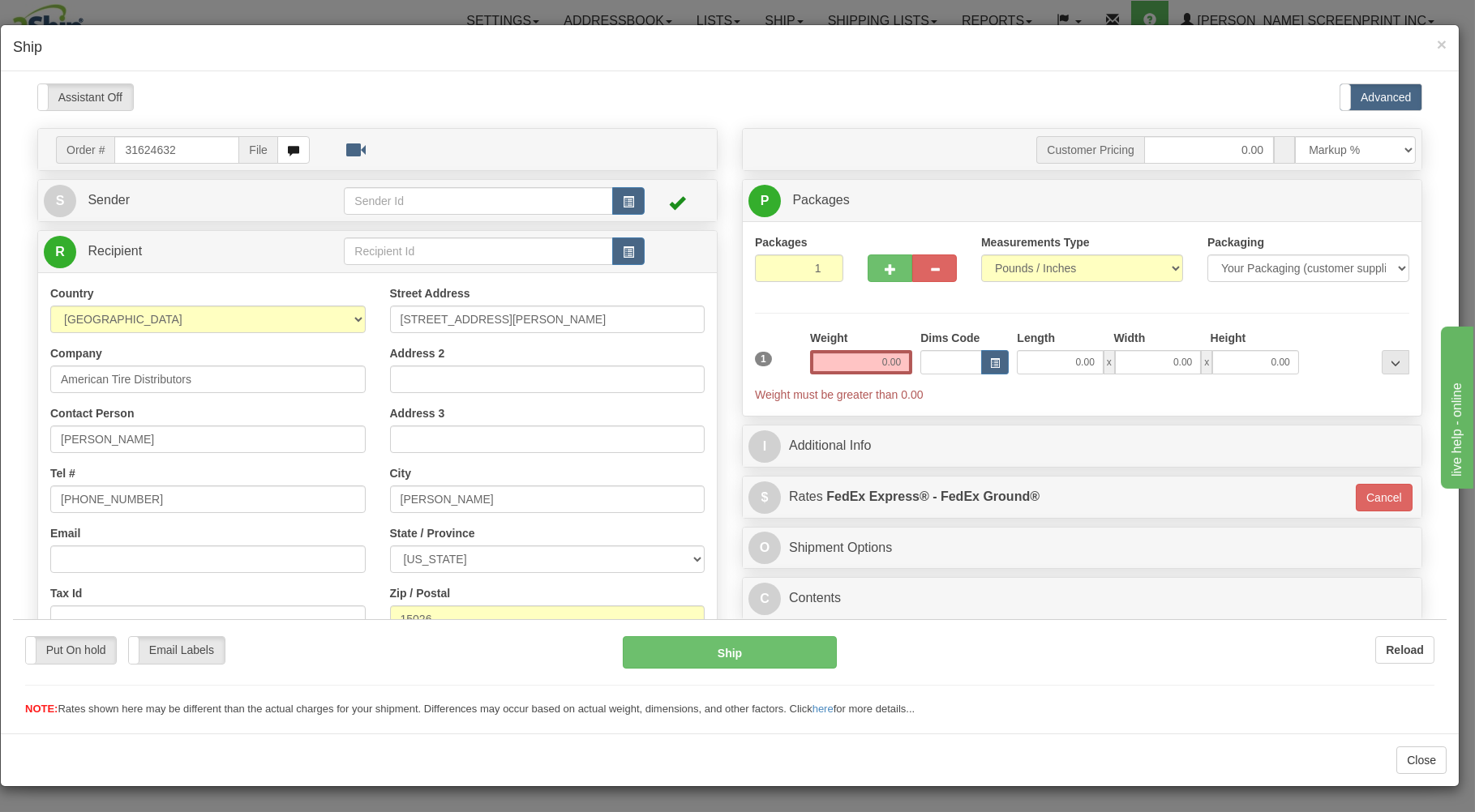
scroll to position [0, 0]
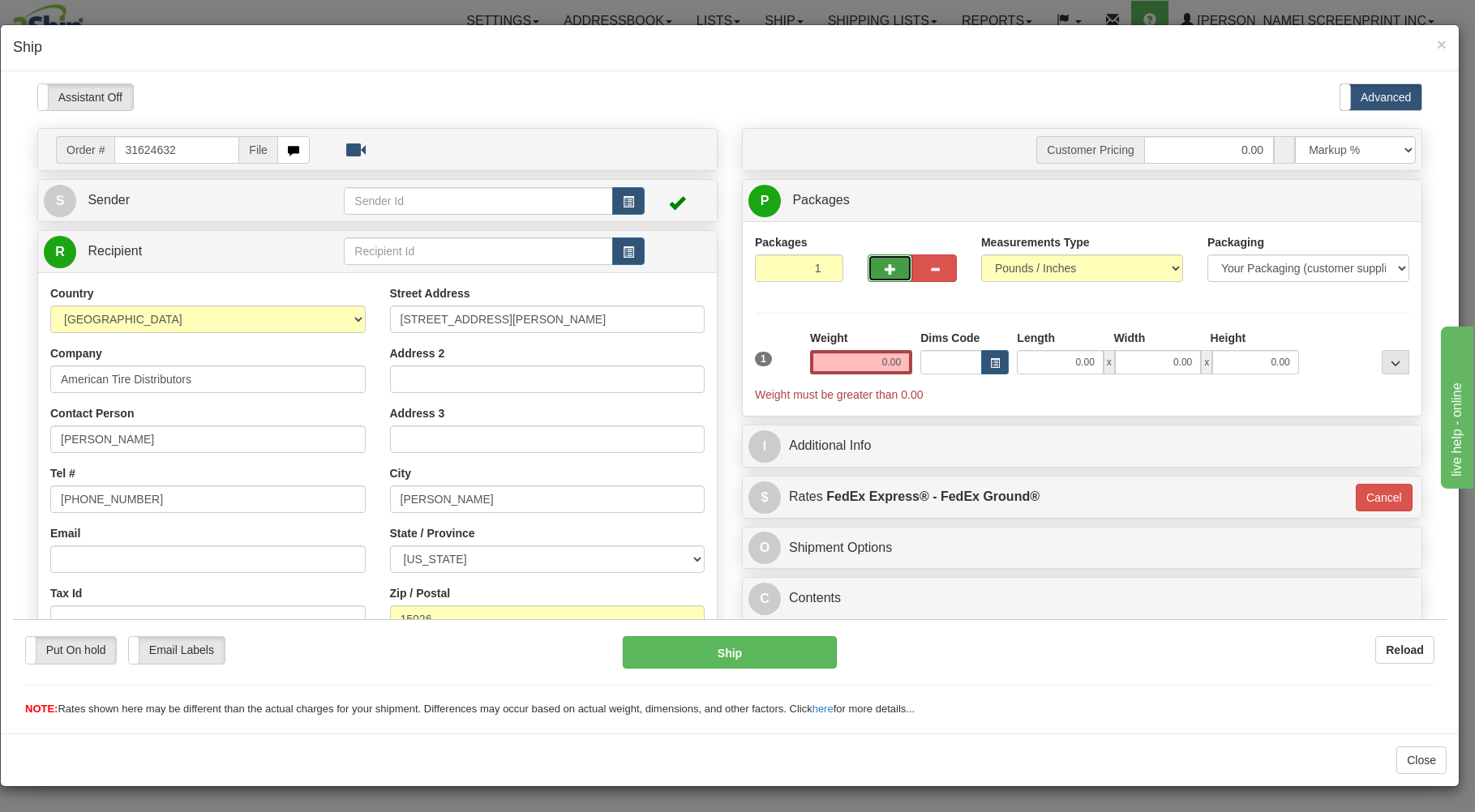
click at [884, 268] on span "button" at bounding box center [889, 269] width 11 height 11
type input "2"
click at [622, 202] on span "button" at bounding box center [627, 202] width 11 height 11
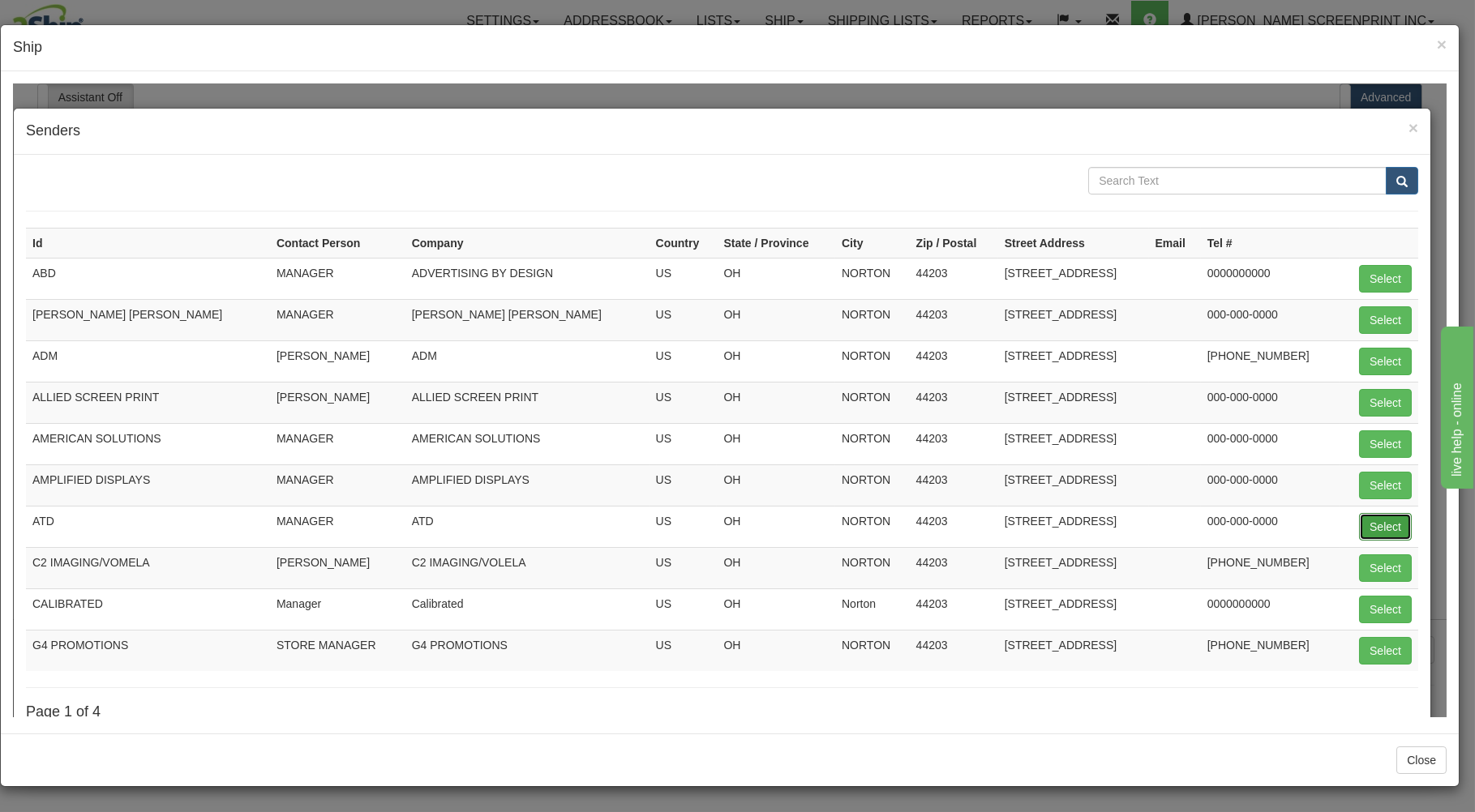
click at [1371, 526] on button "Select" at bounding box center [1384, 527] width 52 height 28
type input "ATD"
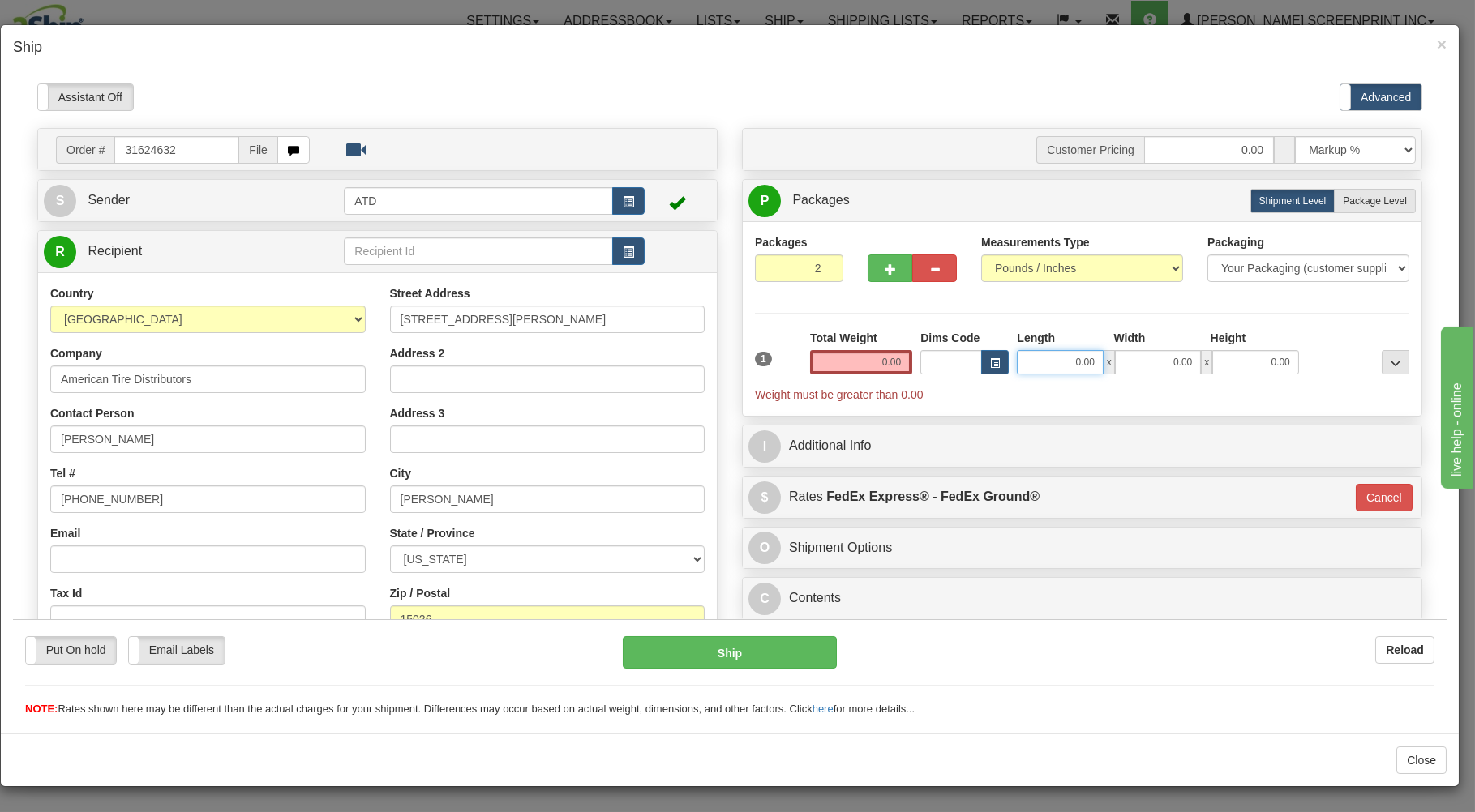
click at [1037, 361] on input "0.00" at bounding box center [1059, 362] width 86 height 25
type input "26.00"
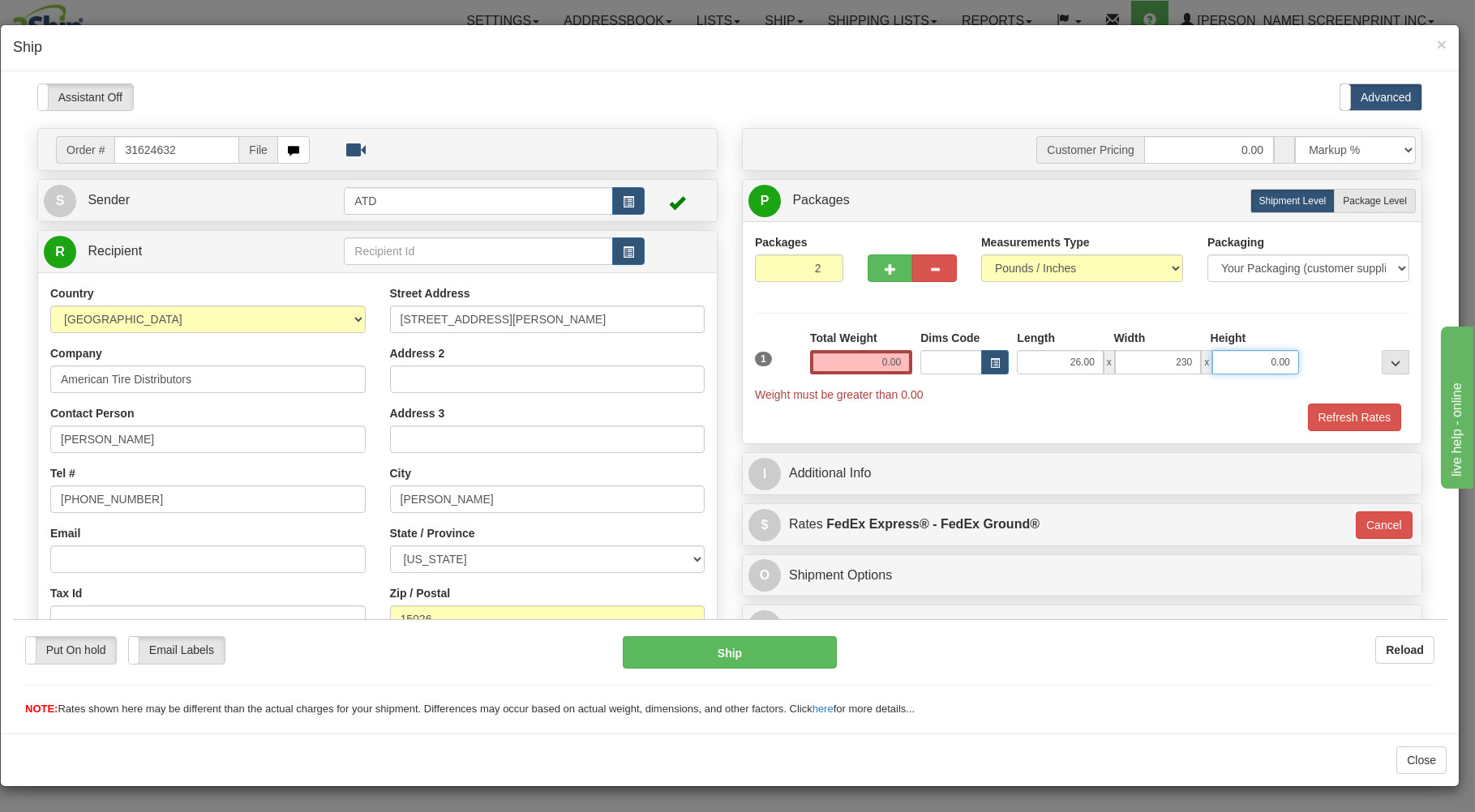
type input "230.00"
type input "11.00"
drag, startPoint x: 1164, startPoint y: 363, endPoint x: 1248, endPoint y: 341, distance: 86.8
click at [1200, 350] on input "230.00" at bounding box center [1157, 362] width 86 height 25
type input "20.00"
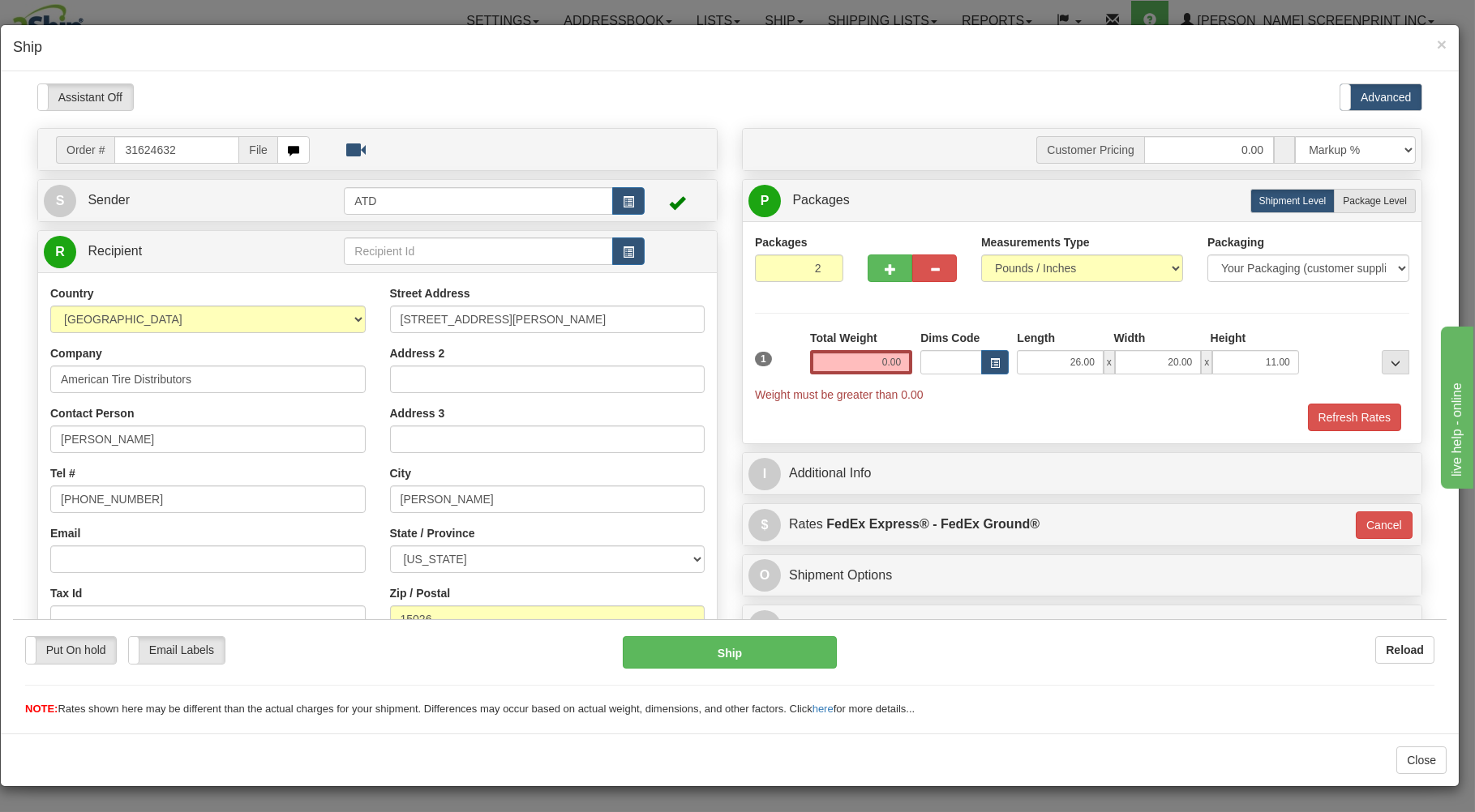
click at [1173, 418] on div "Refresh Rates" at bounding box center [1082, 417] width 662 height 28
click at [1347, 198] on span "Package Level" at bounding box center [1374, 200] width 64 height 11
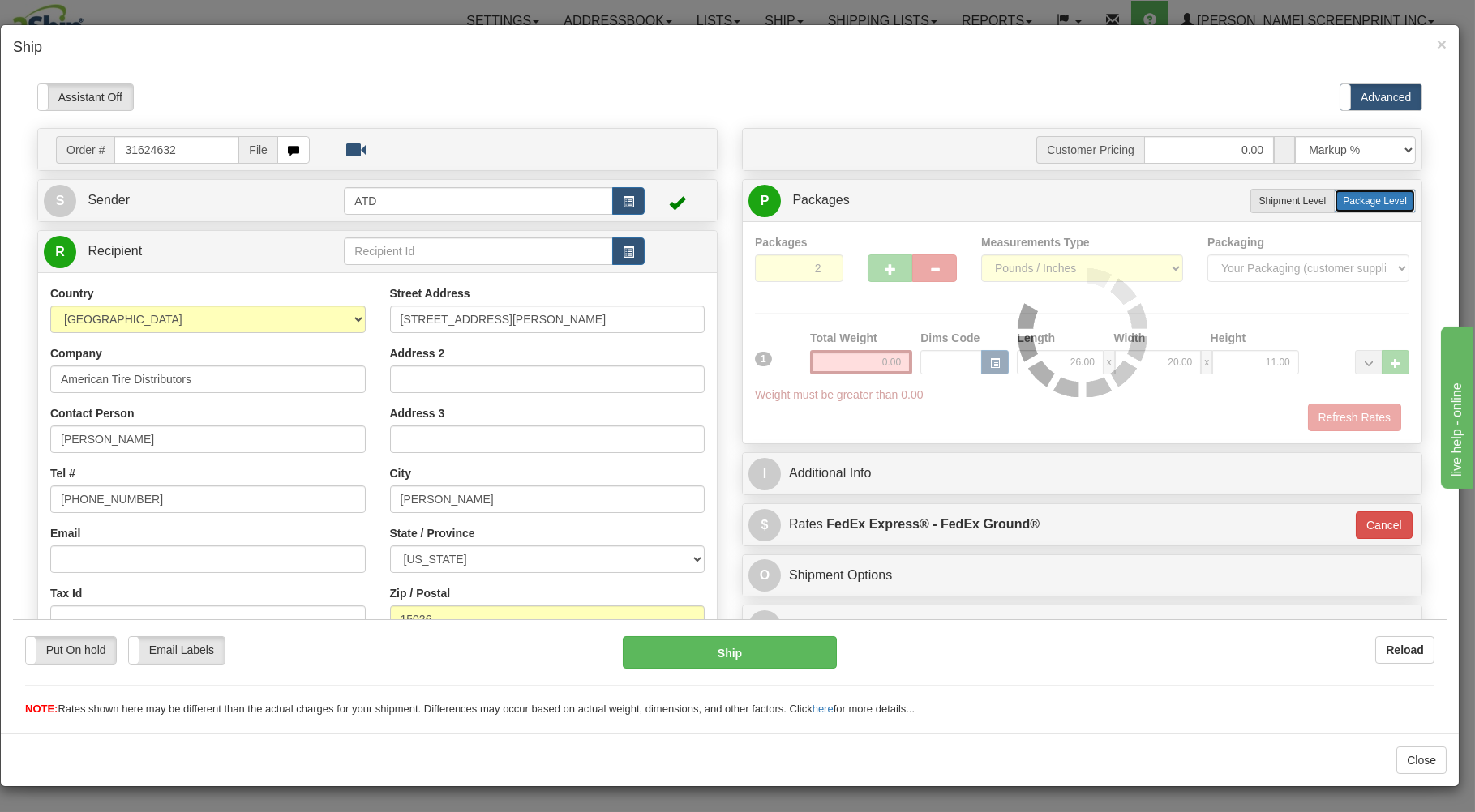
radio input "true"
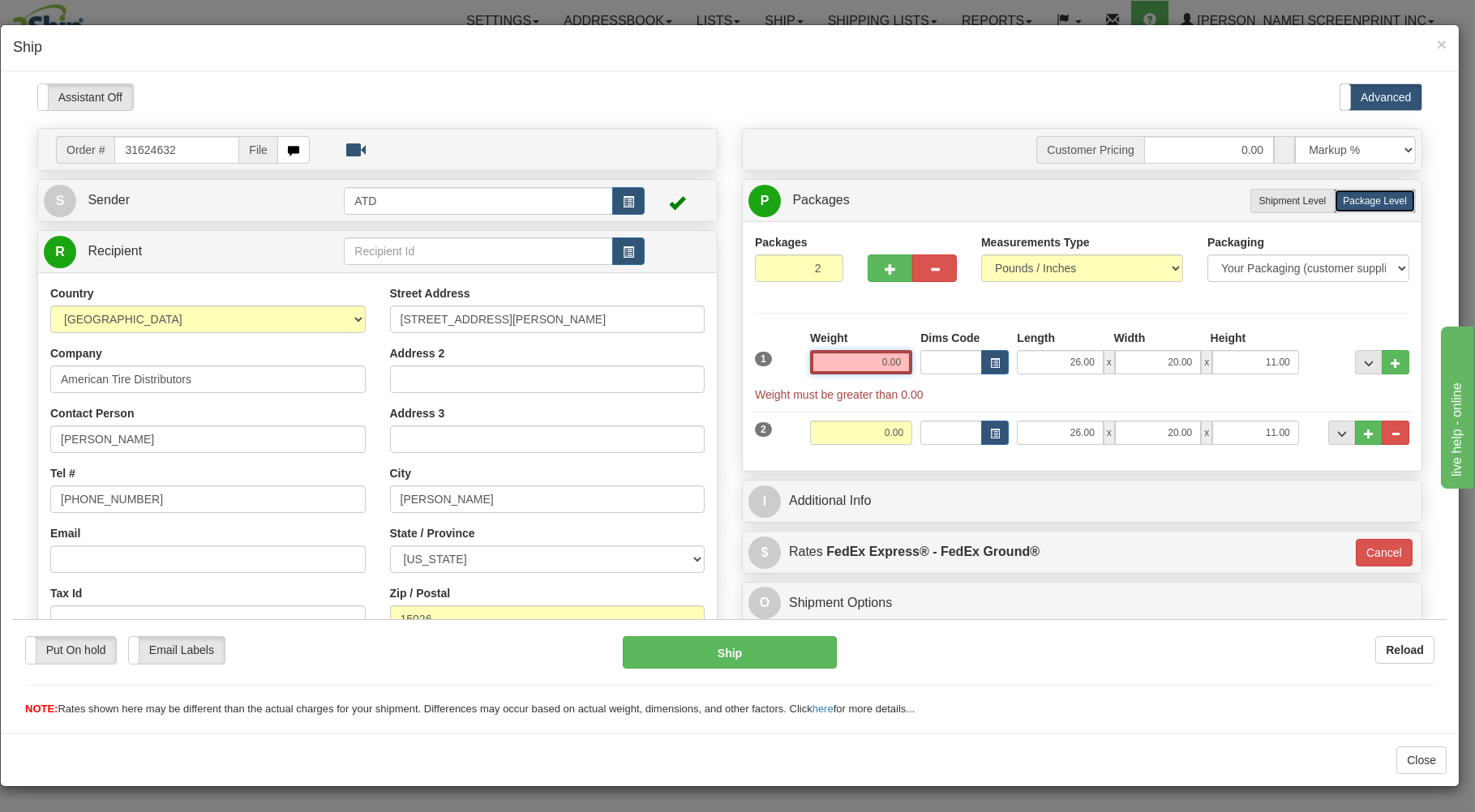
click at [847, 369] on input "0.00" at bounding box center [860, 362] width 102 height 25
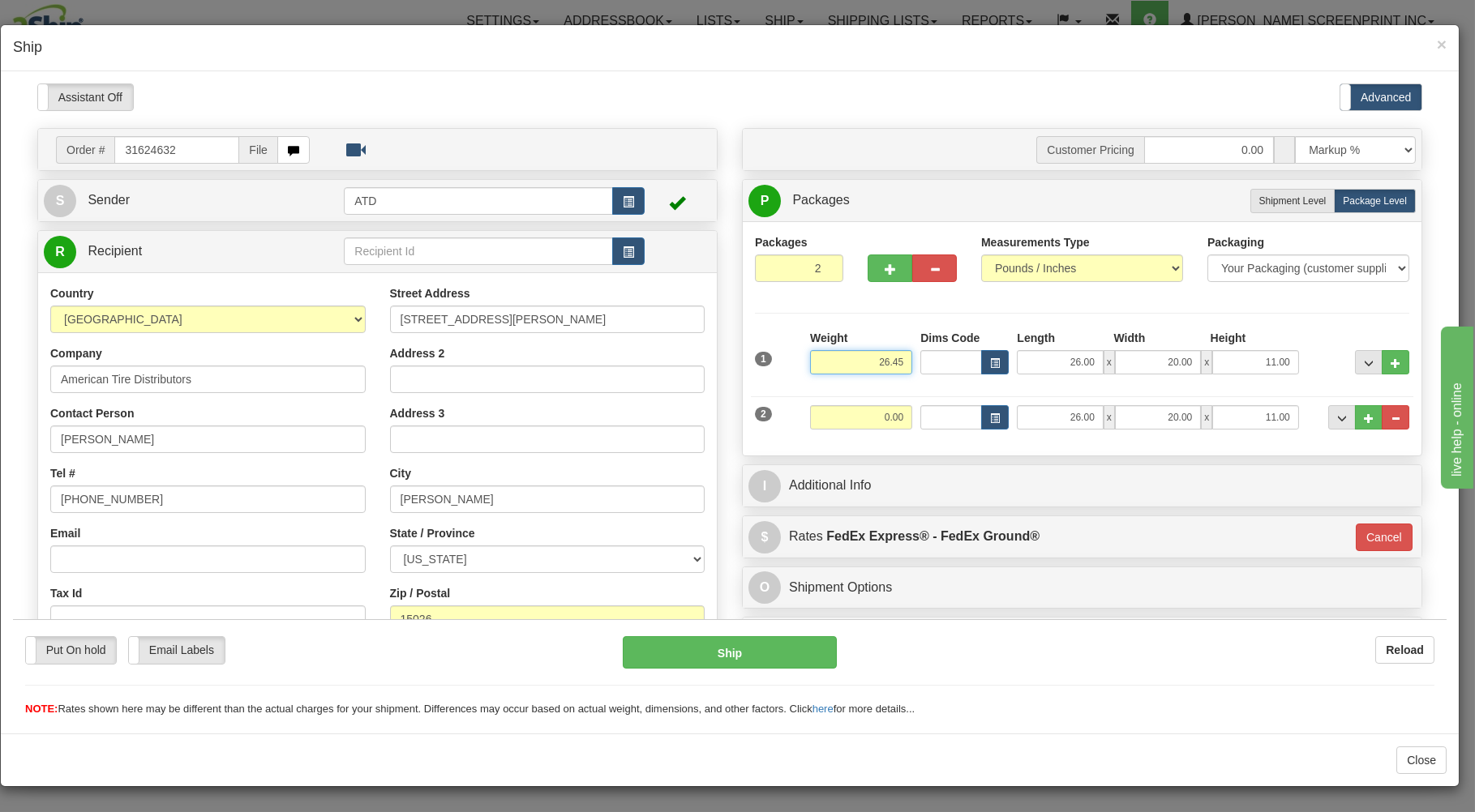
type input "26.45"
click at [837, 412] on input "0.00" at bounding box center [860, 416] width 102 height 25
type input "30.90"
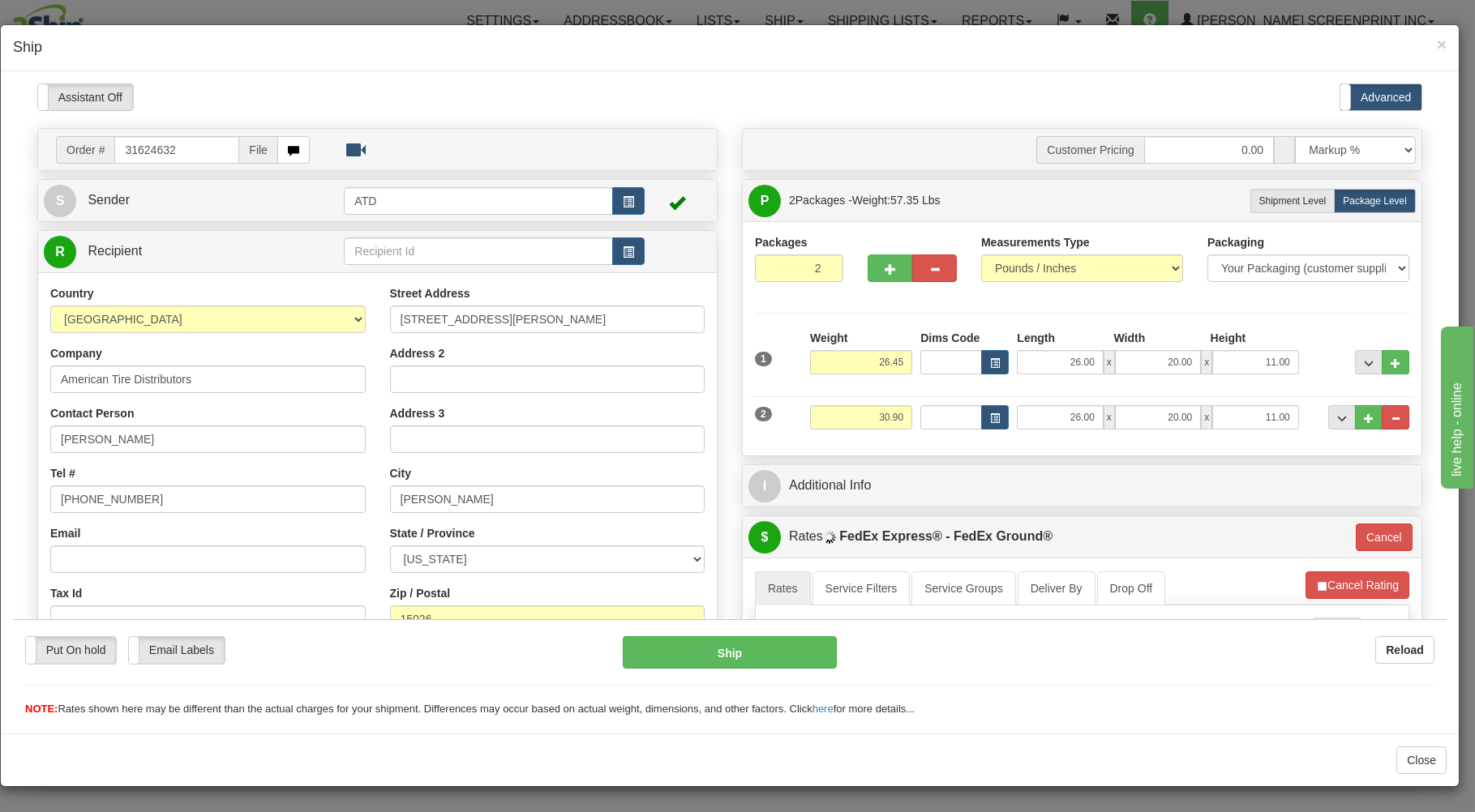
click at [826, 441] on div "Weight 30.90" at bounding box center [861, 422] width 111 height 37
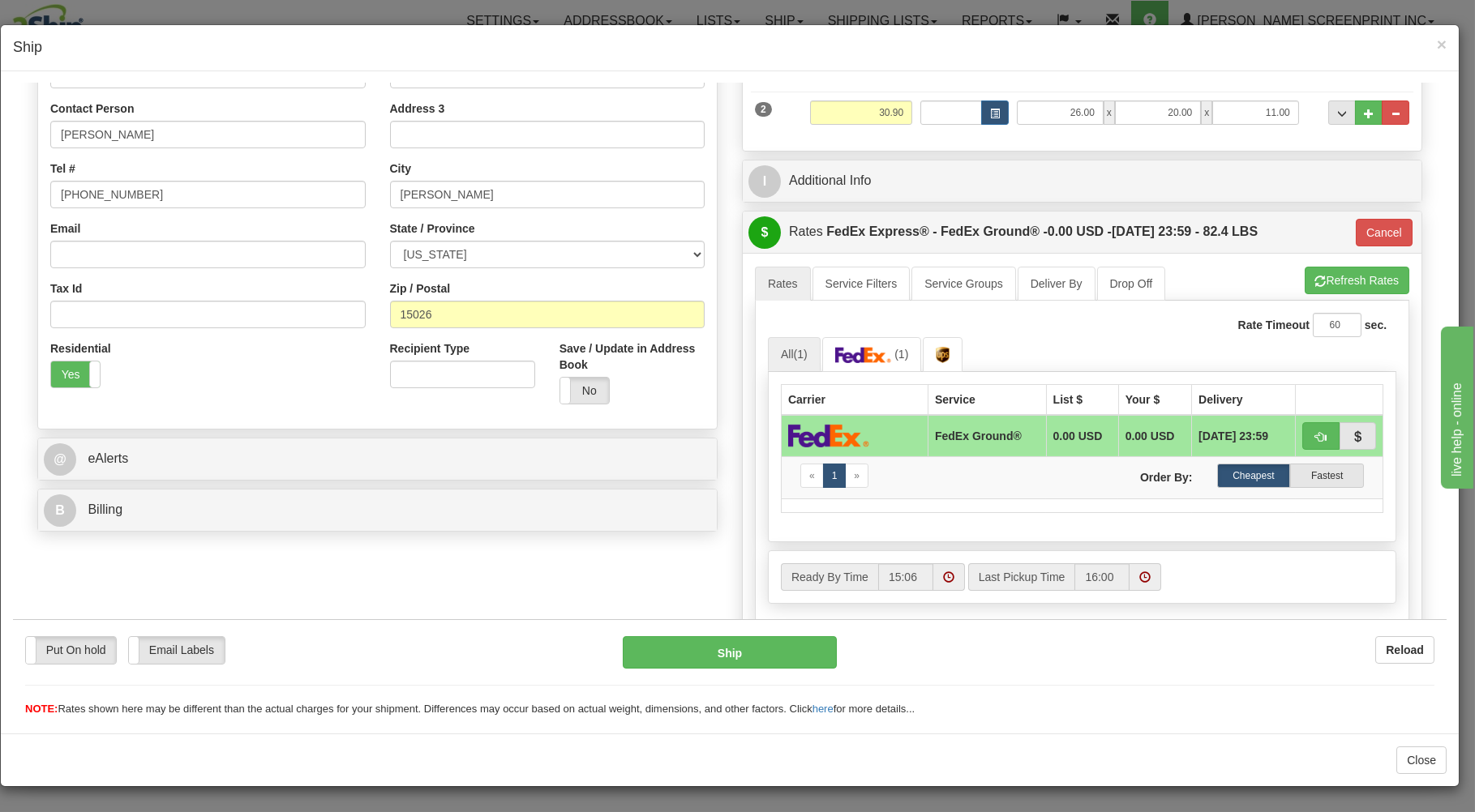
scroll to position [432, 0]
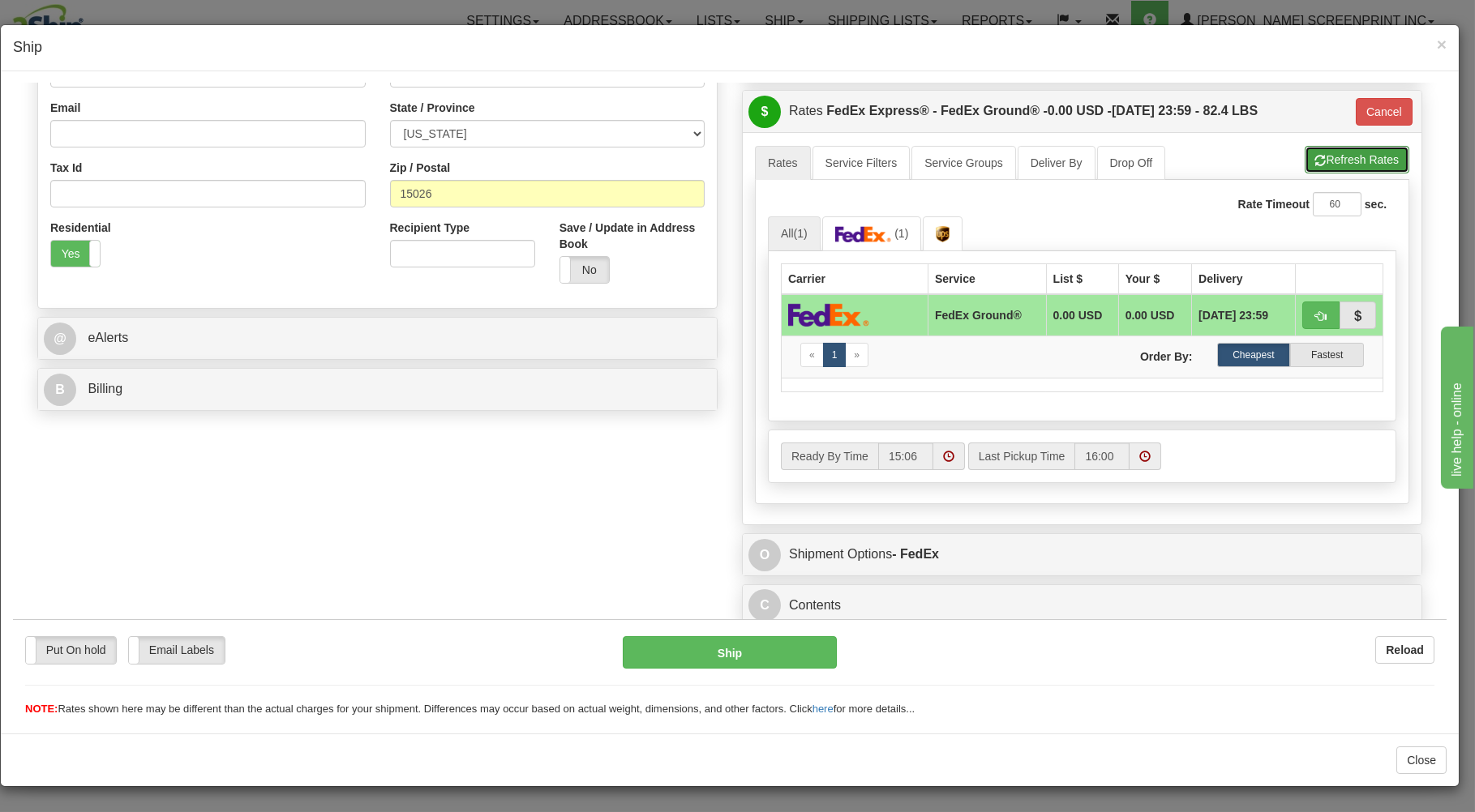
click at [1326, 156] on button "Refresh Rates" at bounding box center [1356, 159] width 105 height 28
type input "92"
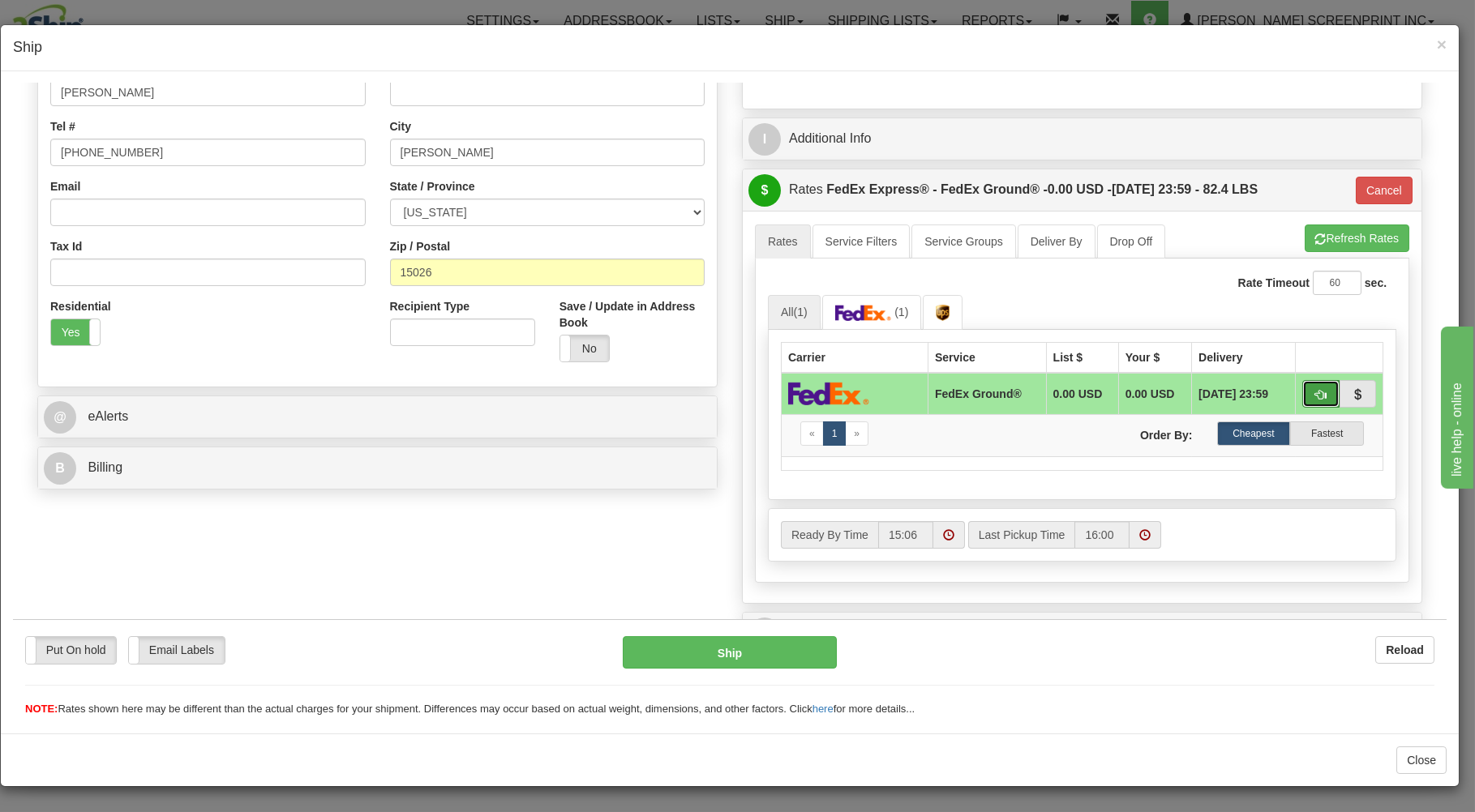
click at [1302, 386] on button "button" at bounding box center [1321, 393] width 38 height 28
drag, startPoint x: 744, startPoint y: 641, endPoint x: 735, endPoint y: 641, distance: 9.0
click at [735, 641] on button "Ship" at bounding box center [729, 651] width 214 height 33
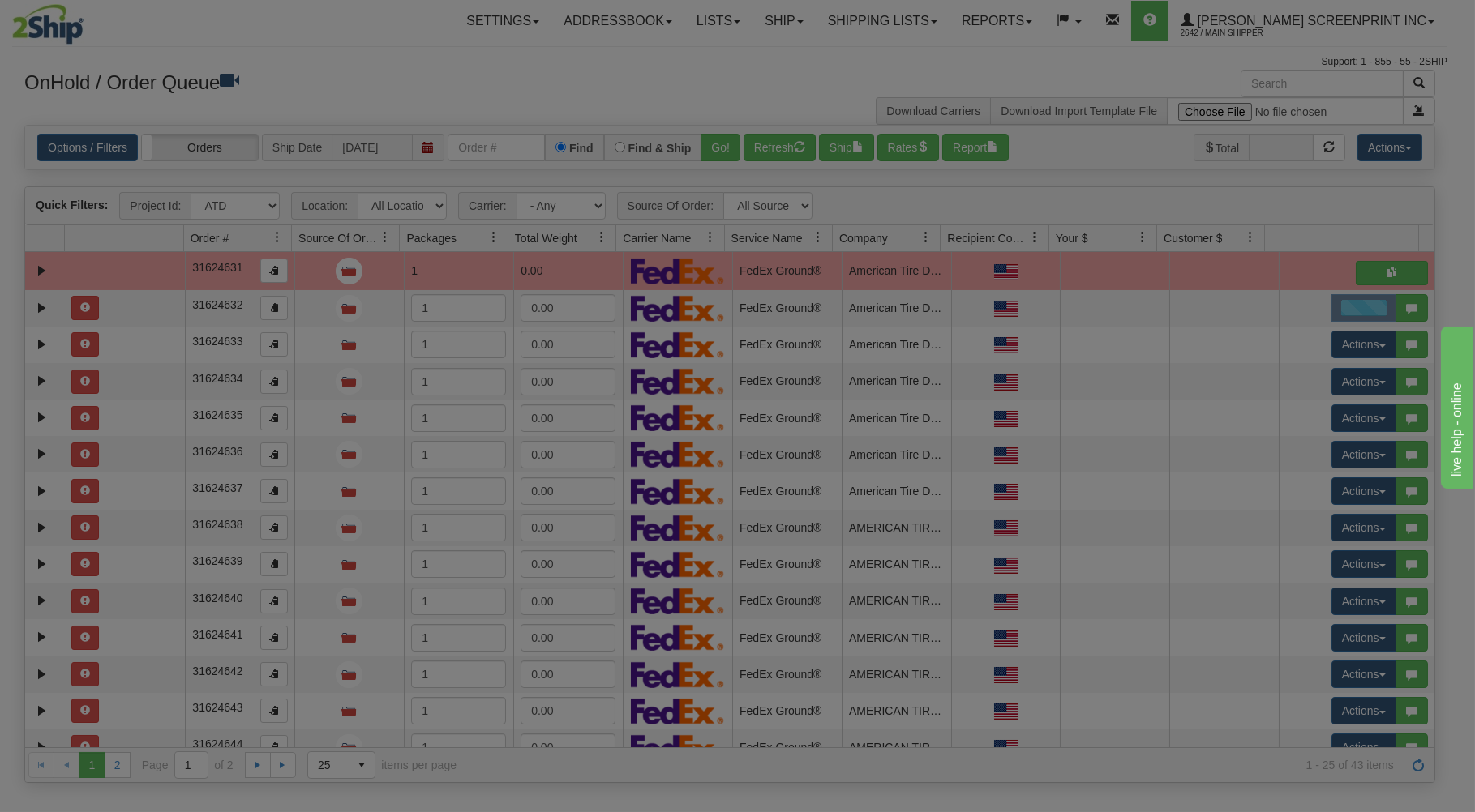
scroll to position [0, 0]
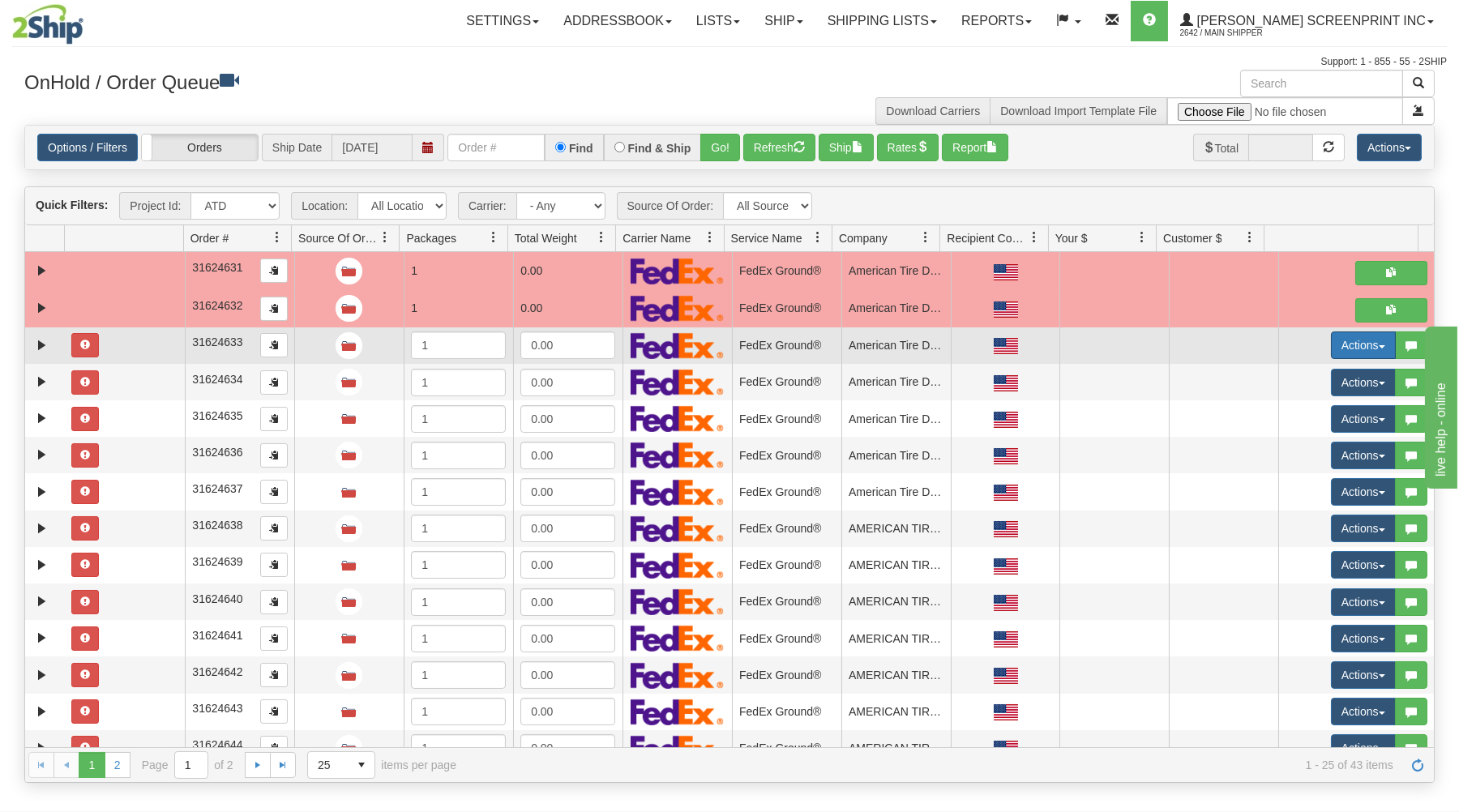
click at [1342, 341] on button "Actions" at bounding box center [1363, 346] width 65 height 28
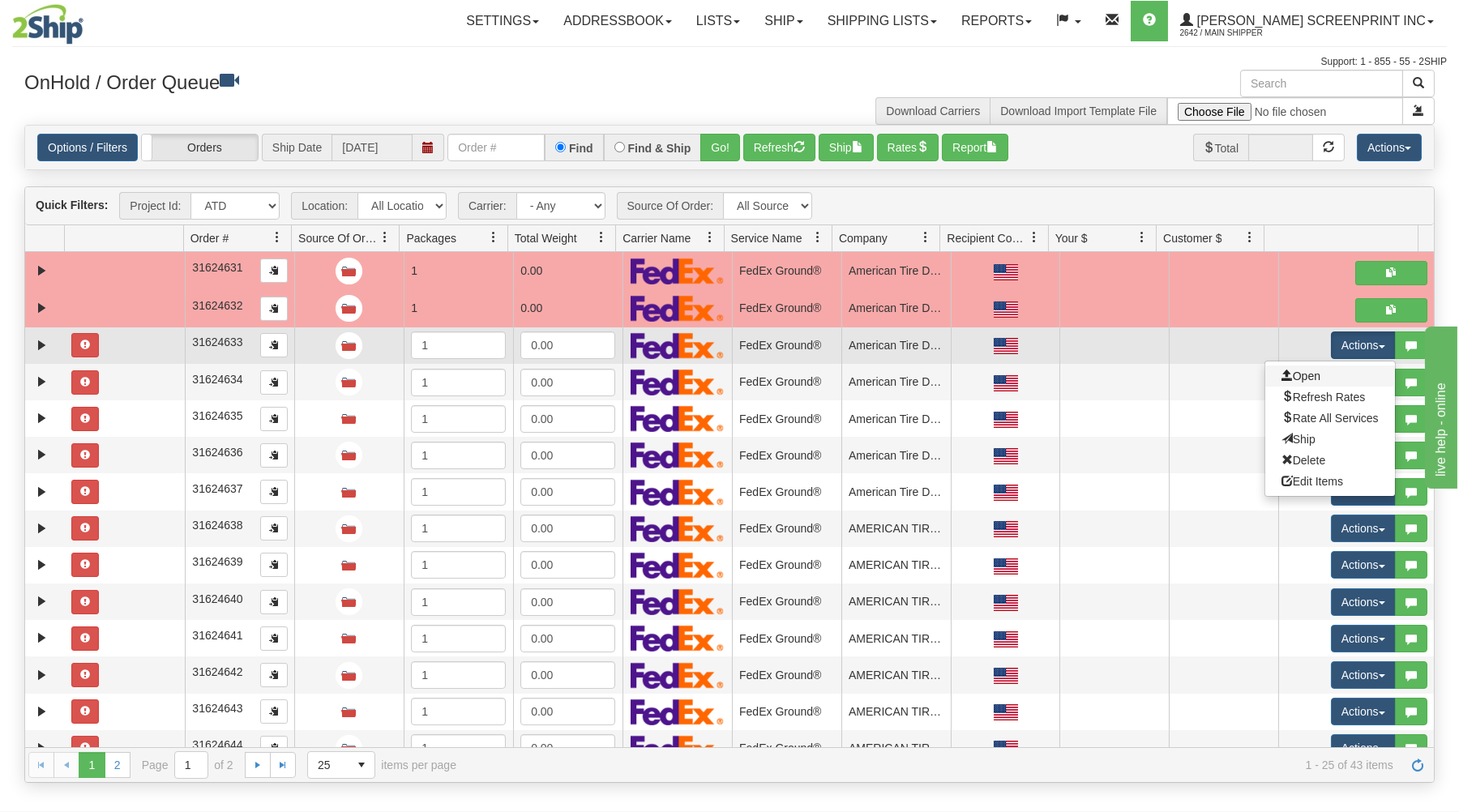
click at [1310, 381] on link "Open" at bounding box center [1330, 375] width 129 height 21
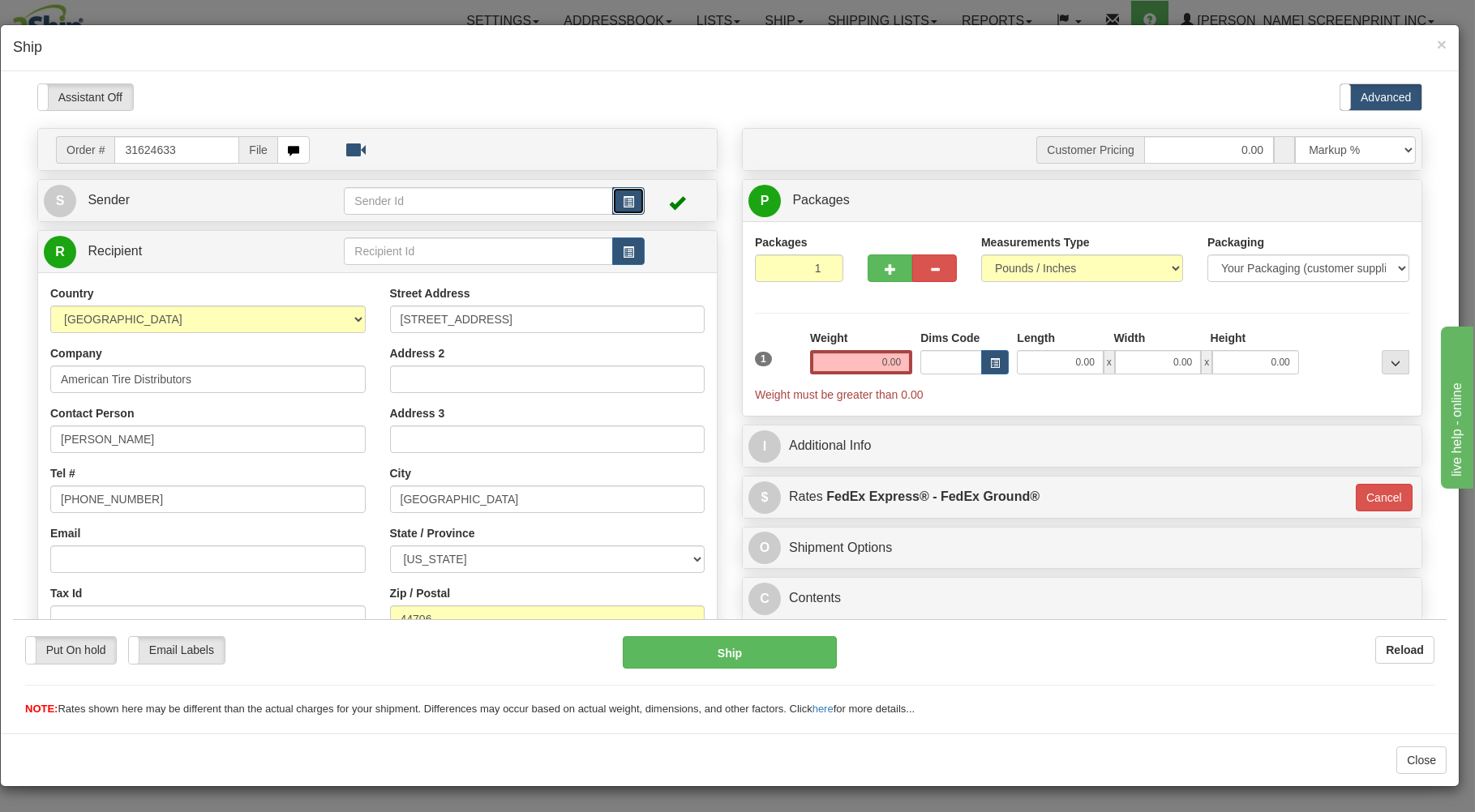
click at [622, 199] on span "button" at bounding box center [627, 202] width 11 height 11
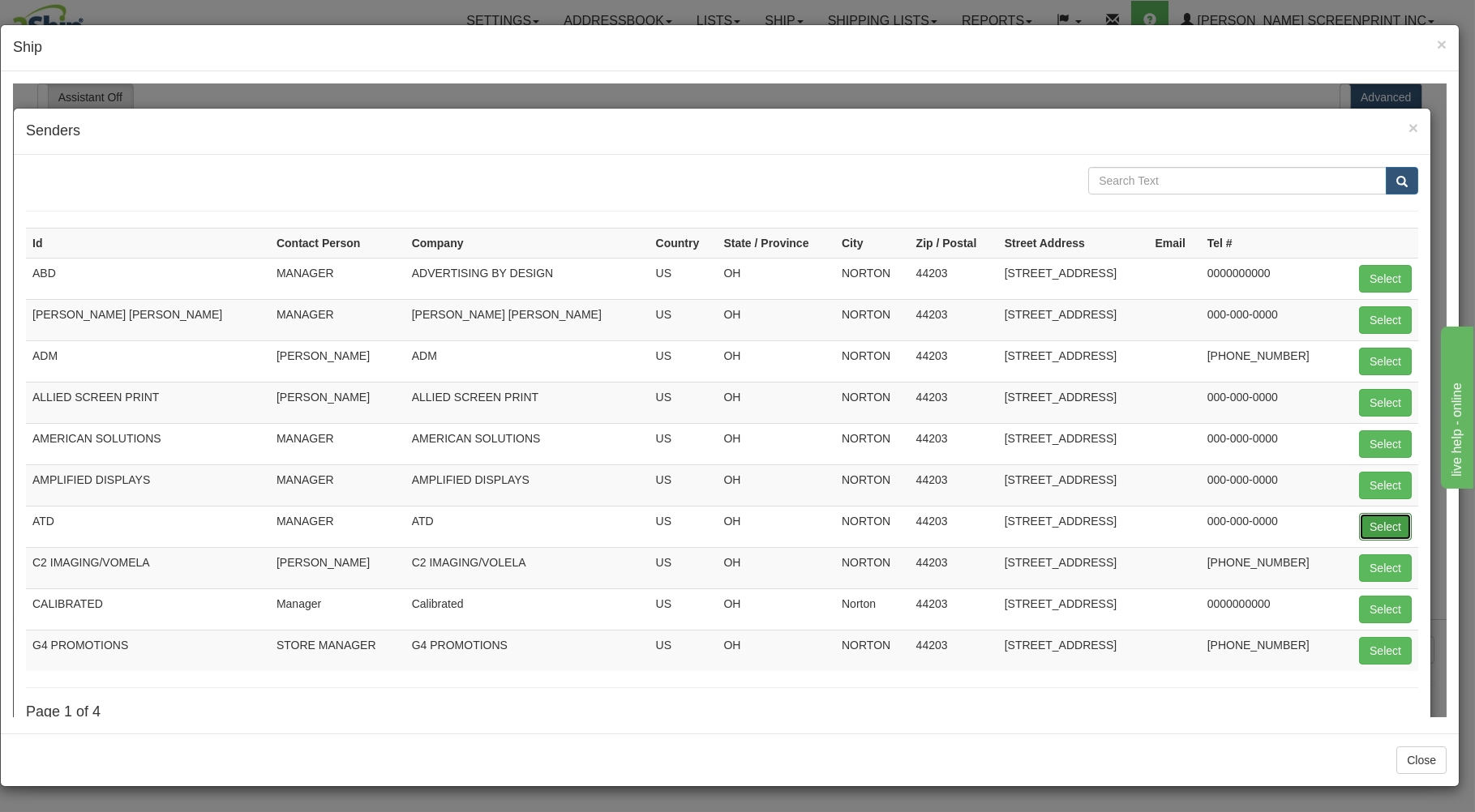
click at [1361, 524] on button "Select" at bounding box center [1384, 527] width 52 height 28
type input "ATD"
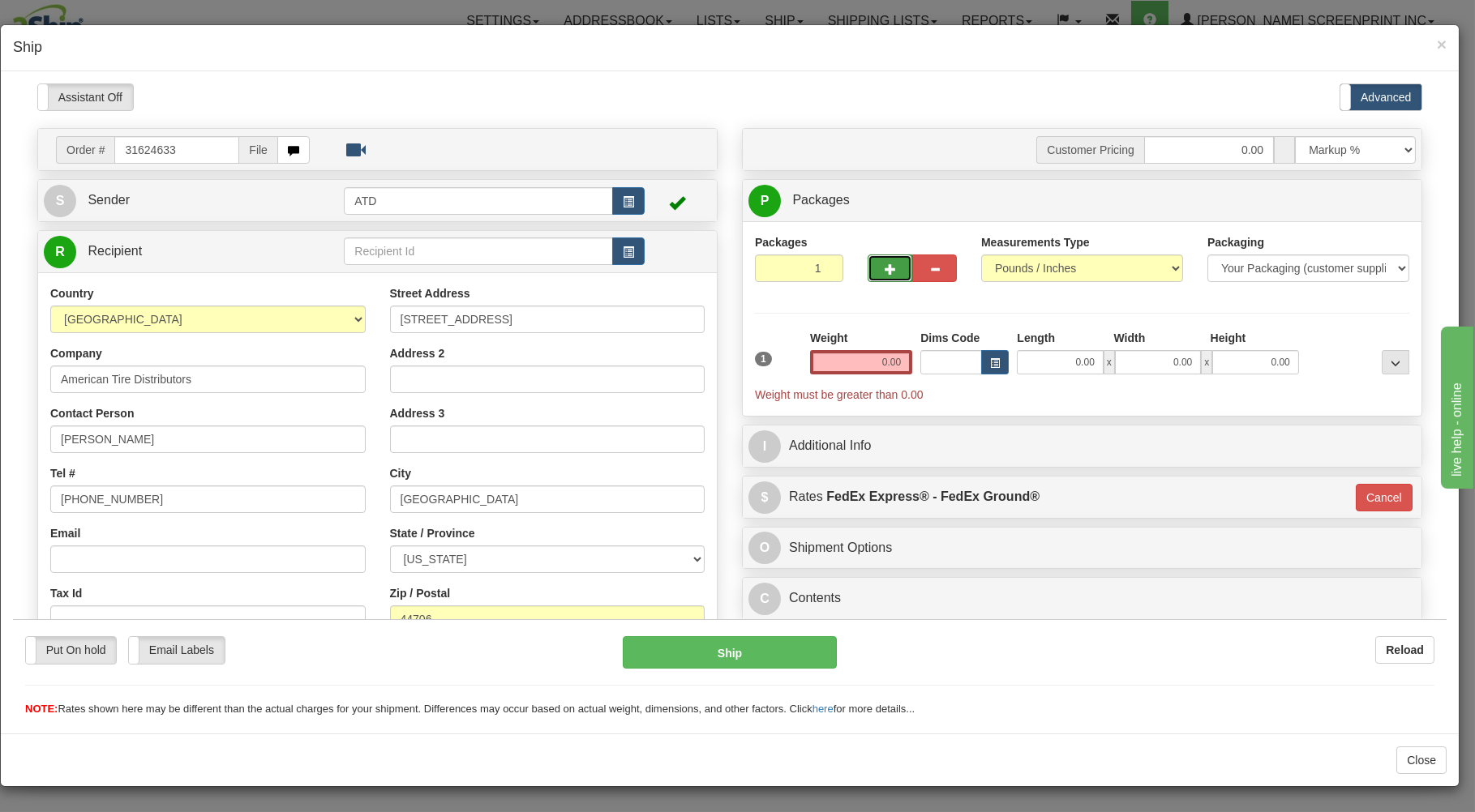
click at [884, 269] on span "button" at bounding box center [889, 269] width 11 height 11
type input "2"
click at [1035, 365] on input "0.00" at bounding box center [1059, 362] width 86 height 25
type input "26.00"
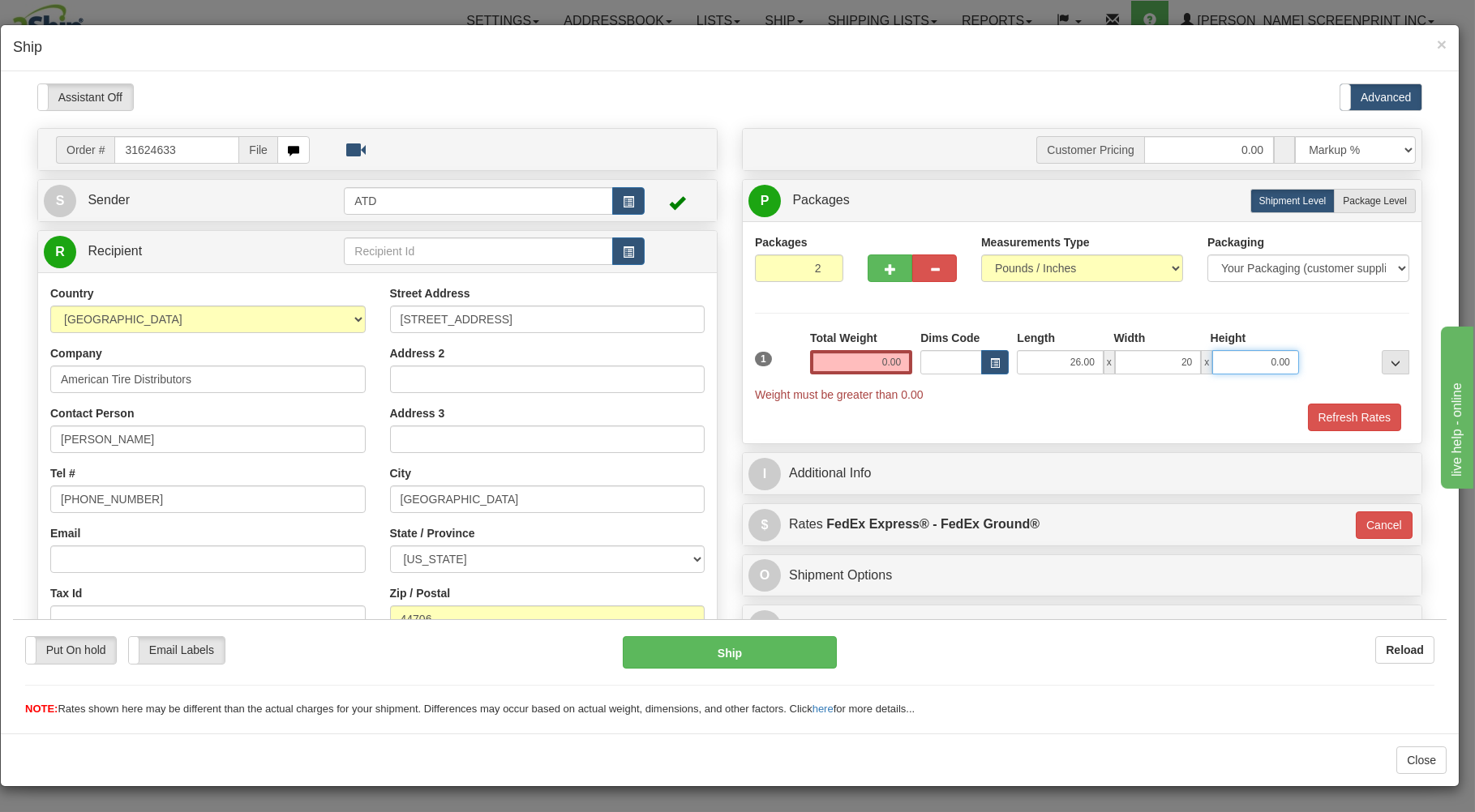
type input "20.00"
type input "11.00"
click at [1344, 202] on span "Package Level" at bounding box center [1374, 200] width 64 height 11
radio input "true"
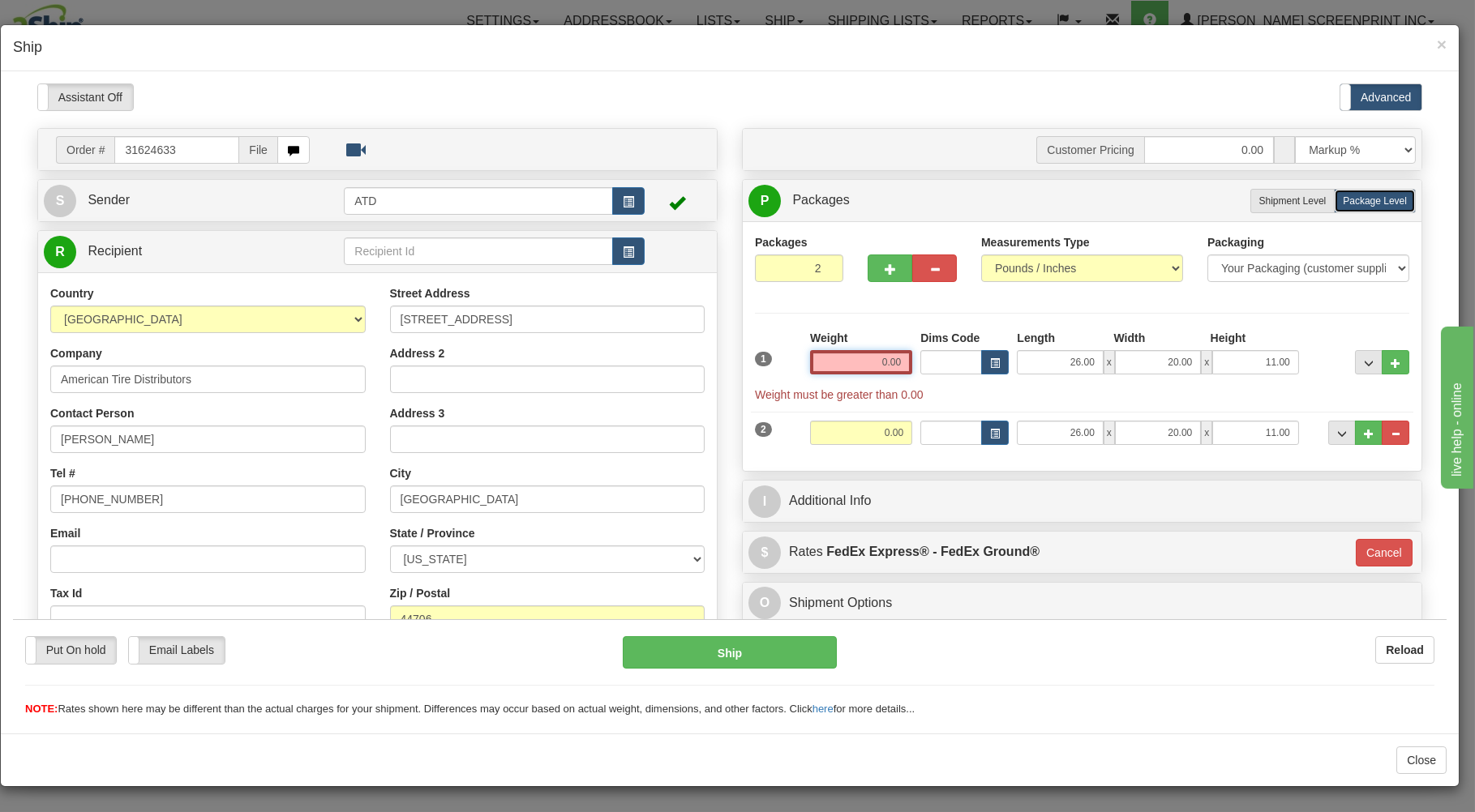
click at [850, 356] on input "0.00" at bounding box center [860, 362] width 102 height 25
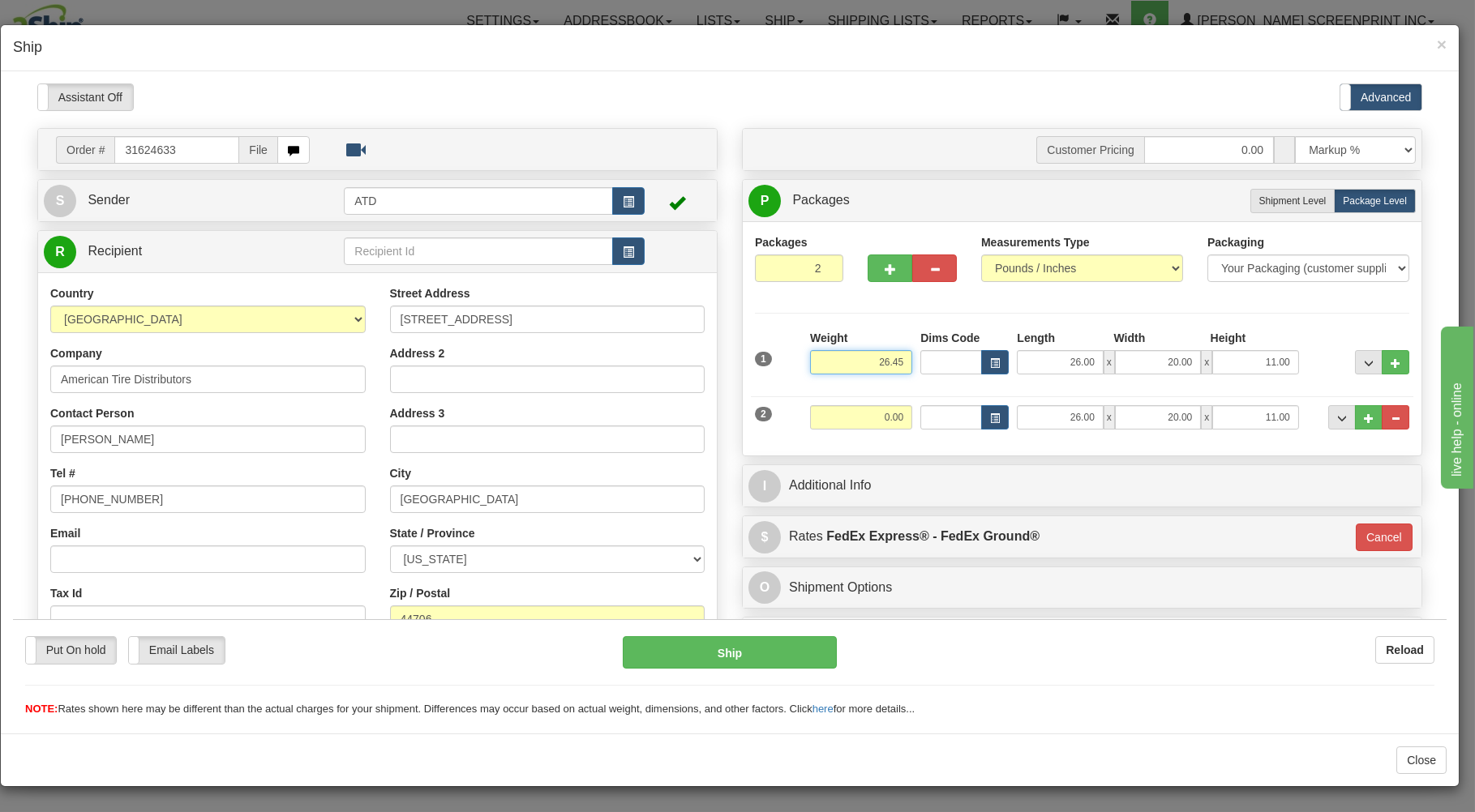
type input "26.45"
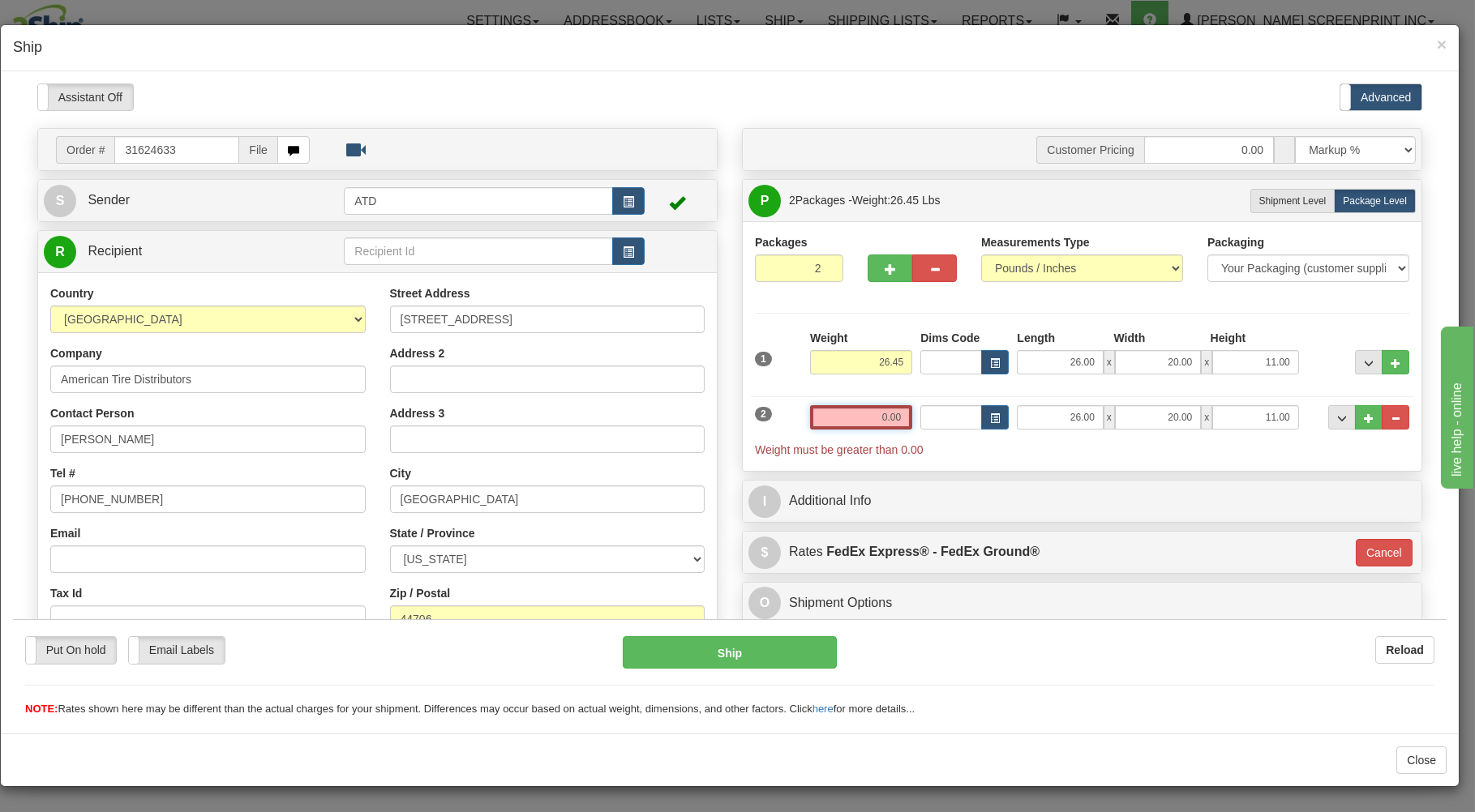
click at [848, 419] on input "0.00" at bounding box center [860, 416] width 102 height 25
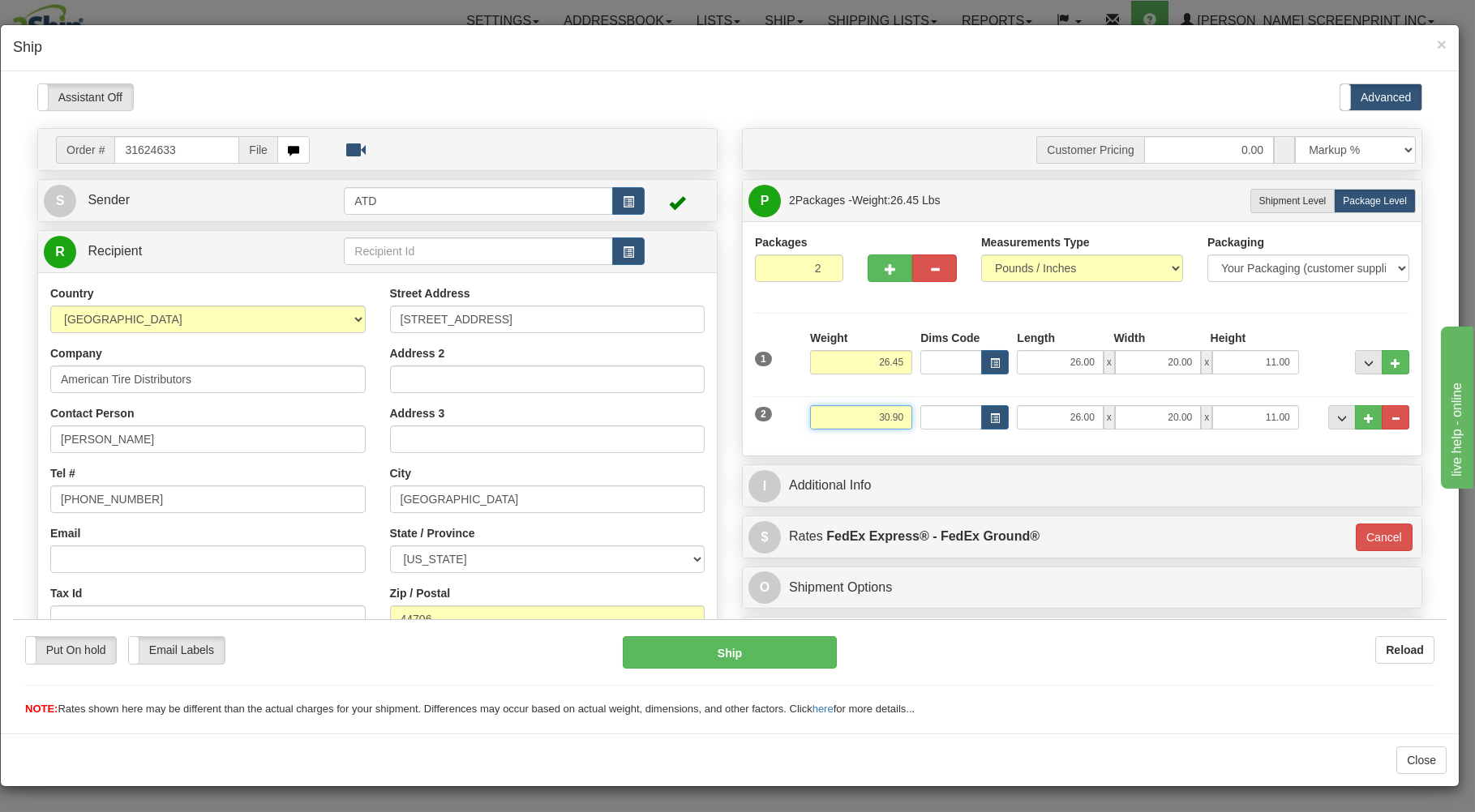
type input "30.90"
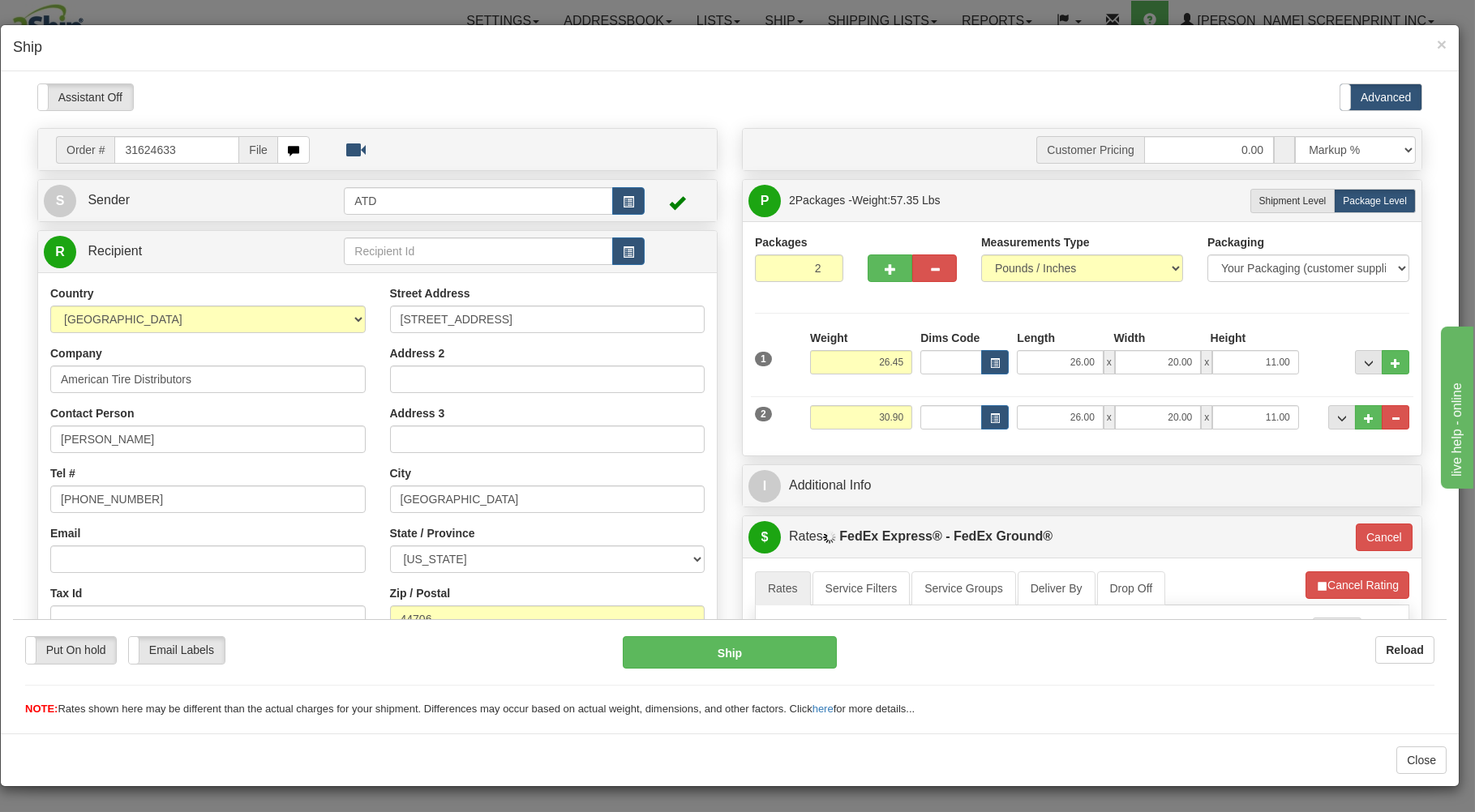
click at [852, 464] on div "Customer Pricing 0.00 Markup % Discount % Flat Amount Per Pound Flat Amount Mar…" at bounding box center [1082, 551] width 704 height 849
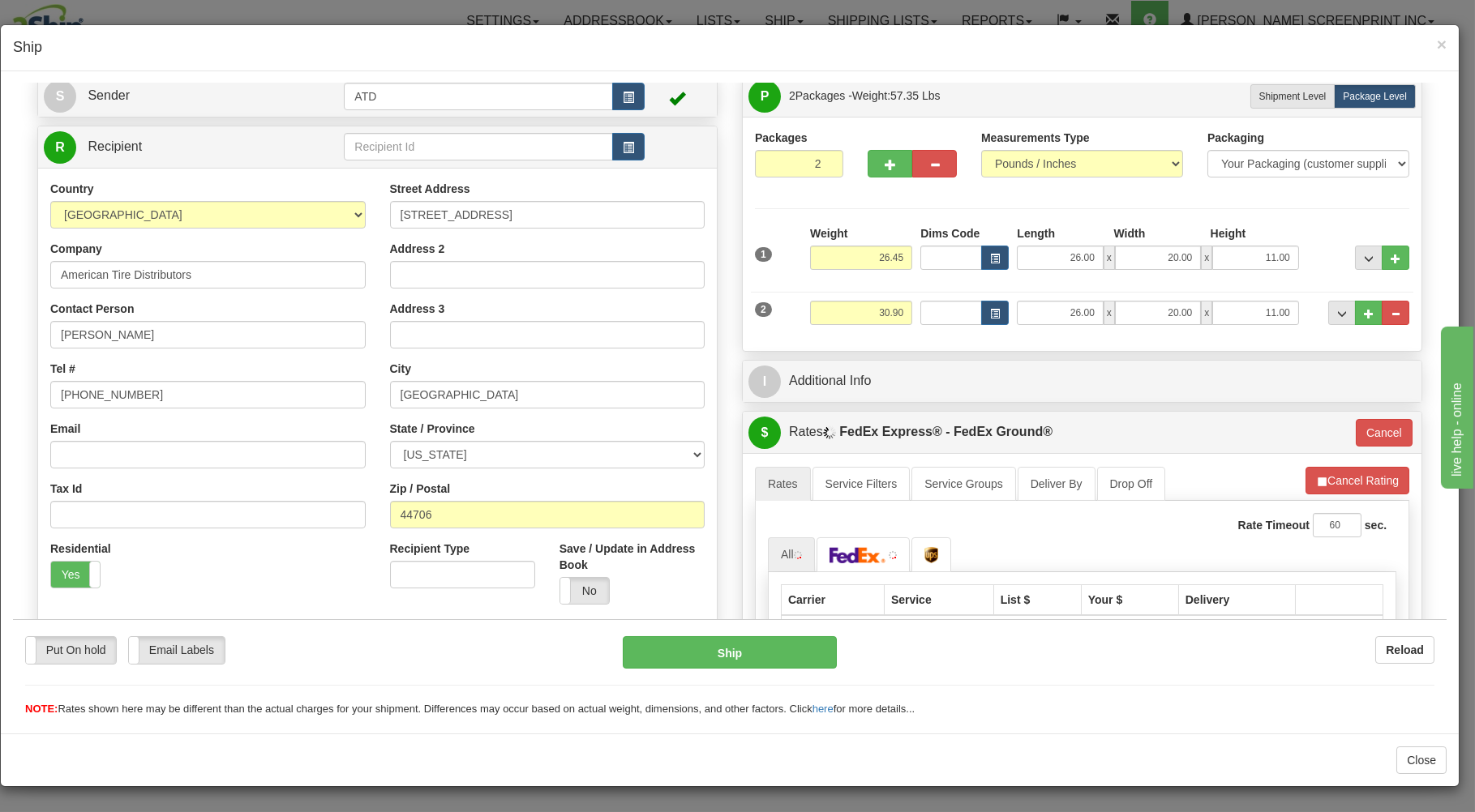
scroll to position [347, 0]
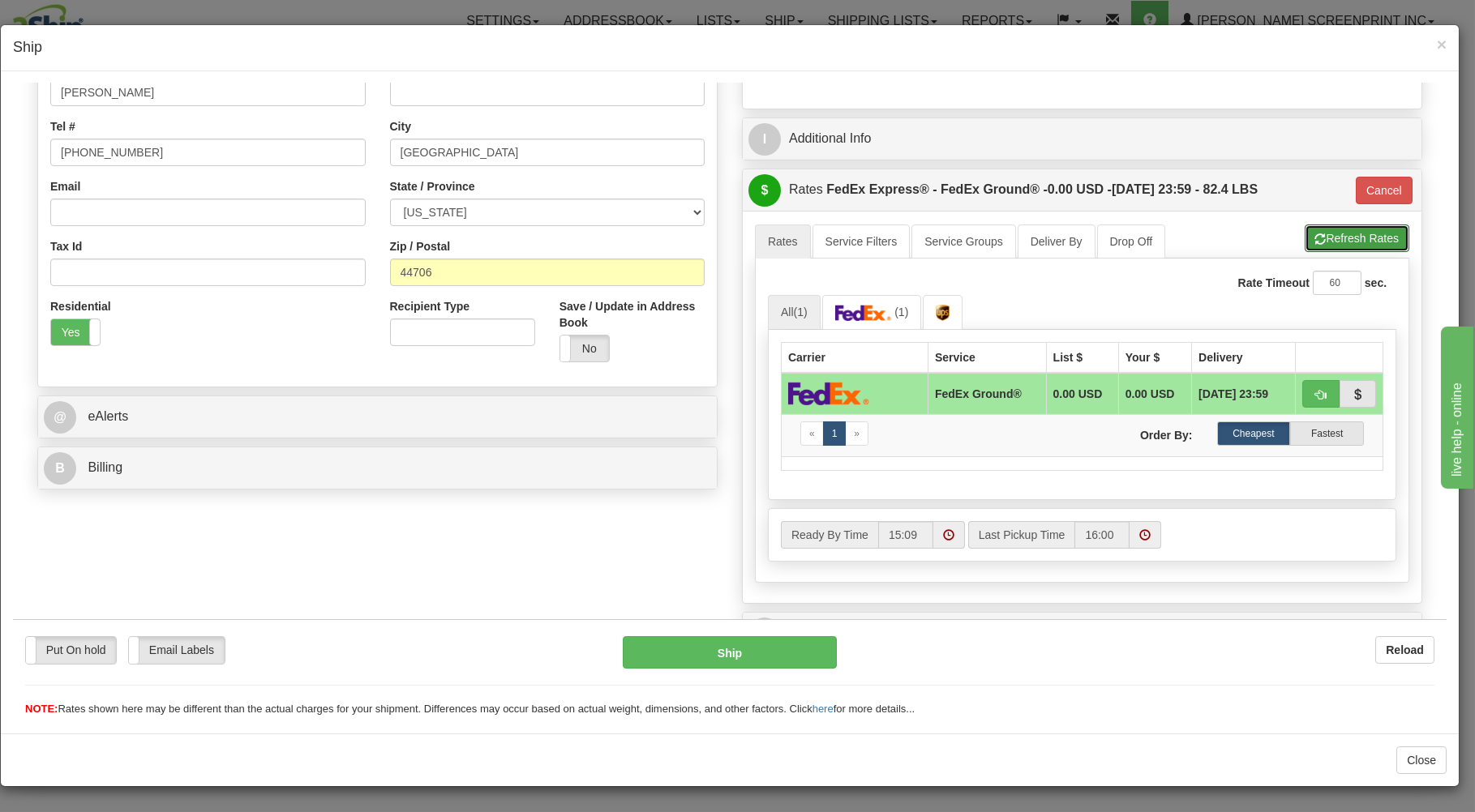
drag, startPoint x: 1330, startPoint y: 233, endPoint x: 1322, endPoint y: 246, distance: 15.3
click at [1330, 237] on button "Refresh Rates" at bounding box center [1356, 237] width 105 height 28
type input "92"
click at [778, 650] on button "Ship" at bounding box center [729, 651] width 214 height 33
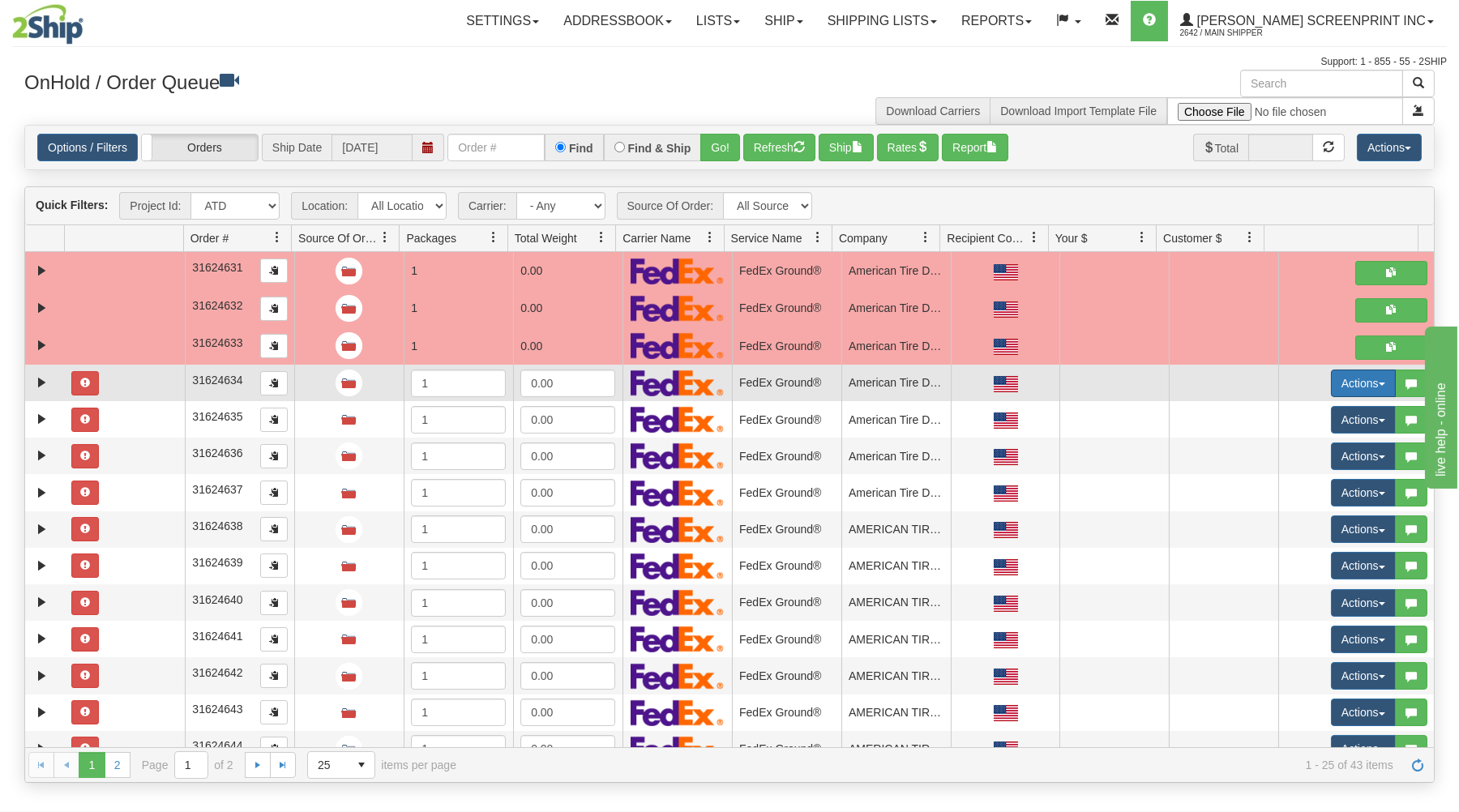
click at [1355, 372] on button "Actions" at bounding box center [1363, 383] width 65 height 28
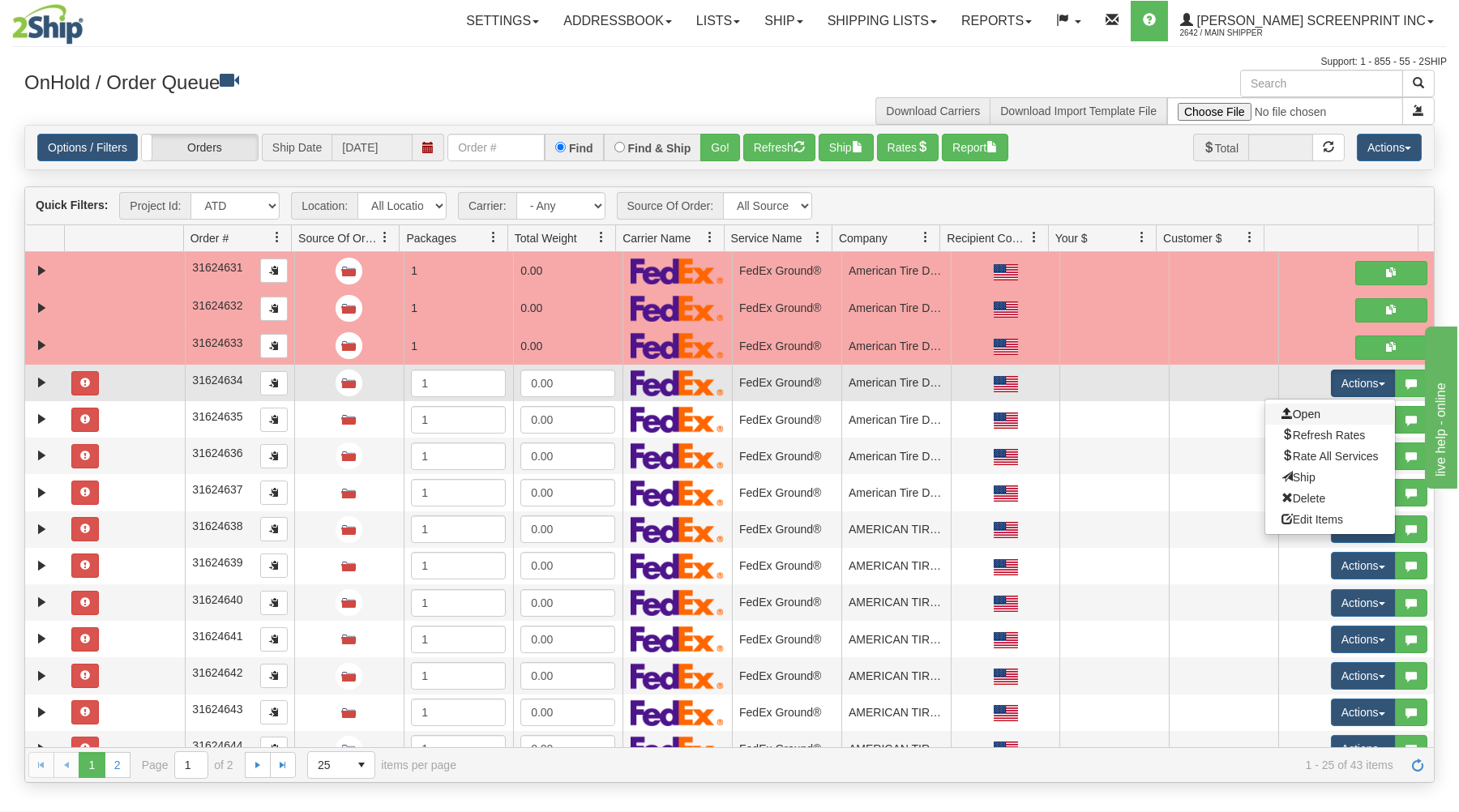
click at [1317, 416] on link "Open" at bounding box center [1330, 414] width 129 height 21
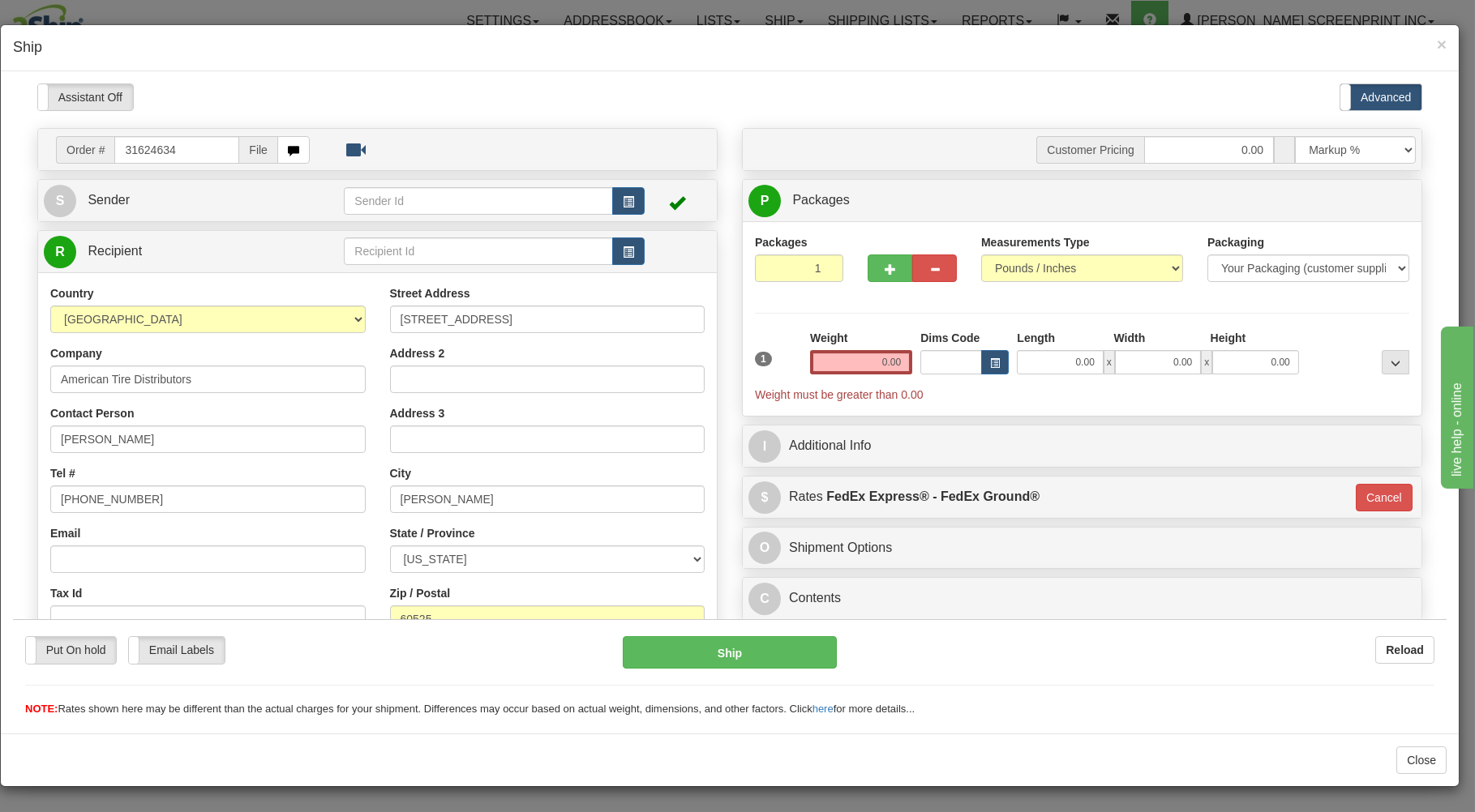
scroll to position [0, 0]
click at [615, 200] on button "button" at bounding box center [628, 201] width 33 height 28
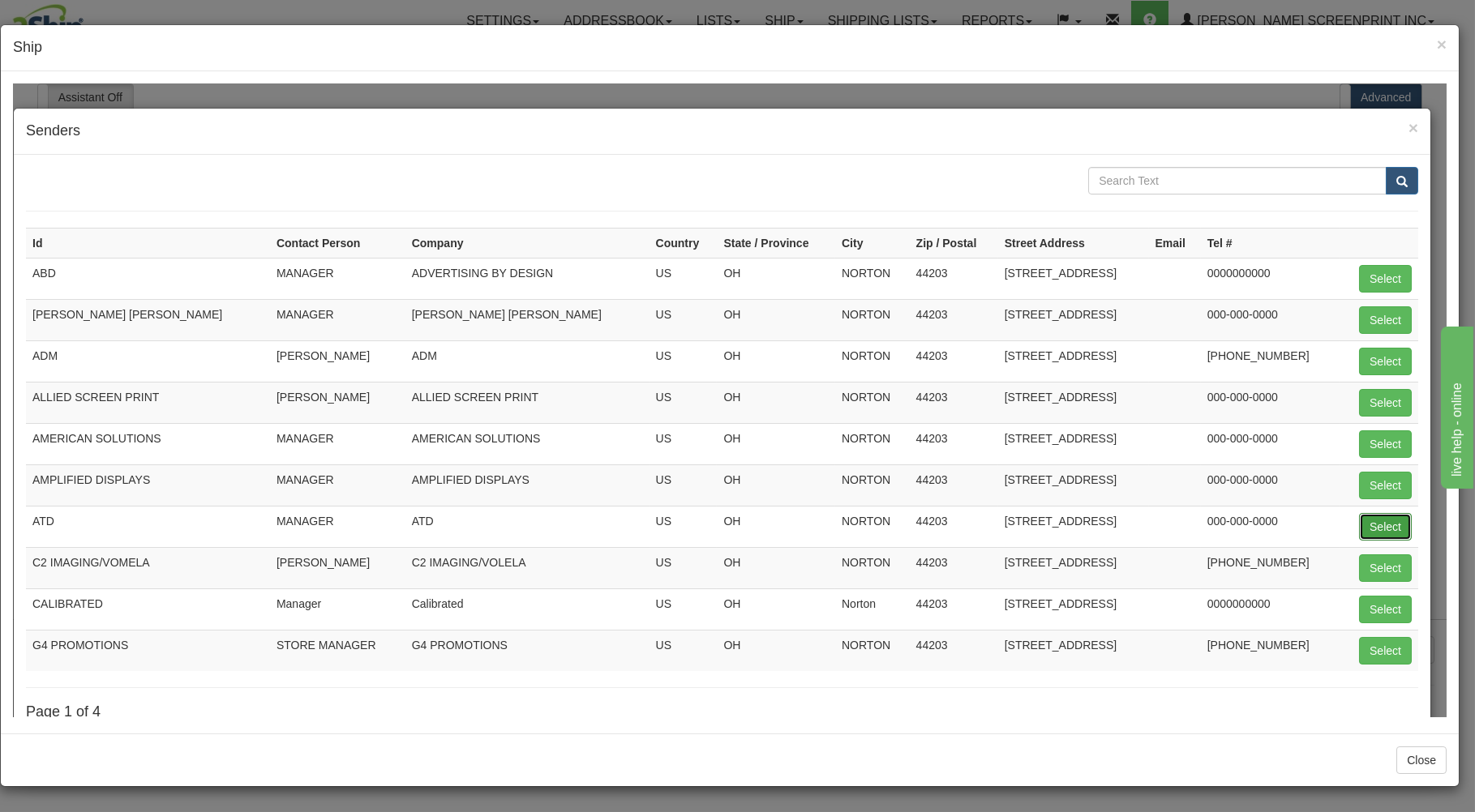
click at [1377, 527] on button "Select" at bounding box center [1384, 527] width 52 height 28
type input "ATD"
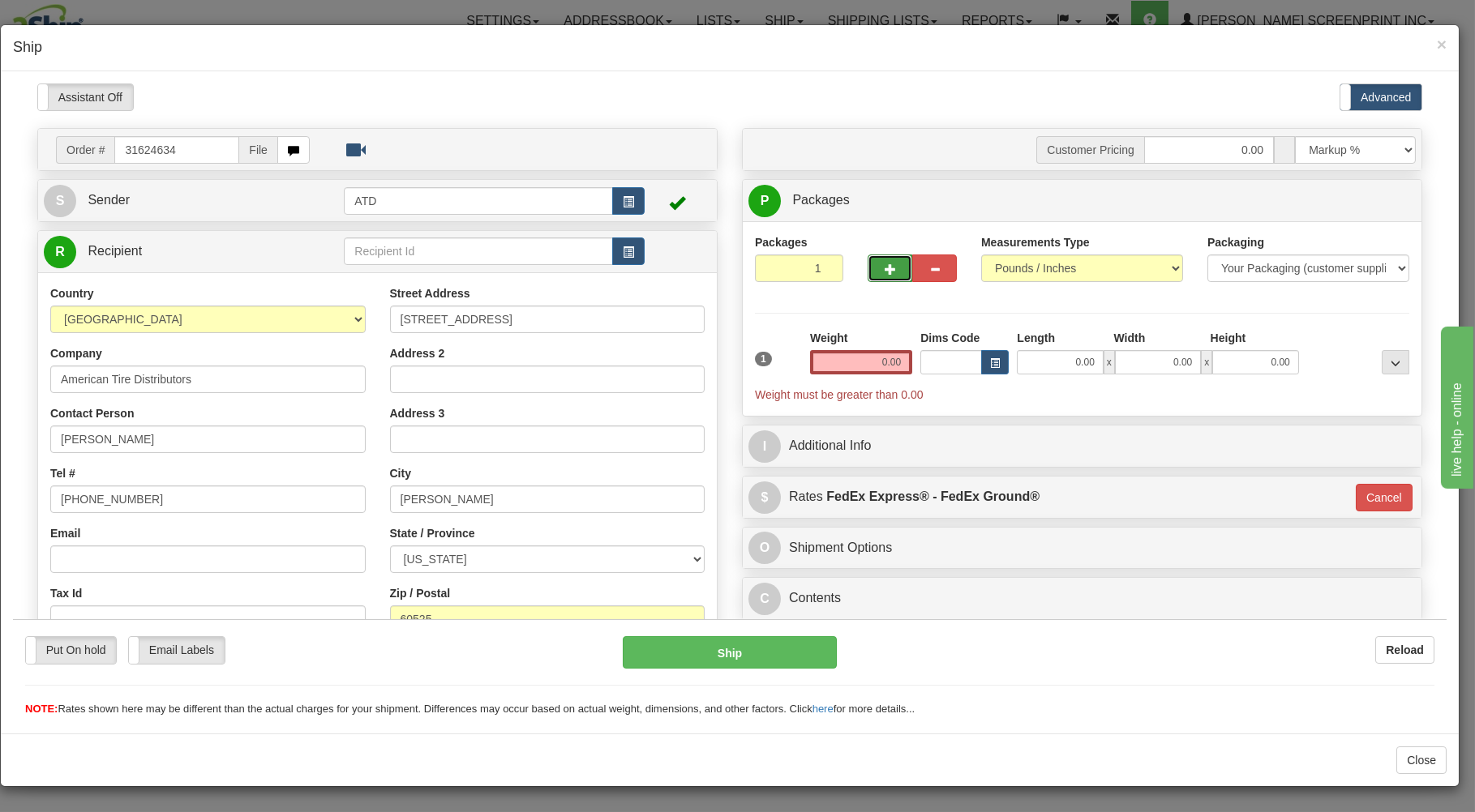
click at [884, 266] on span "button" at bounding box center [889, 269] width 11 height 11
type input "2"
click at [1035, 368] on input "0.00" at bounding box center [1059, 362] width 86 height 25
type input "26.00"
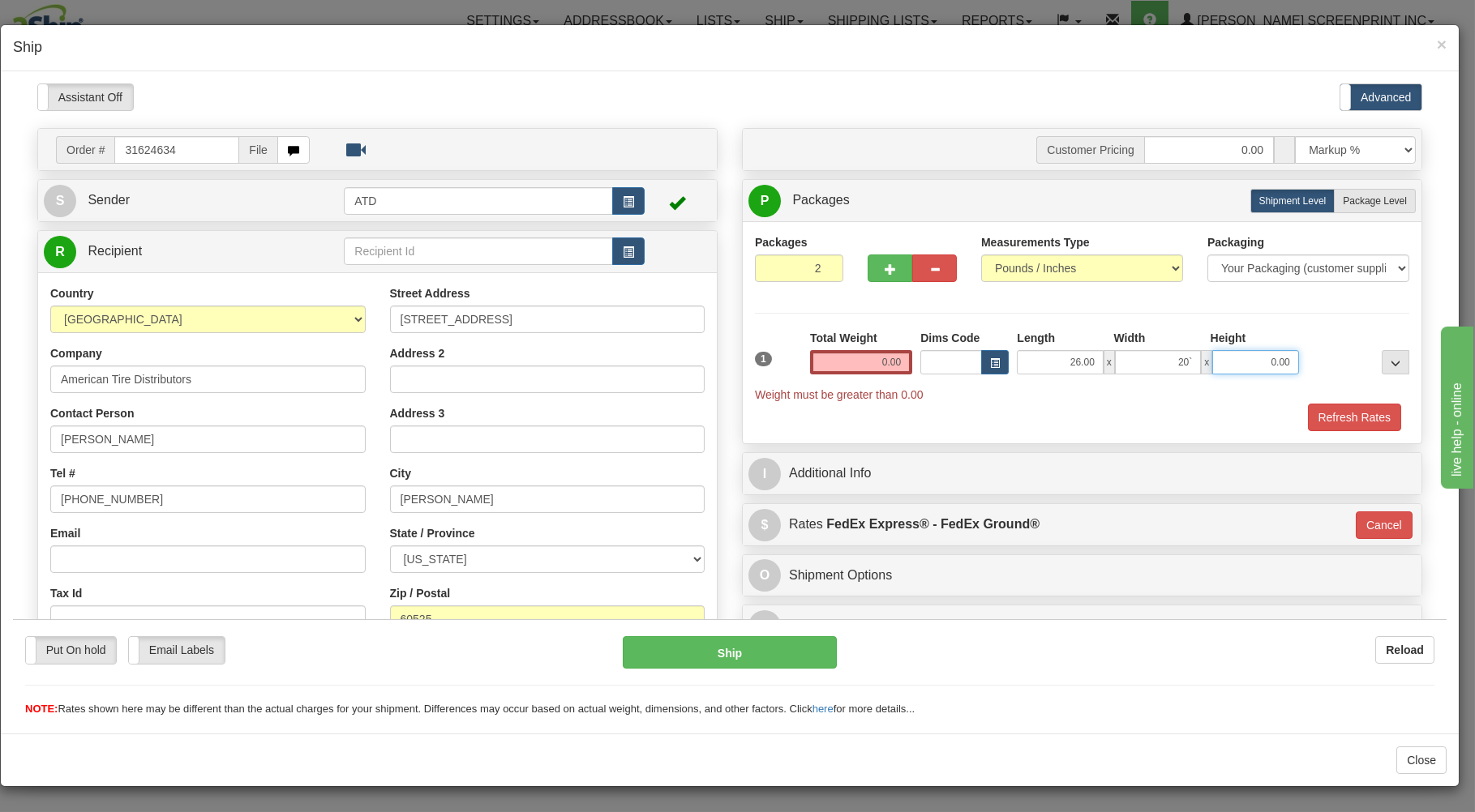
type input "0.00"
type input "11.00"
drag, startPoint x: 1261, startPoint y: 356, endPoint x: 1408, endPoint y: 333, distance: 148.8
click at [1200, 350] on input "0.00" at bounding box center [1157, 362] width 86 height 25
type input "20.00"
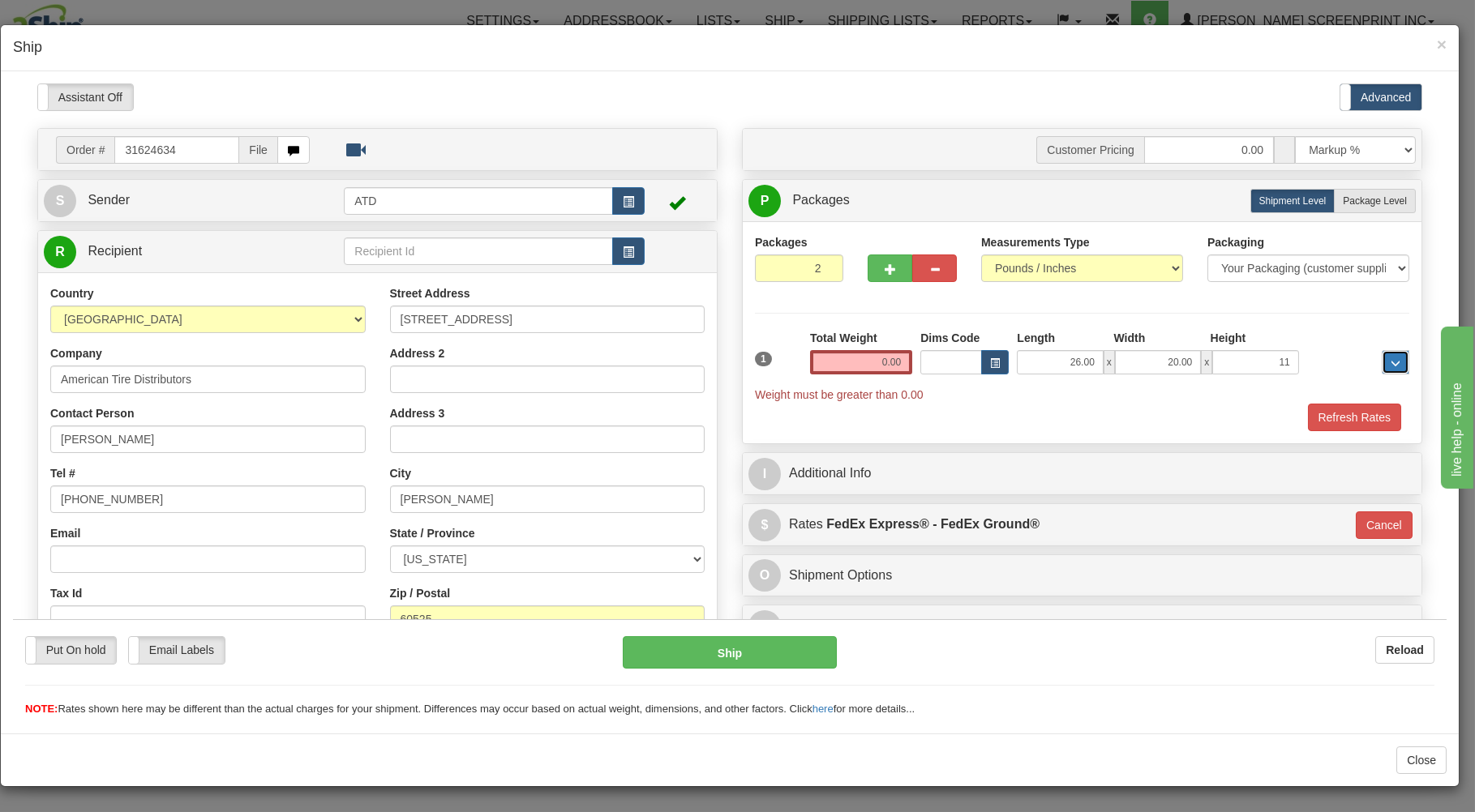
type input "11.00"
click at [1372, 203] on span "Package Level" at bounding box center [1374, 200] width 64 height 11
radio input "true"
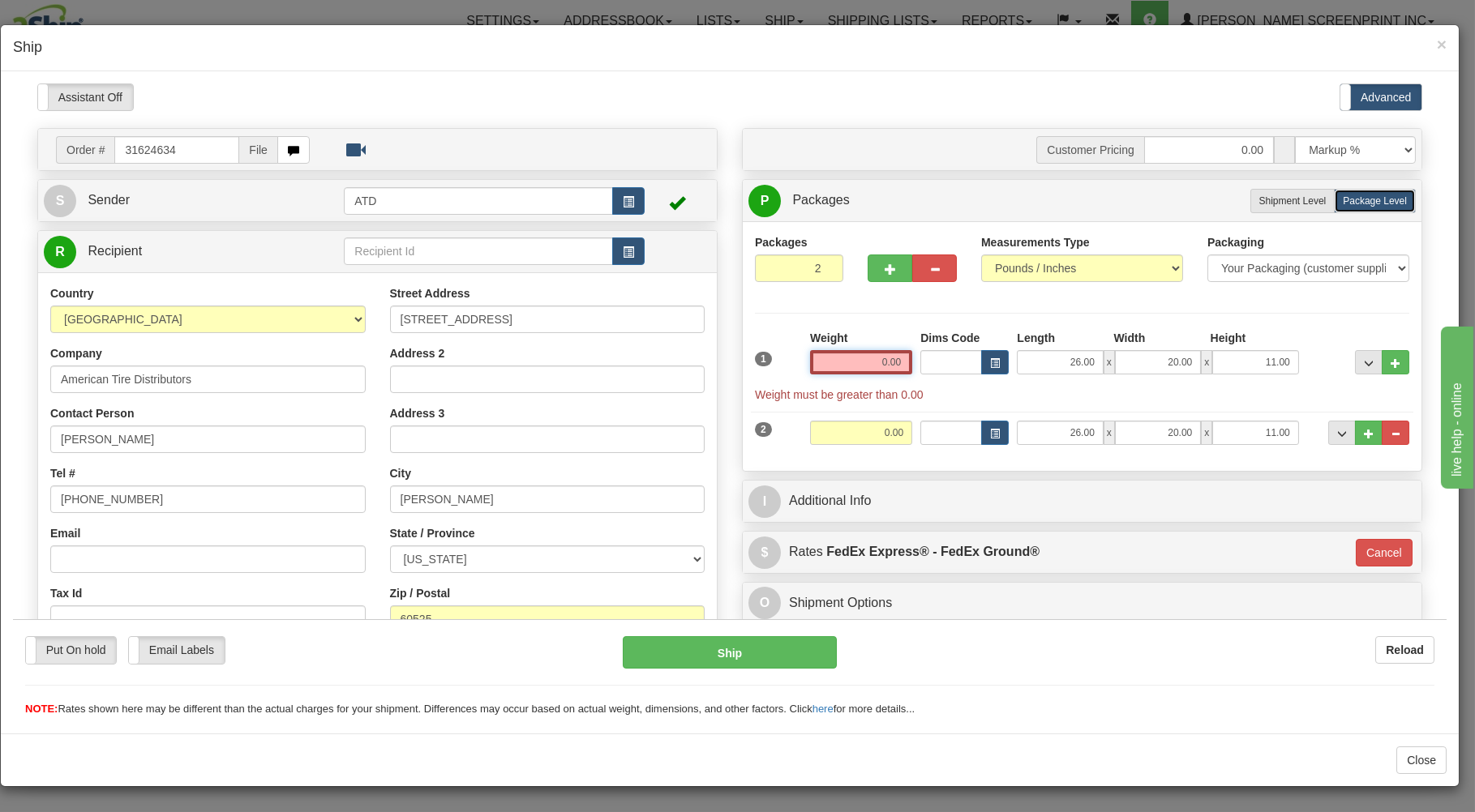
click at [853, 362] on input "0.00" at bounding box center [860, 362] width 102 height 25
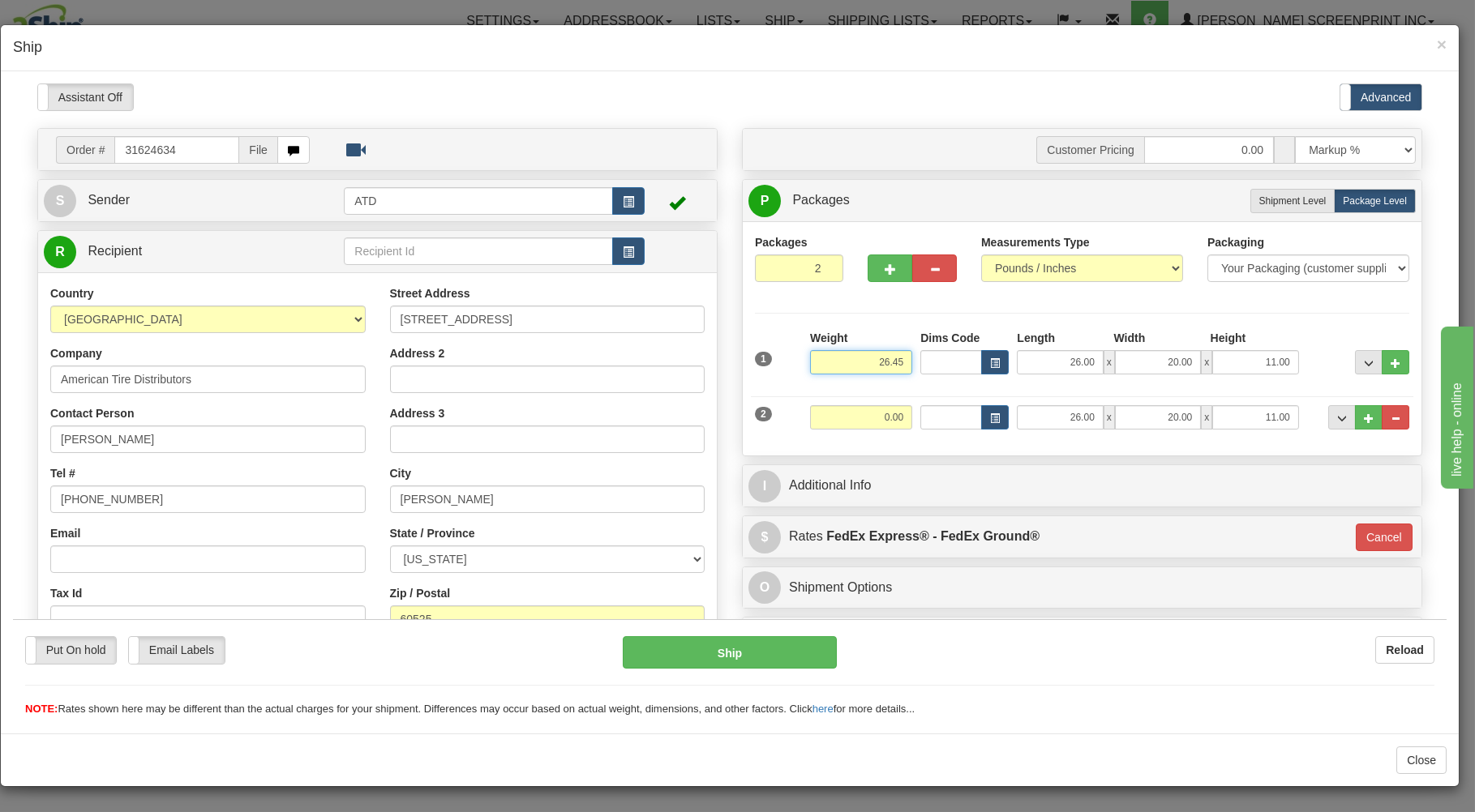
type input "26.45"
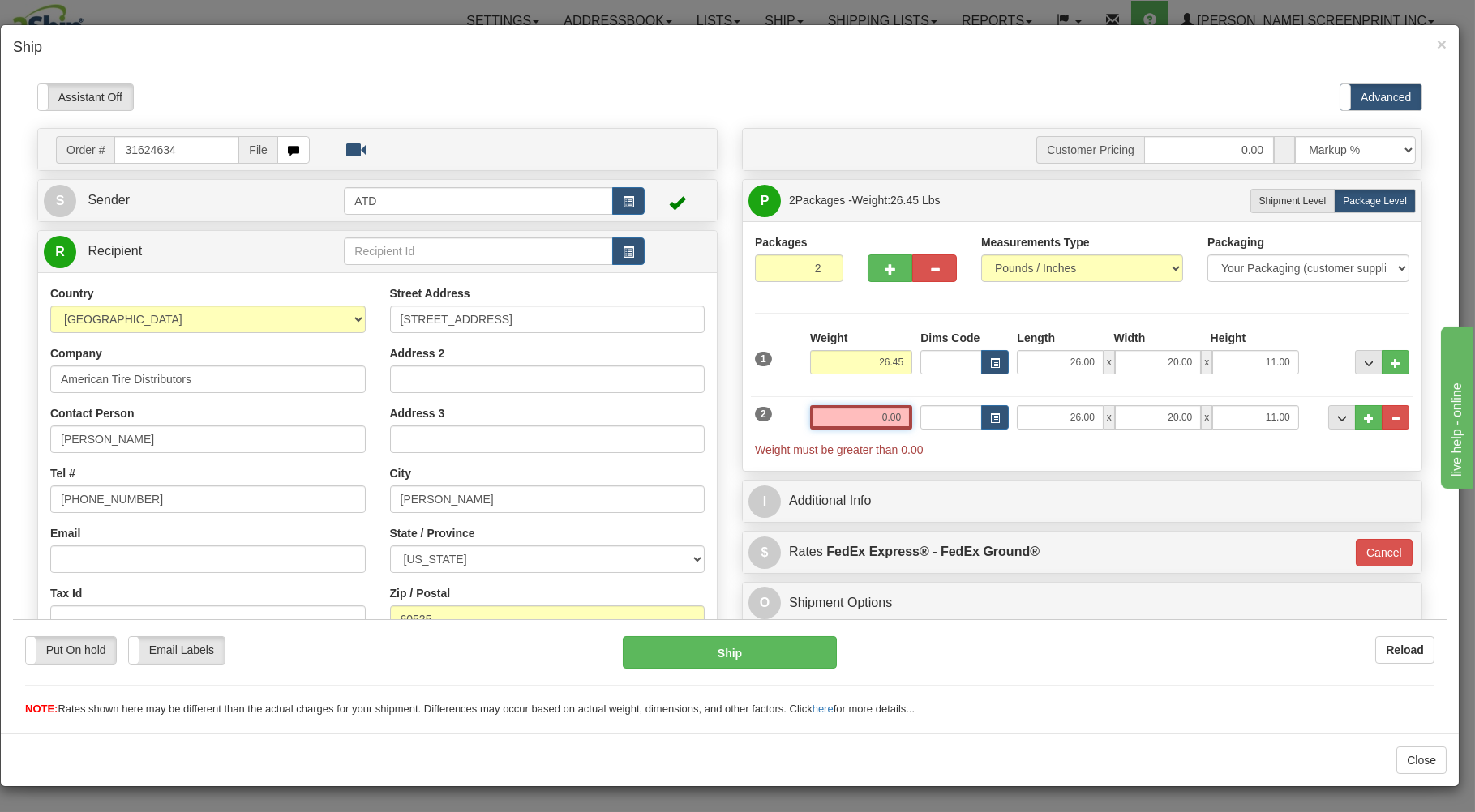
click at [837, 419] on input "0.00" at bounding box center [860, 416] width 102 height 25
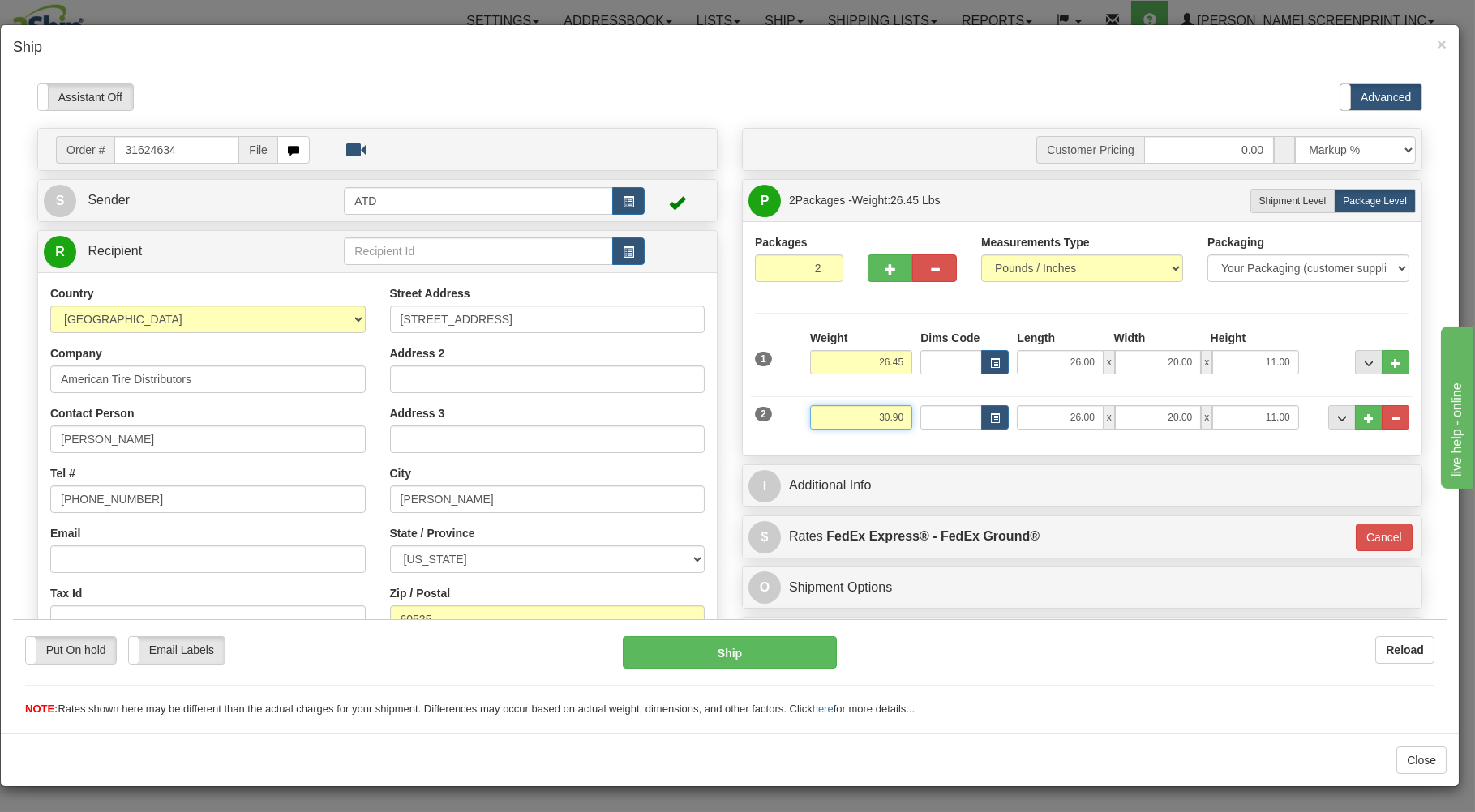
type input "30.90"
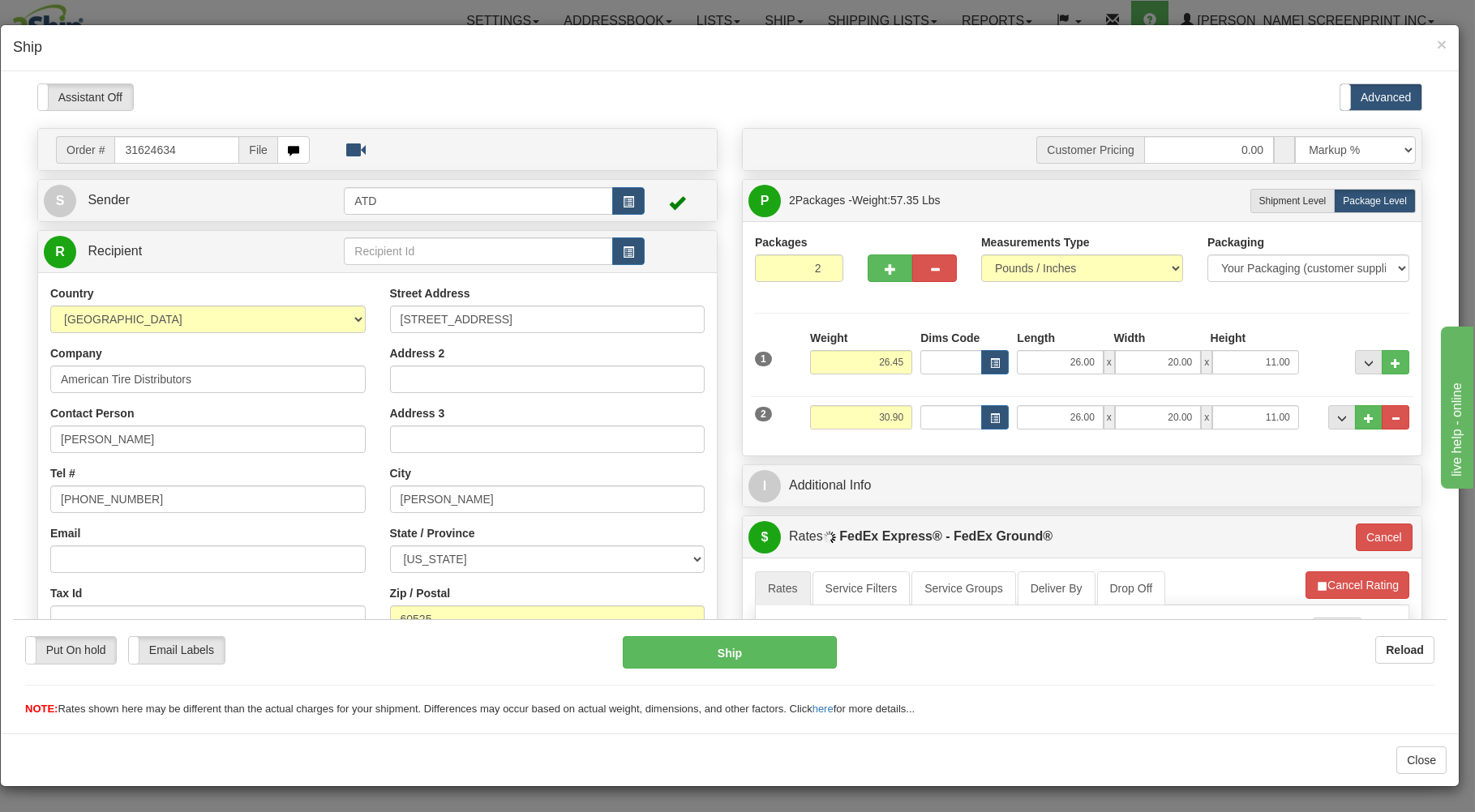
click at [830, 441] on div "Weight 30.90" at bounding box center [861, 422] width 111 height 37
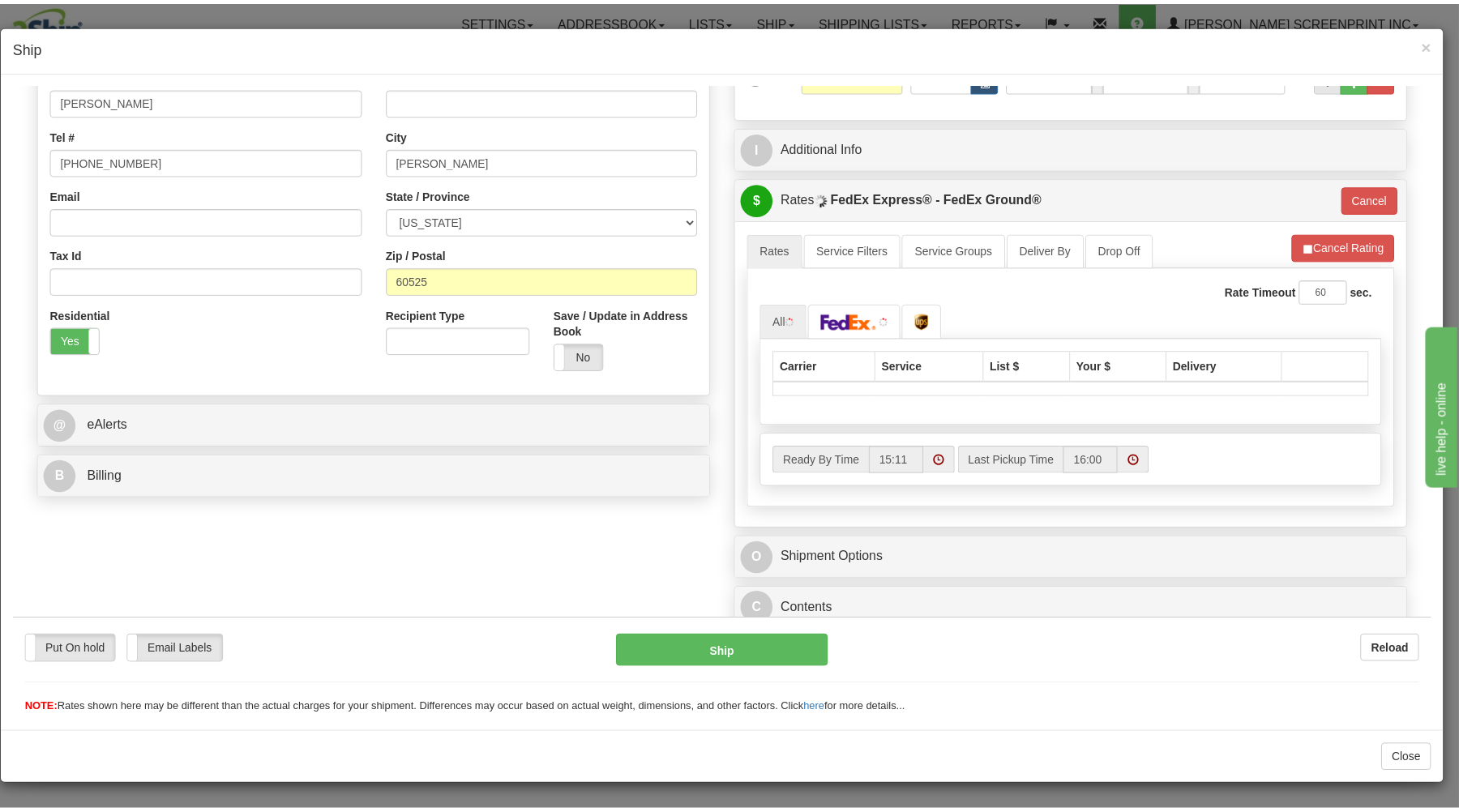
scroll to position [347, 0]
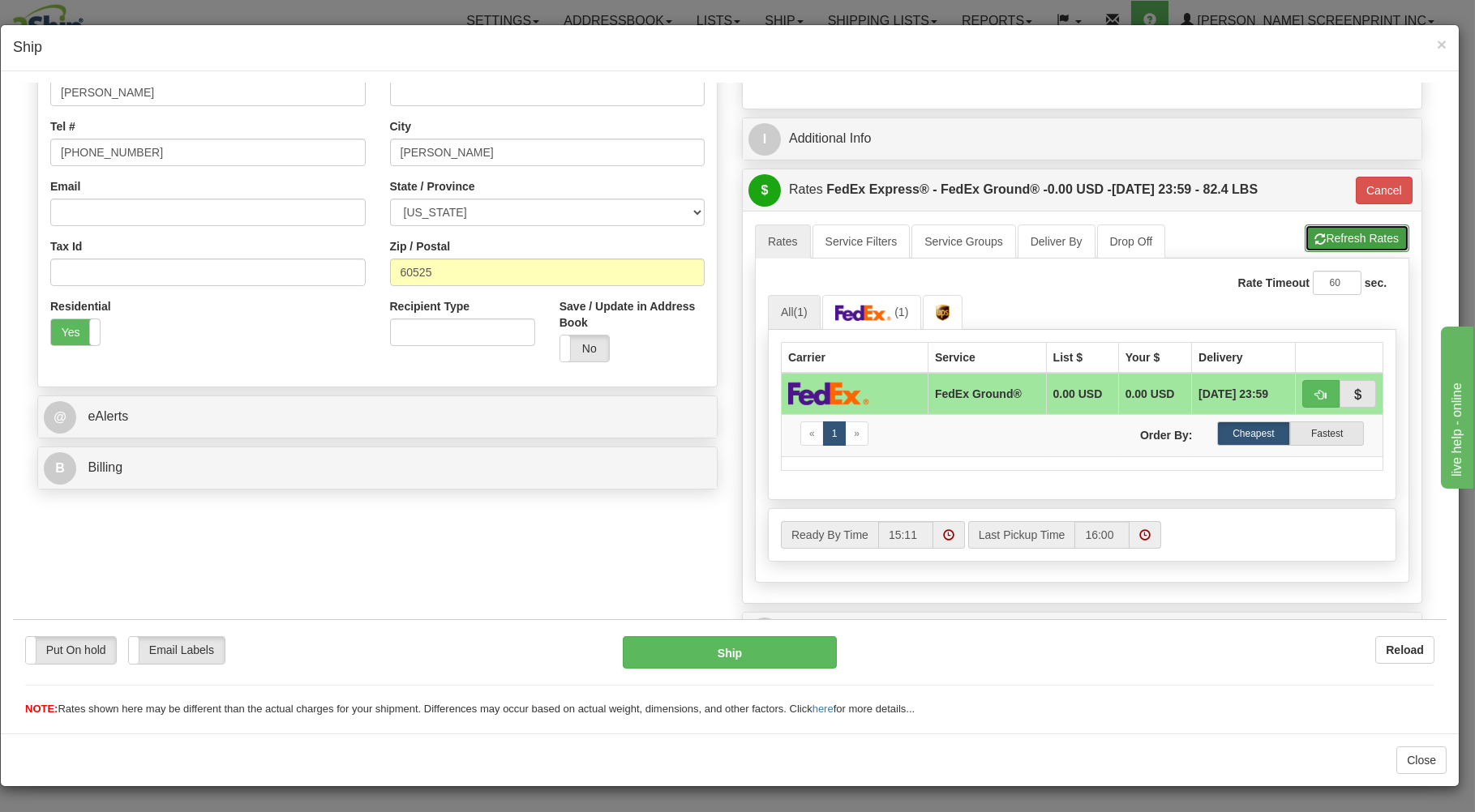
click at [1372, 241] on button "Refresh Rates" at bounding box center [1356, 237] width 105 height 28
type input "92"
click at [1315, 390] on span "button" at bounding box center [1320, 394] width 11 height 11
click at [776, 651] on button "Ship" at bounding box center [729, 651] width 214 height 33
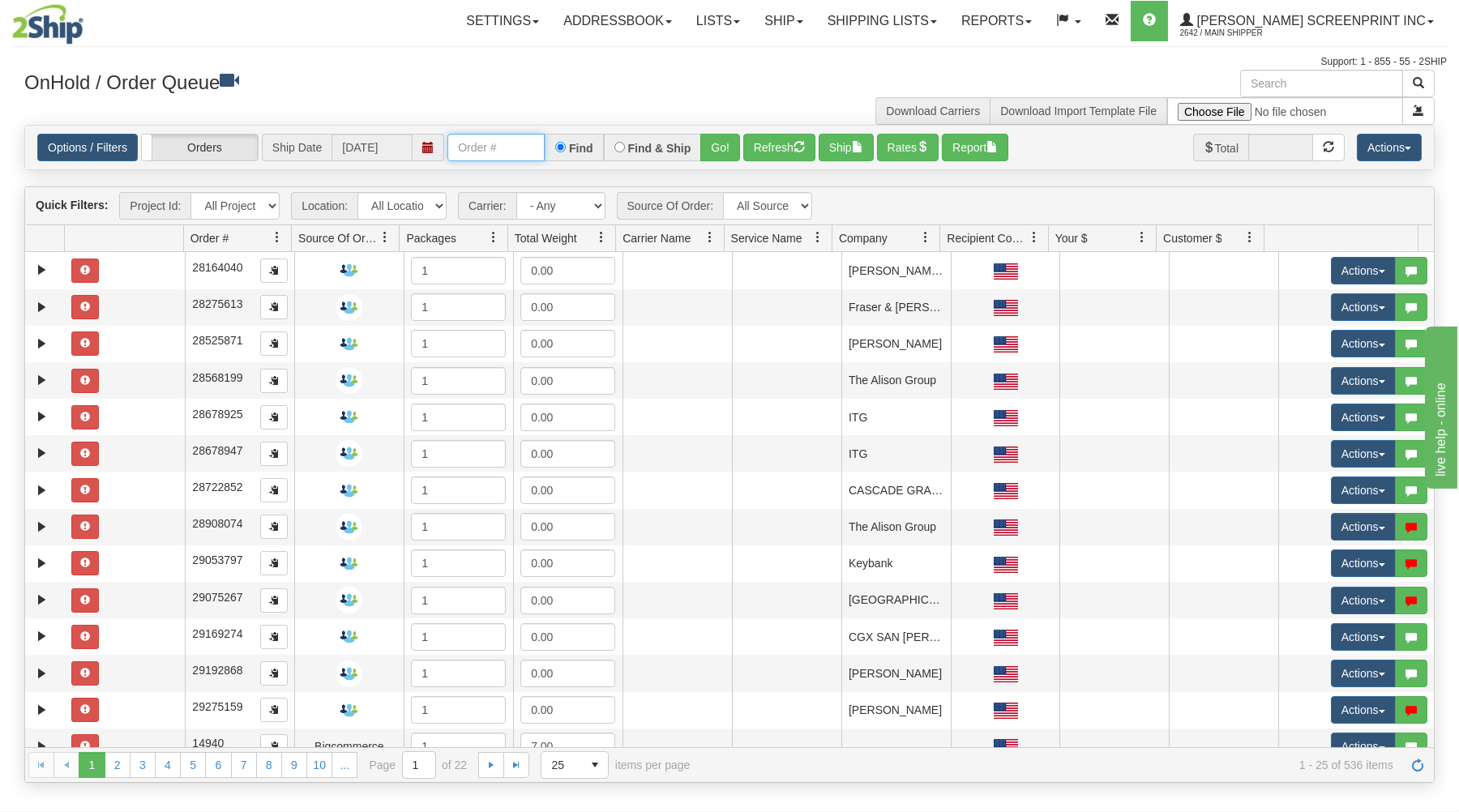
click at [456, 156] on input "text" at bounding box center [496, 147] width 97 height 28
type input "31625927"
click at [730, 142] on button "Go!" at bounding box center [720, 147] width 40 height 28
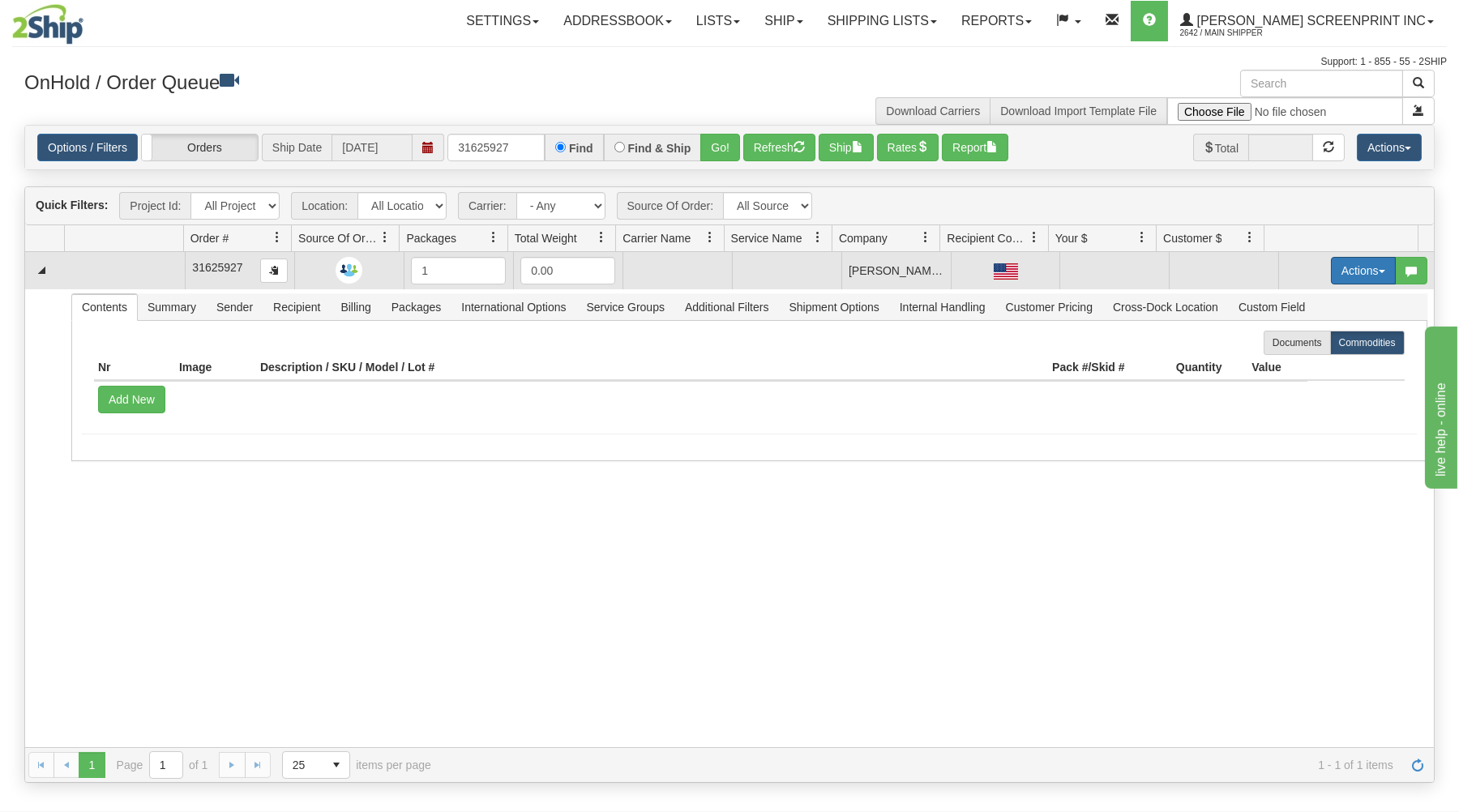
click at [1331, 261] on button "Actions" at bounding box center [1363, 271] width 65 height 28
click at [1290, 303] on span "Open" at bounding box center [1300, 301] width 39 height 13
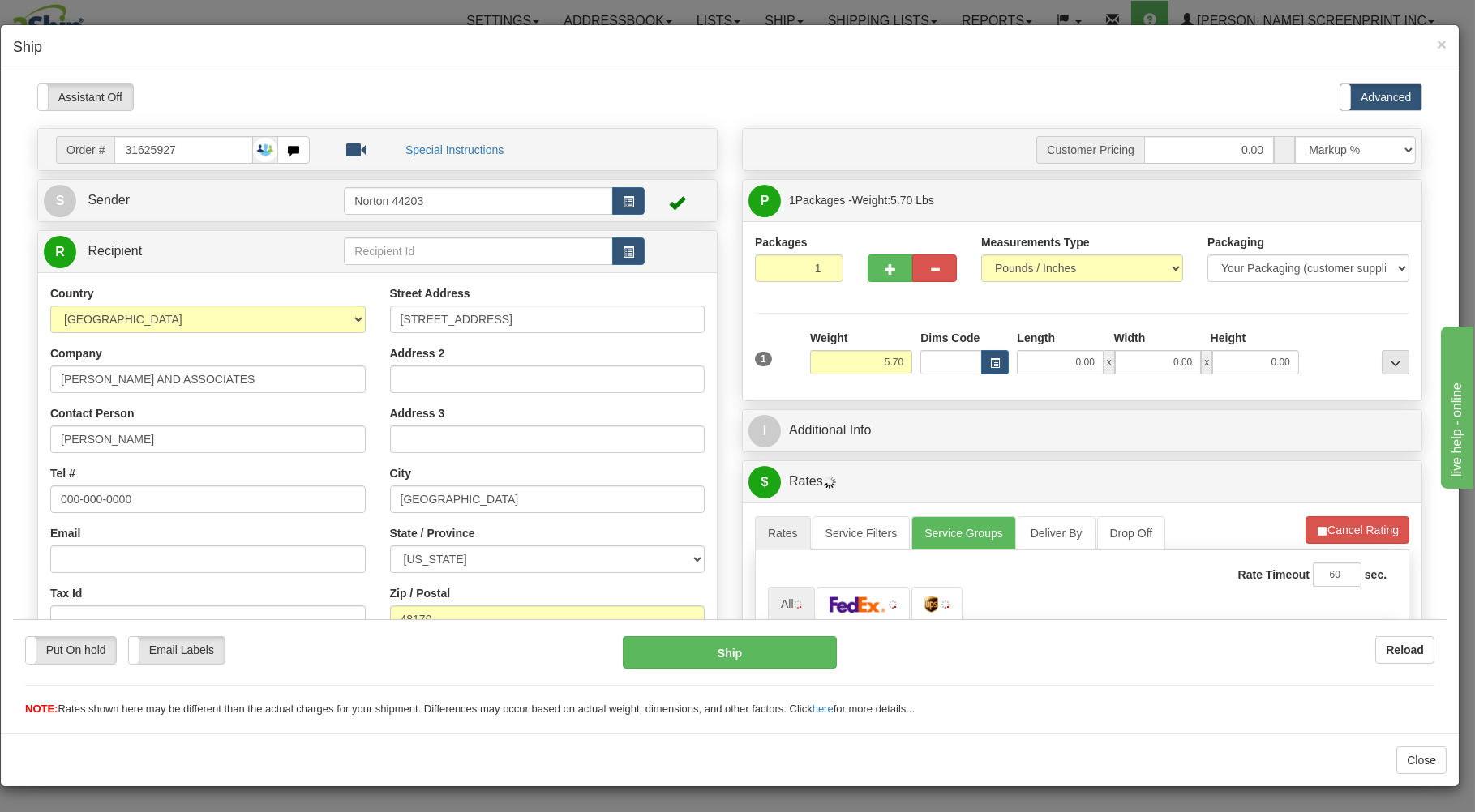
type input "6.15"
type input "5531625927"
type input "4.65"
type input "31625927"
type input "5.60"
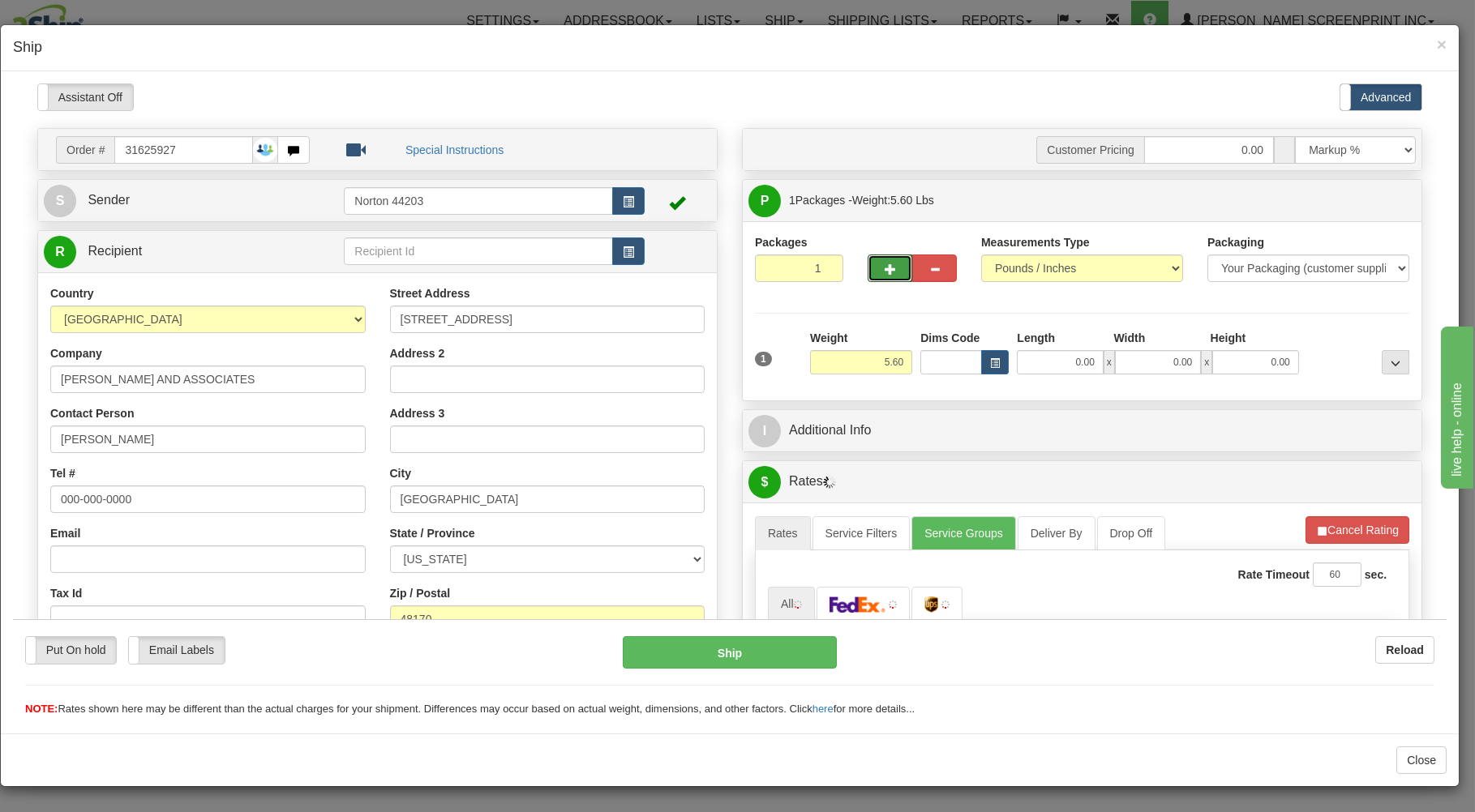
drag, startPoint x: 879, startPoint y: 266, endPoint x: 888, endPoint y: 285, distance: 21.0
click at [874, 278] on button "button" at bounding box center [889, 268] width 44 height 28
type input "2"
type input "5.45"
drag, startPoint x: 1371, startPoint y: 193, endPoint x: 1338, endPoint y: 220, distance: 42.6
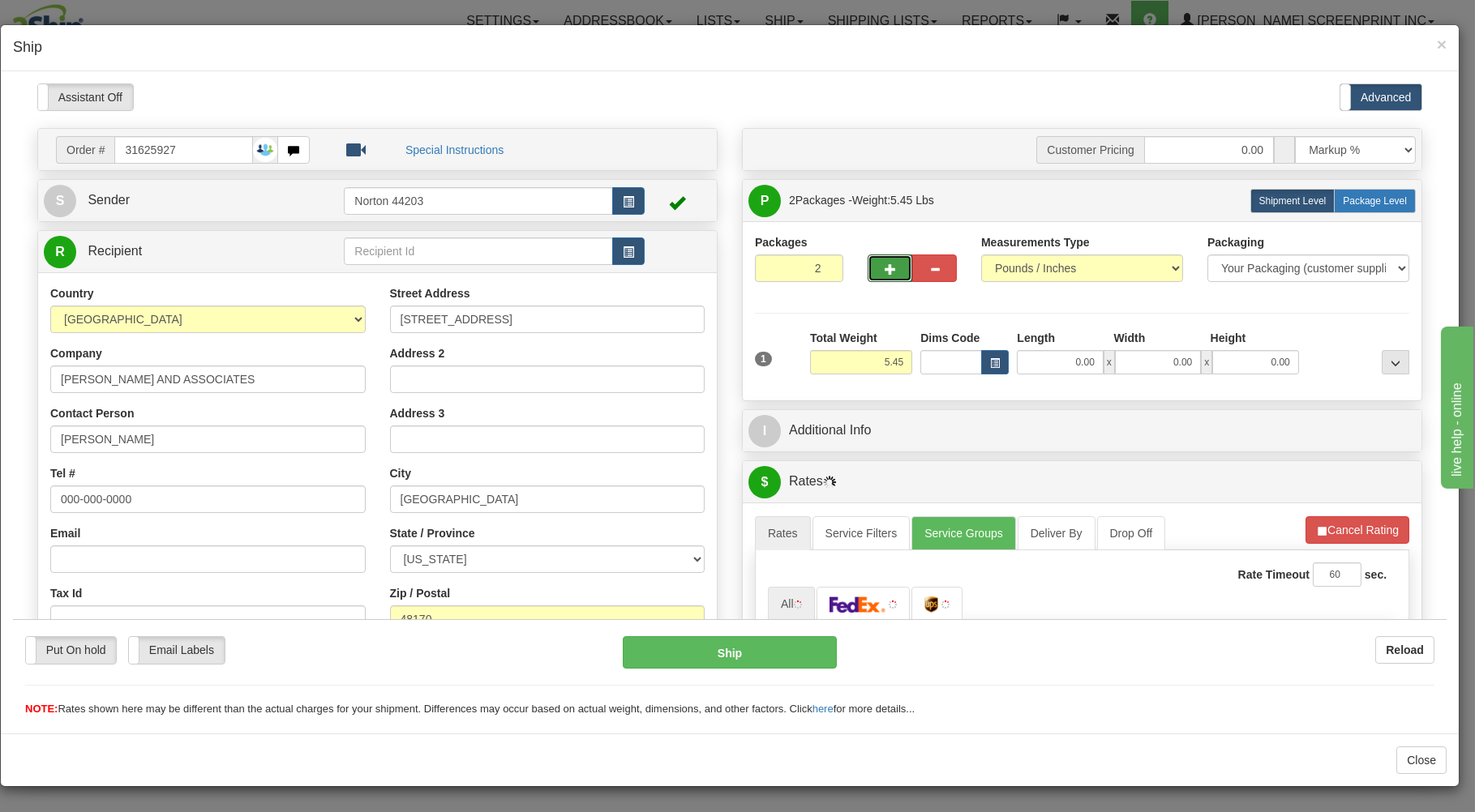
click at [1371, 194] on label "Package Level Pack.." at bounding box center [1374, 200] width 82 height 25
radio input "true"
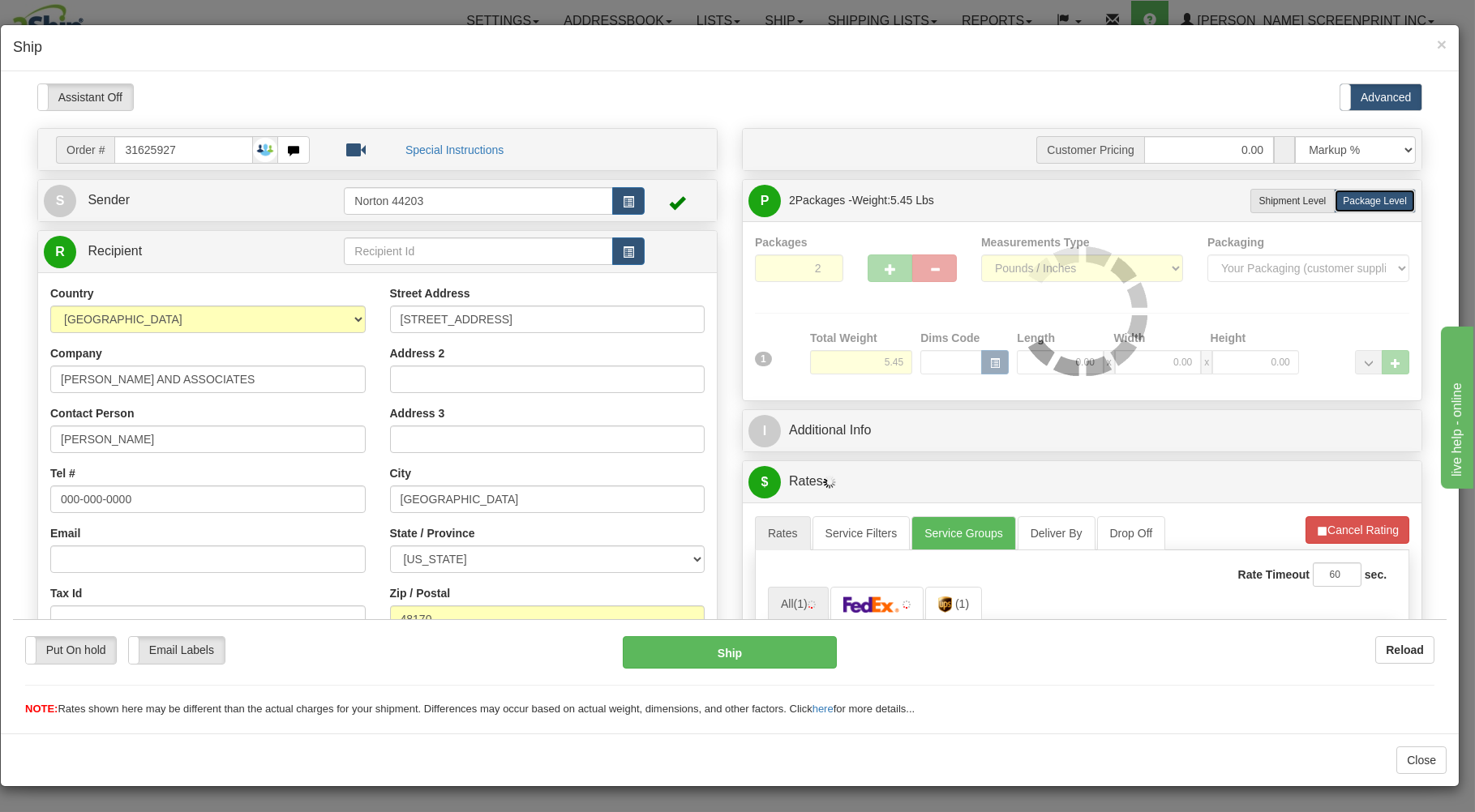
type input "5.40"
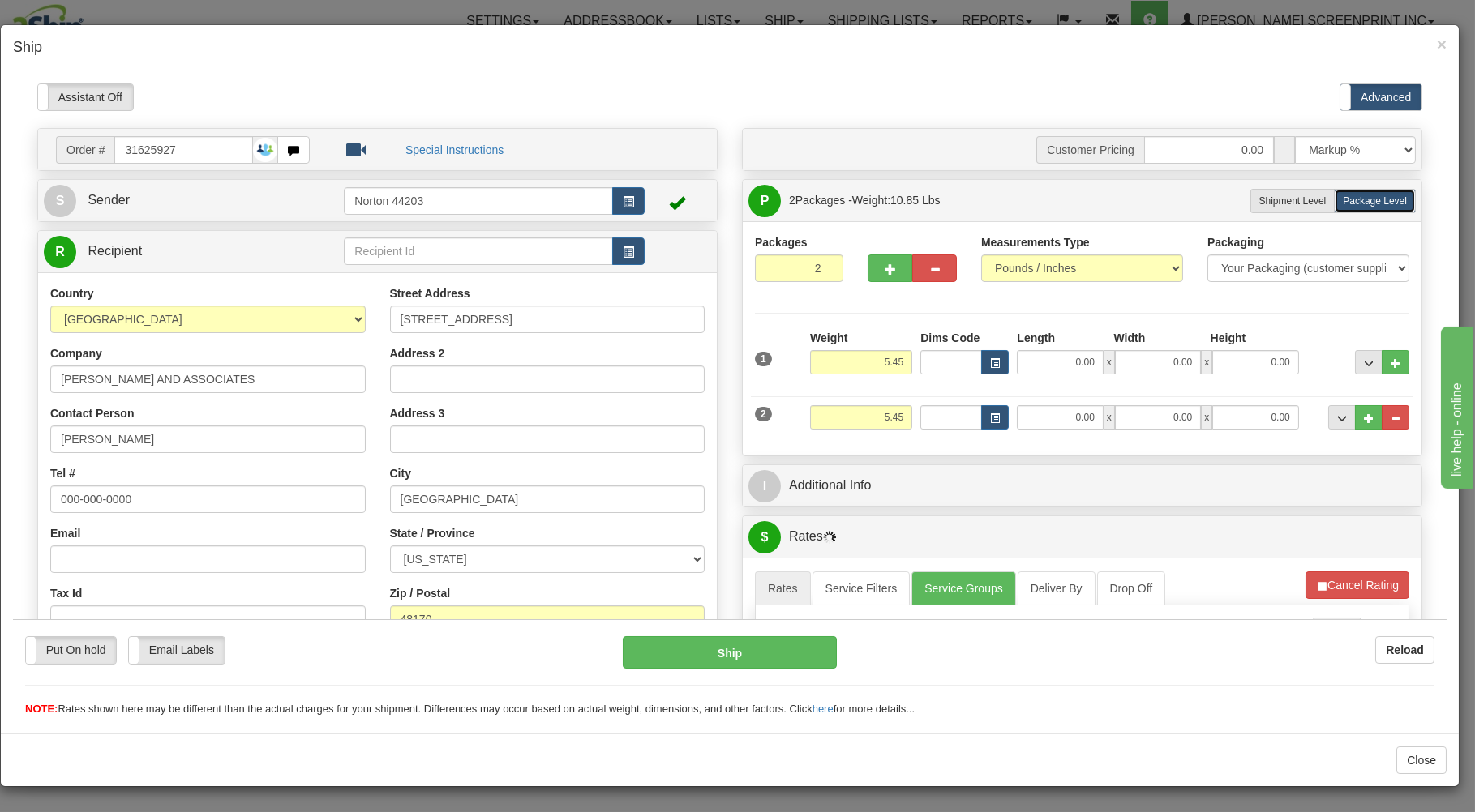
type input "5.35"
click at [1065, 365] on input "0.00" at bounding box center [1059, 362] width 86 height 25
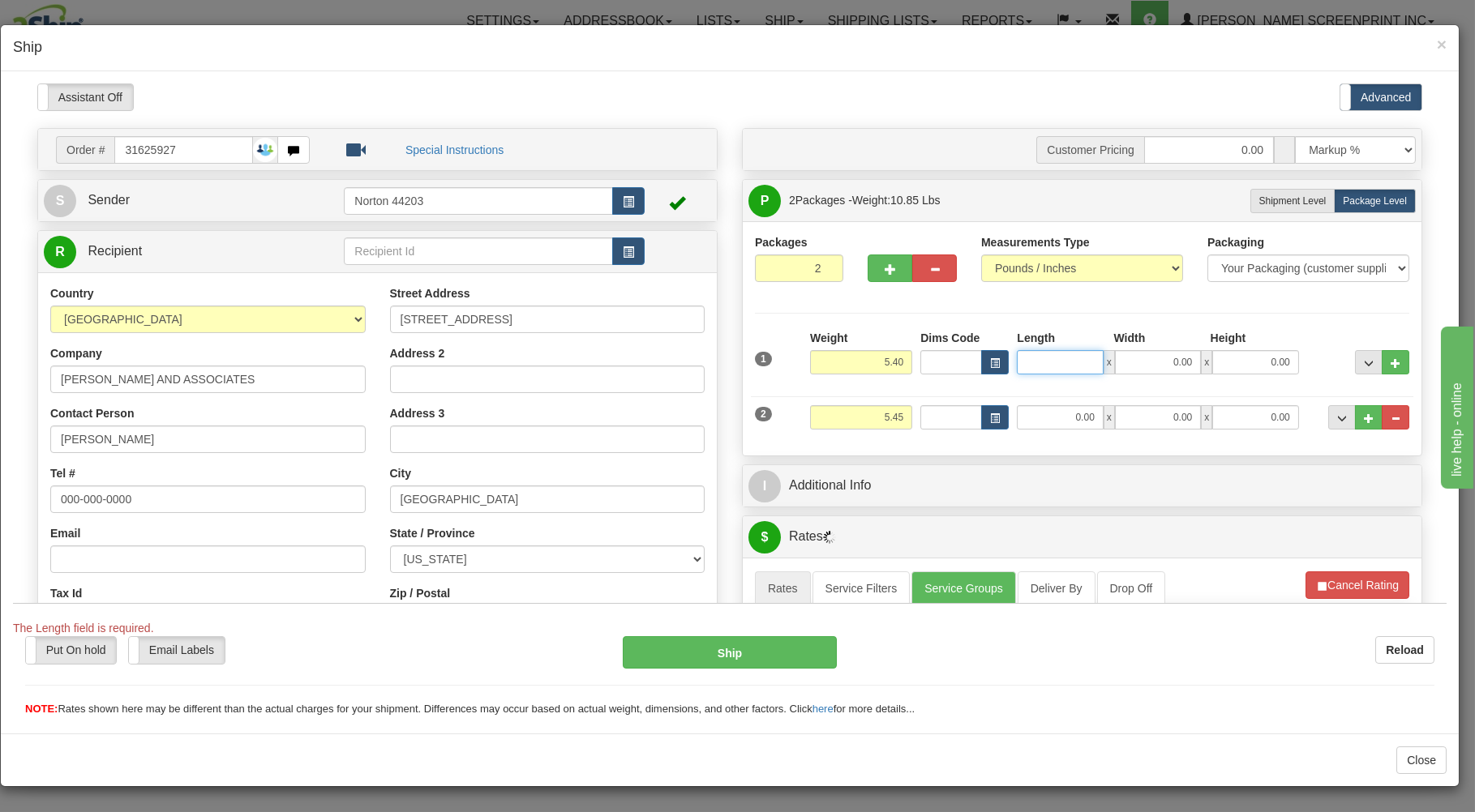
type input "5.30"
type input "55"
type input "4.90"
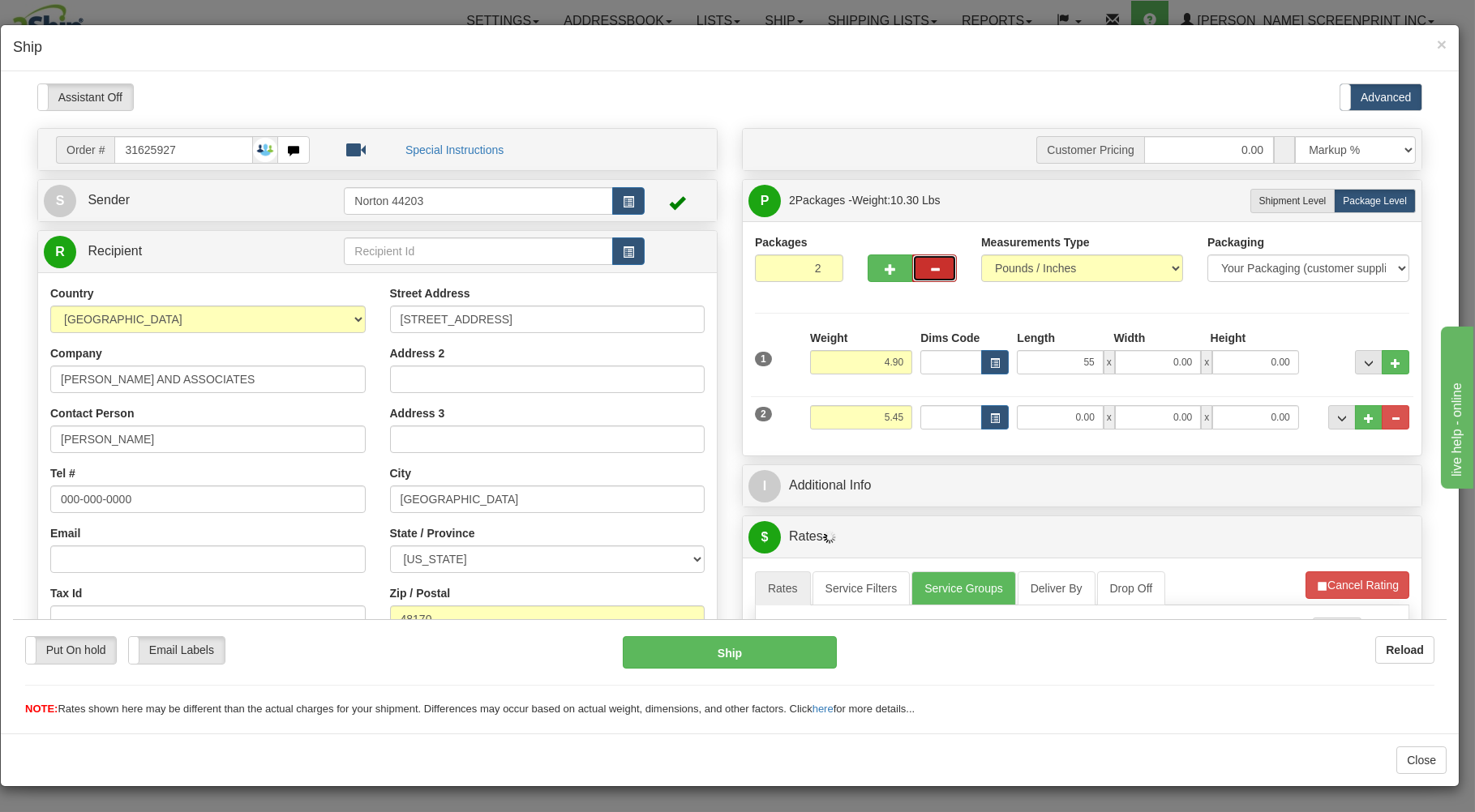
type input "55.00"
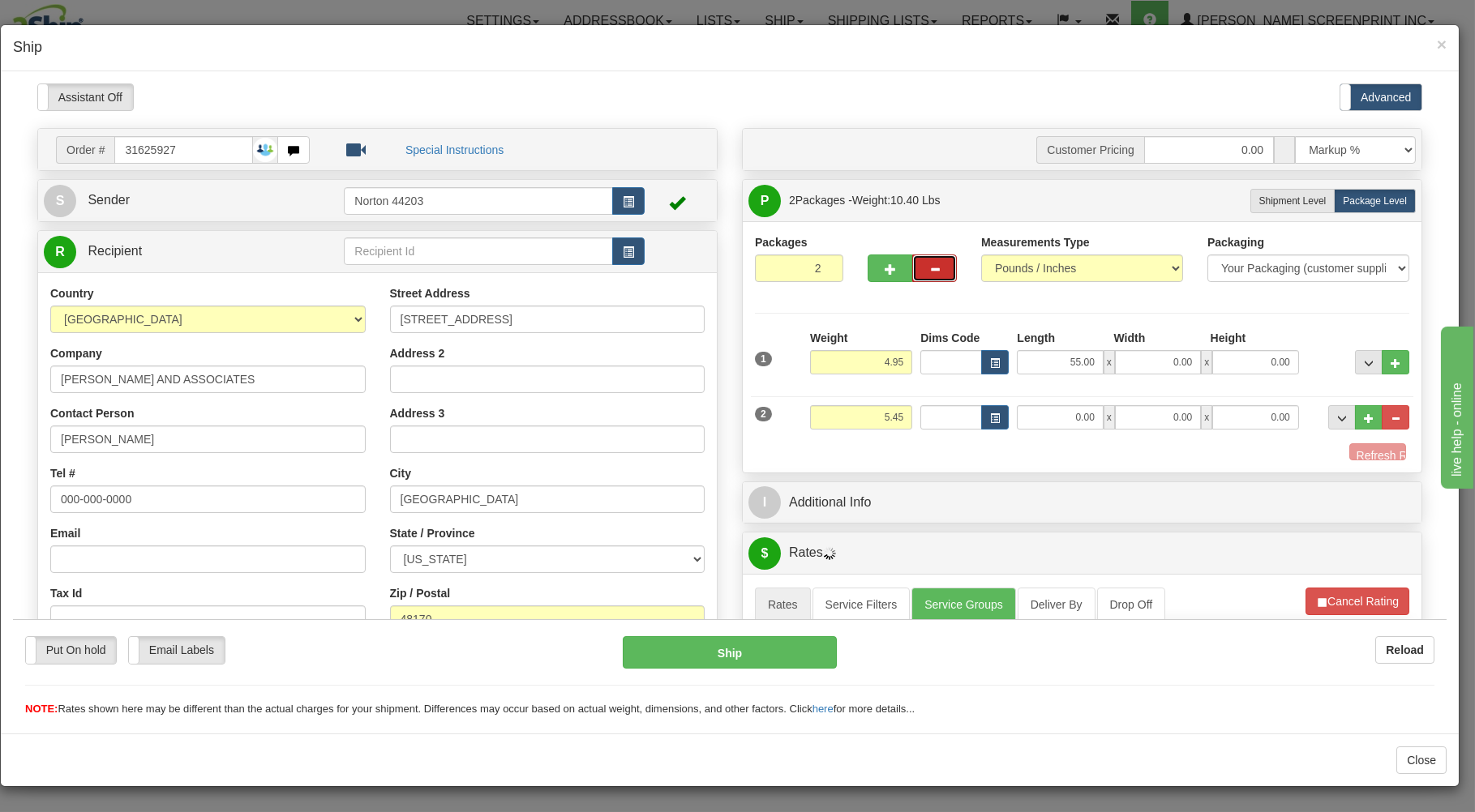
type input "5.00"
click at [929, 271] on span "button" at bounding box center [934, 269] width 11 height 11
type input "1"
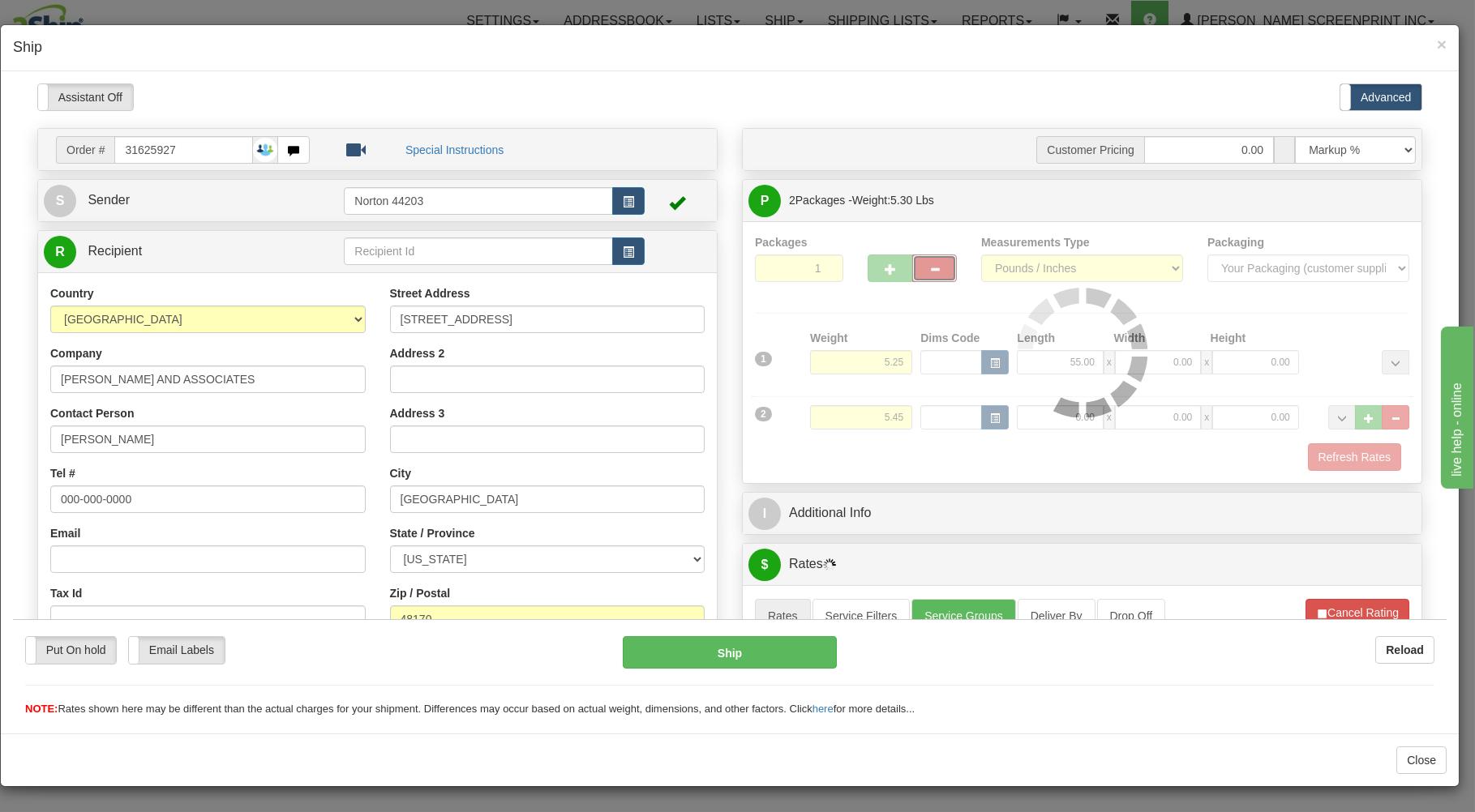
type input "5.15"
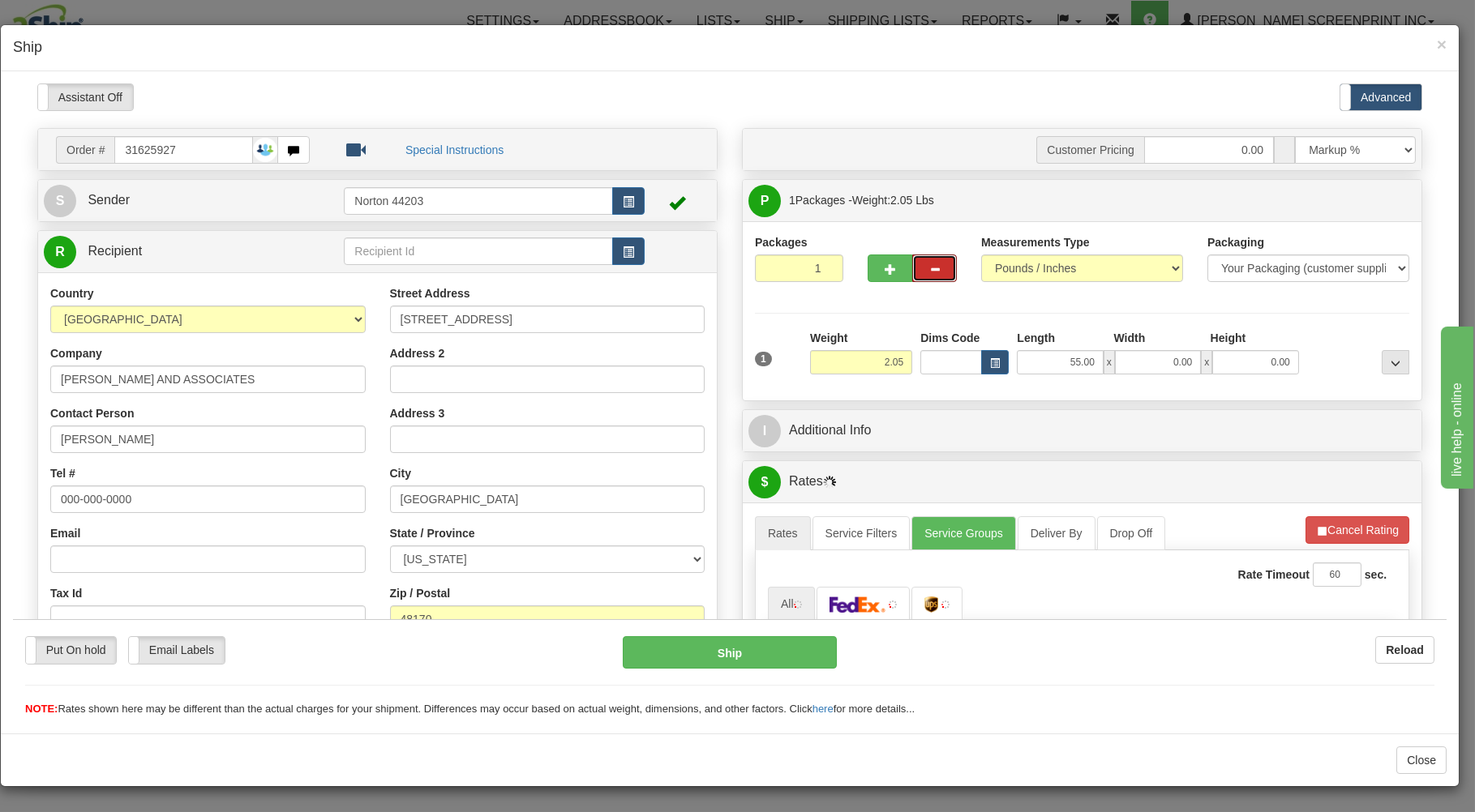
type input "0.00"
click at [890, 261] on button "button" at bounding box center [889, 268] width 44 height 28
type input "2"
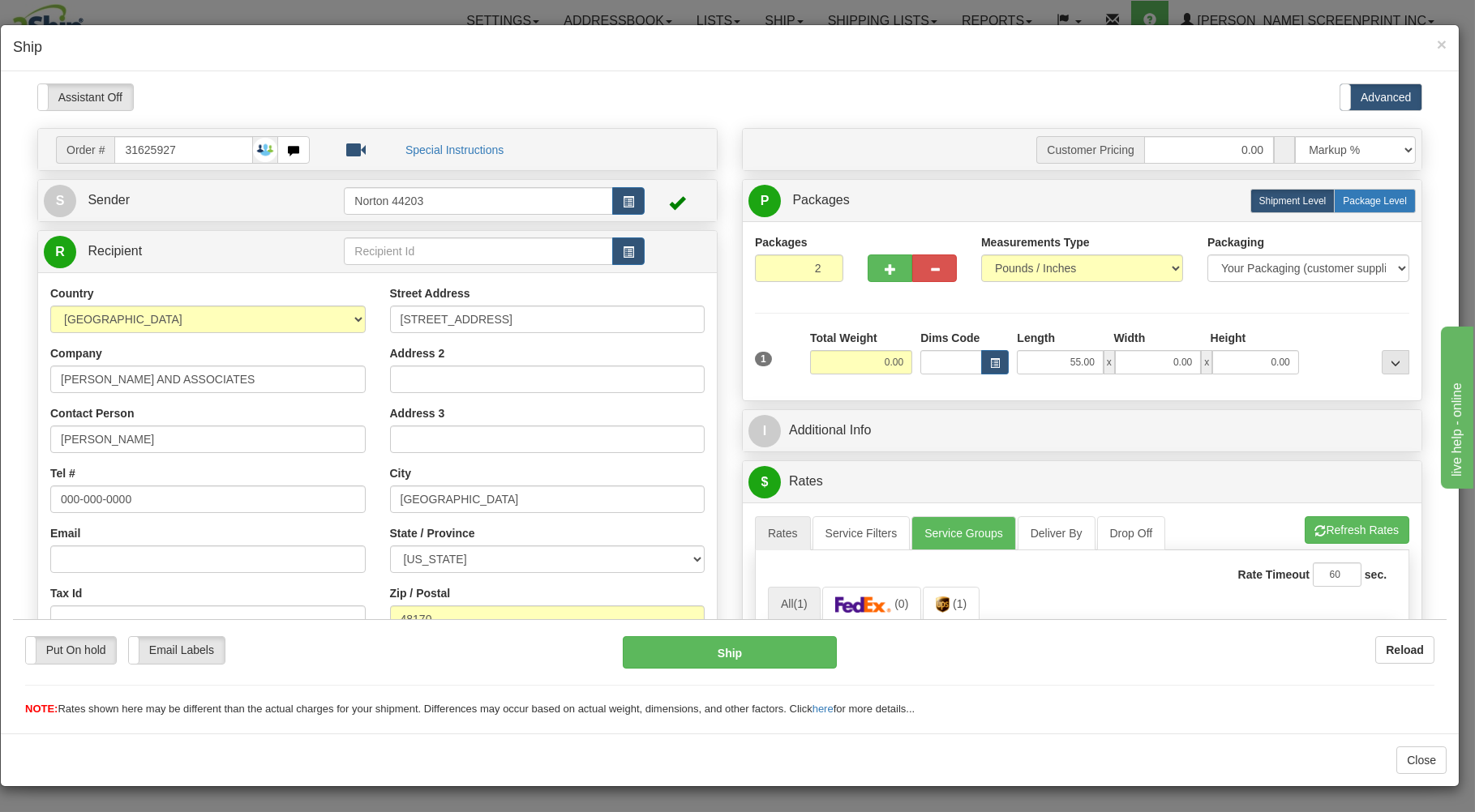
click at [1342, 196] on label "Package Level Pack.." at bounding box center [1374, 200] width 82 height 25
radio input "true"
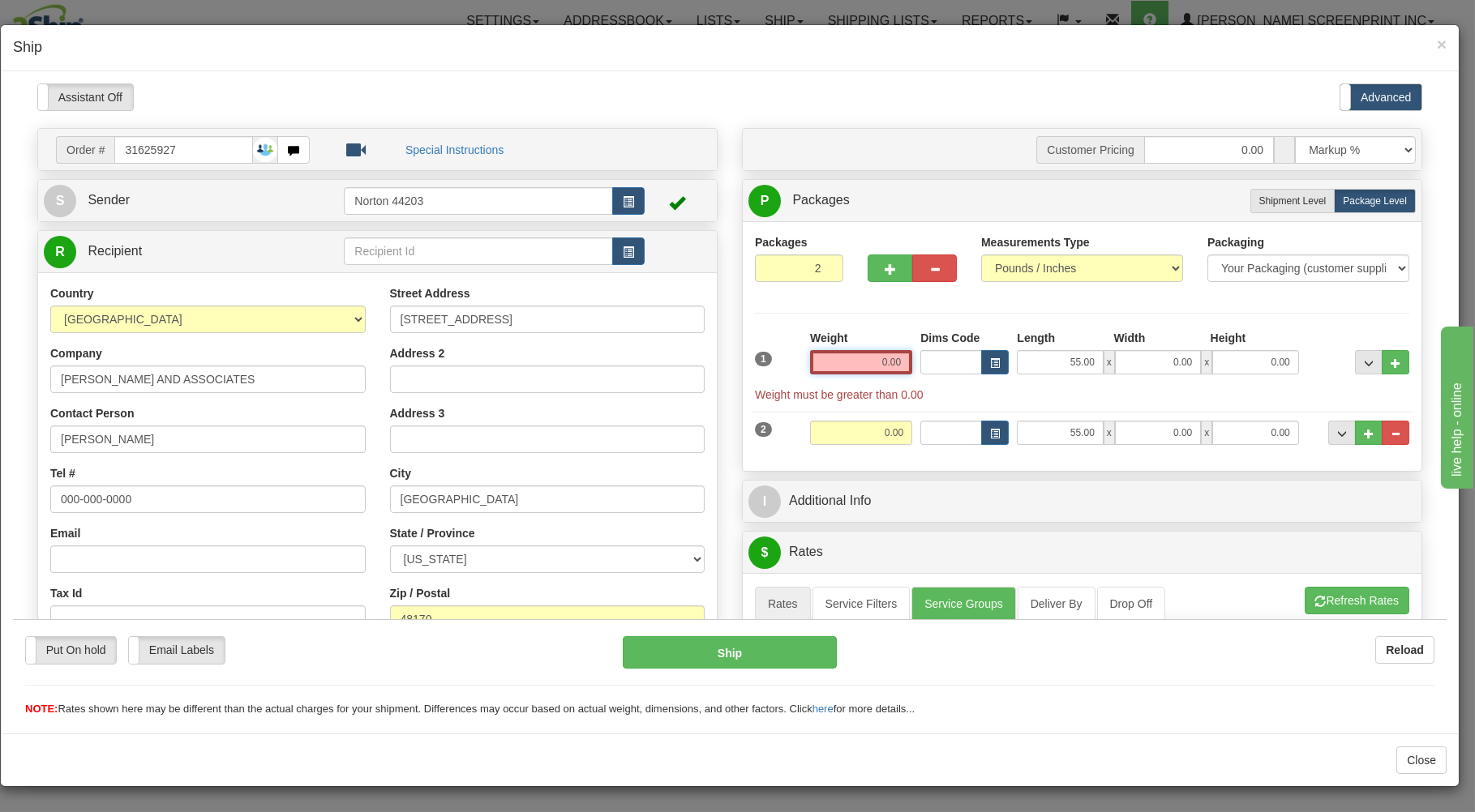
click at [849, 363] on input "0.00" at bounding box center [860, 362] width 102 height 25
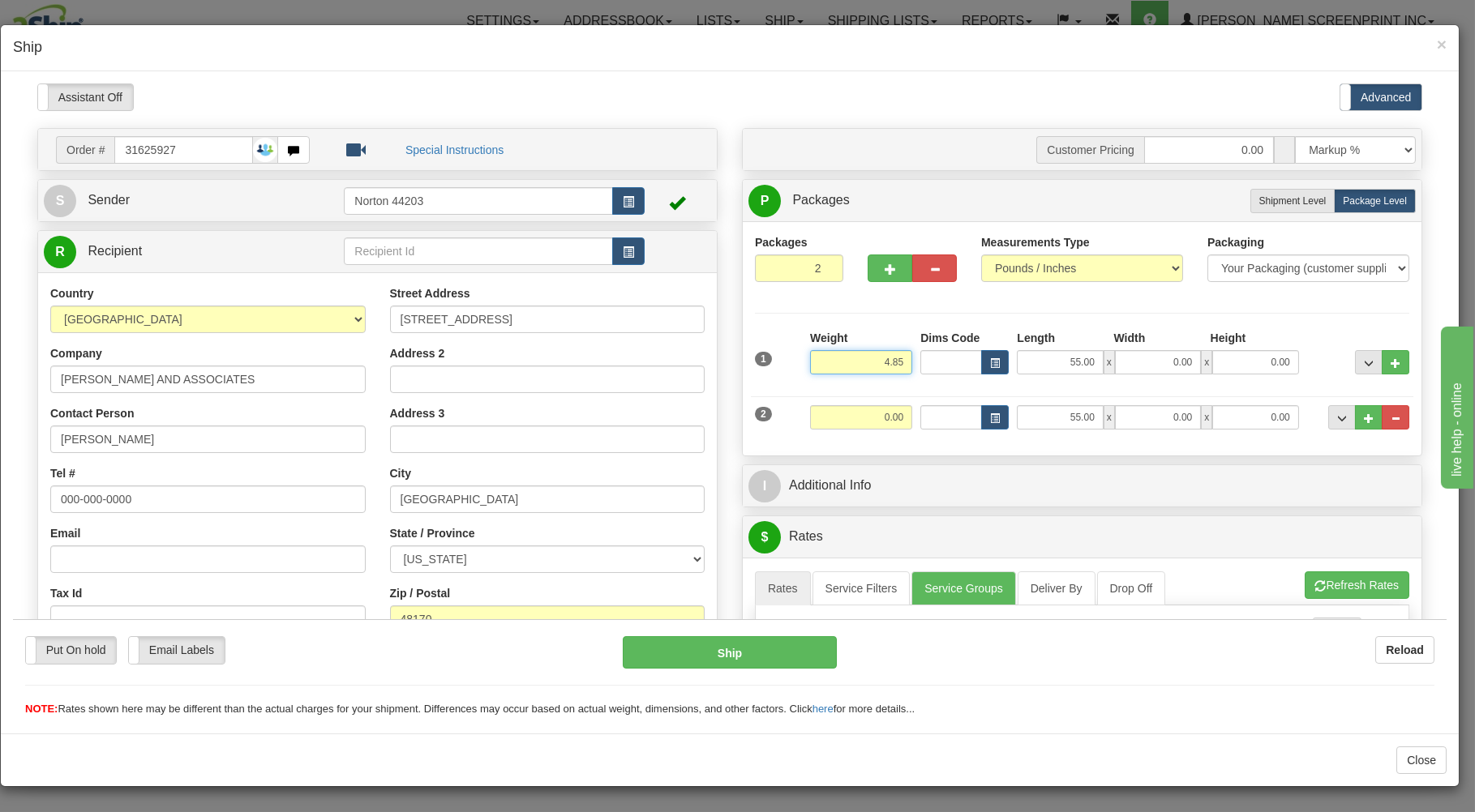
type input "4.85"
click at [1128, 363] on input "0.00" at bounding box center [1157, 362] width 86 height 25
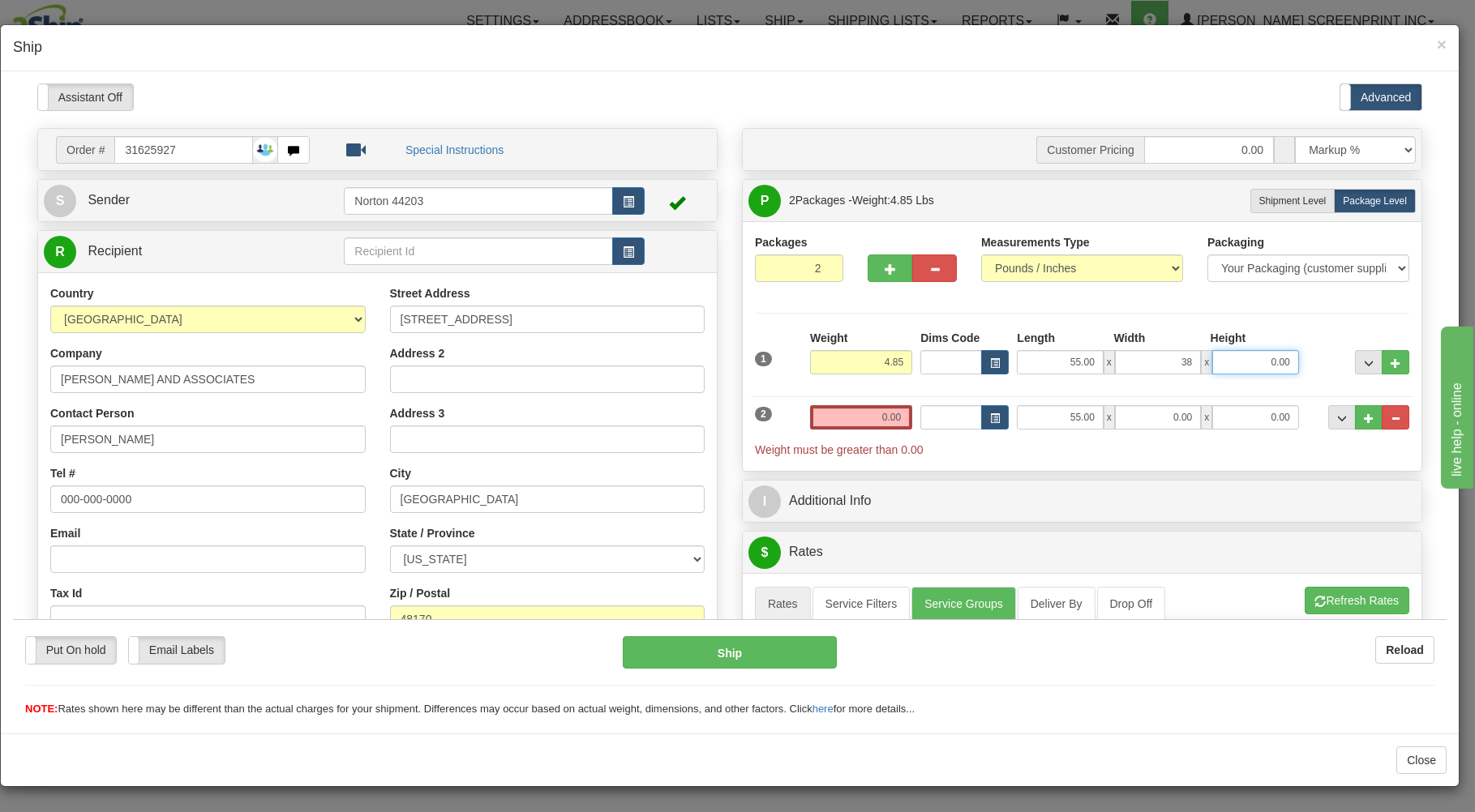
type input "38.00"
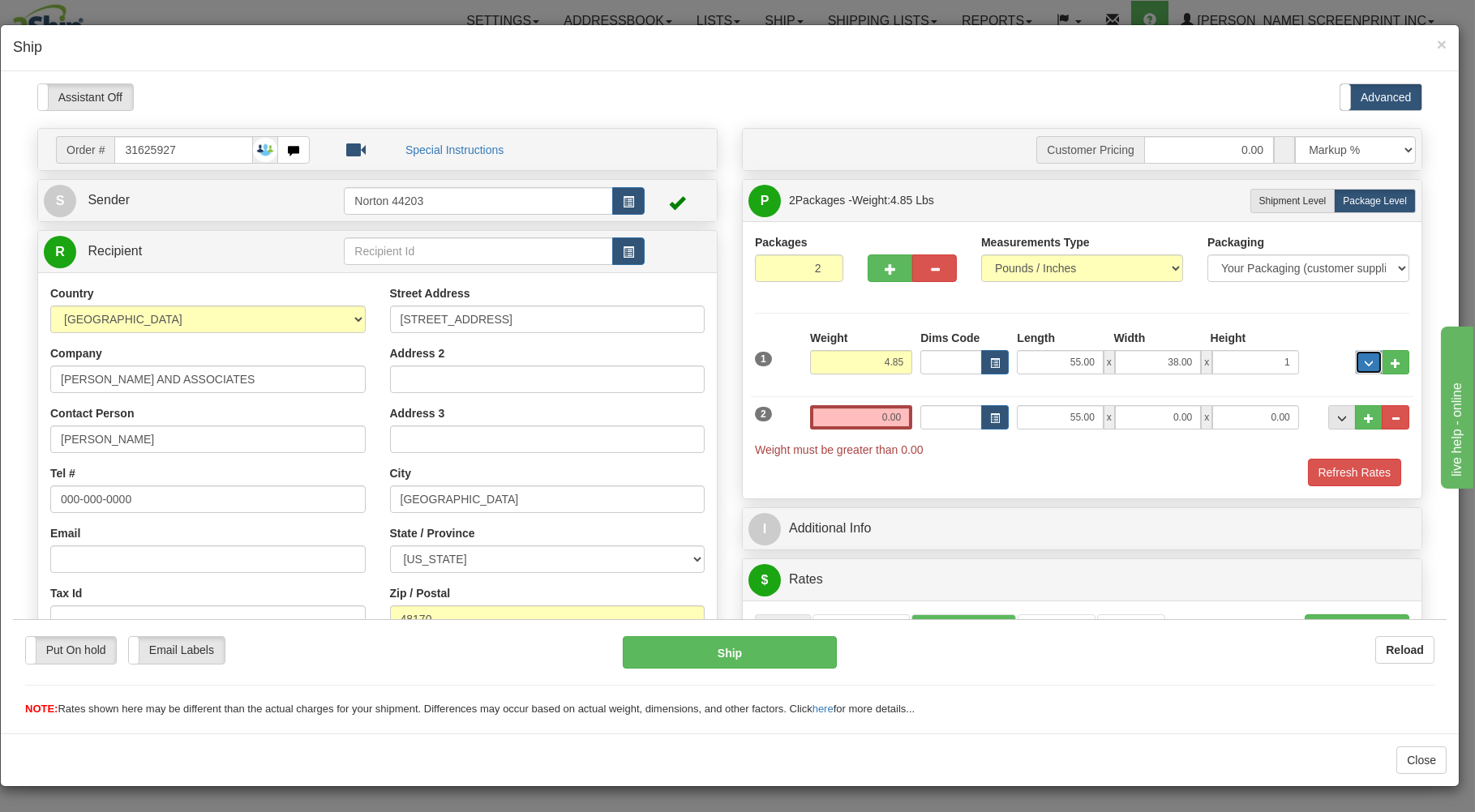
type input "1.00"
click at [860, 423] on input "0.00" at bounding box center [860, 416] width 102 height 25
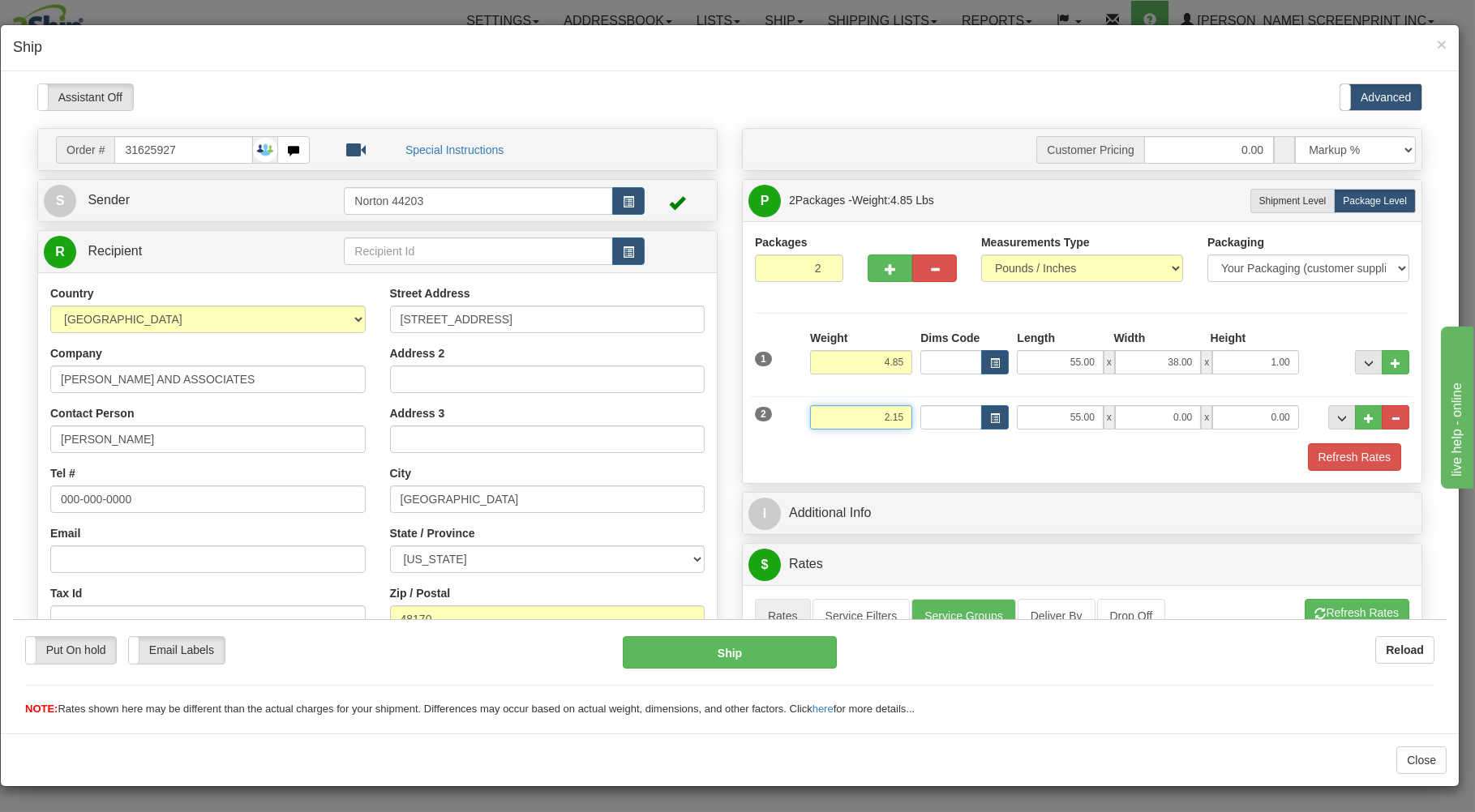
type input "2.15"
type input "39.00"
type input "6.00"
click at [909, 461] on div "Refresh Rates" at bounding box center [1082, 456] width 662 height 28
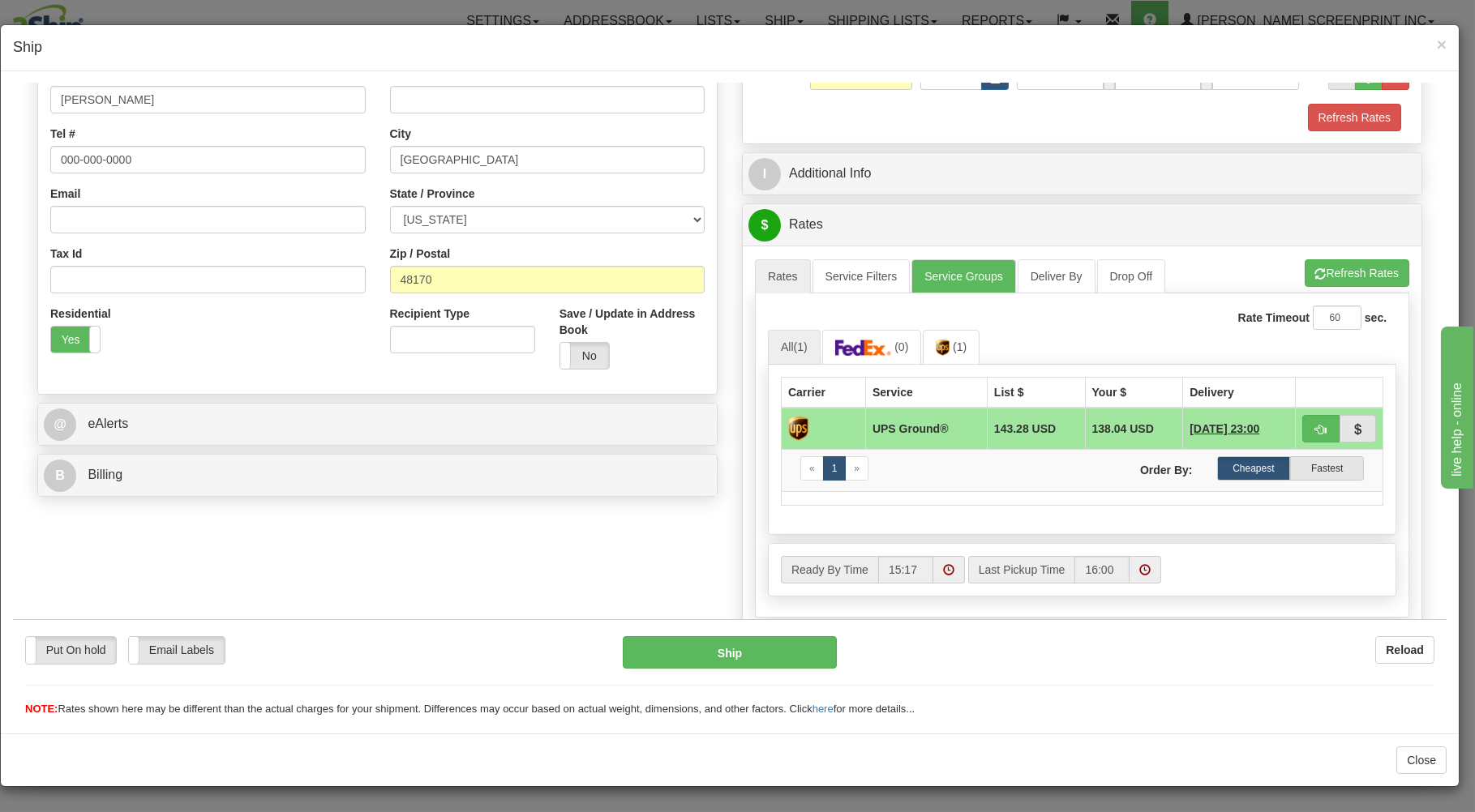
scroll to position [347, 0]
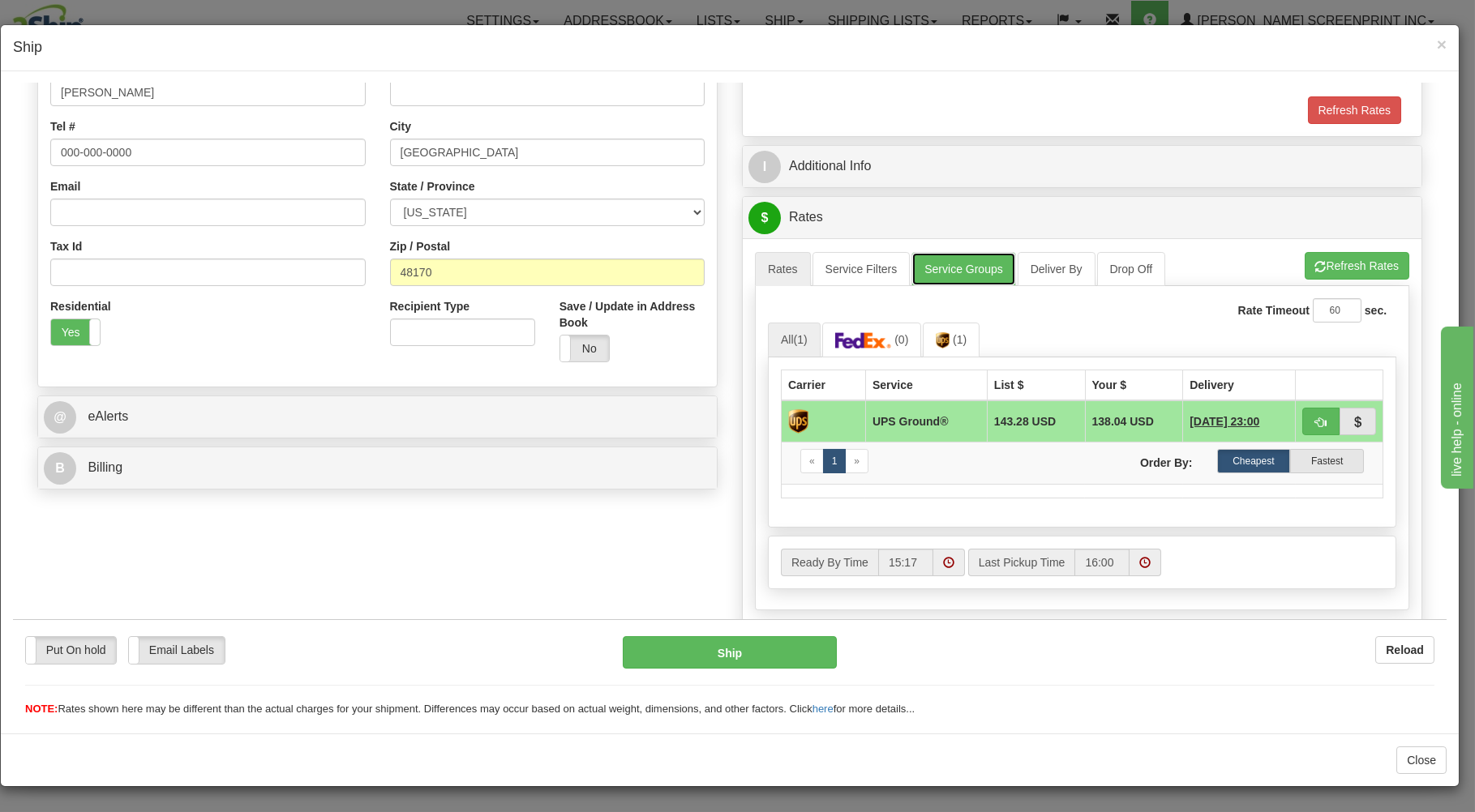
click at [978, 271] on link "Service Groups" at bounding box center [962, 268] width 104 height 34
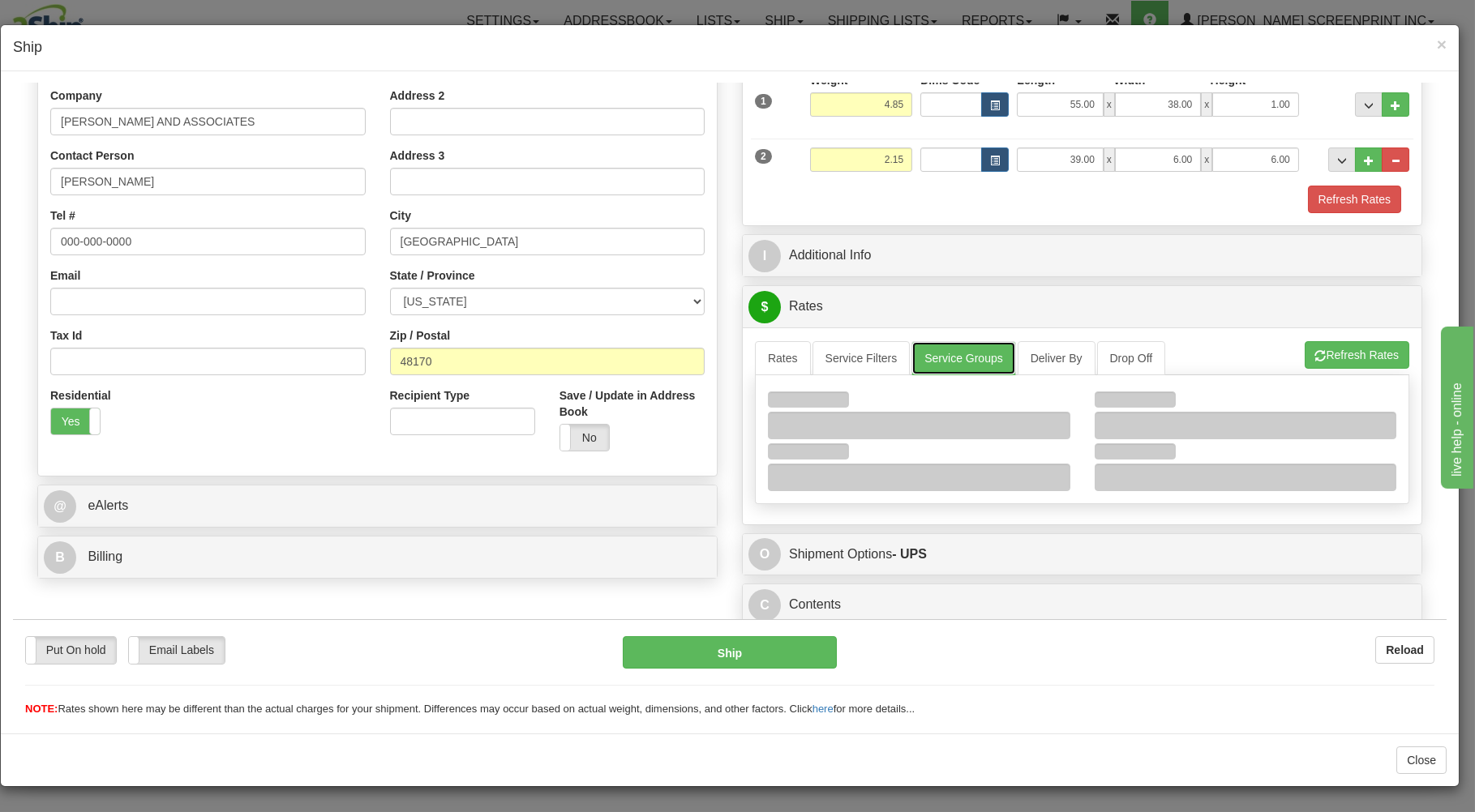
scroll to position [263, 0]
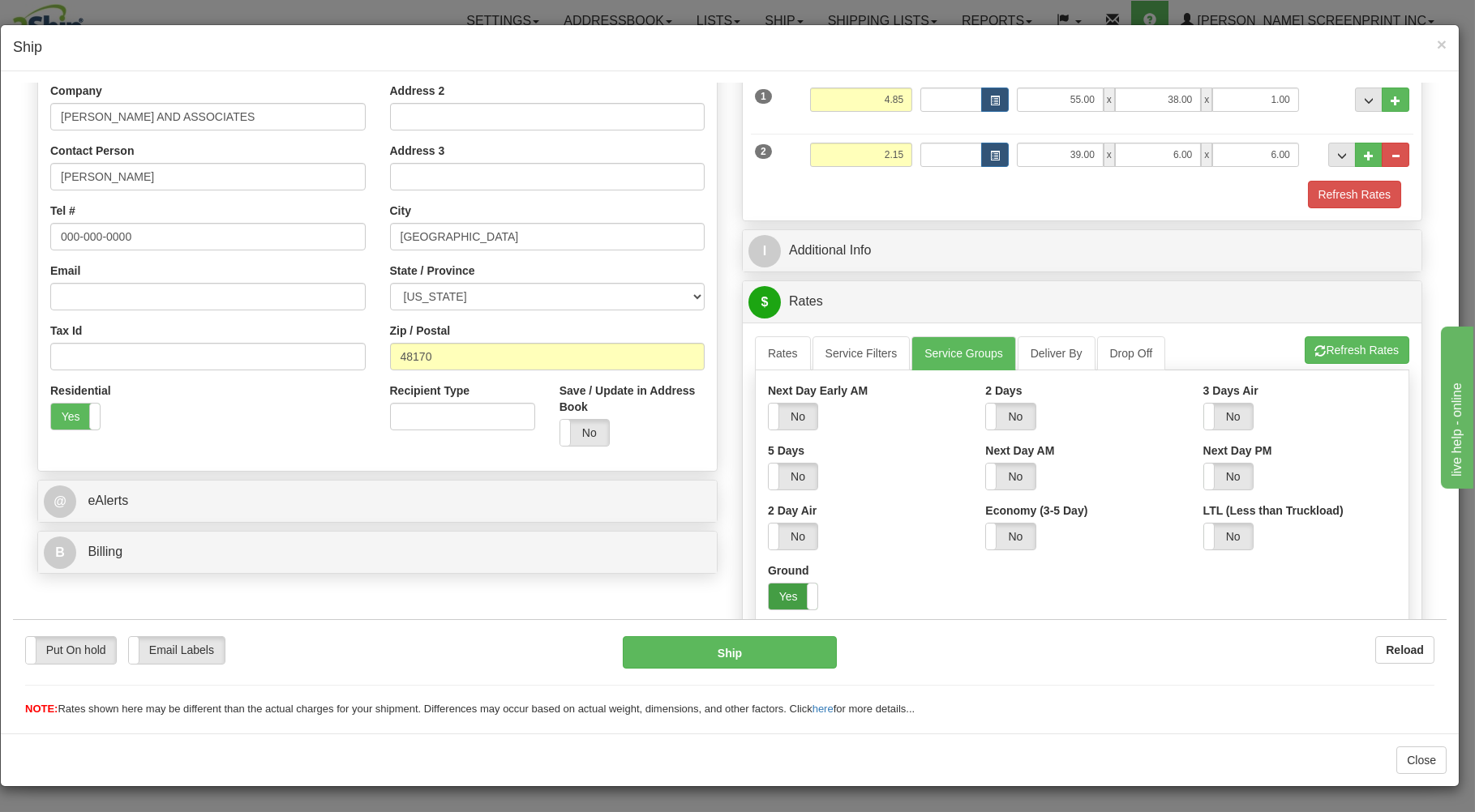
click at [783, 594] on label "Yes" at bounding box center [792, 596] width 48 height 26
click at [755, 350] on link "Rates" at bounding box center [782, 353] width 56 height 34
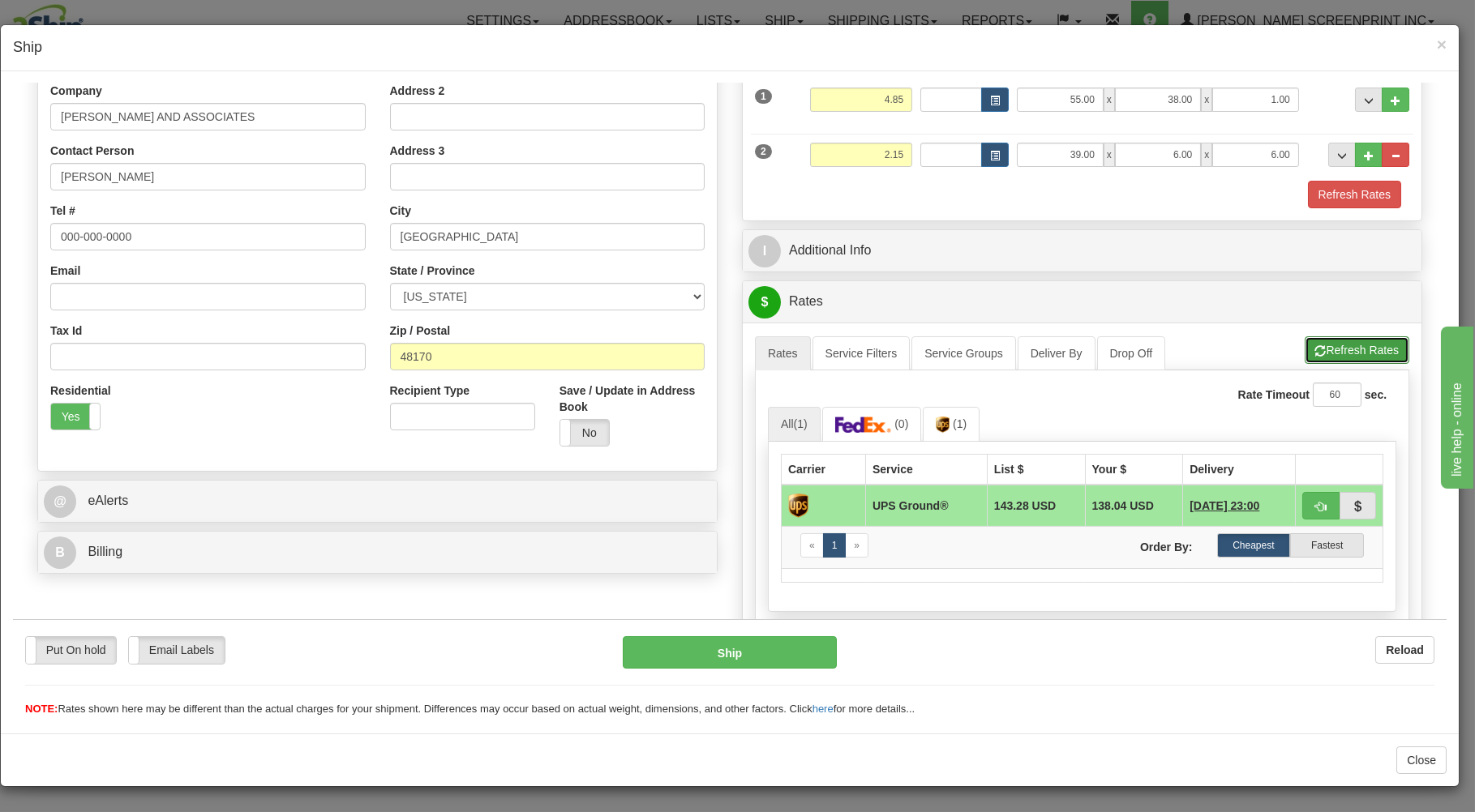
click at [1337, 349] on button "Refresh Rates" at bounding box center [1356, 350] width 105 height 28
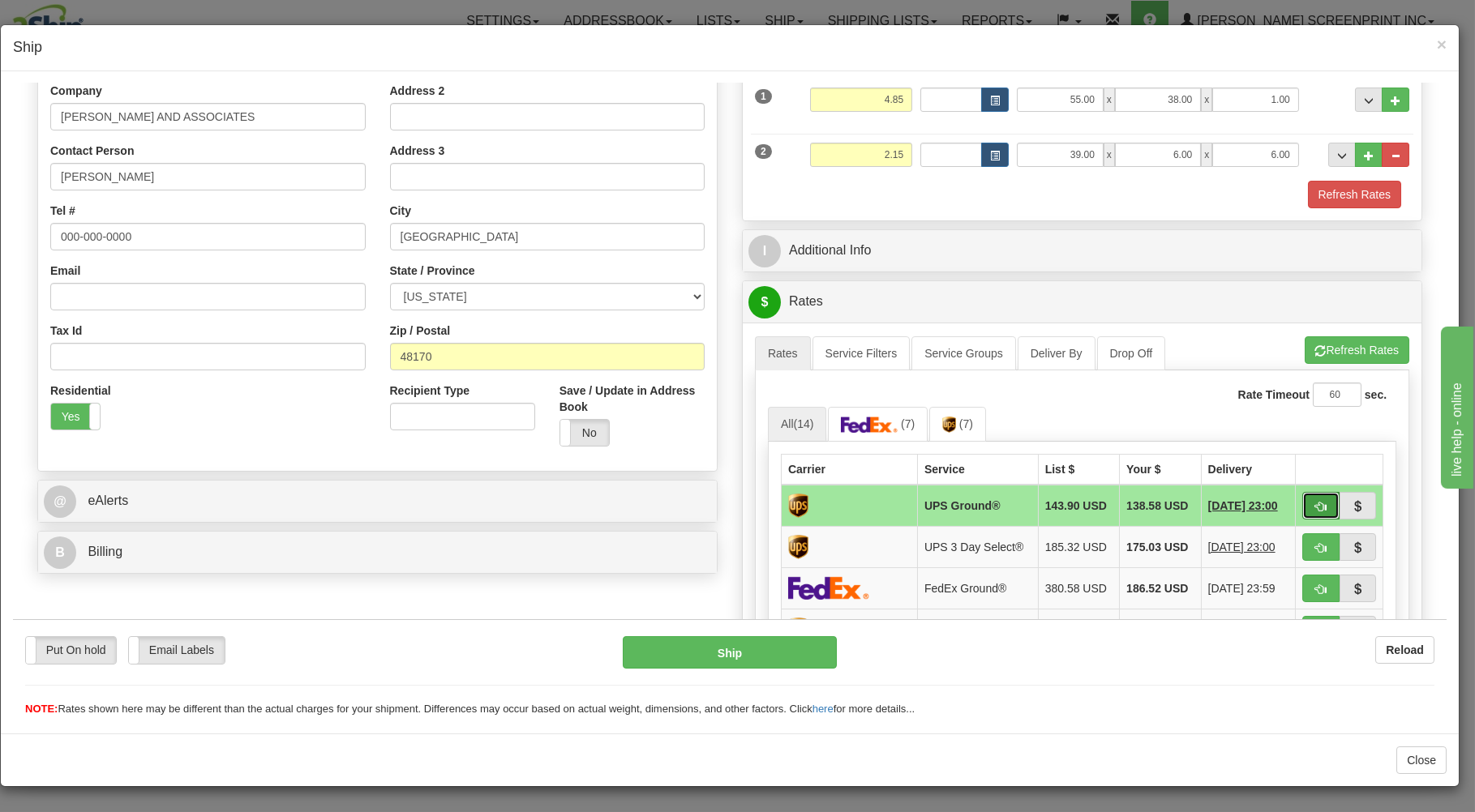
drag, startPoint x: 1305, startPoint y: 503, endPoint x: 1295, endPoint y: 511, distance: 12.8
click at [1315, 509] on span "button" at bounding box center [1320, 506] width 11 height 11
type input "03"
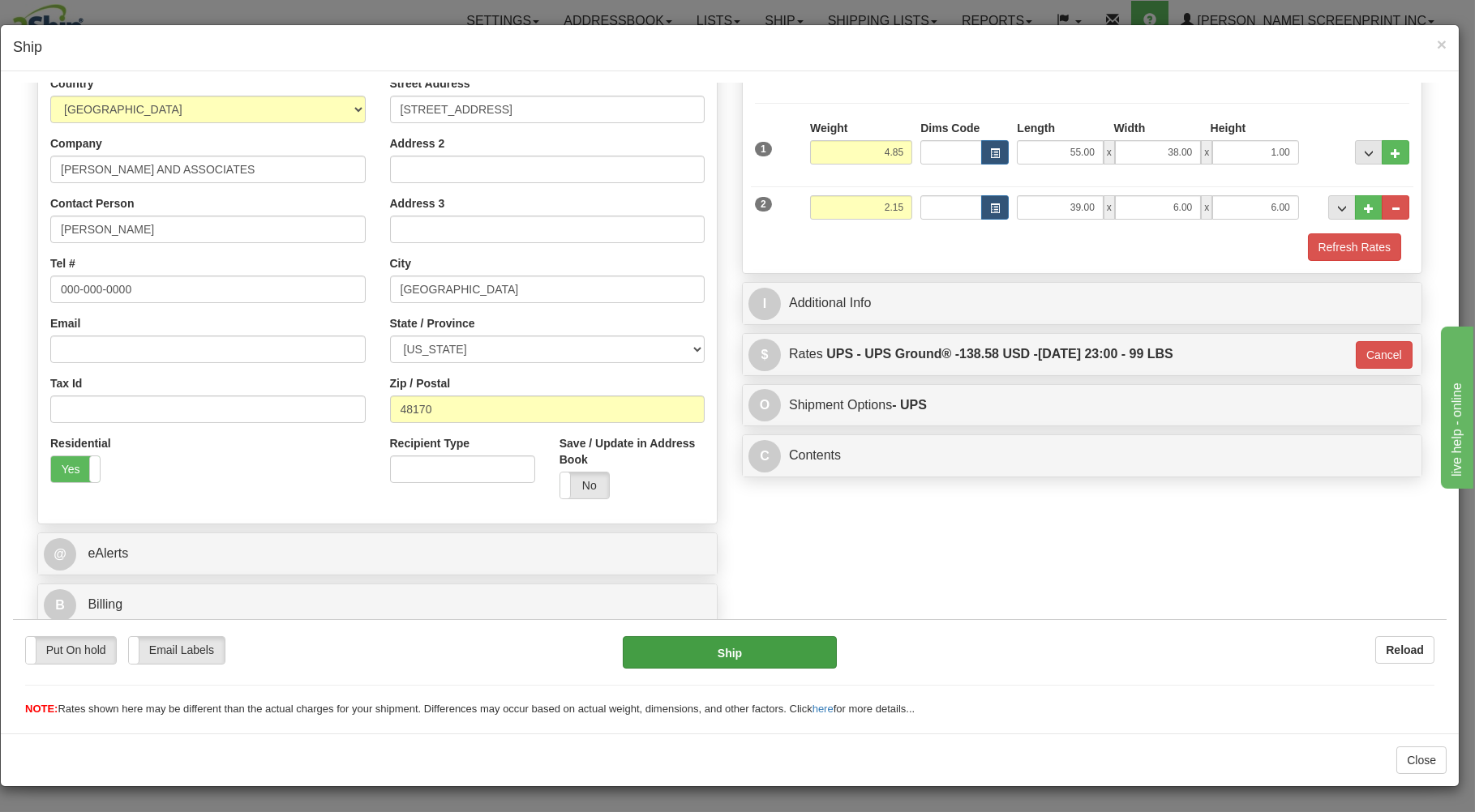
scroll to position [213, 0]
click at [692, 640] on button "Ship" at bounding box center [729, 651] width 214 height 33
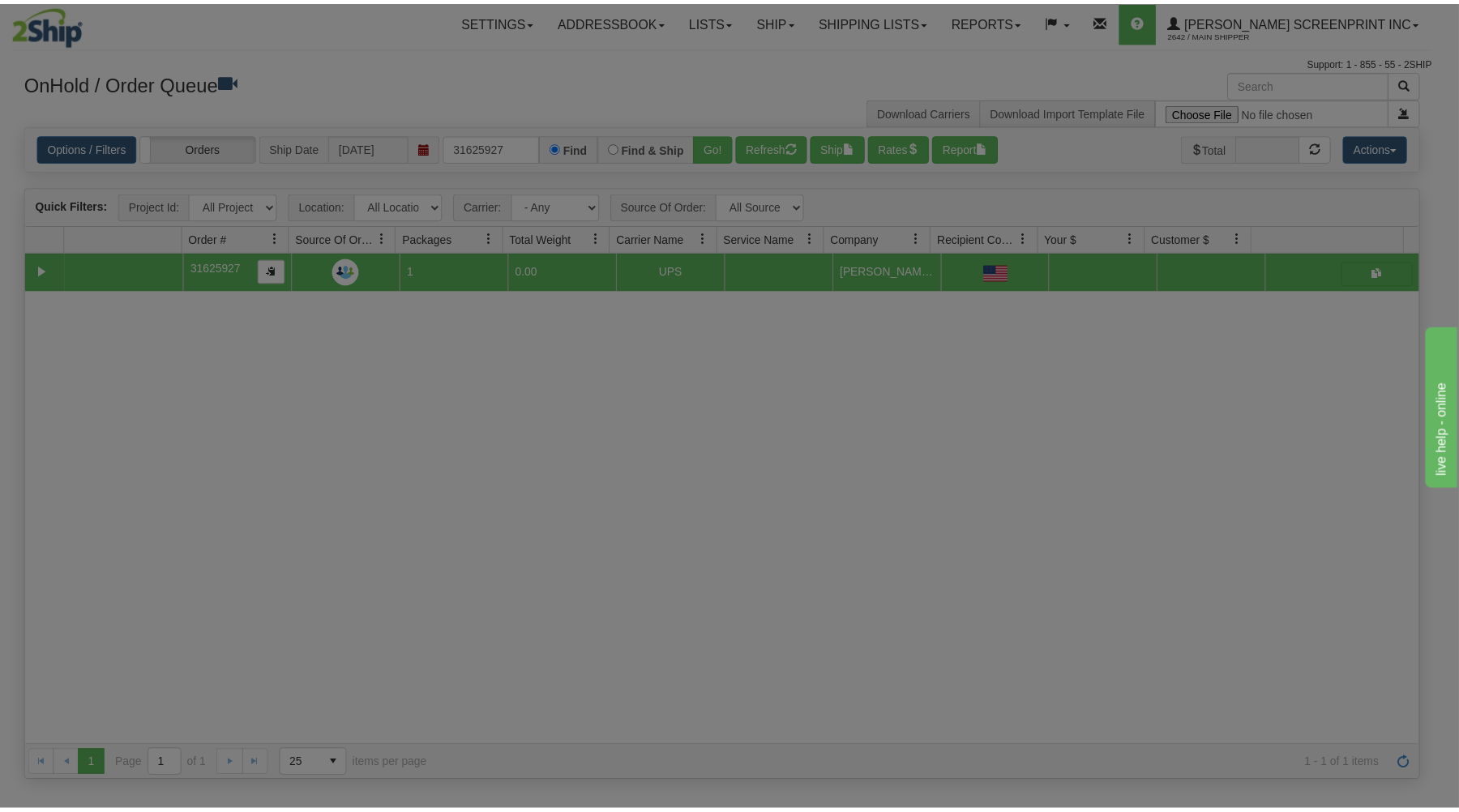
scroll to position [0, 0]
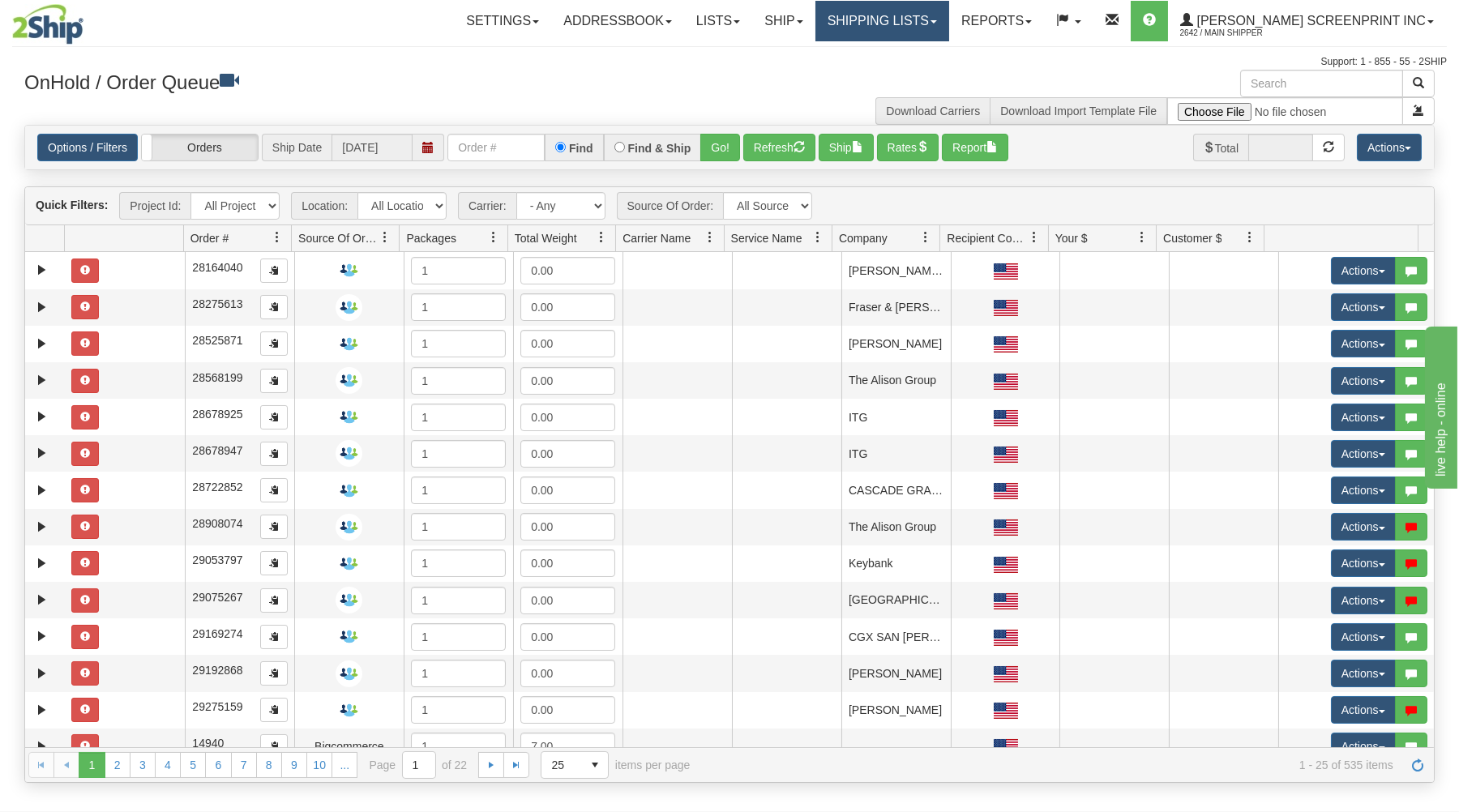
click at [924, 21] on link "Shipping lists" at bounding box center [882, 21] width 133 height 41
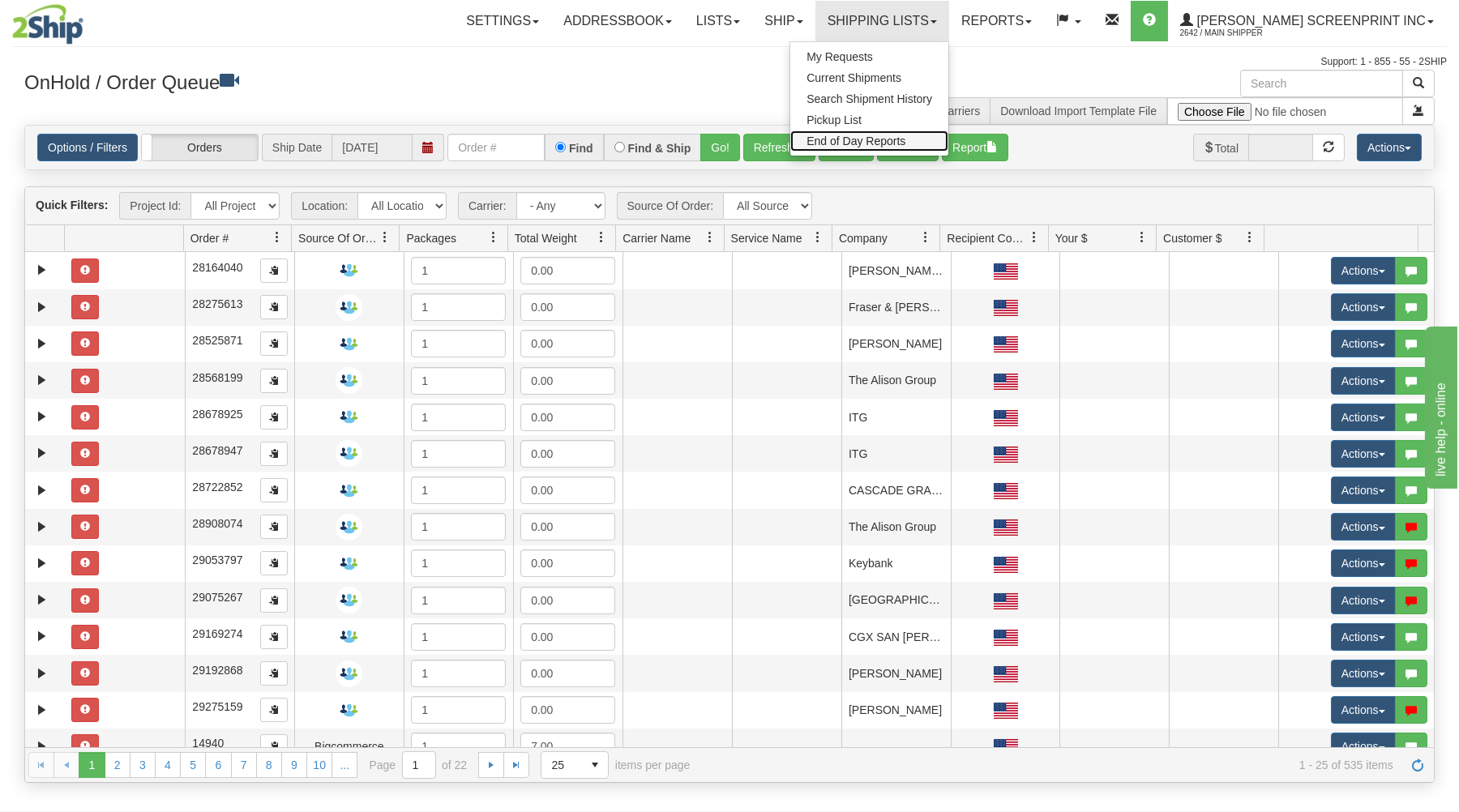
click at [906, 138] on span "End of Day Reports" at bounding box center [856, 140] width 99 height 13
